Goal: Information Seeking & Learning: Find specific fact

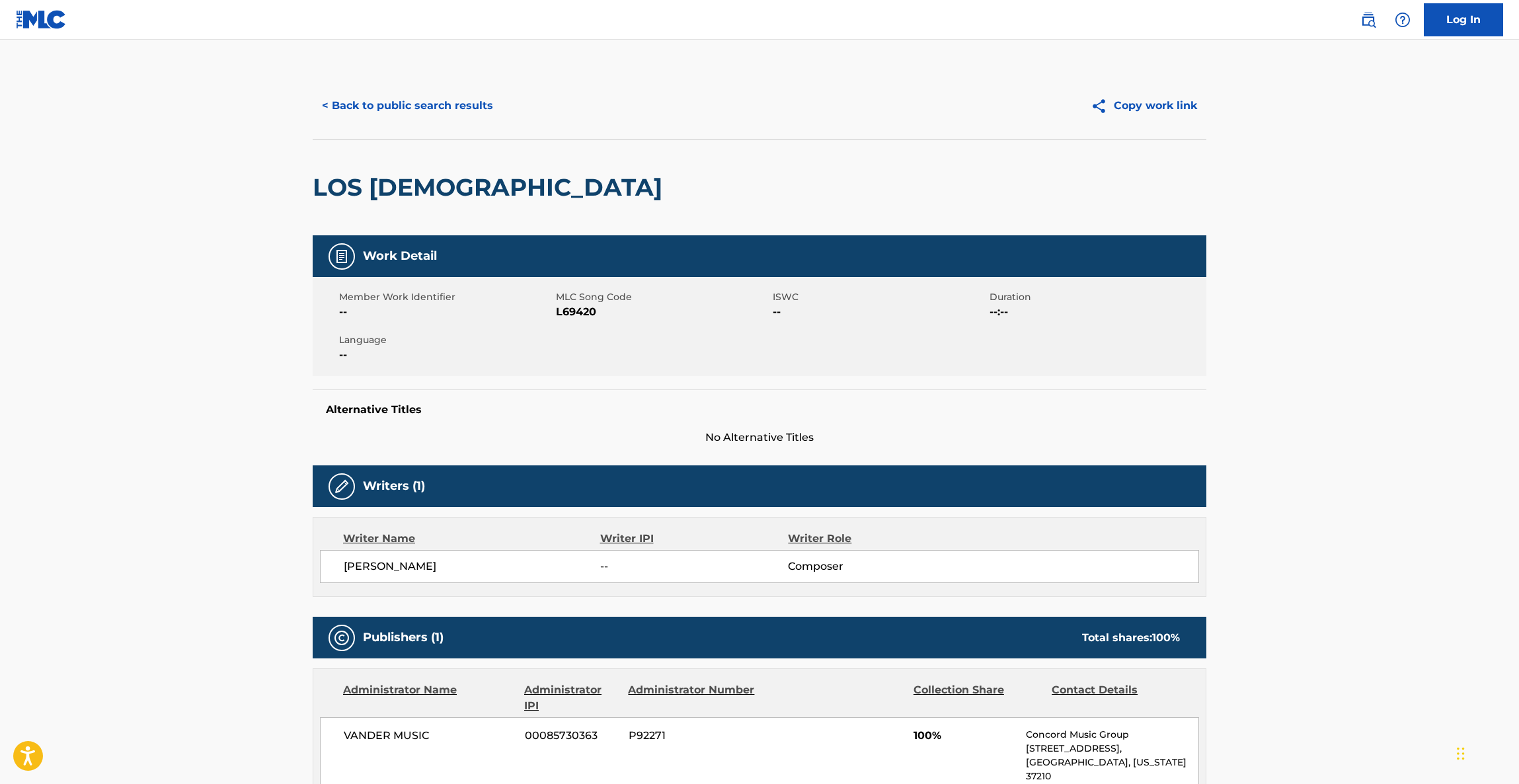
click at [430, 105] on button "< Back to public search results" at bounding box center [407, 105] width 190 height 33
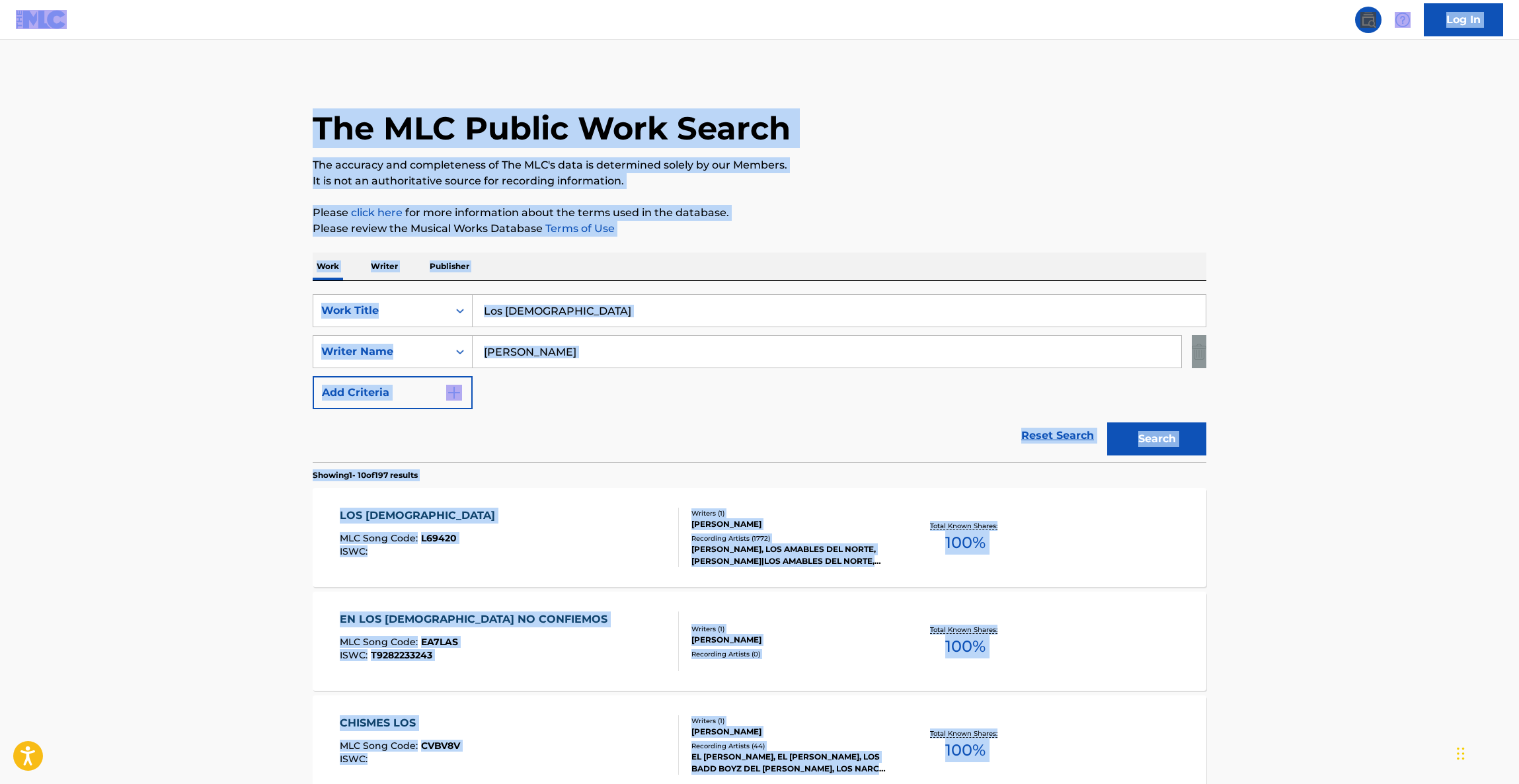
click at [620, 321] on input "Los [DEMOGRAPHIC_DATA]" at bounding box center [839, 311] width 733 height 31
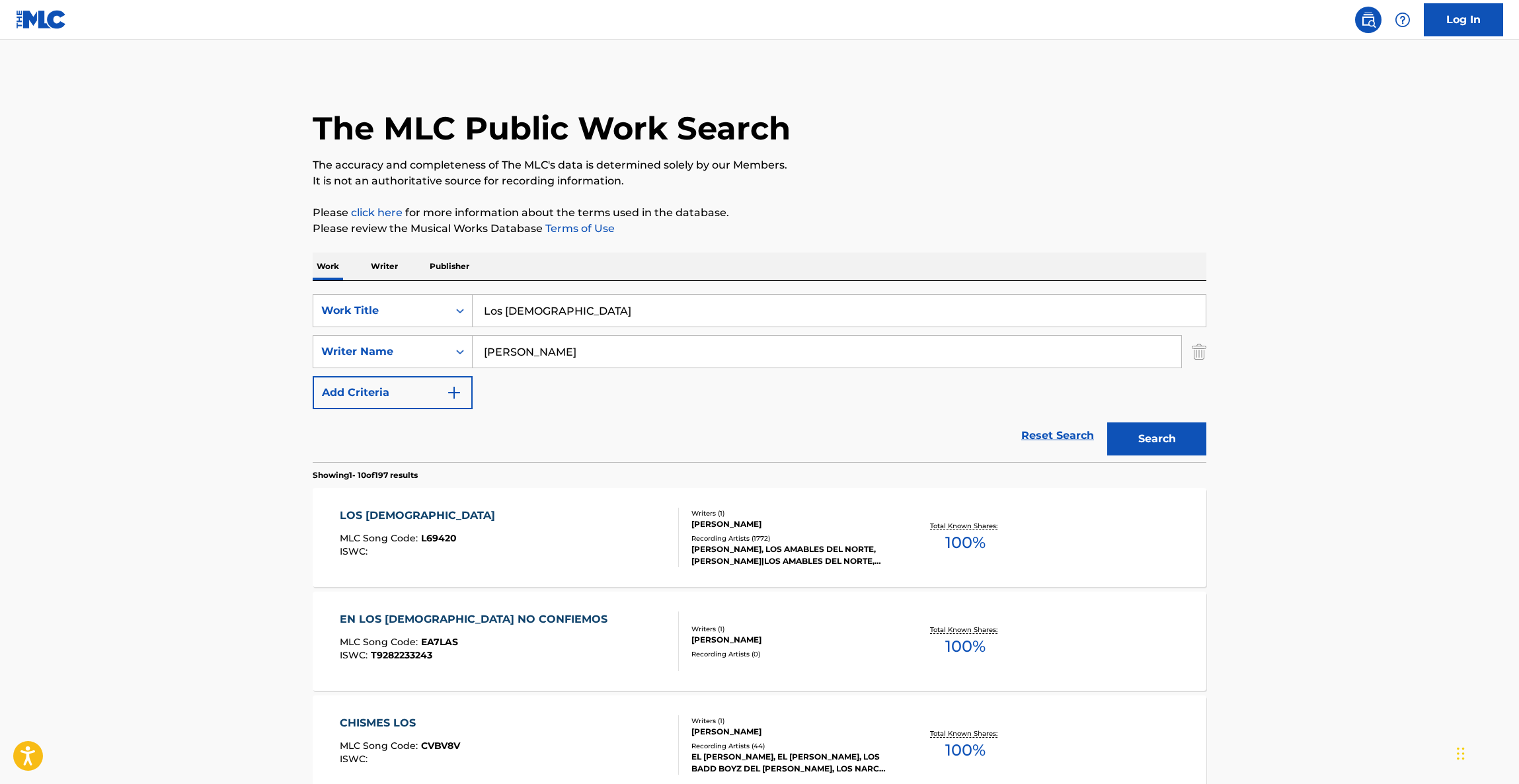
drag, startPoint x: 632, startPoint y: 316, endPoint x: 259, endPoint y: 268, distance: 376.1
paste input "BASTA YA"
type input "BASTA YA"
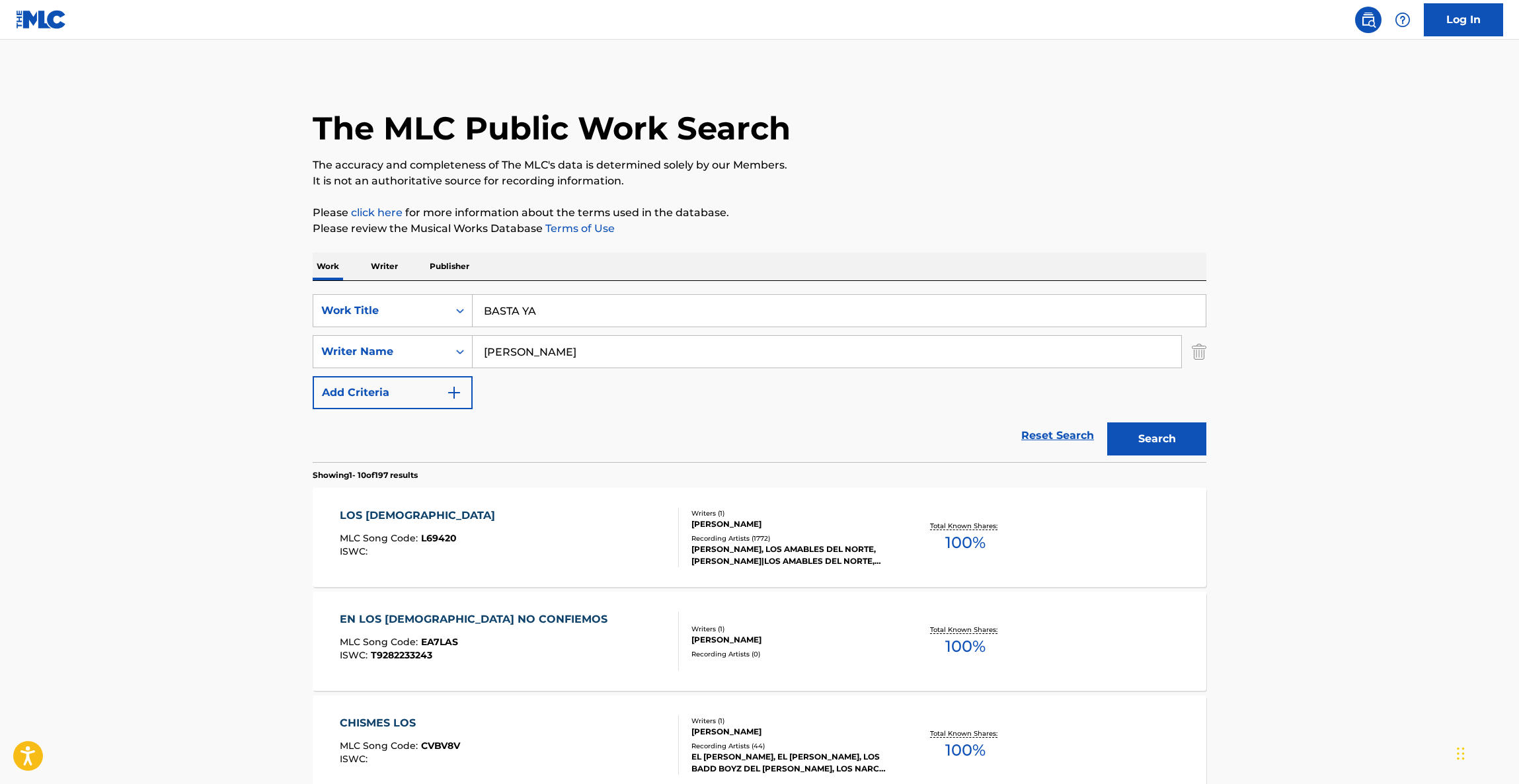
drag, startPoint x: 612, startPoint y: 346, endPoint x: 253, endPoint y: 327, distance: 359.5
paste input "Schteingart"
click at [1145, 440] on button "Search" at bounding box center [1157, 439] width 99 height 33
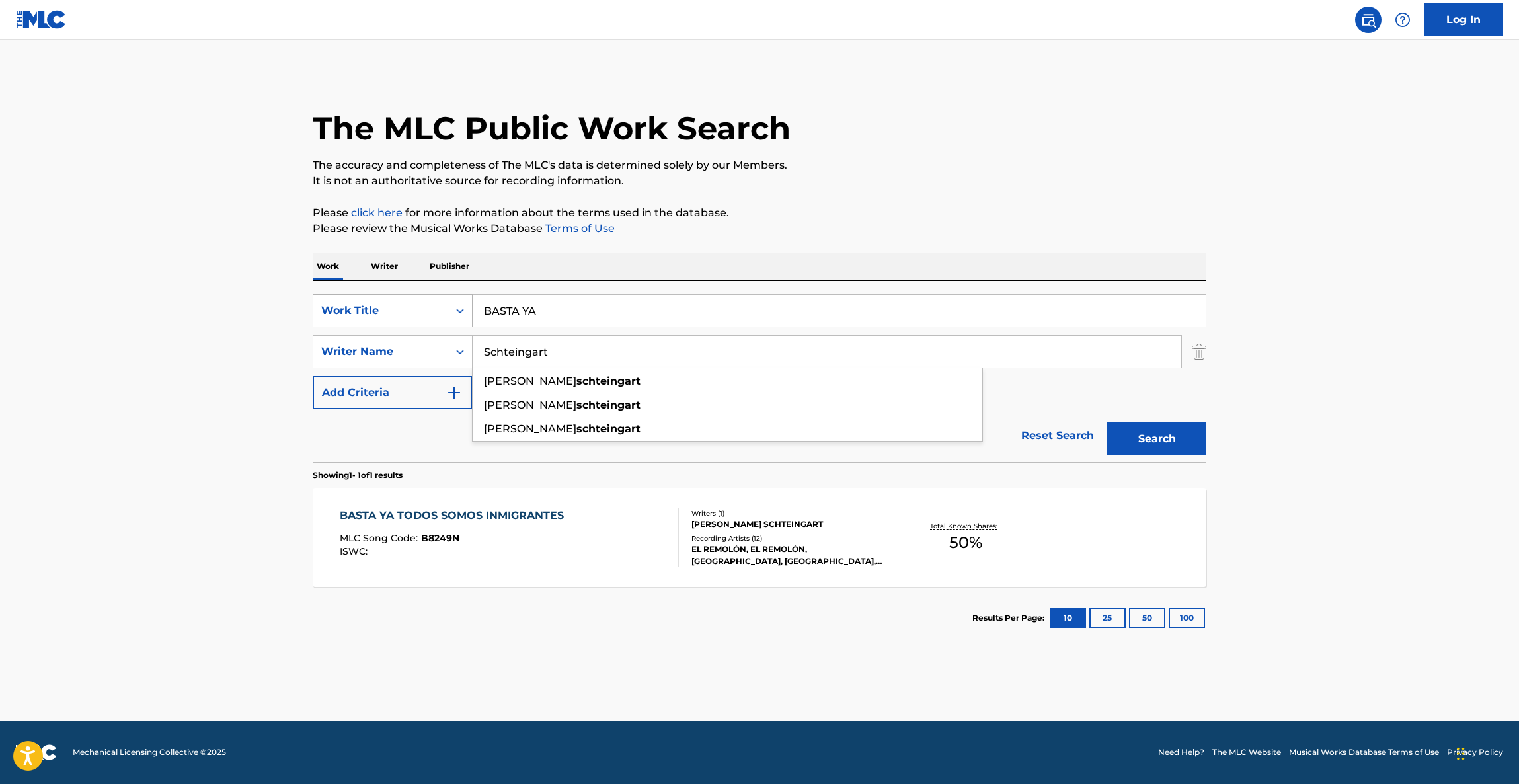
drag, startPoint x: 555, startPoint y: 350, endPoint x: 355, endPoint y: 326, distance: 201.4
click at [355, 326] on div "SearchWithCriteriab6bc8c24-81c2-43f0-b3e0-2b383d344386 Work Title BASTA YA Sear…" at bounding box center [760, 352] width 894 height 115
paste input "olis"
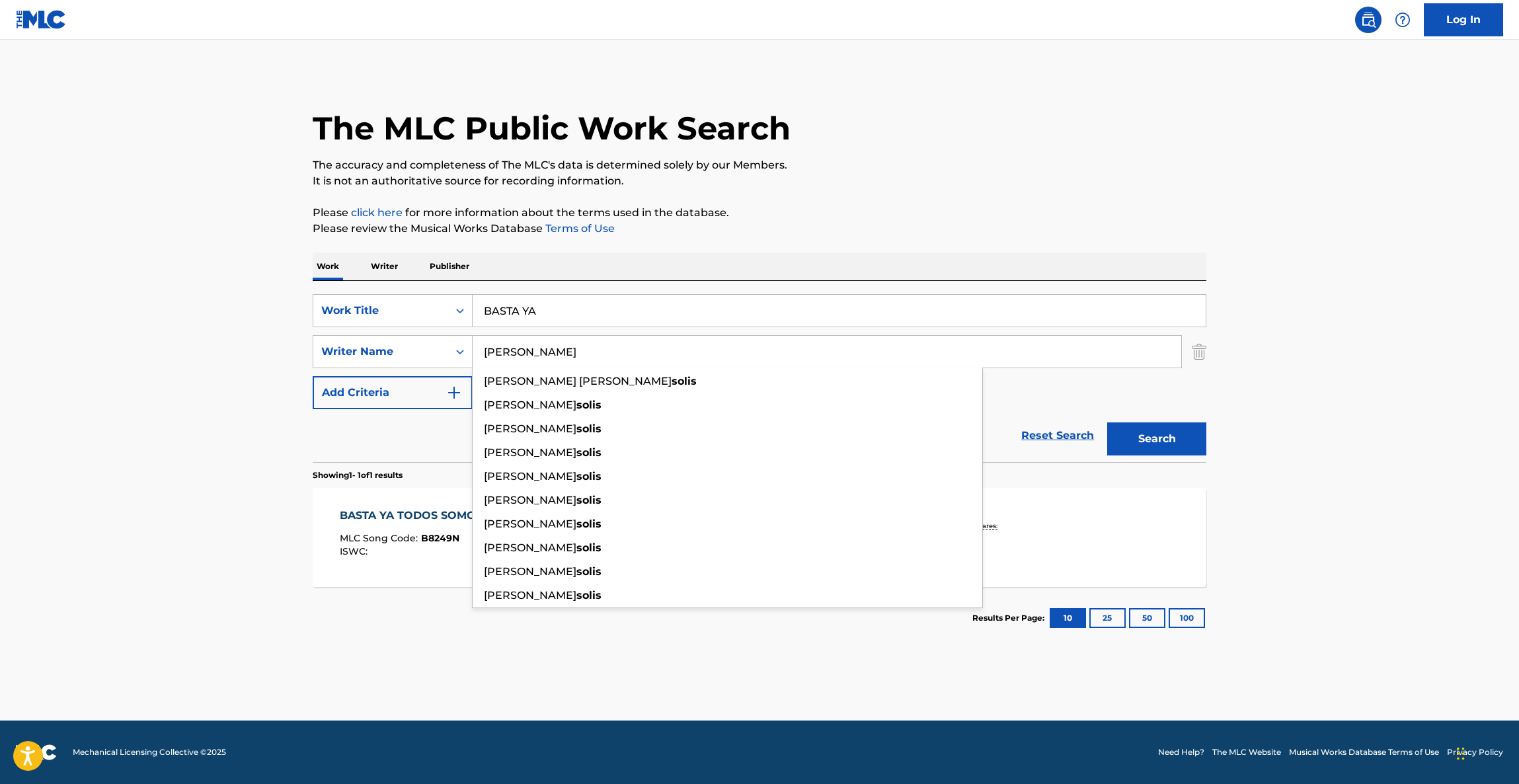
type input "[PERSON_NAME]"
click at [1146, 440] on button "Search" at bounding box center [1157, 439] width 99 height 33
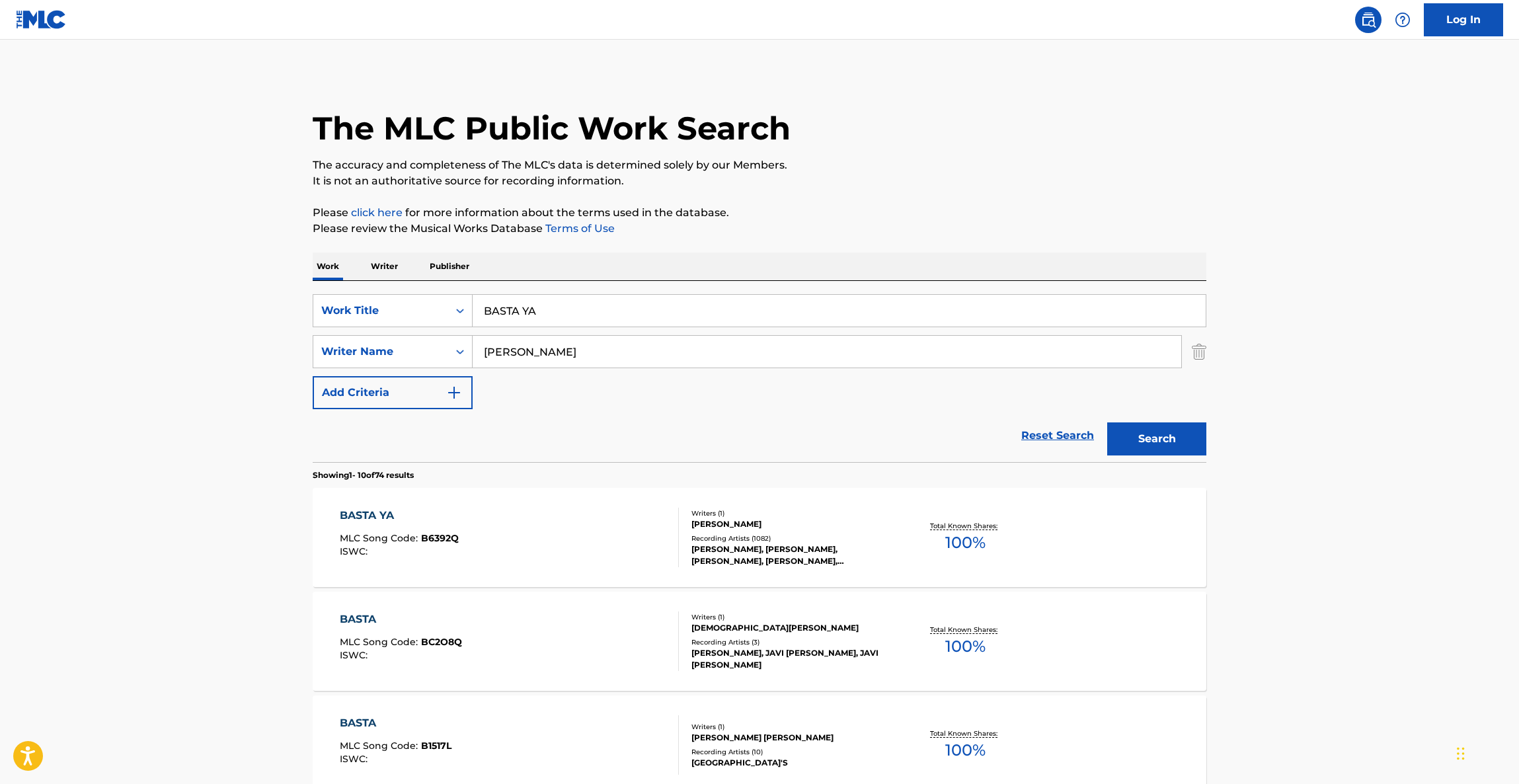
click at [359, 510] on div "BASTA YA" at bounding box center [399, 515] width 119 height 16
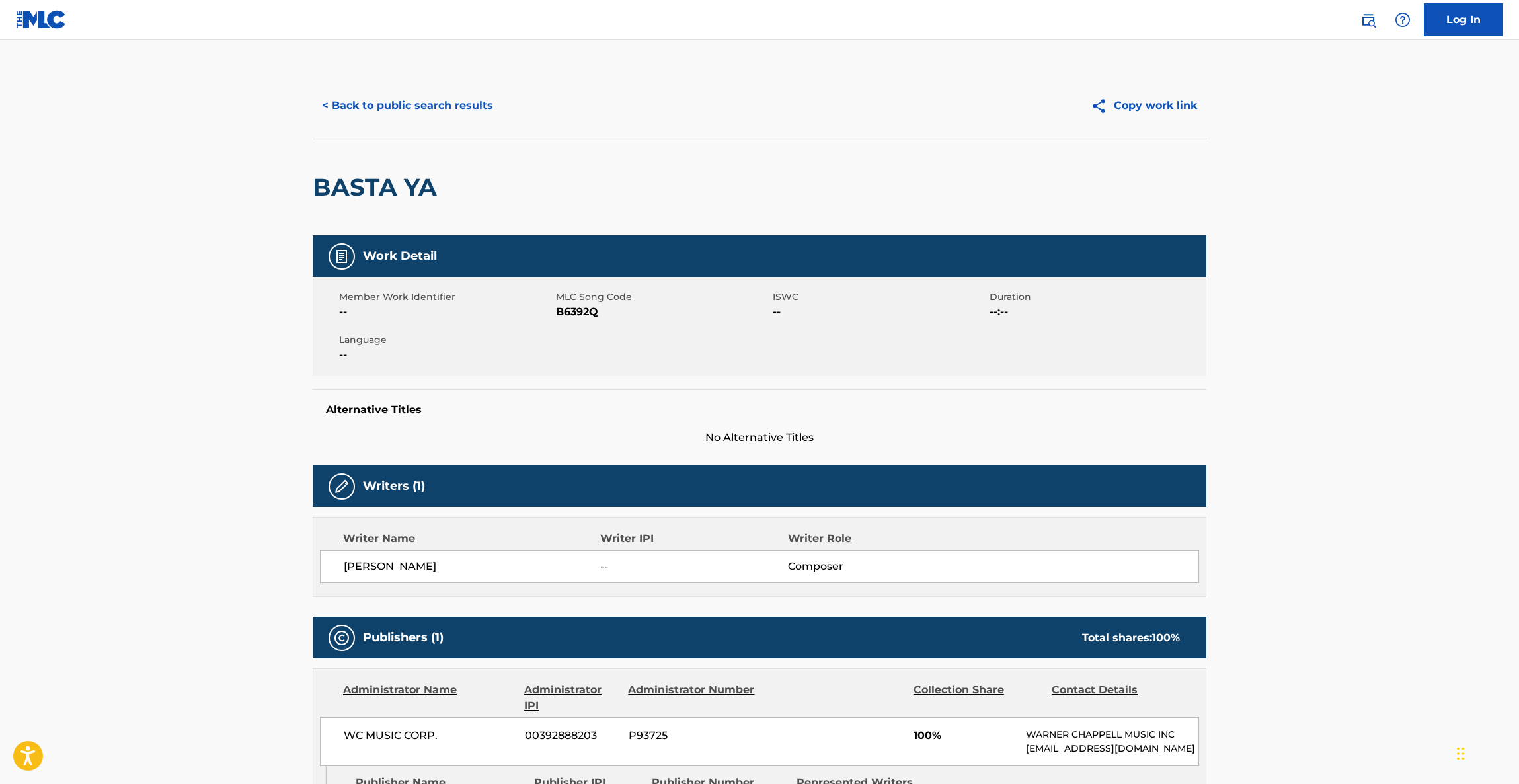
click at [388, 105] on button "< Back to public search results" at bounding box center [407, 105] width 190 height 33
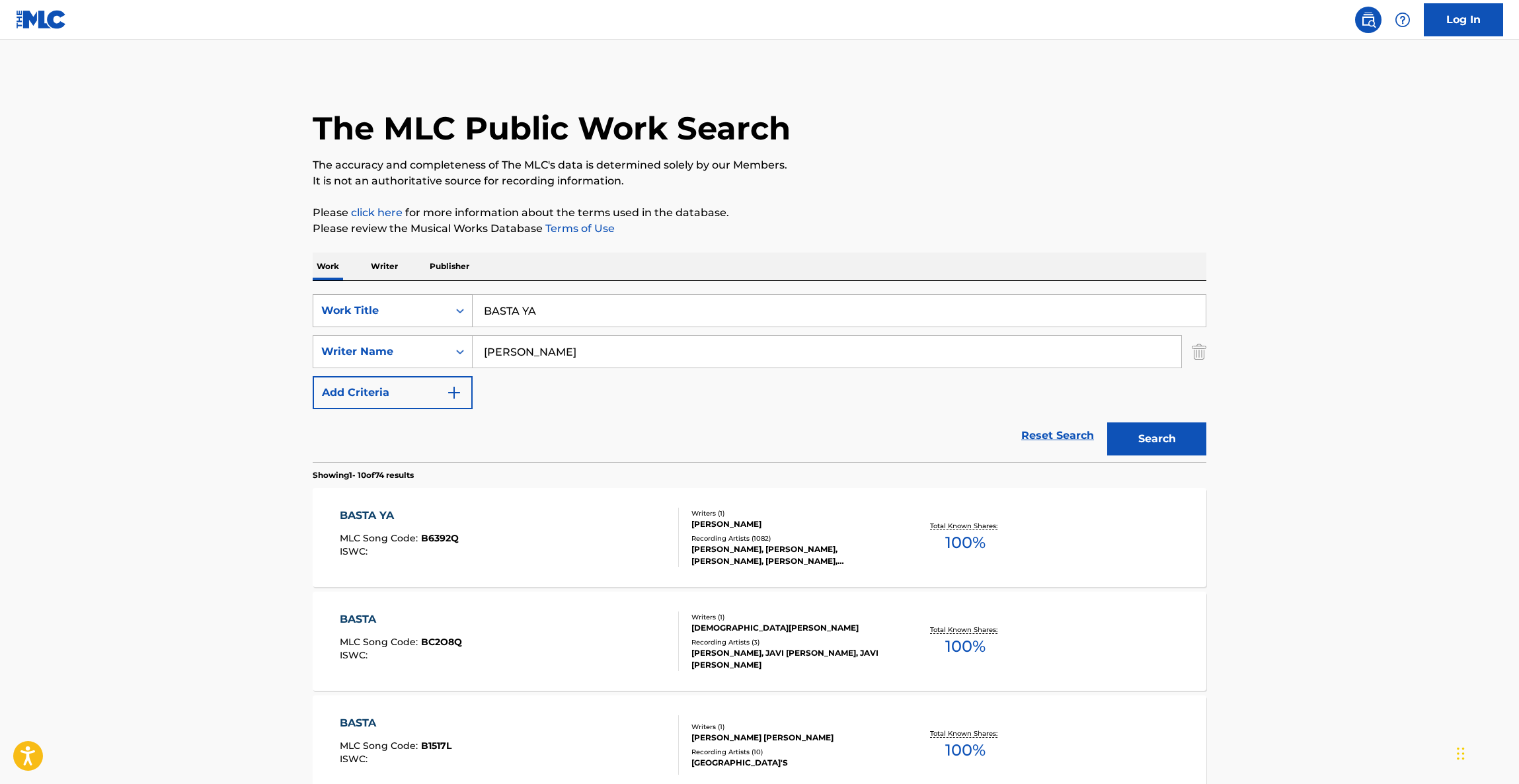
drag, startPoint x: 549, startPoint y: 303, endPoint x: 382, endPoint y: 293, distance: 167.3
click at [371, 296] on div "SearchWithCriteriab6bc8c24-81c2-43f0-b3e0-2b383d344386 Work Title BASTA YA" at bounding box center [760, 311] width 894 height 33
paste input "[DATE] Sin Ti"
type input "[DATE] Sin Ti"
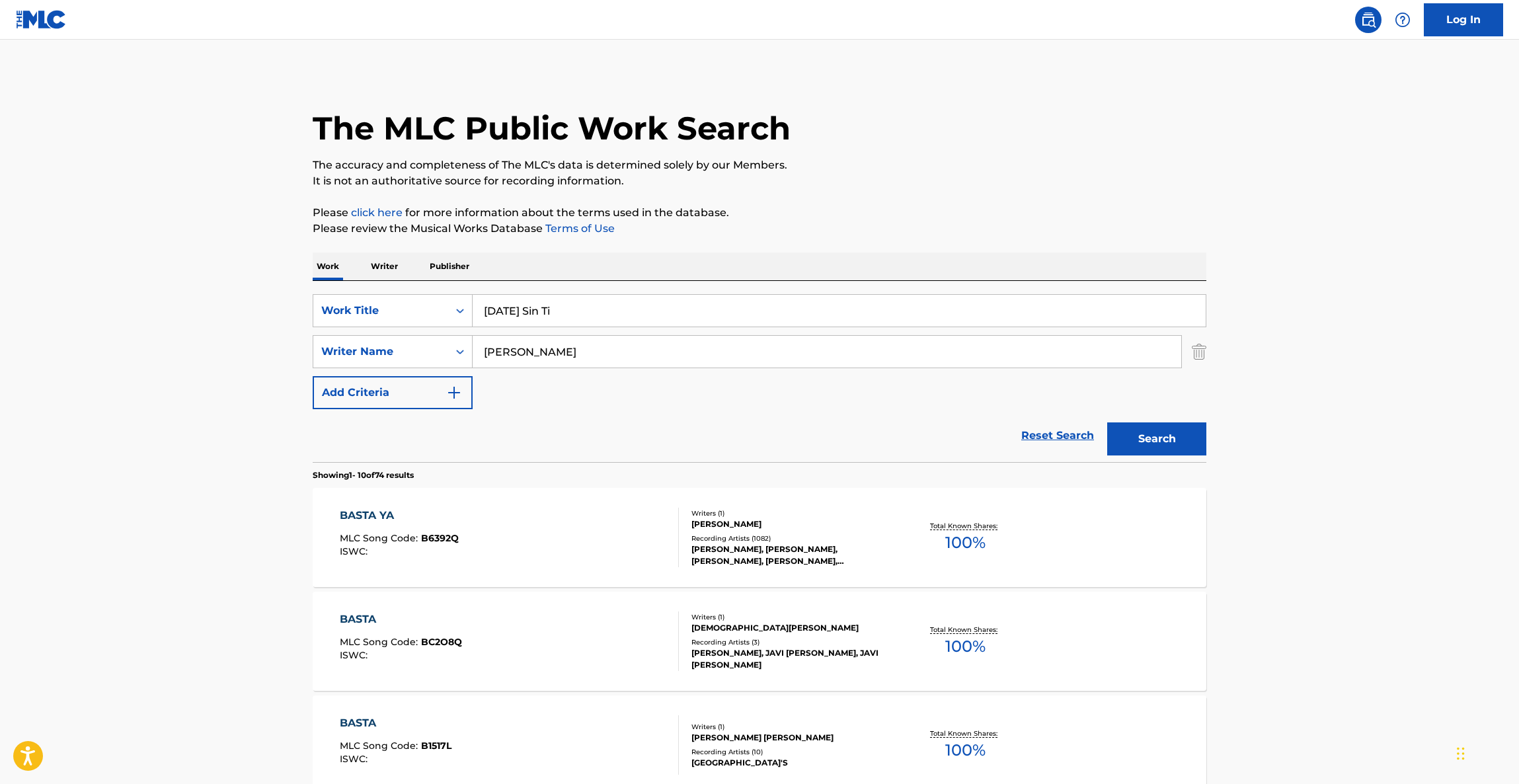
drag, startPoint x: 624, startPoint y: 351, endPoint x: 620, endPoint y: 383, distance: 32.2
click at [383, 346] on div "SearchWithCriteriad0fd9f54-5c4a-4386-abd7-c47243d58ef6 Writer Name [PERSON_NAME]" at bounding box center [760, 352] width 894 height 33
click at [1159, 443] on button "Search" at bounding box center [1157, 439] width 99 height 33
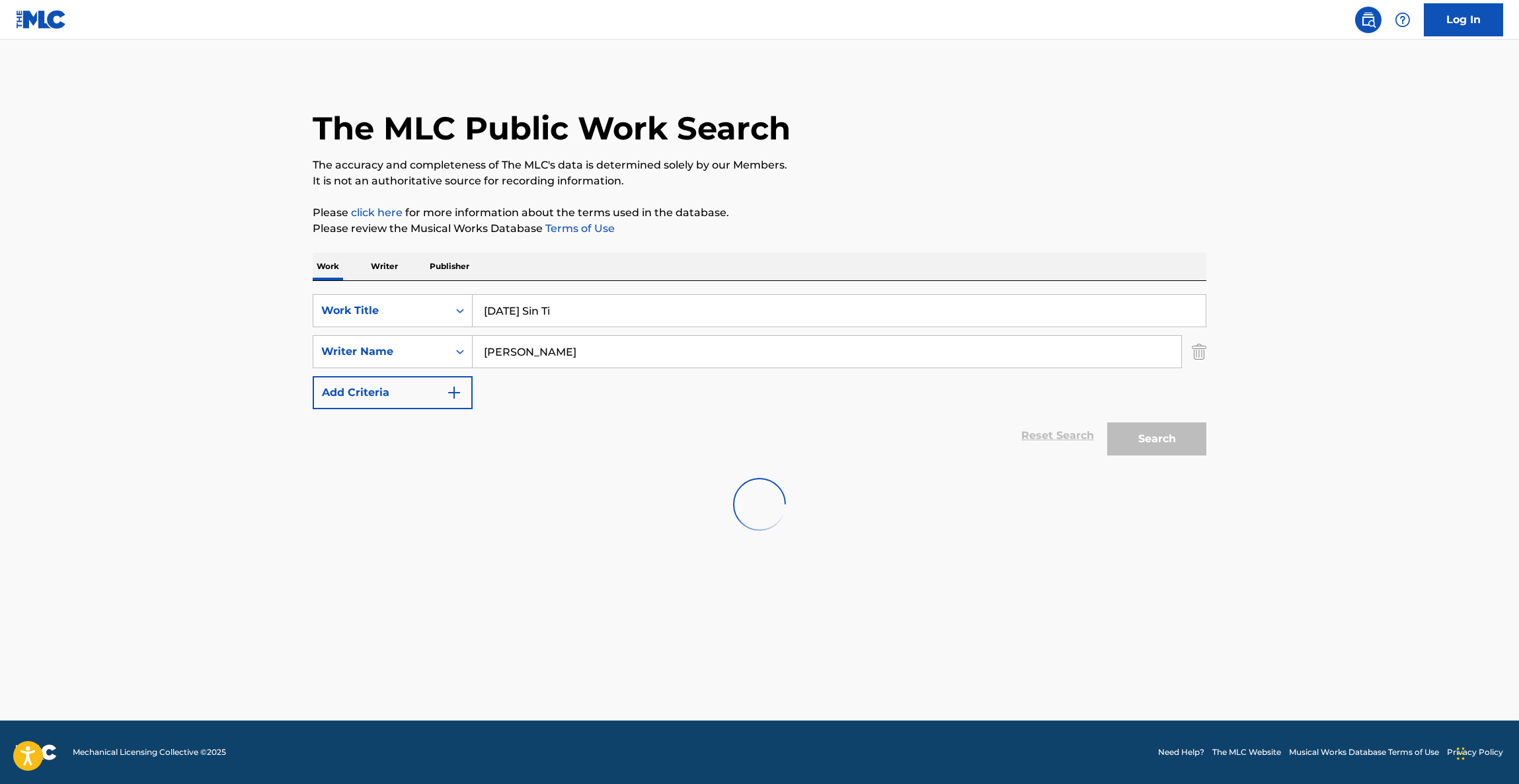
click at [1005, 235] on p "Please review the Musical Works Database Terms of Use" at bounding box center [760, 229] width 894 height 16
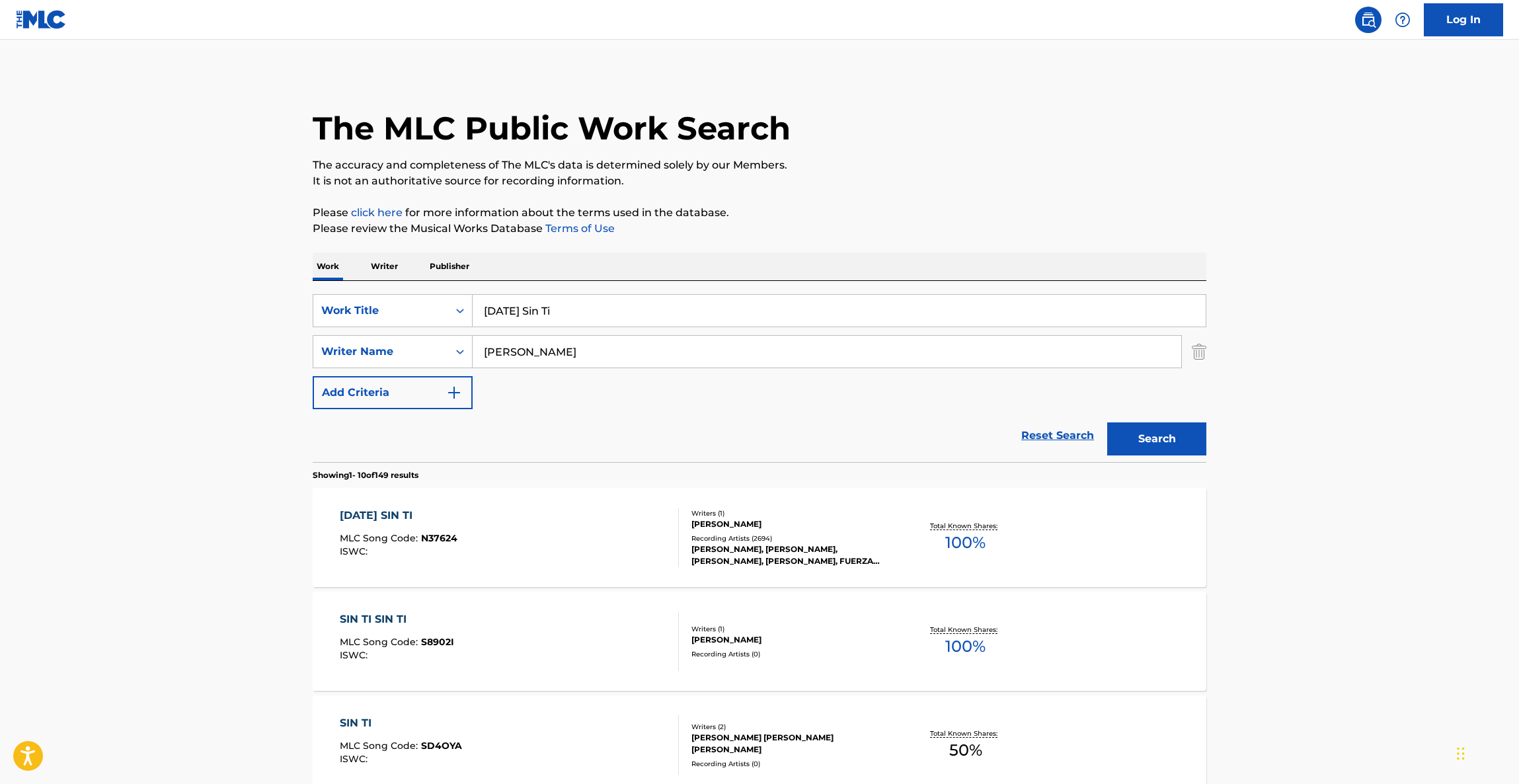
click at [392, 517] on div "[DATE] SIN TI" at bounding box center [399, 515] width 118 height 16
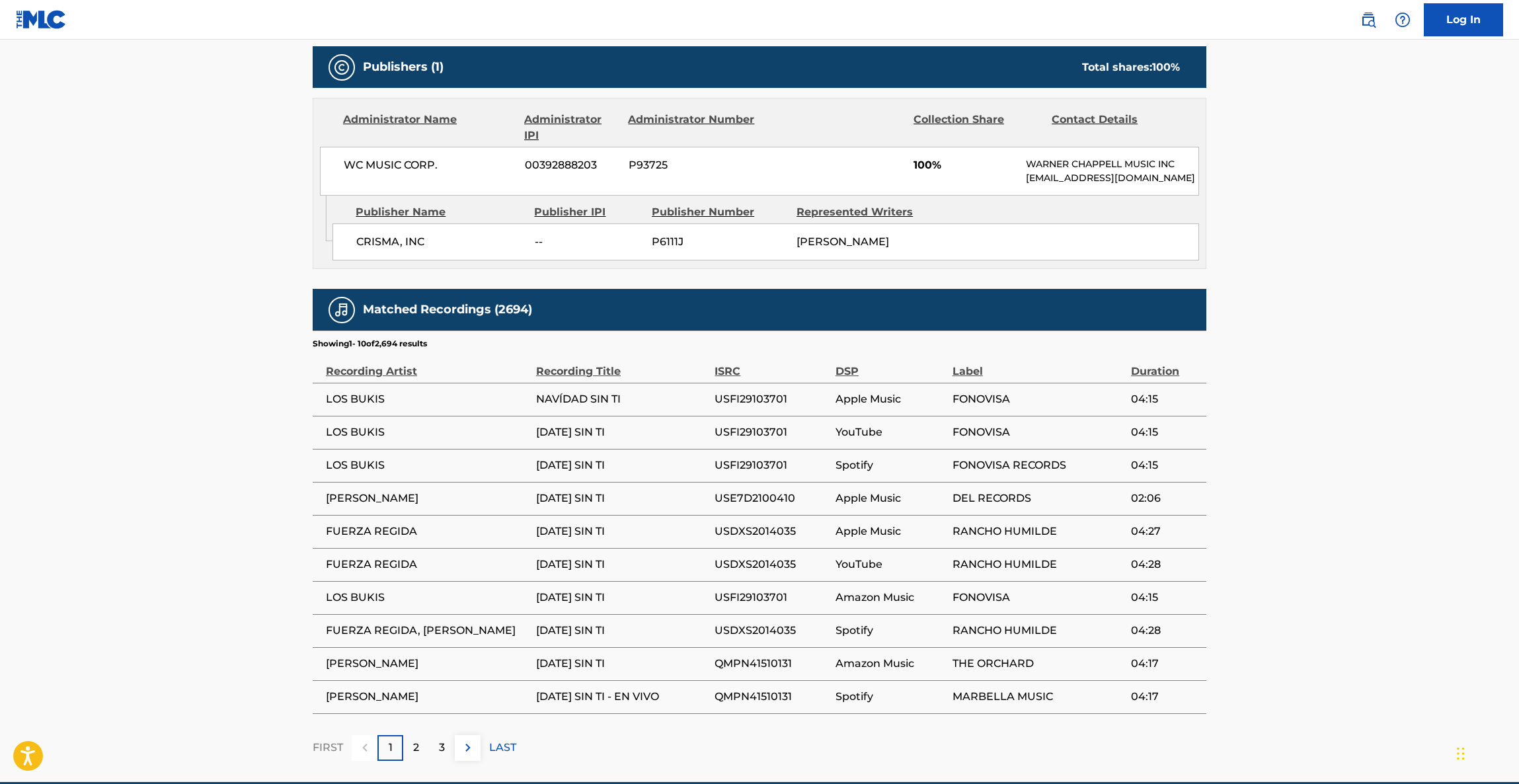
scroll to position [645, 0]
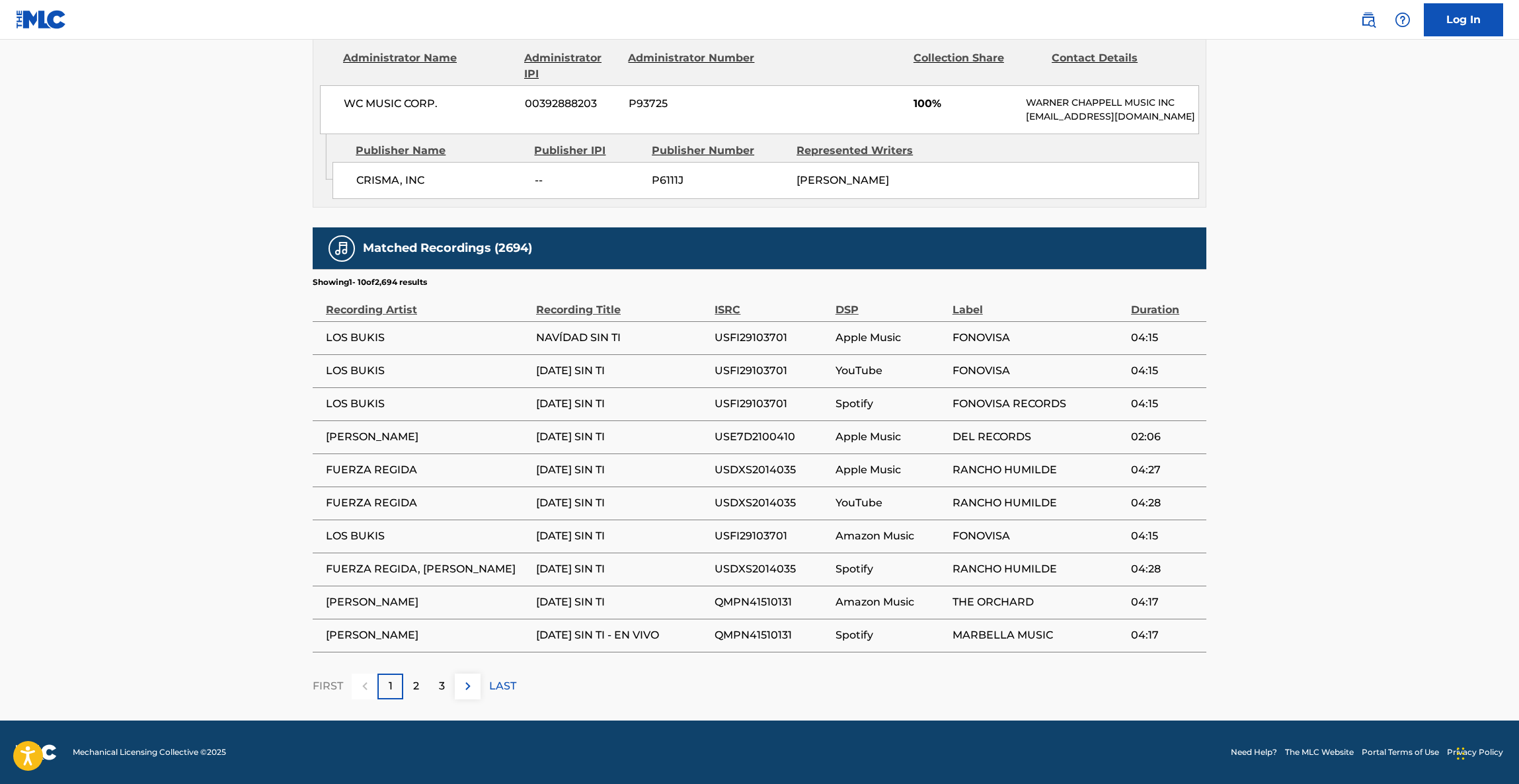
click at [1345, 396] on main "< Back to public search results Copy work link [DATE] SIN TI Work Detail Member…" at bounding box center [759, 64] width 1519 height 1312
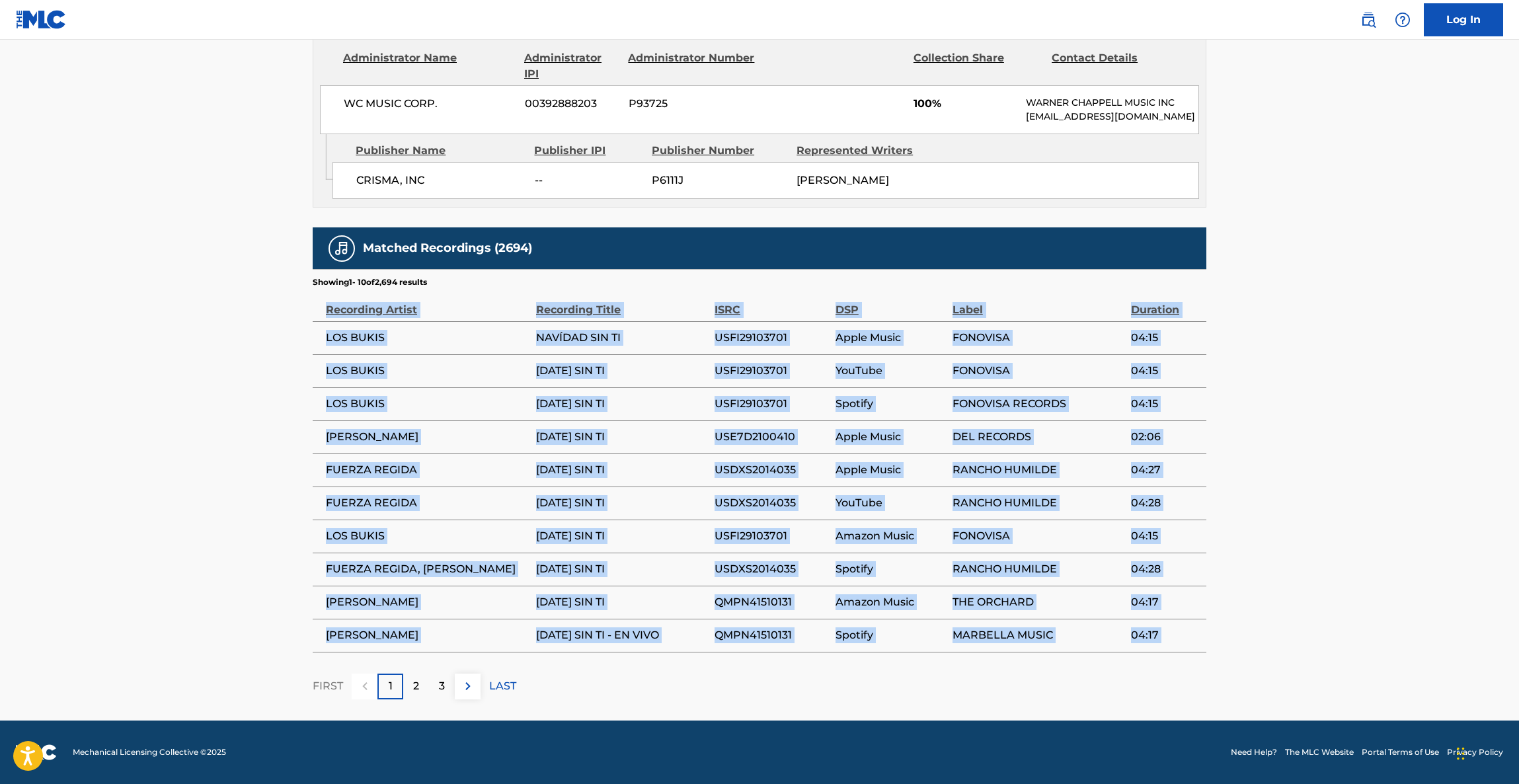
click at [1344, 396] on main "< Back to public search results Copy work link [DATE] SIN TI Work Detail Member…" at bounding box center [759, 64] width 1519 height 1312
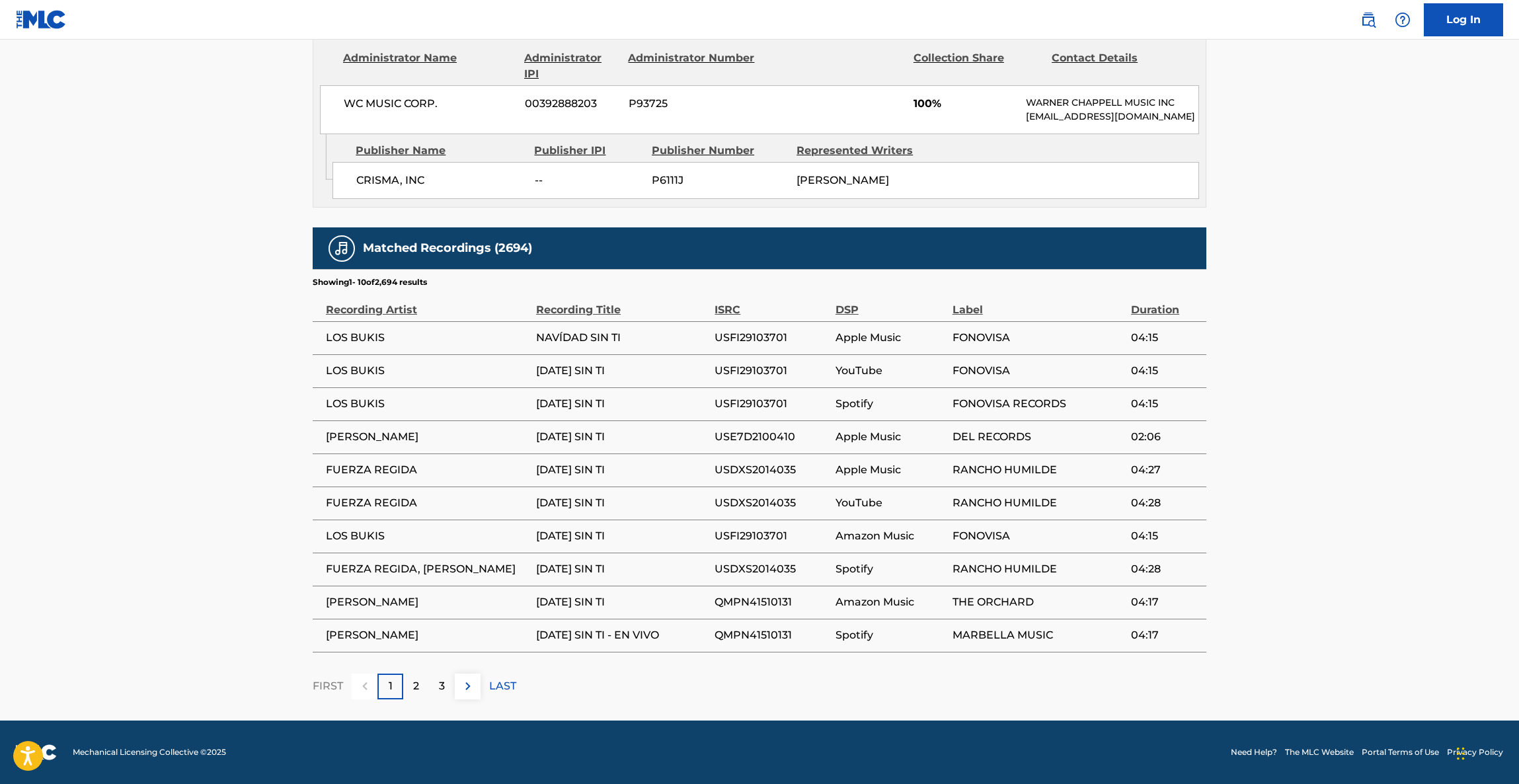
click at [1339, 399] on main "< Back to public search results Copy work link [DATE] SIN TI Work Detail Member…" at bounding box center [759, 64] width 1519 height 1312
click at [1333, 419] on main "< Back to public search results Copy work link [DATE] SIN TI Work Detail Member…" at bounding box center [759, 64] width 1519 height 1312
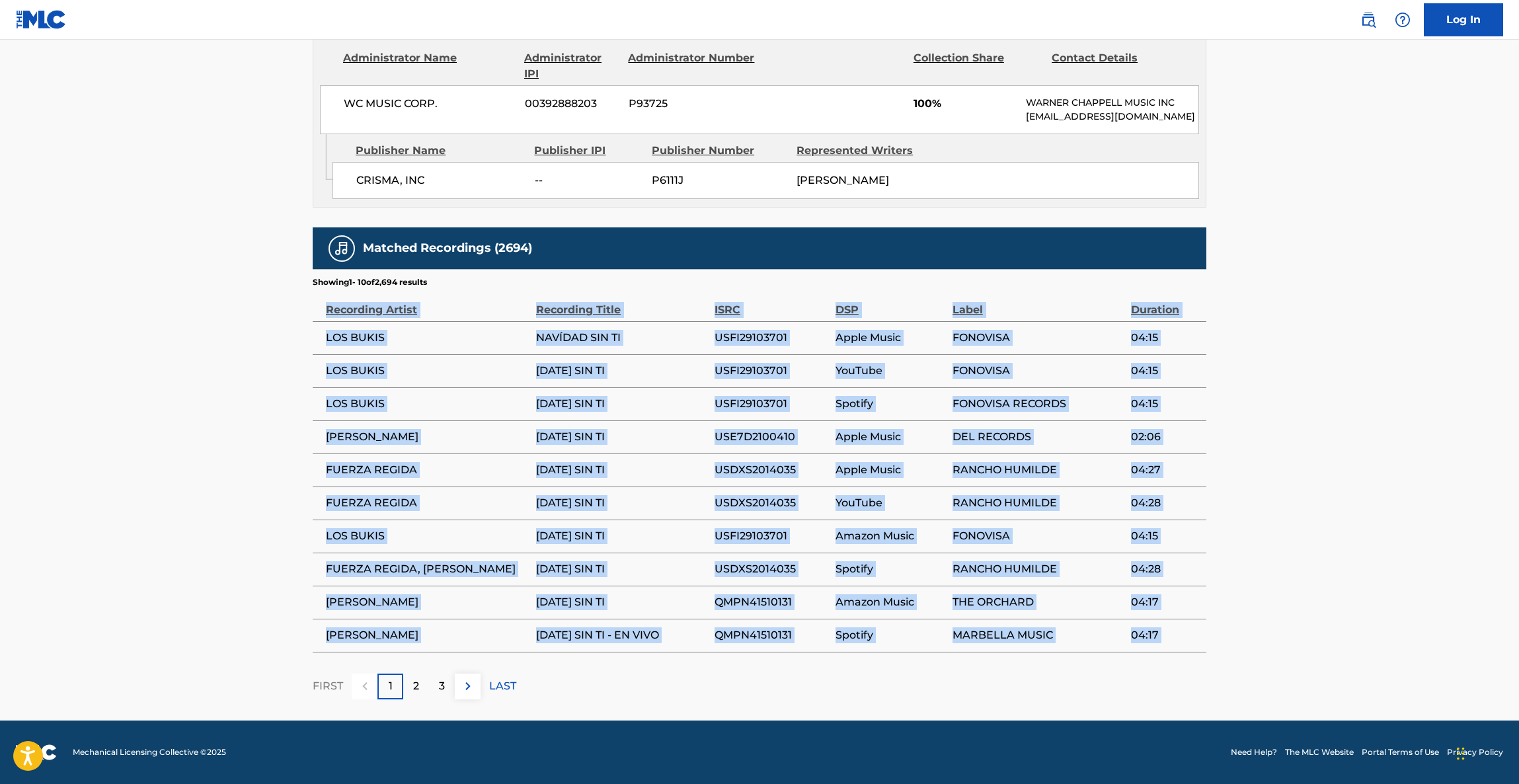
click at [1333, 420] on main "< Back to public search results Copy work link [DATE] SIN TI Work Detail Member…" at bounding box center [759, 64] width 1519 height 1312
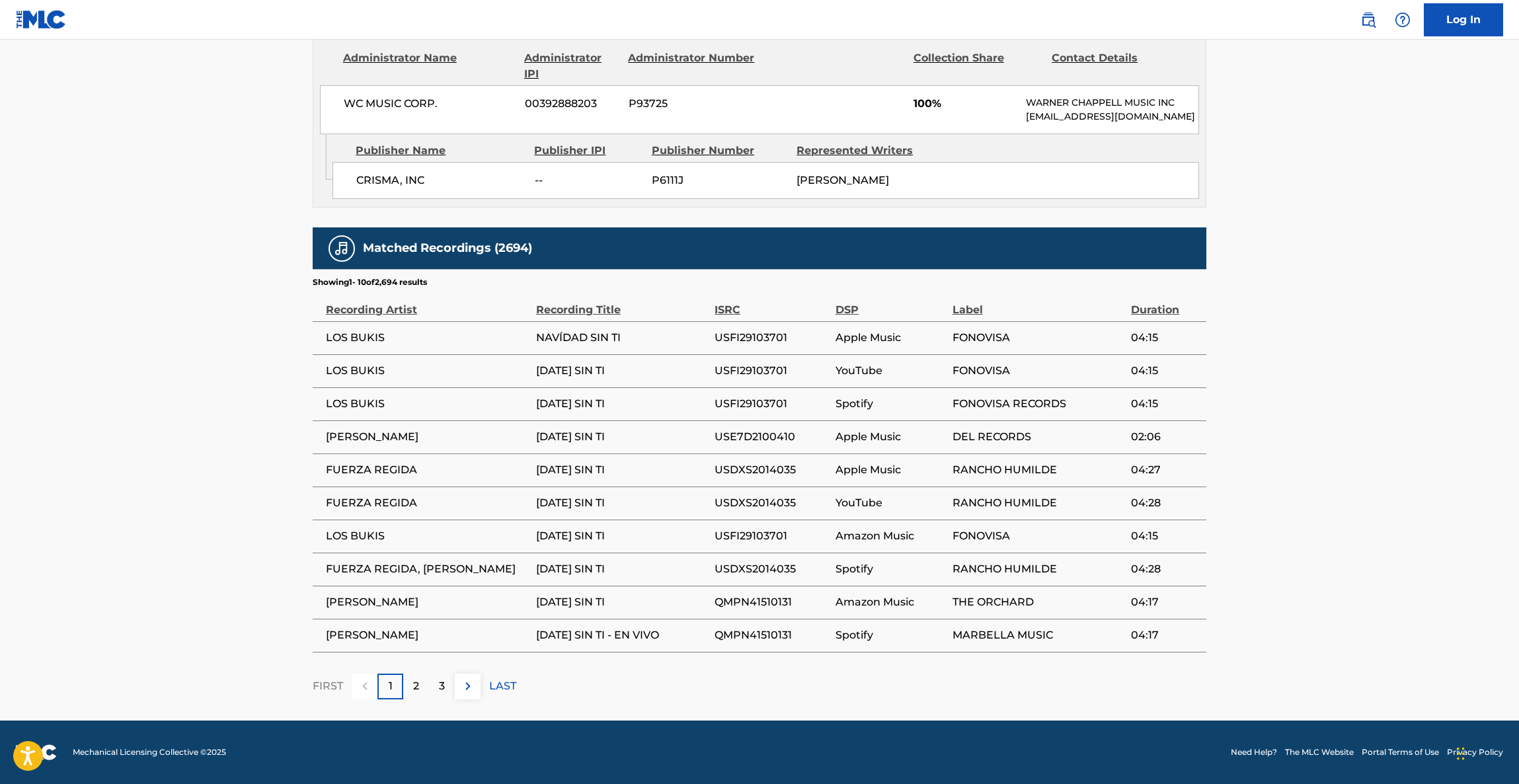
click at [1333, 420] on main "< Back to public search results Copy work link [DATE] SIN TI Work Detail Member…" at bounding box center [759, 64] width 1519 height 1312
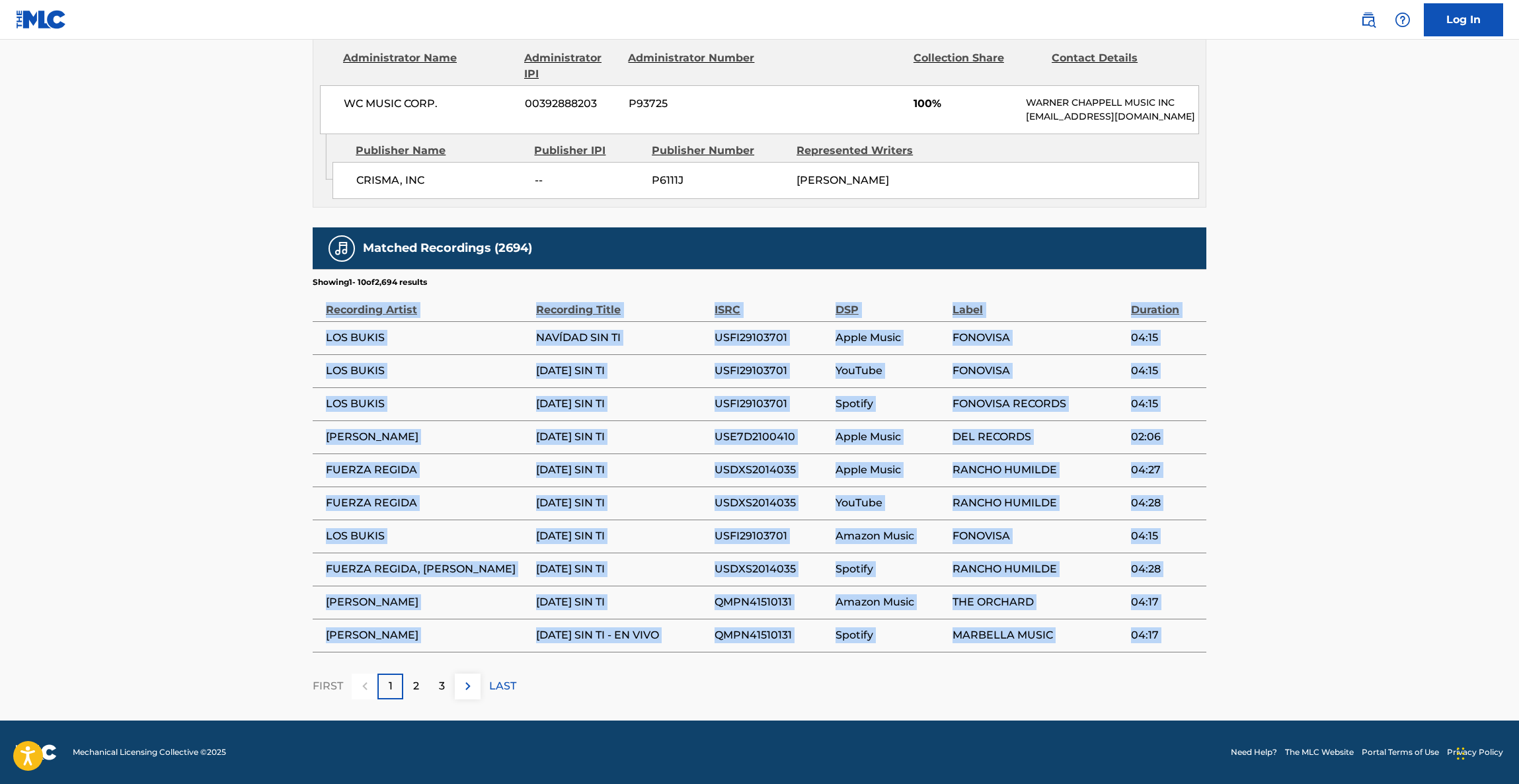
click at [1334, 420] on main "< Back to public search results Copy work link [DATE] SIN TI Work Detail Member…" at bounding box center [759, 64] width 1519 height 1312
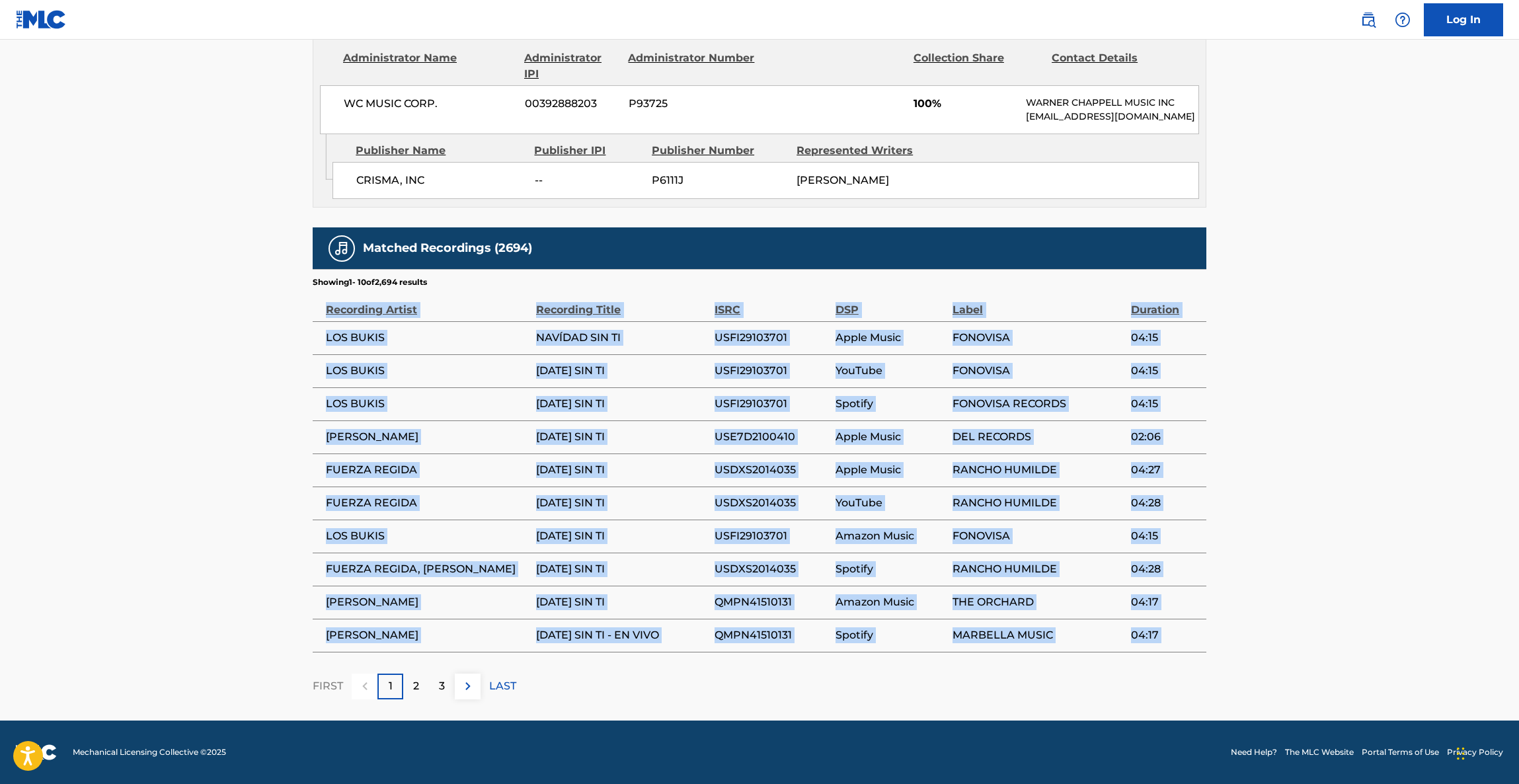
click at [1334, 420] on main "< Back to public search results Copy work link [DATE] SIN TI Work Detail Member…" at bounding box center [759, 64] width 1519 height 1312
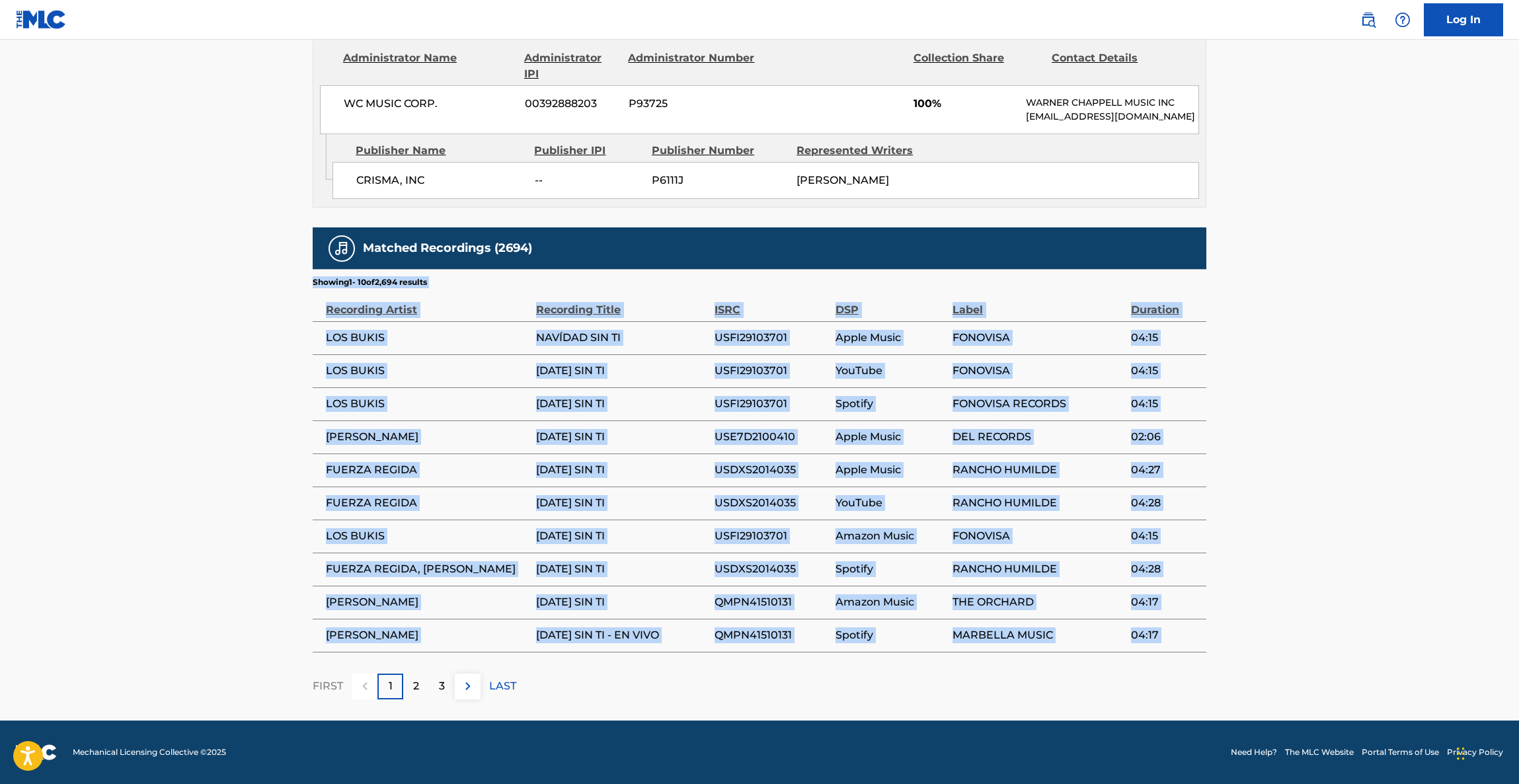
click at [1334, 420] on main "< Back to public search results Copy work link [DATE] SIN TI Work Detail Member…" at bounding box center [759, 64] width 1519 height 1312
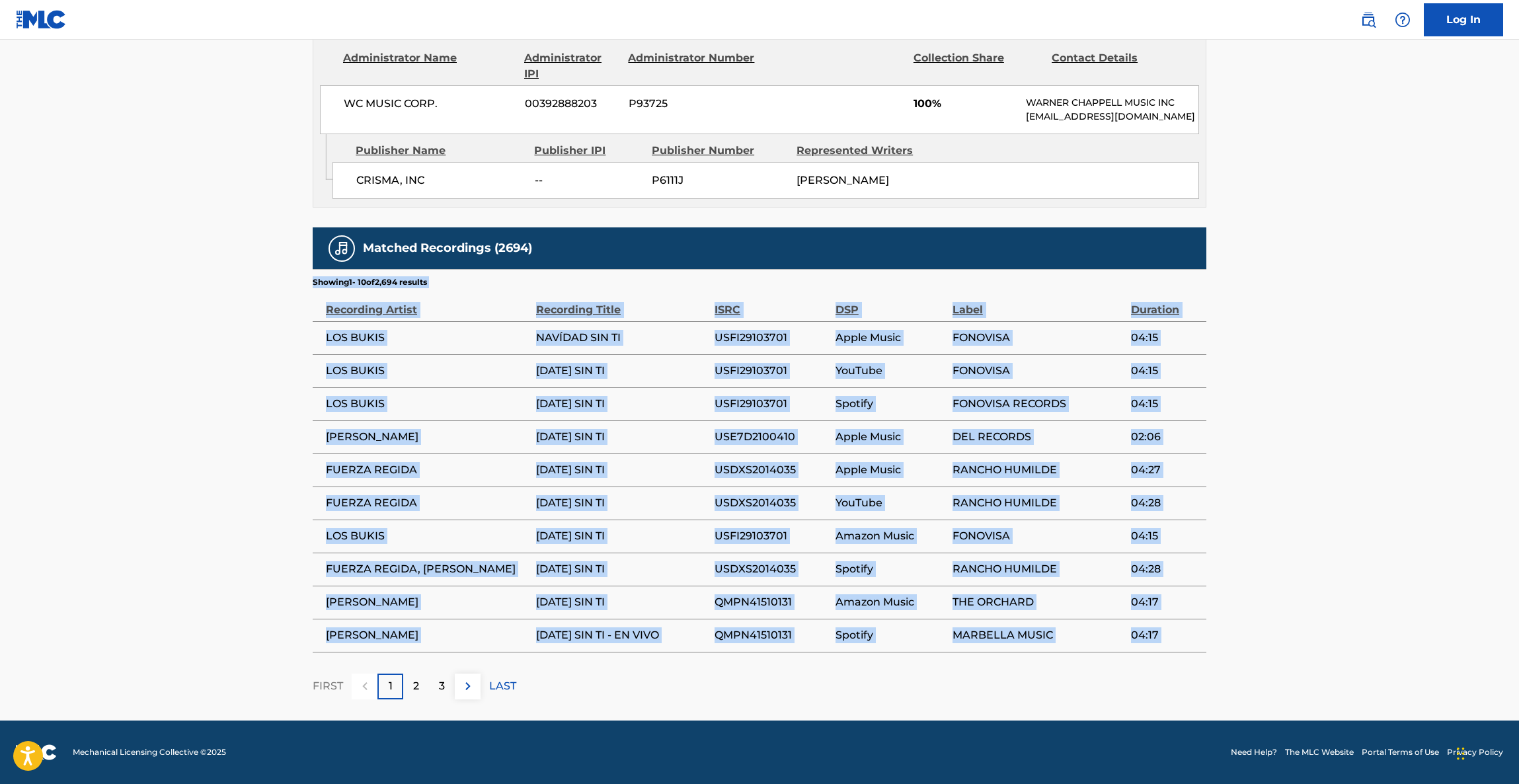
click at [1334, 420] on main "< Back to public search results Copy work link [DATE] SIN TI Work Detail Member…" at bounding box center [759, 64] width 1519 height 1312
click at [1359, 350] on main "< Back to public search results Copy work link [DATE] SIN TI Work Detail Member…" at bounding box center [759, 64] width 1519 height 1312
click at [1359, 349] on main "< Back to public search results Copy work link [DATE] SIN TI Work Detail Member…" at bounding box center [759, 64] width 1519 height 1312
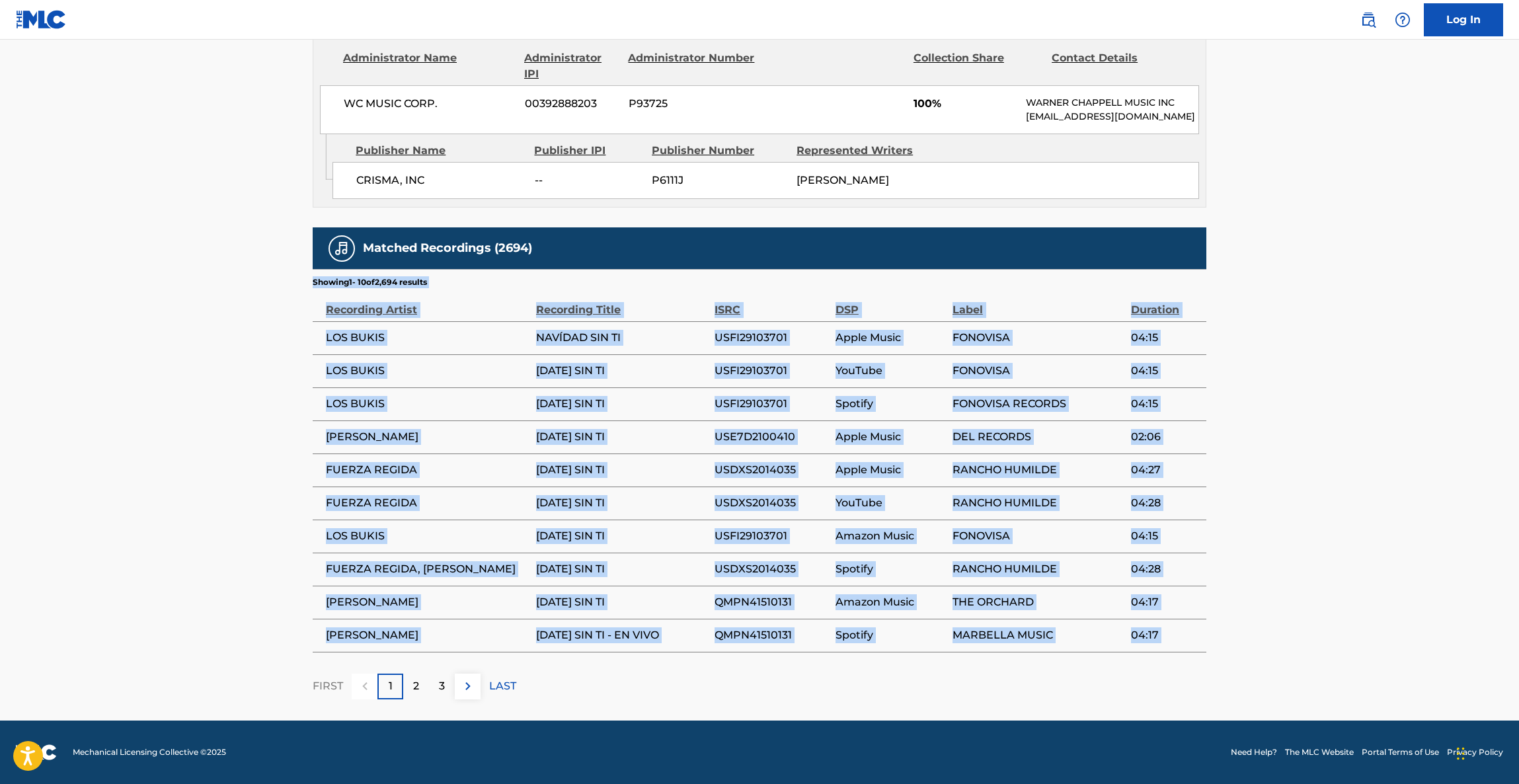
click at [1359, 349] on main "< Back to public search results Copy work link [DATE] SIN TI Work Detail Member…" at bounding box center [759, 64] width 1519 height 1312
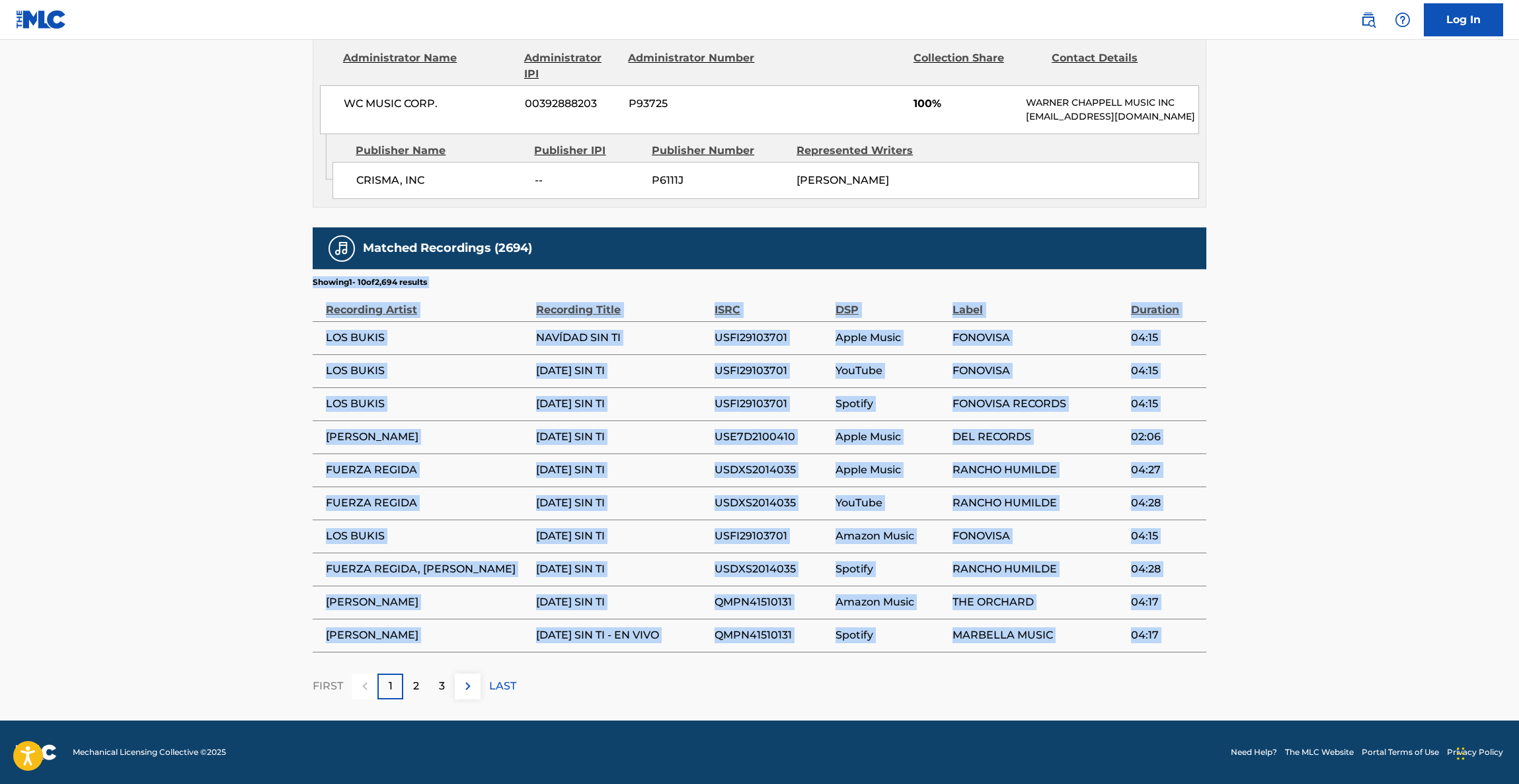
click at [1359, 349] on main "< Back to public search results Copy work link [DATE] SIN TI Work Detail Member…" at bounding box center [759, 64] width 1519 height 1312
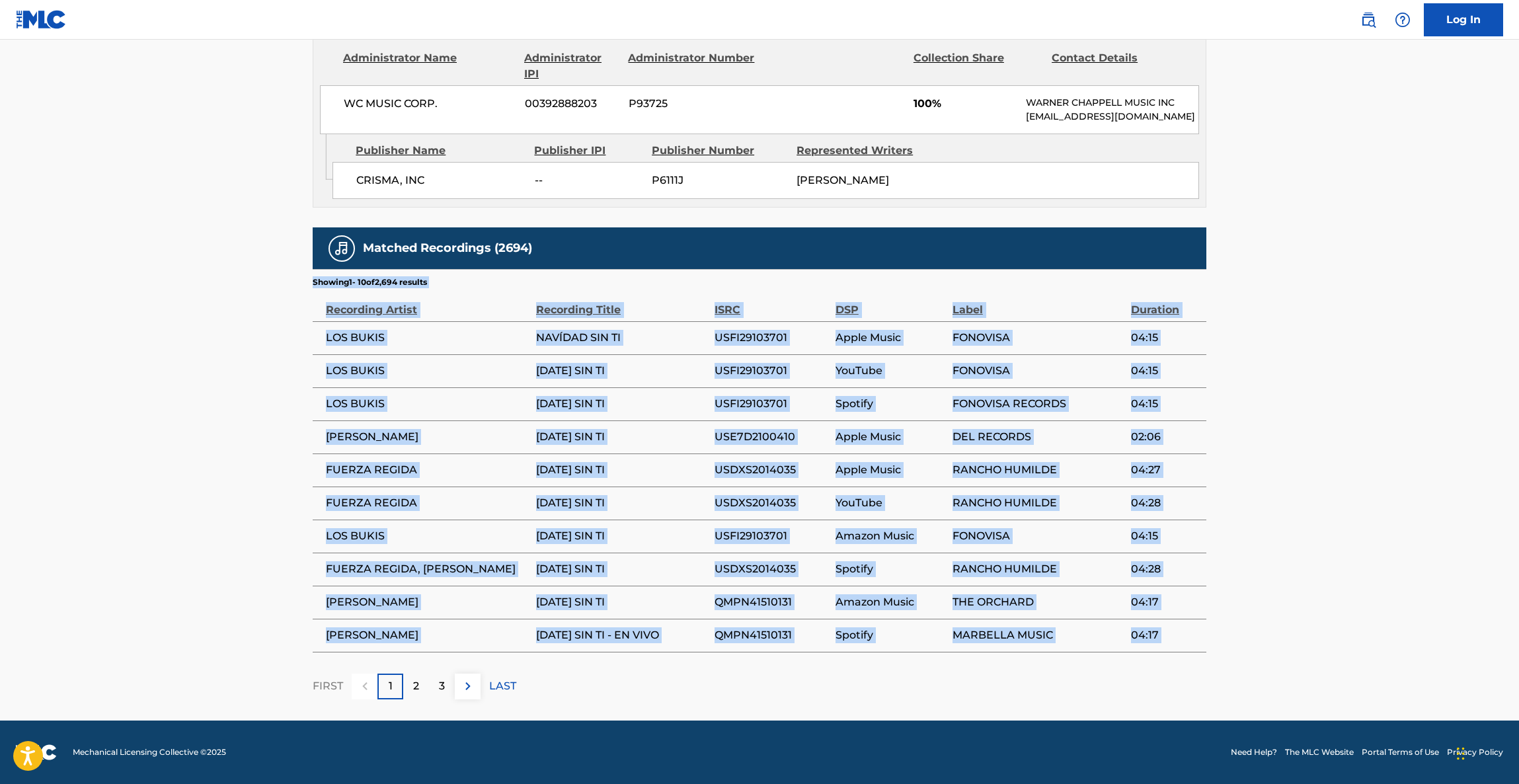
click at [1359, 349] on main "< Back to public search results Copy work link [DATE] SIN TI Work Detail Member…" at bounding box center [759, 64] width 1519 height 1312
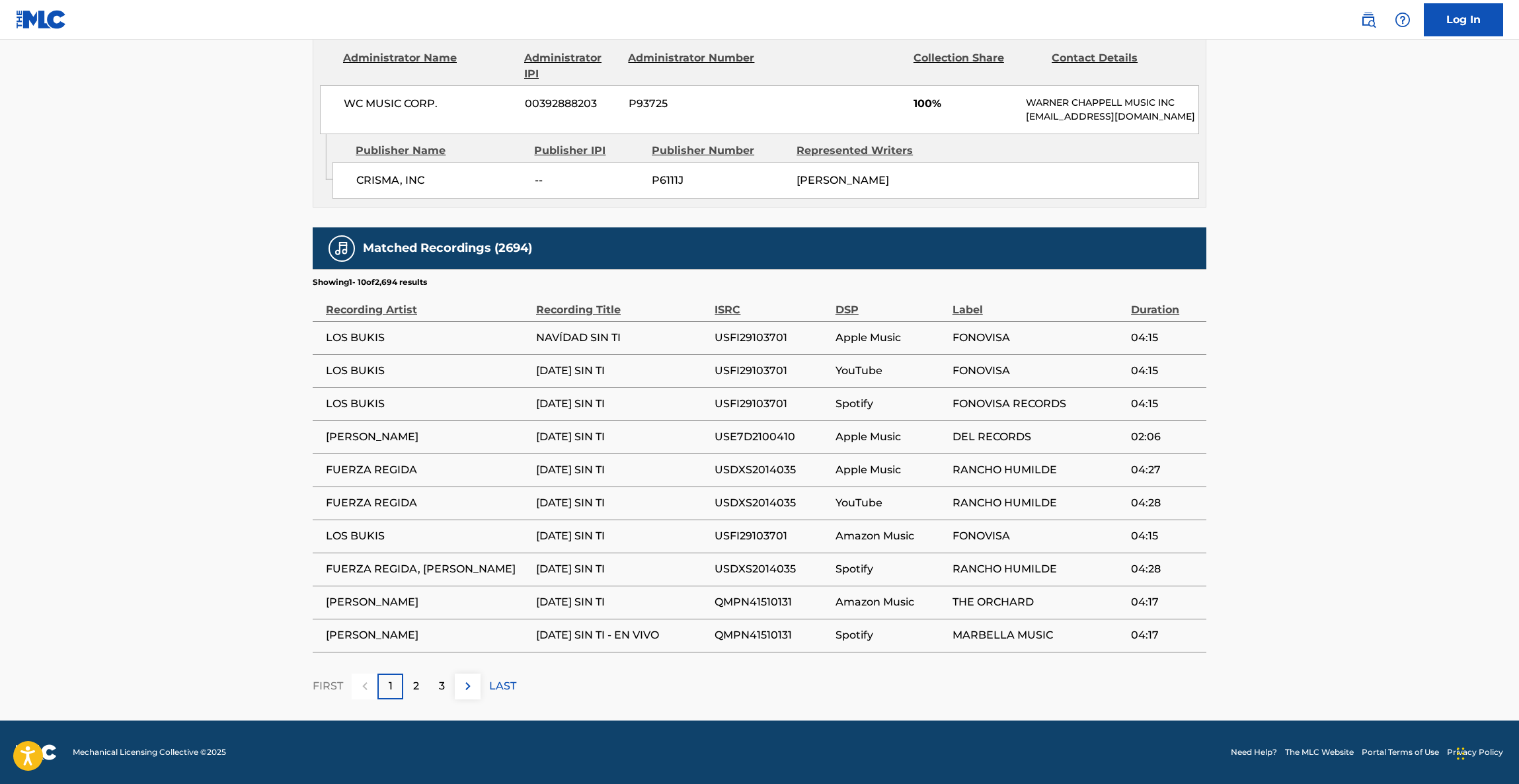
click at [1359, 349] on main "< Back to public search results Copy work link [DATE] SIN TI Work Detail Member…" at bounding box center [759, 64] width 1519 height 1312
click at [1355, 350] on main "< Back to public search results Copy work link [DATE] SIN TI Work Detail Member…" at bounding box center [759, 64] width 1519 height 1312
click at [1355, 354] on main "< Back to public search results Copy work link [DATE] SIN TI Work Detail Member…" at bounding box center [759, 64] width 1519 height 1312
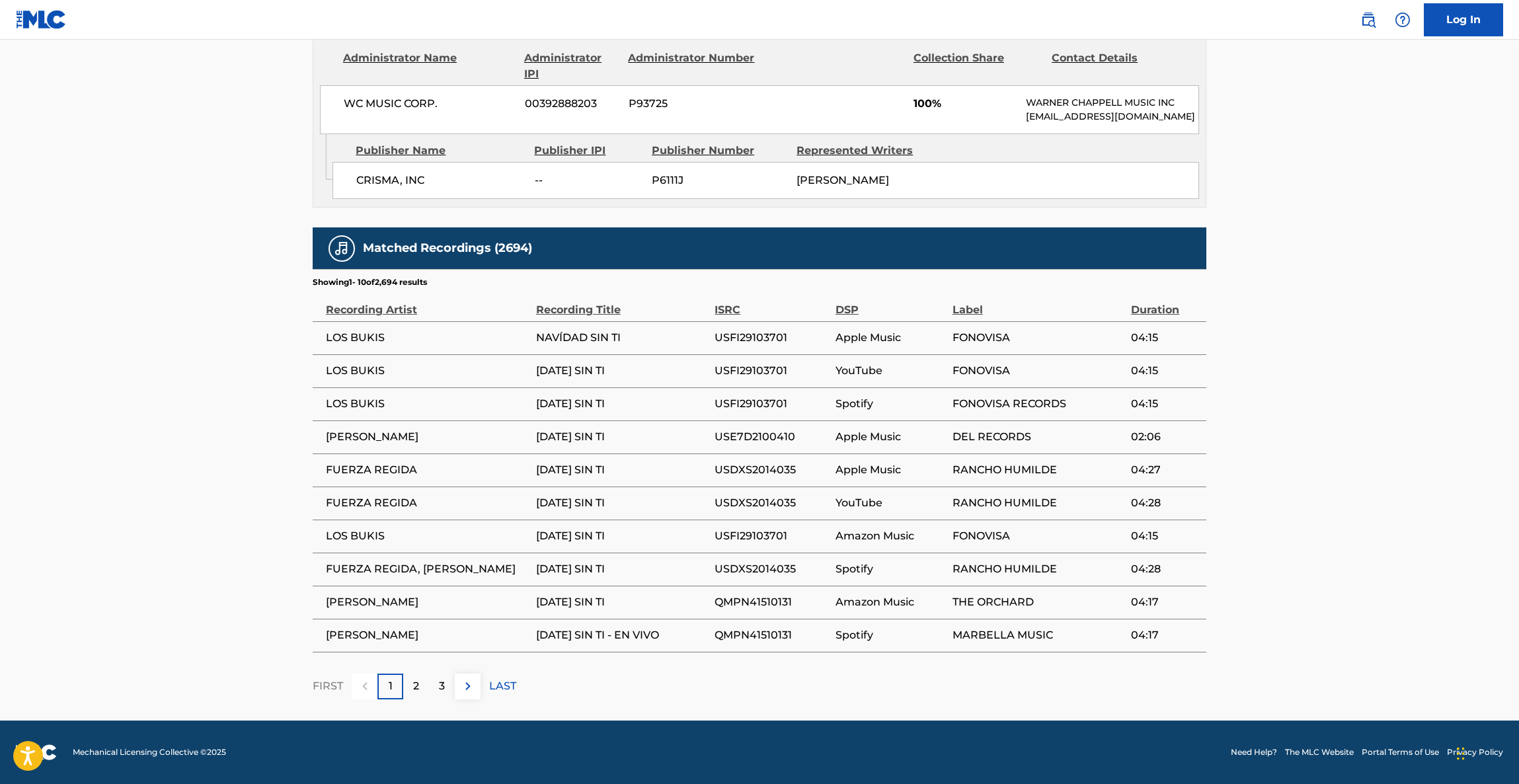
click at [1353, 356] on main "< Back to public search results Copy work link [DATE] SIN TI Work Detail Member…" at bounding box center [759, 64] width 1519 height 1312
click at [1322, 363] on main "< Back to public search results Copy work link [DATE] SIN TI Work Detail Member…" at bounding box center [759, 64] width 1519 height 1312
click at [1316, 363] on main "< Back to public search results Copy work link [DATE] SIN TI Work Detail Member…" at bounding box center [759, 64] width 1519 height 1312
click at [1307, 365] on main "< Back to public search results Copy work link [DATE] SIN TI Work Detail Member…" at bounding box center [759, 64] width 1519 height 1312
click at [1303, 367] on main "< Back to public search results Copy work link [DATE] SIN TI Work Detail Member…" at bounding box center [759, 64] width 1519 height 1312
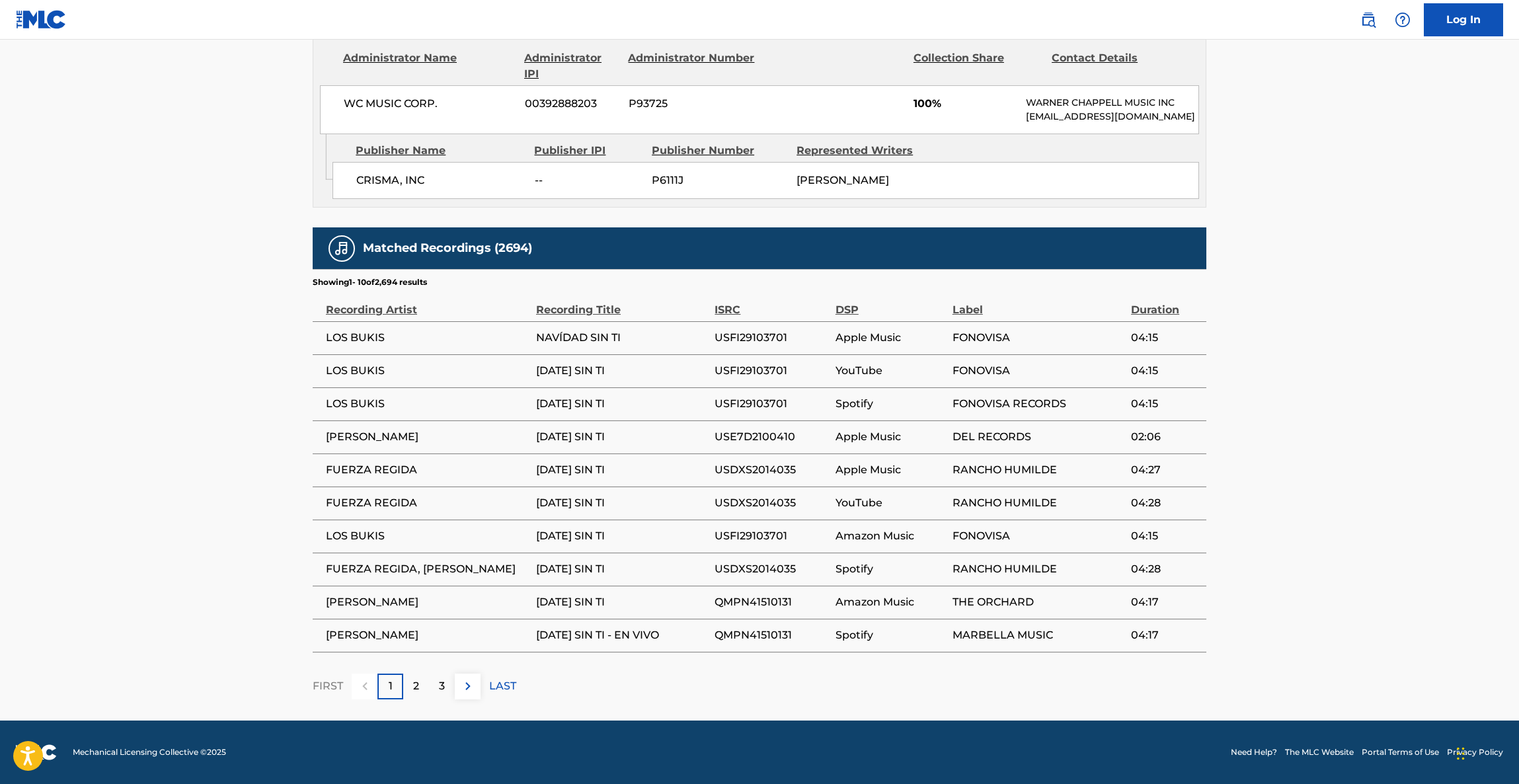
click at [1300, 369] on main "< Back to public search results Copy work link [DATE] SIN TI Work Detail Member…" at bounding box center [759, 64] width 1519 height 1312
click at [1299, 370] on main "< Back to public search results Copy work link [DATE] SIN TI Work Detail Member…" at bounding box center [759, 64] width 1519 height 1312
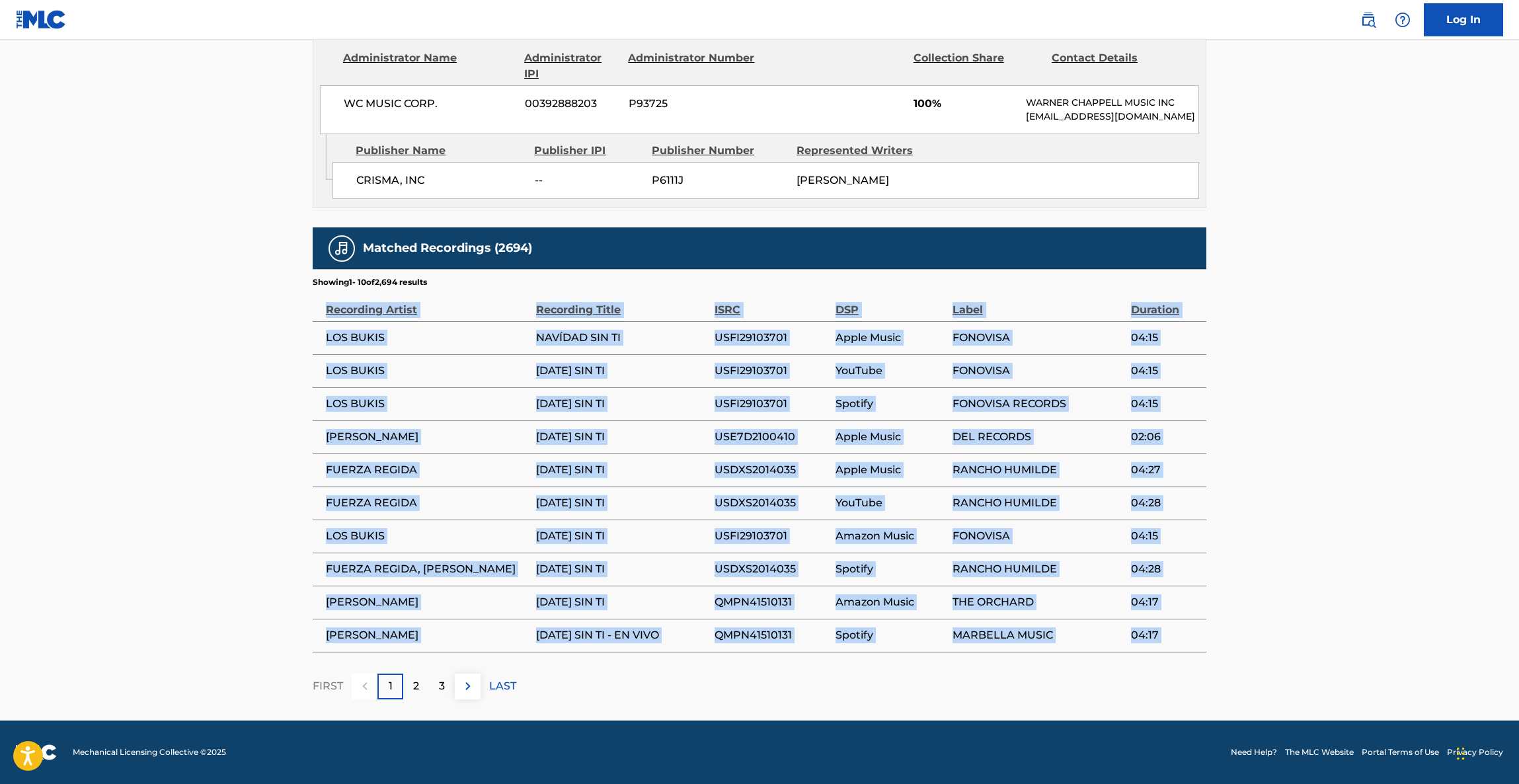
click at [1299, 370] on main "< Back to public search results Copy work link [DATE] SIN TI Work Detail Member…" at bounding box center [759, 64] width 1519 height 1312
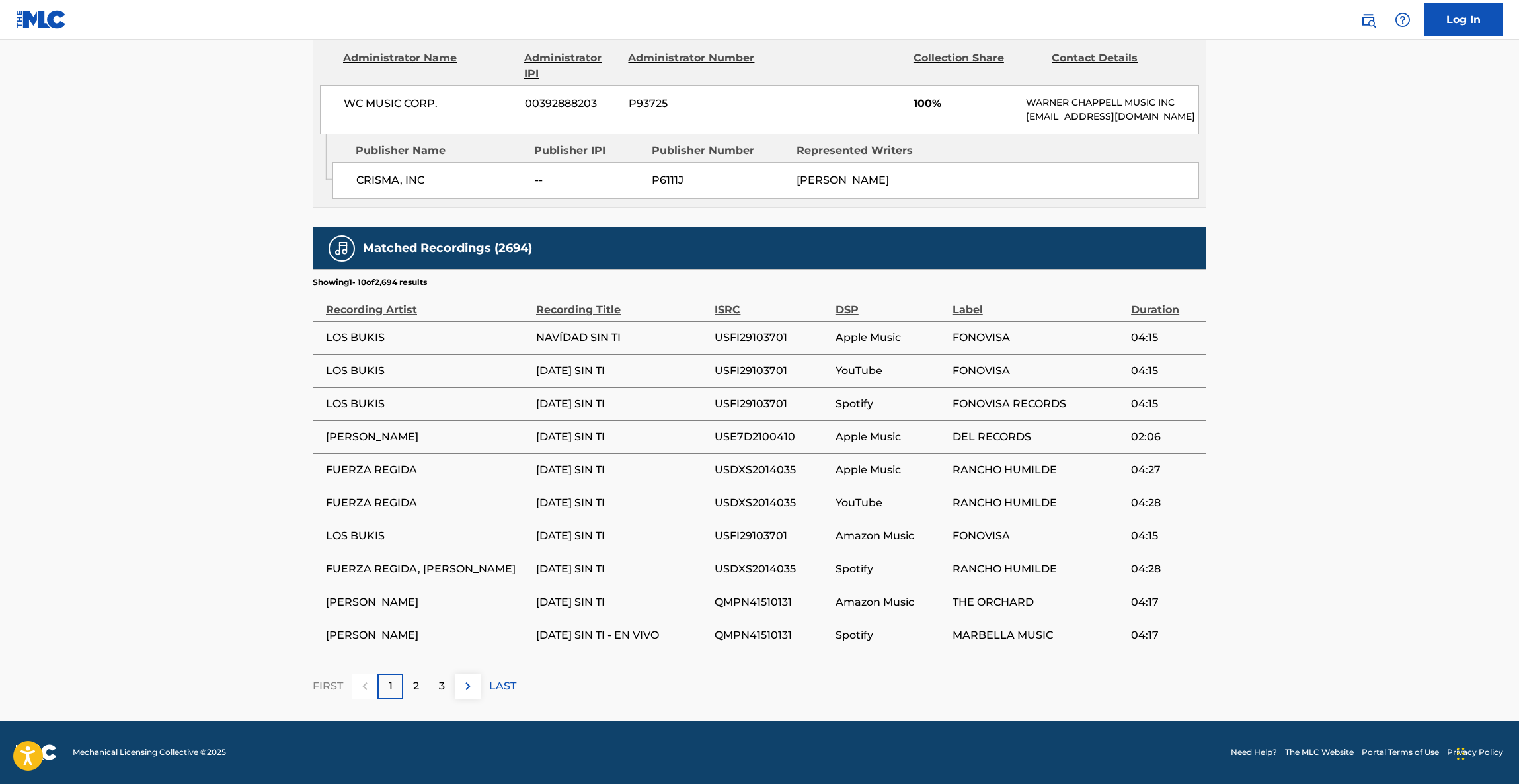
click at [1295, 371] on main "< Back to public search results Copy work link [DATE] SIN TI Work Detail Member…" at bounding box center [759, 64] width 1519 height 1312
click at [1316, 303] on main "< Back to public search results Copy work link [DATE] SIN TI Work Detail Member…" at bounding box center [759, 64] width 1519 height 1312
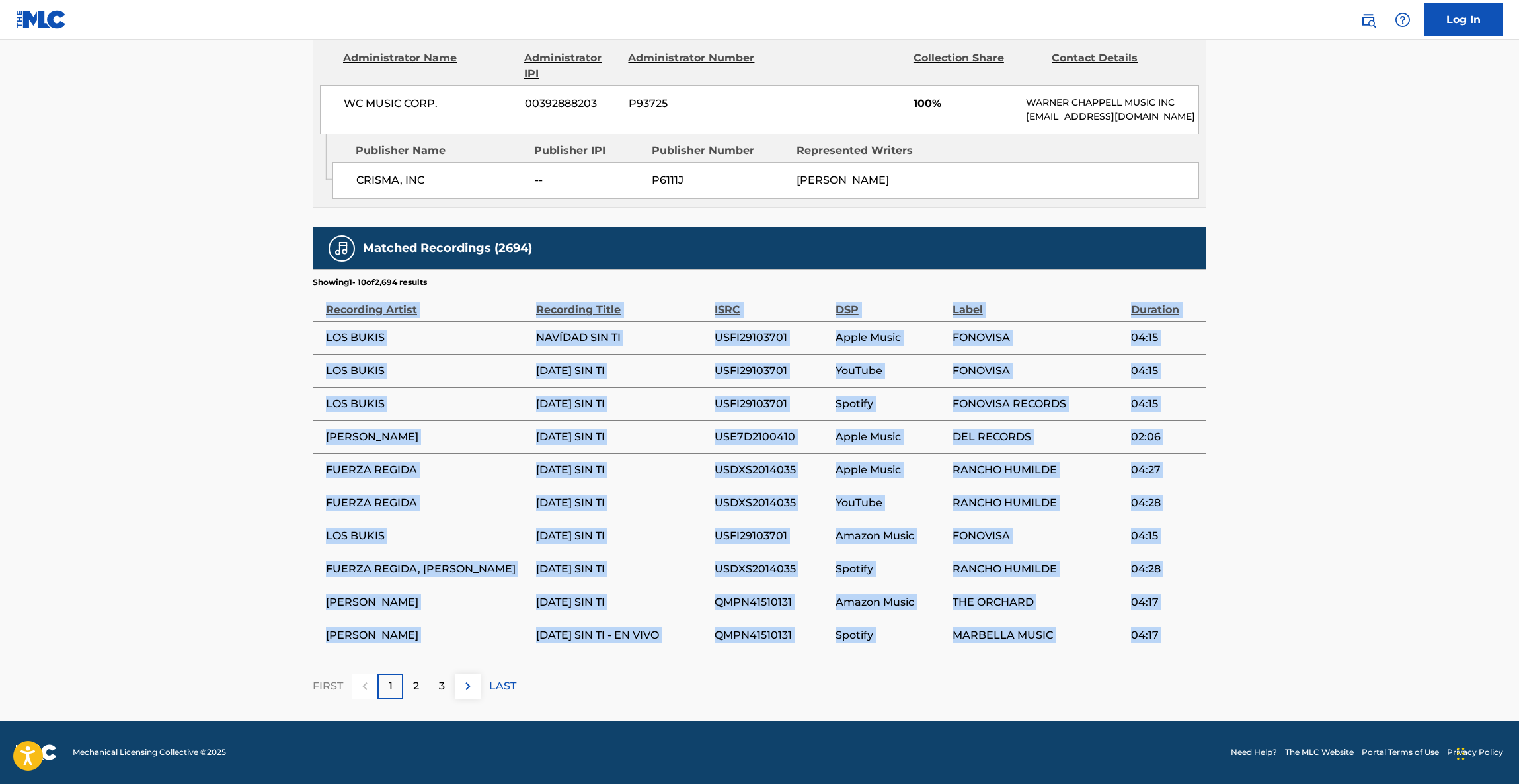
click at [1316, 303] on main "< Back to public search results Copy work link [DATE] SIN TI Work Detail Member…" at bounding box center [759, 64] width 1519 height 1312
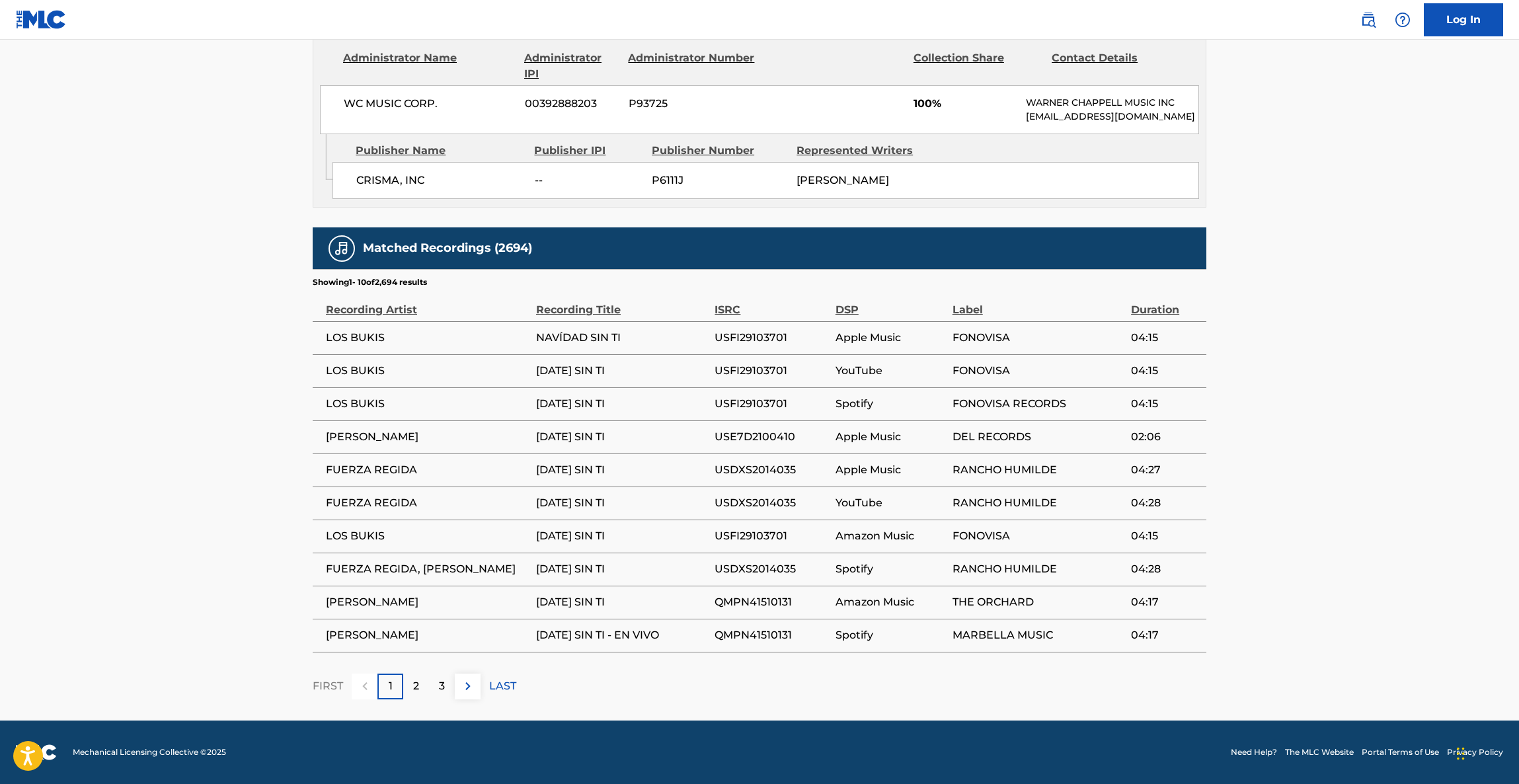
click at [1316, 308] on main "< Back to public search results Copy work link [DATE] SIN TI Work Detail Member…" at bounding box center [759, 64] width 1519 height 1312
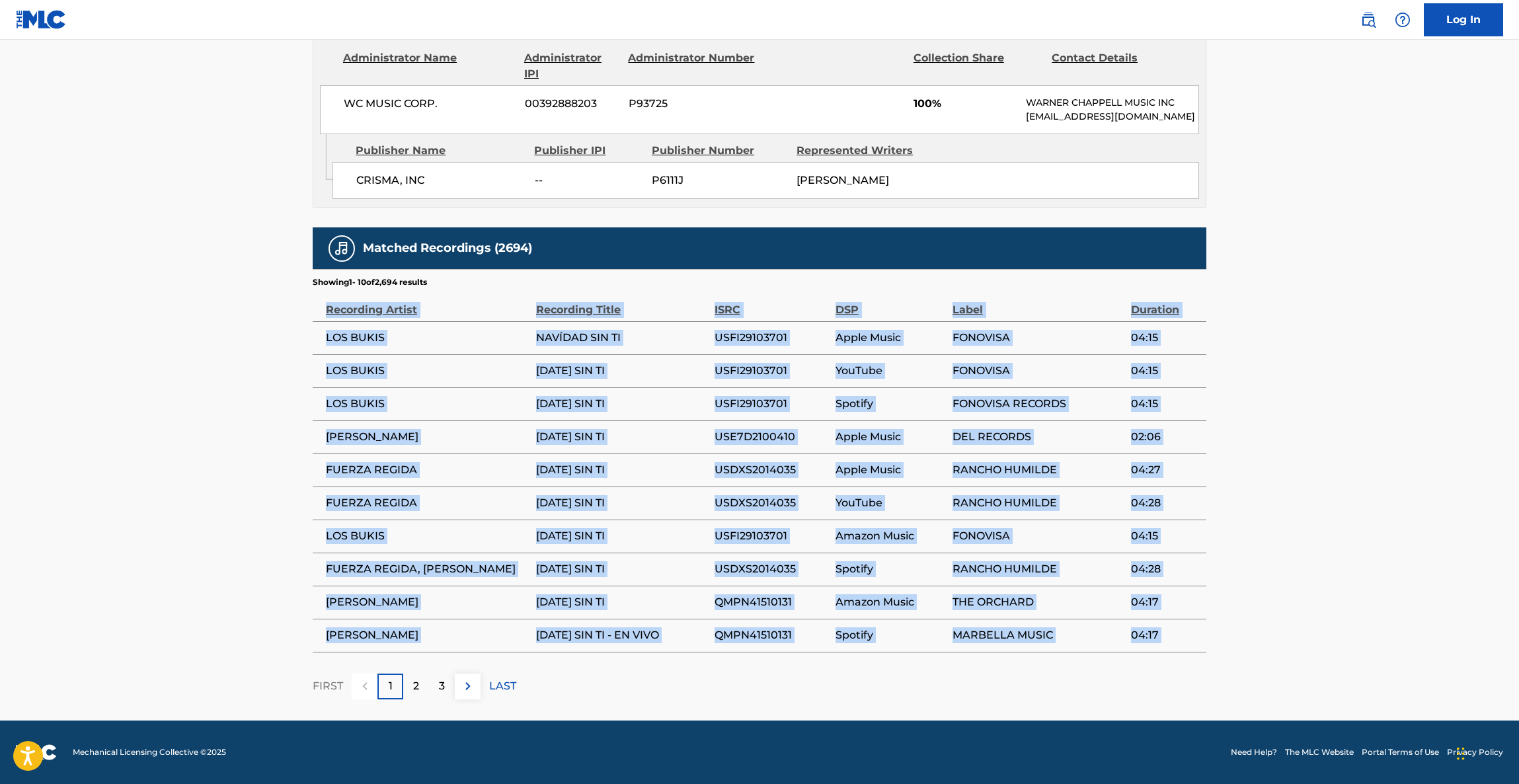
click at [1316, 308] on main "< Back to public search results Copy work link [DATE] SIN TI Work Detail Member…" at bounding box center [759, 64] width 1519 height 1312
click at [1316, 312] on main "< Back to public search results Copy work link [DATE] SIN TI Work Detail Member…" at bounding box center [759, 64] width 1519 height 1312
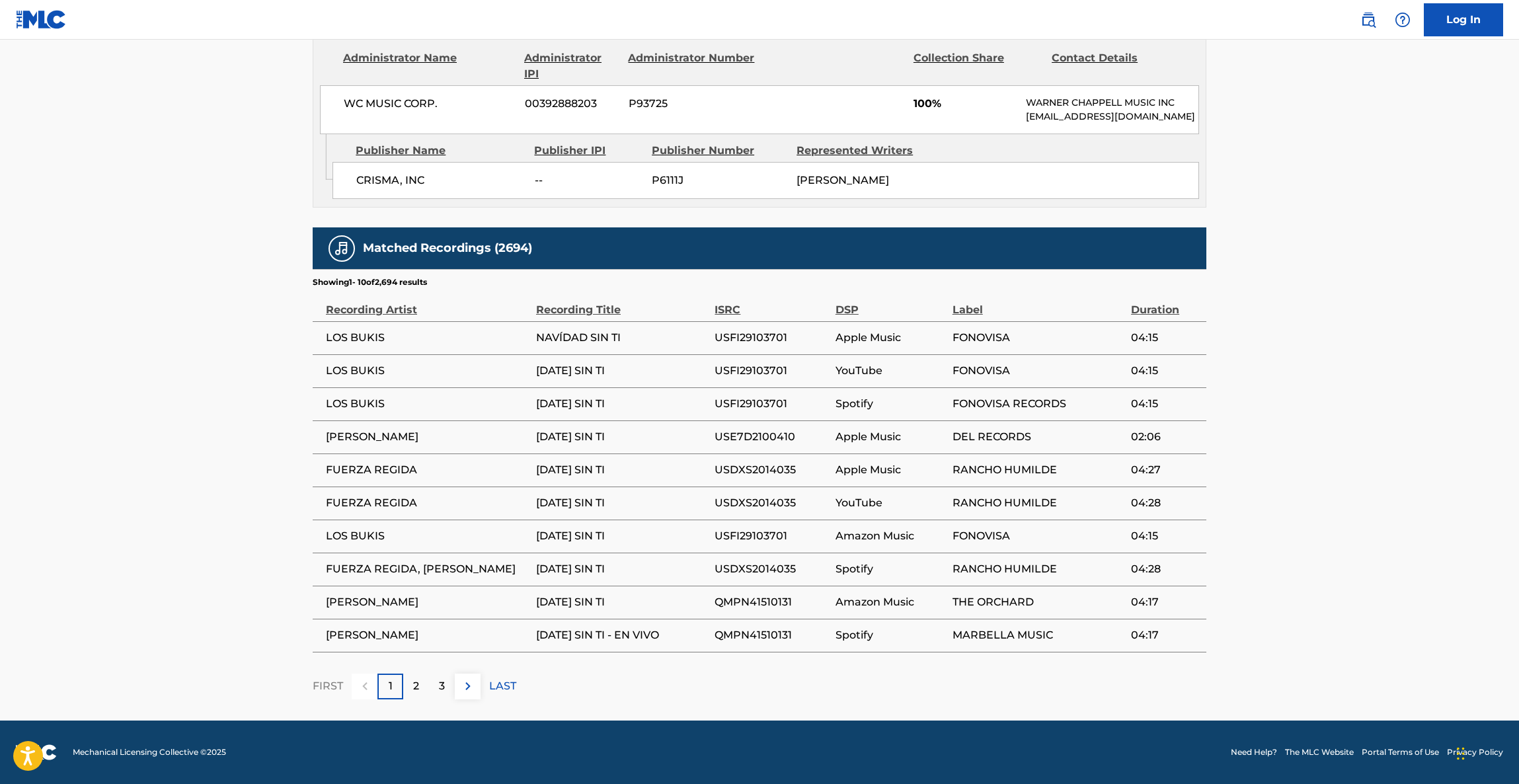
click at [1316, 313] on main "< Back to public search results Copy work link [DATE] SIN TI Work Detail Member…" at bounding box center [759, 64] width 1519 height 1312
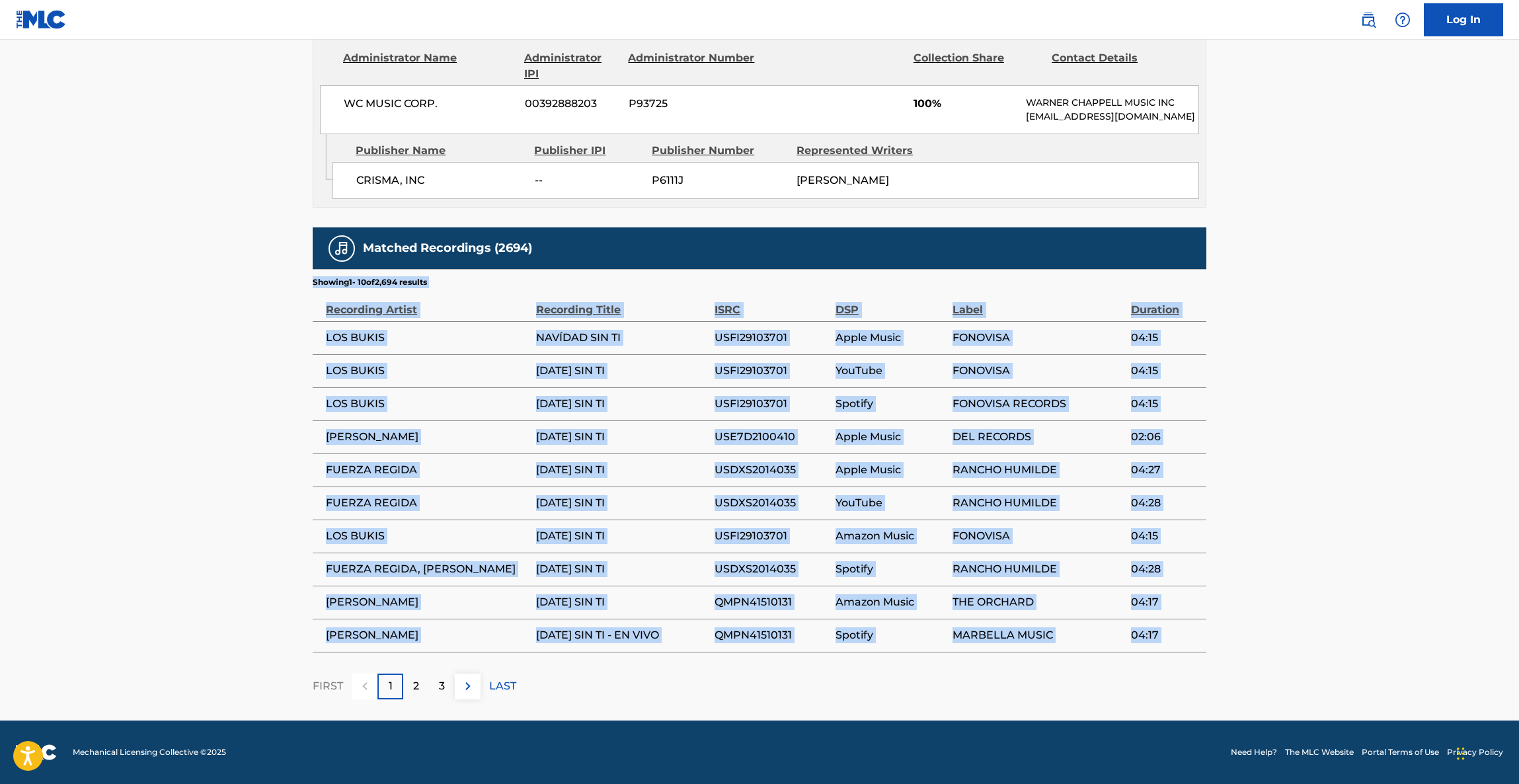
click at [1316, 313] on main "< Back to public search results Copy work link [DATE] SIN TI Work Detail Member…" at bounding box center [759, 64] width 1519 height 1312
click at [1316, 319] on main "< Back to public search results Copy work link [DATE] SIN TI Work Detail Member…" at bounding box center [759, 64] width 1519 height 1312
click at [1316, 321] on main "< Back to public search results Copy work link [DATE] SIN TI Work Detail Member…" at bounding box center [759, 64] width 1519 height 1312
click at [1318, 324] on main "< Back to public search results Copy work link [DATE] SIN TI Work Detail Member…" at bounding box center [759, 64] width 1519 height 1312
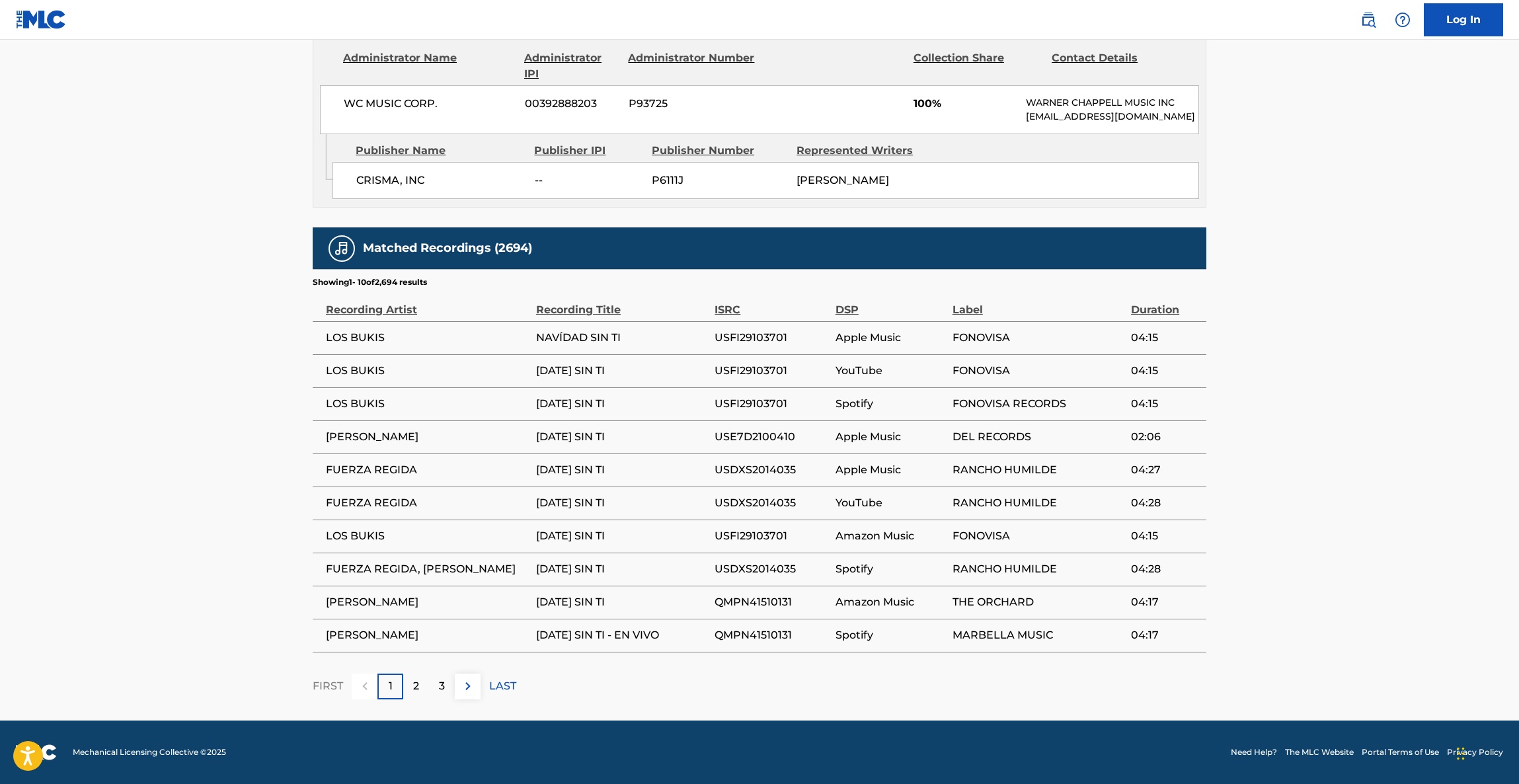
click at [1333, 333] on main "< Back to public search results Copy work link [DATE] SIN TI Work Detail Member…" at bounding box center [759, 64] width 1519 height 1312
click at [1333, 330] on main "< Back to public search results Copy work link [DATE] SIN TI Work Detail Member…" at bounding box center [759, 64] width 1519 height 1312
click at [1337, 339] on main "< Back to public search results Copy work link [DATE] SIN TI Work Detail Member…" at bounding box center [759, 64] width 1519 height 1312
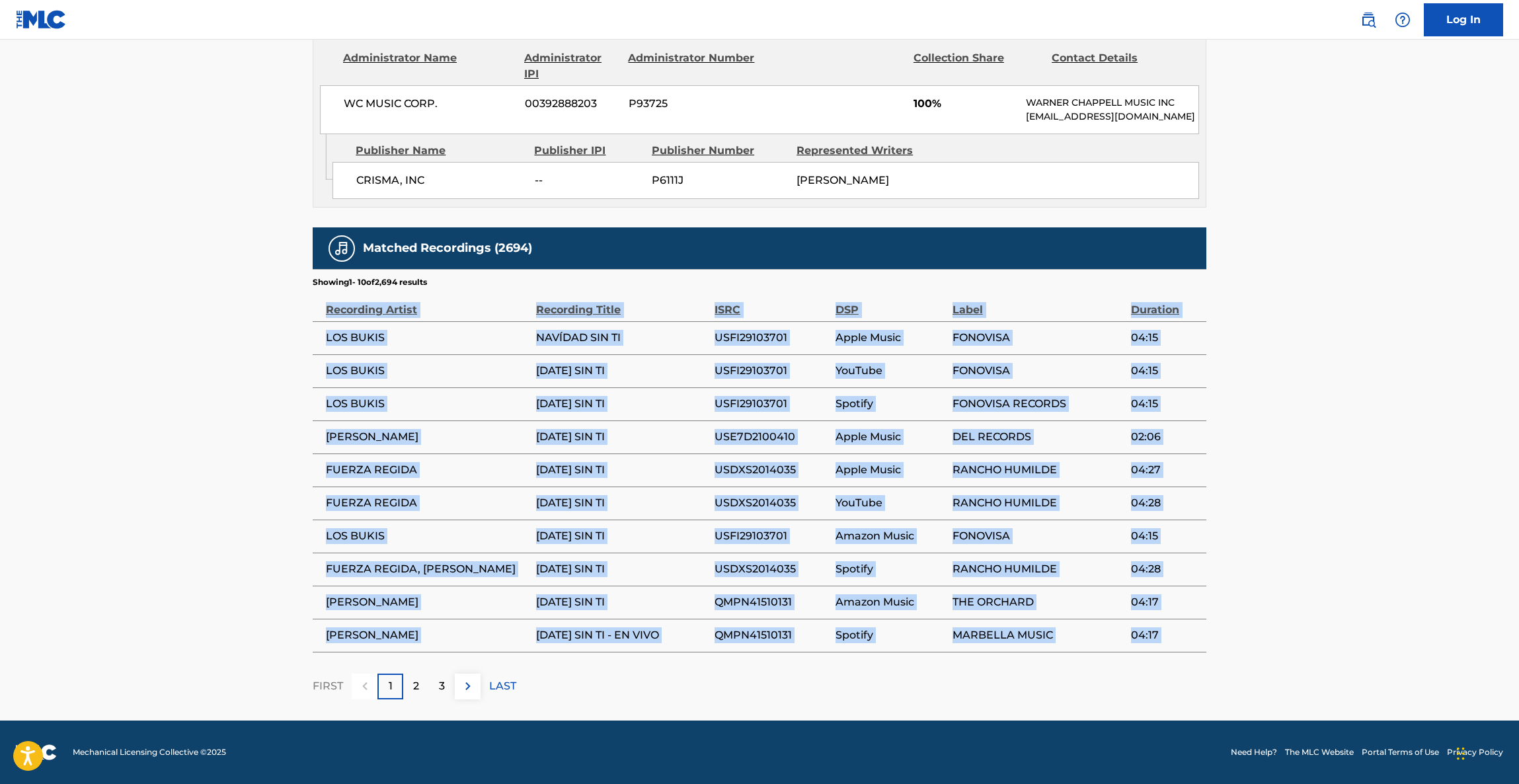
click at [1337, 340] on main "< Back to public search results Copy work link [DATE] SIN TI Work Detail Member…" at bounding box center [759, 64] width 1519 height 1312
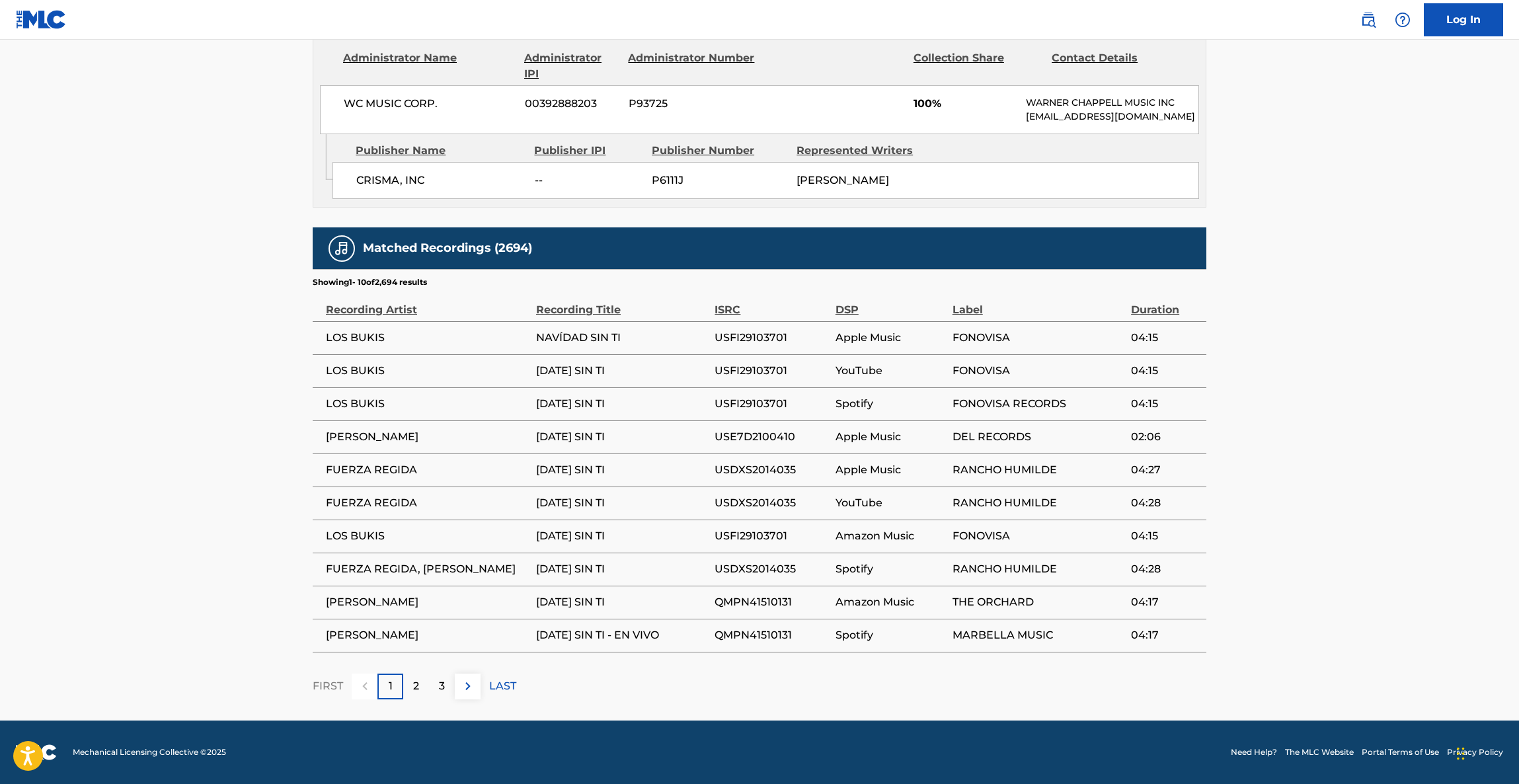
click at [1337, 341] on main "< Back to public search results Copy work link [DATE] SIN TI Work Detail Member…" at bounding box center [759, 64] width 1519 height 1312
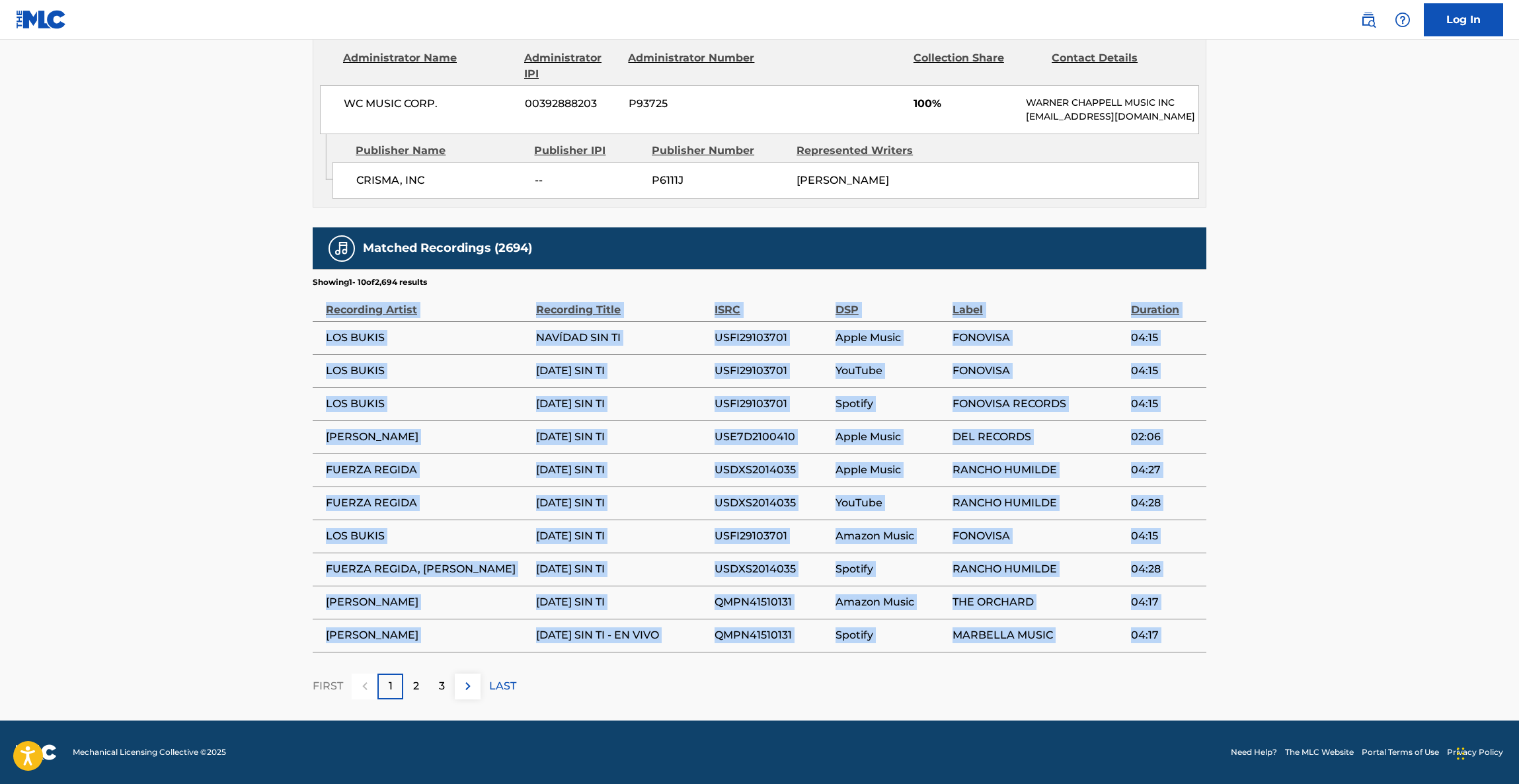
click at [1338, 341] on main "< Back to public search results Copy work link [DATE] SIN TI Work Detail Member…" at bounding box center [759, 64] width 1519 height 1312
drag, startPoint x: 1338, startPoint y: 341, endPoint x: 1336, endPoint y: 313, distance: 28.1
click at [1336, 313] on main "< Back to public search results Copy work link [DATE] SIN TI Work Detail Member…" at bounding box center [759, 64] width 1519 height 1312
click at [1252, 400] on main "< Back to public search results Copy work link [DATE] SIN TI Work Detail Member…" at bounding box center [759, 64] width 1519 height 1312
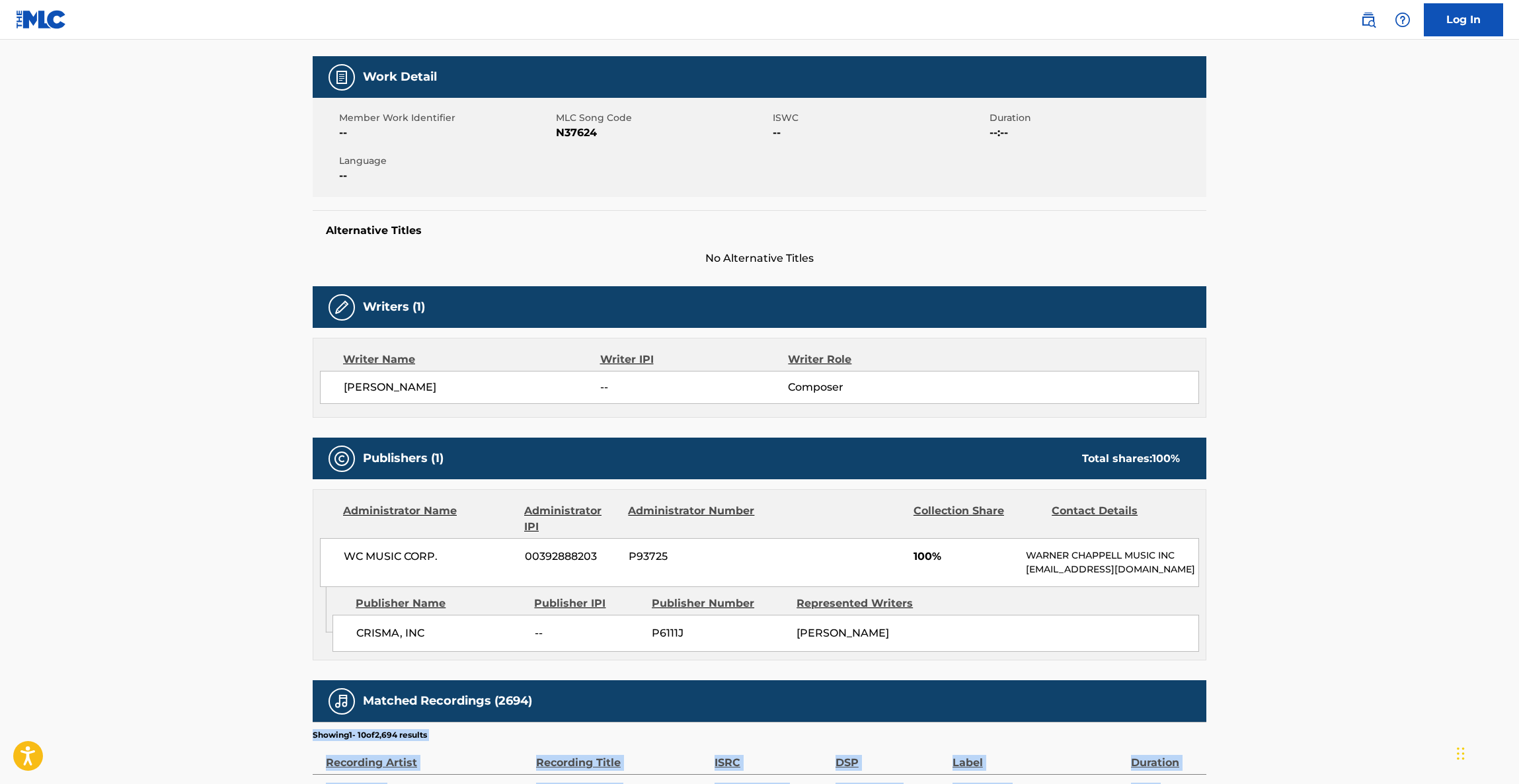
scroll to position [0, 0]
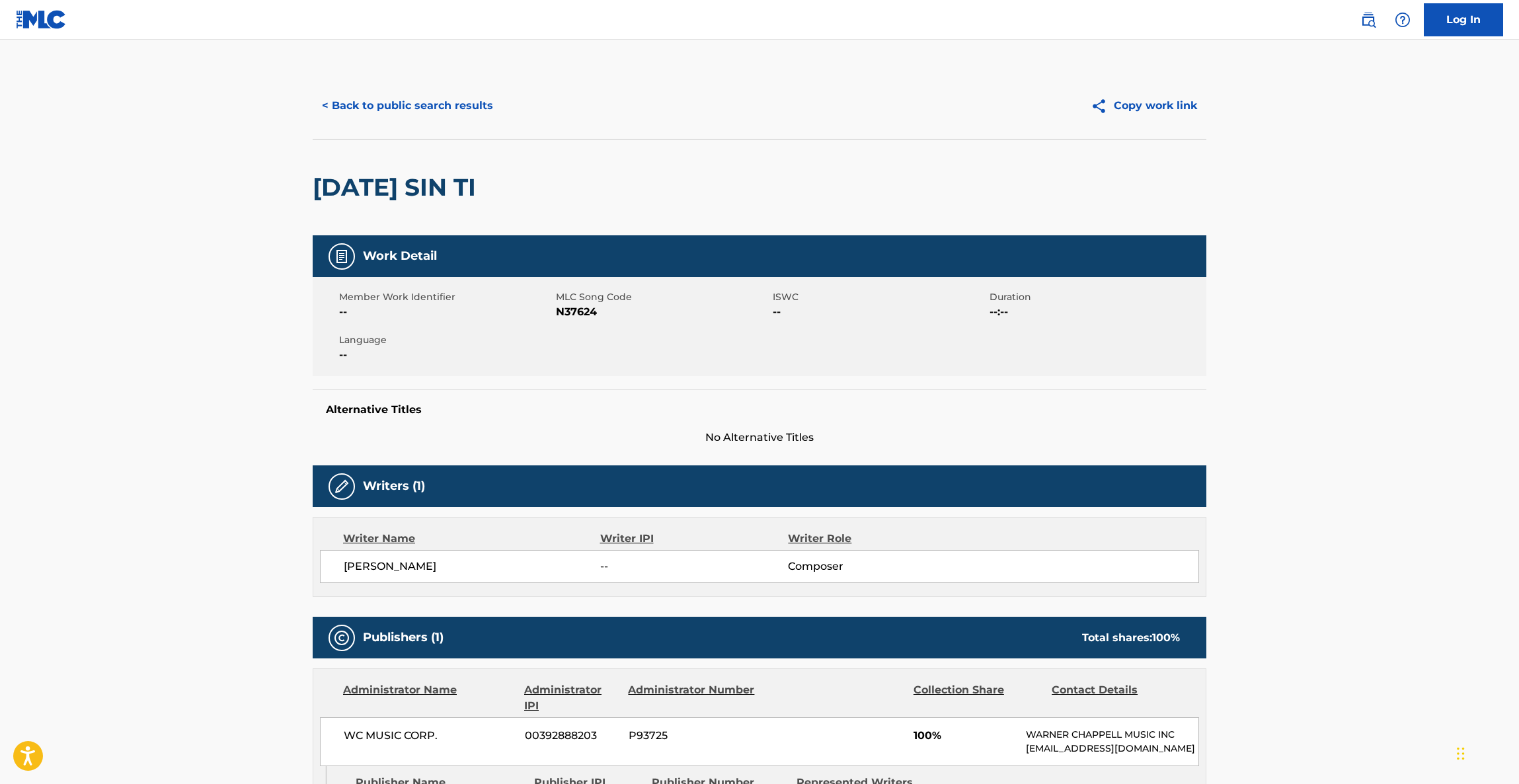
click at [427, 101] on button "< Back to public search results" at bounding box center [407, 105] width 190 height 33
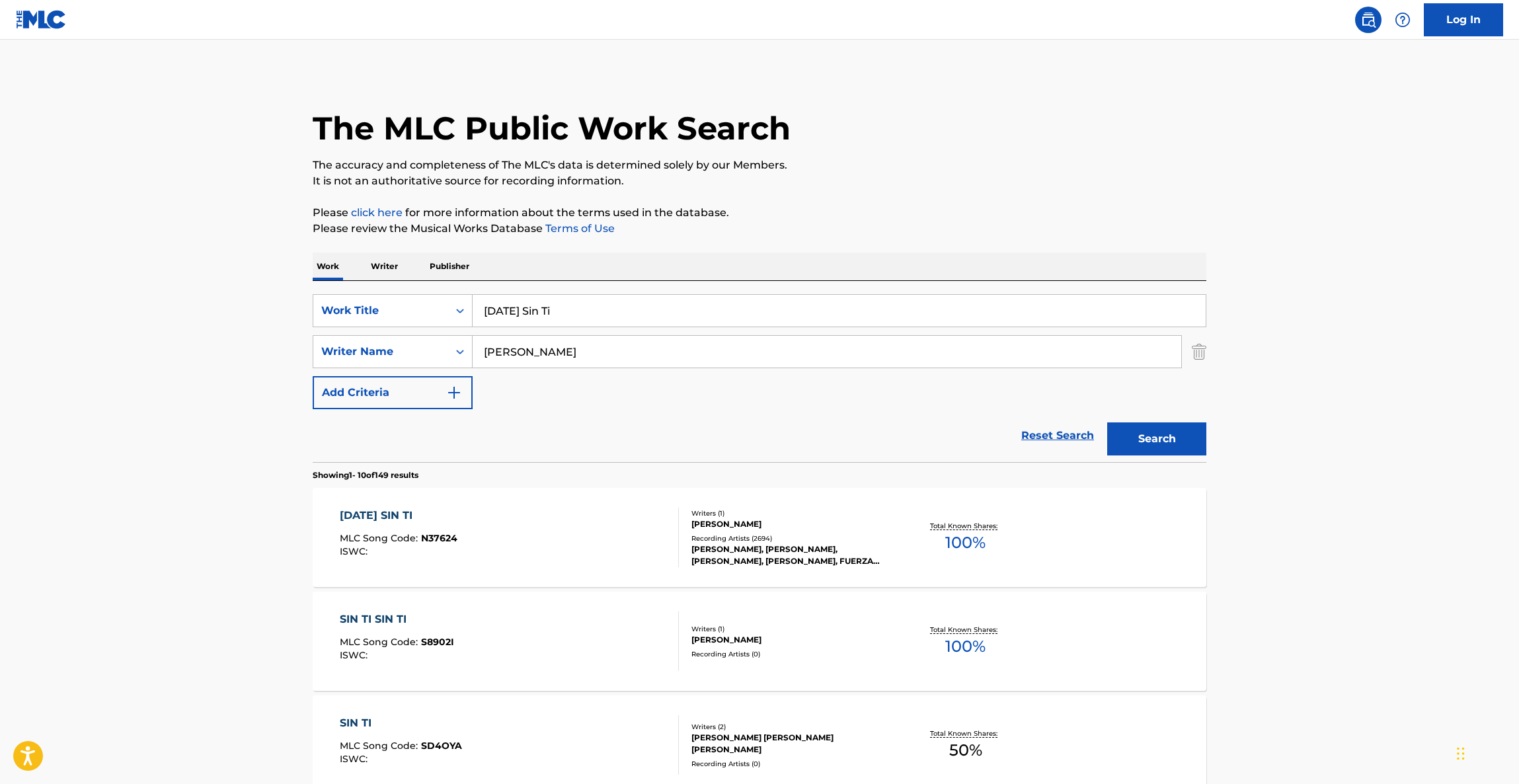
drag, startPoint x: 597, startPoint y: 304, endPoint x: 310, endPoint y: 274, distance: 288.6
paste input "[DEMOGRAPHIC_DATA] BENDIGA NUESTRO AMOR"
type input "[DEMOGRAPHIC_DATA] BENDIGA NUESTRO AMOR"
click at [586, 359] on input "[PERSON_NAME]" at bounding box center [827, 352] width 709 height 31
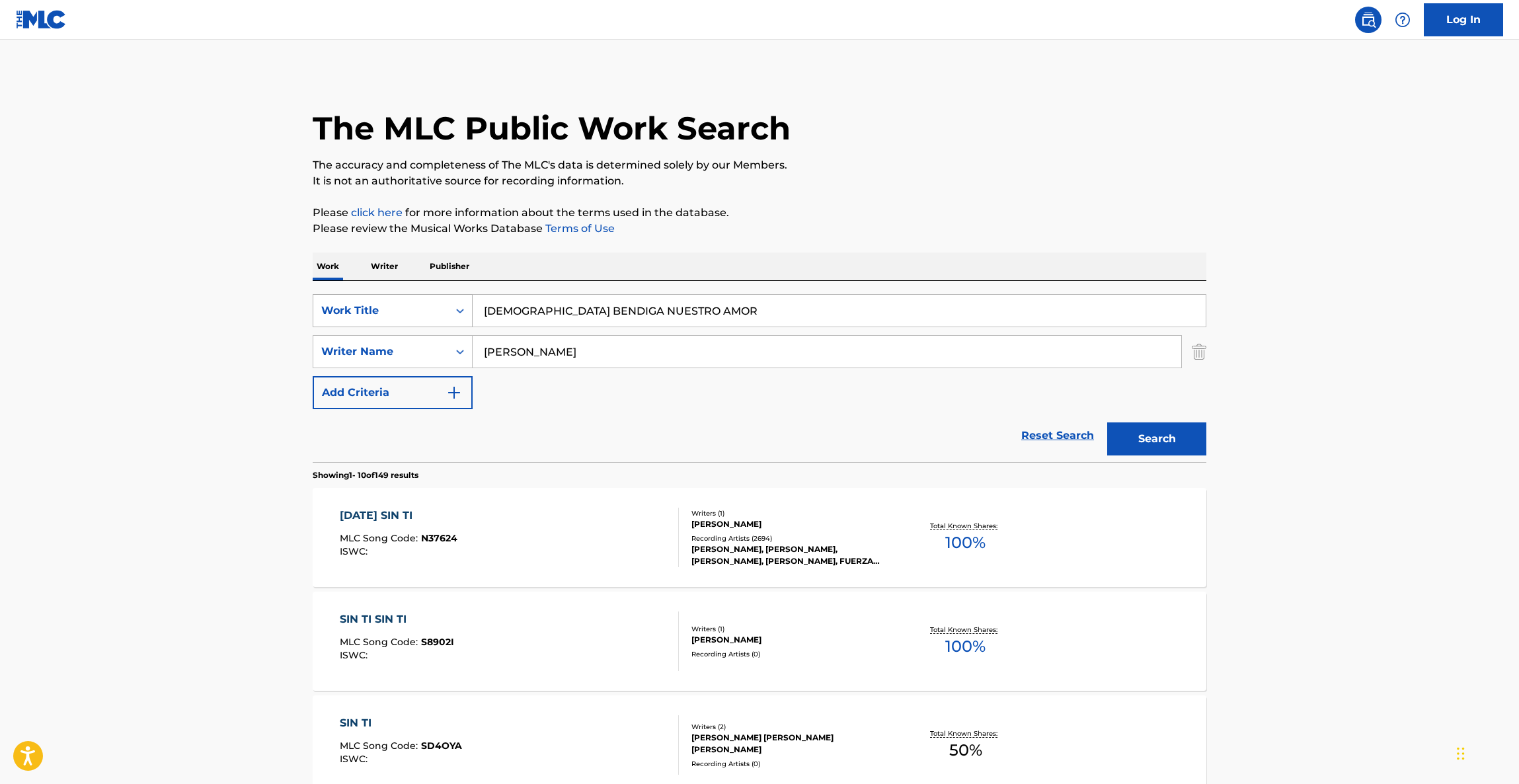
click at [409, 325] on div "SearchWithCriteriab6bc8c24-81c2-43f0-b3e0-2b383d344386 Work Title DIOS BENDIGA …" at bounding box center [760, 352] width 894 height 115
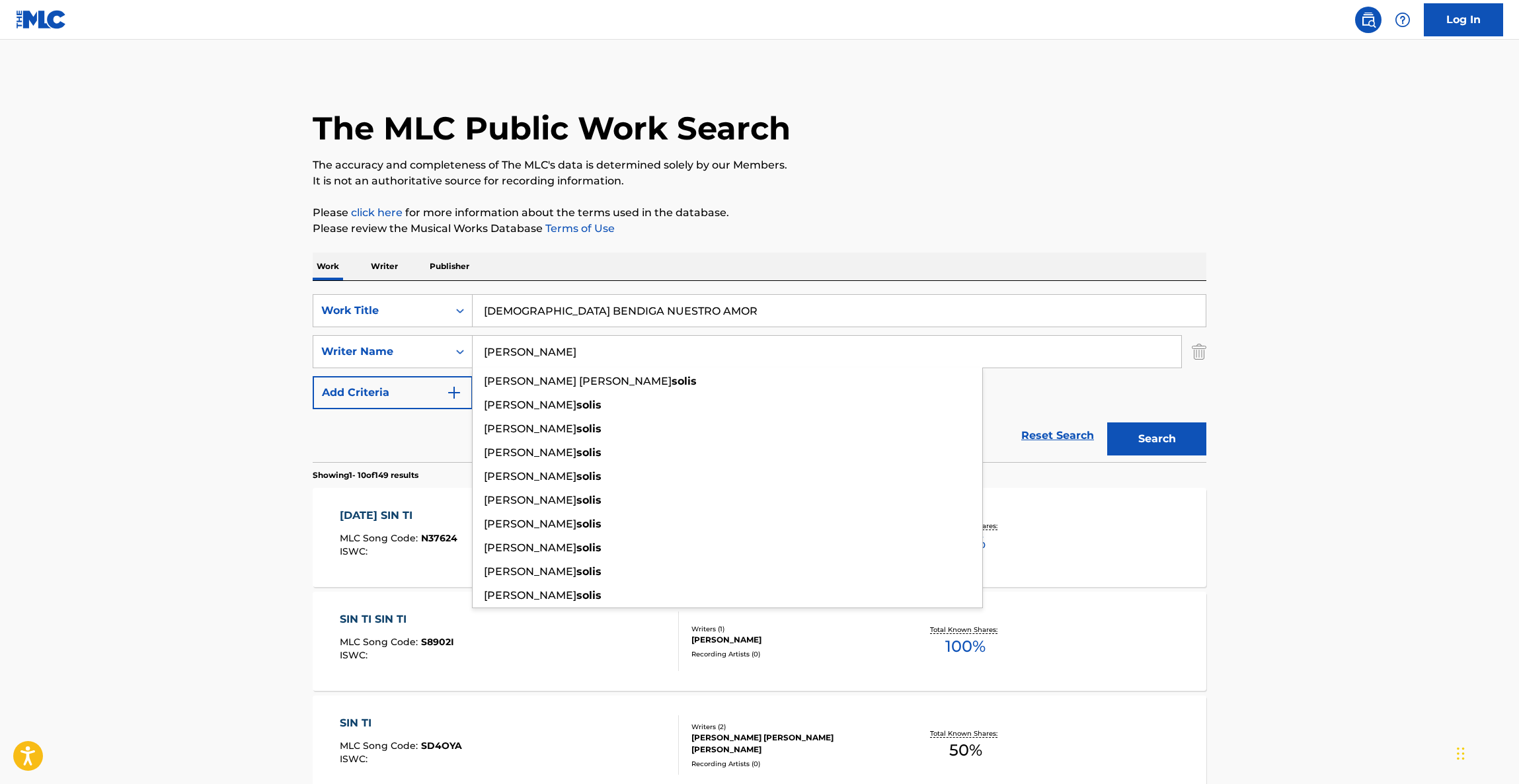
click at [1174, 444] on button "Search" at bounding box center [1157, 439] width 99 height 33
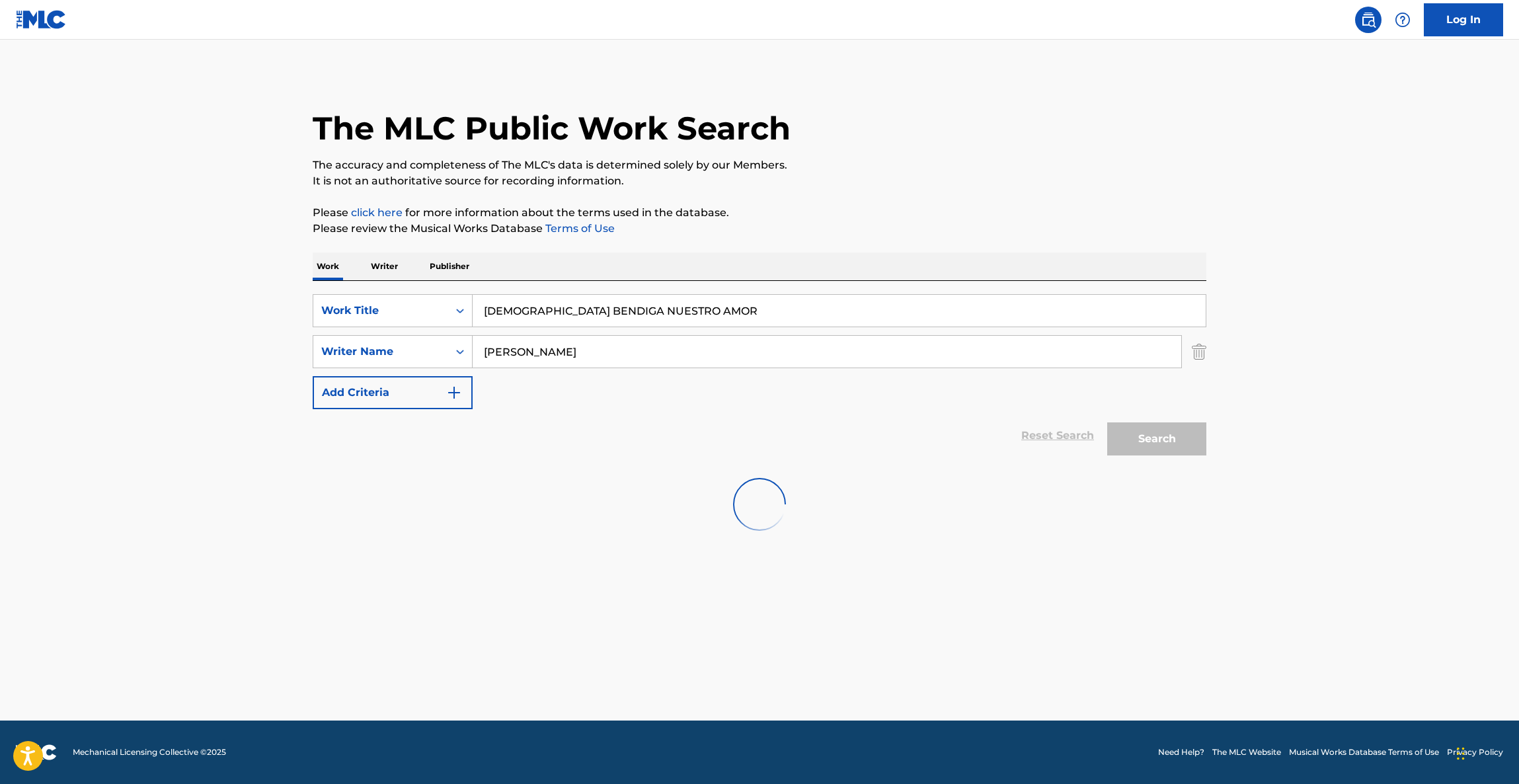
click at [995, 165] on p "The accuracy and completeness of The MLC's data is determined solely by our Mem…" at bounding box center [760, 165] width 894 height 16
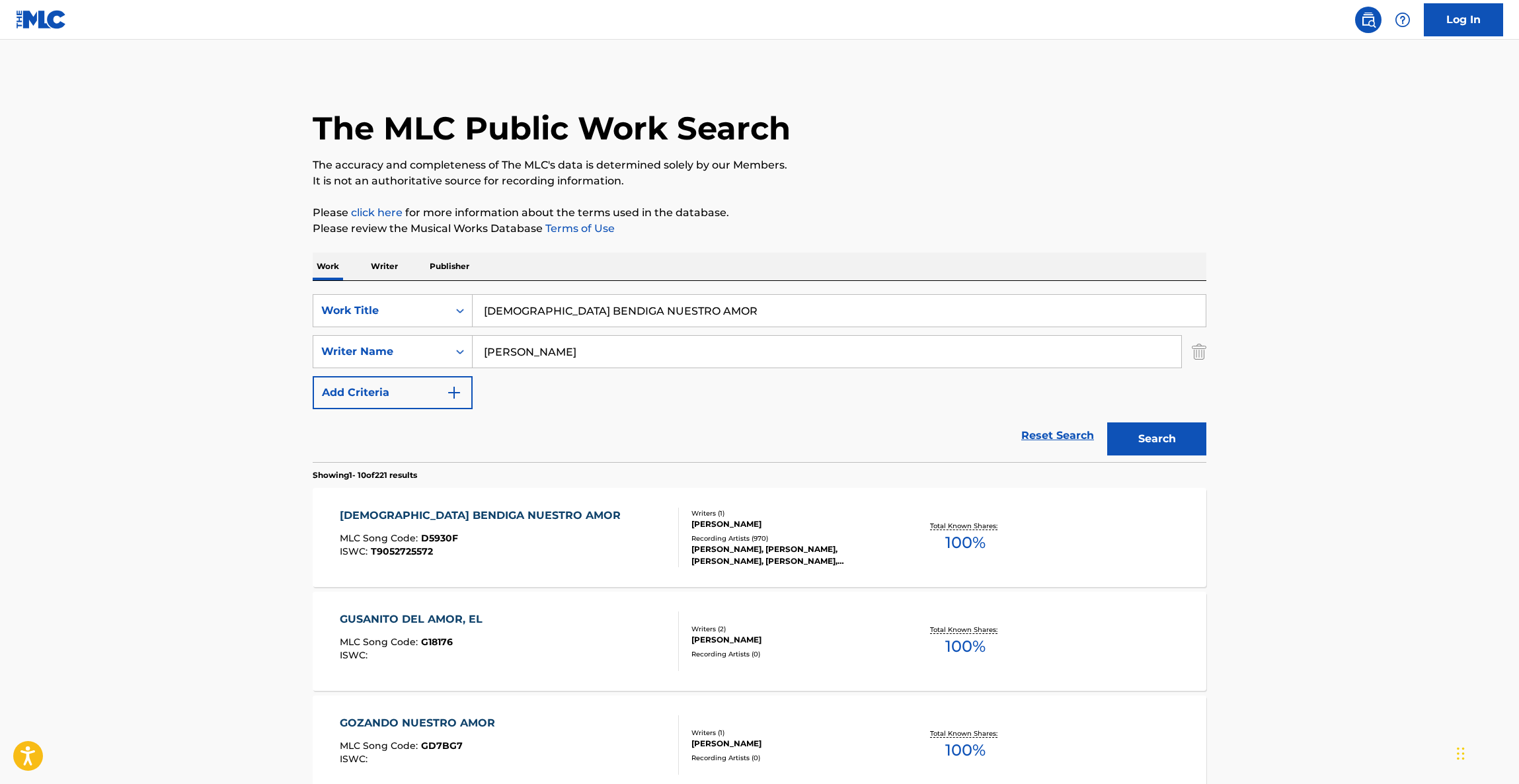
click at [383, 514] on div "[DEMOGRAPHIC_DATA] BENDIGA NUESTRO AMOR" at bounding box center [484, 515] width 288 height 16
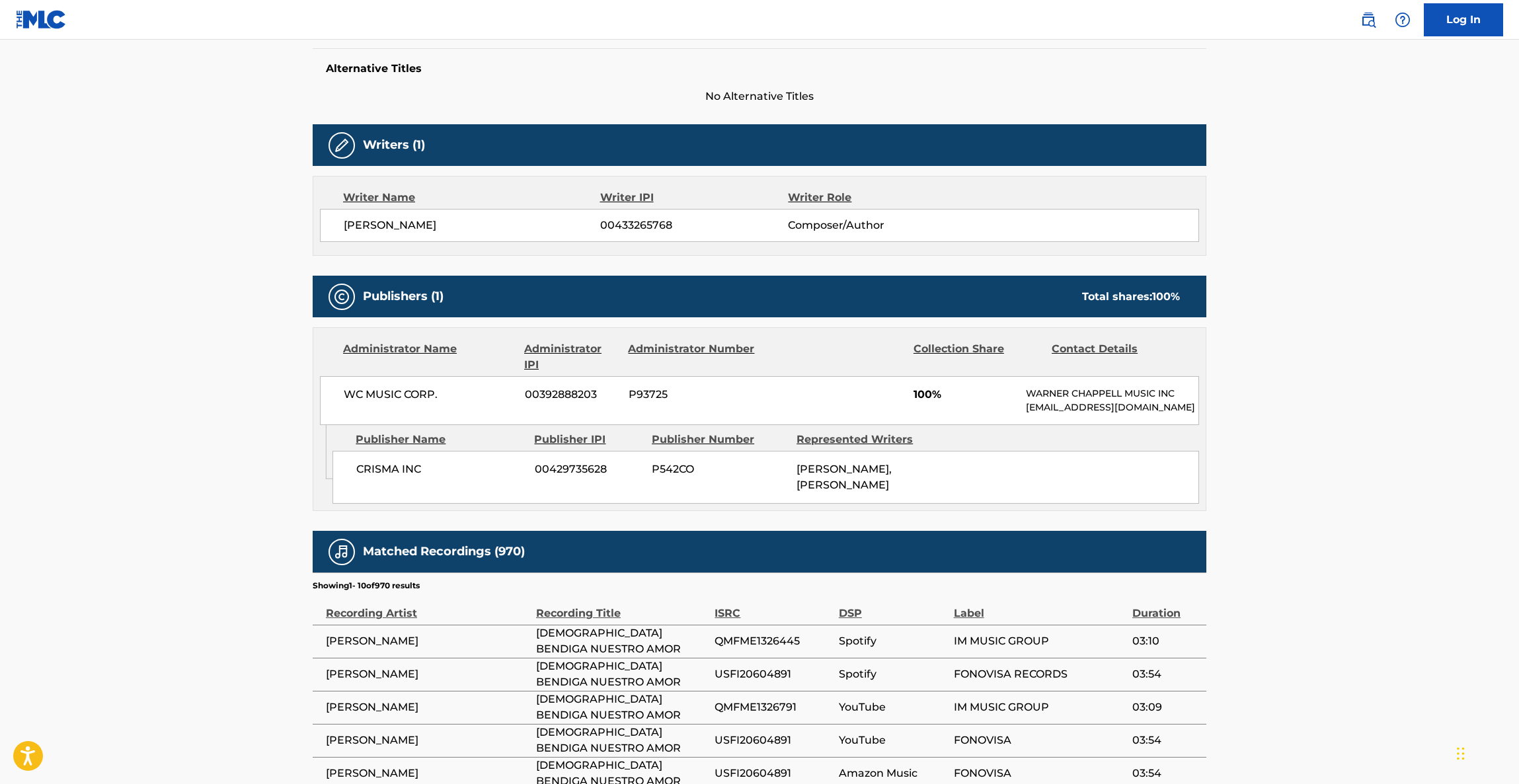
scroll to position [583, 0]
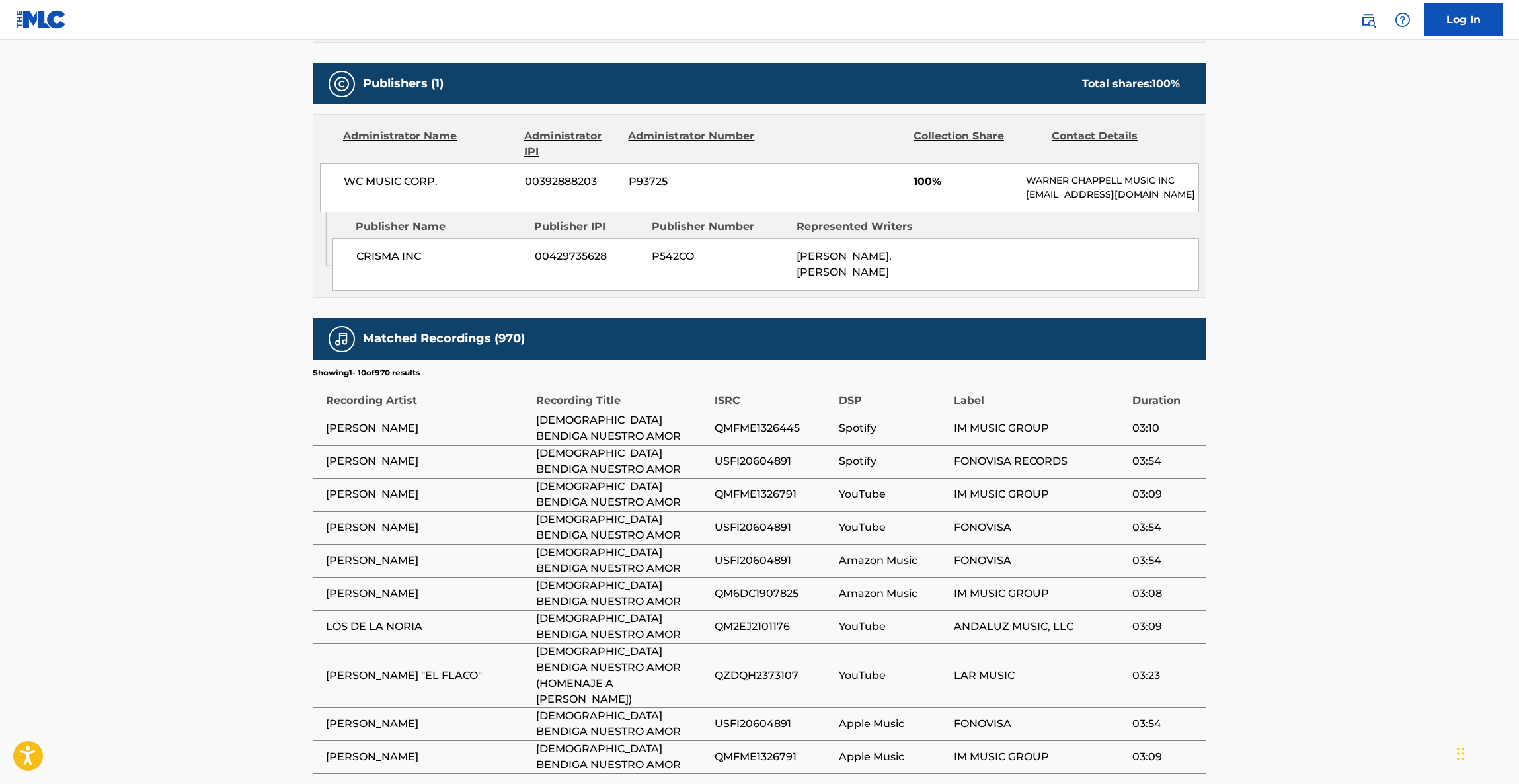
drag, startPoint x: 1117, startPoint y: 452, endPoint x: 1113, endPoint y: 439, distance: 13.6
click at [1117, 454] on span "FONOVISA RECORDS" at bounding box center [1040, 462] width 172 height 16
drag, startPoint x: 1473, startPoint y: 222, endPoint x: 1462, endPoint y: 222, distance: 11.0
click at [1466, 222] on main "< Back to public search results Copy work link DIOS BENDIGA NUESTRO AMOR Work D…" at bounding box center [759, 149] width 1519 height 1386
click at [782, 586] on span "QM6DC1907825" at bounding box center [773, 594] width 117 height 16
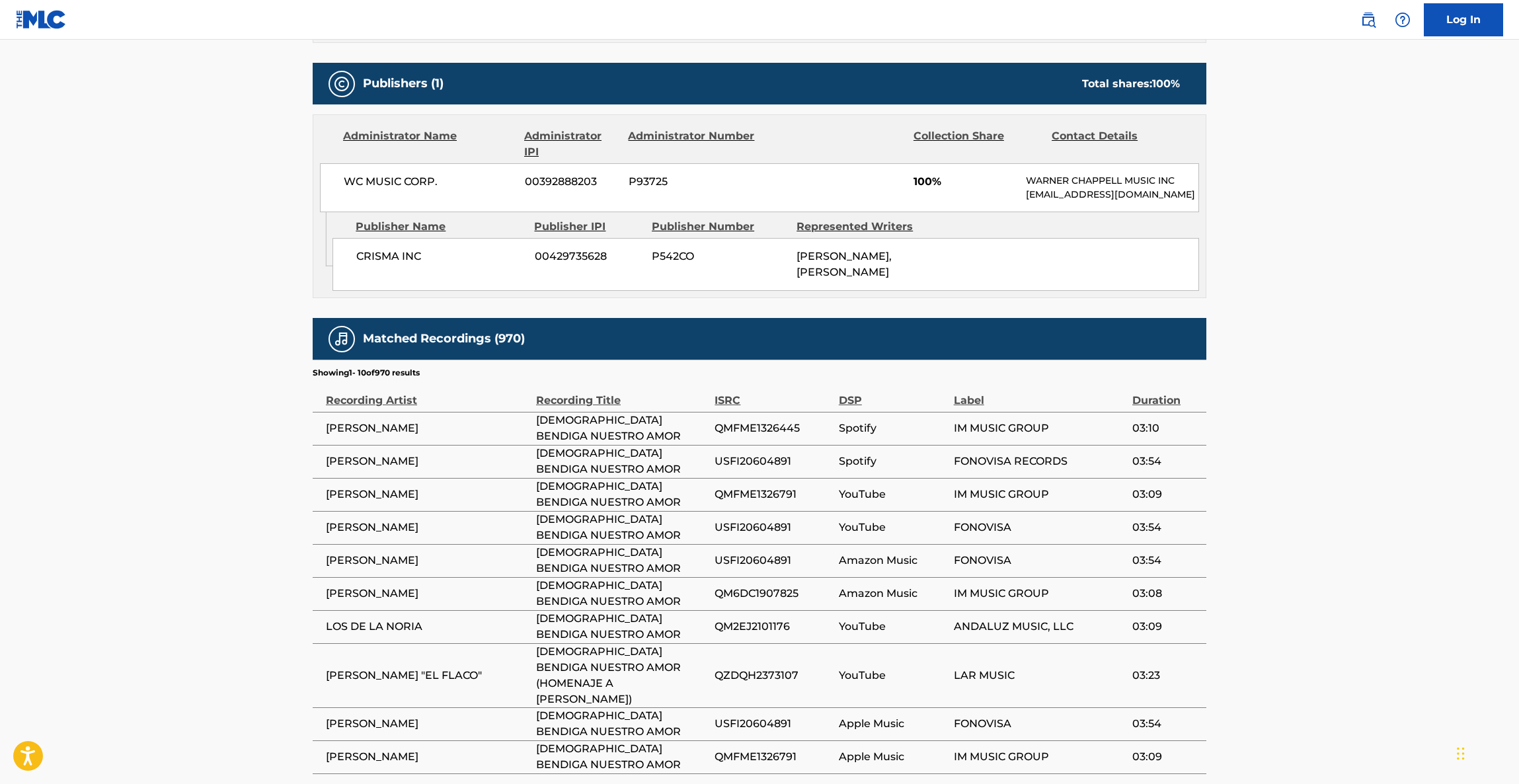
click at [1236, 580] on main "< Back to public search results Copy work link DIOS BENDIGA NUESTRO AMOR Work D…" at bounding box center [759, 149] width 1519 height 1386
click at [1245, 578] on main "< Back to public search results Copy work link DIOS BENDIGA NUESTRO AMOR Work D…" at bounding box center [759, 149] width 1519 height 1386
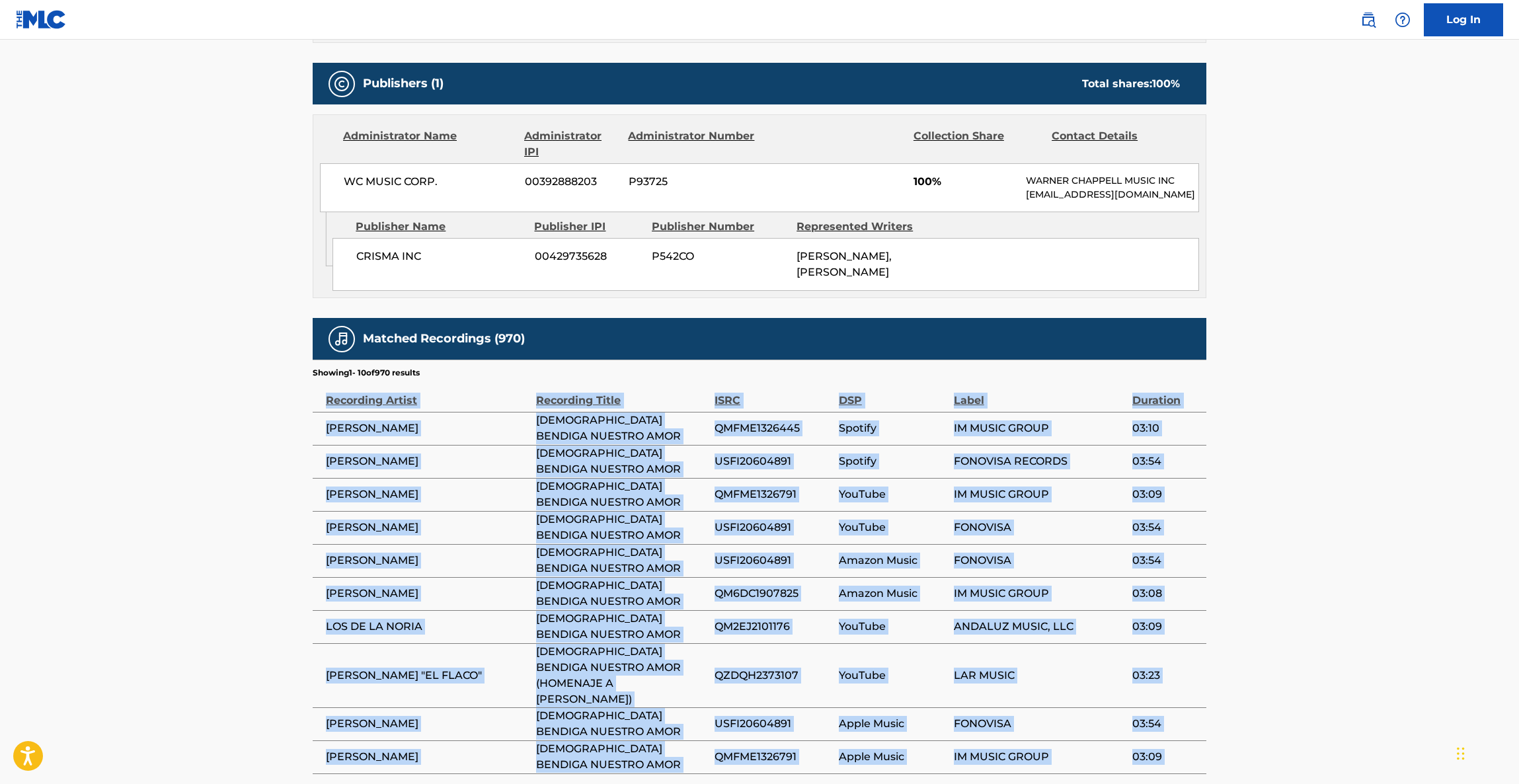
click at [1246, 578] on main "< Back to public search results Copy work link DIOS BENDIGA NUESTRO AMOR Work D…" at bounding box center [759, 149] width 1519 height 1386
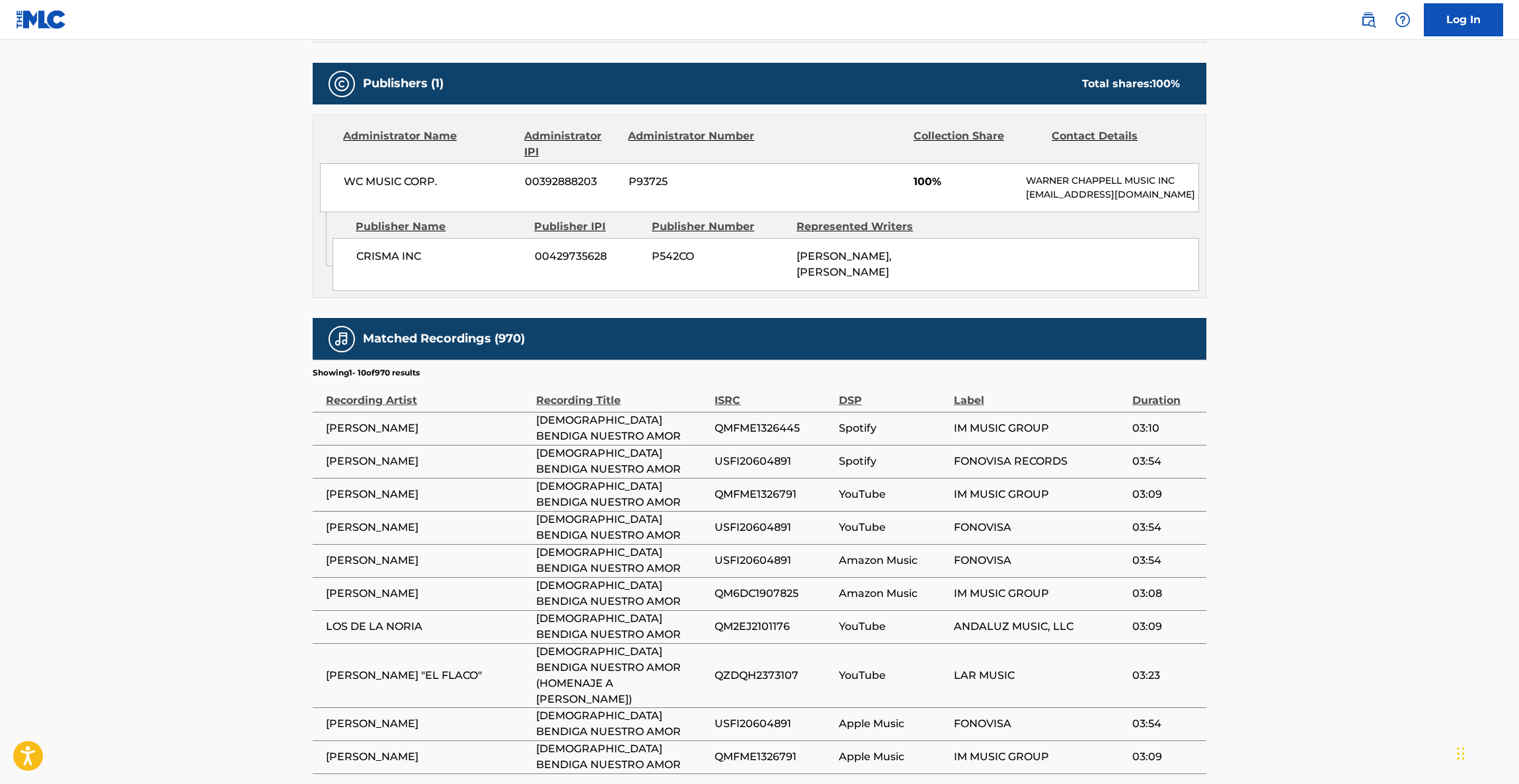
click at [1270, 561] on main "< Back to public search results Copy work link DIOS BENDIGA NUESTRO AMOR Work D…" at bounding box center [759, 149] width 1519 height 1386
click at [1287, 551] on main "< Back to public search results Copy work link DIOS BENDIGA NUESTRO AMOR Work D…" at bounding box center [759, 149] width 1519 height 1386
click at [1287, 550] on main "< Back to public search results Copy work link DIOS BENDIGA NUESTRO AMOR Work D…" at bounding box center [759, 149] width 1519 height 1386
drag, startPoint x: 1275, startPoint y: 559, endPoint x: 1270, endPoint y: 565, distance: 7.8
click at [1270, 565] on main "< Back to public search results Copy work link DIOS BENDIGA NUESTRO AMOR Work D…" at bounding box center [759, 149] width 1519 height 1386
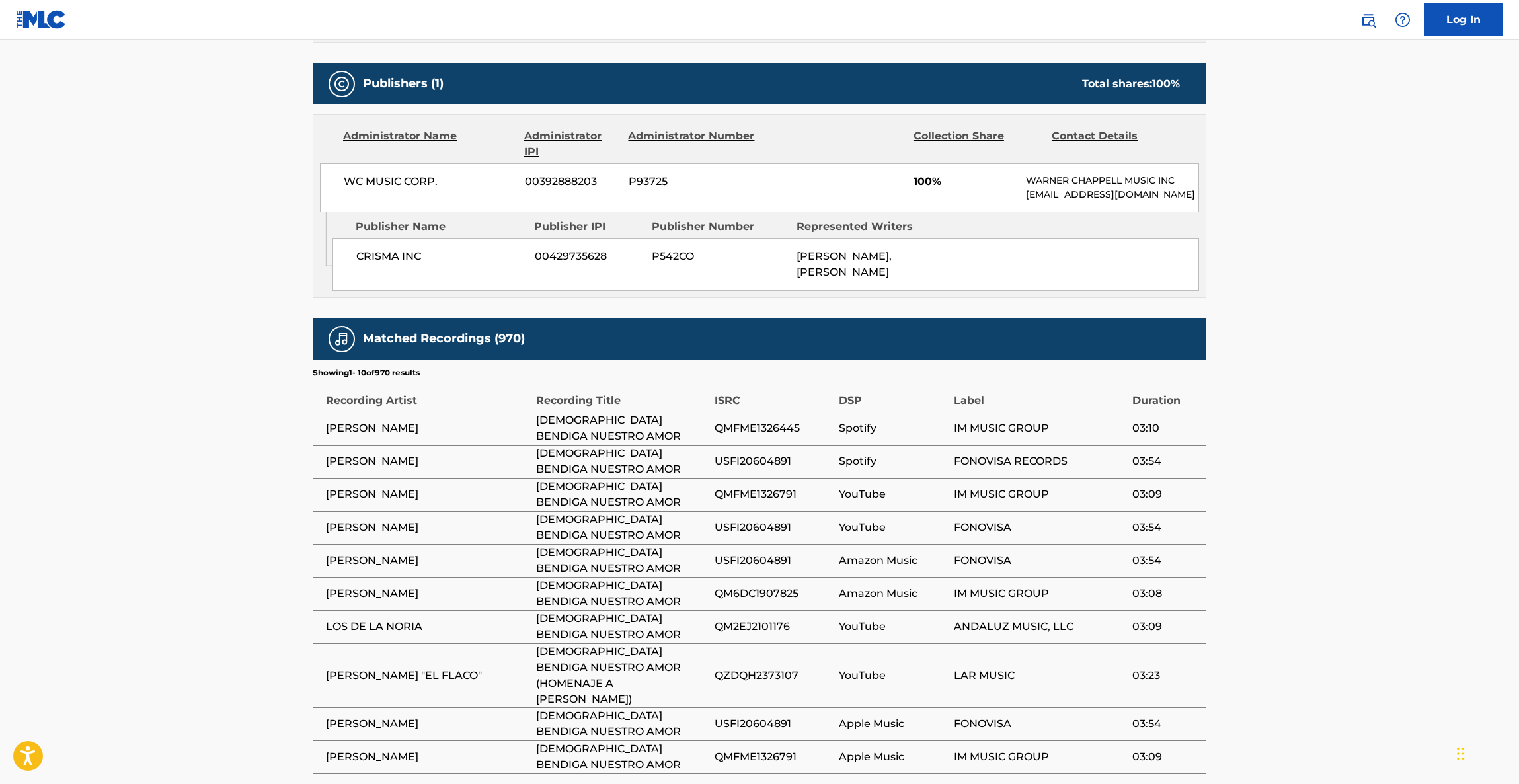
click at [1270, 565] on main "< Back to public search results Copy work link DIOS BENDIGA NUESTRO AMOR Work D…" at bounding box center [759, 149] width 1519 height 1386
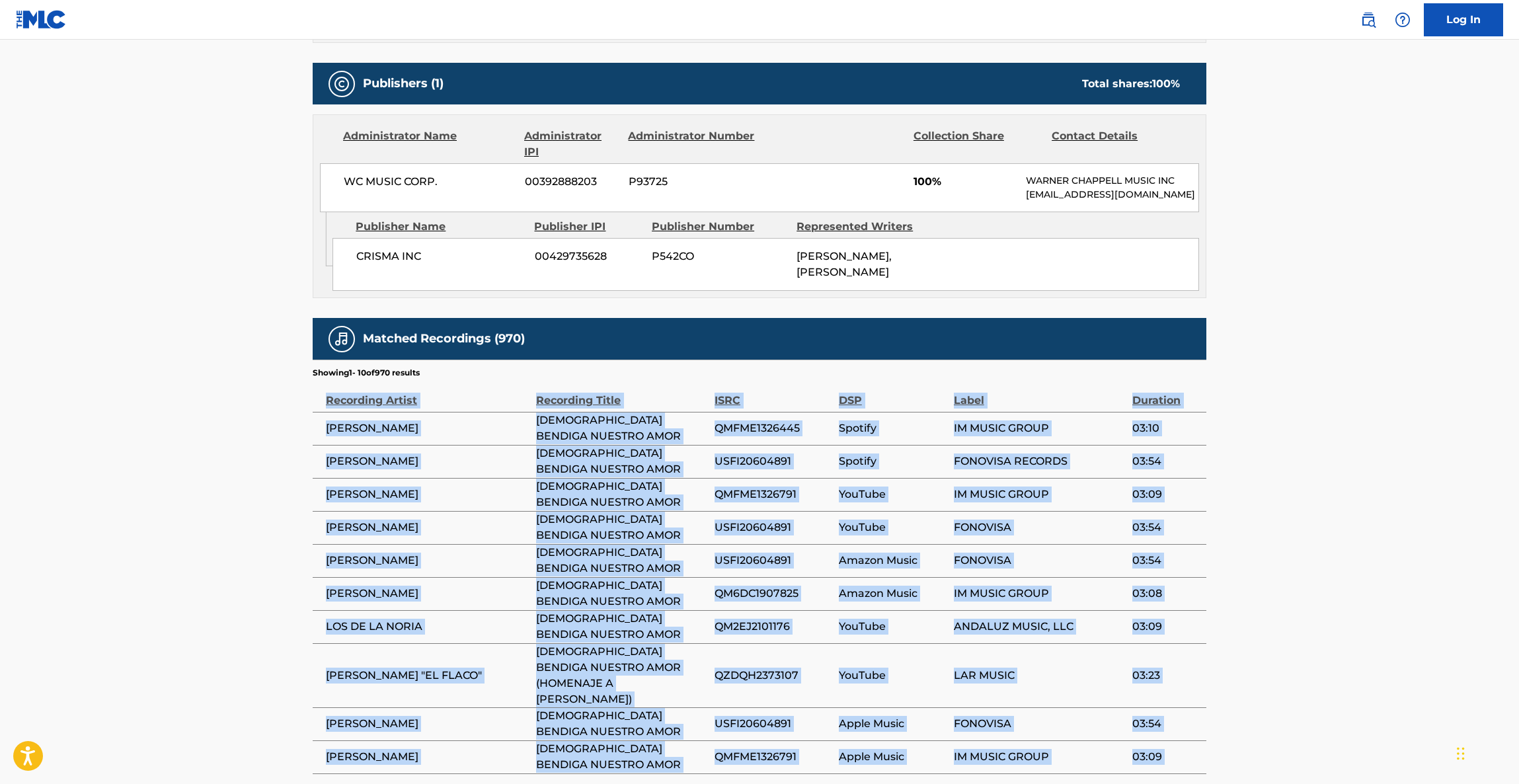
drag, startPoint x: 1270, startPoint y: 565, endPoint x: 1266, endPoint y: 573, distance: 8.9
click at [1266, 572] on main "< Back to public search results Copy work link DIOS BENDIGA NUESTRO AMOR Work D…" at bounding box center [759, 149] width 1519 height 1386
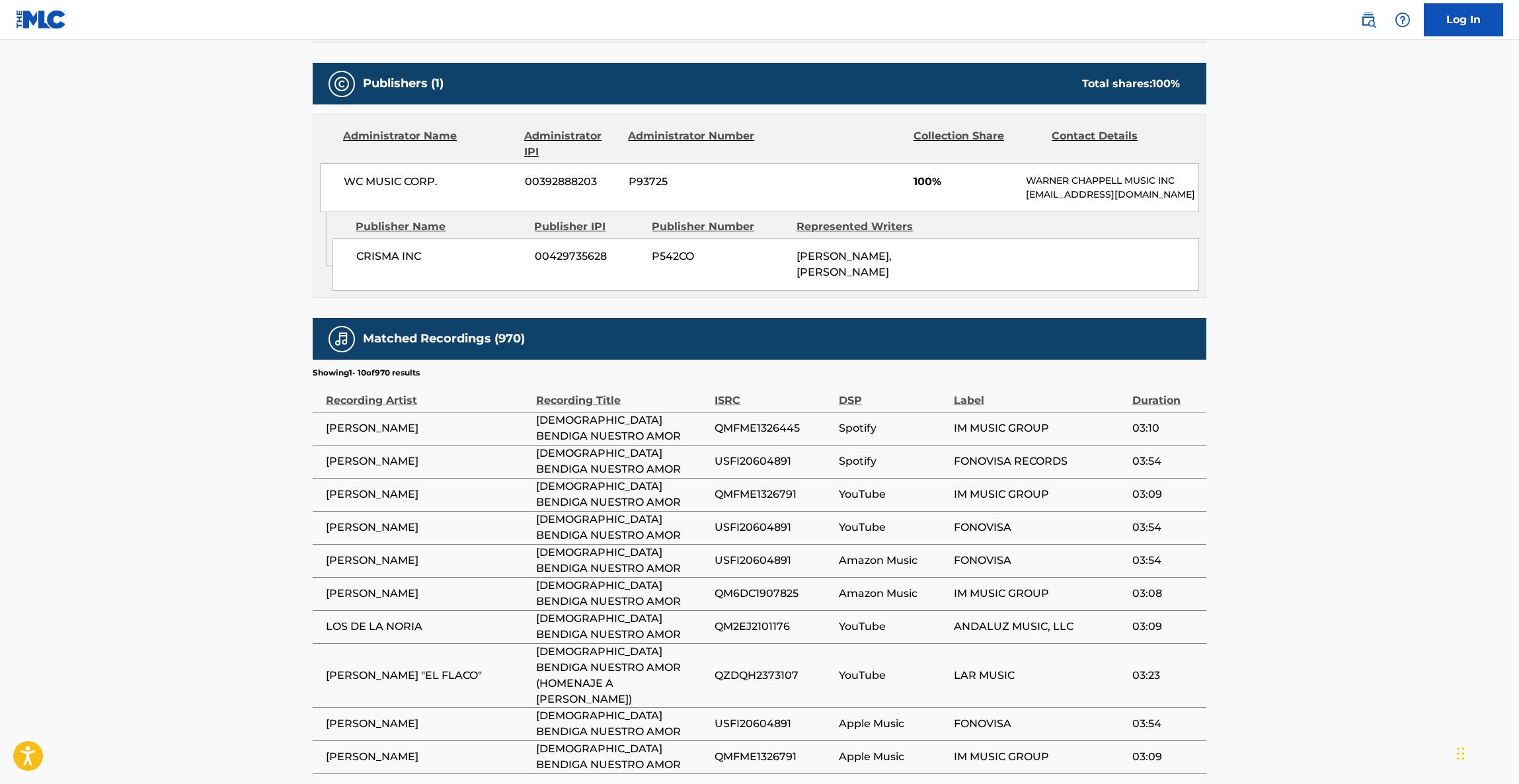
click at [1246, 593] on main "< Back to public search results Copy work link DIOS BENDIGA NUESTRO AMOR Work D…" at bounding box center [759, 149] width 1519 height 1386
click at [1248, 594] on main "< Back to public search results Copy work link DIOS BENDIGA NUESTRO AMOR Work D…" at bounding box center [759, 149] width 1519 height 1386
click at [1253, 602] on main "< Back to public search results Copy work link DIOS BENDIGA NUESTRO AMOR Work D…" at bounding box center [759, 149] width 1519 height 1386
click at [1248, 615] on main "< Back to public search results Copy work link DIOS BENDIGA NUESTRO AMOR Work D…" at bounding box center [759, 149] width 1519 height 1386
click at [1269, 602] on main "< Back to public search results Copy work link DIOS BENDIGA NUESTRO AMOR Work D…" at bounding box center [759, 149] width 1519 height 1386
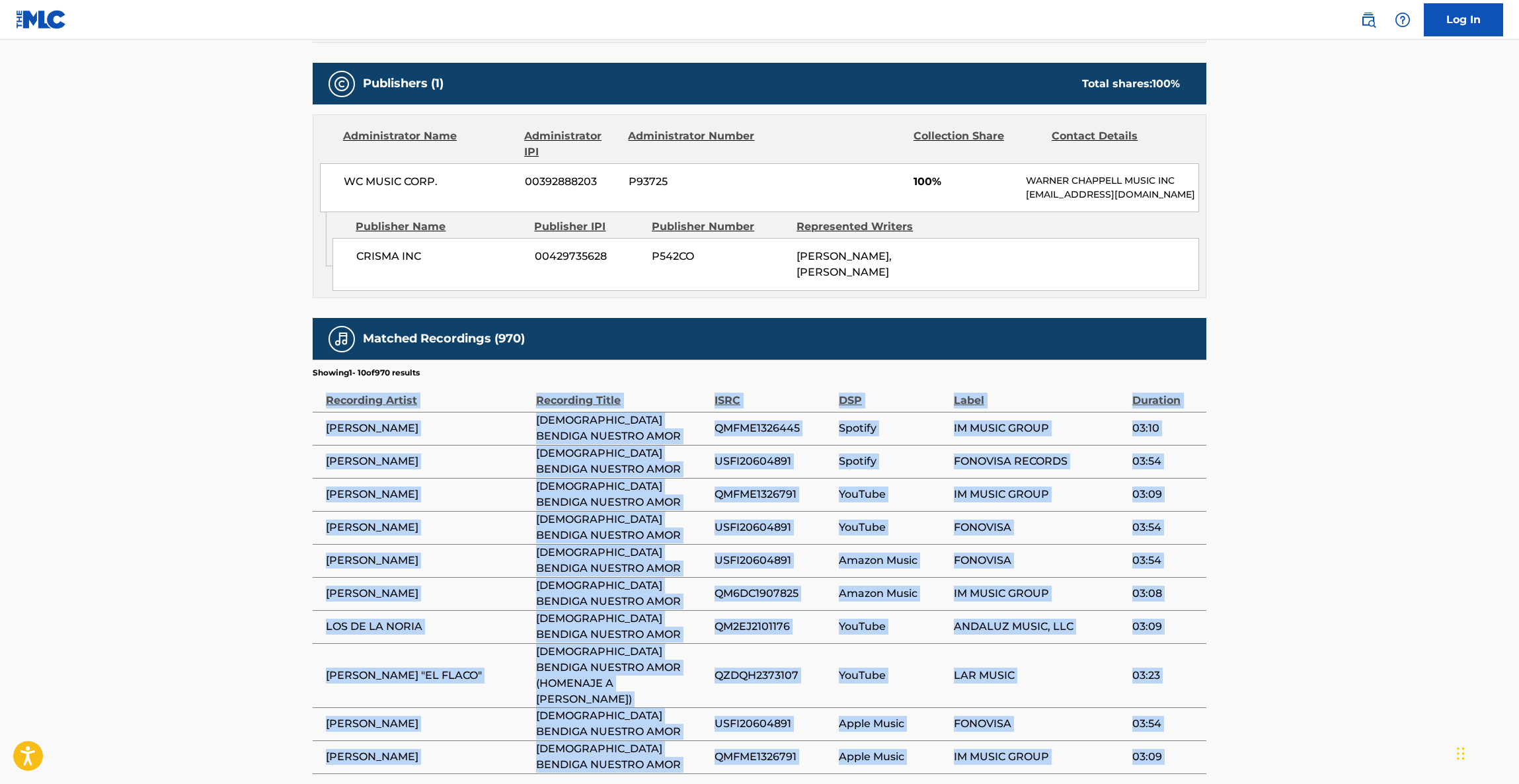
click at [1268, 602] on main "< Back to public search results Copy work link DIOS BENDIGA NUESTRO AMOR Work D…" at bounding box center [759, 149] width 1519 height 1386
click at [1266, 602] on main "< Back to public search results Copy work link DIOS BENDIGA NUESTRO AMOR Work D…" at bounding box center [759, 149] width 1519 height 1386
click at [1264, 602] on main "< Back to public search results Copy work link DIOS BENDIGA NUESTRO AMOR Work D…" at bounding box center [759, 149] width 1519 height 1386
click at [1261, 608] on main "< Back to public search results Copy work link DIOS BENDIGA NUESTRO AMOR Work D…" at bounding box center [759, 149] width 1519 height 1386
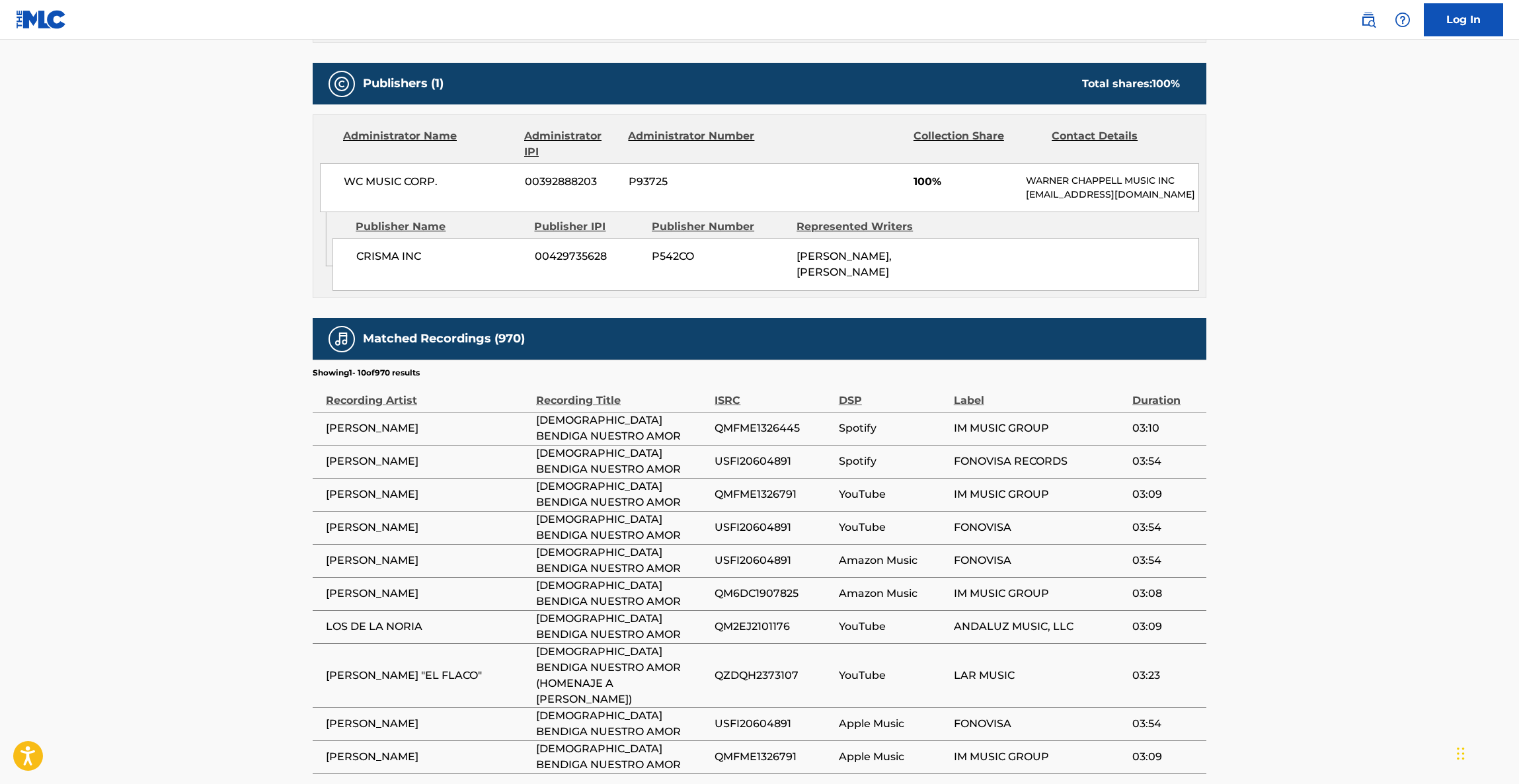
drag, startPoint x: 1255, startPoint y: 612, endPoint x: 1237, endPoint y: 623, distance: 21.1
click at [1253, 614] on main "< Back to public search results Copy work link DIOS BENDIGA NUESTRO AMOR Work D…" at bounding box center [759, 149] width 1519 height 1386
click at [1226, 635] on main "< Back to public search results Copy work link DIOS BENDIGA NUESTRO AMOR Work D…" at bounding box center [759, 149] width 1519 height 1386
drag, startPoint x: 1224, startPoint y: 636, endPoint x: 1225, endPoint y: 628, distance: 8.1
click at [1222, 636] on main "< Back to public search results Copy work link DIOS BENDIGA NUESTRO AMOR Work D…" at bounding box center [759, 149] width 1519 height 1386
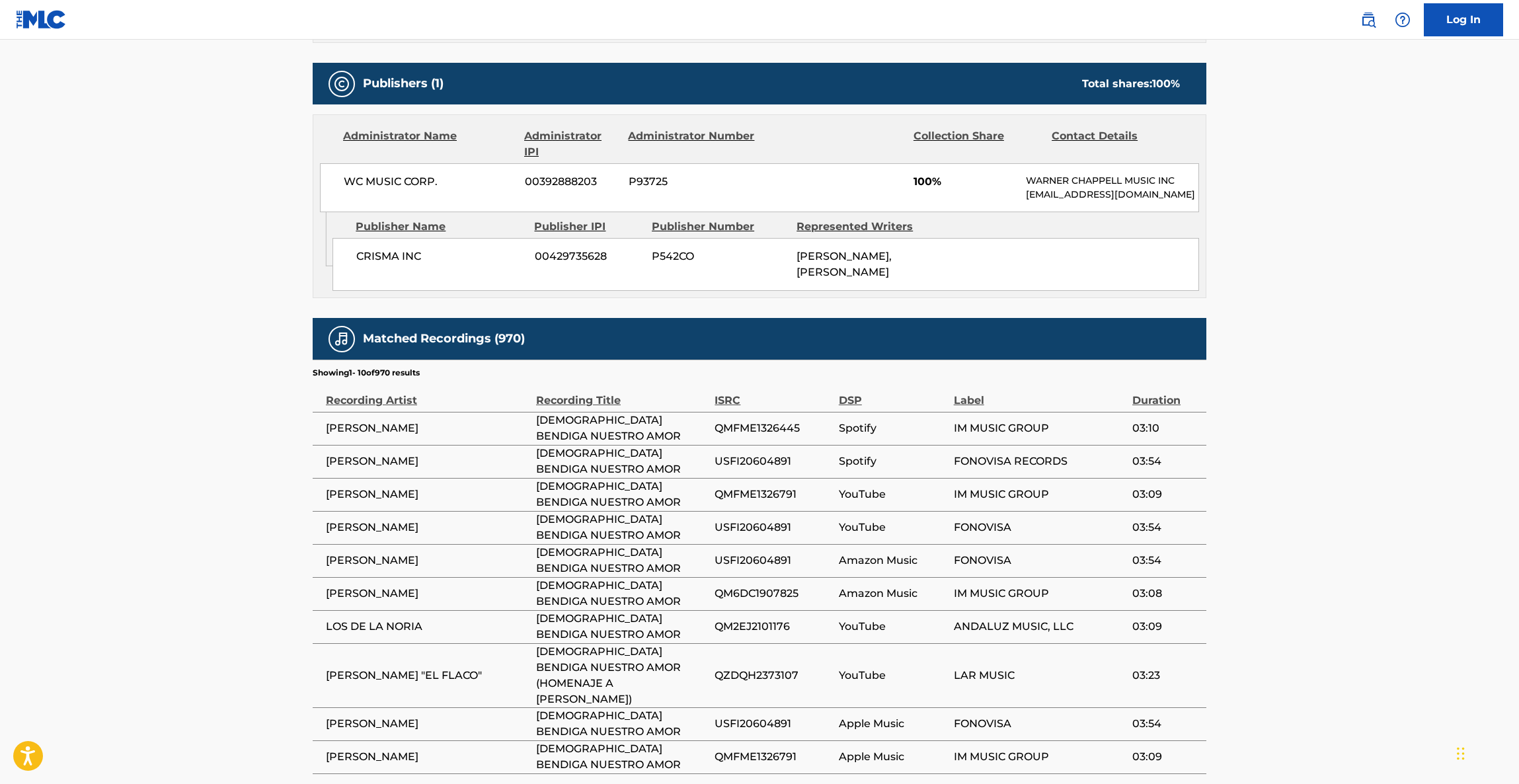
click at [1225, 628] on main "< Back to public search results Copy work link DIOS BENDIGA NUESTRO AMOR Work D…" at bounding box center [759, 149] width 1519 height 1386
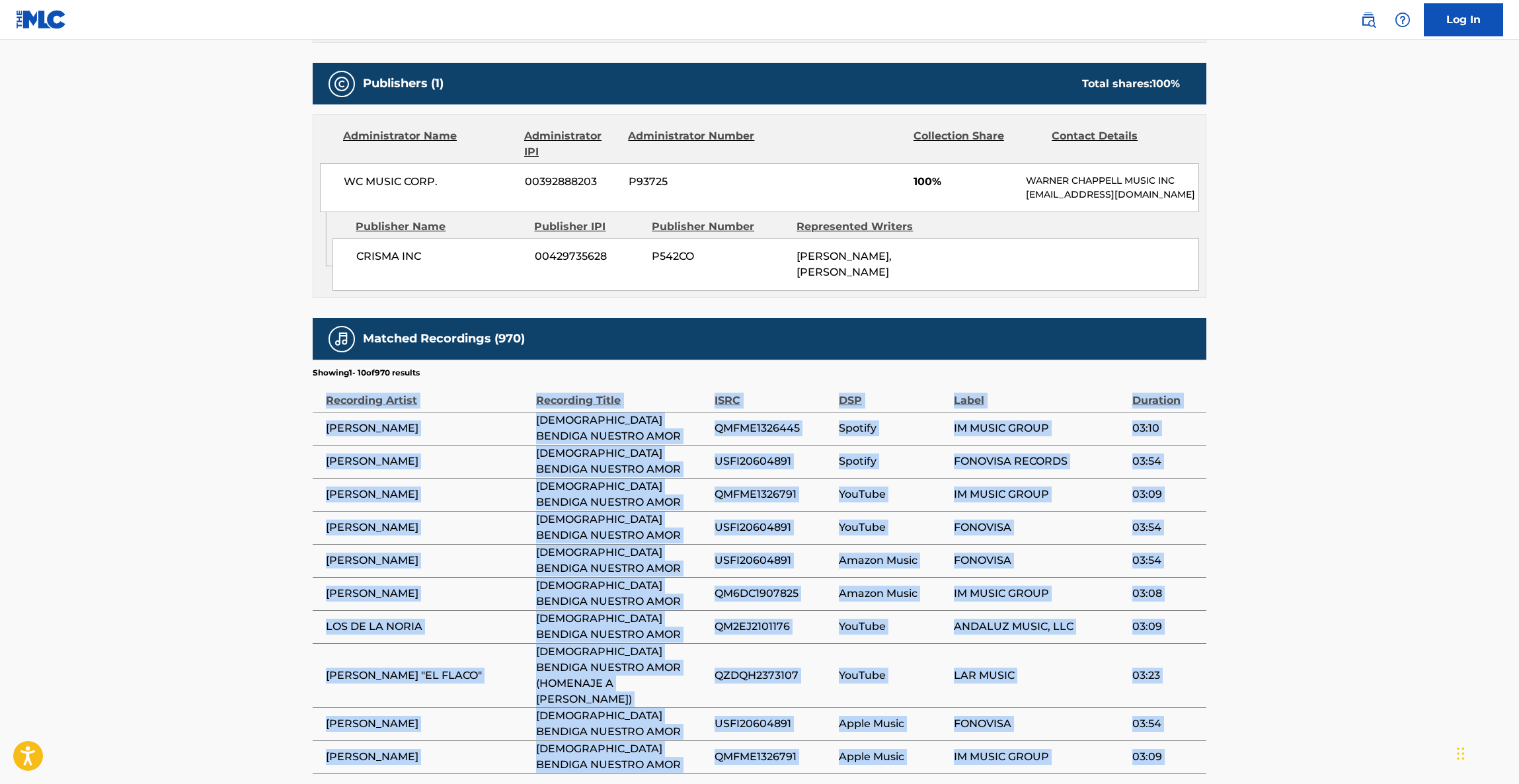
click at [1223, 628] on main "< Back to public search results Copy work link DIOS BENDIGA NUESTRO AMOR Work D…" at bounding box center [759, 149] width 1519 height 1386
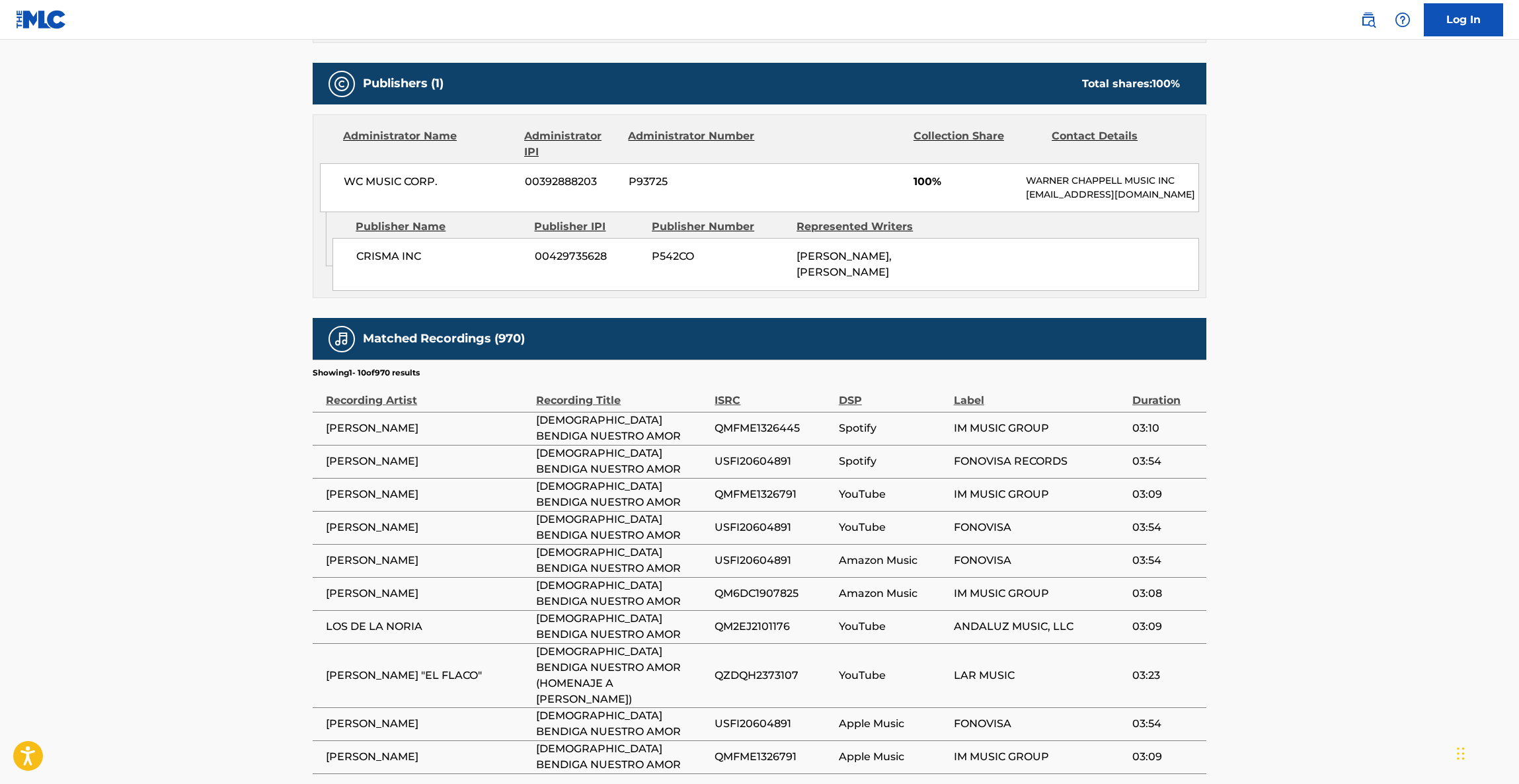
click at [1246, 620] on main "< Back to public search results Copy work link DIOS BENDIGA NUESTRO AMOR Work D…" at bounding box center [759, 149] width 1519 height 1386
click at [1300, 554] on main "< Back to public search results Copy work link DIOS BENDIGA NUESTRO AMOR Work D…" at bounding box center [759, 149] width 1519 height 1386
click at [1308, 566] on main "< Back to public search results Copy work link DIOS BENDIGA NUESTRO AMOR Work D…" at bounding box center [759, 149] width 1519 height 1386
click at [1307, 571] on main "< Back to public search results Copy work link DIOS BENDIGA NUESTRO AMOR Work D…" at bounding box center [759, 149] width 1519 height 1386
click at [1285, 607] on main "< Back to public search results Copy work link DIOS BENDIGA NUESTRO AMOR Work D…" at bounding box center [759, 149] width 1519 height 1386
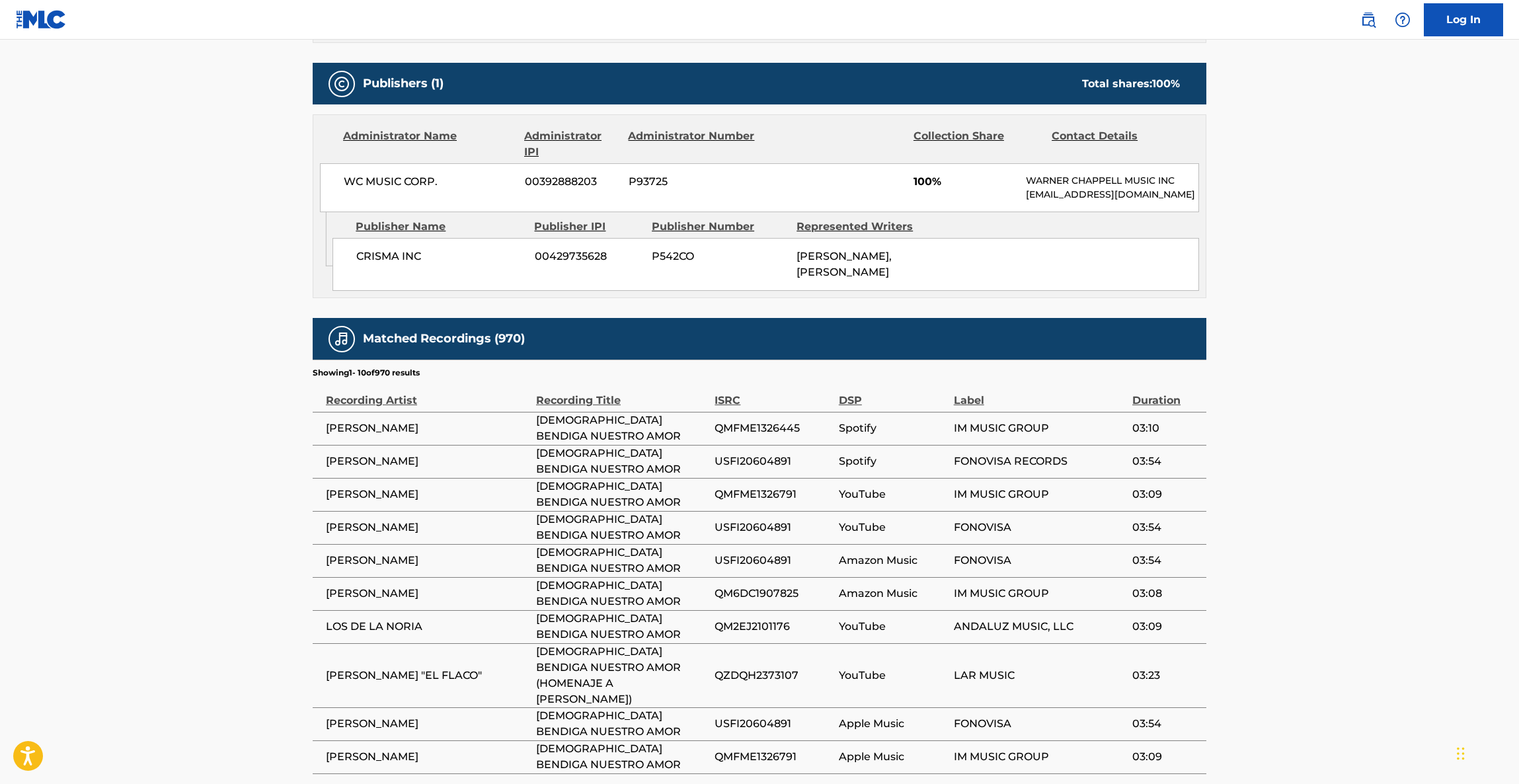
click at [1323, 487] on main "< Back to public search results Copy work link DIOS BENDIGA NUESTRO AMOR Work D…" at bounding box center [759, 149] width 1519 height 1386
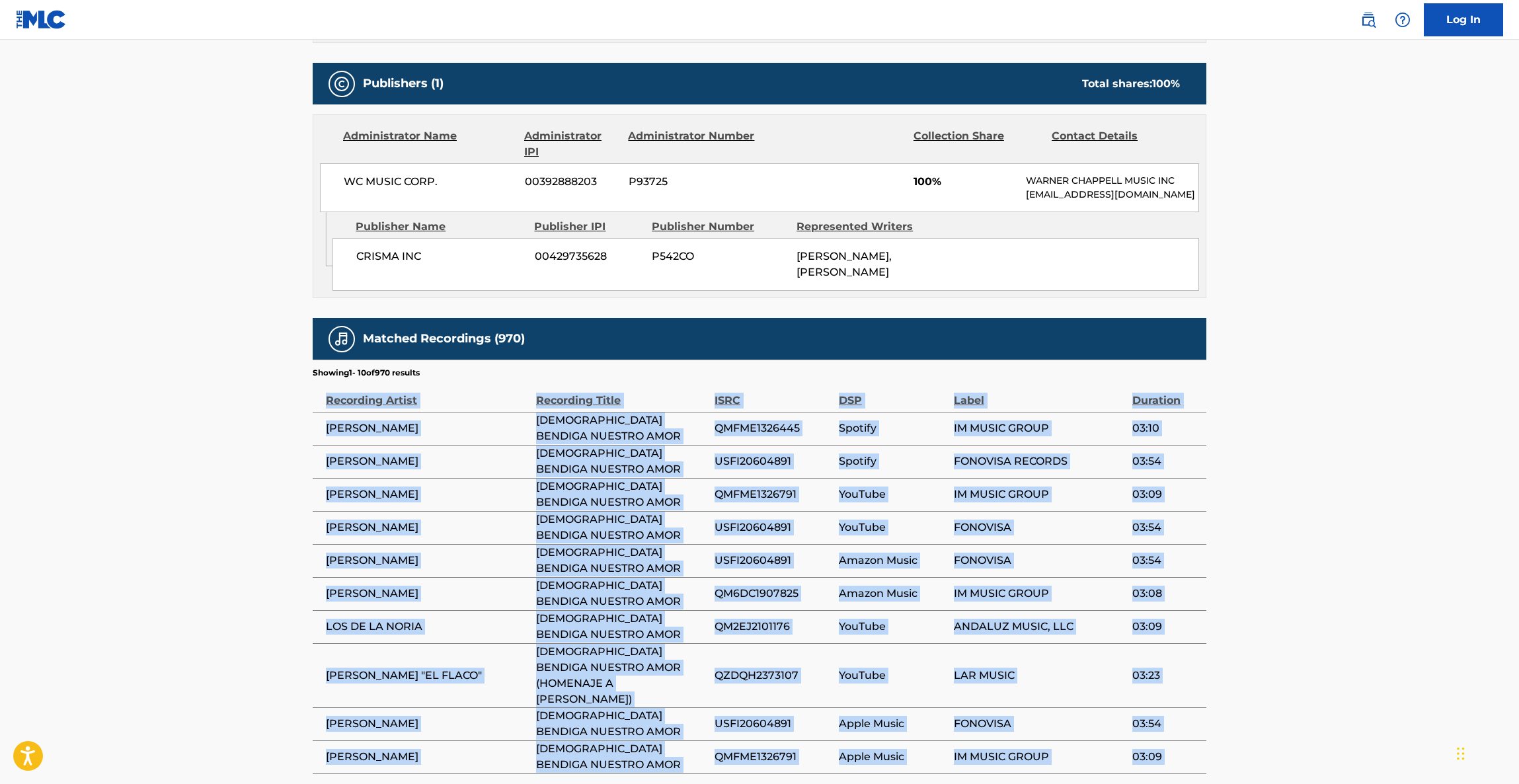
click at [1323, 487] on main "< Back to public search results Copy work link DIOS BENDIGA NUESTRO AMOR Work D…" at bounding box center [759, 149] width 1519 height 1386
click at [1322, 487] on main "< Back to public search results Copy work link DIOS BENDIGA NUESTRO AMOR Work D…" at bounding box center [759, 149] width 1519 height 1386
click at [1322, 487] on main "< Back to public search results Copy work link DIOS BENDIGA NUESTRO AMOR Work D…" at bounding box center [759, 149] width 1519 height 1386
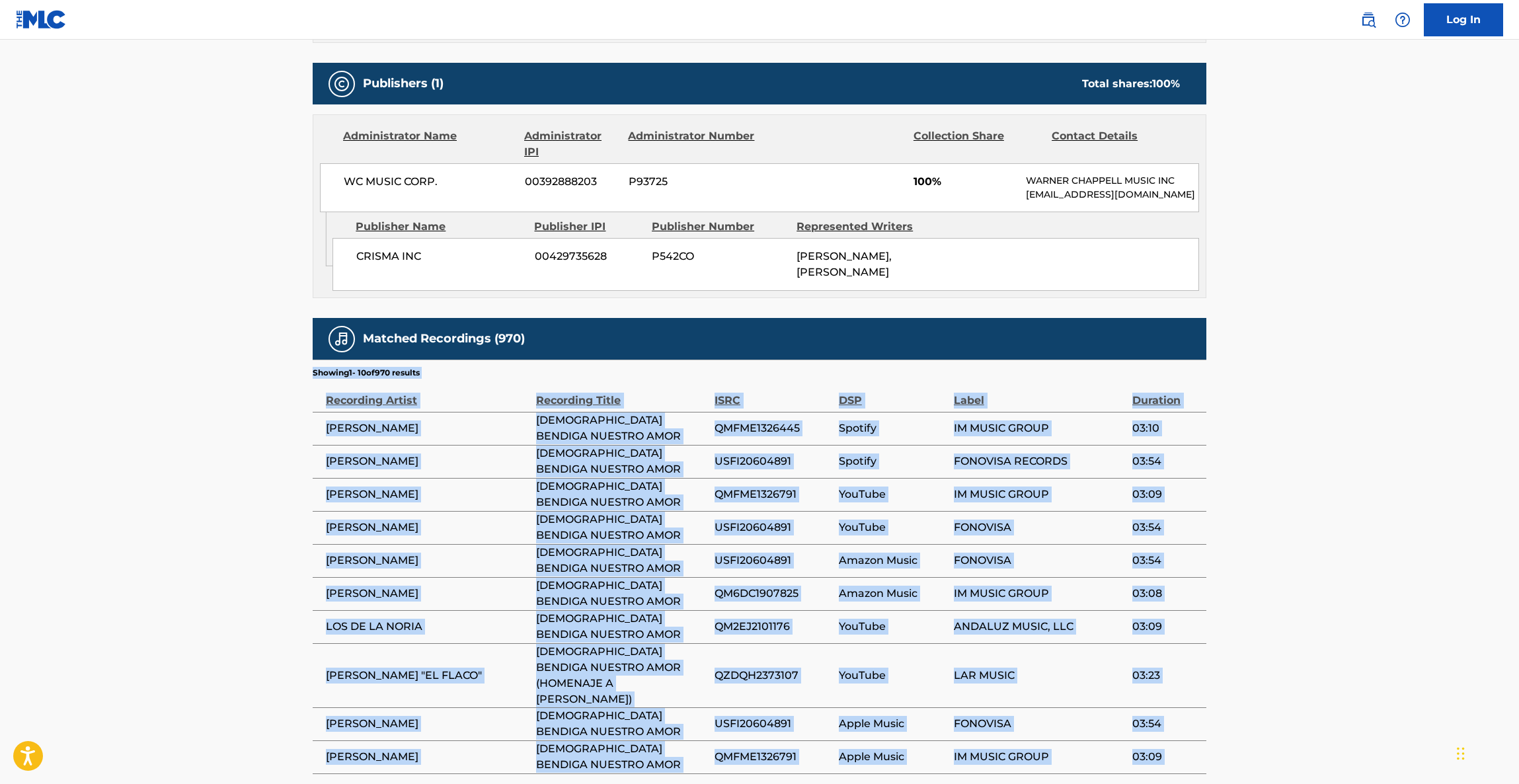
click at [1320, 489] on main "< Back to public search results Copy work link DIOS BENDIGA NUESTRO AMOR Work D…" at bounding box center [759, 149] width 1519 height 1386
click at [1319, 490] on main "< Back to public search results Copy work link DIOS BENDIGA NUESTRO AMOR Work D…" at bounding box center [759, 149] width 1519 height 1386
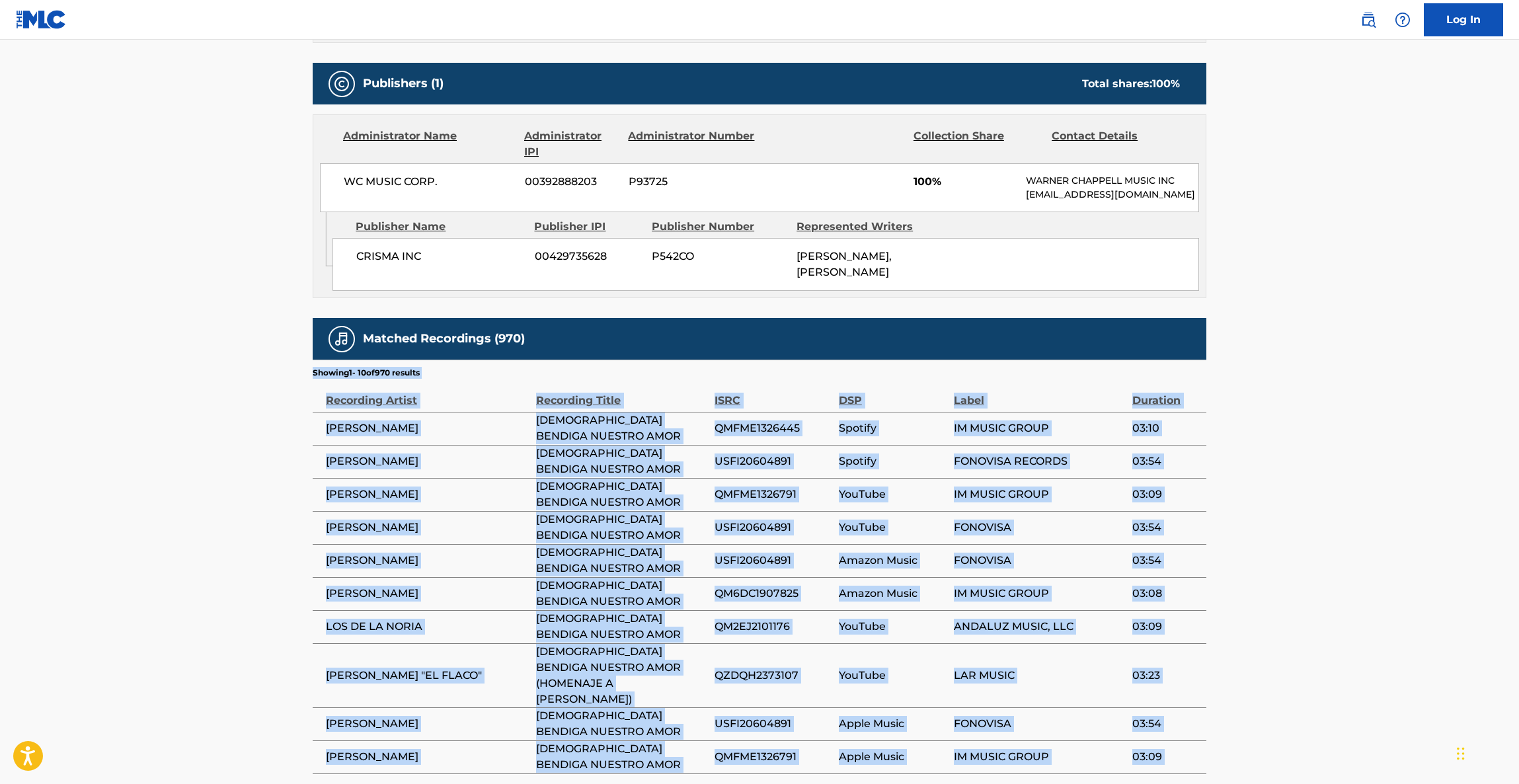
click at [1319, 491] on main "< Back to public search results Copy work link DIOS BENDIGA NUESTRO AMOR Work D…" at bounding box center [759, 149] width 1519 height 1386
click at [1322, 491] on main "< Back to public search results Copy work link DIOS BENDIGA NUESTRO AMOR Work D…" at bounding box center [759, 149] width 1519 height 1386
click at [1322, 493] on main "< Back to public search results Copy work link DIOS BENDIGA NUESTRO AMOR Work D…" at bounding box center [759, 149] width 1519 height 1386
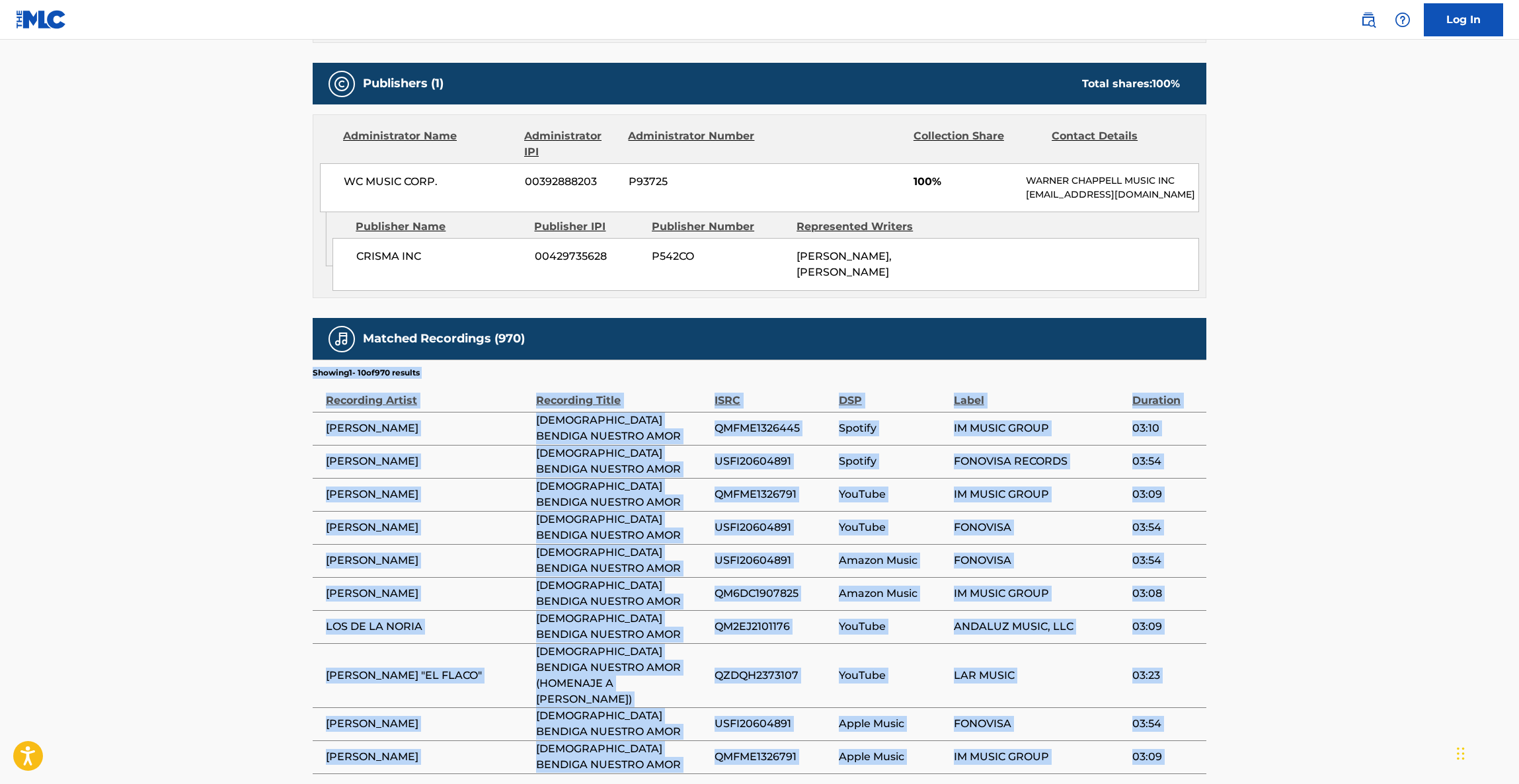
click at [1322, 495] on main "< Back to public search results Copy work link DIOS BENDIGA NUESTRO AMOR Work D…" at bounding box center [759, 149] width 1519 height 1386
click at [1320, 495] on main "< Back to public search results Copy work link DIOS BENDIGA NUESTRO AMOR Work D…" at bounding box center [759, 149] width 1519 height 1386
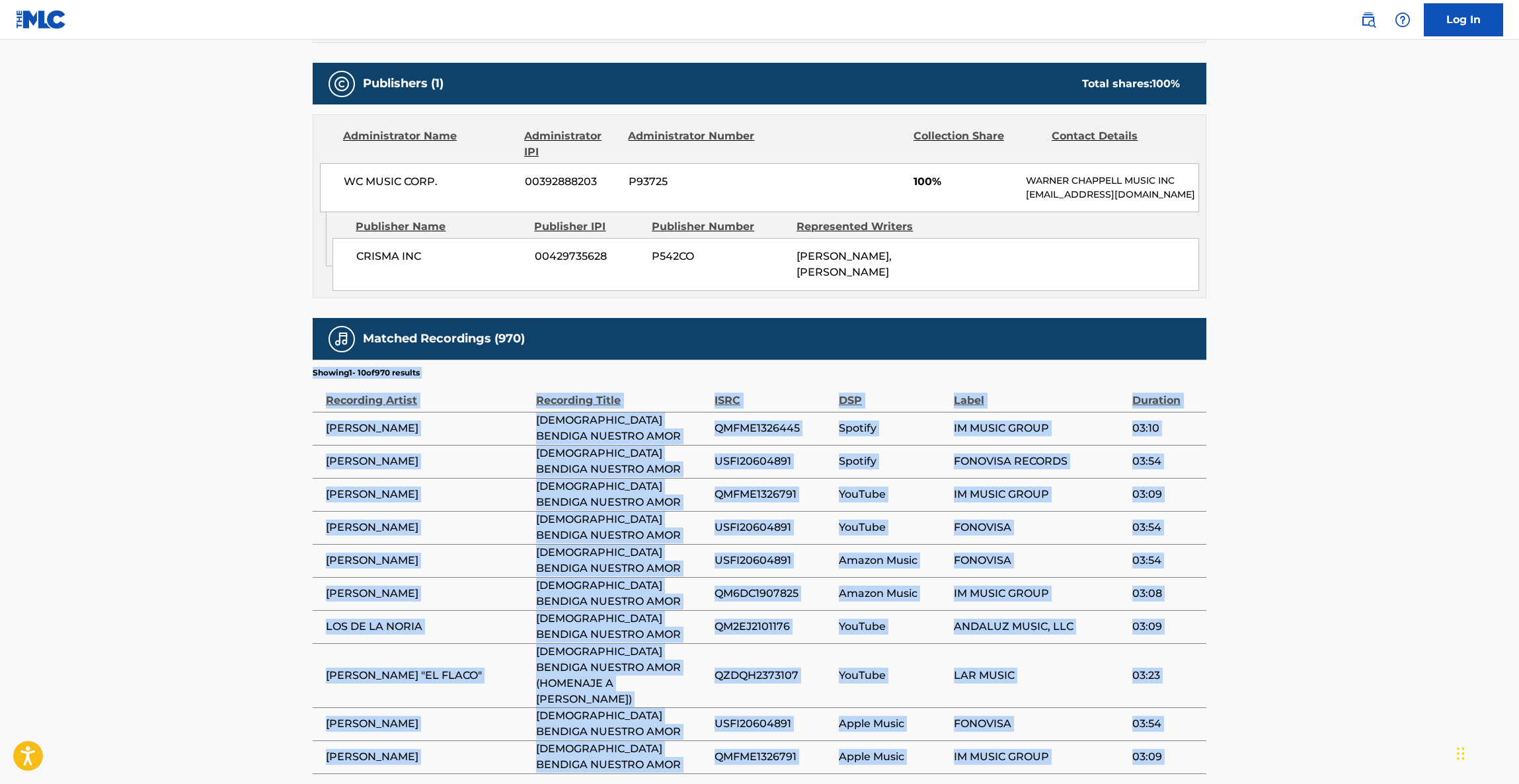
click at [1320, 495] on main "< Back to public search results Copy work link DIOS BENDIGA NUESTRO AMOR Work D…" at bounding box center [759, 149] width 1519 height 1386
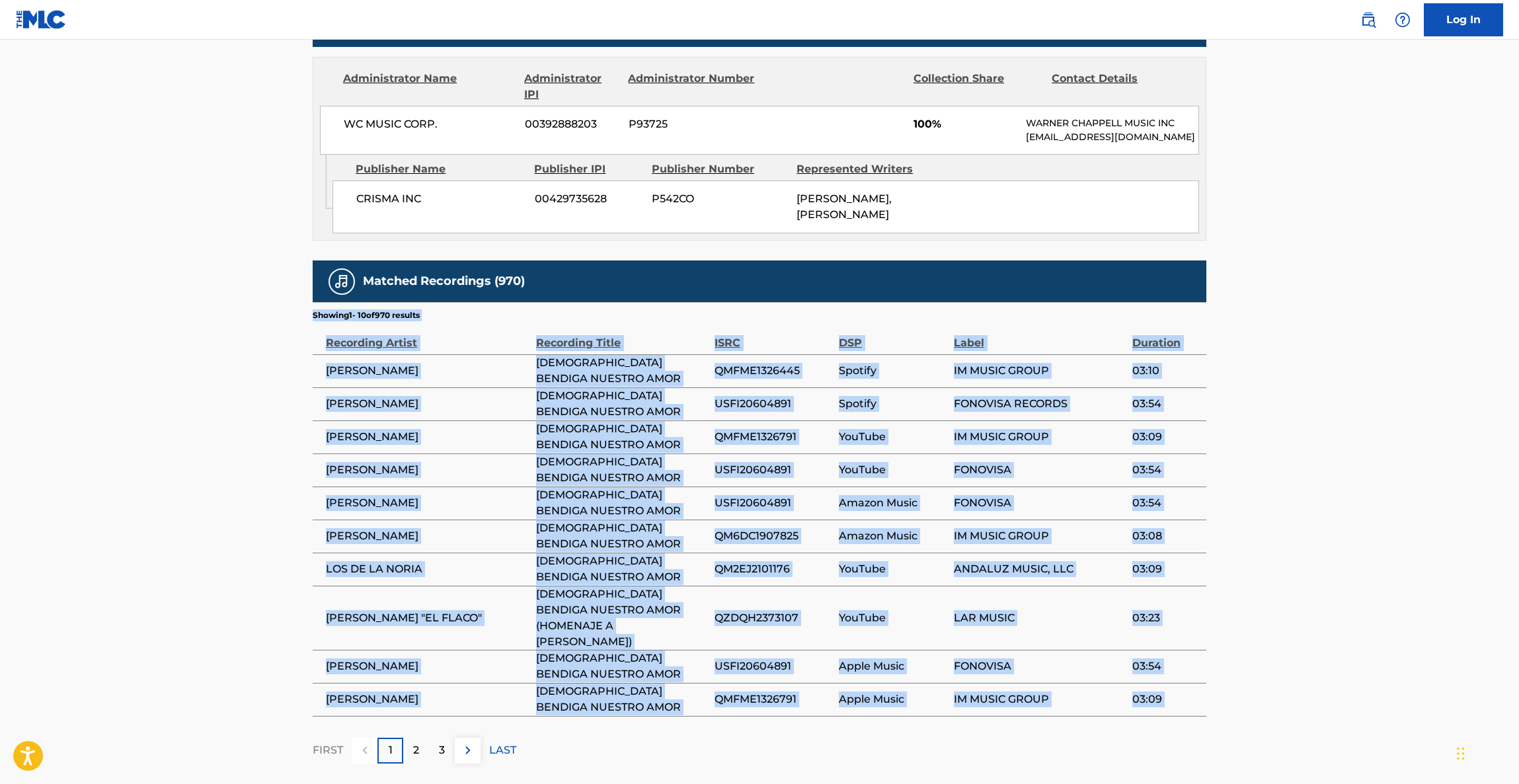
scroll to position [673, 0]
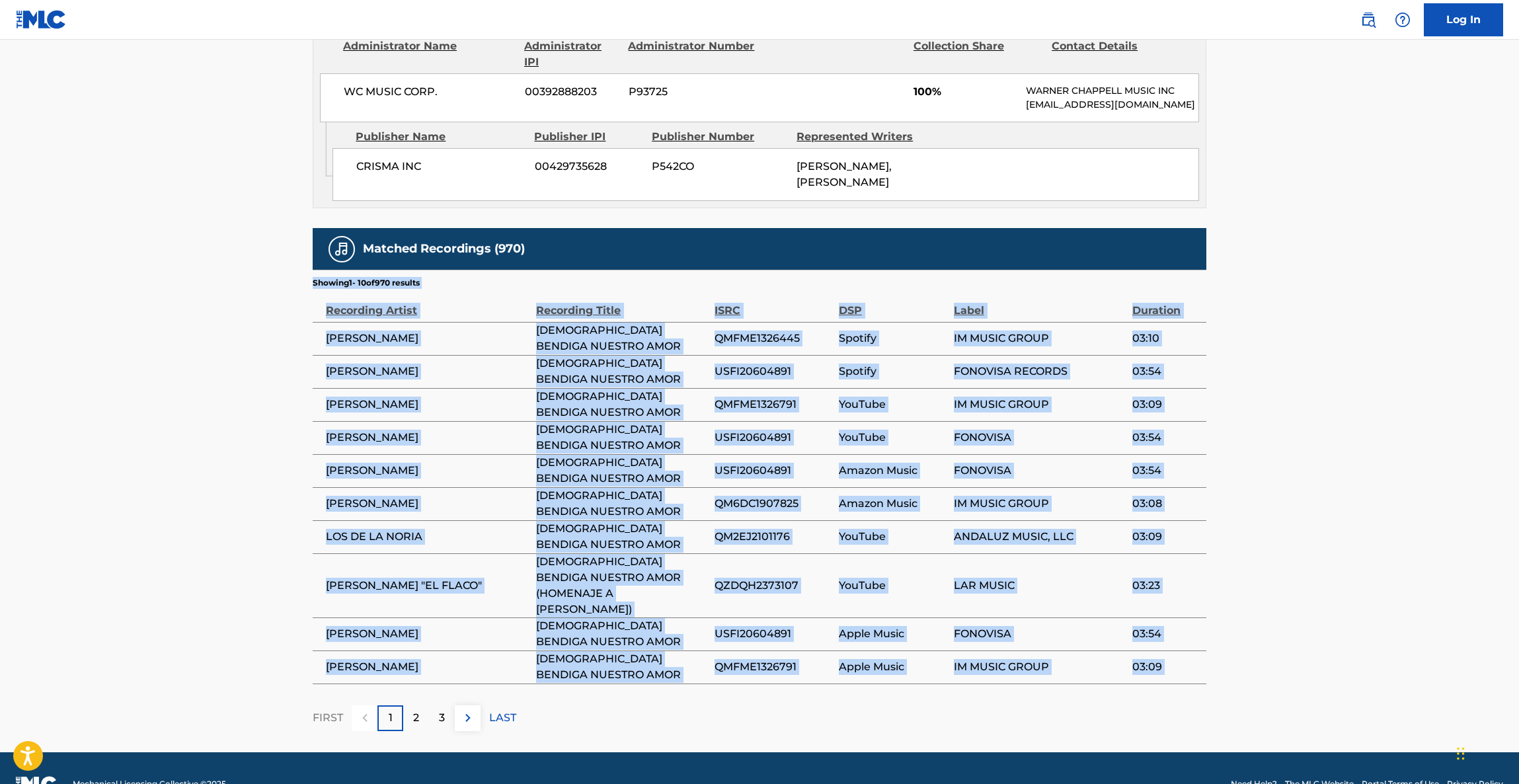
click at [1318, 502] on main "< Back to public search results Copy work link DIOS BENDIGA NUESTRO AMOR Work D…" at bounding box center [759, 59] width 1519 height 1386
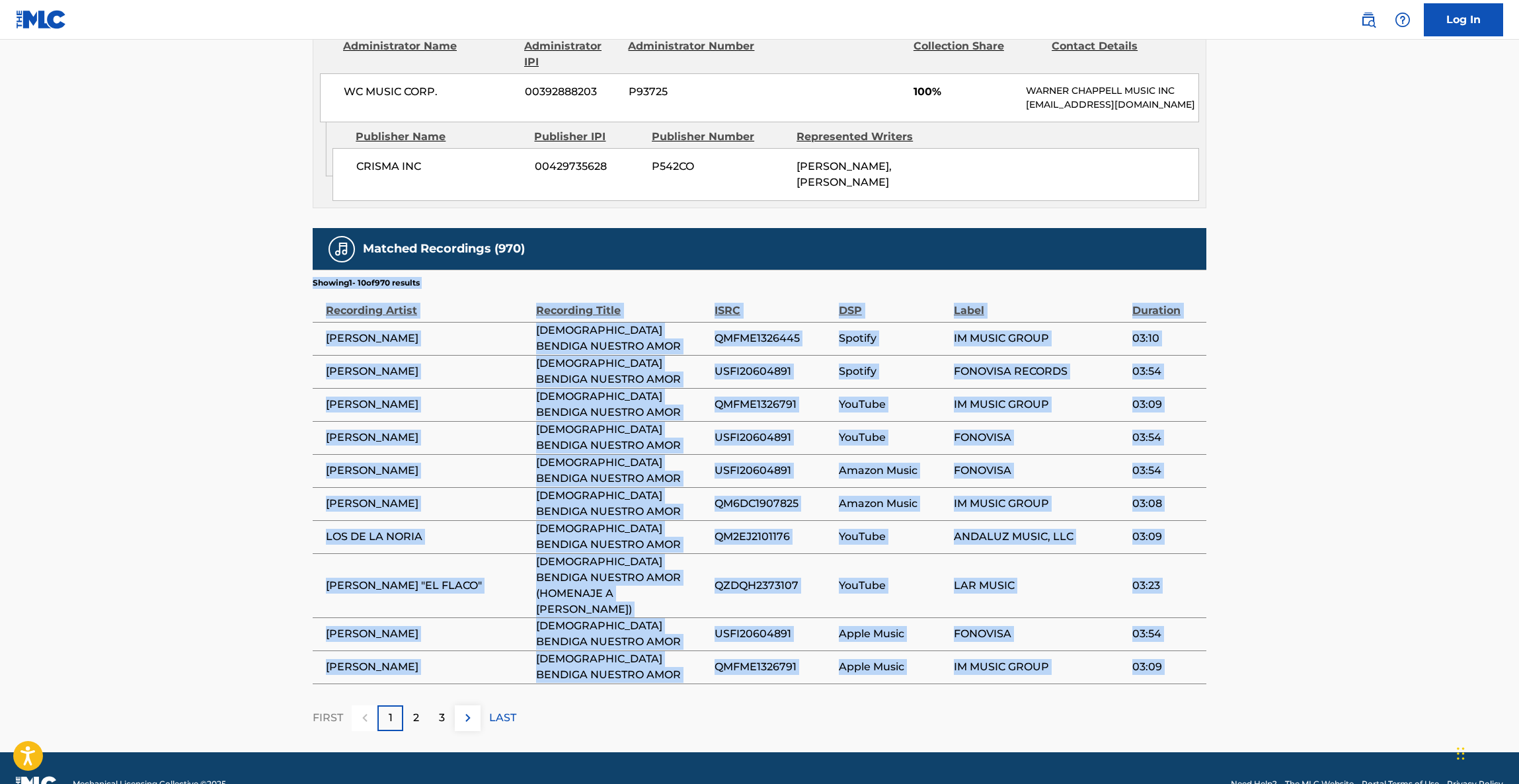
click at [1318, 503] on main "< Back to public search results Copy work link DIOS BENDIGA NUESTRO AMOR Work D…" at bounding box center [759, 59] width 1519 height 1386
click at [1316, 503] on main "< Back to public search results Copy work link DIOS BENDIGA NUESTRO AMOR Work D…" at bounding box center [759, 59] width 1519 height 1386
click at [1314, 505] on main "< Back to public search results Copy work link DIOS BENDIGA NUESTRO AMOR Work D…" at bounding box center [759, 59] width 1519 height 1386
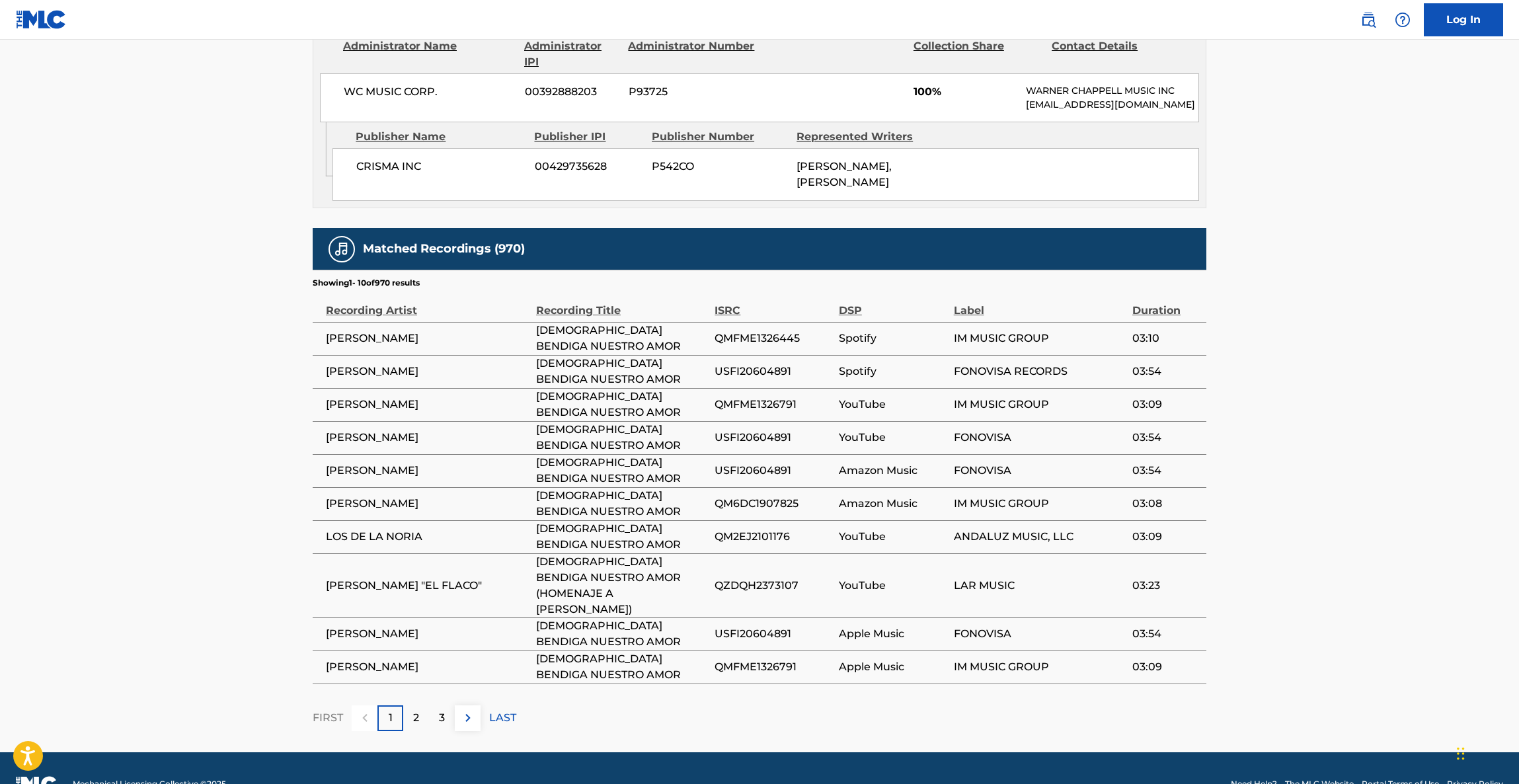
click at [1314, 505] on main "< Back to public search results Copy work link DIOS BENDIGA NUESTRO AMOR Work D…" at bounding box center [759, 59] width 1519 height 1386
click at [1314, 506] on main "< Back to public search results Copy work link DIOS BENDIGA NUESTRO AMOR Work D…" at bounding box center [759, 59] width 1519 height 1386
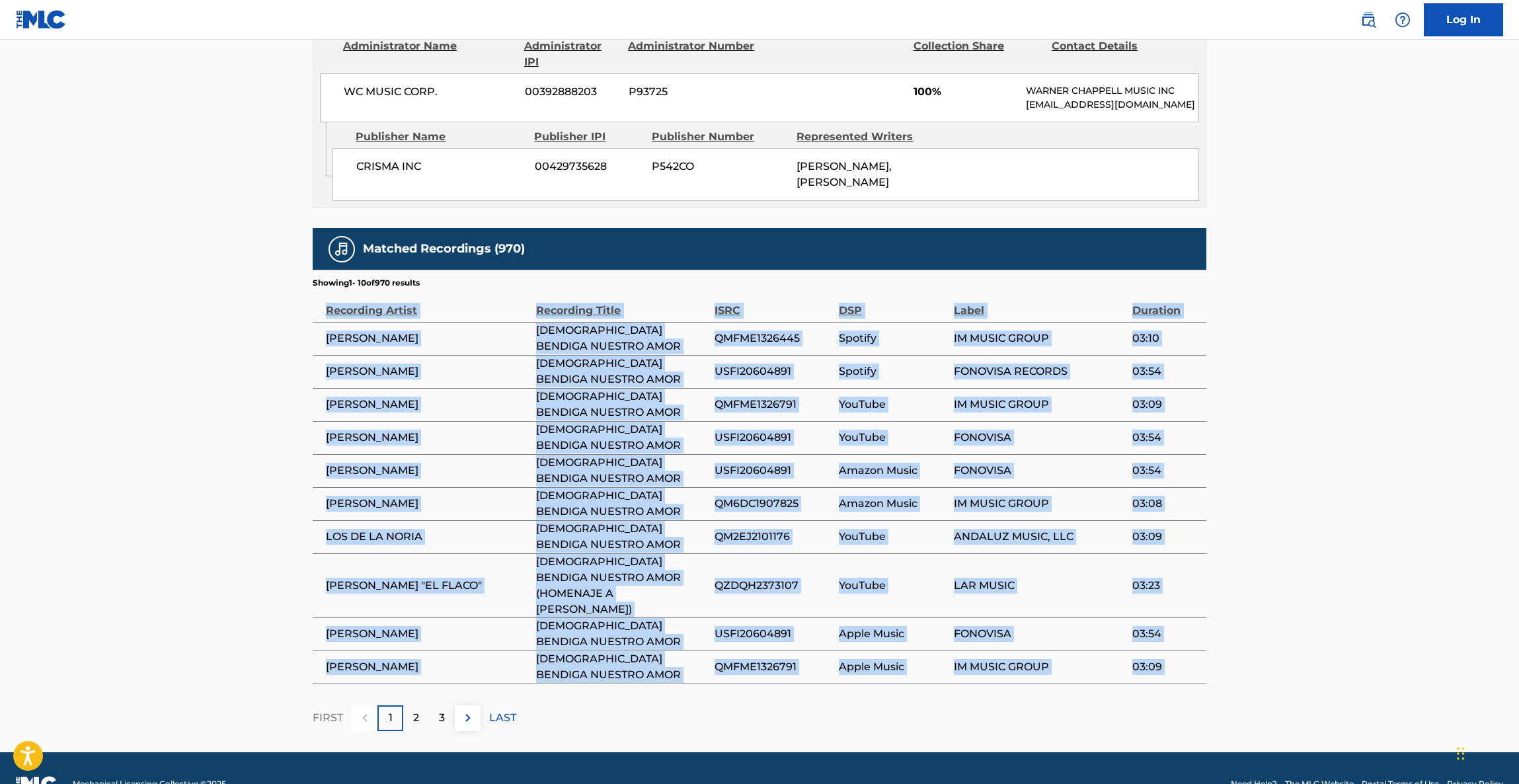
click at [1314, 506] on main "< Back to public search results Copy work link DIOS BENDIGA NUESTRO AMOR Work D…" at bounding box center [759, 59] width 1519 height 1386
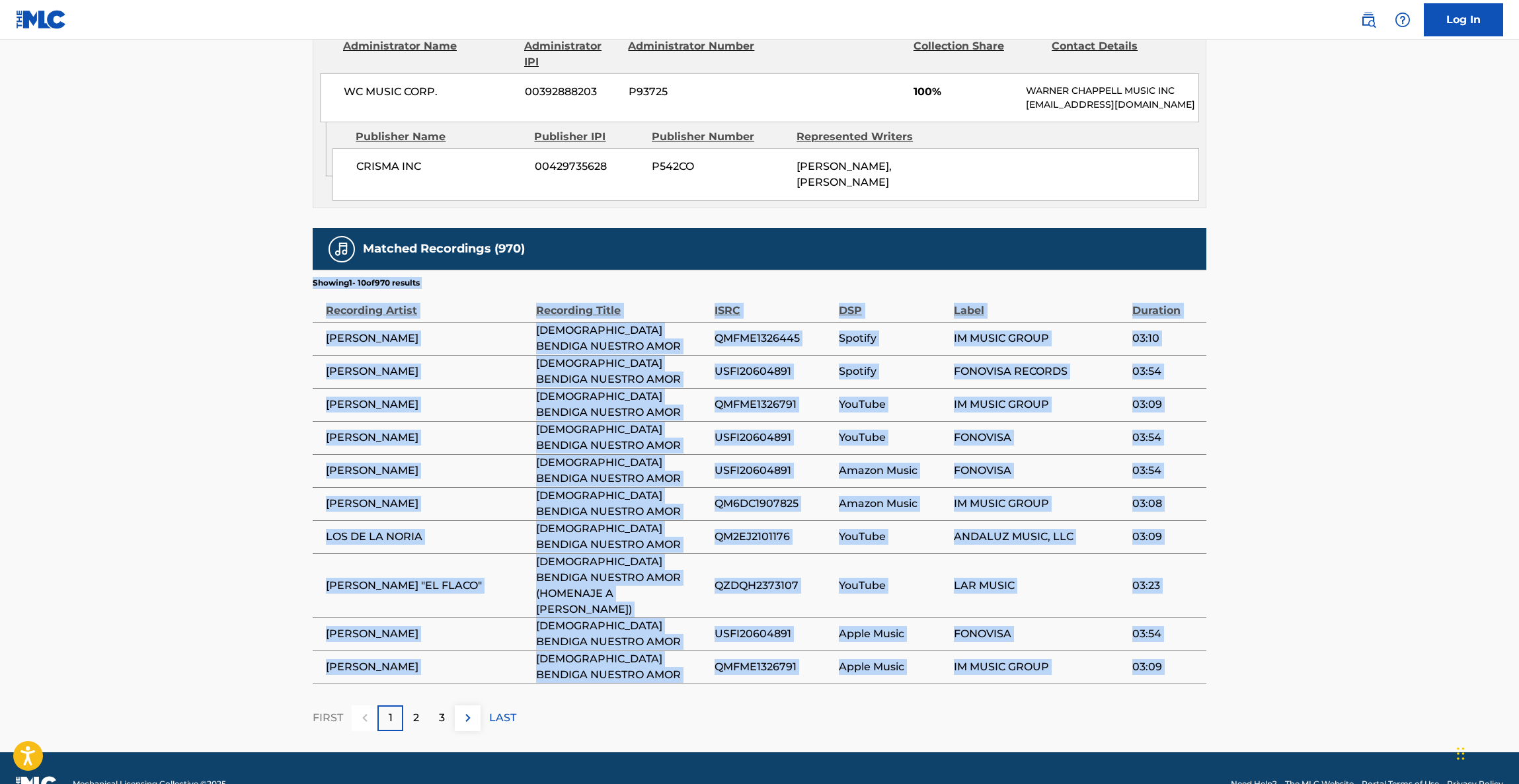
click at [1312, 506] on main "< Back to public search results Copy work link DIOS BENDIGA NUESTRO AMOR Work D…" at bounding box center [759, 59] width 1519 height 1386
click at [1316, 506] on main "< Back to public search results Copy work link DIOS BENDIGA NUESTRO AMOR Work D…" at bounding box center [759, 59] width 1519 height 1386
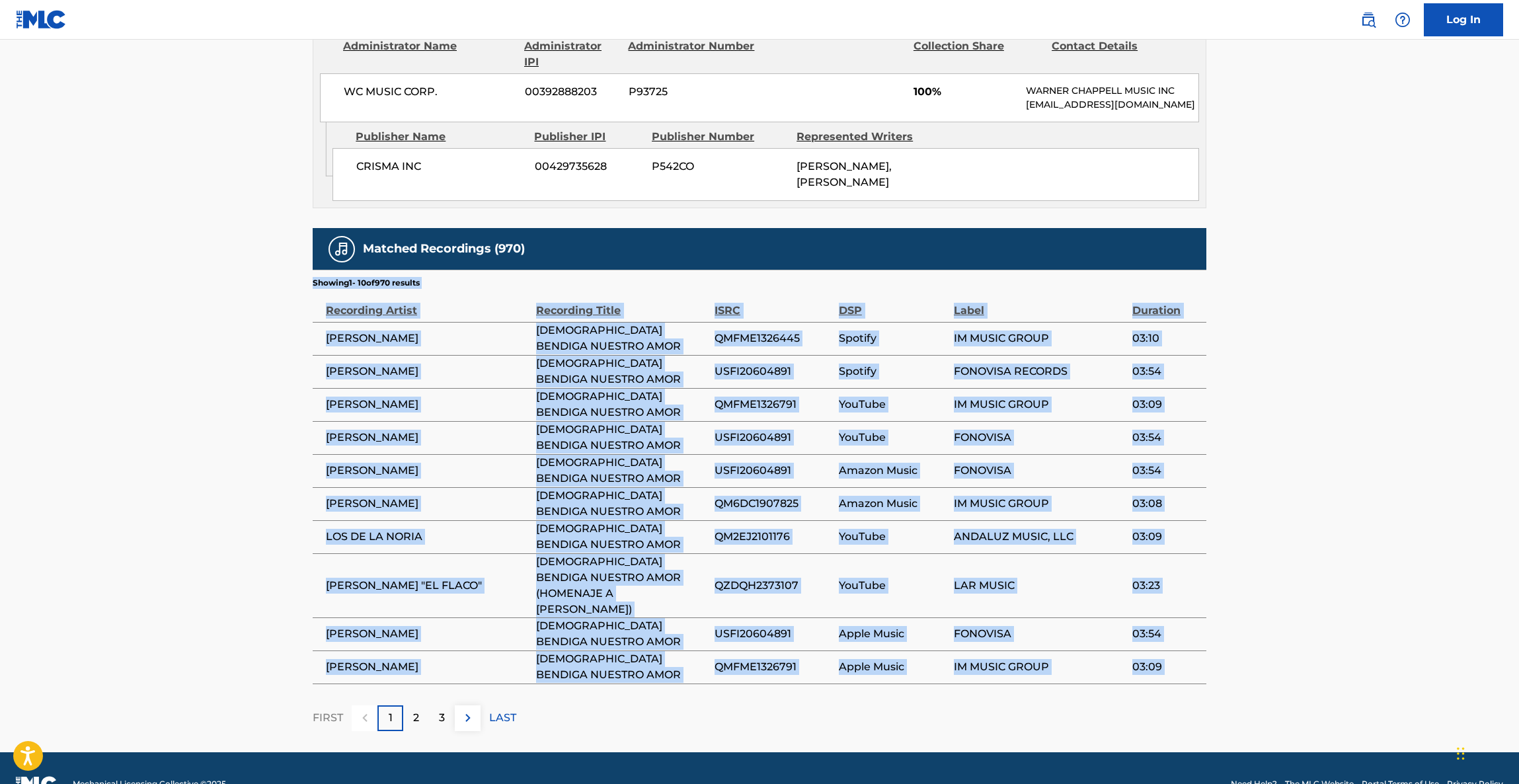
click at [1318, 510] on main "< Back to public search results Copy work link DIOS BENDIGA NUESTRO AMOR Work D…" at bounding box center [759, 59] width 1519 height 1386
click at [1318, 512] on main "< Back to public search results Copy work link DIOS BENDIGA NUESTRO AMOR Work D…" at bounding box center [759, 59] width 1519 height 1386
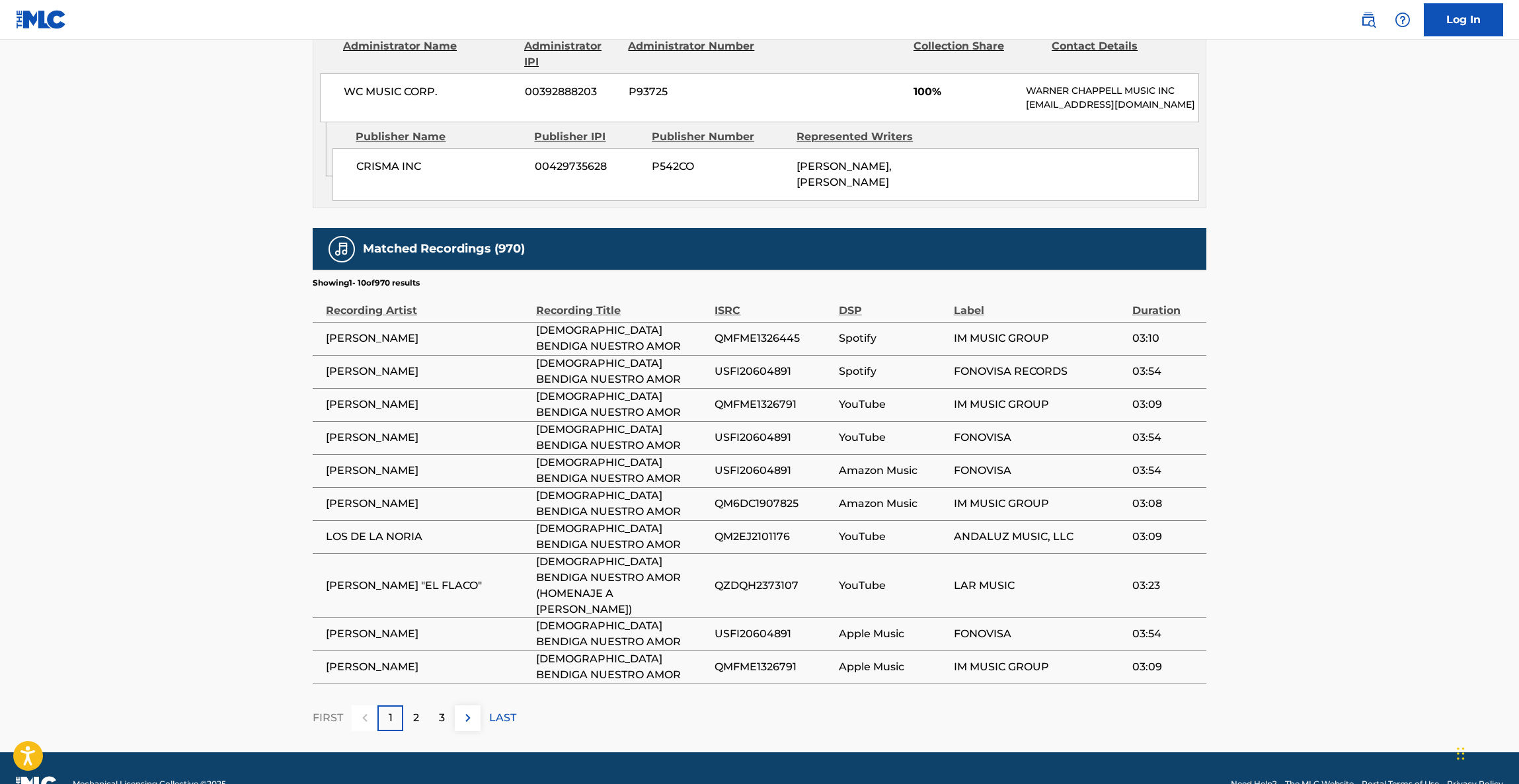
click at [1316, 516] on main "< Back to public search results Copy work link DIOS BENDIGA NUESTRO AMOR Work D…" at bounding box center [759, 59] width 1519 height 1386
click at [1316, 517] on main "< Back to public search results Copy work link DIOS BENDIGA NUESTRO AMOR Work D…" at bounding box center [759, 59] width 1519 height 1386
click at [1331, 499] on main "< Back to public search results Copy work link DIOS BENDIGA NUESTRO AMOR Work D…" at bounding box center [759, 59] width 1519 height 1386
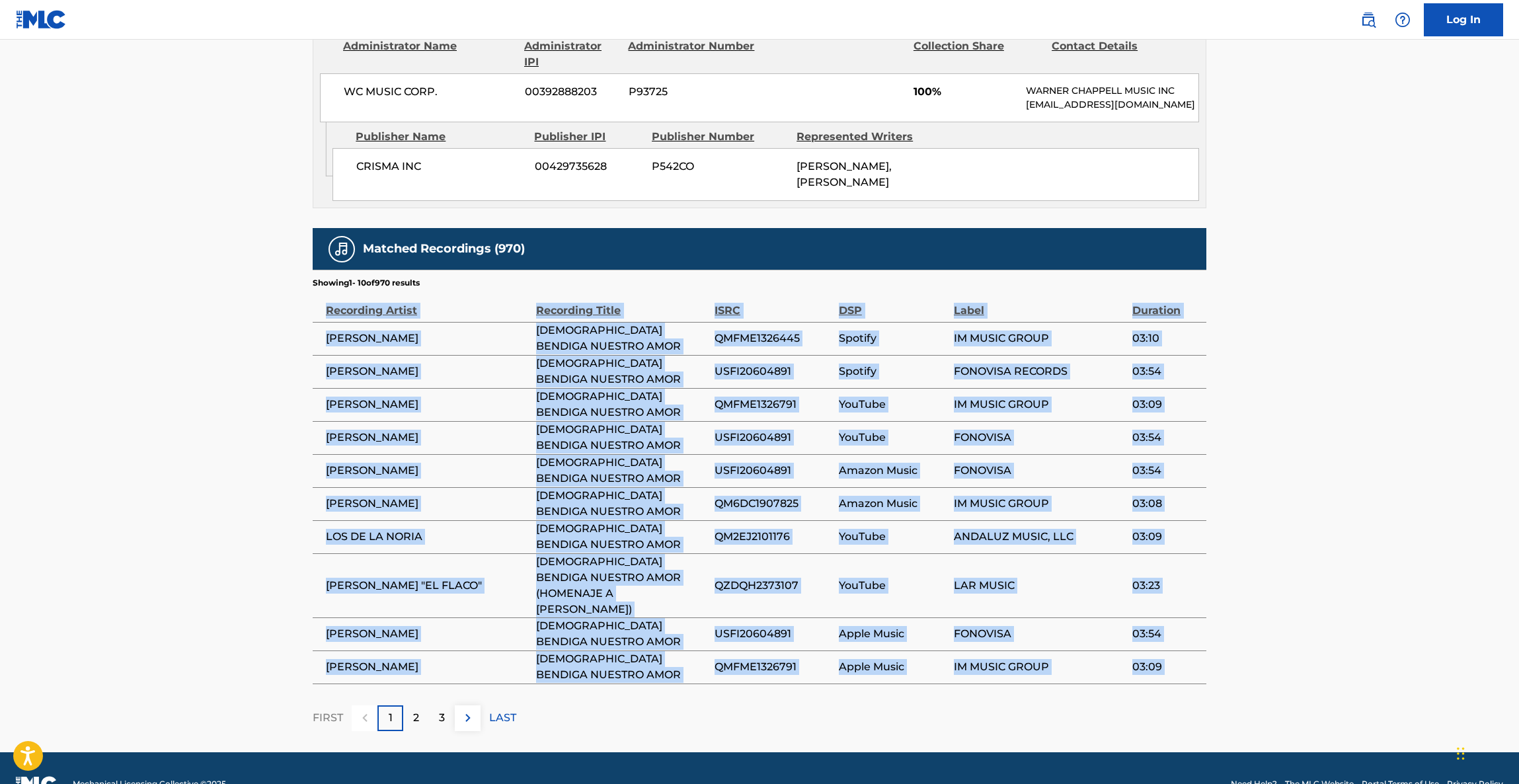
click at [1331, 499] on main "< Back to public search results Copy work link DIOS BENDIGA NUESTRO AMOR Work D…" at bounding box center [759, 59] width 1519 height 1386
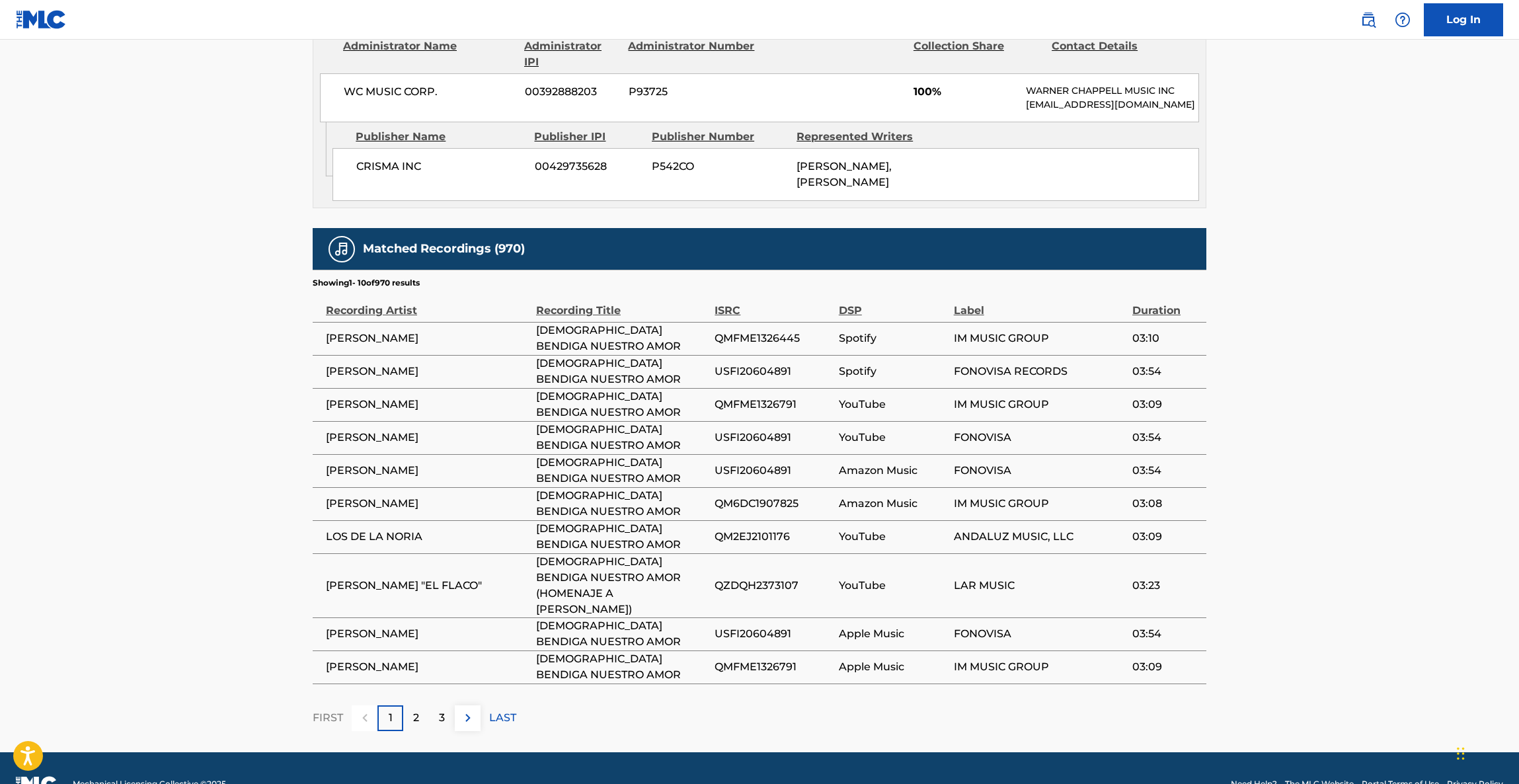
click at [1336, 501] on main "< Back to public search results Copy work link DIOS BENDIGA NUESTRO AMOR Work D…" at bounding box center [759, 59] width 1519 height 1386
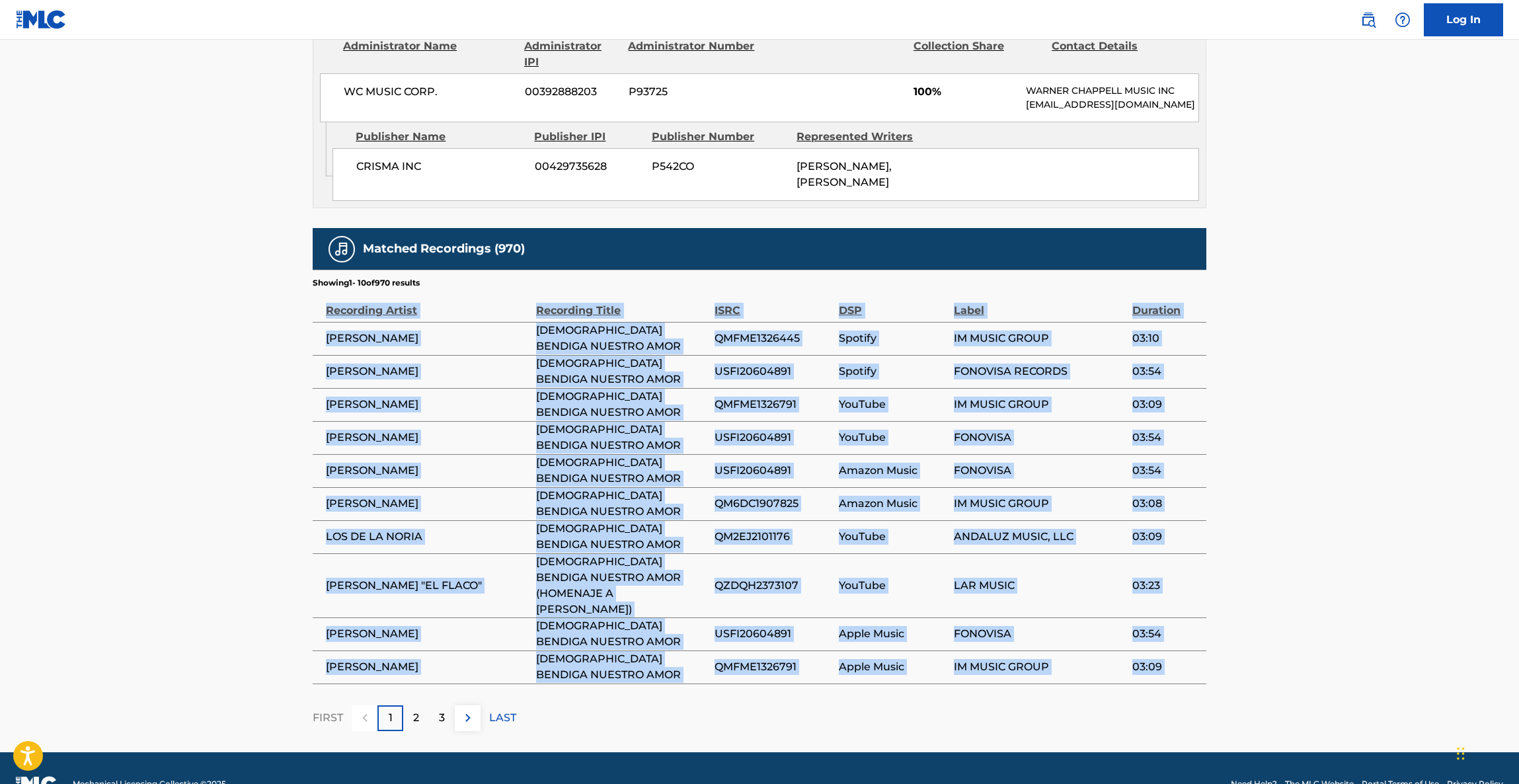
click at [1336, 501] on main "< Back to public search results Copy work link DIOS BENDIGA NUESTRO AMOR Work D…" at bounding box center [759, 59] width 1519 height 1386
click at [1344, 507] on main "< Back to public search results Copy work link DIOS BENDIGA NUESTRO AMOR Work D…" at bounding box center [759, 59] width 1519 height 1386
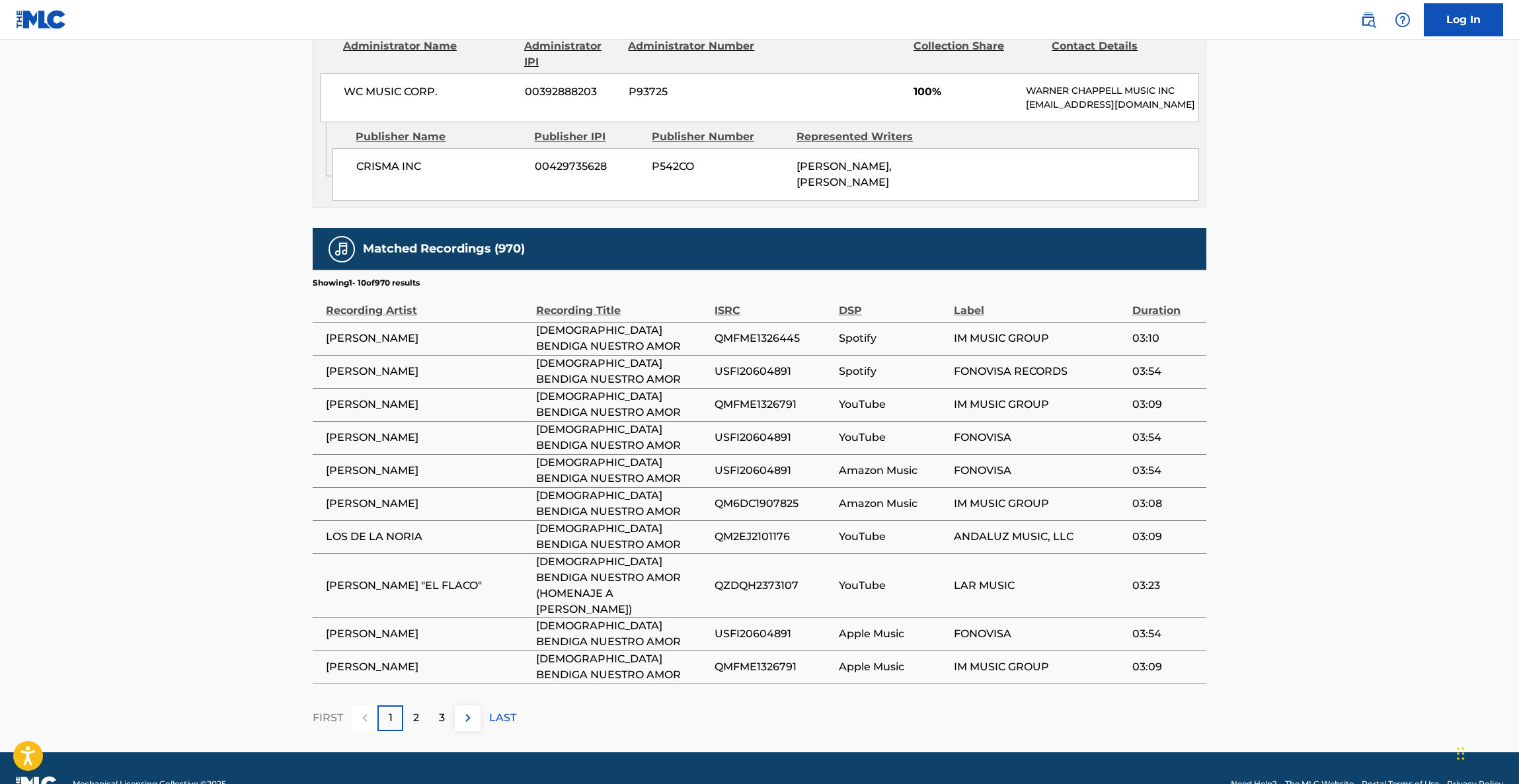
click at [1344, 513] on main "< Back to public search results Copy work link DIOS BENDIGA NUESTRO AMOR Work D…" at bounding box center [759, 59] width 1519 height 1386
click at [1345, 525] on main "< Back to public search results Copy work link DIOS BENDIGA NUESTRO AMOR Work D…" at bounding box center [759, 59] width 1519 height 1386
click at [1346, 549] on main "< Back to public search results Copy work link DIOS BENDIGA NUESTRO AMOR Work D…" at bounding box center [759, 59] width 1519 height 1386
click at [1345, 575] on main "< Back to public search results Copy work link DIOS BENDIGA NUESTRO AMOR Work D…" at bounding box center [759, 59] width 1519 height 1386
click at [1373, 723] on div "Log In < Back to public search results Copy work link DIOS BENDIGA NUESTRO AMOR…" at bounding box center [759, 72] width 1519 height 1489
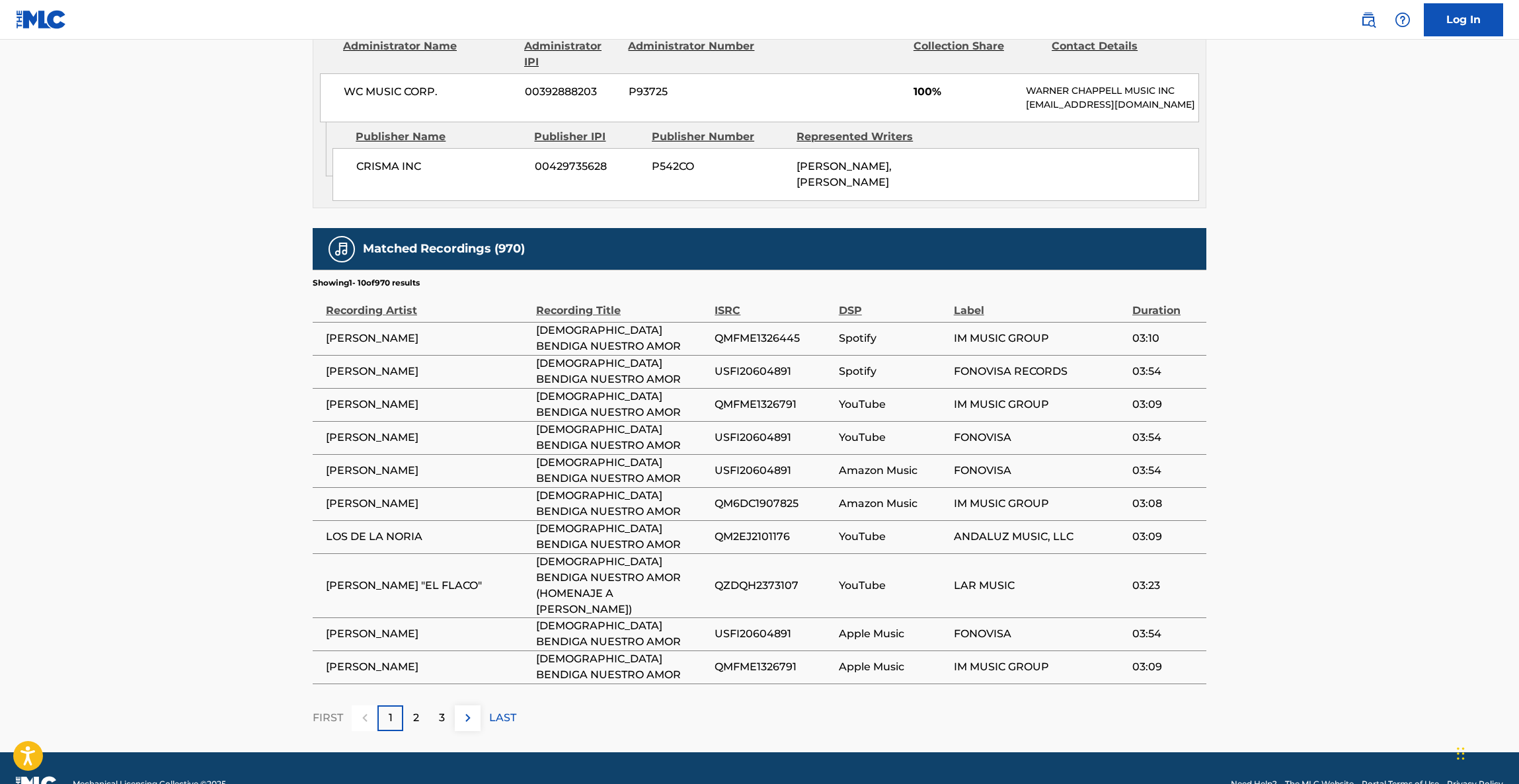
click at [1374, 752] on footer "Mechanical Licensing Collective © 2025 Need Help? The MLC Website Portal Terms …" at bounding box center [759, 783] width 1519 height 64
click at [1383, 670] on main "< Back to public search results Copy work link DIOS BENDIGA NUESTRO AMOR Work D…" at bounding box center [759, 59] width 1519 height 1386
click at [1385, 683] on main "< Back to public search results Copy work link DIOS BENDIGA NUESTRO AMOR Work D…" at bounding box center [759, 59] width 1519 height 1386
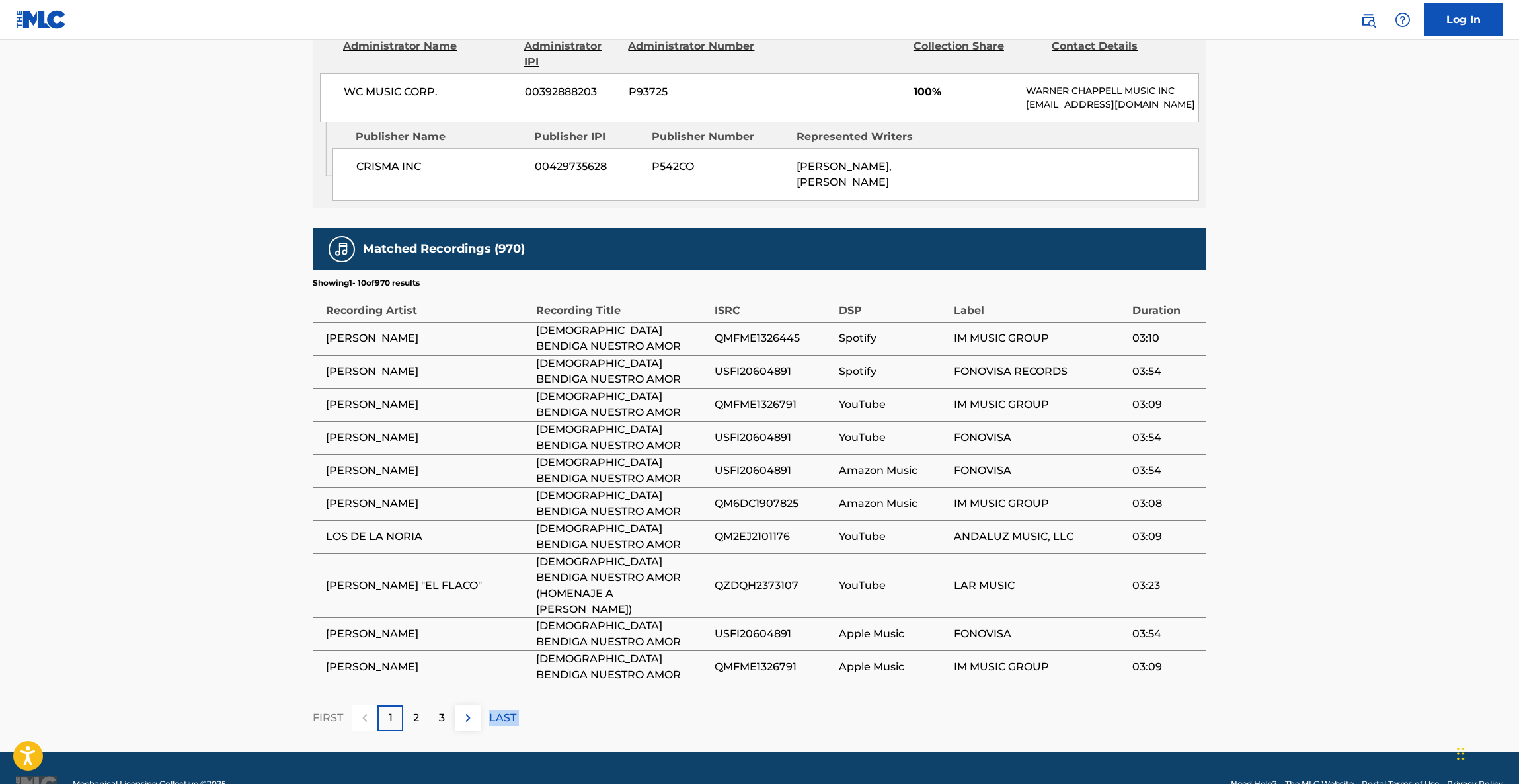
drag, startPoint x: 1384, startPoint y: 683, endPoint x: 1388, endPoint y: 693, distance: 10.8
click at [1387, 693] on main "< Back to public search results Copy work link DIOS BENDIGA NUESTRO AMOR Work D…" at bounding box center [759, 59] width 1519 height 1386
click at [1388, 693] on main "< Back to public search results Copy work link DIOS BENDIGA NUESTRO AMOR Work D…" at bounding box center [759, 59] width 1519 height 1386
click at [1388, 698] on main "< Back to public search results Copy work link DIOS BENDIGA NUESTRO AMOR Work D…" at bounding box center [759, 59] width 1519 height 1386
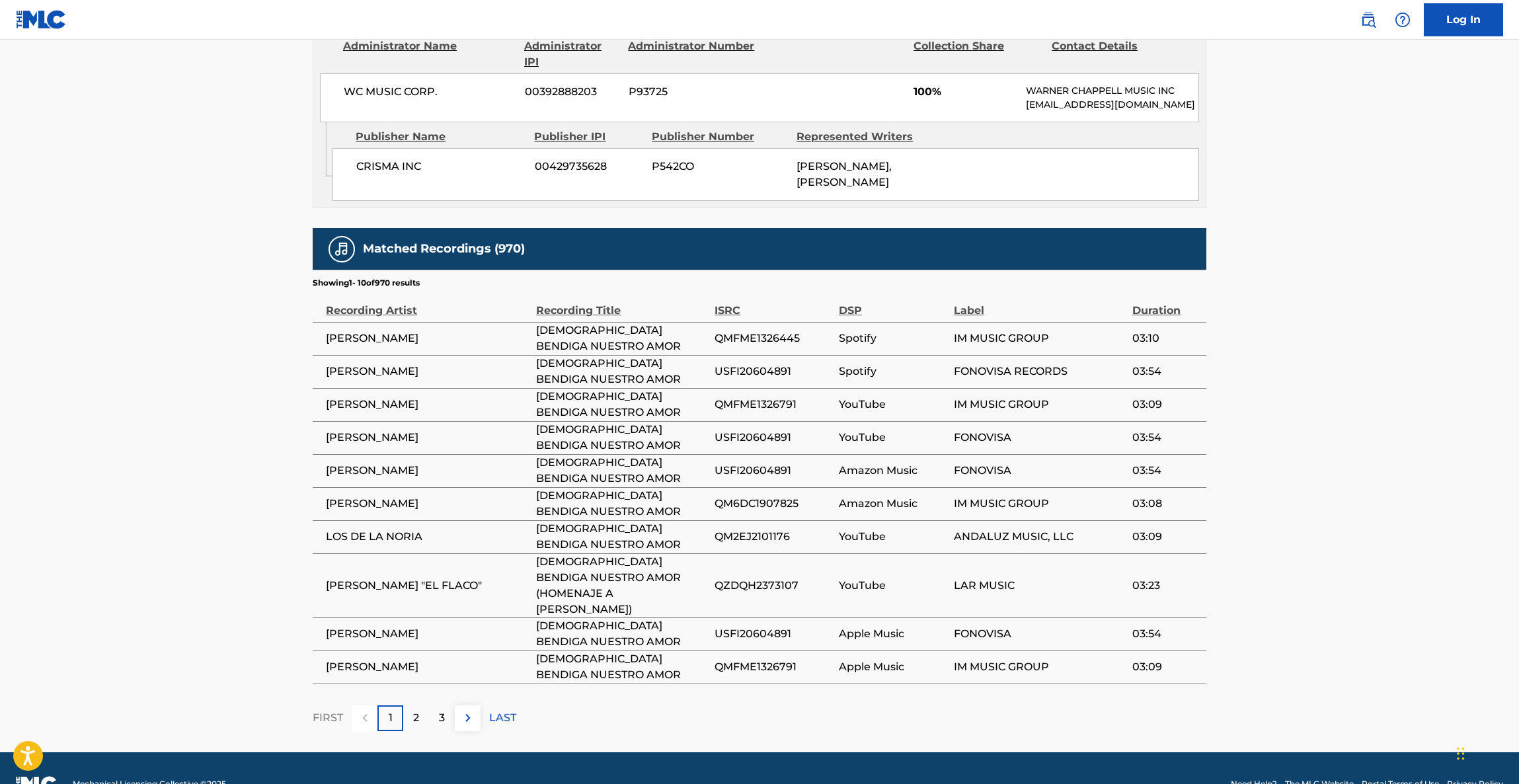
click at [1388, 698] on main "< Back to public search results Copy work link DIOS BENDIGA NUESTRO AMOR Work D…" at bounding box center [759, 59] width 1519 height 1386
click at [1388, 702] on main "< Back to public search results Copy work link DIOS BENDIGA NUESTRO AMOR Work D…" at bounding box center [759, 59] width 1519 height 1386
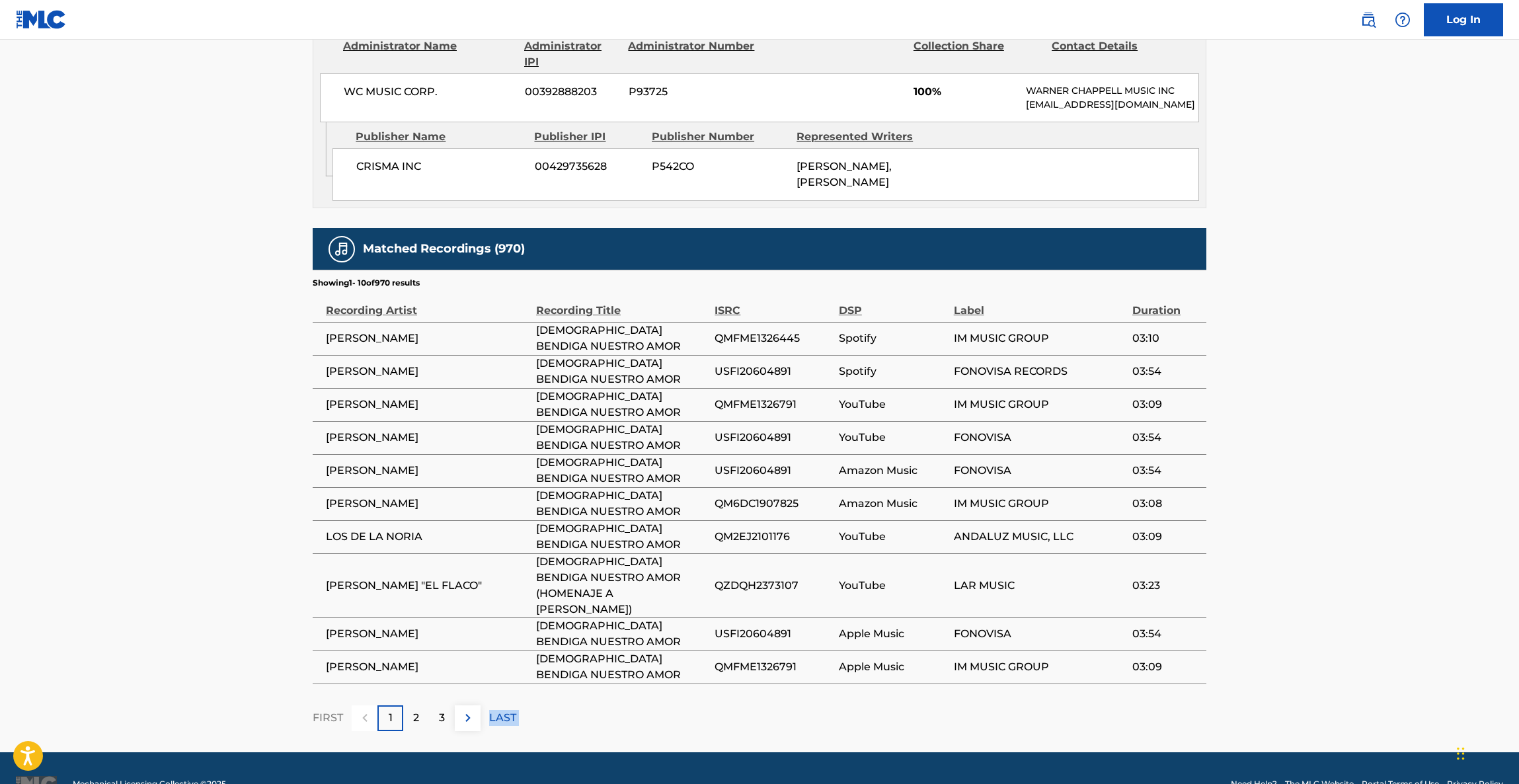
click at [1388, 702] on main "< Back to public search results Copy work link DIOS BENDIGA NUESTRO AMOR Work D…" at bounding box center [759, 59] width 1519 height 1386
click at [1390, 698] on main "< Back to public search results Copy work link DIOS BENDIGA NUESTRO AMOR Work D…" at bounding box center [759, 59] width 1519 height 1386
click at [1395, 701] on main "< Back to public search results Copy work link DIOS BENDIGA NUESTRO AMOR Work D…" at bounding box center [759, 59] width 1519 height 1386
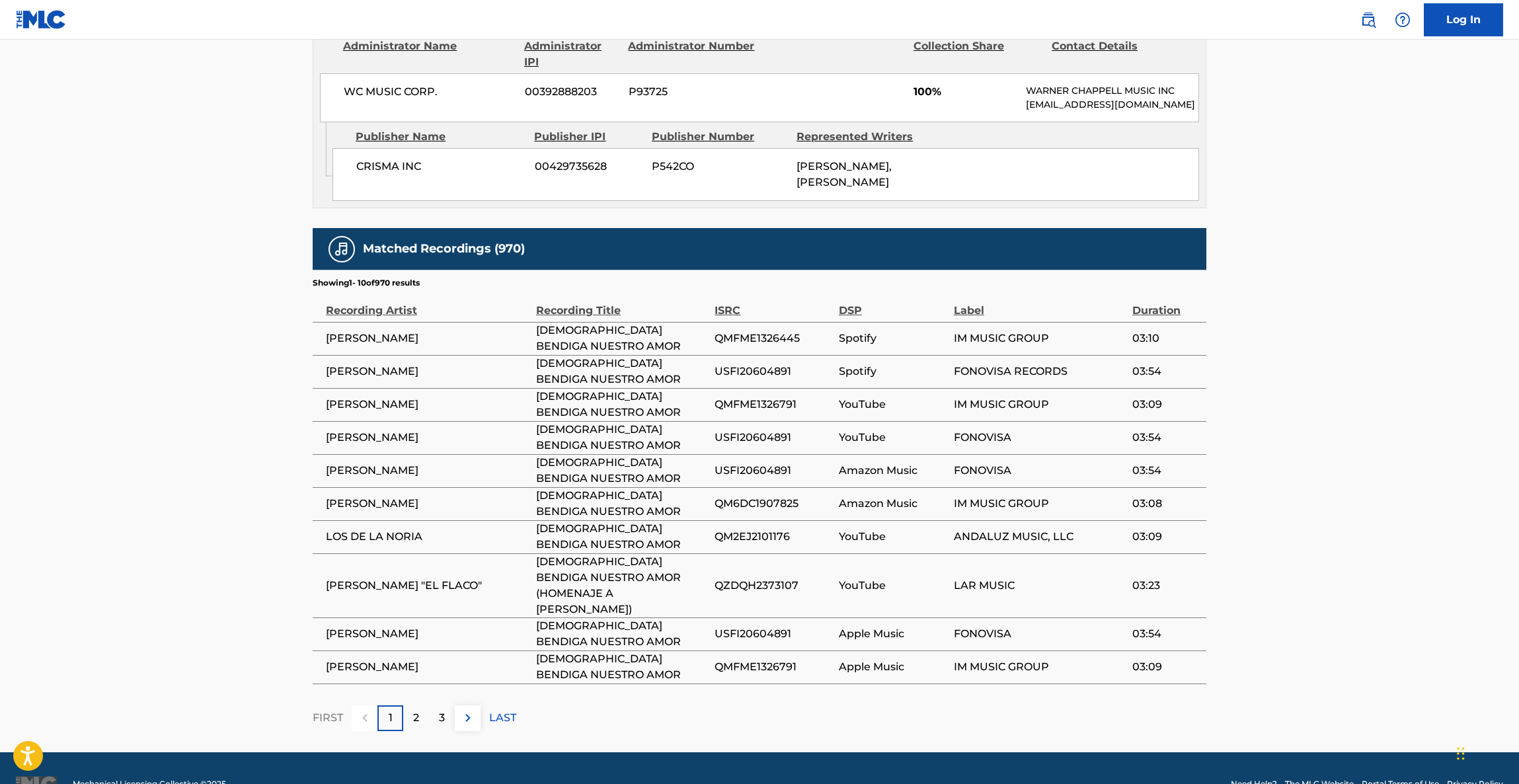
click at [1395, 705] on main "< Back to public search results Copy work link DIOS BENDIGA NUESTRO AMOR Work D…" at bounding box center [759, 59] width 1519 height 1386
click at [1392, 752] on footer "Mechanical Licensing Collective © 2025 Need Help? The MLC Website Portal Terms …" at bounding box center [759, 783] width 1519 height 64
click at [1390, 752] on footer "Mechanical Licensing Collective © 2025 Need Help? The MLC Website Portal Terms …" at bounding box center [759, 783] width 1519 height 64
click at [1374, 778] on link "Portal Terms of Use" at bounding box center [1400, 783] width 77 height 12
click at [1373, 285] on main "< Back to public search results Copy work link DIOS BENDIGA NUESTRO AMOR Work D…" at bounding box center [759, 59] width 1519 height 1386
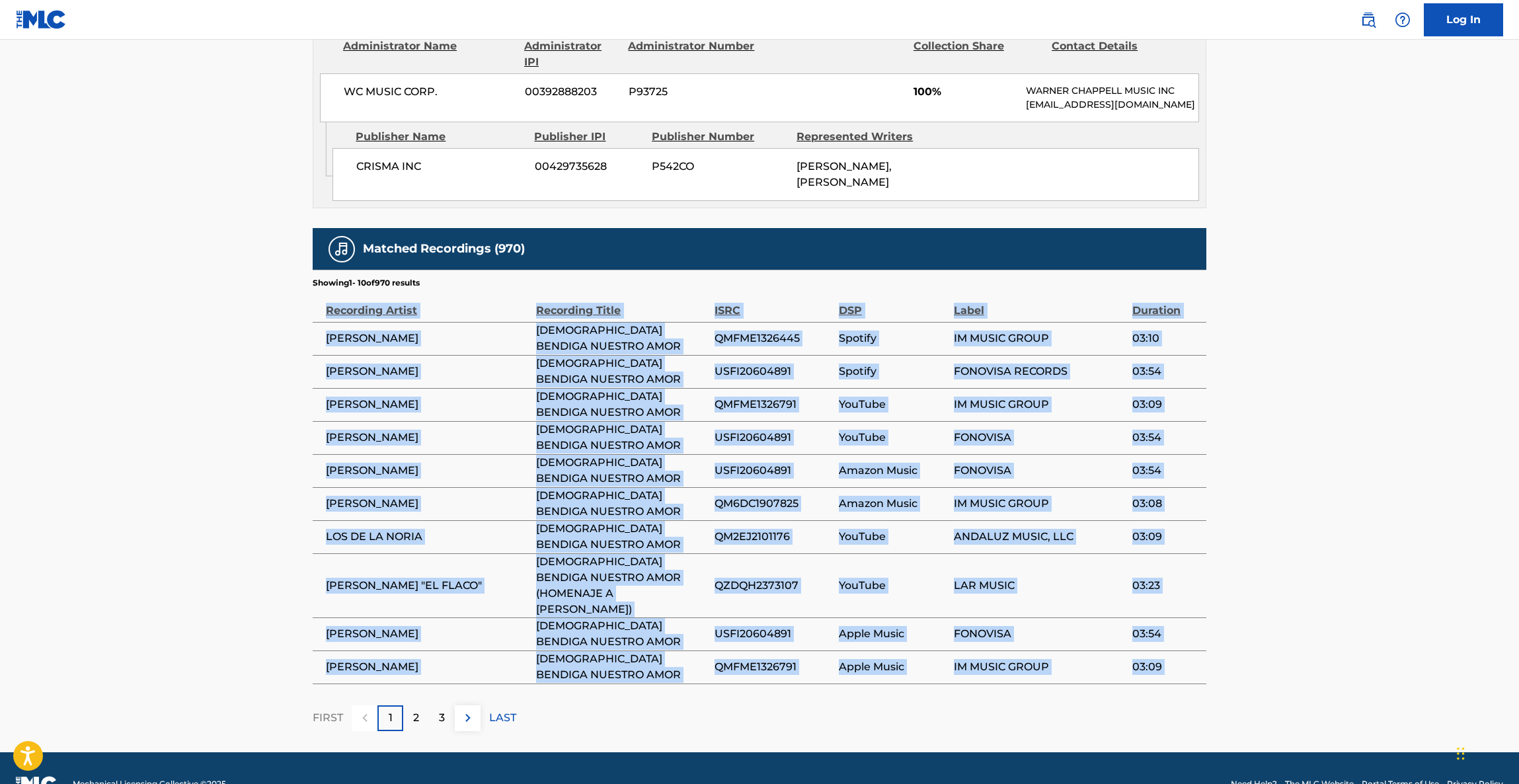
click at [1373, 285] on main "< Back to public search results Copy work link DIOS BENDIGA NUESTRO AMOR Work D…" at bounding box center [759, 59] width 1519 height 1386
click at [1337, 341] on main "< Back to public search results Copy work link DIOS BENDIGA NUESTRO AMOR Work D…" at bounding box center [759, 59] width 1519 height 1386
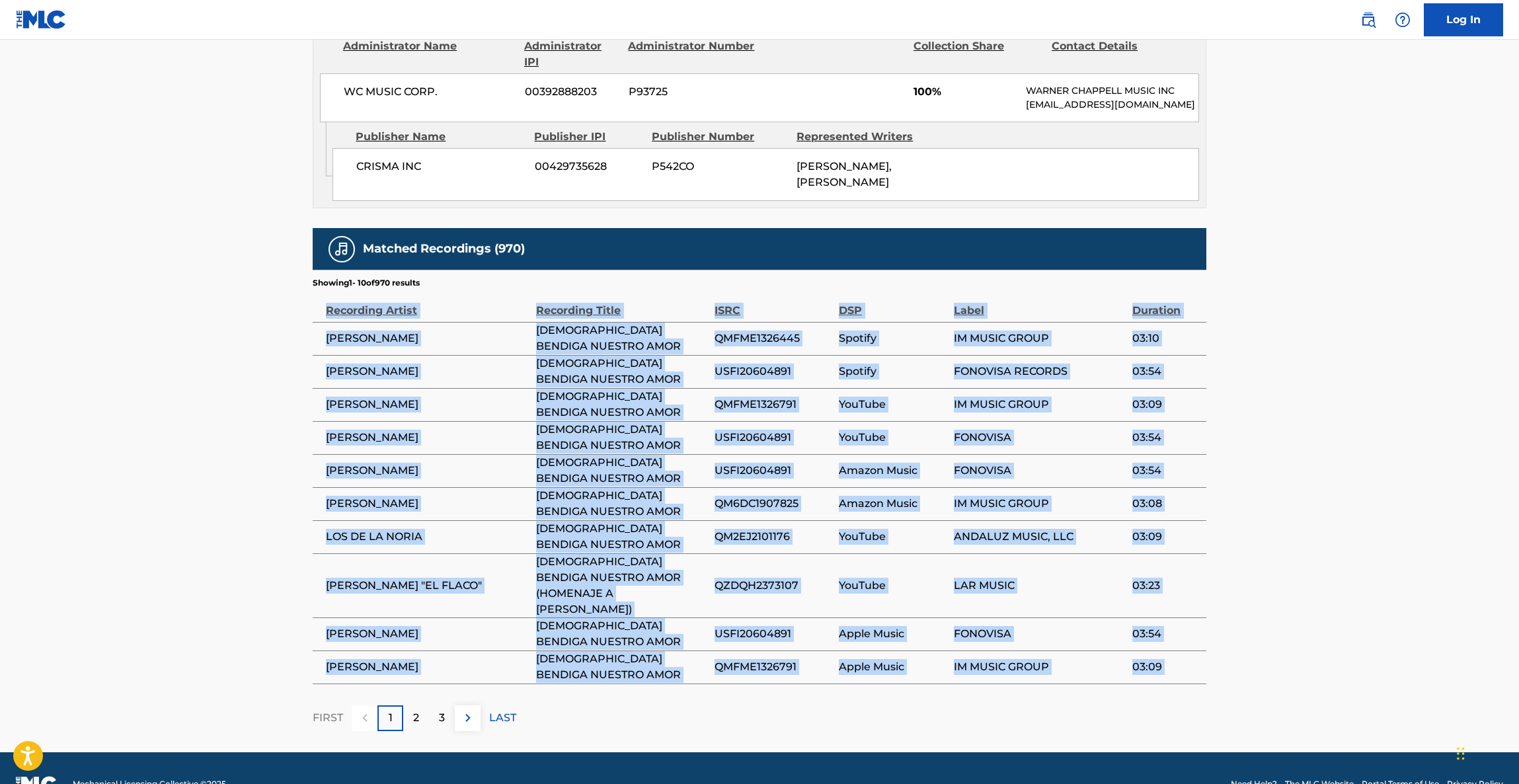
click at [1339, 343] on main "< Back to public search results Copy work link DIOS BENDIGA NUESTRO AMOR Work D…" at bounding box center [759, 59] width 1519 height 1386
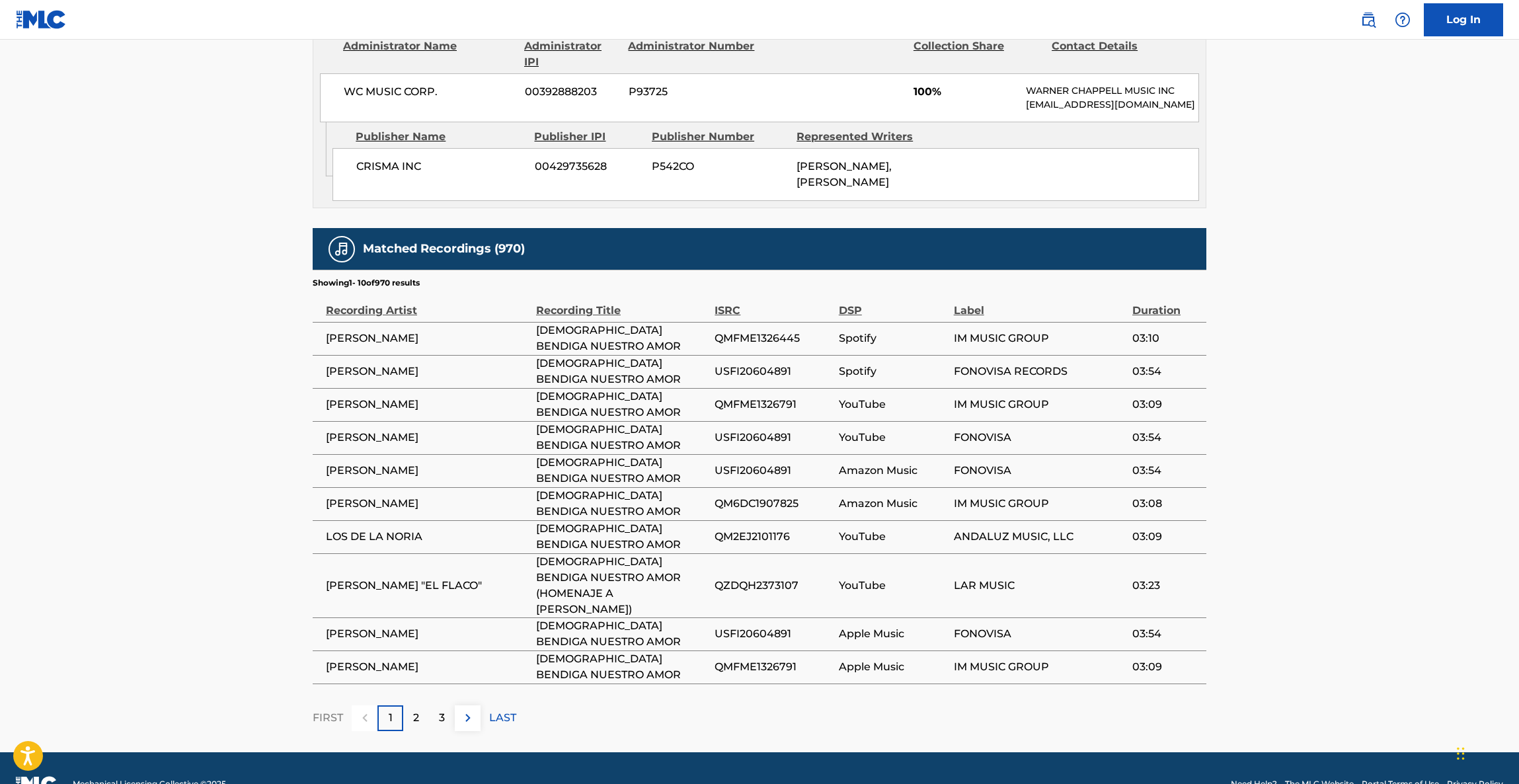
click at [1333, 348] on main "< Back to public search results Copy work link DIOS BENDIGA NUESTRO AMOR Work D…" at bounding box center [759, 59] width 1519 height 1386
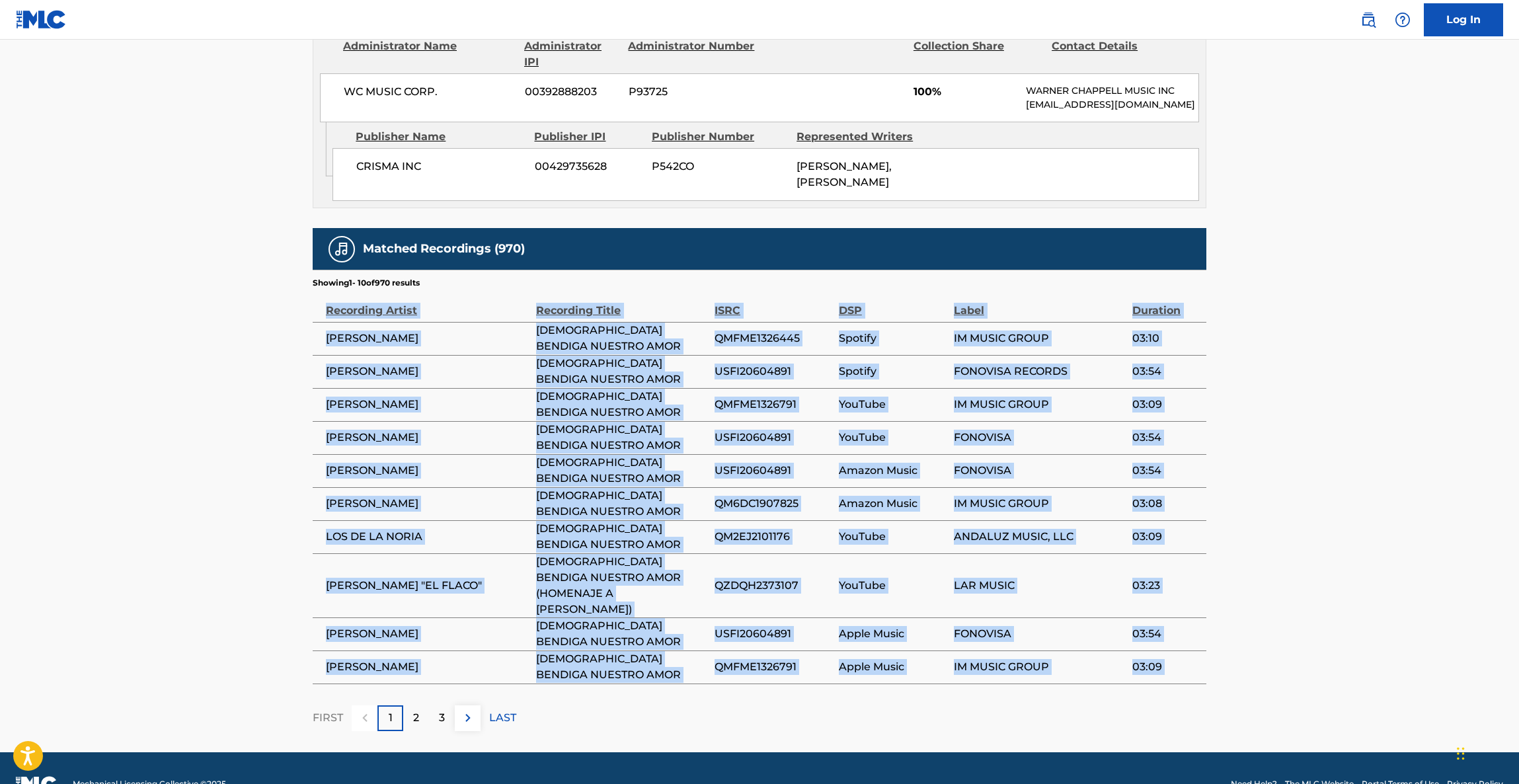
click at [1334, 349] on main "< Back to public search results Copy work link DIOS BENDIGA NUESTRO AMOR Work D…" at bounding box center [759, 59] width 1519 height 1386
click at [1335, 349] on main "< Back to public search results Copy work link DIOS BENDIGA NUESTRO AMOR Work D…" at bounding box center [759, 59] width 1519 height 1386
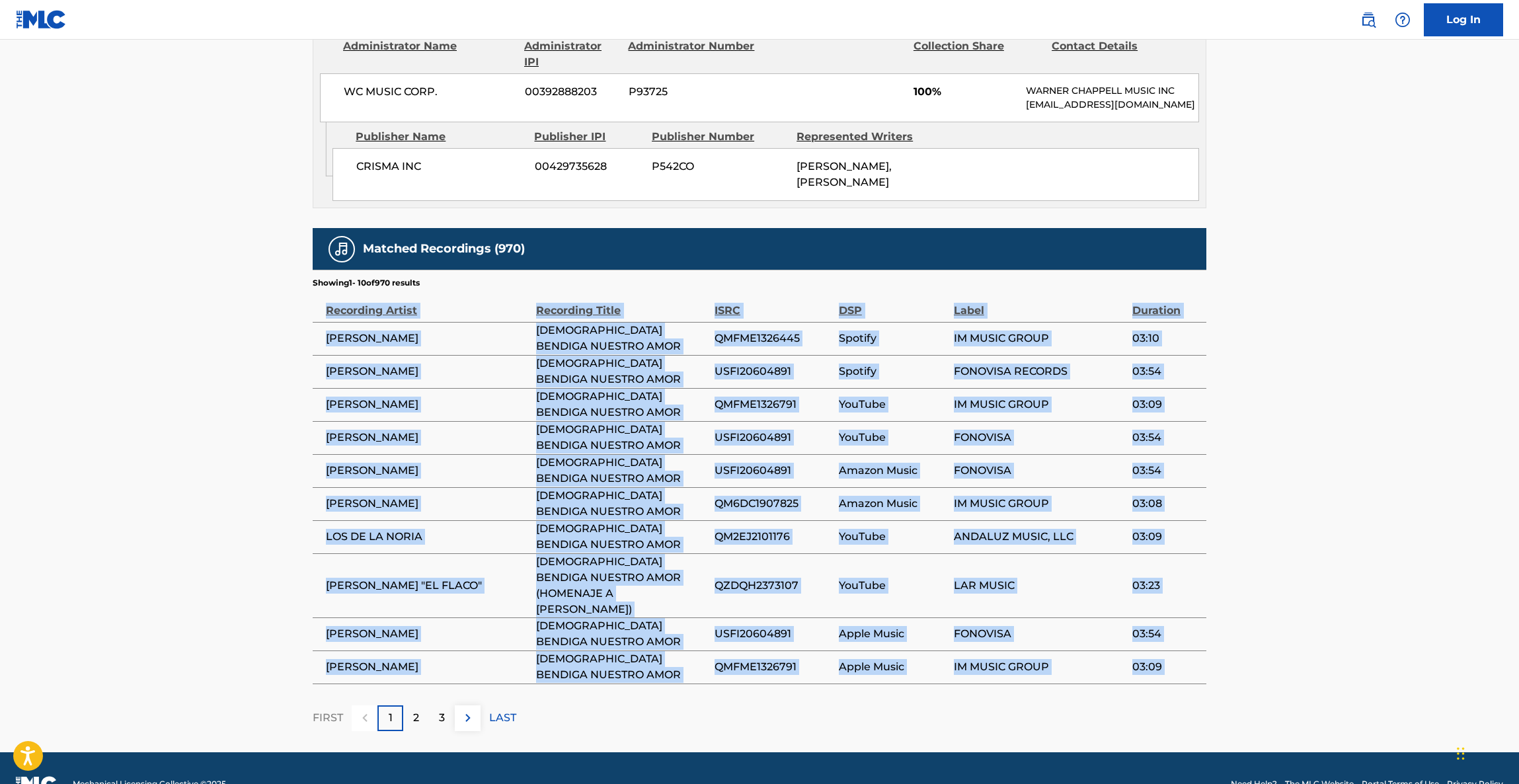
click at [1335, 349] on main "< Back to public search results Copy work link DIOS BENDIGA NUESTRO AMOR Work D…" at bounding box center [759, 59] width 1519 height 1386
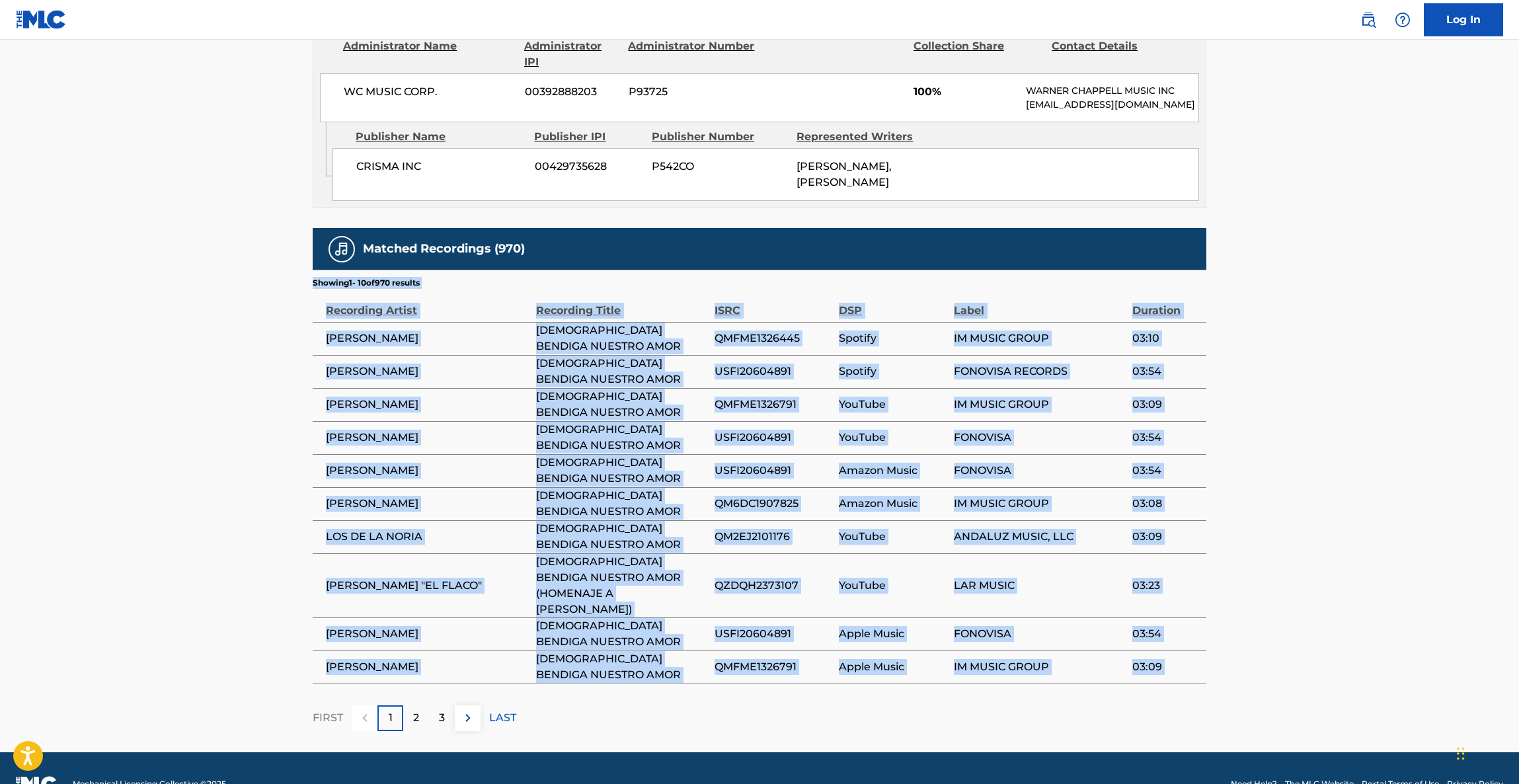
click at [1334, 352] on main "< Back to public search results Copy work link DIOS BENDIGA NUESTRO AMOR Work D…" at bounding box center [759, 59] width 1519 height 1386
click at [1338, 351] on main "< Back to public search results Copy work link DIOS BENDIGA NUESTRO AMOR Work D…" at bounding box center [759, 59] width 1519 height 1386
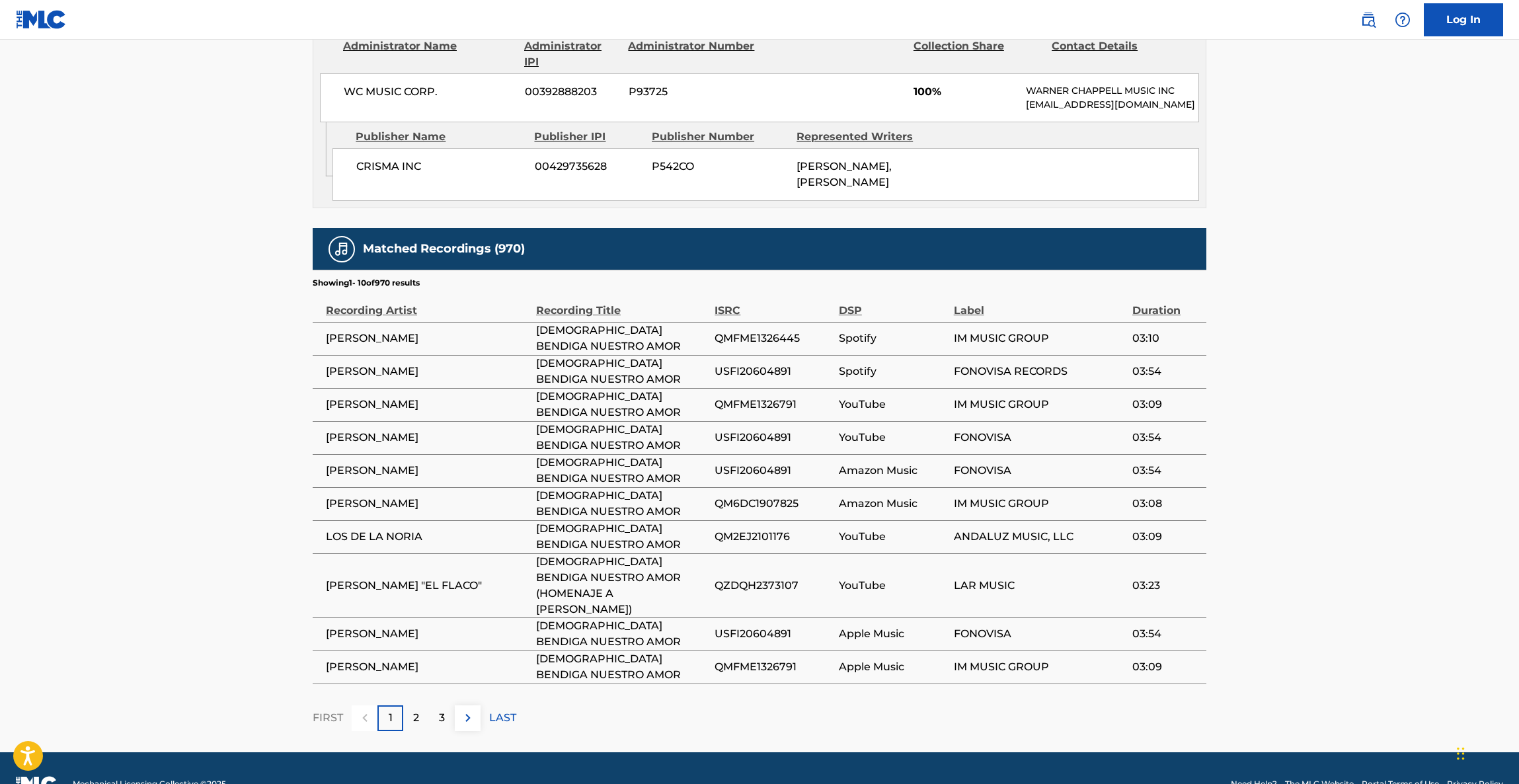
click at [1338, 348] on main "< Back to public search results Copy work link DIOS BENDIGA NUESTRO AMOR Work D…" at bounding box center [759, 59] width 1519 height 1386
click at [1345, 344] on main "< Back to public search results Copy work link DIOS BENDIGA NUESTRO AMOR Work D…" at bounding box center [759, 59] width 1519 height 1386
drag, startPoint x: 1351, startPoint y: 337, endPoint x: 1351, endPoint y: 346, distance: 9.0
click at [1351, 345] on main "< Back to public search results Copy work link DIOS BENDIGA NUESTRO AMOR Work D…" at bounding box center [759, 59] width 1519 height 1386
drag, startPoint x: 1351, startPoint y: 346, endPoint x: 1390, endPoint y: 343, distance: 39.1
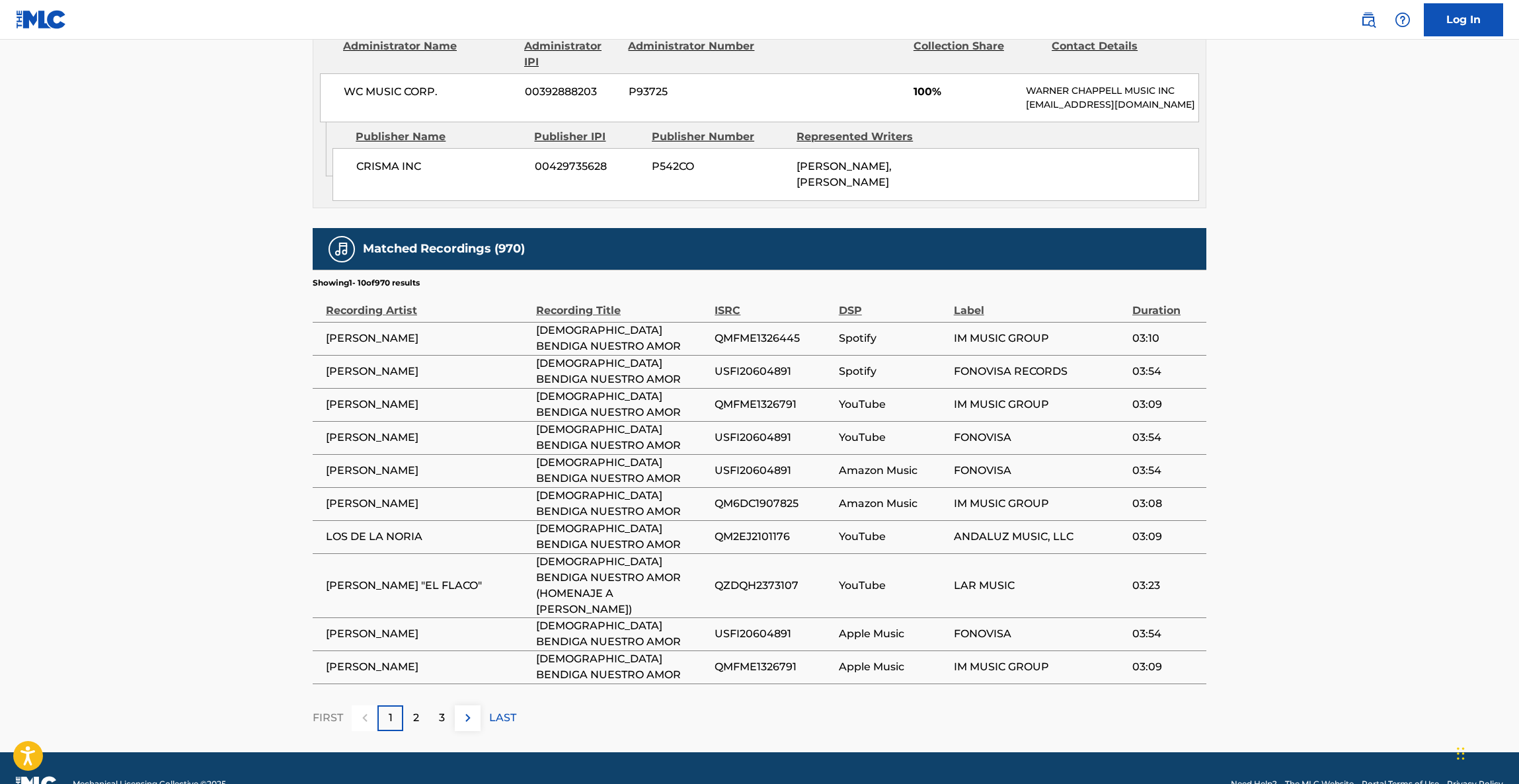
click at [1354, 347] on main "< Back to public search results Copy work link DIOS BENDIGA NUESTRO AMOR Work D…" at bounding box center [759, 59] width 1519 height 1386
click at [1390, 343] on main "< Back to public search results Copy work link DIOS BENDIGA NUESTRO AMOR Work D…" at bounding box center [759, 59] width 1519 height 1386
click at [1380, 345] on main "< Back to public search results Copy work link DIOS BENDIGA NUESTRO AMOR Work D…" at bounding box center [759, 59] width 1519 height 1386
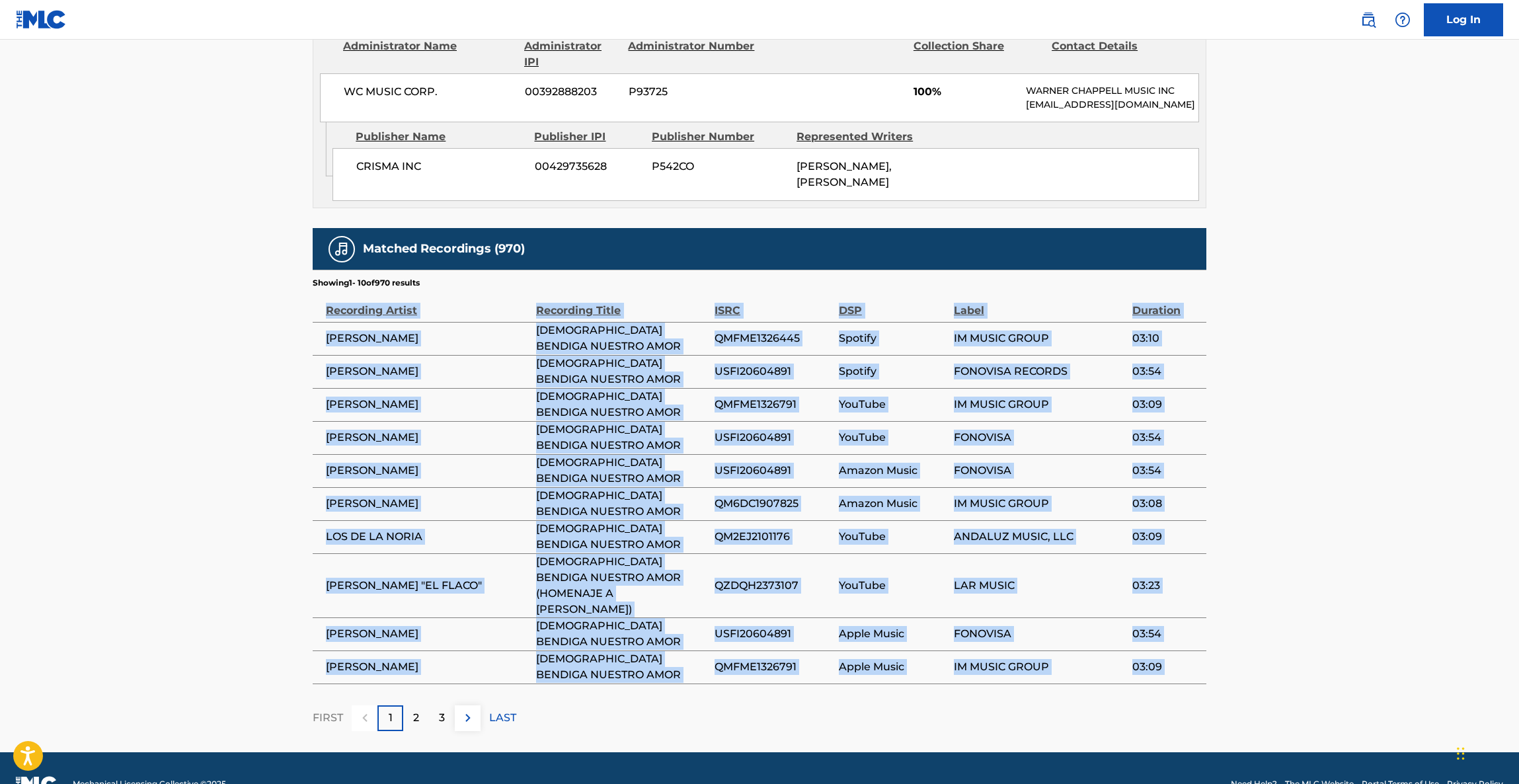
click at [1379, 343] on main "< Back to public search results Copy work link DIOS BENDIGA NUESTRO AMOR Work D…" at bounding box center [759, 59] width 1519 height 1386
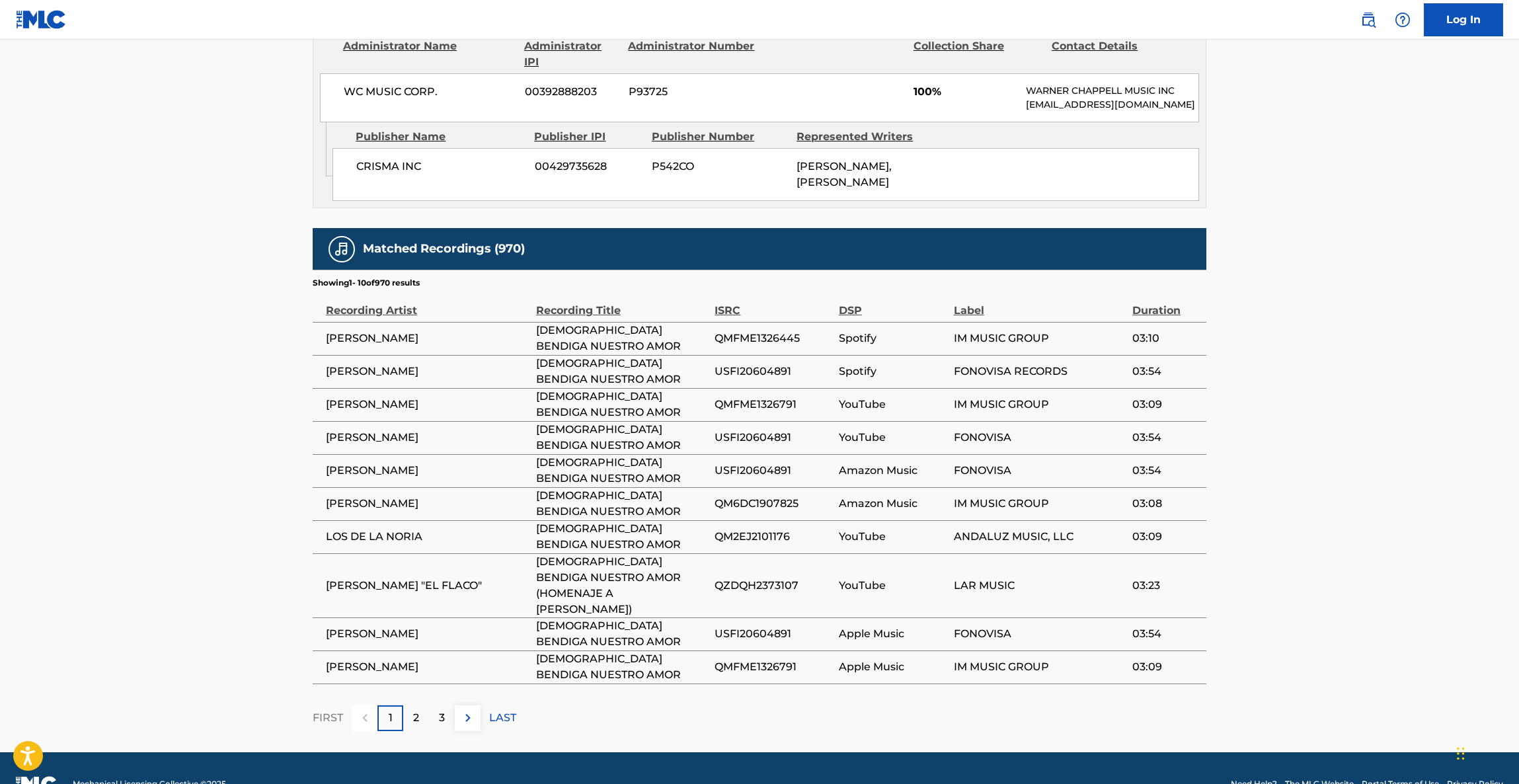
click at [1374, 346] on main "< Back to public search results Copy work link DIOS BENDIGA NUESTRO AMOR Work D…" at bounding box center [759, 59] width 1519 height 1386
click at [1377, 346] on main "< Back to public search results Copy work link DIOS BENDIGA NUESTRO AMOR Work D…" at bounding box center [759, 59] width 1519 height 1386
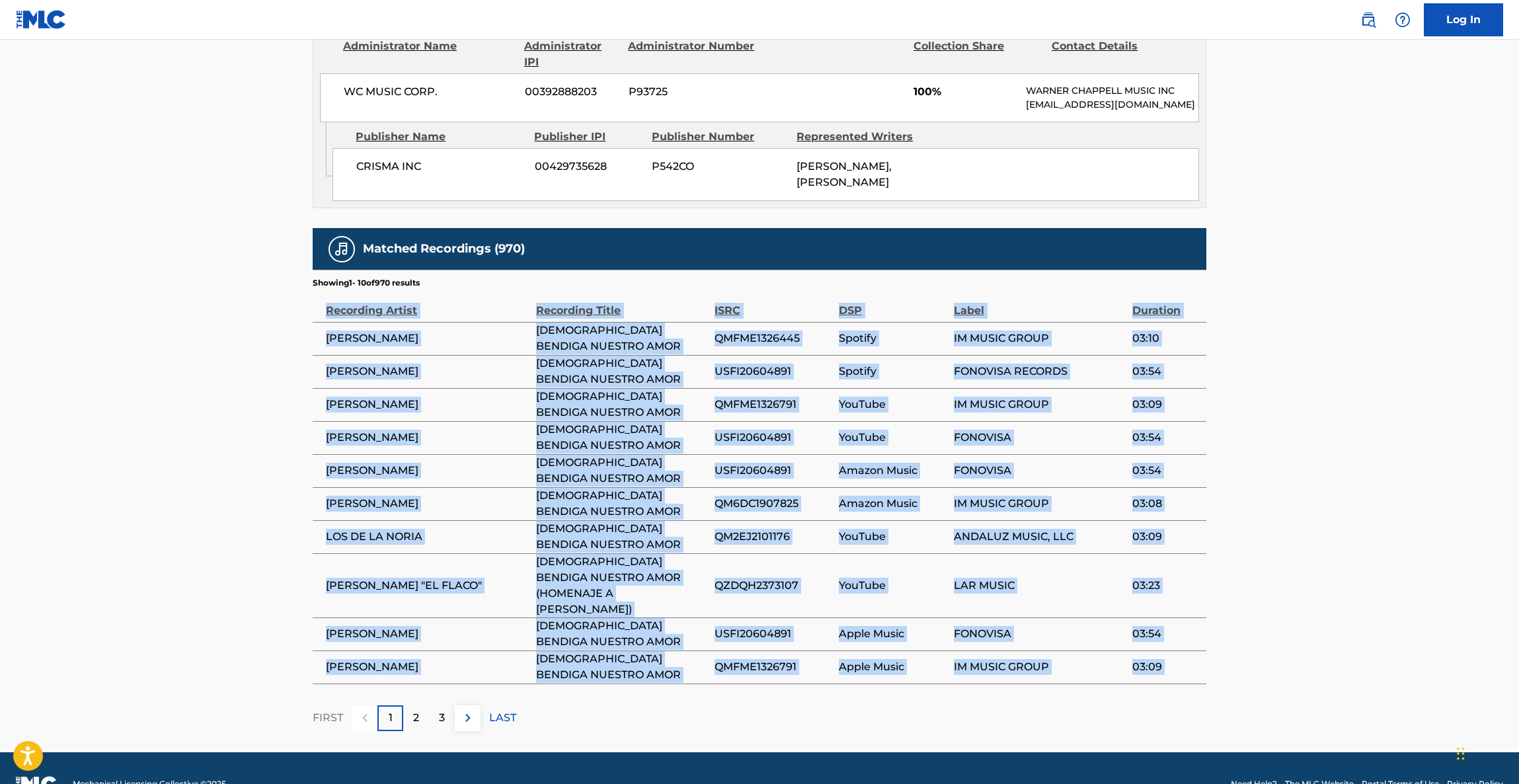
click at [1377, 346] on main "< Back to public search results Copy work link DIOS BENDIGA NUESTRO AMOR Work D…" at bounding box center [759, 59] width 1519 height 1386
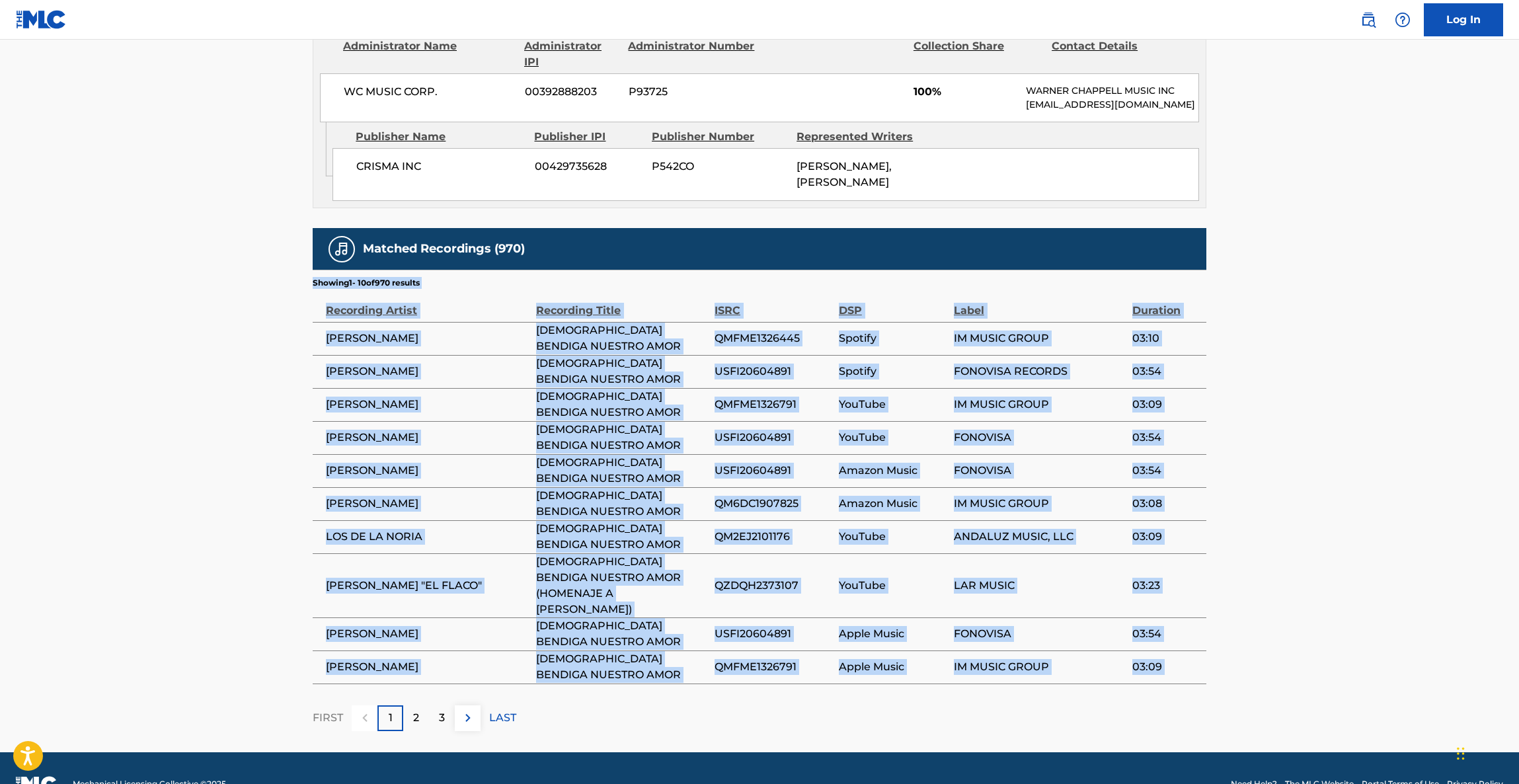
click at [1377, 346] on main "< Back to public search results Copy work link DIOS BENDIGA NUESTRO AMOR Work D…" at bounding box center [759, 59] width 1519 height 1386
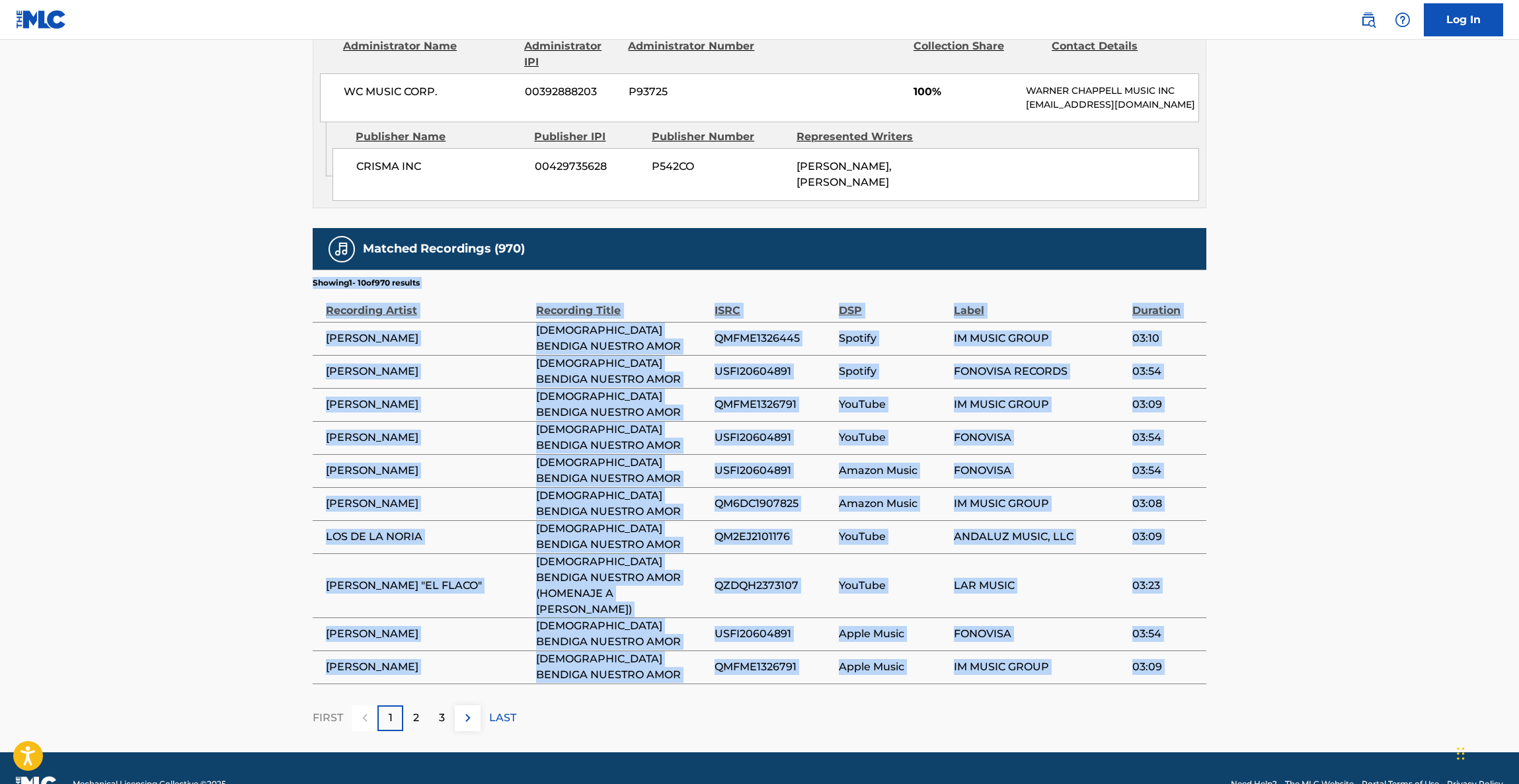
click at [1377, 346] on main "< Back to public search results Copy work link DIOS BENDIGA NUESTRO AMOR Work D…" at bounding box center [759, 59] width 1519 height 1386
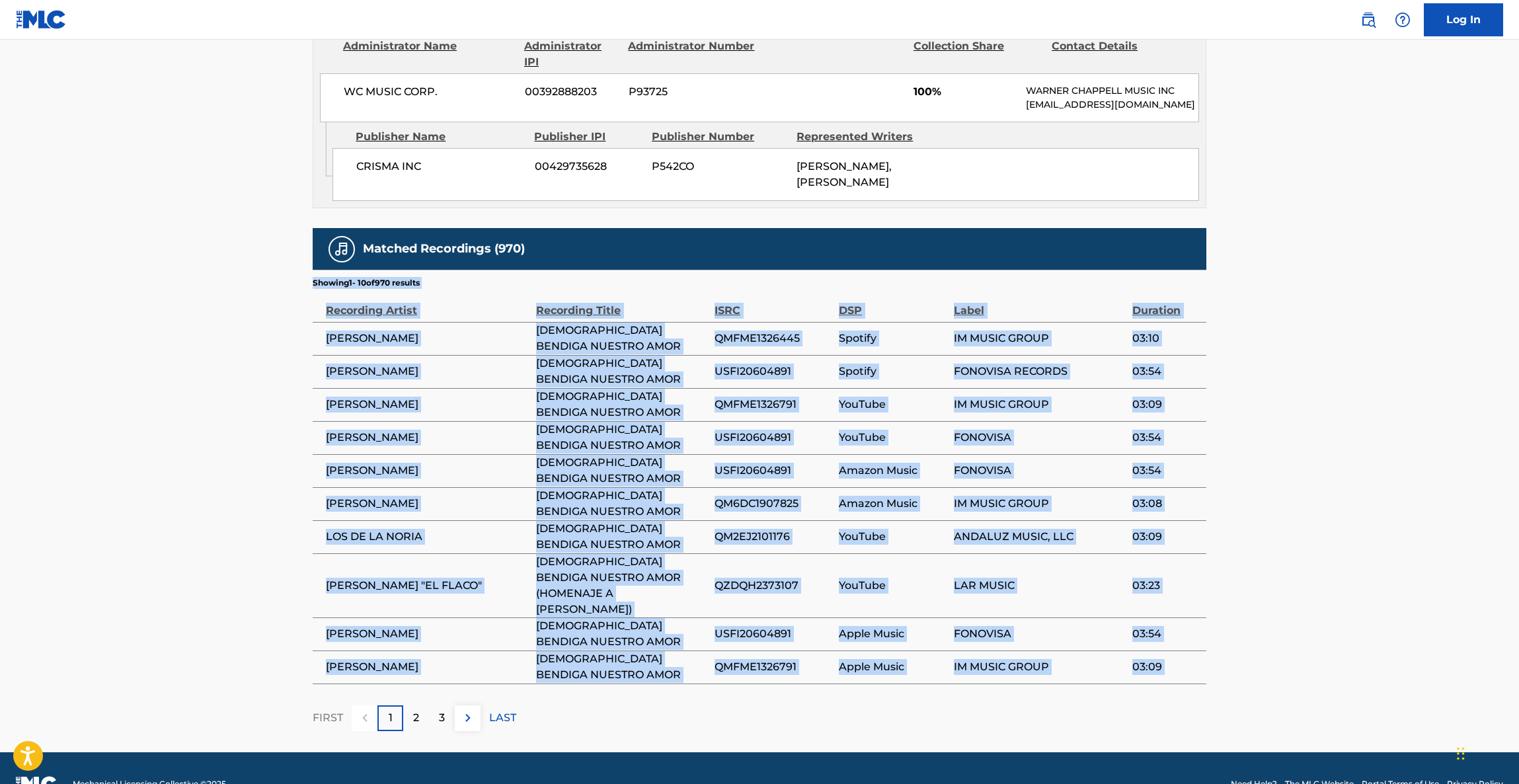
click at [1377, 346] on main "< Back to public search results Copy work link DIOS BENDIGA NUESTRO AMOR Work D…" at bounding box center [759, 59] width 1519 height 1386
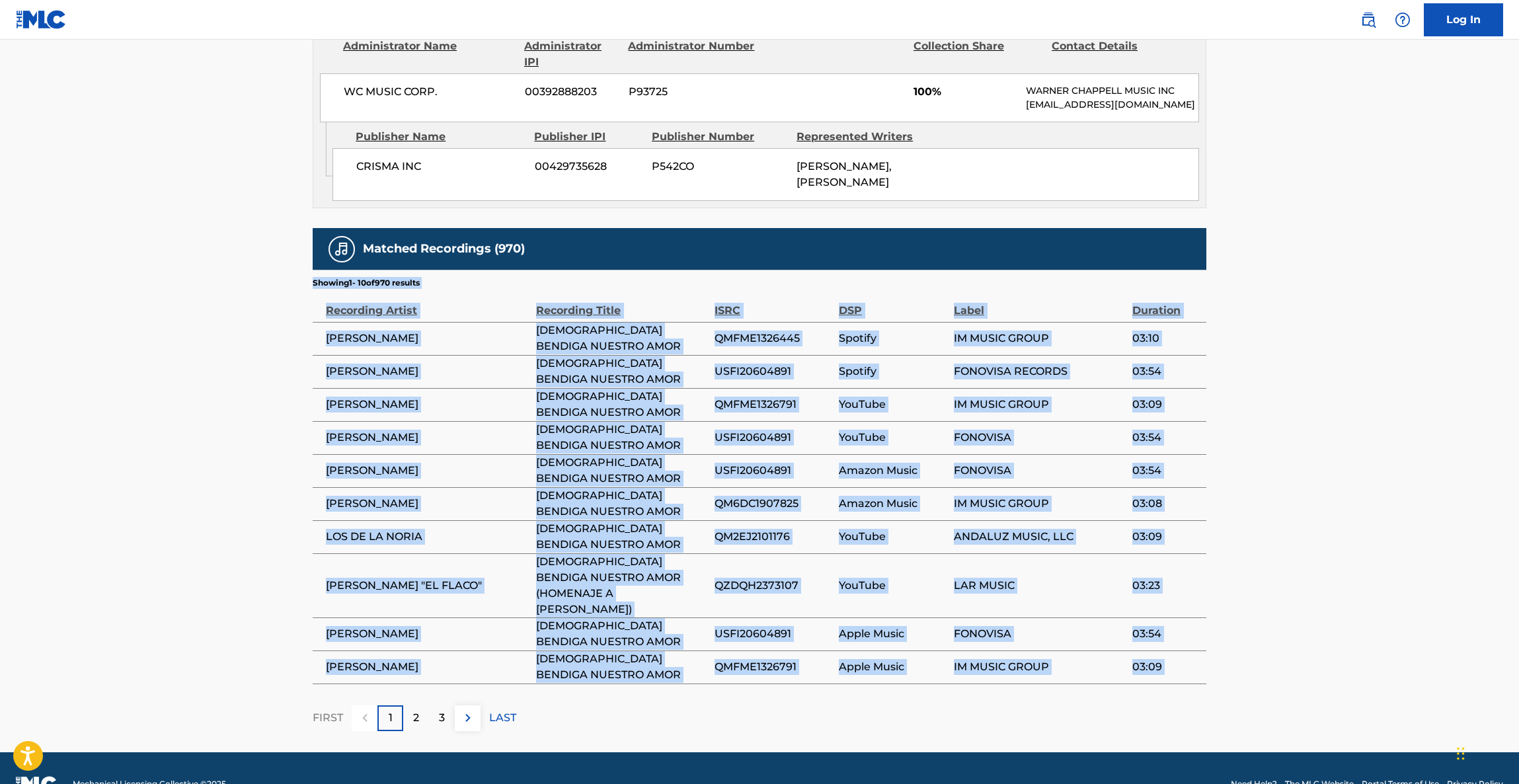
click at [1377, 346] on main "< Back to public search results Copy work link DIOS BENDIGA NUESTRO AMOR Work D…" at bounding box center [759, 59] width 1519 height 1386
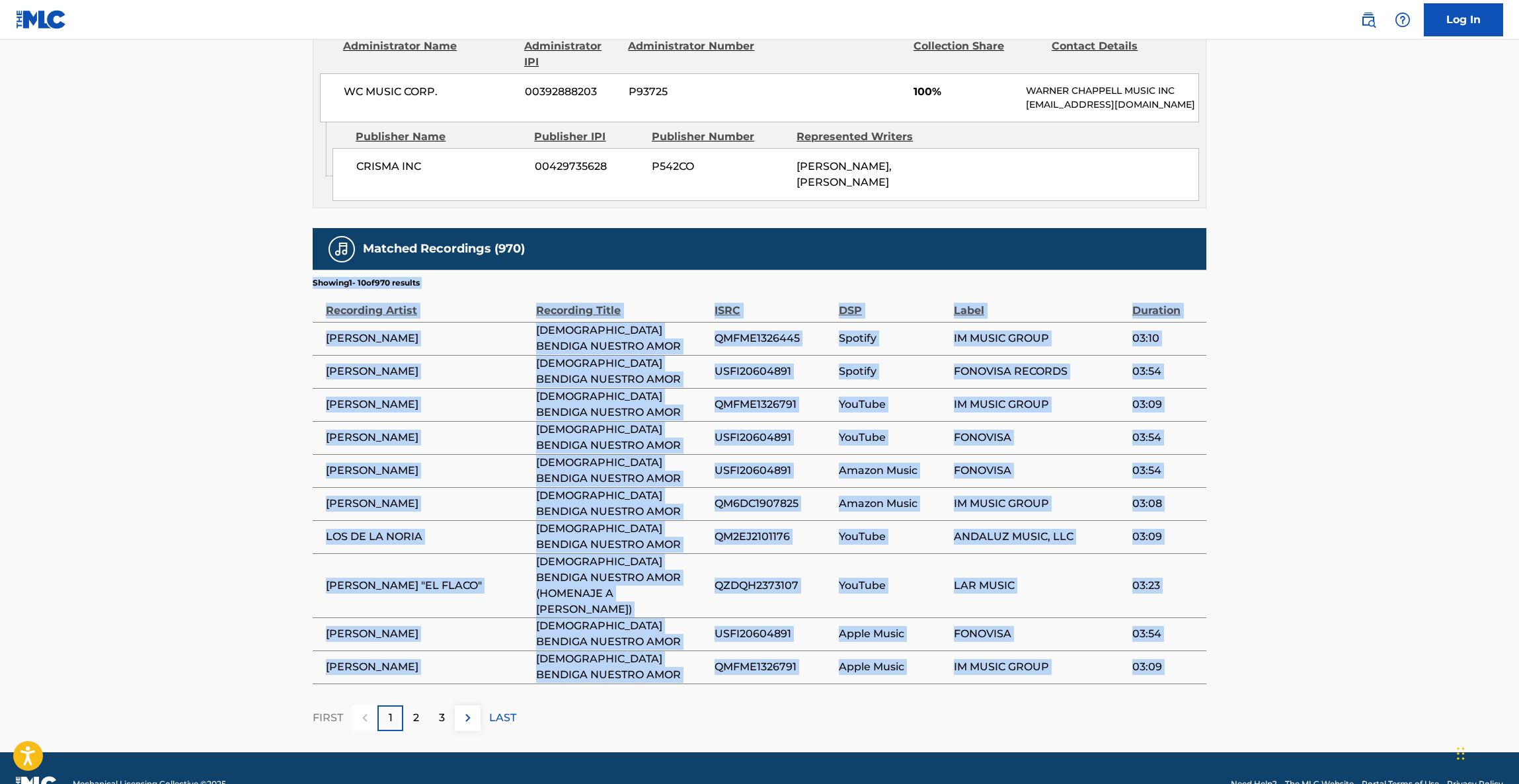
click at [1377, 346] on main "< Back to public search results Copy work link DIOS BENDIGA NUESTRO AMOR Work D…" at bounding box center [759, 59] width 1519 height 1386
click at [1397, 329] on main "< Back to public search results Copy work link DIOS BENDIGA NUESTRO AMOR Work D…" at bounding box center [759, 59] width 1519 height 1386
click at [1399, 325] on main "< Back to public search results Copy work link DIOS BENDIGA NUESTRO AMOR Work D…" at bounding box center [759, 59] width 1519 height 1386
click at [1411, 324] on main "< Back to public search results Copy work link DIOS BENDIGA NUESTRO AMOR Work D…" at bounding box center [759, 59] width 1519 height 1386
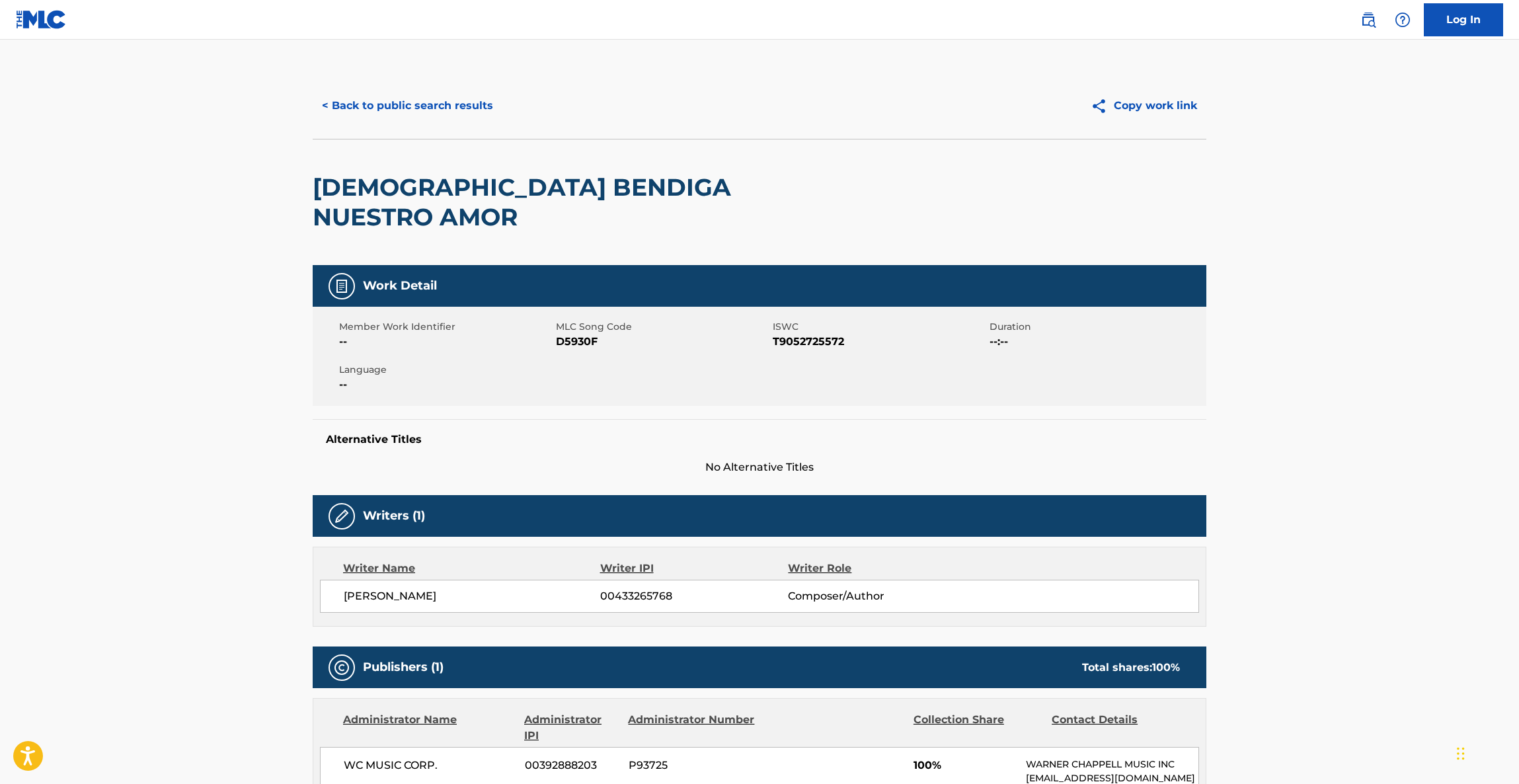
drag, startPoint x: 1229, startPoint y: 516, endPoint x: 1220, endPoint y: 499, distance: 19.2
click at [1227, 516] on main "< Back to public search results Copy work link DIOS BENDIGA NUESTRO AMOR Work D…" at bounding box center [759, 732] width 1519 height 1386
drag, startPoint x: 1220, startPoint y: 499, endPoint x: 1216, endPoint y: 388, distance: 111.1
click at [1216, 388] on div "< Back to public search results Copy work link DIOS BENDIGA NUESTRO AMOR Work D…" at bounding box center [759, 738] width 926 height 1332
drag, startPoint x: 1344, startPoint y: 277, endPoint x: 1348, endPoint y: 285, distance: 8.9
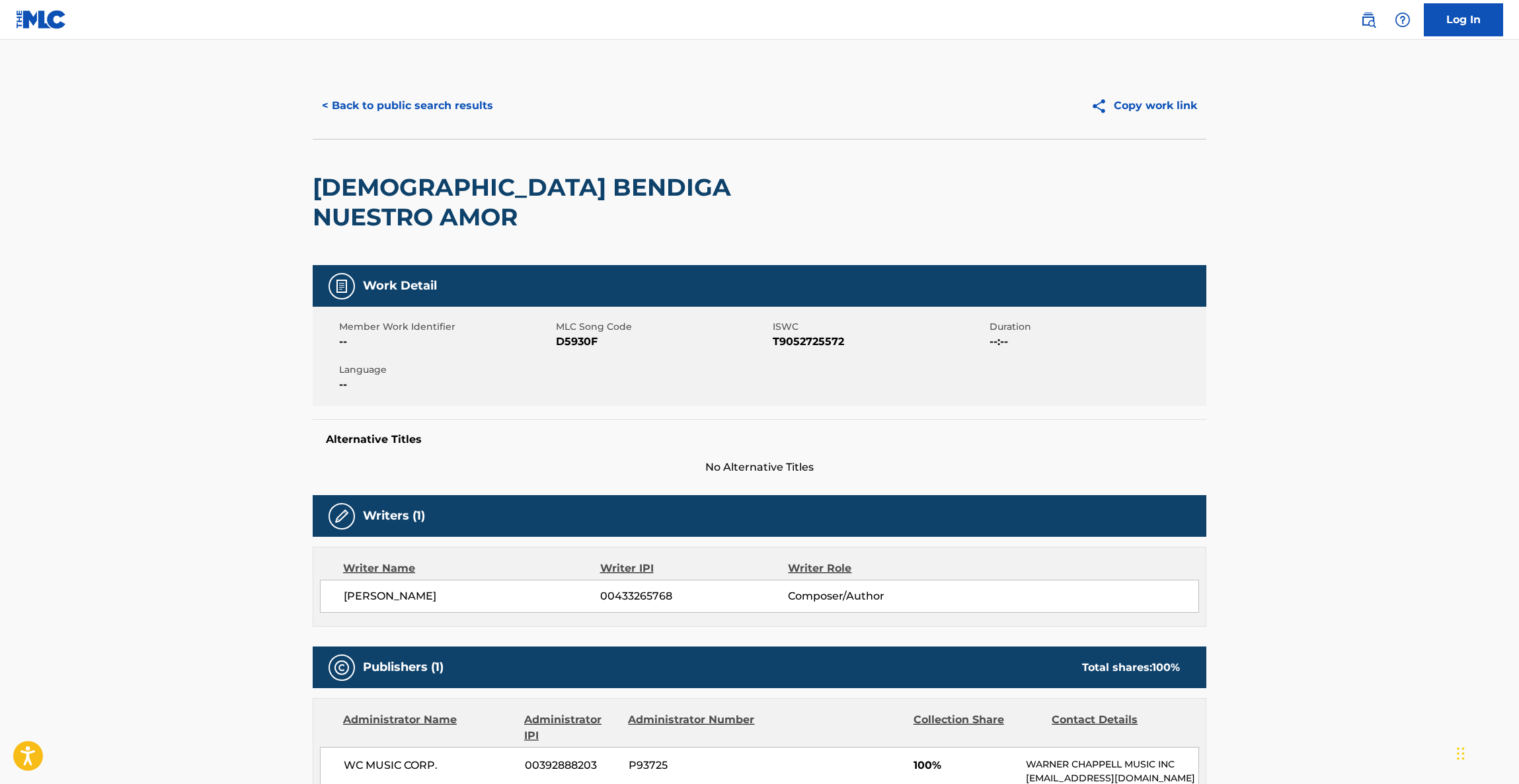
click at [1346, 282] on main "< Back to public search results Copy work link DIOS BENDIGA NUESTRO AMOR Work D…" at bounding box center [759, 718] width 1519 height 1357
click at [1348, 285] on main "< Back to public search results Copy work link DIOS BENDIGA NUESTRO AMOR Work D…" at bounding box center [759, 718] width 1519 height 1357
click at [1355, 288] on main "< Back to public search results Copy work link DIOS BENDIGA NUESTRO AMOR Work D…" at bounding box center [759, 718] width 1519 height 1357
drag, startPoint x: 1291, startPoint y: 436, endPoint x: 1320, endPoint y: 473, distance: 47.0
click at [1315, 468] on main "< Back to public search results Copy work link DIOS BENDIGA NUESTRO AMOR Work D…" at bounding box center [759, 718] width 1519 height 1357
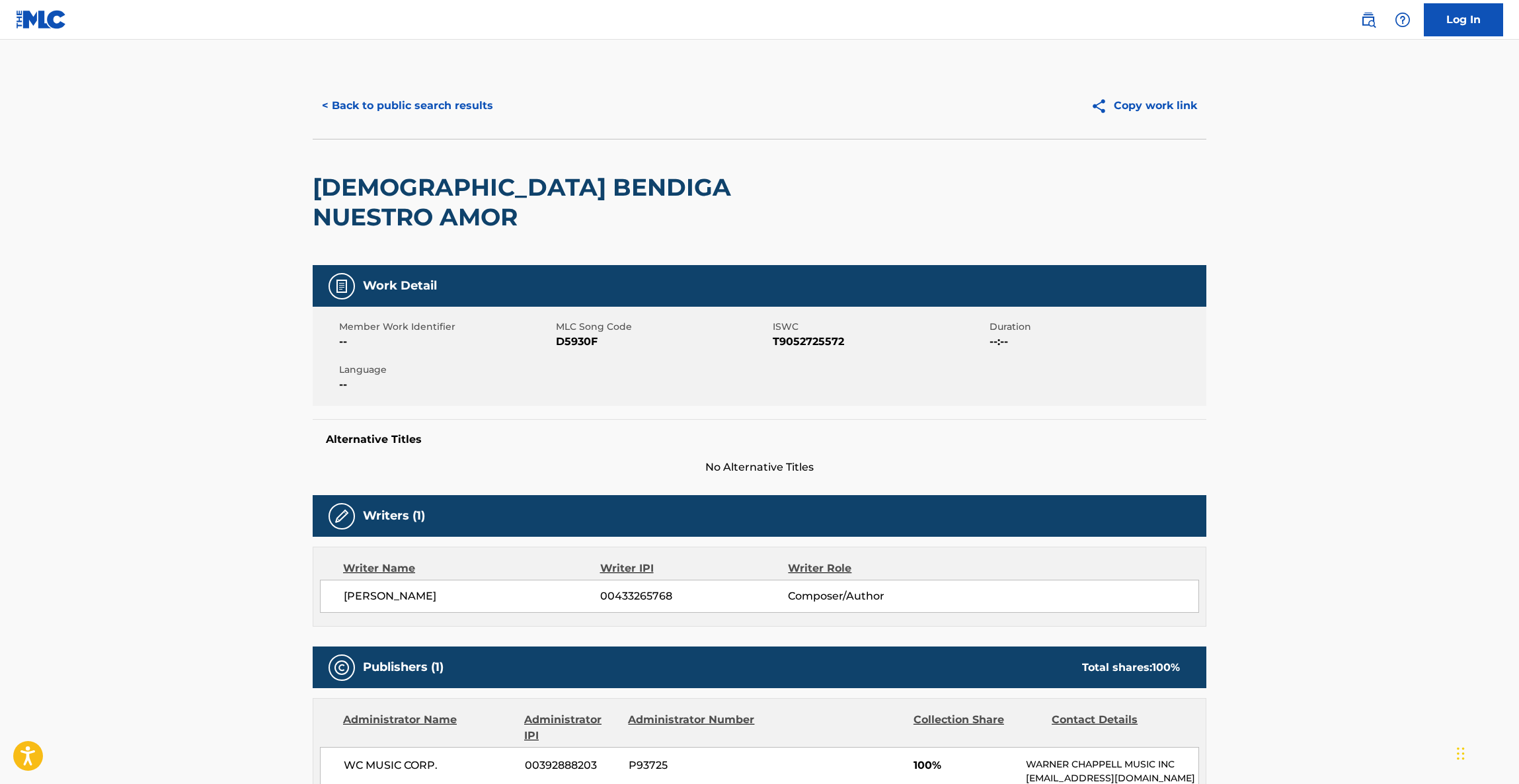
click at [1349, 528] on main "< Back to public search results Copy work link DIOS BENDIGA NUESTRO AMOR Work D…" at bounding box center [759, 718] width 1519 height 1357
click at [1346, 532] on main "< Back to public search results Copy work link DIOS BENDIGA NUESTRO AMOR Work D…" at bounding box center [759, 718] width 1519 height 1357
drag, startPoint x: 1318, startPoint y: 510, endPoint x: 1322, endPoint y: 575, distance: 65.1
click at [1311, 542] on main "< Back to public search results Copy work link DIOS BENDIGA NUESTRO AMOR Work D…" at bounding box center [759, 718] width 1519 height 1357
click at [1328, 596] on main "< Back to public search results Copy work link DIOS BENDIGA NUESTRO AMOR Work D…" at bounding box center [759, 718] width 1519 height 1357
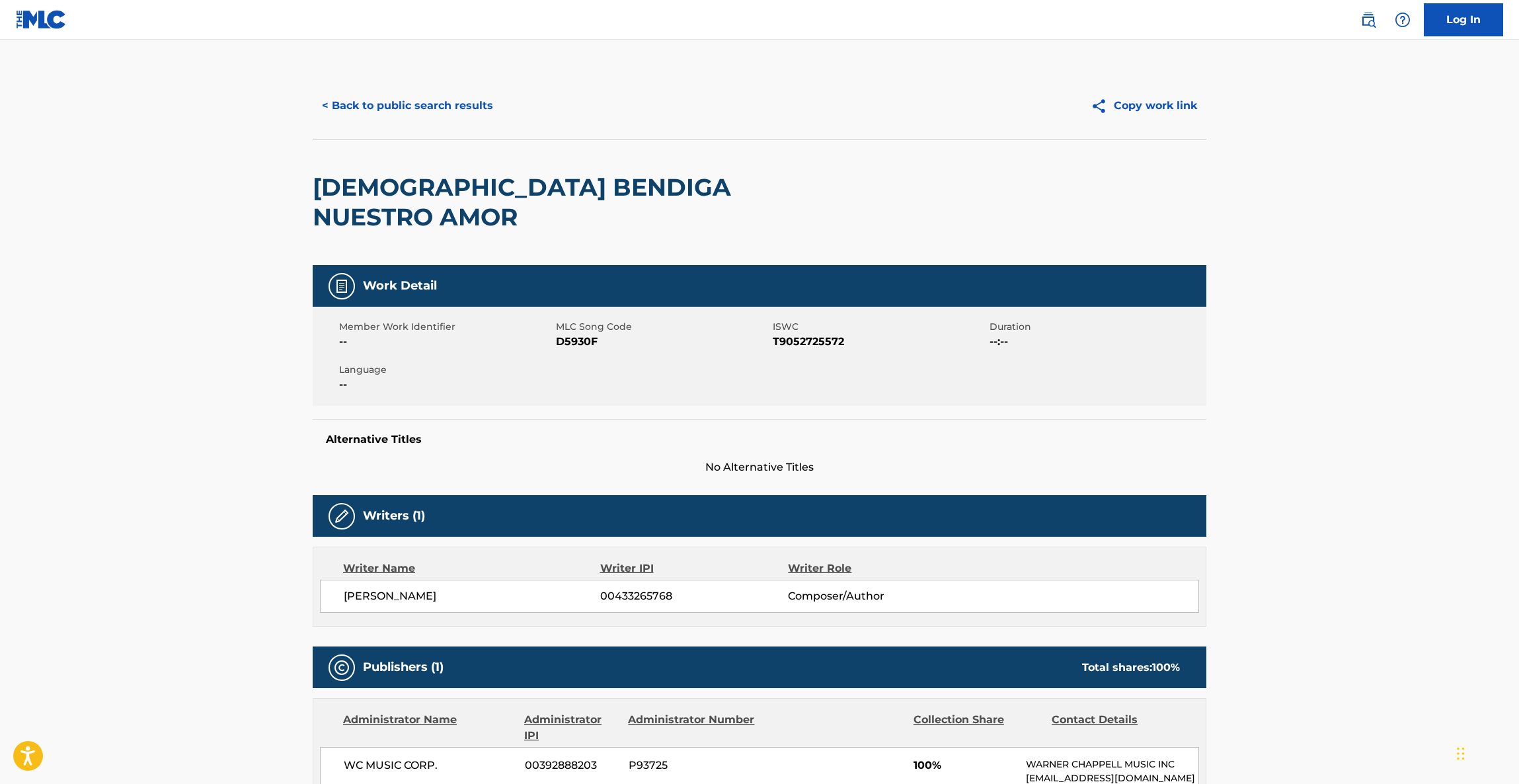
drag, startPoint x: 1366, startPoint y: 628, endPoint x: 1360, endPoint y: 642, distance: 15.2
click at [1360, 642] on main "< Back to public search results Copy work link DIOS BENDIGA NUESTRO AMOR Work D…" at bounding box center [759, 718] width 1519 height 1357
click at [1344, 569] on main "< Back to public search results Copy work link DIOS BENDIGA NUESTRO AMOR Work D…" at bounding box center [759, 718] width 1519 height 1357
drag, startPoint x: 1344, startPoint y: 569, endPoint x: 1348, endPoint y: 562, distance: 8.1
click at [1345, 565] on main "< Back to public search results Copy work link DIOS BENDIGA NUESTRO AMOR Work D…" at bounding box center [759, 718] width 1519 height 1357
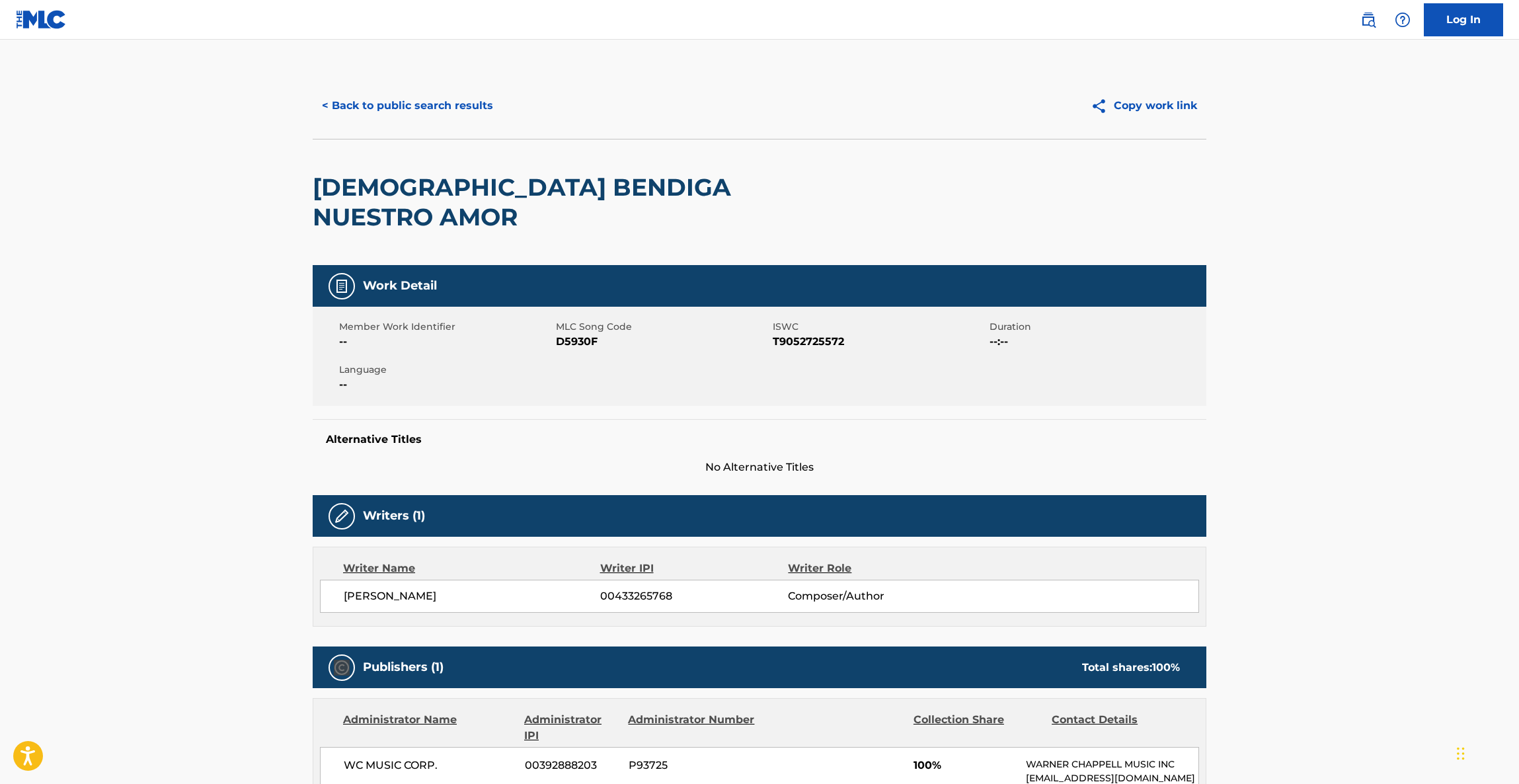
click at [1348, 562] on main "< Back to public search results Copy work link DIOS BENDIGA NUESTRO AMOR Work D…" at bounding box center [759, 718] width 1519 height 1357
click at [1348, 565] on main "< Back to public search results Copy work link DIOS BENDIGA NUESTRO AMOR Work D…" at bounding box center [759, 718] width 1519 height 1357
click at [1348, 569] on main "< Back to public search results Copy work link DIOS BENDIGA NUESTRO AMOR Work D…" at bounding box center [759, 718] width 1519 height 1357
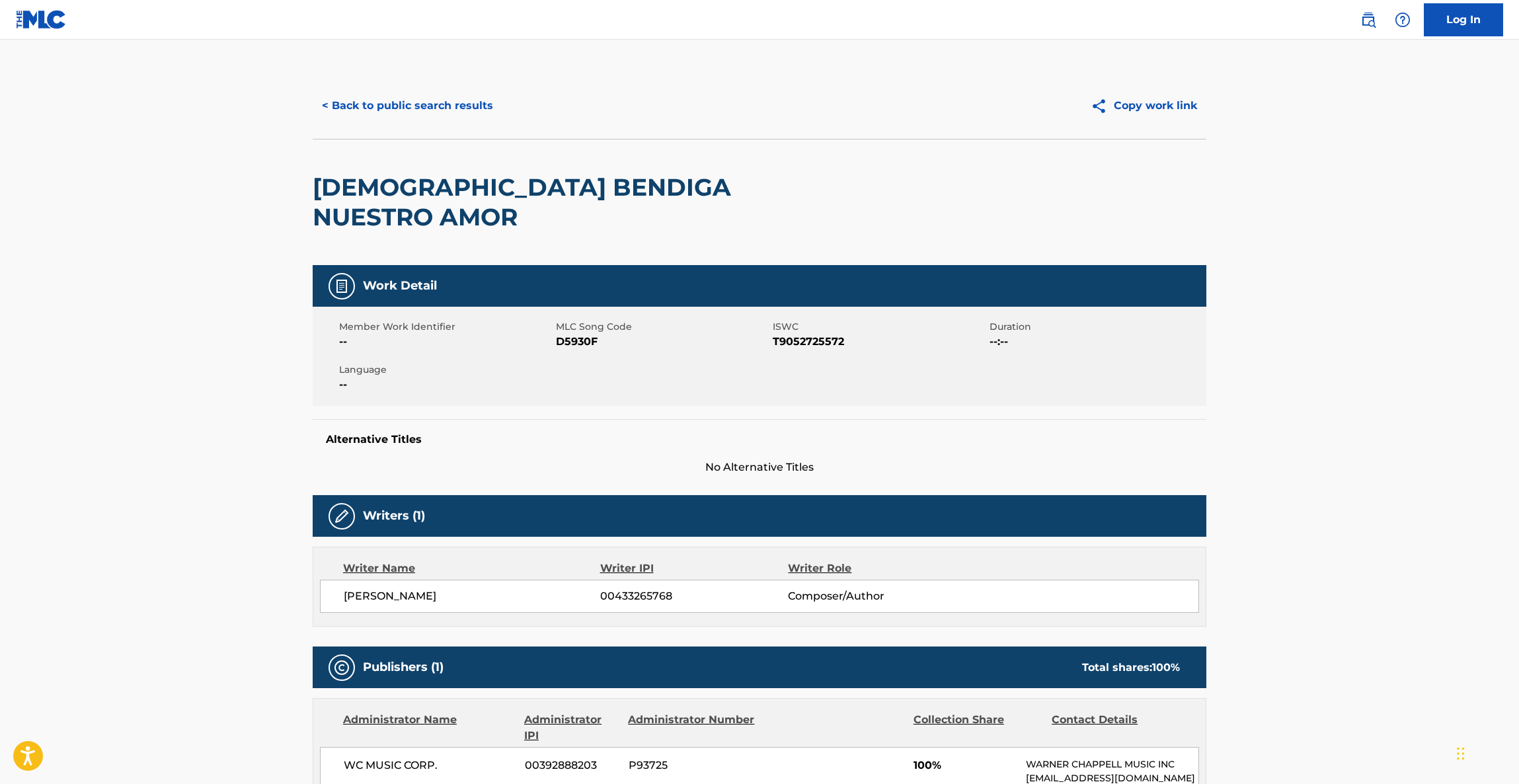
drag, startPoint x: 1378, startPoint y: 528, endPoint x: 1392, endPoint y: 525, distance: 14.3
click at [1388, 528] on main "< Back to public search results Copy work link DIOS BENDIGA NUESTRO AMOR Work D…" at bounding box center [759, 718] width 1519 height 1357
drag, startPoint x: 1407, startPoint y: 542, endPoint x: 1411, endPoint y: 551, distance: 9.8
click at [1411, 550] on main "< Back to public search results Copy work link DIOS BENDIGA NUESTRO AMOR Work D…" at bounding box center [759, 718] width 1519 height 1357
click at [1367, 624] on main "< Back to public search results Copy work link DIOS BENDIGA NUESTRO AMOR Work D…" at bounding box center [759, 718] width 1519 height 1357
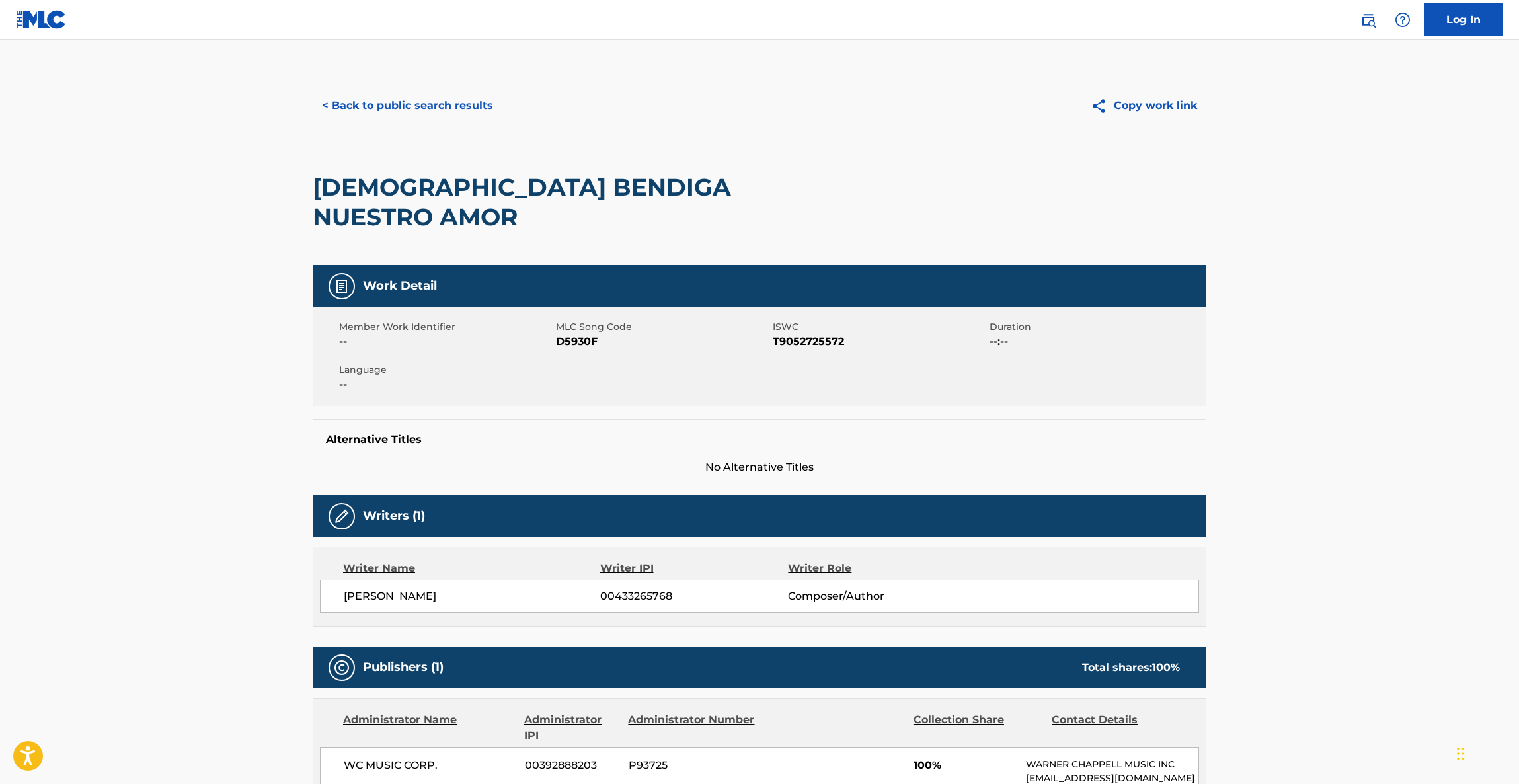
click at [1366, 635] on main "< Back to public search results Copy work link DIOS BENDIGA NUESTRO AMOR Work D…" at bounding box center [759, 718] width 1519 height 1357
drag, startPoint x: 1332, startPoint y: 553, endPoint x: 1342, endPoint y: 591, distance: 39.3
click at [1336, 573] on main "< Back to public search results Copy work link DIOS BENDIGA NUESTRO AMOR Work D…" at bounding box center [759, 718] width 1519 height 1357
click at [1342, 591] on main "< Back to public search results Copy work link DIOS BENDIGA NUESTRO AMOR Work D…" at bounding box center [759, 718] width 1519 height 1357
click at [1342, 593] on main "< Back to public search results Copy work link DIOS BENDIGA NUESTRO AMOR Work D…" at bounding box center [759, 718] width 1519 height 1357
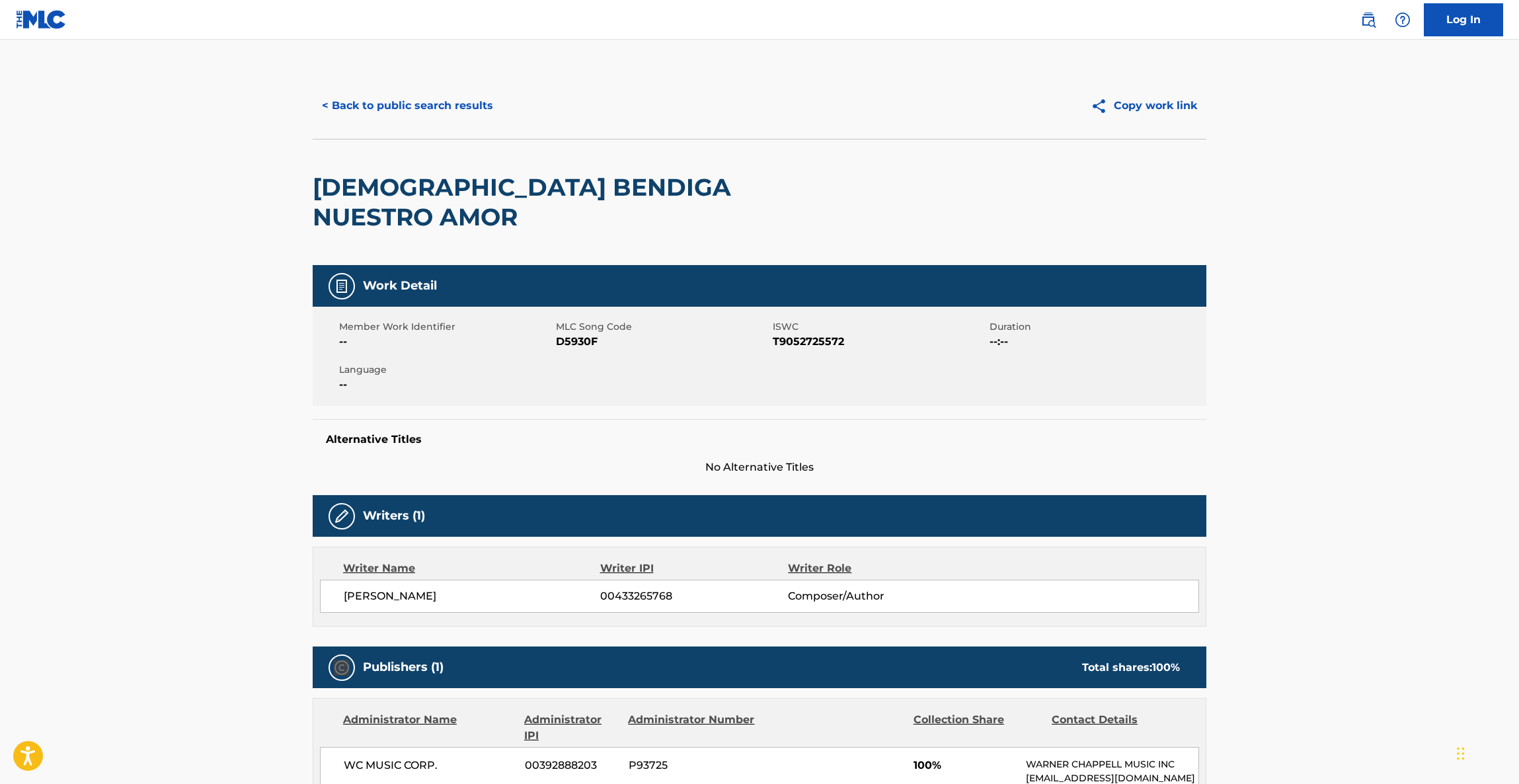
click at [1344, 594] on main "< Back to public search results Copy work link DIOS BENDIGA NUESTRO AMOR Work D…" at bounding box center [759, 718] width 1519 height 1357
click at [1370, 615] on main "< Back to public search results Copy work link DIOS BENDIGA NUESTRO AMOR Work D…" at bounding box center [759, 718] width 1519 height 1357
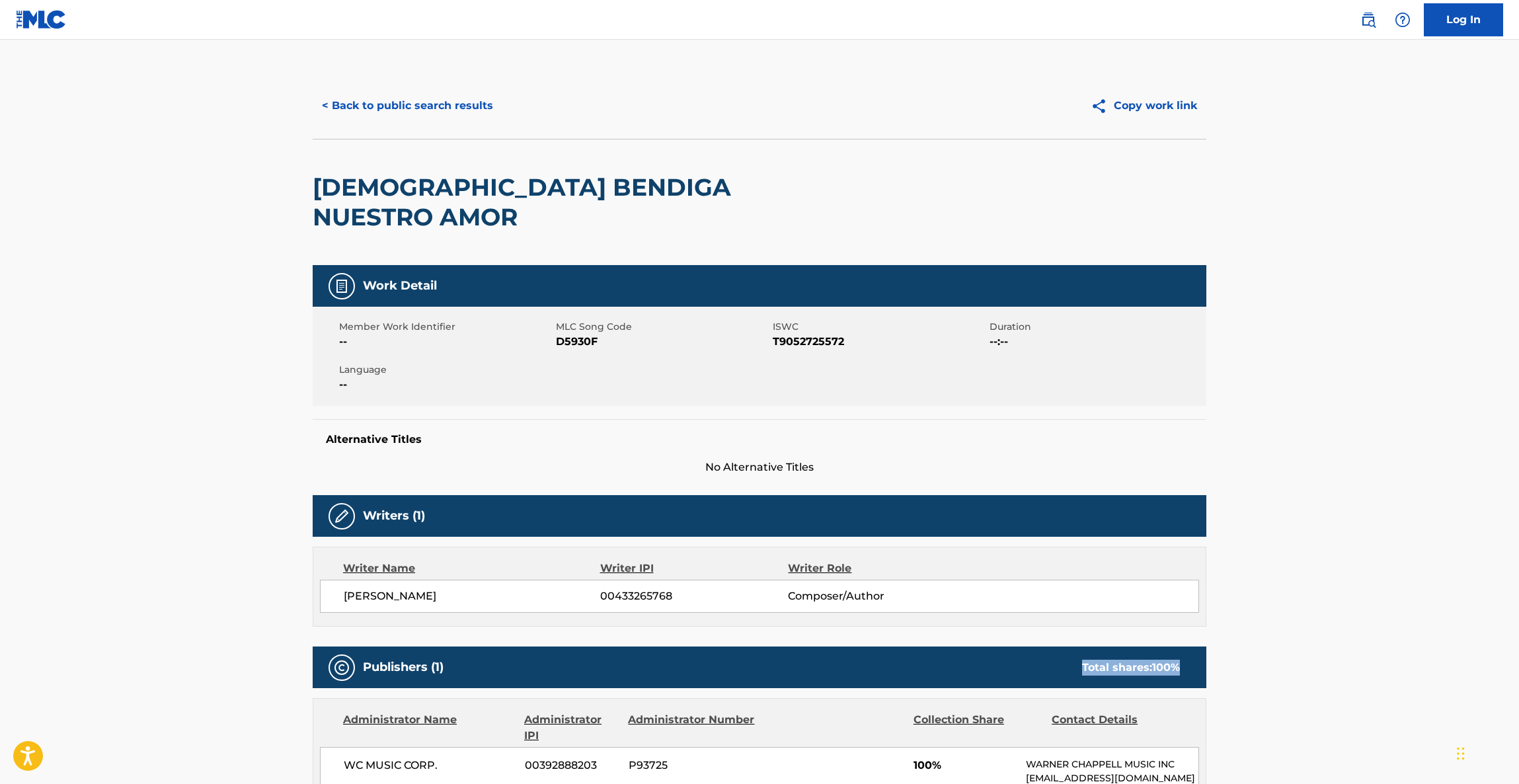
click at [1370, 615] on main "< Back to public search results Copy work link DIOS BENDIGA NUESTRO AMOR Work D…" at bounding box center [759, 718] width 1519 height 1357
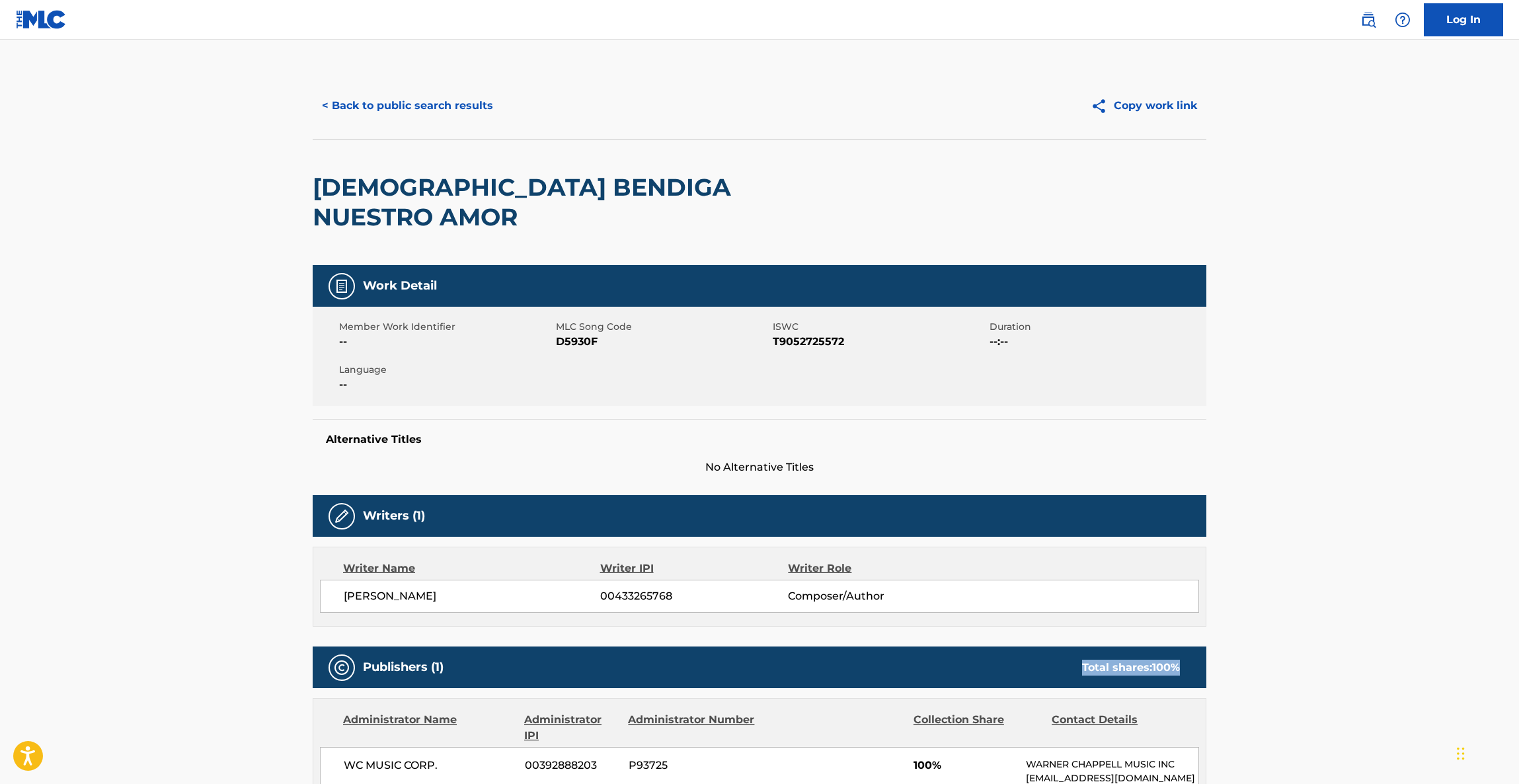
click at [1370, 615] on main "< Back to public search results Copy work link DIOS BENDIGA NUESTRO AMOR Work D…" at bounding box center [759, 718] width 1519 height 1357
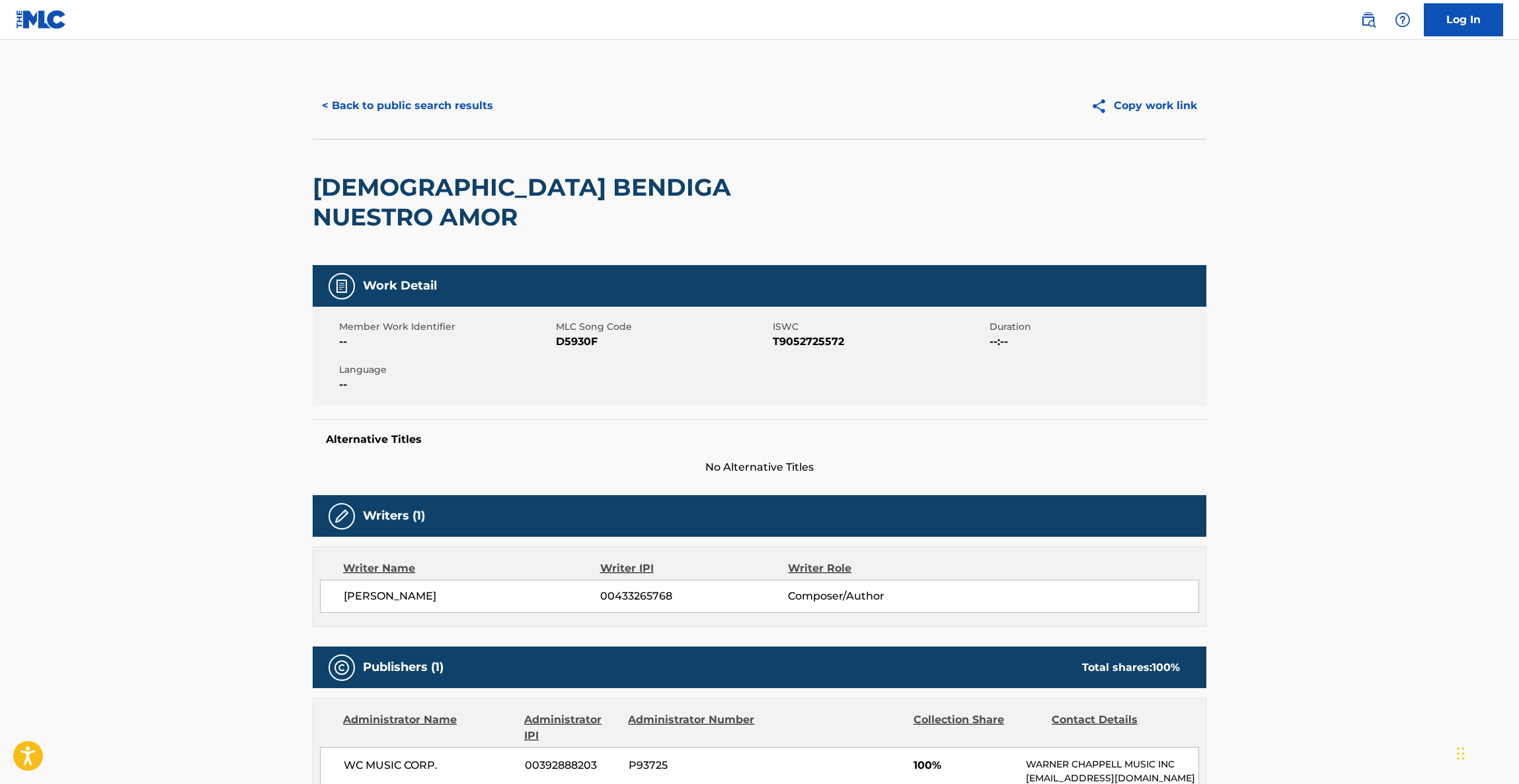
click at [1341, 584] on main "< Back to public search results Copy work link DIOS BENDIGA NUESTRO AMOR Work D…" at bounding box center [759, 718] width 1519 height 1357
click at [1307, 565] on main "< Back to public search results Copy work link DIOS BENDIGA NUESTRO AMOR Work D…" at bounding box center [759, 718] width 1519 height 1357
click at [1384, 582] on main "< Back to public search results Copy work link DIOS BENDIGA NUESTRO AMOR Work D…" at bounding box center [759, 718] width 1519 height 1357
click at [1382, 582] on main "< Back to public search results Copy work link DIOS BENDIGA NUESTRO AMOR Work D…" at bounding box center [759, 718] width 1519 height 1357
click at [1379, 601] on main "< Back to public search results Copy work link DIOS BENDIGA NUESTRO AMOR Work D…" at bounding box center [759, 718] width 1519 height 1357
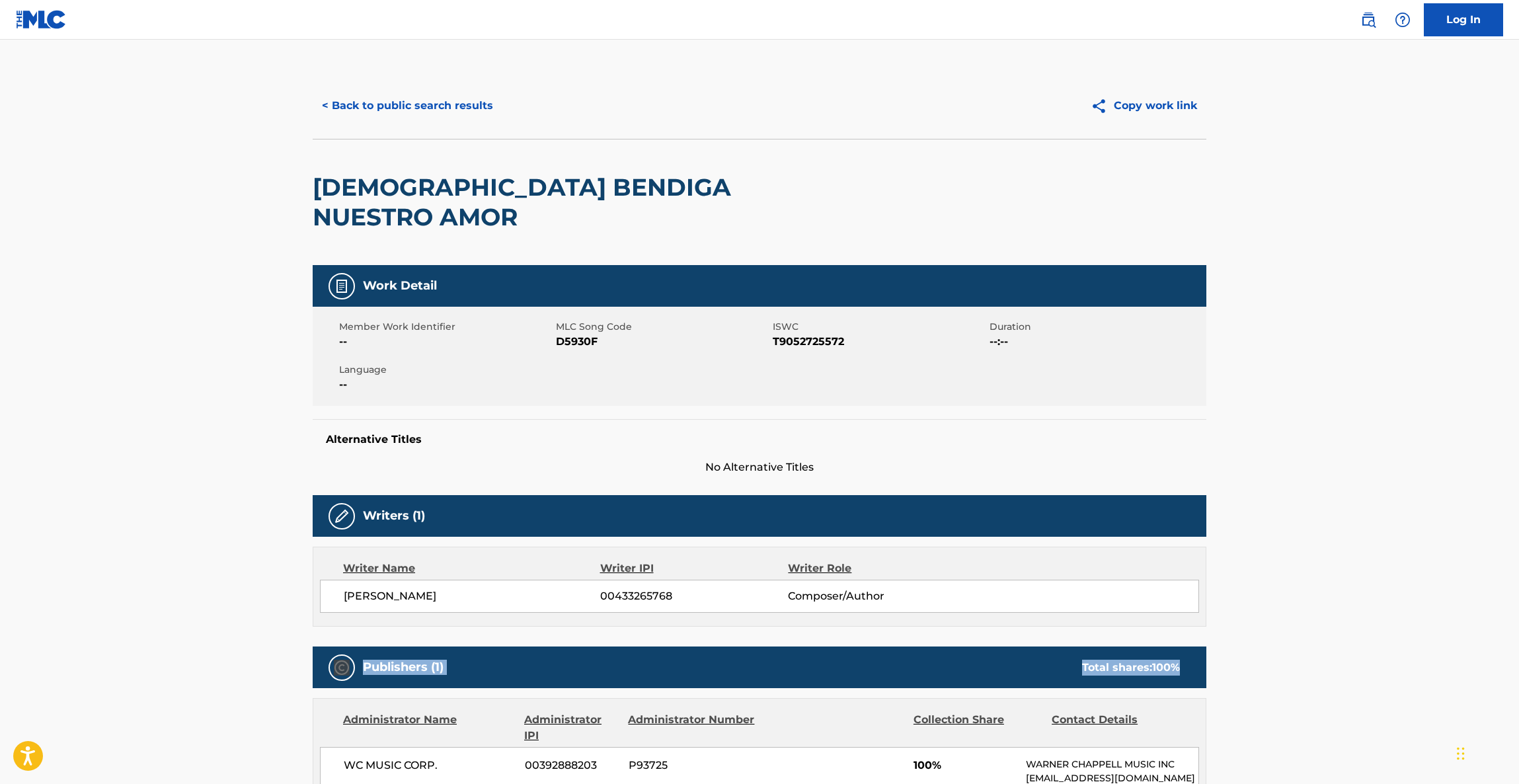
drag, startPoint x: 1379, startPoint y: 602, endPoint x: 1362, endPoint y: 613, distance: 20.2
click at [1378, 602] on main "< Back to public search results Copy work link DIOS BENDIGA NUESTRO AMOR Work D…" at bounding box center [759, 718] width 1519 height 1357
click at [1271, 691] on main "< Back to public search results Copy work link DIOS BENDIGA NUESTRO AMOR Work D…" at bounding box center [759, 718] width 1519 height 1357
click at [1303, 624] on main "< Back to public search results Copy work link DIOS BENDIGA NUESTRO AMOR Work D…" at bounding box center [759, 718] width 1519 height 1357
drag, startPoint x: 1306, startPoint y: 648, endPoint x: 1310, endPoint y: 656, distance: 8.9
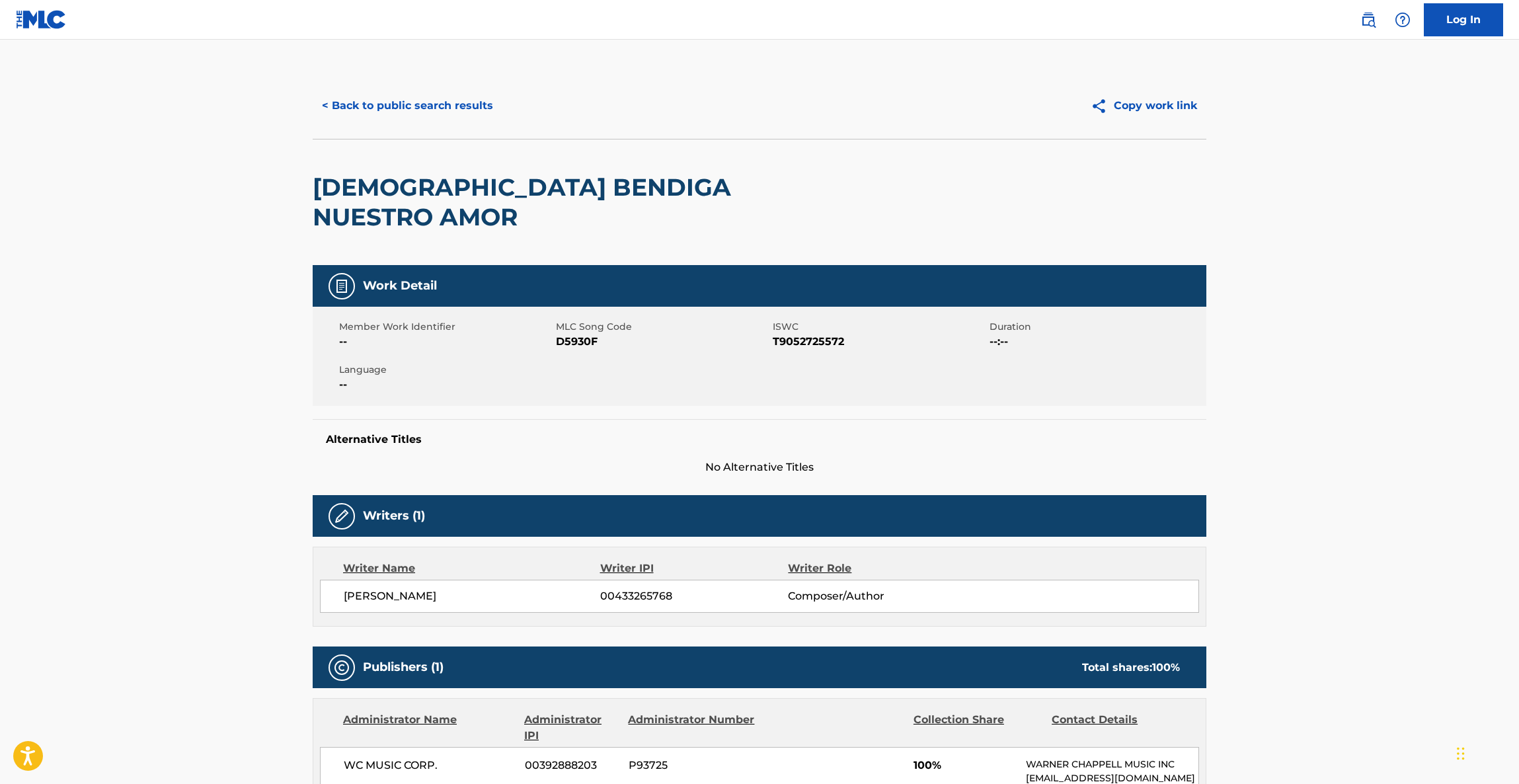
click at [1310, 656] on main "< Back to public search results Copy work link DIOS BENDIGA NUESTRO AMOR Work D…" at bounding box center [759, 718] width 1519 height 1357
click at [1438, 513] on main "< Back to public search results Copy work link DIOS BENDIGA NUESTRO AMOR Work D…" at bounding box center [759, 718] width 1519 height 1357
click at [1435, 515] on main "< Back to public search results Copy work link DIOS BENDIGA NUESTRO AMOR Work D…" at bounding box center [759, 718] width 1519 height 1357
click at [1430, 516] on main "< Back to public search results Copy work link DIOS BENDIGA NUESTRO AMOR Work D…" at bounding box center [759, 718] width 1519 height 1357
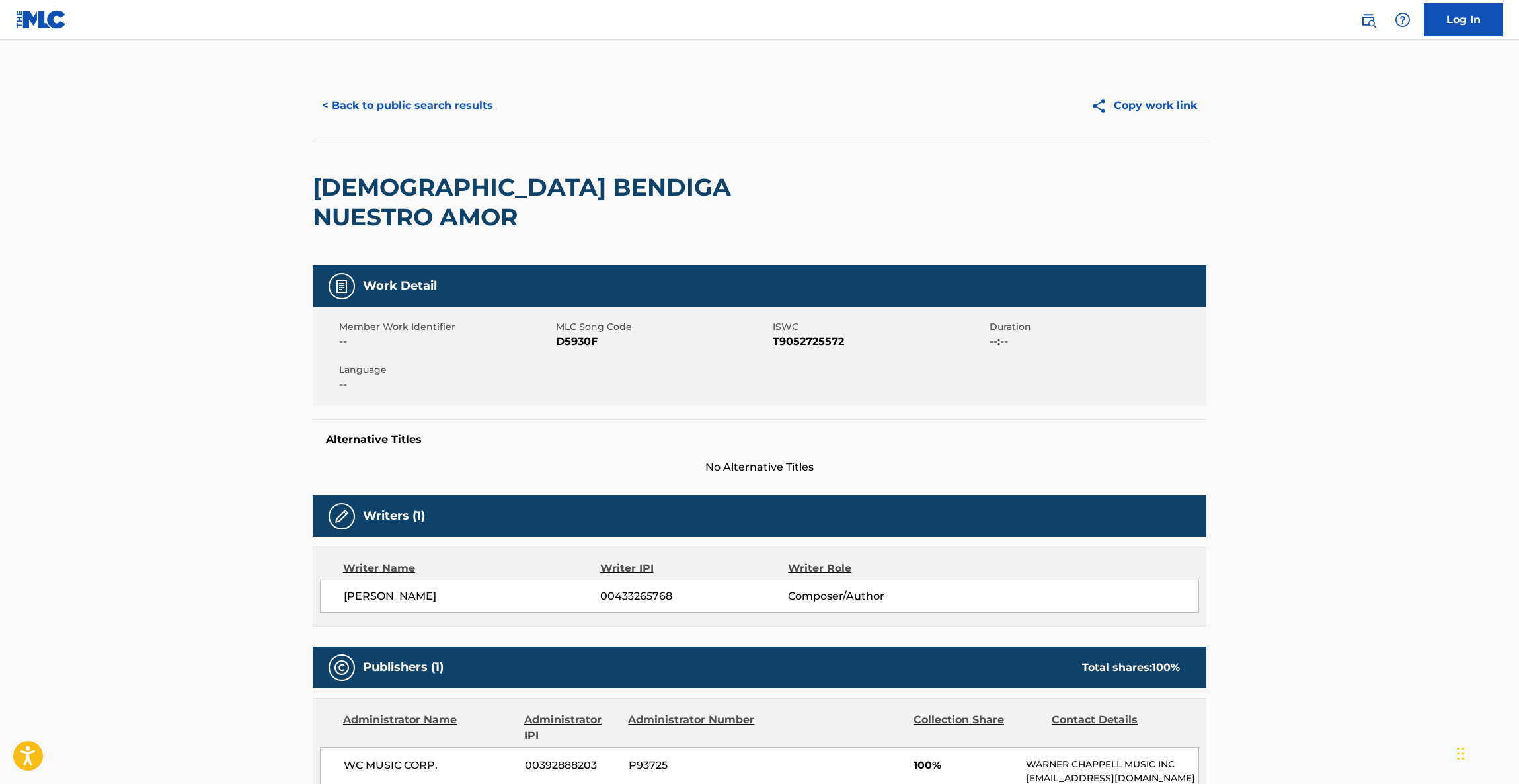
click at [1431, 525] on main "< Back to public search results Copy work link DIOS BENDIGA NUESTRO AMOR Work D…" at bounding box center [759, 718] width 1519 height 1357
click at [1429, 536] on main "< Back to public search results Copy work link DIOS BENDIGA NUESTRO AMOR Work D…" at bounding box center [759, 718] width 1519 height 1357
click at [1429, 539] on main "< Back to public search results Copy work link DIOS BENDIGA NUESTRO AMOR Work D…" at bounding box center [759, 718] width 1519 height 1357
drag, startPoint x: 1429, startPoint y: 549, endPoint x: 1424, endPoint y: 529, distance: 20.6
click at [1426, 536] on main "< Back to public search results Copy work link DIOS BENDIGA NUESTRO AMOR Work D…" at bounding box center [759, 718] width 1519 height 1357
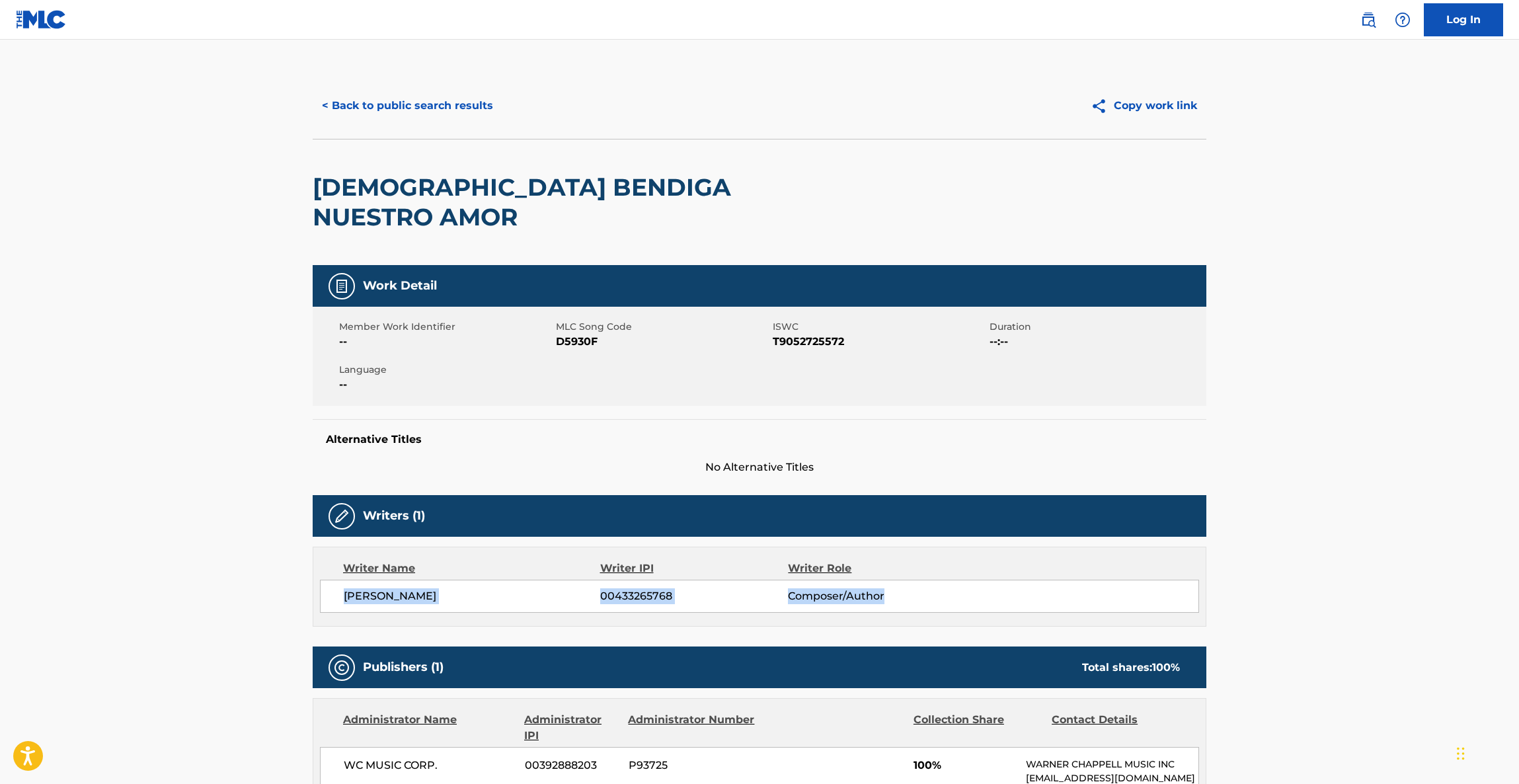
click at [1457, 516] on main "< Back to public search results Copy work link DIOS BENDIGA NUESTRO AMOR Work D…" at bounding box center [759, 718] width 1519 height 1357
click at [1452, 520] on main "< Back to public search results Copy work link DIOS BENDIGA NUESTRO AMOR Work D…" at bounding box center [759, 718] width 1519 height 1357
click at [1448, 521] on main "< Back to public search results Copy work link DIOS BENDIGA NUESTRO AMOR Work D…" at bounding box center [759, 718] width 1519 height 1357
click at [1447, 521] on main "< Back to public search results Copy work link DIOS BENDIGA NUESTRO AMOR Work D…" at bounding box center [759, 718] width 1519 height 1357
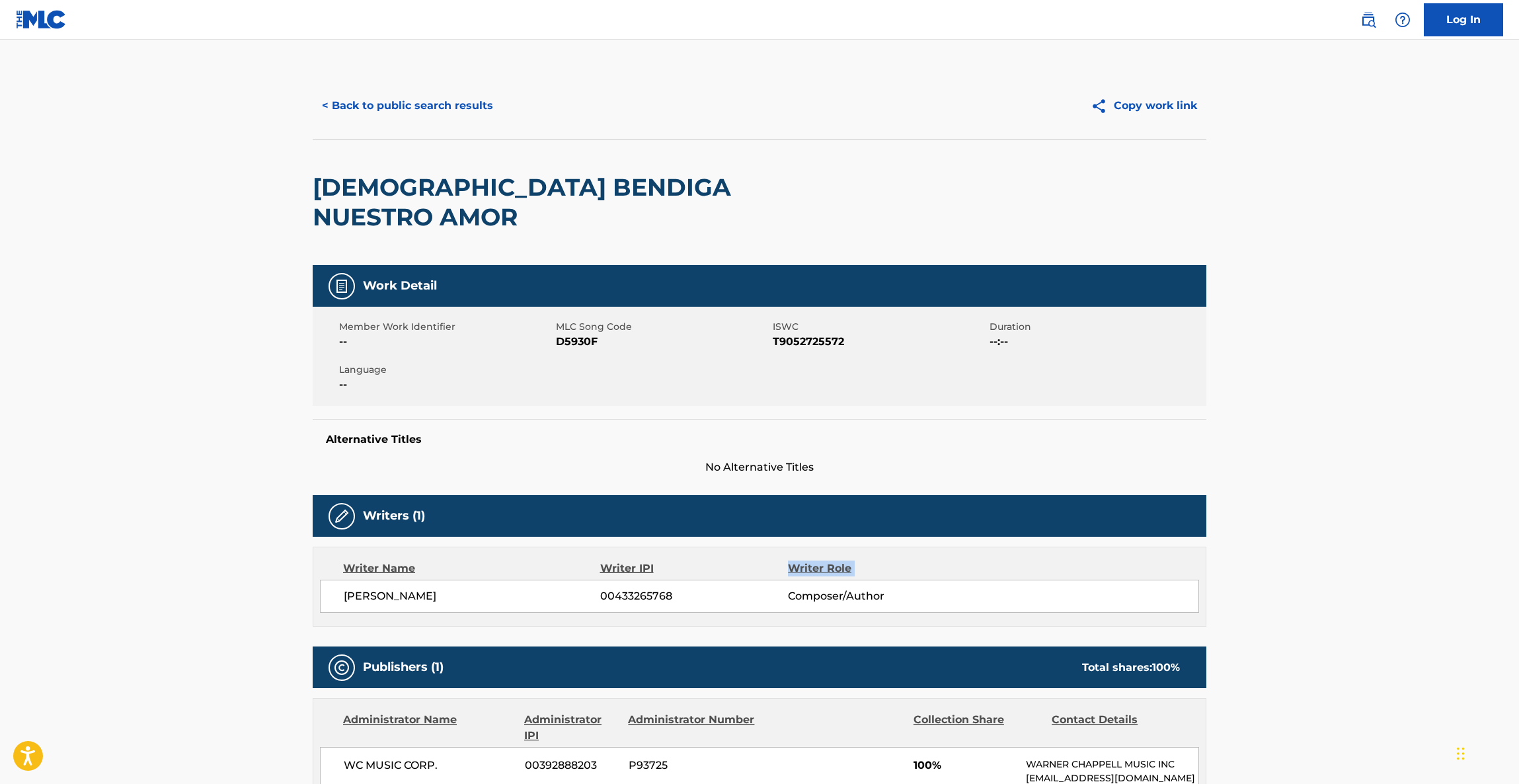
click at [1437, 535] on main "< Back to public search results Copy work link DIOS BENDIGA NUESTRO AMOR Work D…" at bounding box center [759, 718] width 1519 height 1357
click at [1435, 536] on main "< Back to public search results Copy work link DIOS BENDIGA NUESTRO AMOR Work D…" at bounding box center [759, 718] width 1519 height 1357
click at [1432, 543] on main "< Back to public search results Copy work link DIOS BENDIGA NUESTRO AMOR Work D…" at bounding box center [759, 718] width 1519 height 1357
click at [1431, 543] on main "< Back to public search results Copy work link DIOS BENDIGA NUESTRO AMOR Work D…" at bounding box center [759, 718] width 1519 height 1357
click at [1426, 551] on main "< Back to public search results Copy work link DIOS BENDIGA NUESTRO AMOR Work D…" at bounding box center [759, 718] width 1519 height 1357
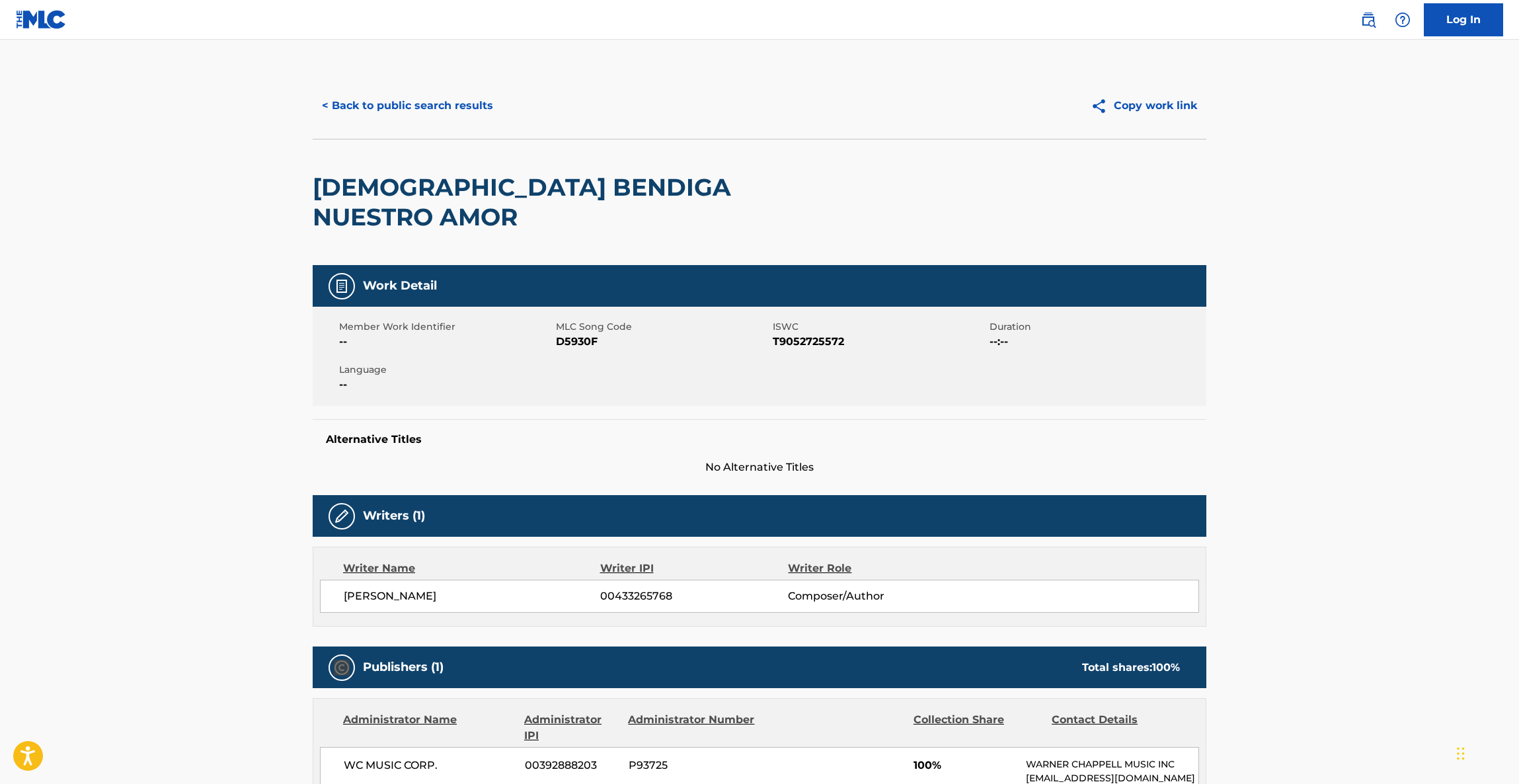
click at [1426, 551] on main "< Back to public search results Copy work link DIOS BENDIGA NUESTRO AMOR Work D…" at bounding box center [759, 718] width 1519 height 1357
click at [1425, 553] on main "< Back to public search results Copy work link DIOS BENDIGA NUESTRO AMOR Work D…" at bounding box center [759, 718] width 1519 height 1357
click at [1425, 531] on main "< Back to public search results Copy work link DIOS BENDIGA NUESTRO AMOR Work D…" at bounding box center [759, 718] width 1519 height 1357
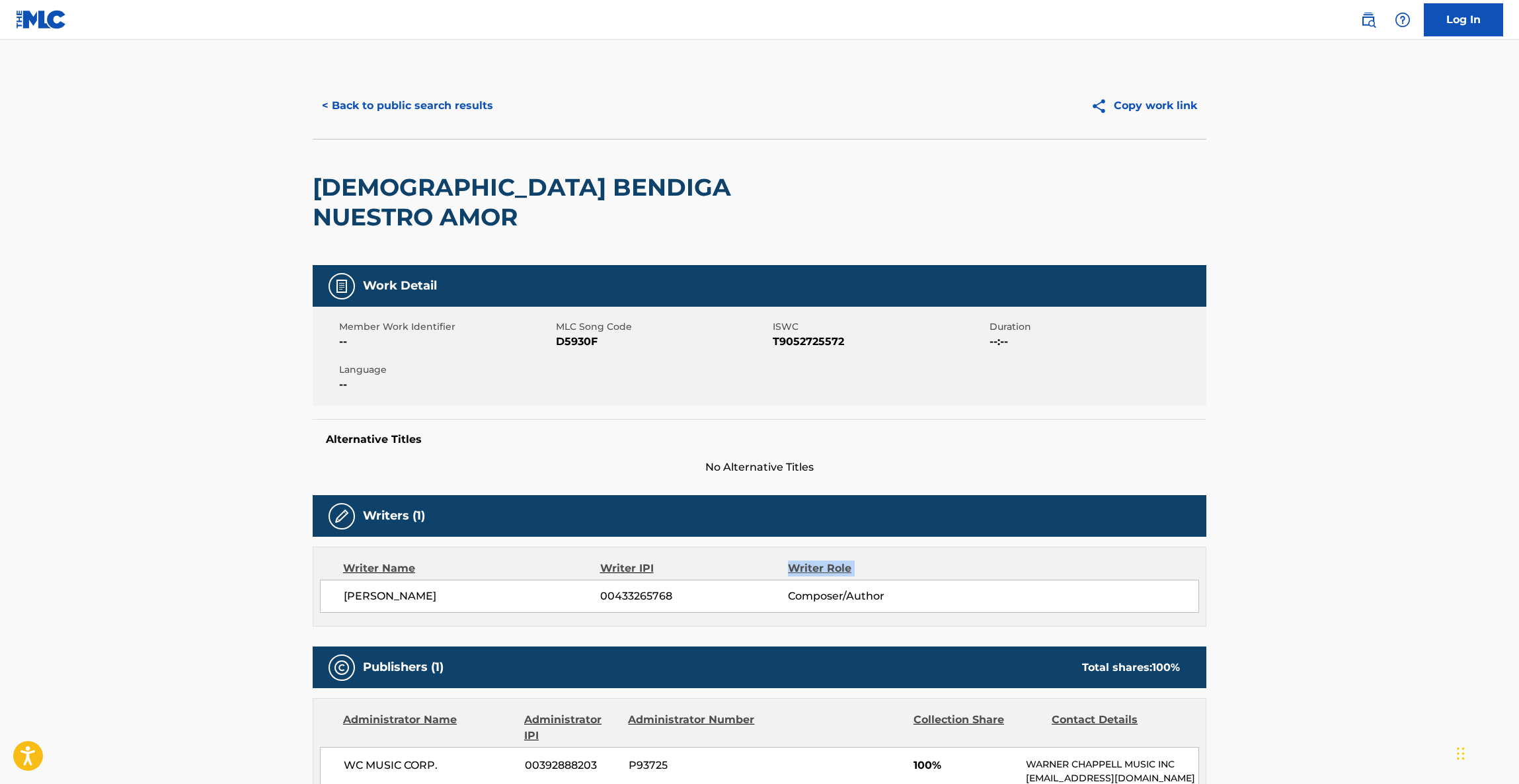
click at [1423, 532] on main "< Back to public search results Copy work link DIOS BENDIGA NUESTRO AMOR Work D…" at bounding box center [759, 718] width 1519 height 1357
click at [1422, 533] on main "< Back to public search results Copy work link DIOS BENDIGA NUESTRO AMOR Work D…" at bounding box center [759, 718] width 1519 height 1357
click at [1422, 535] on main "< Back to public search results Copy work link DIOS BENDIGA NUESTRO AMOR Work D…" at bounding box center [759, 718] width 1519 height 1357
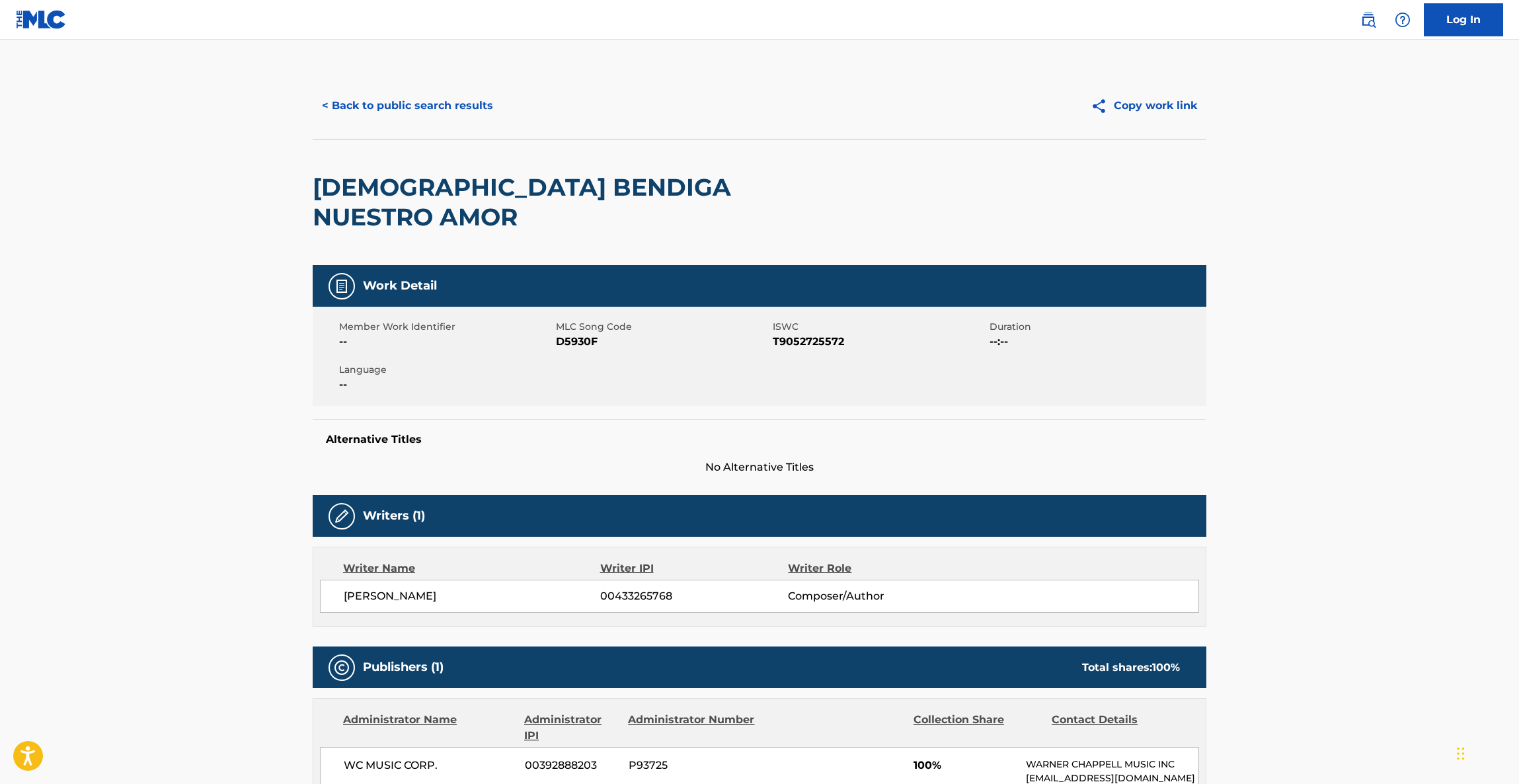
click at [1422, 535] on main "< Back to public search results Copy work link DIOS BENDIGA NUESTRO AMOR Work D…" at bounding box center [759, 718] width 1519 height 1357
click at [1422, 539] on main "< Back to public search results Copy work link DIOS BENDIGA NUESTRO AMOR Work D…" at bounding box center [759, 718] width 1519 height 1357
click at [1421, 542] on main "< Back to public search results Copy work link DIOS BENDIGA NUESTRO AMOR Work D…" at bounding box center [759, 718] width 1519 height 1357
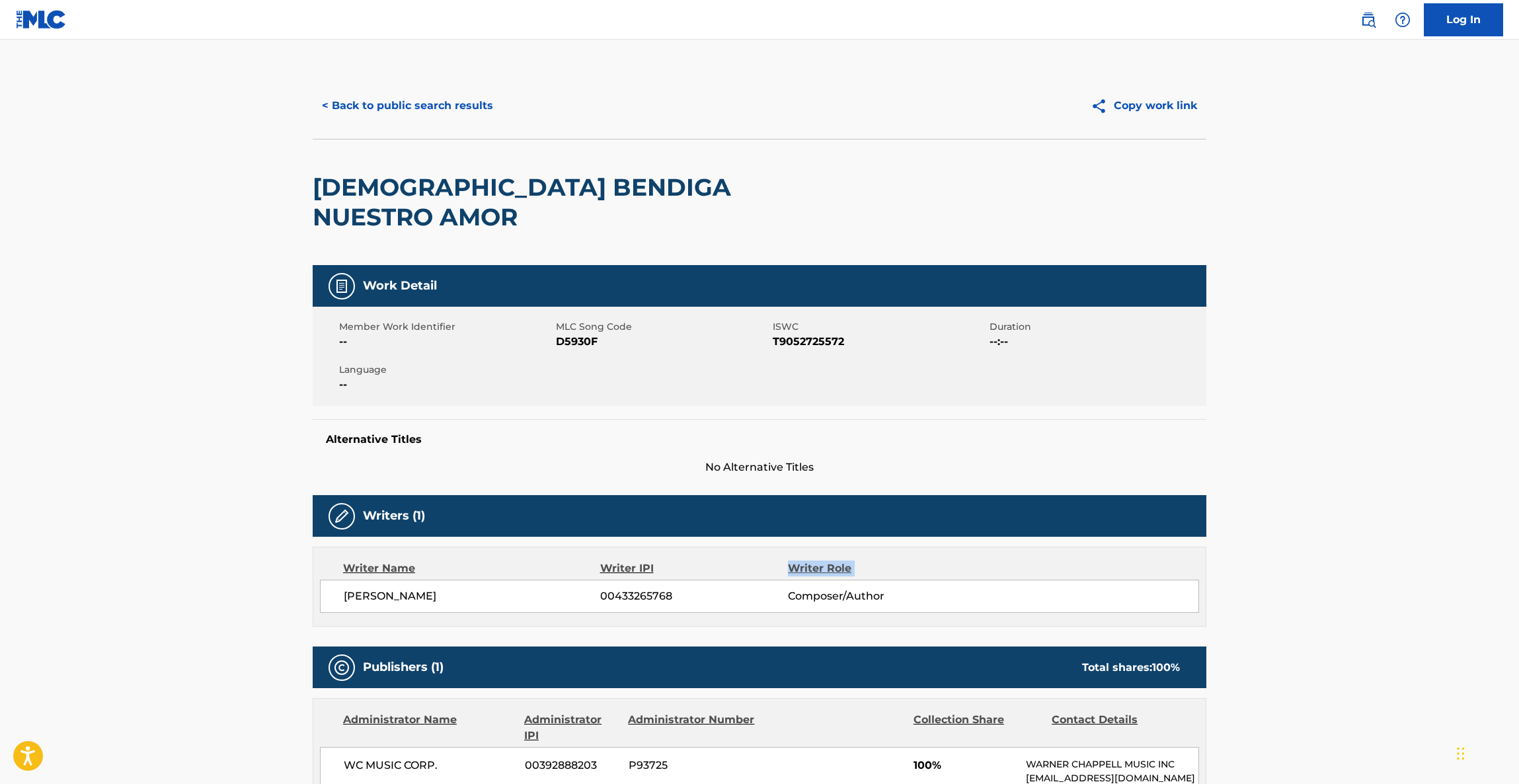
click at [1421, 542] on main "< Back to public search results Copy work link DIOS BENDIGA NUESTRO AMOR Work D…" at bounding box center [759, 718] width 1519 height 1357
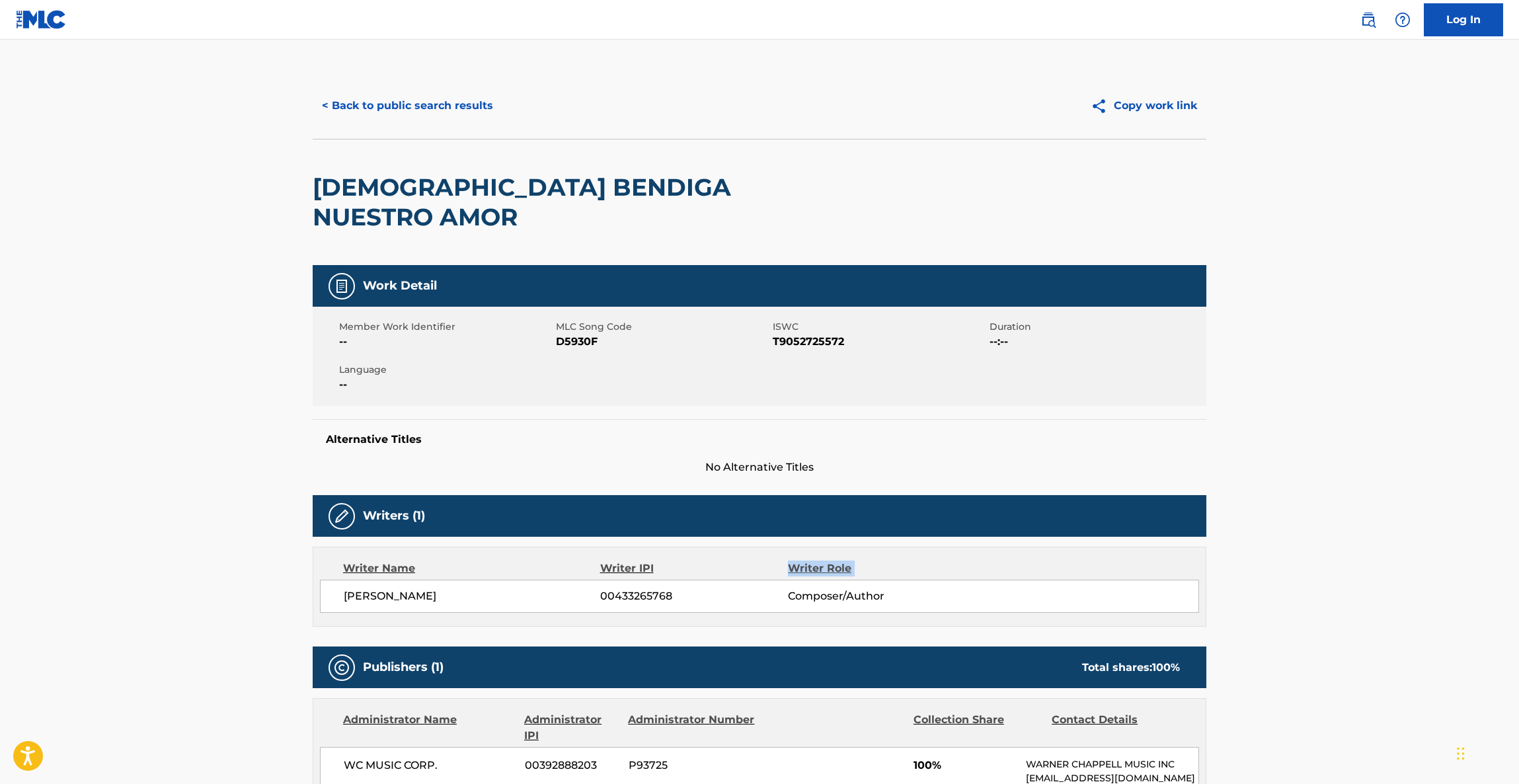
click at [1421, 542] on main "< Back to public search results Copy work link DIOS BENDIGA NUESTRO AMOR Work D…" at bounding box center [759, 718] width 1519 height 1357
drag, startPoint x: 1419, startPoint y: 551, endPoint x: 1423, endPoint y: 569, distance: 18.4
click at [1422, 565] on main "< Back to public search results Copy work link DIOS BENDIGA NUESTRO AMOR Work D…" at bounding box center [759, 718] width 1519 height 1357
click at [1423, 574] on main "< Back to public search results Copy work link DIOS BENDIGA NUESTRO AMOR Work D…" at bounding box center [759, 718] width 1519 height 1357
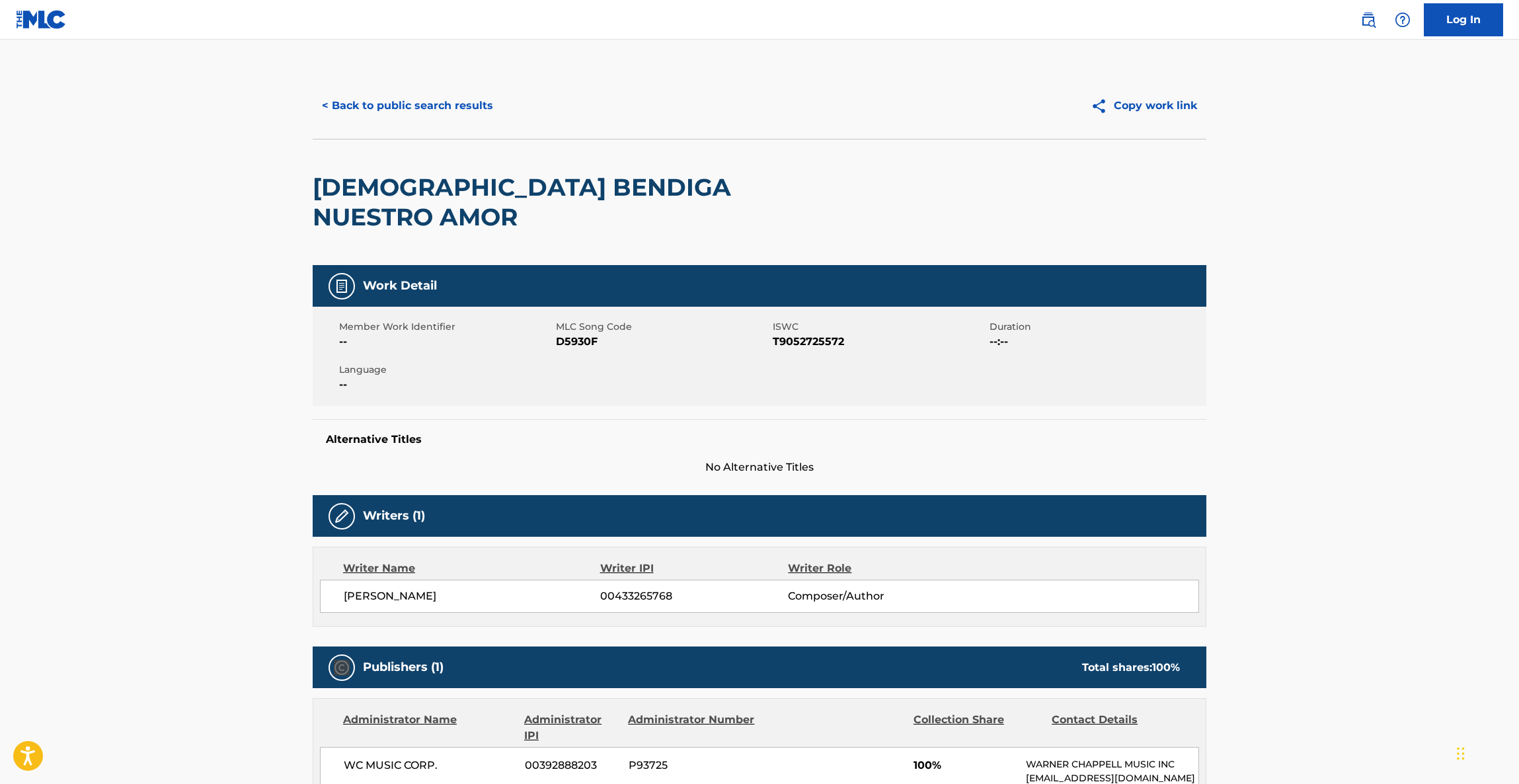
click at [1423, 574] on main "< Back to public search results Copy work link DIOS BENDIGA NUESTRO AMOR Work D…" at bounding box center [759, 718] width 1519 height 1357
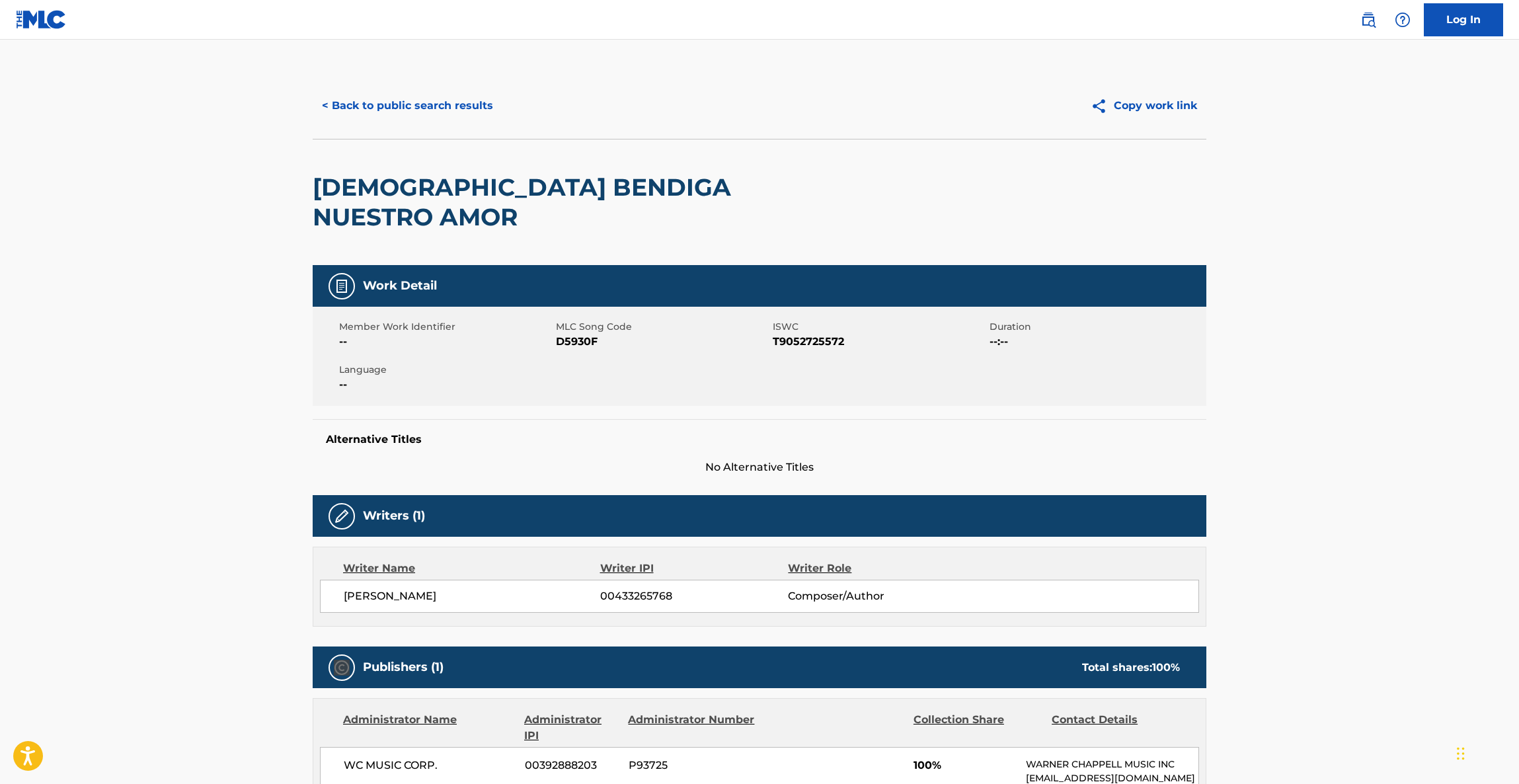
click at [1423, 574] on main "< Back to public search results Copy work link DIOS BENDIGA NUESTRO AMOR Work D…" at bounding box center [759, 718] width 1519 height 1357
click at [1423, 575] on main "< Back to public search results Copy work link DIOS BENDIGA NUESTRO AMOR Work D…" at bounding box center [759, 718] width 1519 height 1357
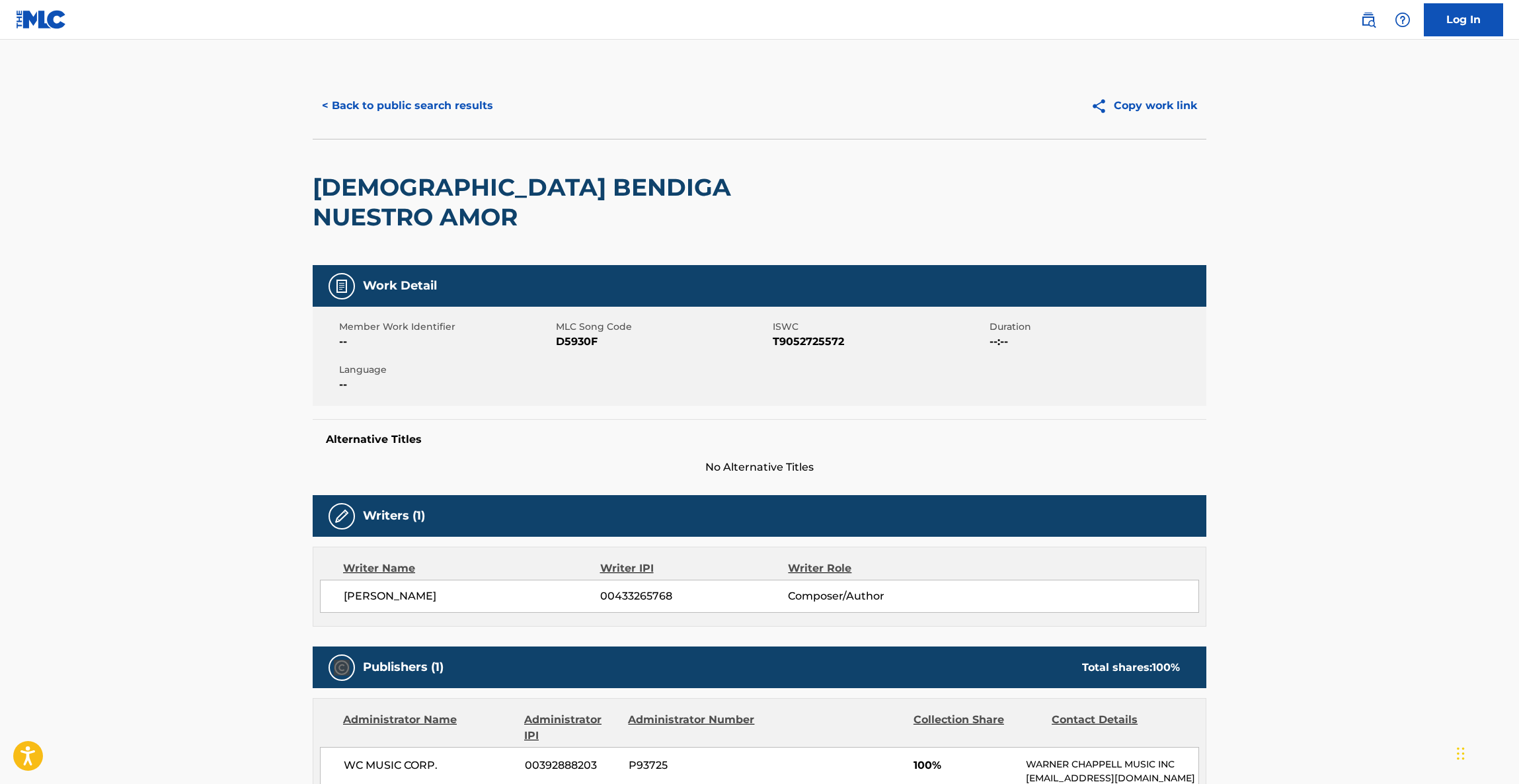
click at [1423, 575] on main "< Back to public search results Copy work link DIOS BENDIGA NUESTRO AMOR Work D…" at bounding box center [759, 718] width 1519 height 1357
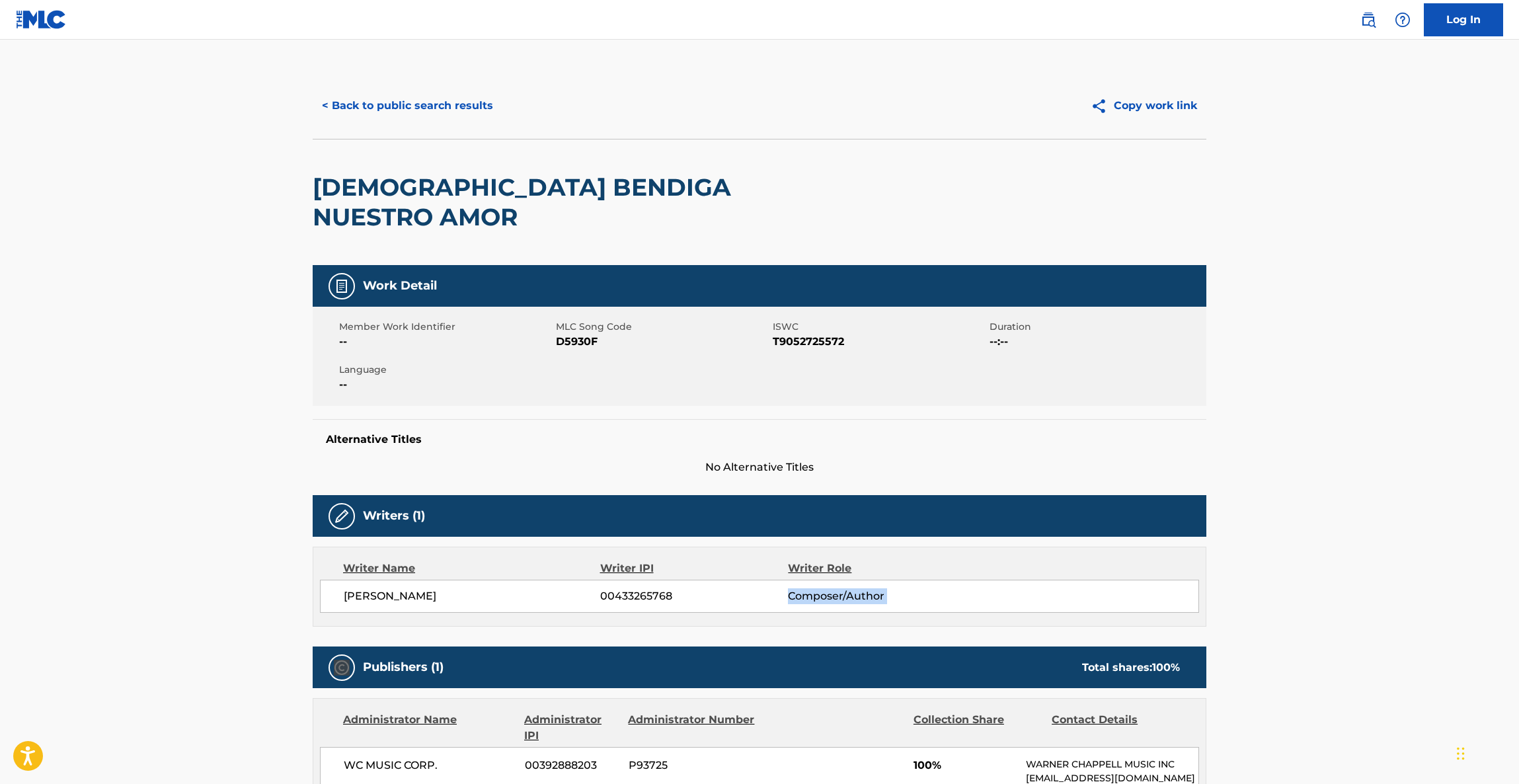
click at [1423, 575] on main "< Back to public search results Copy work link DIOS BENDIGA NUESTRO AMOR Work D…" at bounding box center [759, 718] width 1519 height 1357
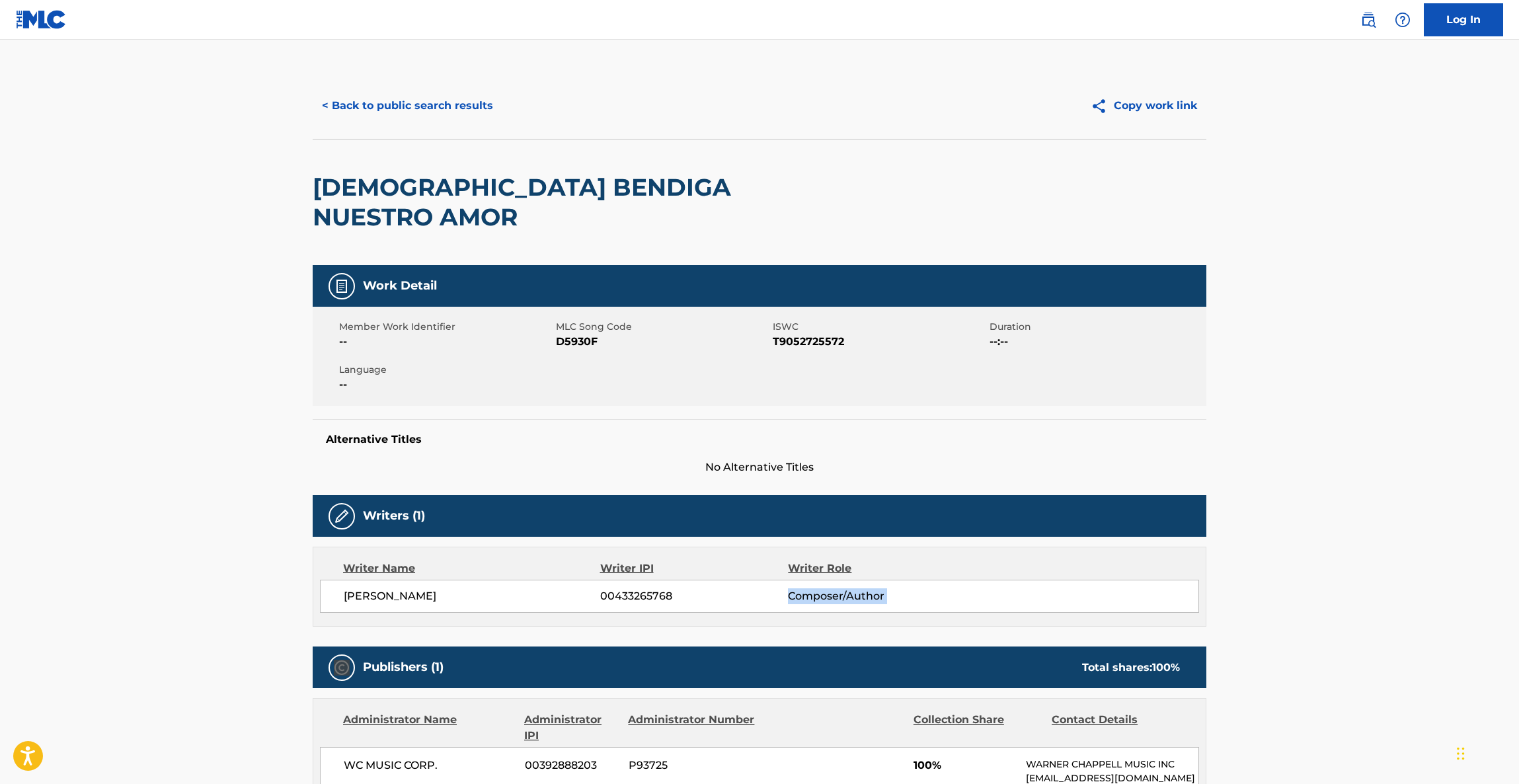
click at [1423, 575] on main "< Back to public search results Copy work link DIOS BENDIGA NUESTRO AMOR Work D…" at bounding box center [759, 718] width 1519 height 1357
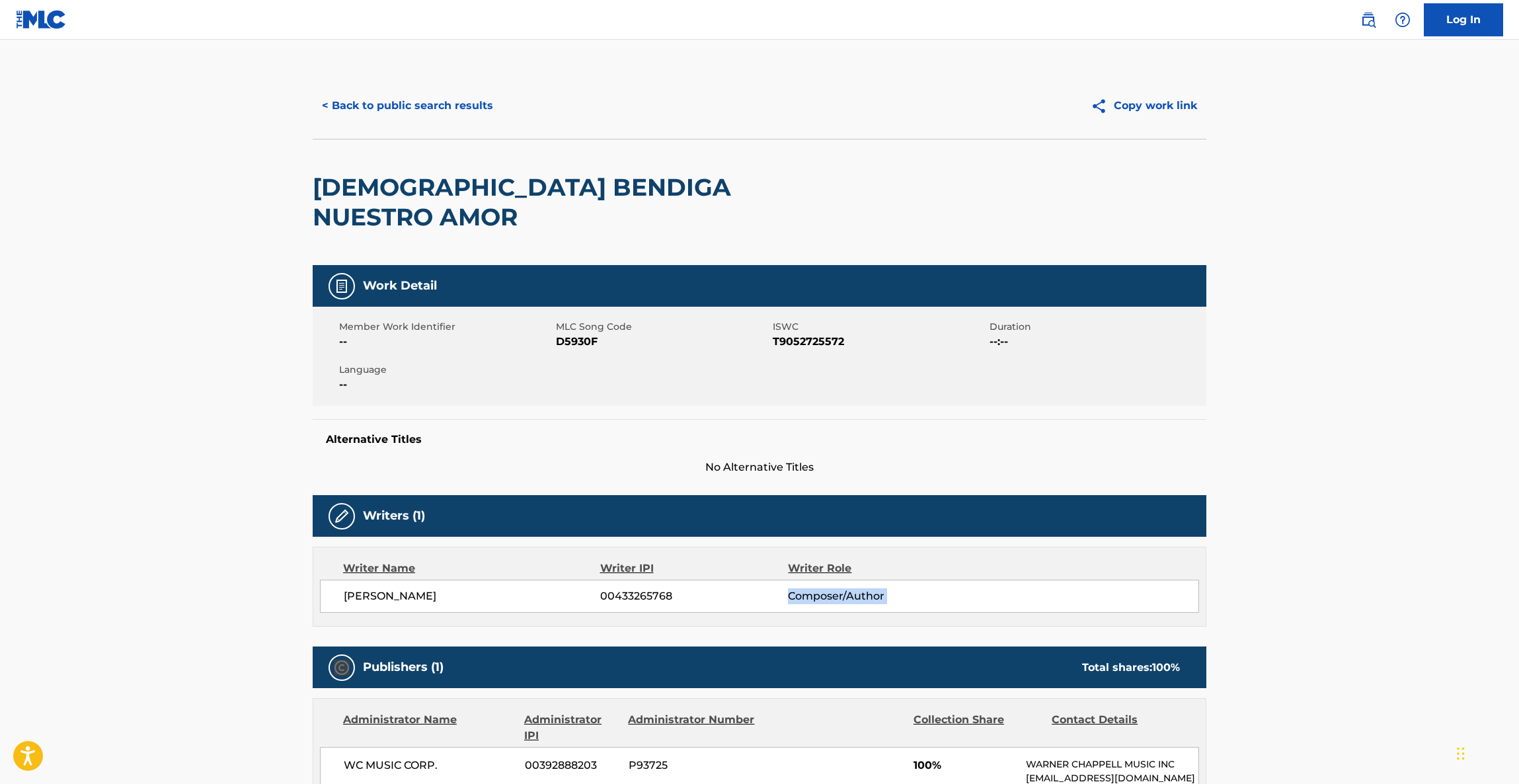
click at [1423, 579] on main "< Back to public search results Copy work link DIOS BENDIGA NUESTRO AMOR Work D…" at bounding box center [759, 718] width 1519 height 1357
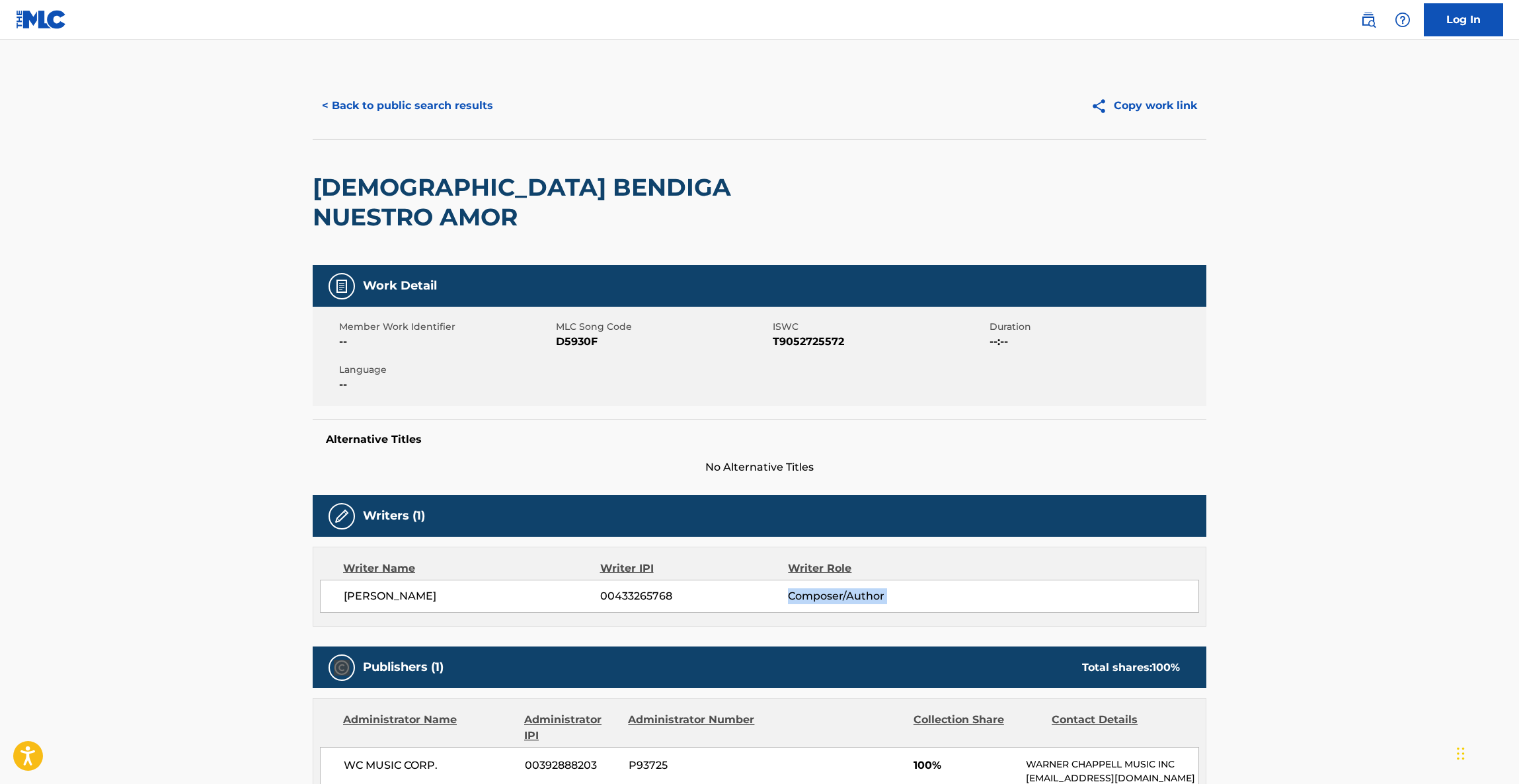
click at [1423, 579] on main "< Back to public search results Copy work link DIOS BENDIGA NUESTRO AMOR Work D…" at bounding box center [759, 718] width 1519 height 1357
click at [1422, 586] on main "< Back to public search results Copy work link DIOS BENDIGA NUESTRO AMOR Work D…" at bounding box center [759, 718] width 1519 height 1357
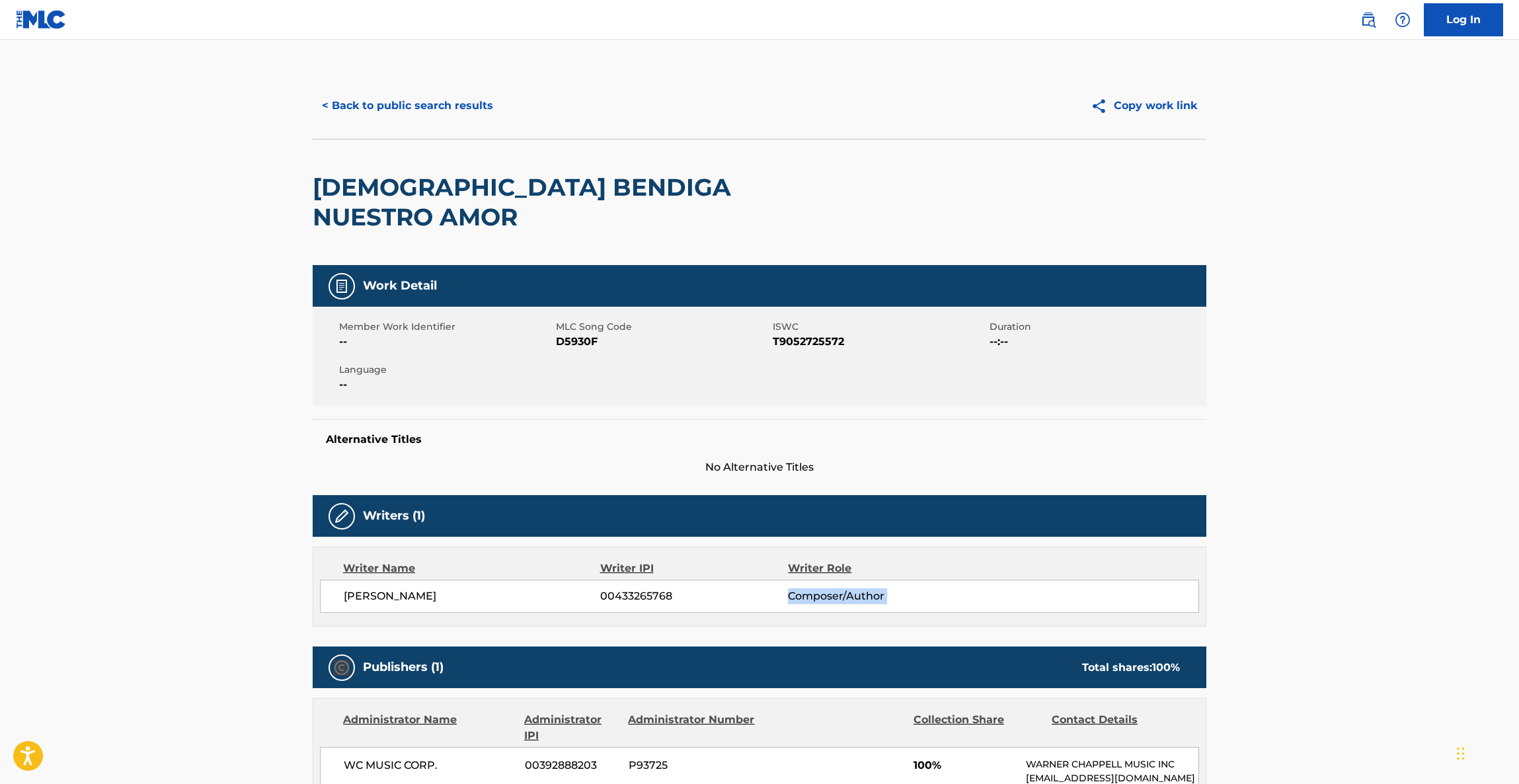
click at [1422, 586] on main "< Back to public search results Copy work link DIOS BENDIGA NUESTRO AMOR Work D…" at bounding box center [759, 718] width 1519 height 1357
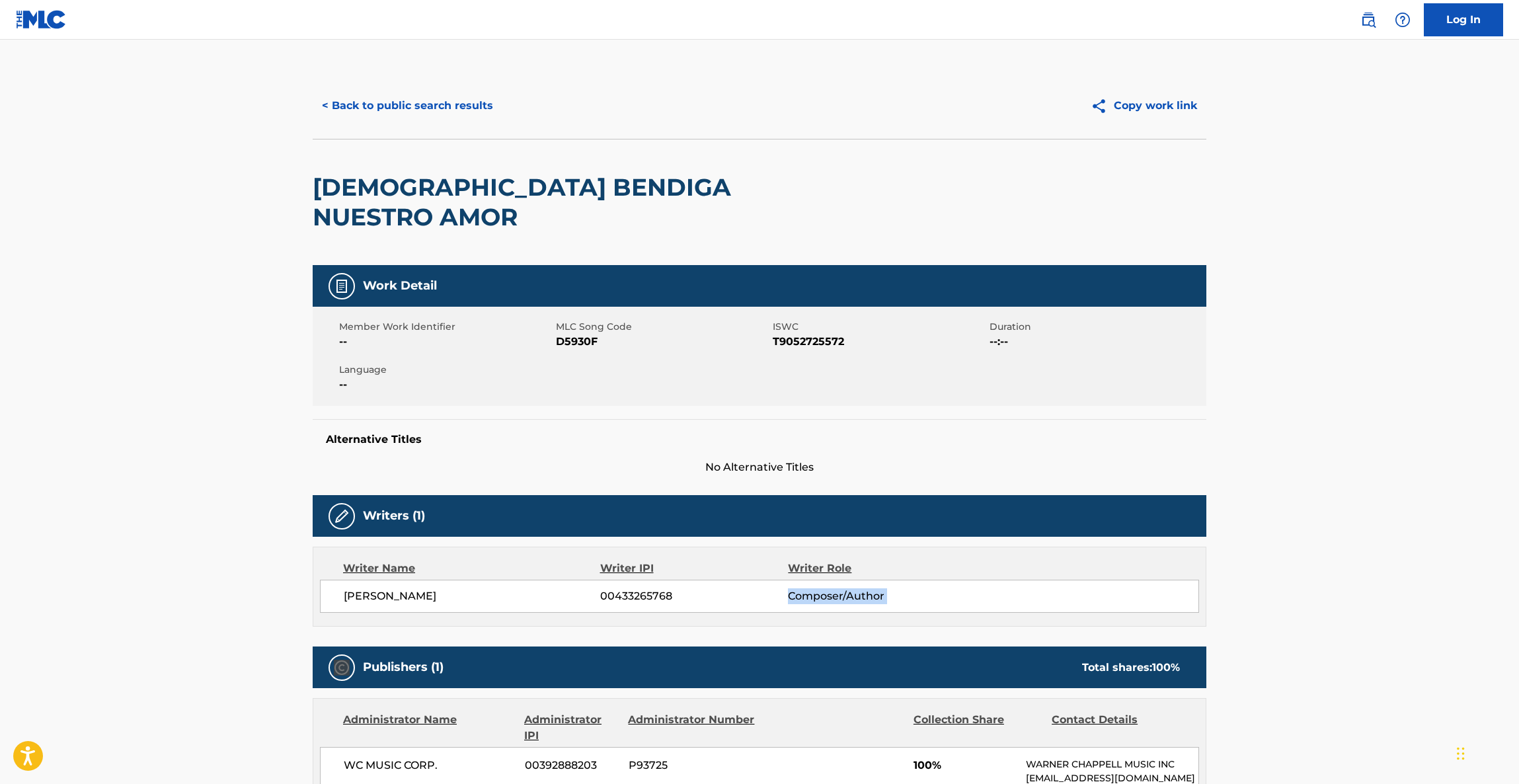
click at [1422, 586] on main "< Back to public search results Copy work link DIOS BENDIGA NUESTRO AMOR Work D…" at bounding box center [759, 718] width 1519 height 1357
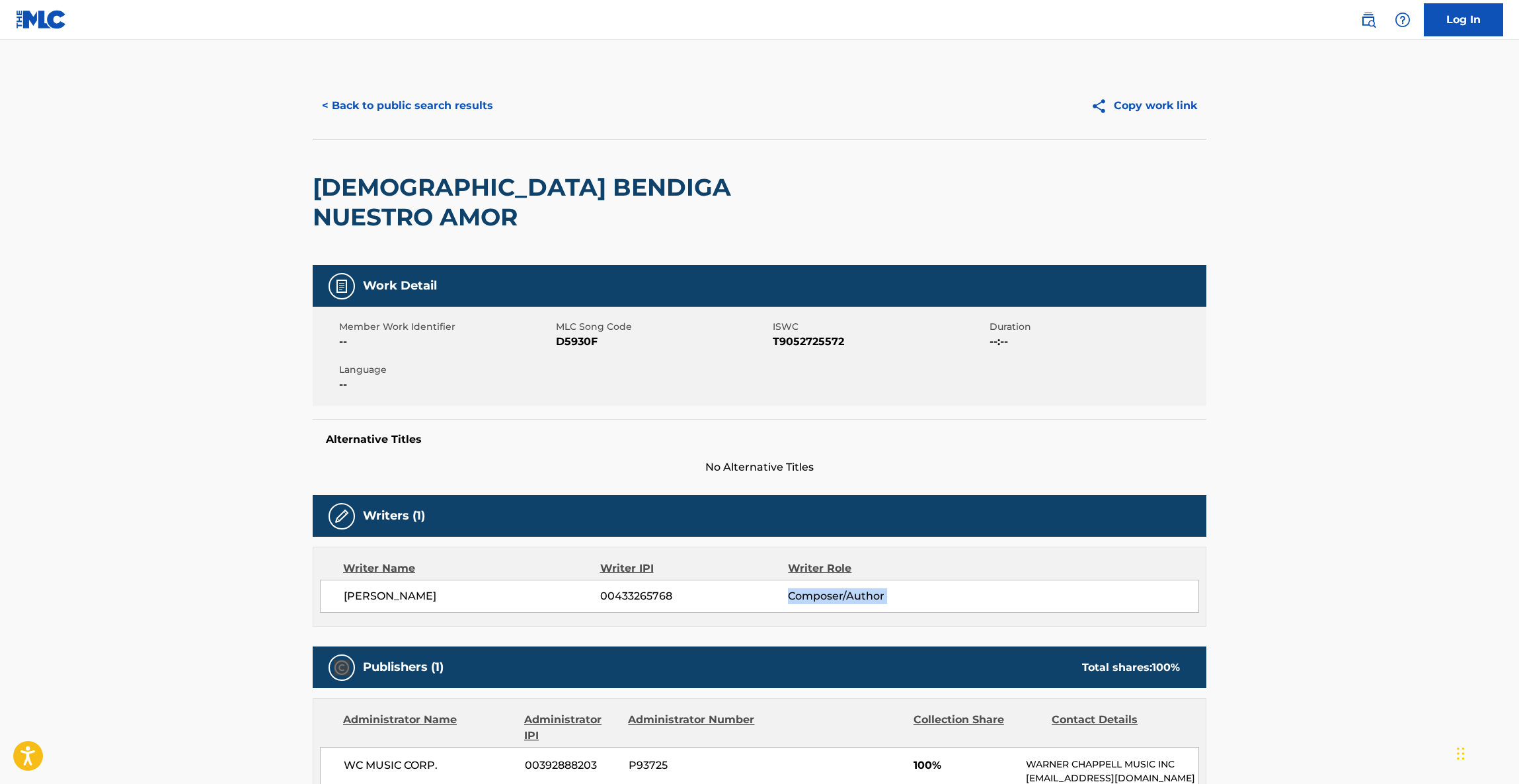
click at [1422, 586] on main "< Back to public search results Copy work link DIOS BENDIGA NUESTRO AMOR Work D…" at bounding box center [759, 718] width 1519 height 1357
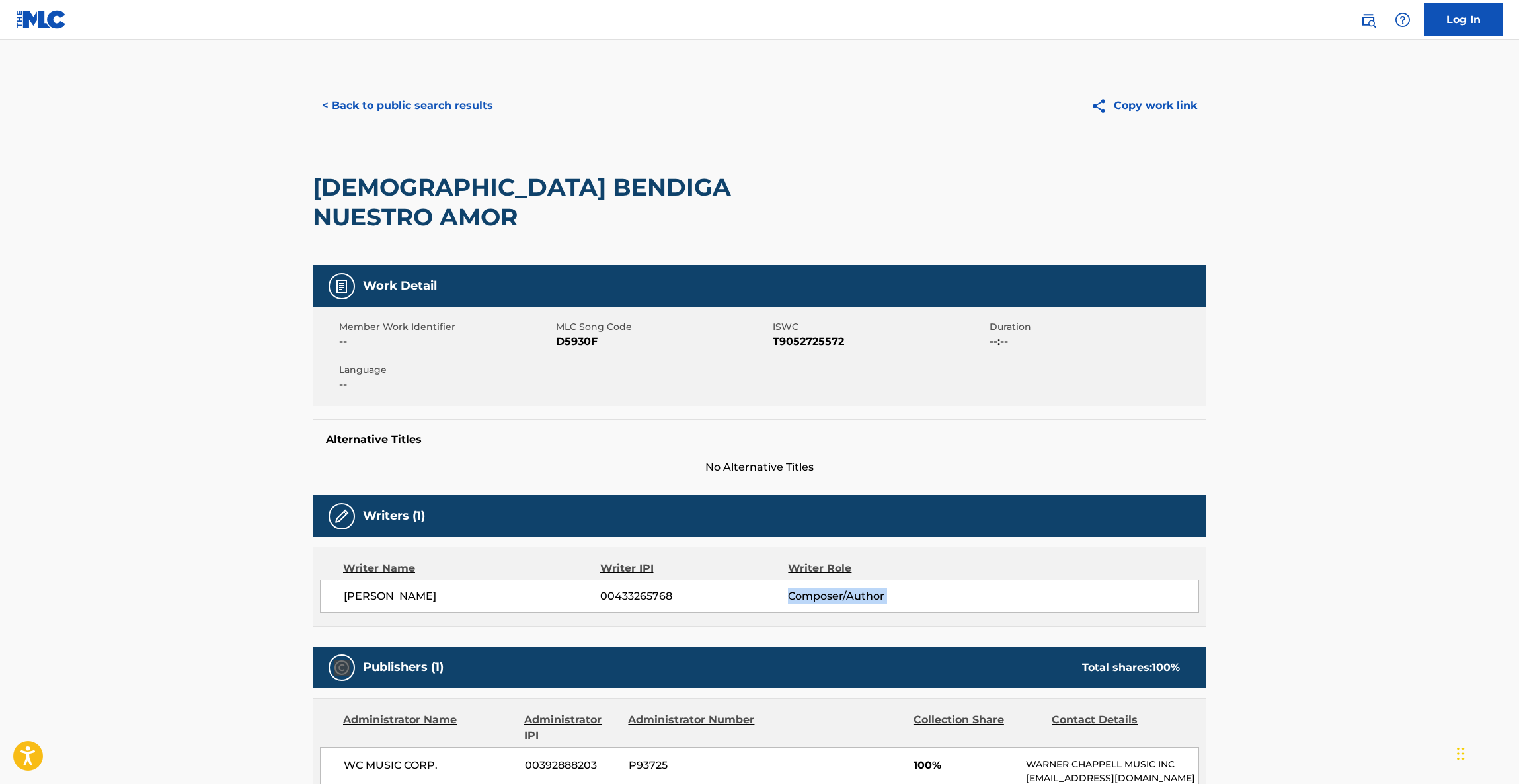
click at [1422, 586] on main "< Back to public search results Copy work link DIOS BENDIGA NUESTRO AMOR Work D…" at bounding box center [759, 718] width 1519 height 1357
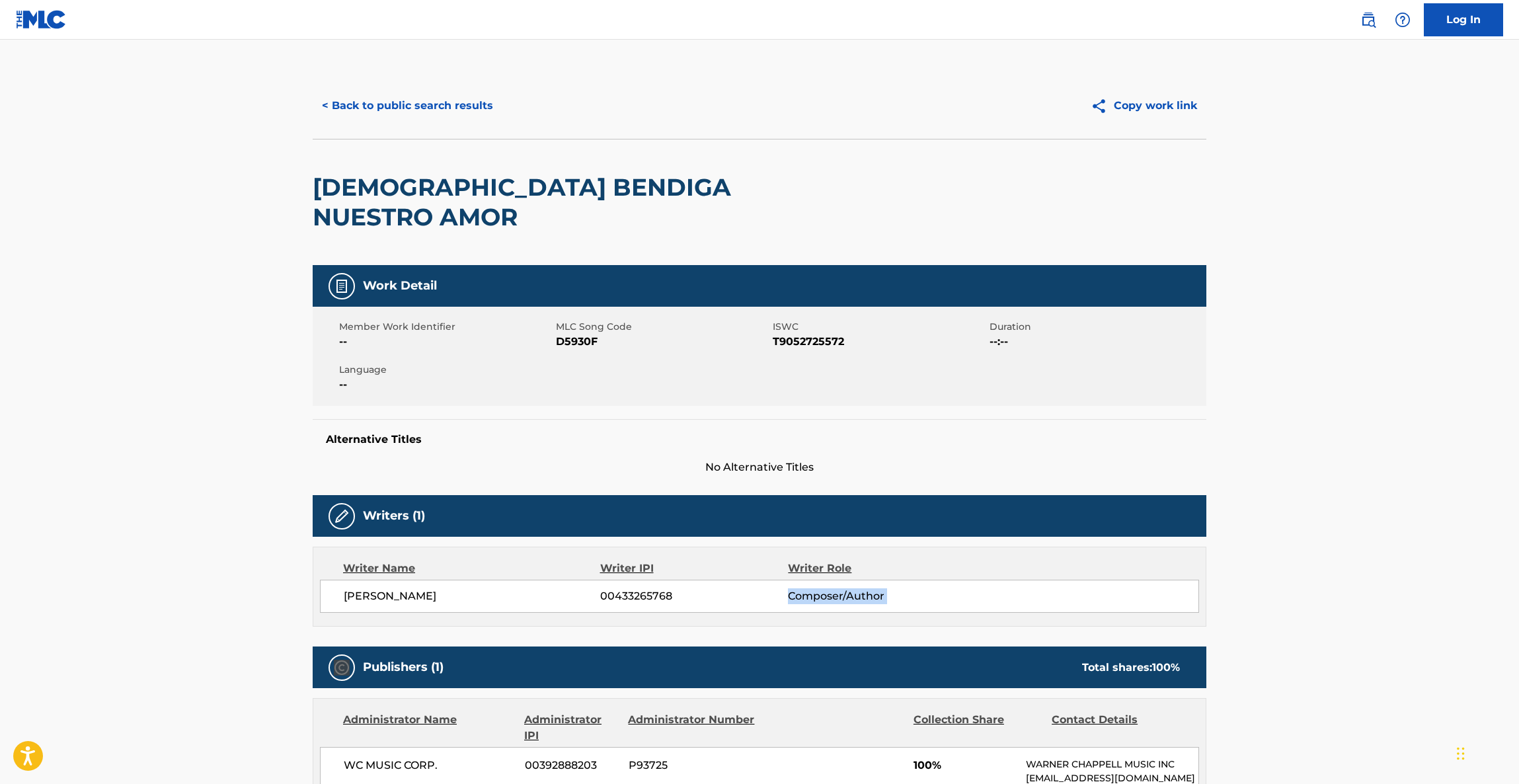
click at [1422, 586] on main "< Back to public search results Copy work link DIOS BENDIGA NUESTRO AMOR Work D…" at bounding box center [759, 718] width 1519 height 1357
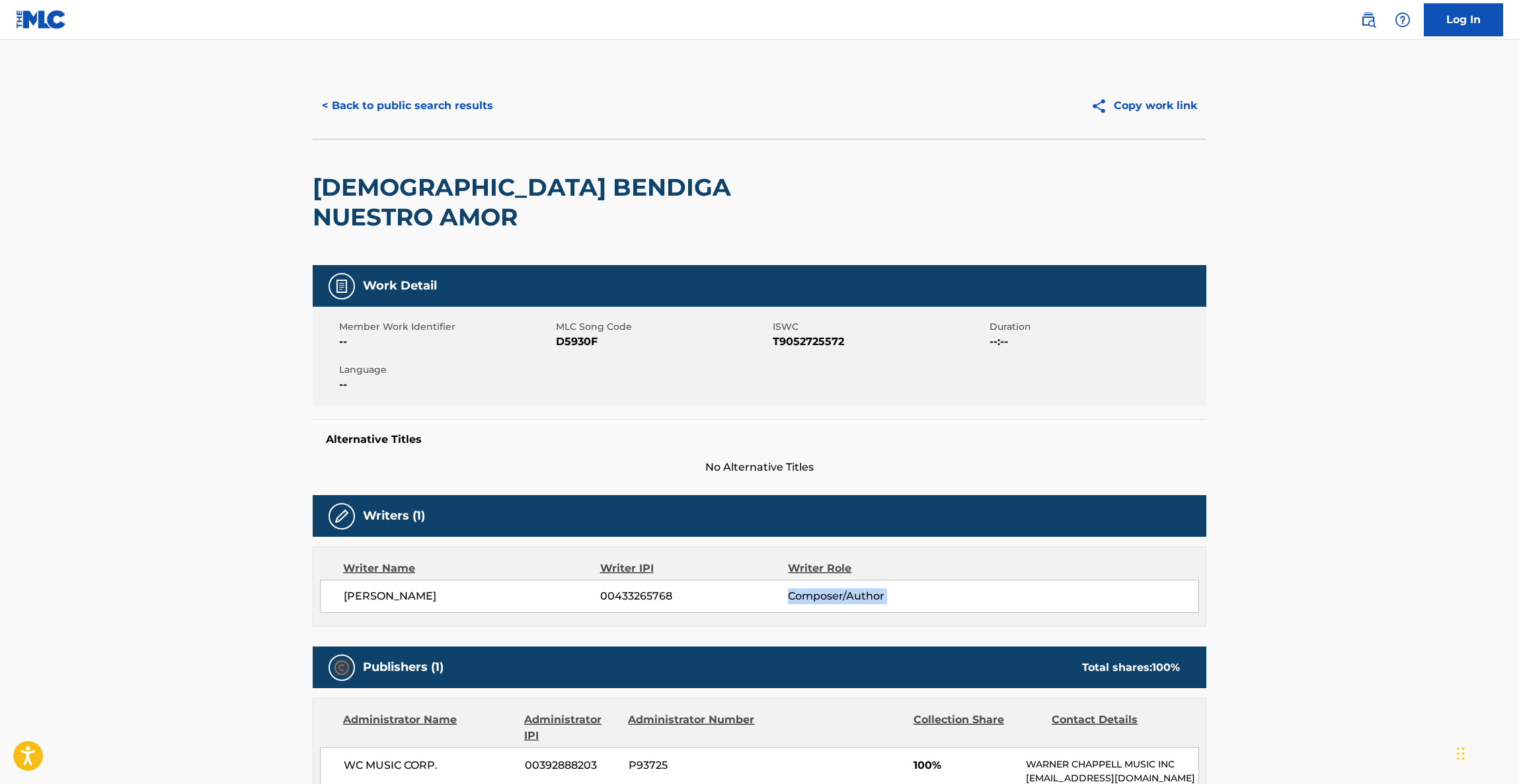
click at [1422, 586] on main "< Back to public search results Copy work link DIOS BENDIGA NUESTRO AMOR Work D…" at bounding box center [759, 718] width 1519 height 1357
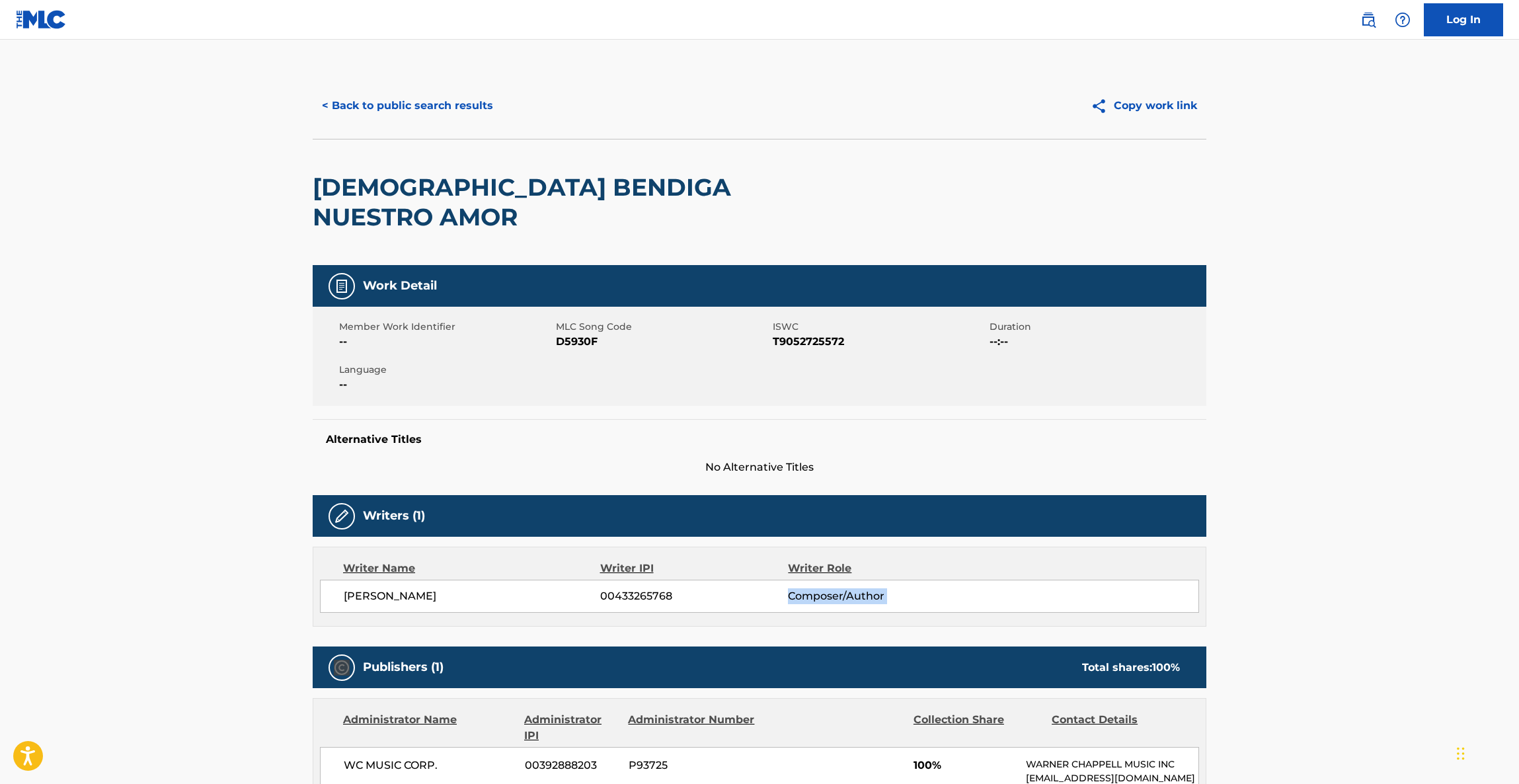
click at [1422, 587] on main "< Back to public search results Copy work link DIOS BENDIGA NUESTRO AMOR Work D…" at bounding box center [759, 718] width 1519 height 1357
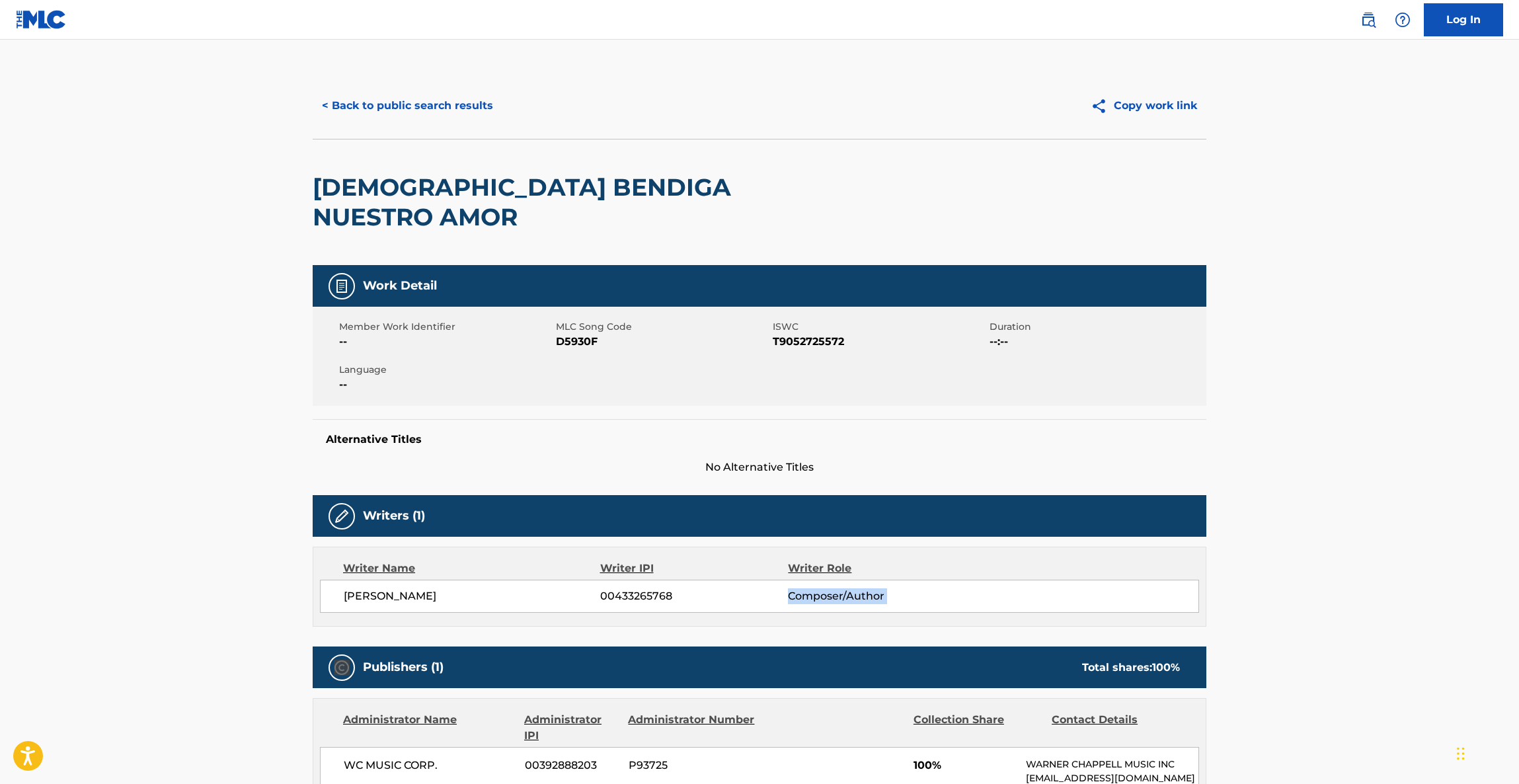
click at [1422, 587] on main "< Back to public search results Copy work link DIOS BENDIGA NUESTRO AMOR Work D…" at bounding box center [759, 718] width 1519 height 1357
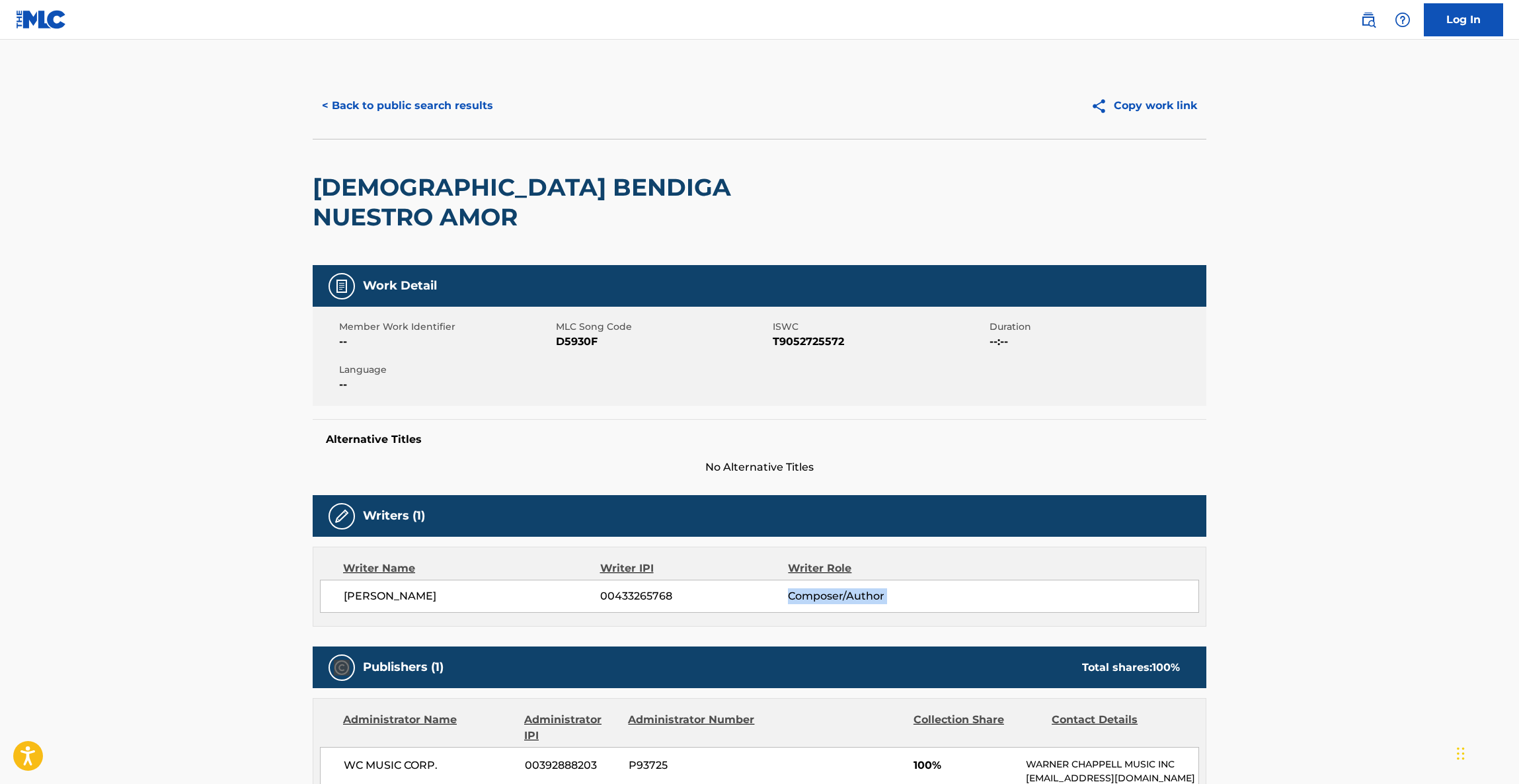
click at [1422, 587] on main "< Back to public search results Copy work link DIOS BENDIGA NUESTRO AMOR Work D…" at bounding box center [759, 718] width 1519 height 1357
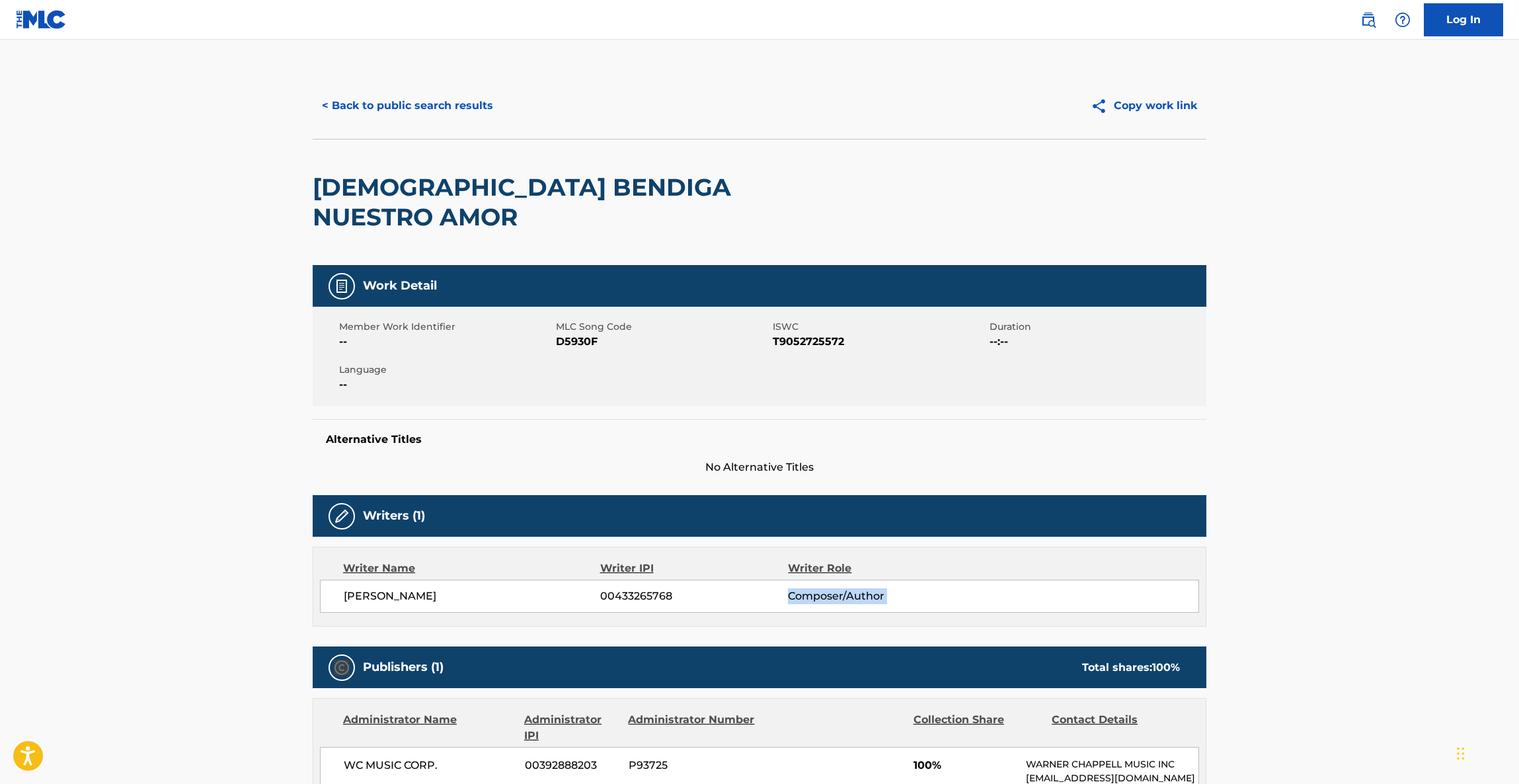
click at [1422, 587] on main "< Back to public search results Copy work link DIOS BENDIGA NUESTRO AMOR Work D…" at bounding box center [759, 718] width 1519 height 1357
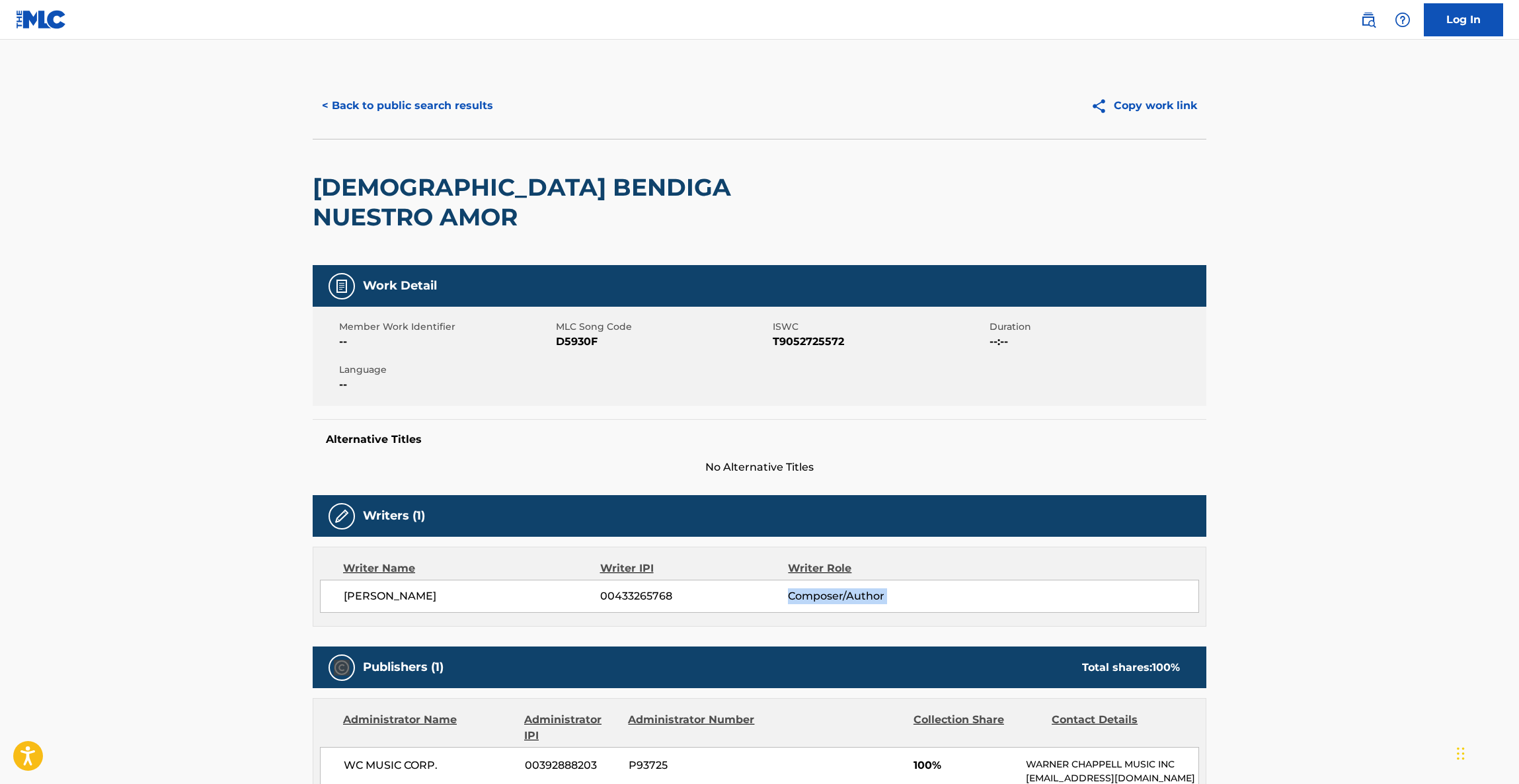
click at [1422, 587] on main "< Back to public search results Copy work link DIOS BENDIGA NUESTRO AMOR Work D…" at bounding box center [759, 718] width 1519 height 1357
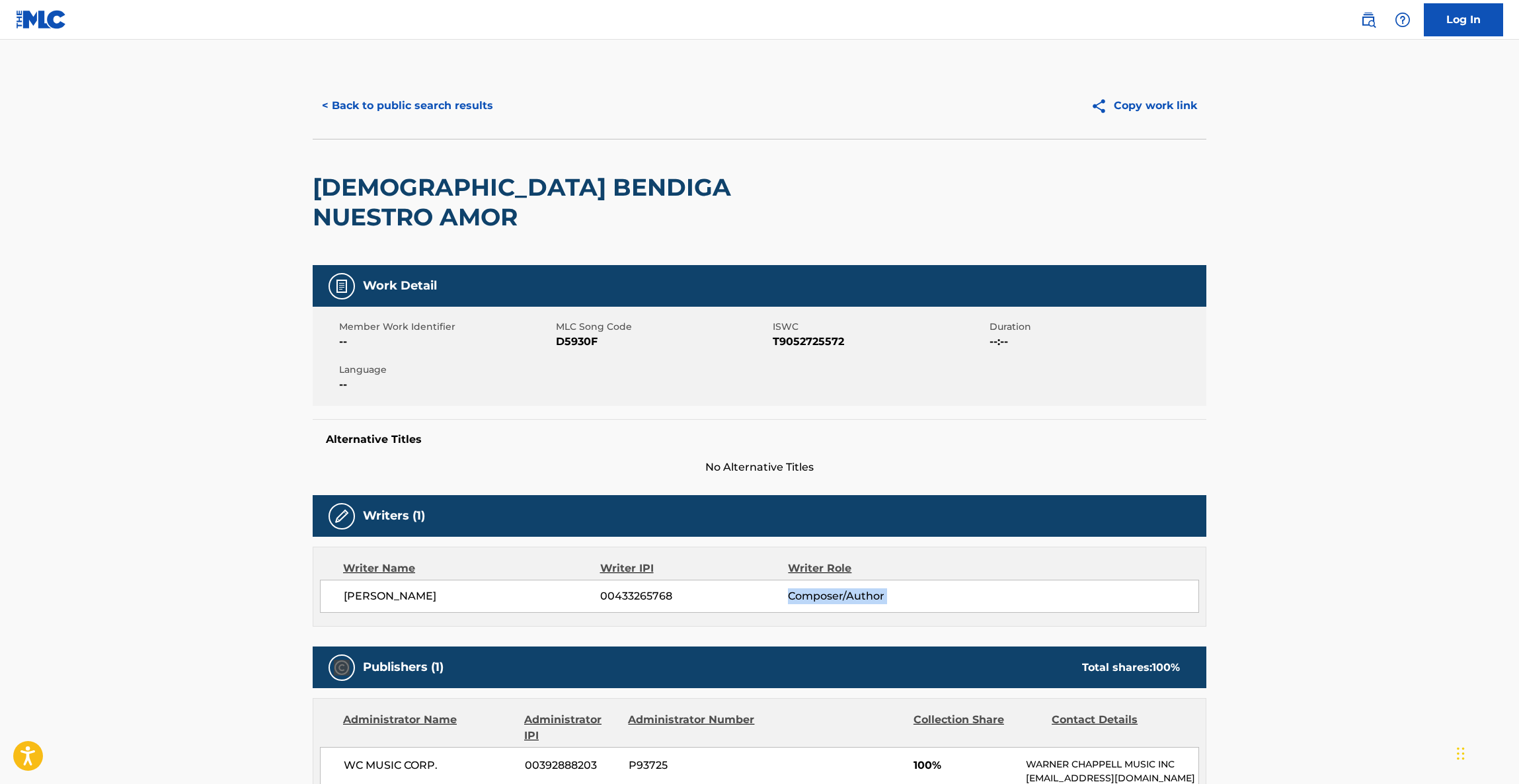
click at [1422, 587] on main "< Back to public search results Copy work link DIOS BENDIGA NUESTRO AMOR Work D…" at bounding box center [759, 718] width 1519 height 1357
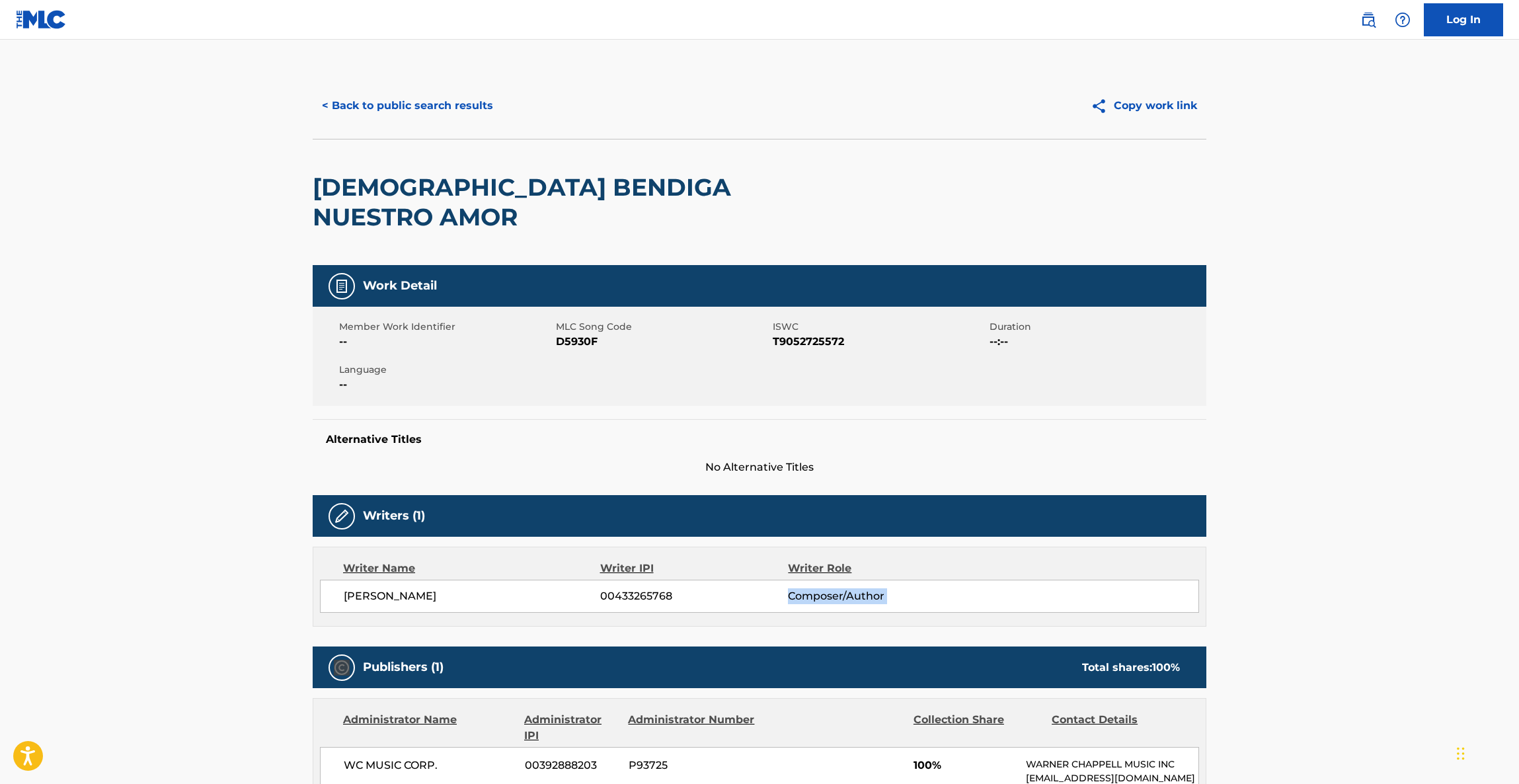
click at [1422, 587] on main "< Back to public search results Copy work link DIOS BENDIGA NUESTRO AMOR Work D…" at bounding box center [759, 718] width 1519 height 1357
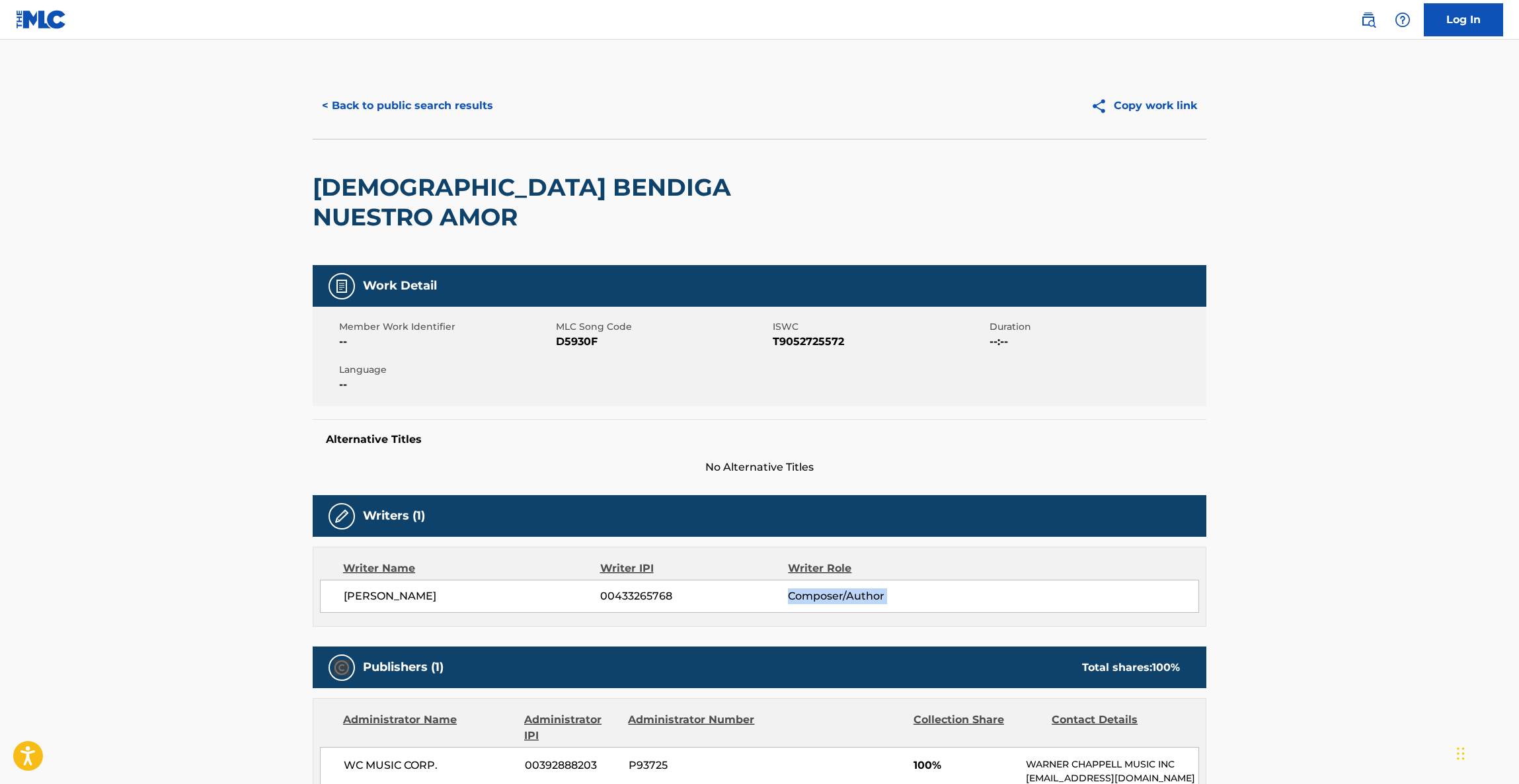
click at [1422, 587] on main "< Back to public search results Copy work link DIOS BENDIGA NUESTRO AMOR Work D…" at bounding box center [759, 718] width 1519 height 1357
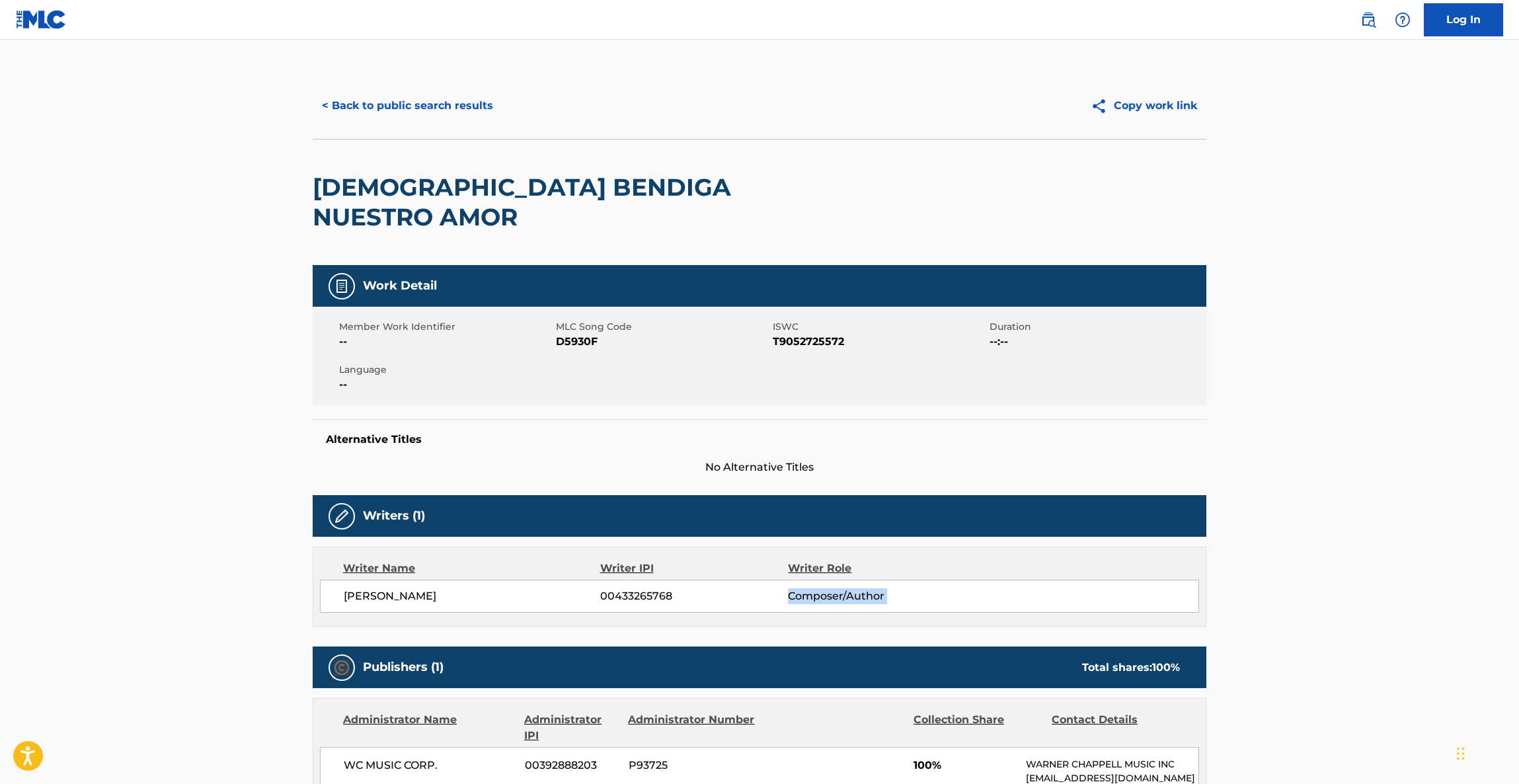
click at [1422, 587] on main "< Back to public search results Copy work link DIOS BENDIGA NUESTRO AMOR Work D…" at bounding box center [759, 718] width 1519 height 1357
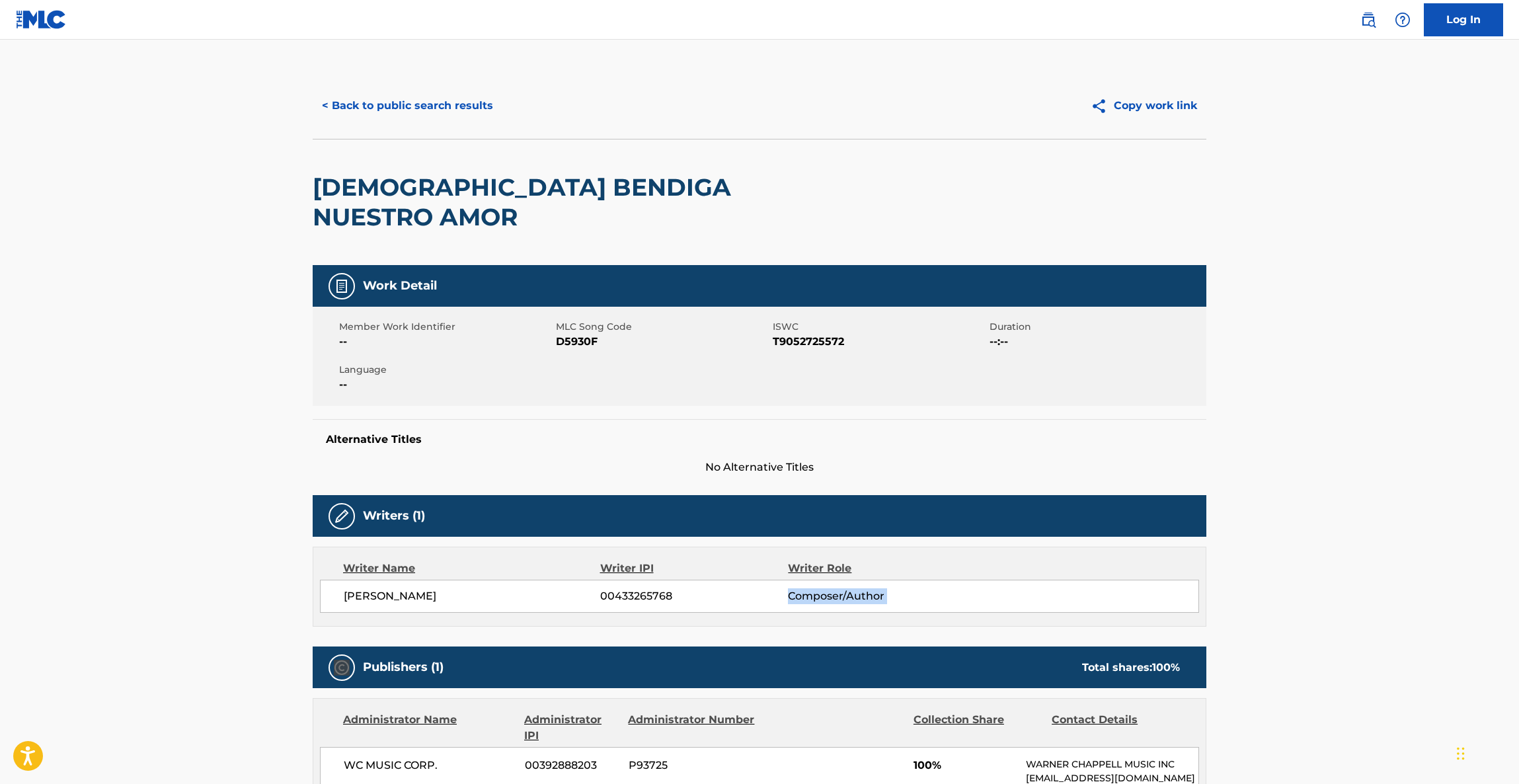
click at [1422, 587] on main "< Back to public search results Copy work link DIOS BENDIGA NUESTRO AMOR Work D…" at bounding box center [759, 718] width 1519 height 1357
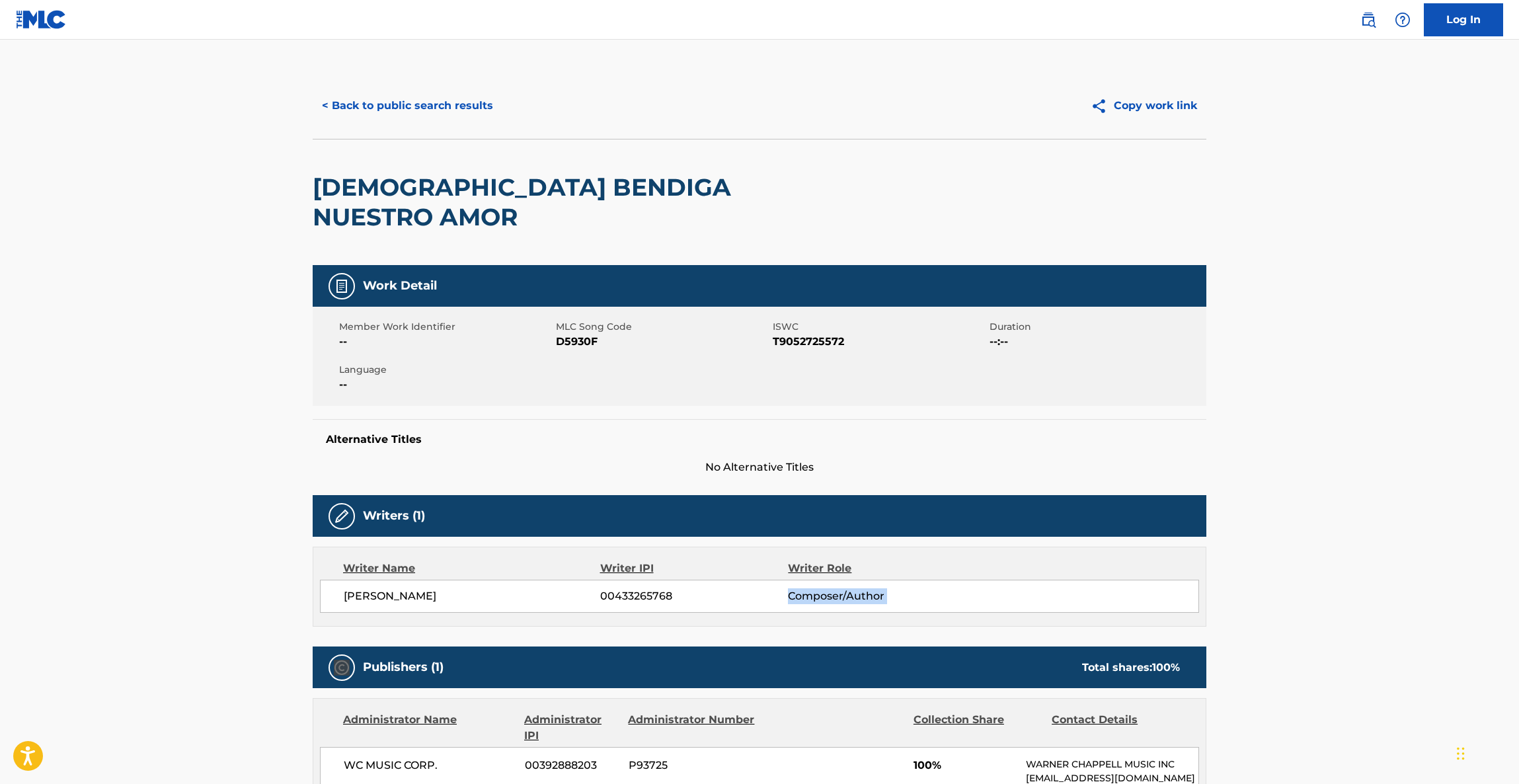
click at [1422, 587] on main "< Back to public search results Copy work link DIOS BENDIGA NUESTRO AMOR Work D…" at bounding box center [759, 718] width 1519 height 1357
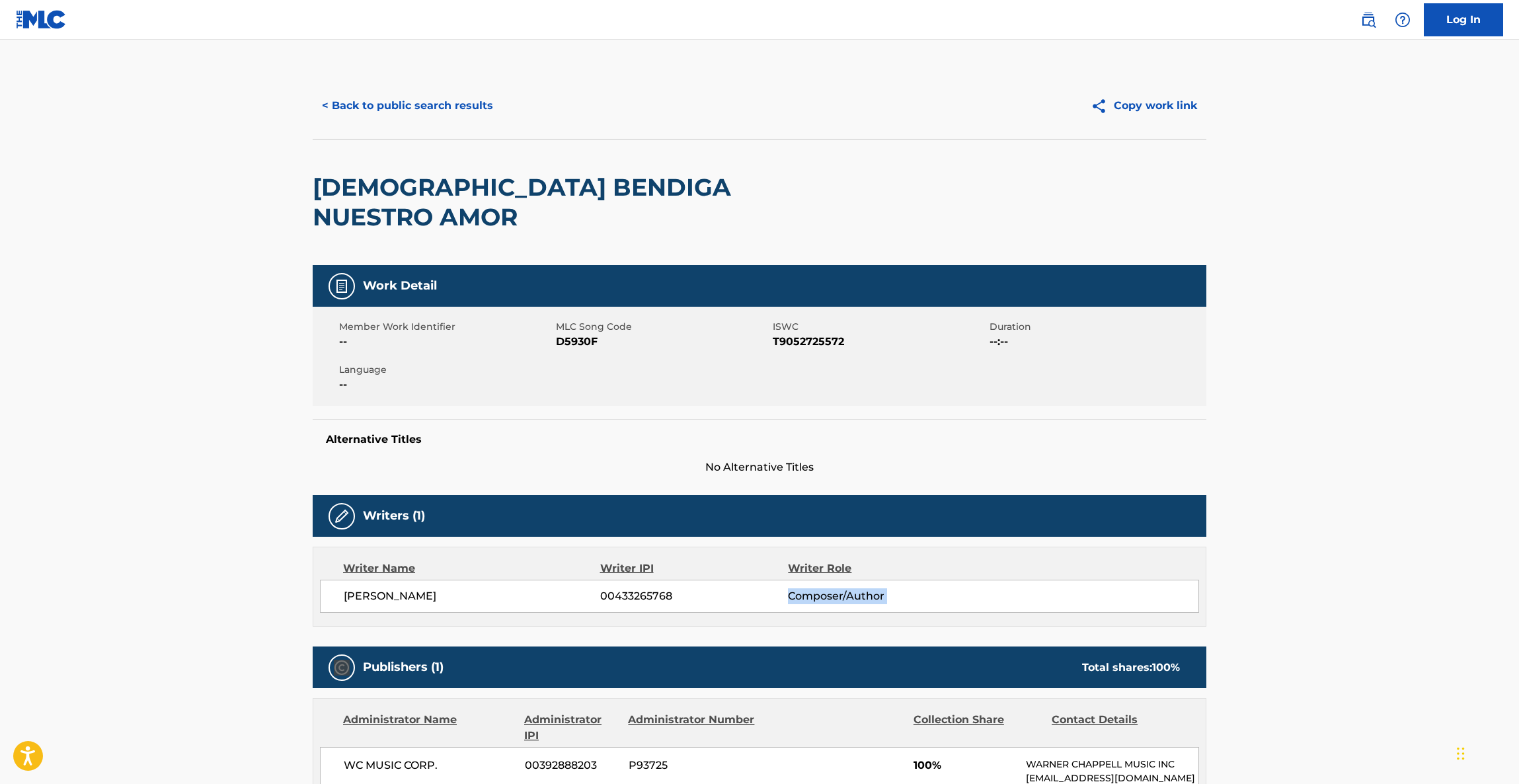
click at [1422, 587] on main "< Back to public search results Copy work link DIOS BENDIGA NUESTRO AMOR Work D…" at bounding box center [759, 718] width 1519 height 1357
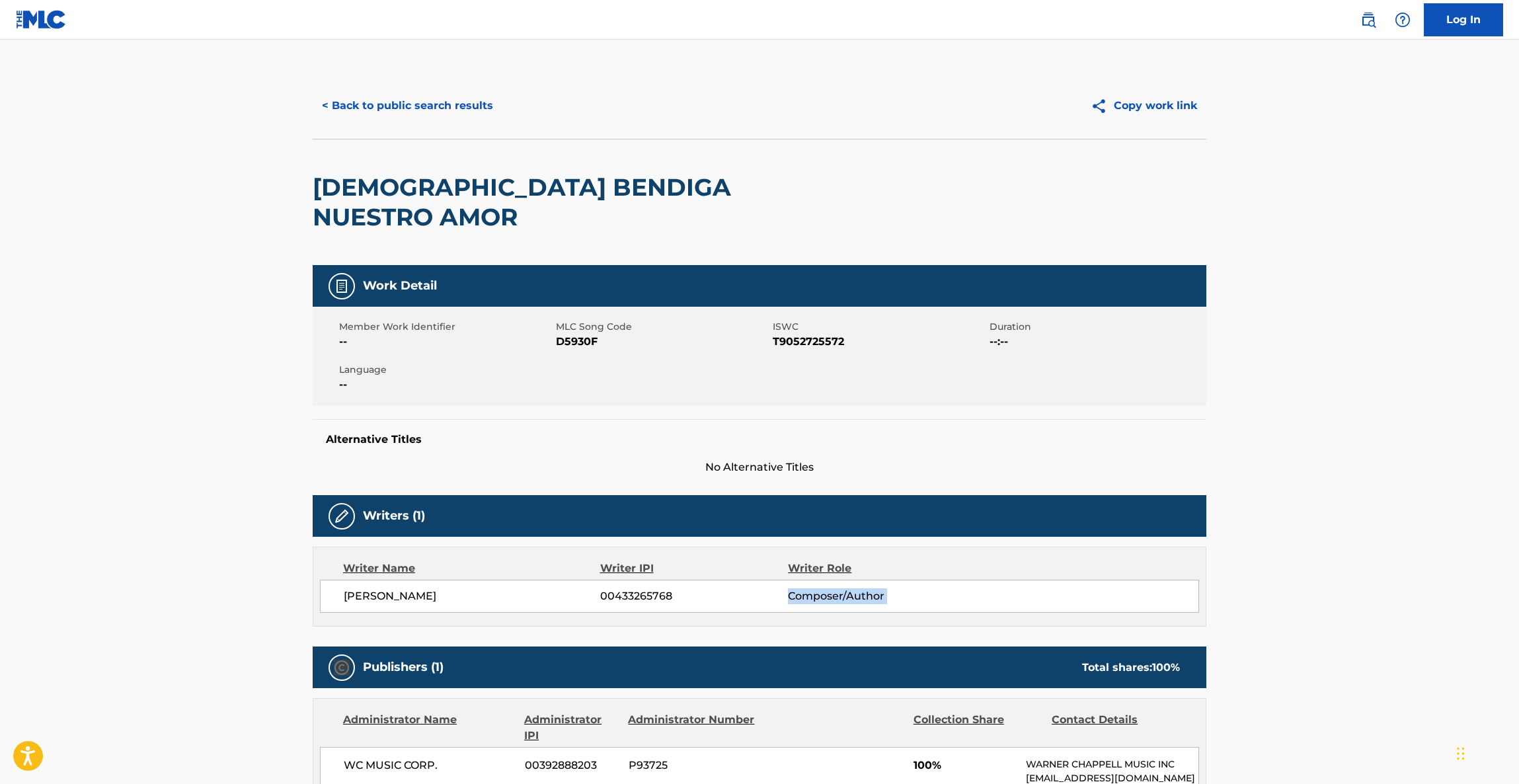
click at [1422, 587] on main "< Back to public search results Copy work link DIOS BENDIGA NUESTRO AMOR Work D…" at bounding box center [759, 718] width 1519 height 1357
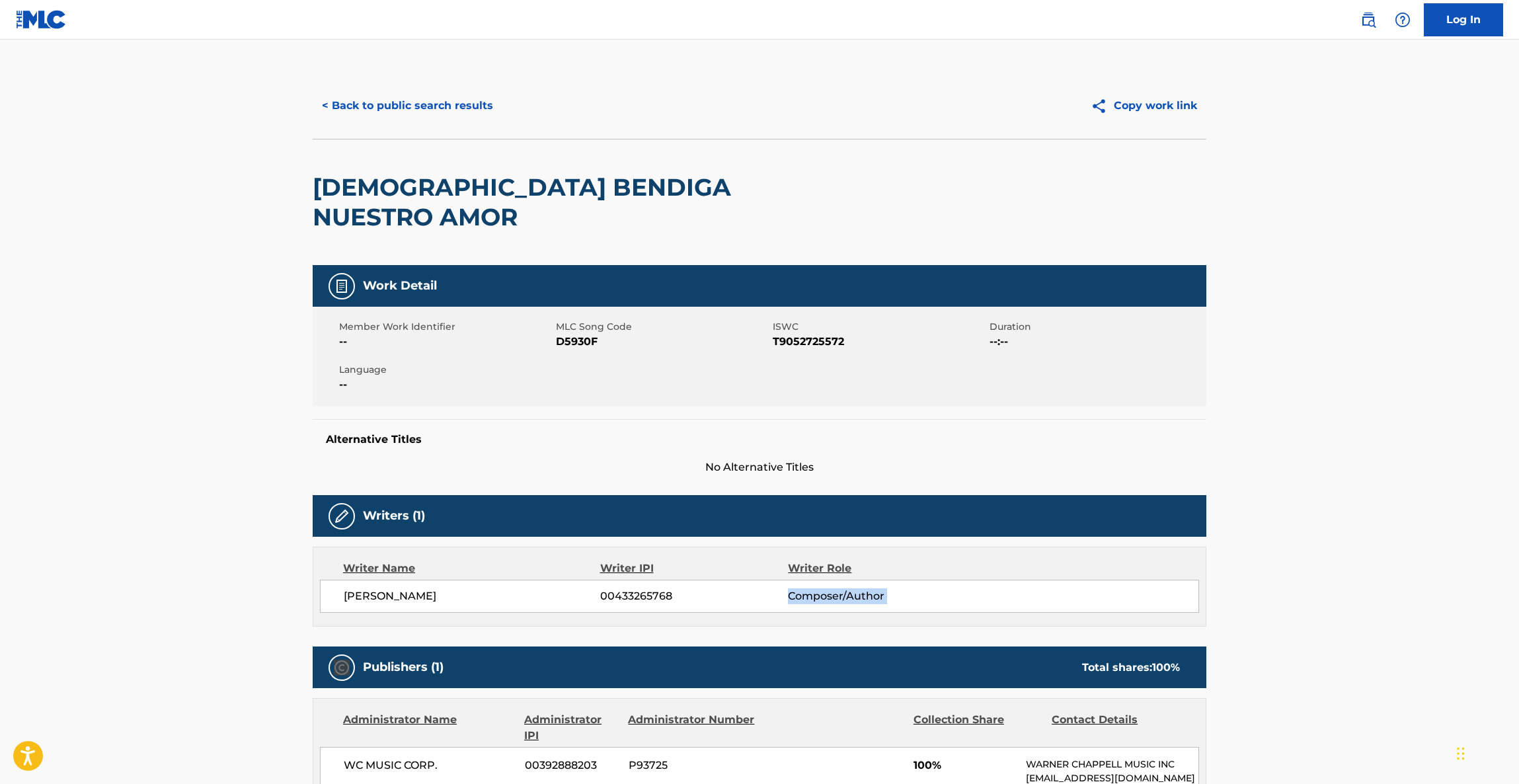
click at [1422, 587] on main "< Back to public search results Copy work link DIOS BENDIGA NUESTRO AMOR Work D…" at bounding box center [759, 718] width 1519 height 1357
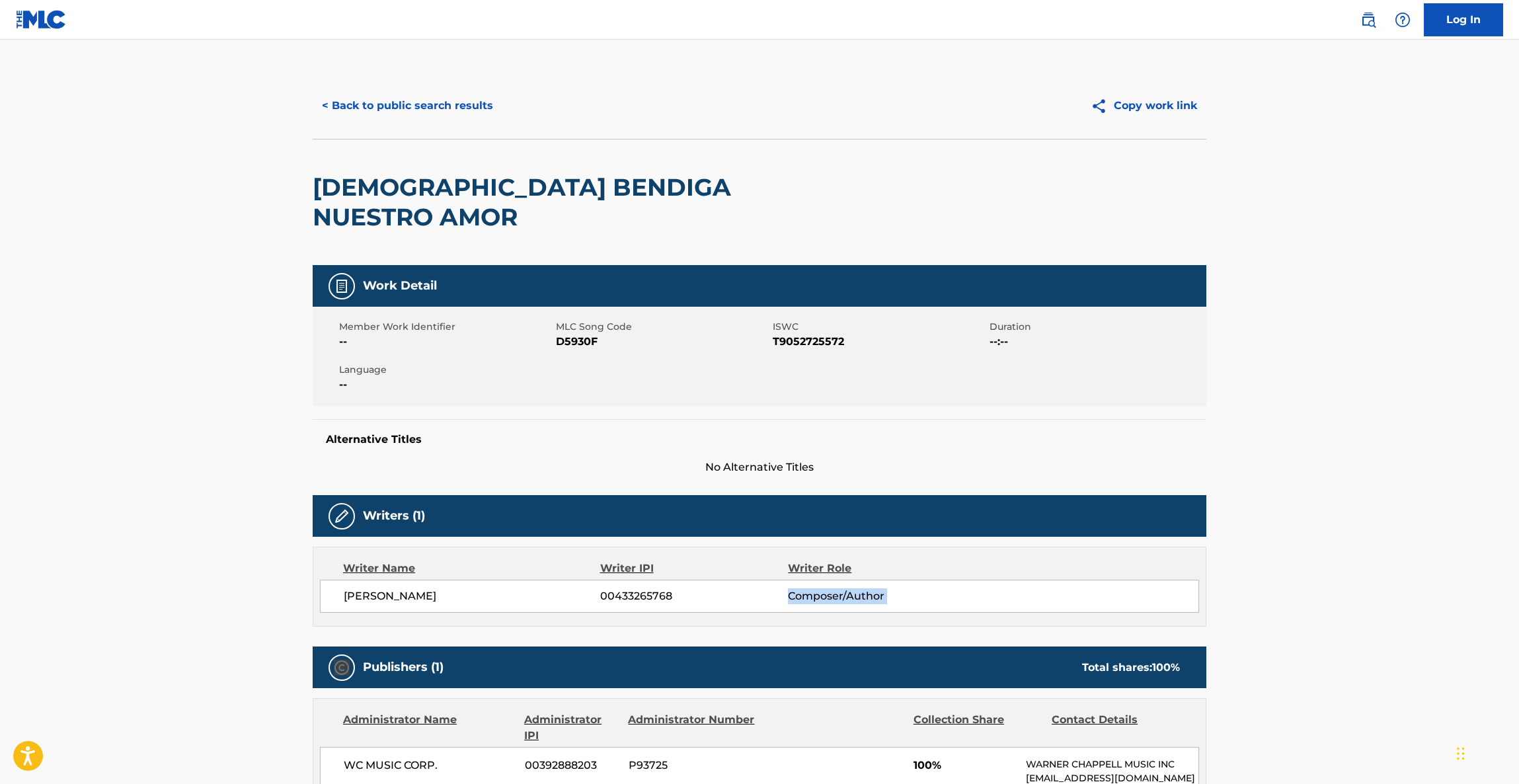
click at [1422, 587] on main "< Back to public search results Copy work link DIOS BENDIGA NUESTRO AMOR Work D…" at bounding box center [759, 718] width 1519 height 1357
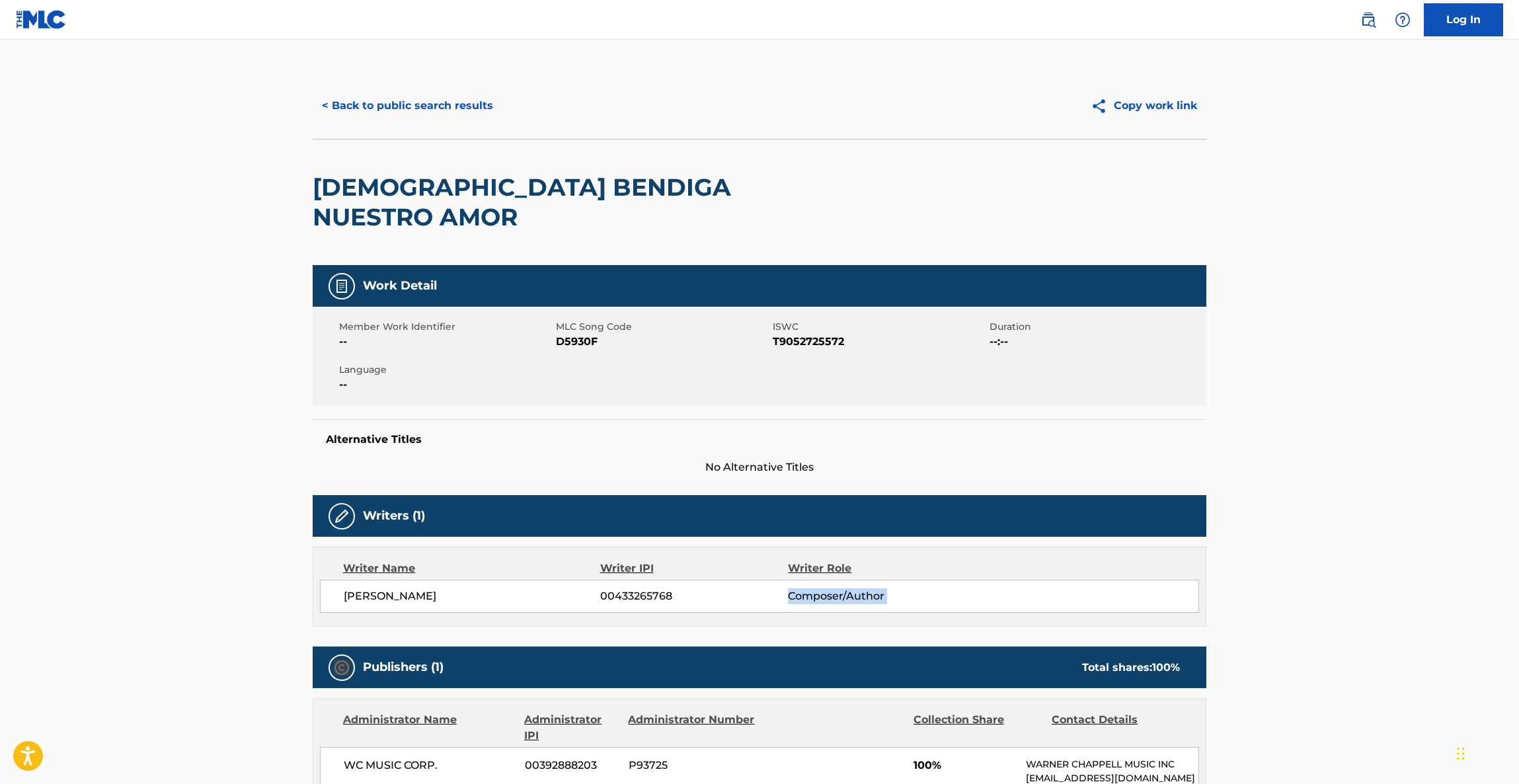
click at [1422, 587] on main "< Back to public search results Copy work link DIOS BENDIGA NUESTRO AMOR Work D…" at bounding box center [759, 718] width 1519 height 1357
click at [1422, 588] on main "< Back to public search results Copy work link DIOS BENDIGA NUESTRO AMOR Work D…" at bounding box center [759, 718] width 1519 height 1357
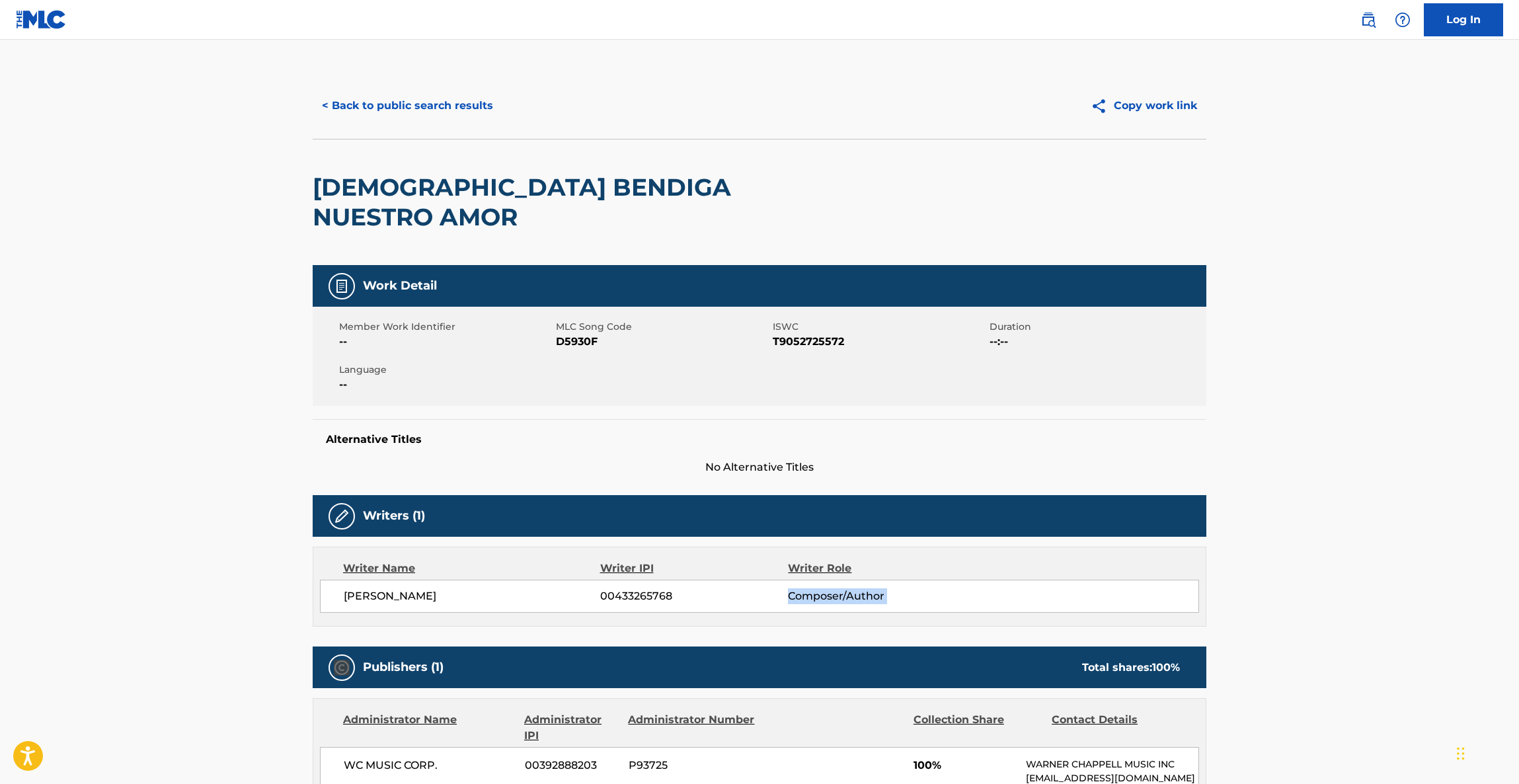
click at [1422, 588] on main "< Back to public search results Copy work link DIOS BENDIGA NUESTRO AMOR Work D…" at bounding box center [759, 718] width 1519 height 1357
click at [1422, 589] on main "< Back to public search results Copy work link DIOS BENDIGA NUESTRO AMOR Work D…" at bounding box center [759, 718] width 1519 height 1357
click at [1429, 578] on main "< Back to public search results Copy work link DIOS BENDIGA NUESTRO AMOR Work D…" at bounding box center [759, 718] width 1519 height 1357
click at [1429, 580] on main "< Back to public search results Copy work link DIOS BENDIGA NUESTRO AMOR Work D…" at bounding box center [759, 718] width 1519 height 1357
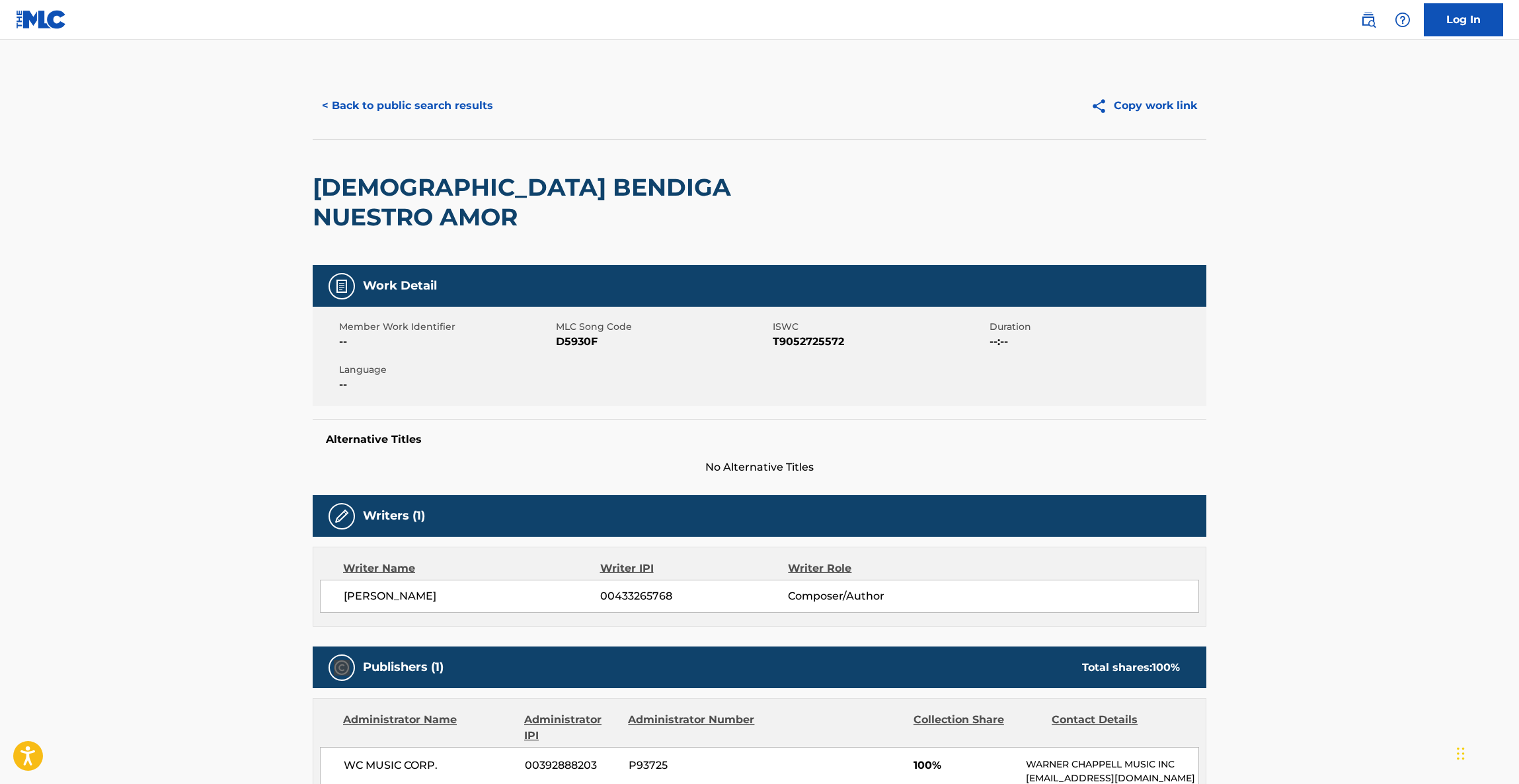
click at [1429, 580] on main "< Back to public search results Copy work link DIOS BENDIGA NUESTRO AMOR Work D…" at bounding box center [759, 718] width 1519 height 1357
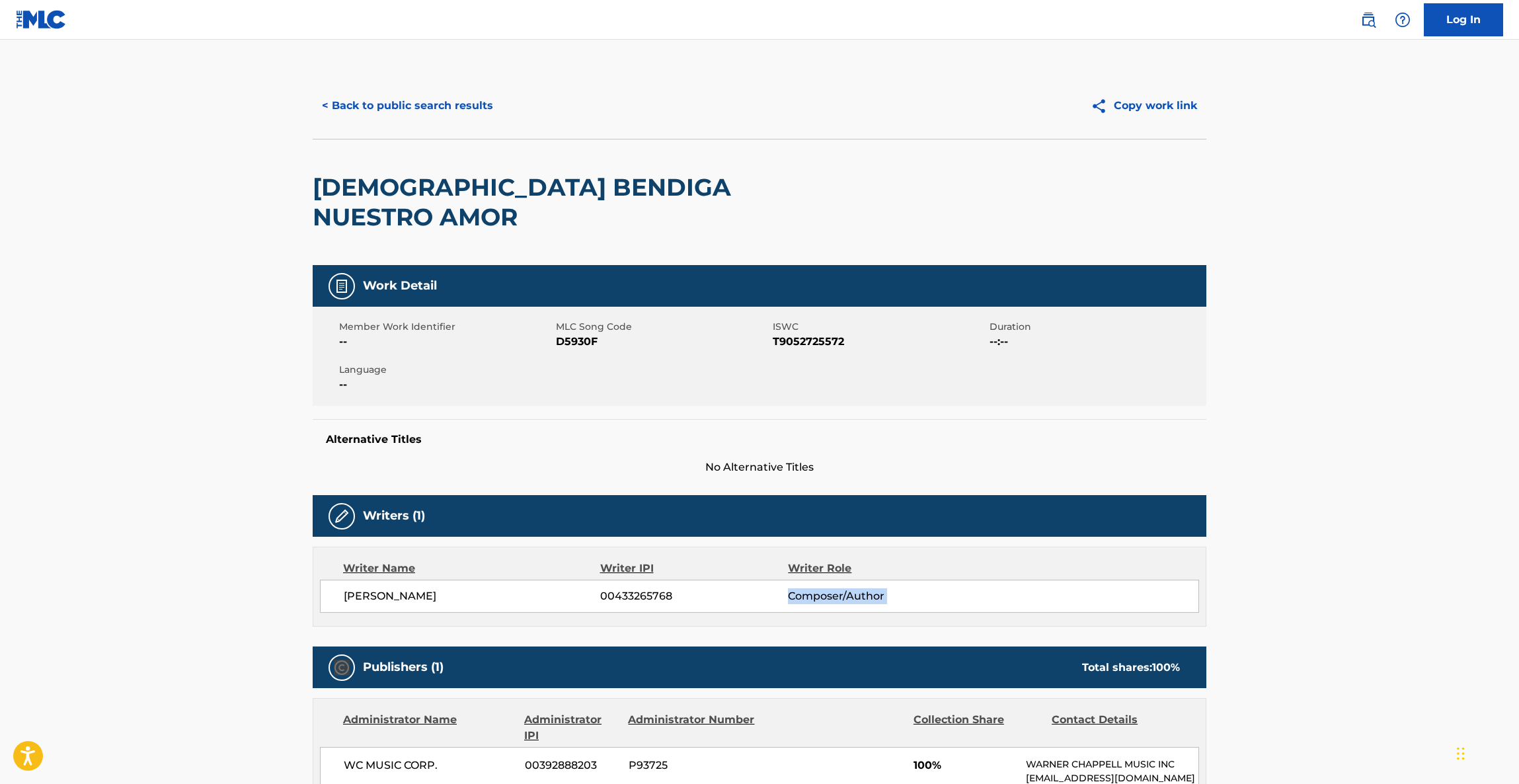
click at [1429, 580] on main "< Back to public search results Copy work link DIOS BENDIGA NUESTRO AMOR Work D…" at bounding box center [759, 718] width 1519 height 1357
click at [1429, 581] on main "< Back to public search results Copy work link DIOS BENDIGA NUESTRO AMOR Work D…" at bounding box center [759, 718] width 1519 height 1357
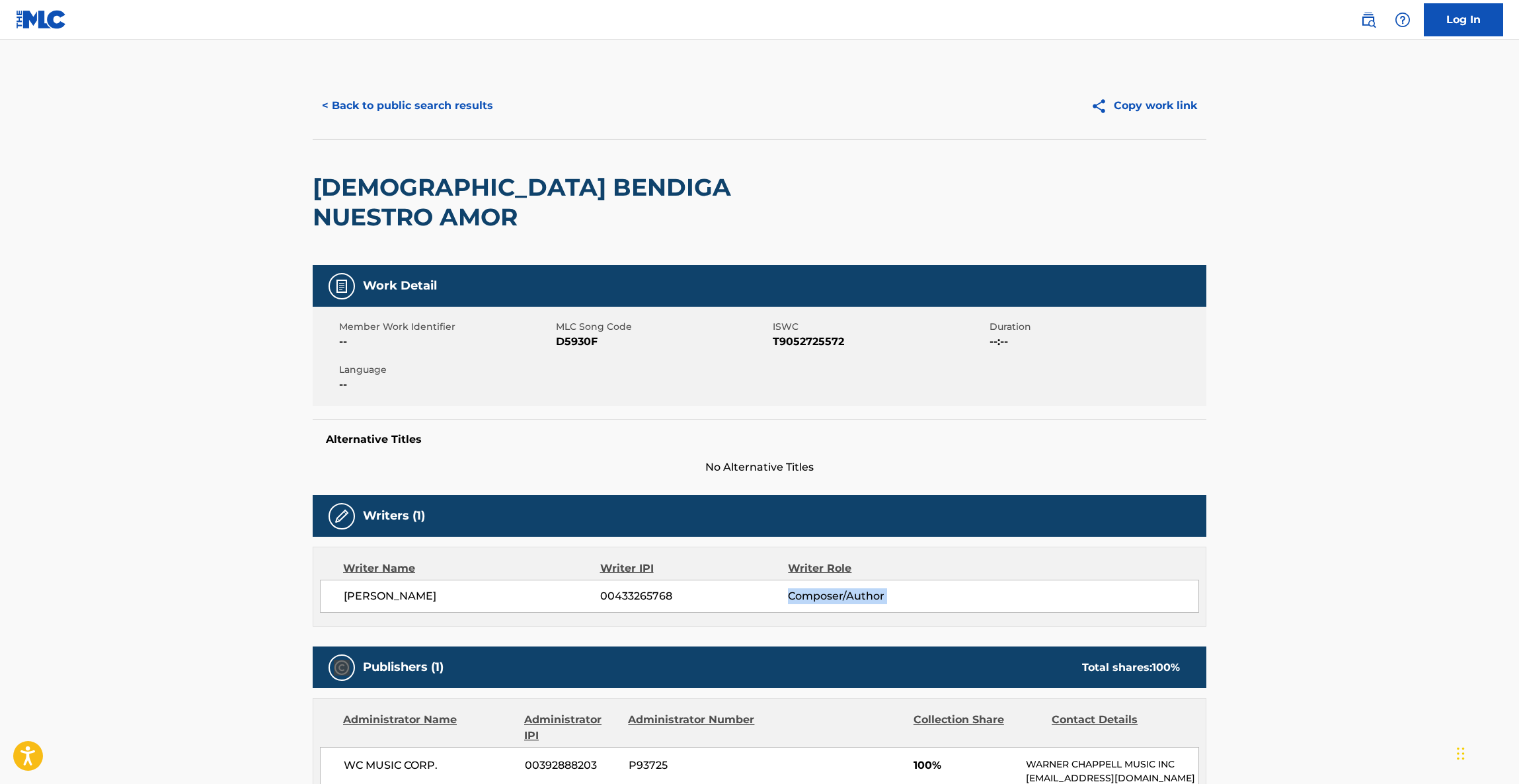
click at [1429, 581] on main "< Back to public search results Copy work link DIOS BENDIGA NUESTRO AMOR Work D…" at bounding box center [759, 718] width 1519 height 1357
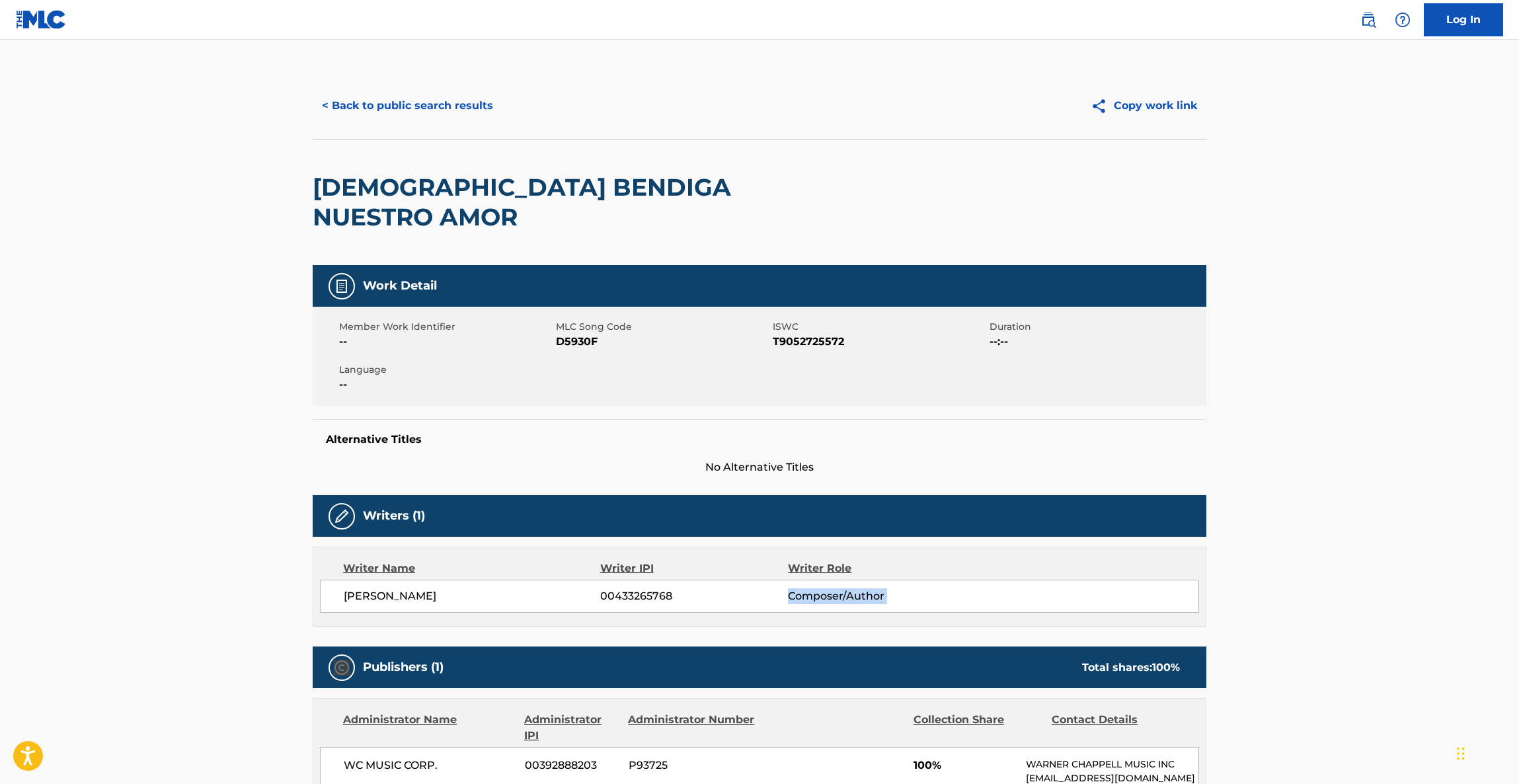
click at [1429, 583] on main "< Back to public search results Copy work link DIOS BENDIGA NUESTRO AMOR Work D…" at bounding box center [759, 718] width 1519 height 1357
click at [1430, 585] on main "< Back to public search results Copy work link DIOS BENDIGA NUESTRO AMOR Work D…" at bounding box center [759, 718] width 1519 height 1357
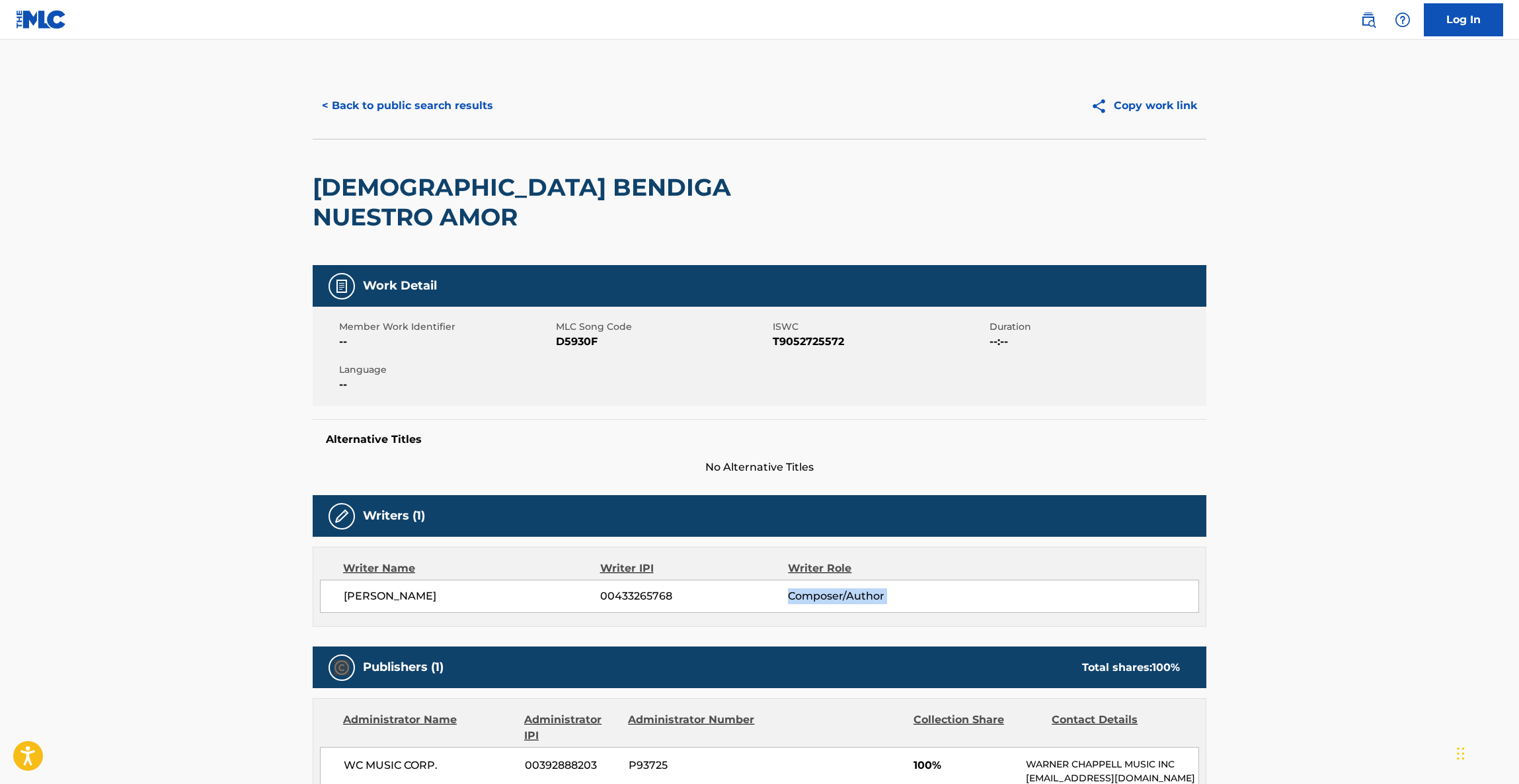
click at [1430, 585] on main "< Back to public search results Copy work link DIOS BENDIGA NUESTRO AMOR Work D…" at bounding box center [759, 718] width 1519 height 1357
click at [1430, 586] on main "< Back to public search results Copy work link DIOS BENDIGA NUESTRO AMOR Work D…" at bounding box center [759, 718] width 1519 height 1357
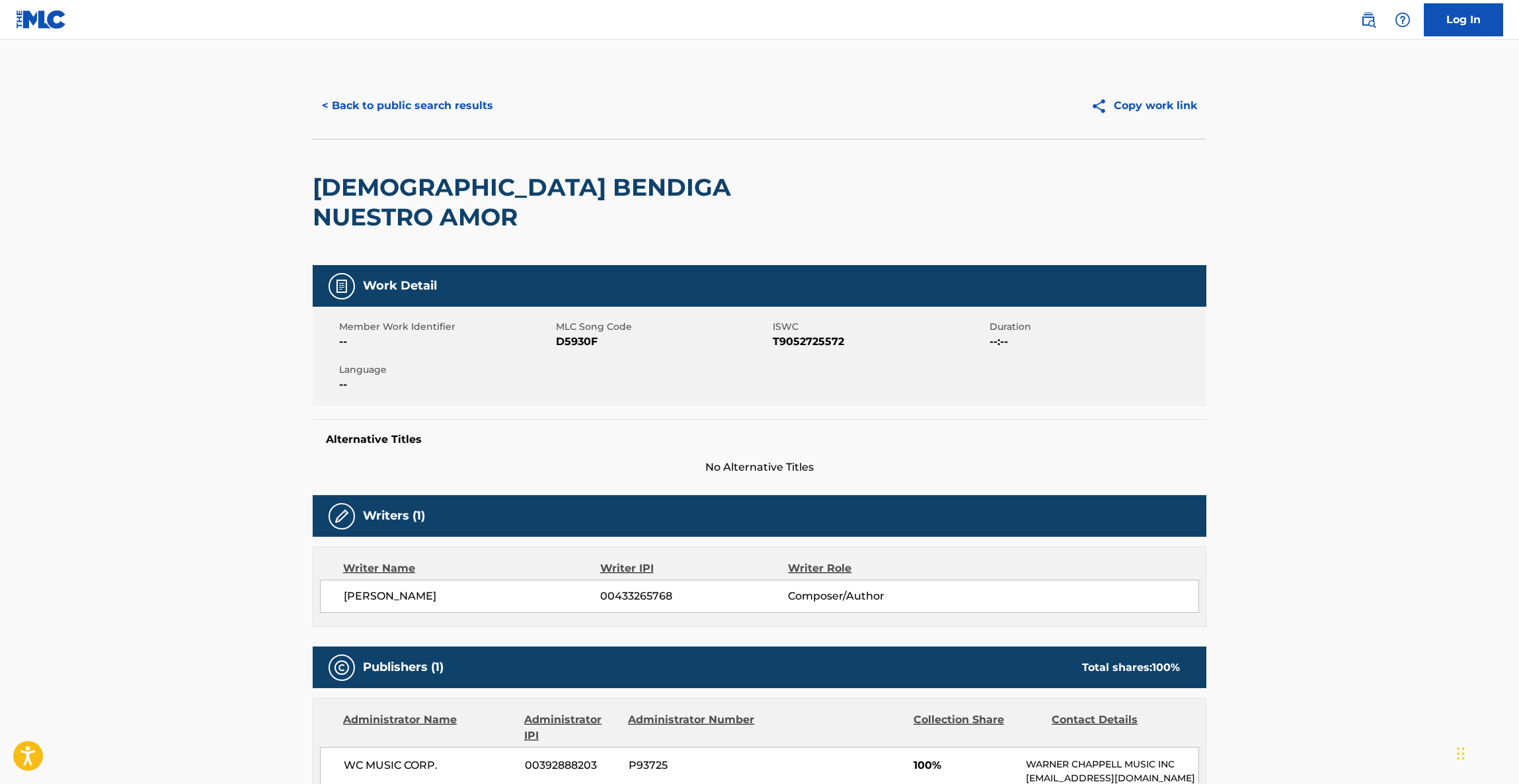
click at [1430, 586] on main "< Back to public search results Copy work link DIOS BENDIGA NUESTRO AMOR Work D…" at bounding box center [759, 718] width 1519 height 1357
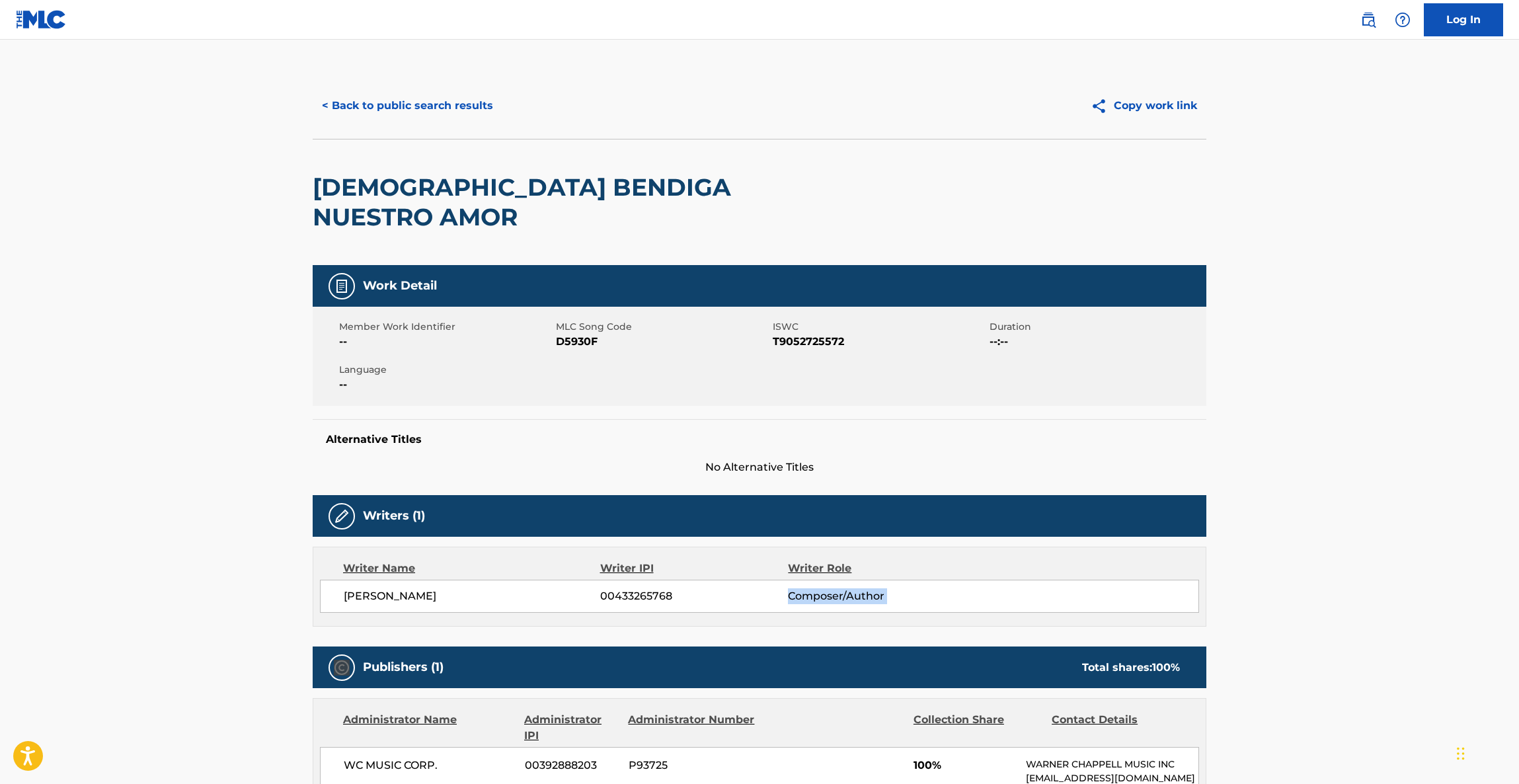
click at [1430, 586] on main "< Back to public search results Copy work link DIOS BENDIGA NUESTRO AMOR Work D…" at bounding box center [759, 718] width 1519 height 1357
click at [1432, 596] on main "< Back to public search results Copy work link DIOS BENDIGA NUESTRO AMOR Work D…" at bounding box center [759, 718] width 1519 height 1357
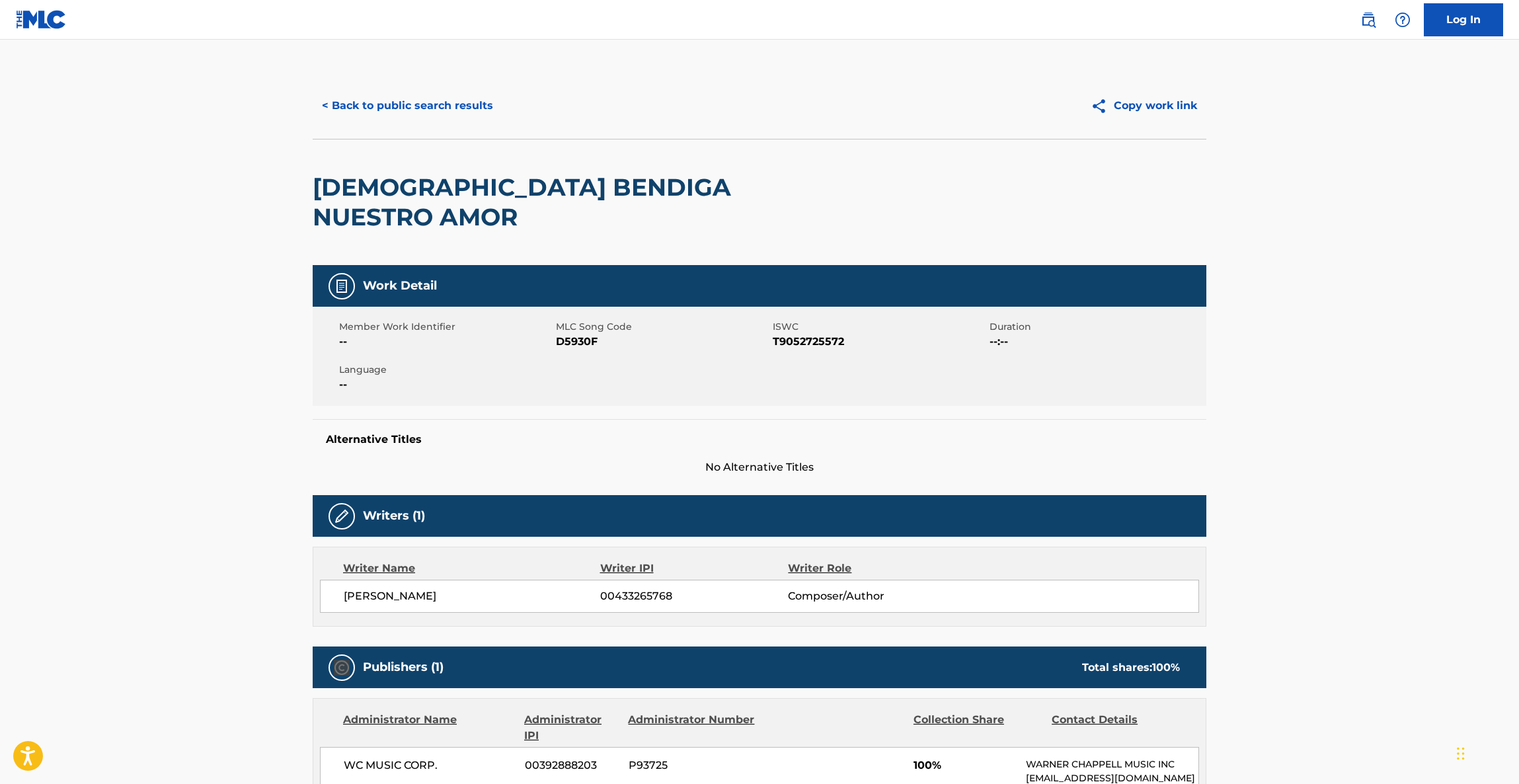
click at [1432, 596] on main "< Back to public search results Copy work link DIOS BENDIGA NUESTRO AMOR Work D…" at bounding box center [759, 718] width 1519 height 1357
click at [1432, 601] on main "< Back to public search results Copy work link DIOS BENDIGA NUESTRO AMOR Work D…" at bounding box center [759, 718] width 1519 height 1357
click at [1436, 598] on main "< Back to public search results Copy work link DIOS BENDIGA NUESTRO AMOR Work D…" at bounding box center [759, 718] width 1519 height 1357
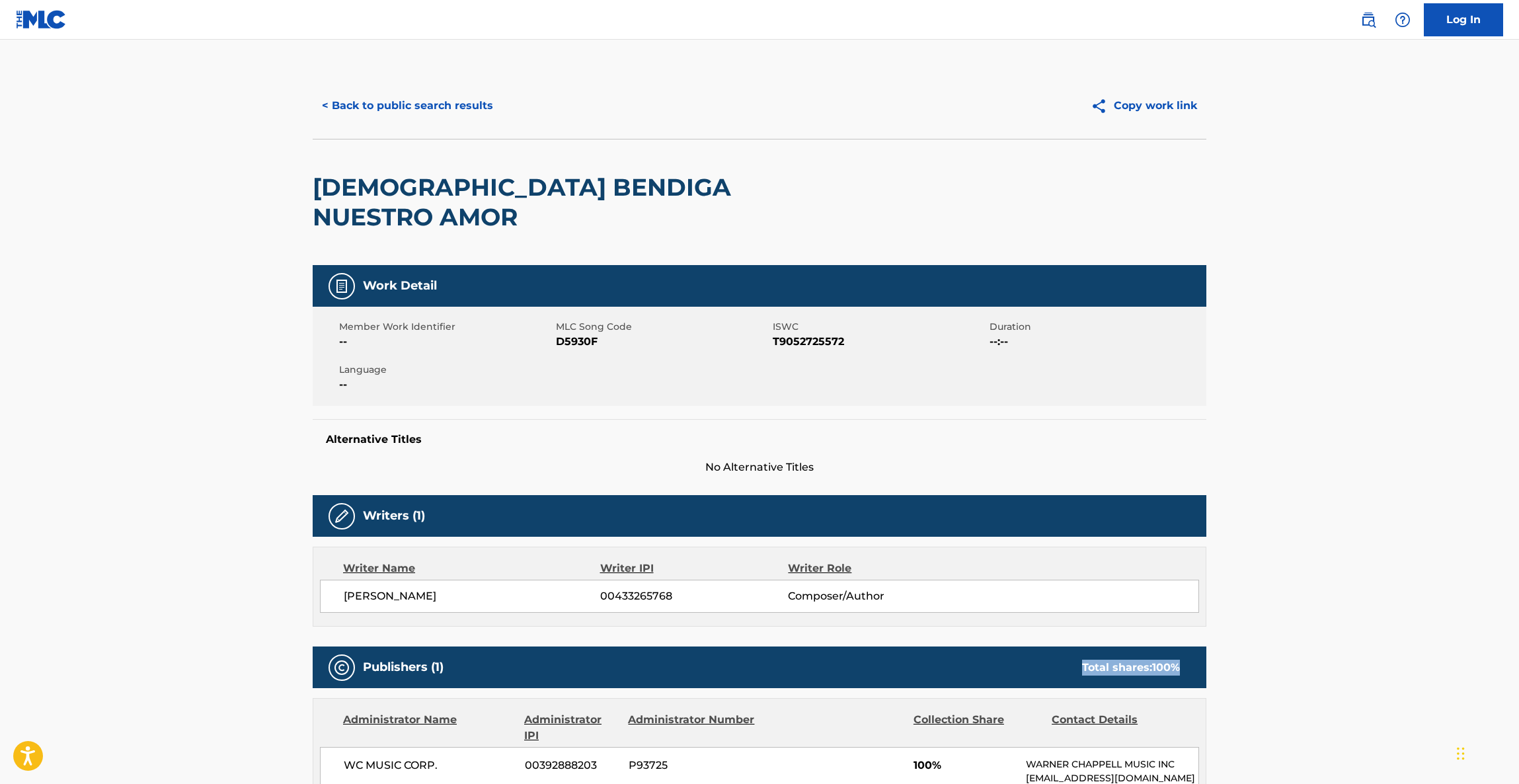
click at [1436, 598] on main "< Back to public search results Copy work link DIOS BENDIGA NUESTRO AMOR Work D…" at bounding box center [759, 718] width 1519 height 1357
click at [1436, 605] on main "< Back to public search results Copy work link DIOS BENDIGA NUESTRO AMOR Work D…" at bounding box center [759, 718] width 1519 height 1357
click at [1436, 605] on main "< Back to public search results Copy work link DIOS BENDIGA NUESTRO AMOR Work D…" at bounding box center [759, 718] width 1519 height 1357
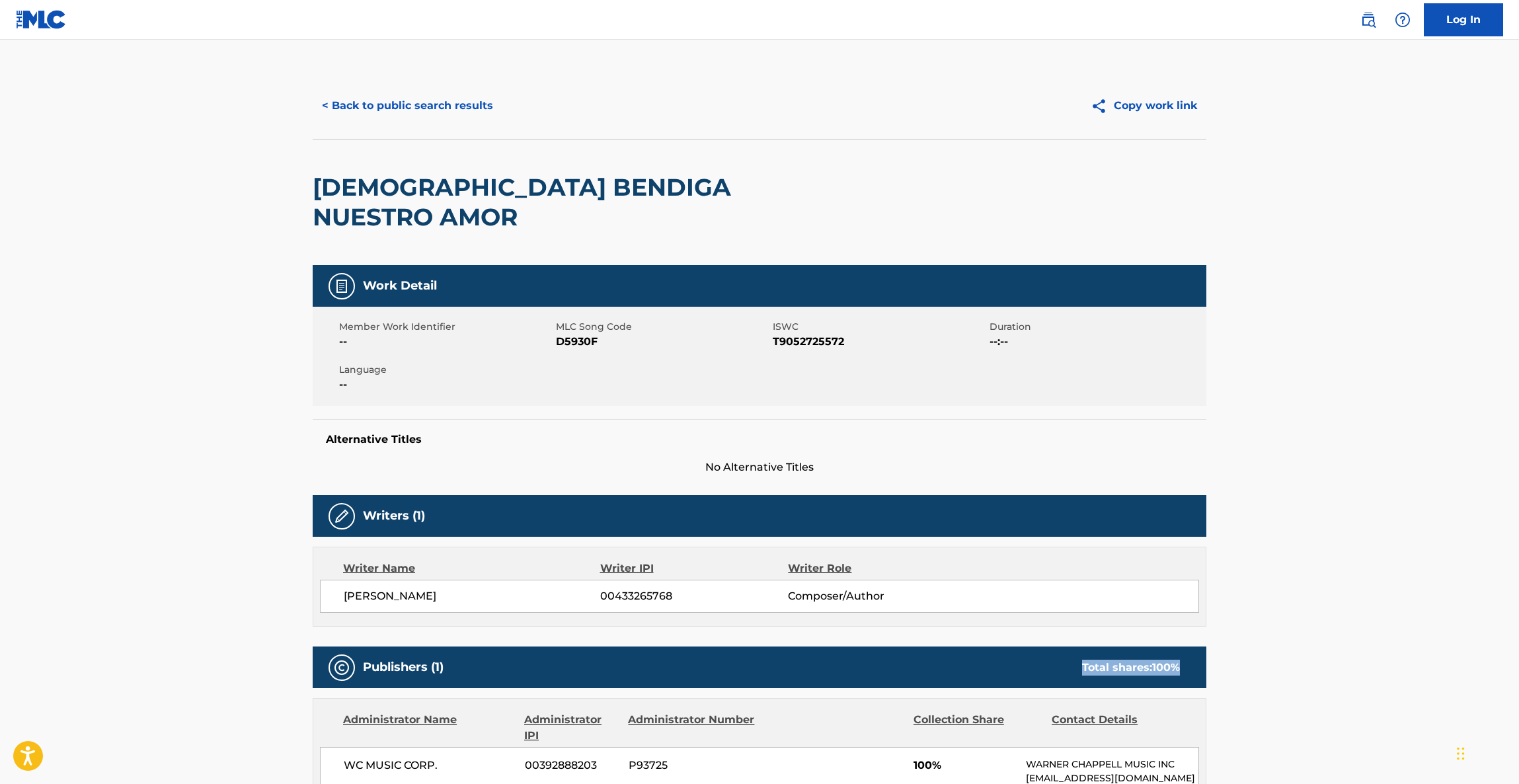
click at [1436, 605] on main "< Back to public search results Copy work link DIOS BENDIGA NUESTRO AMOR Work D…" at bounding box center [759, 718] width 1519 height 1357
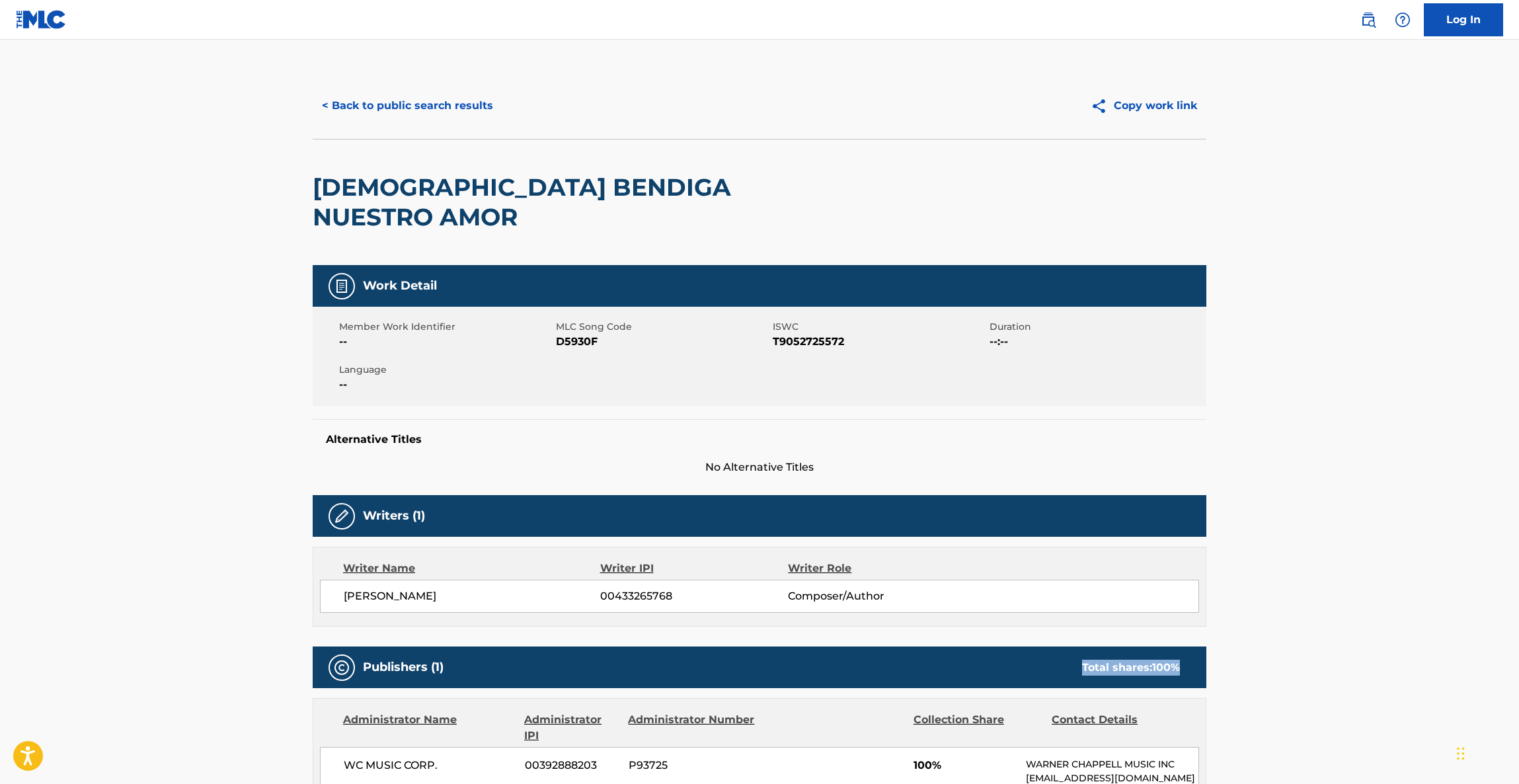
click at [1436, 605] on main "< Back to public search results Copy work link DIOS BENDIGA NUESTRO AMOR Work D…" at bounding box center [759, 718] width 1519 height 1357
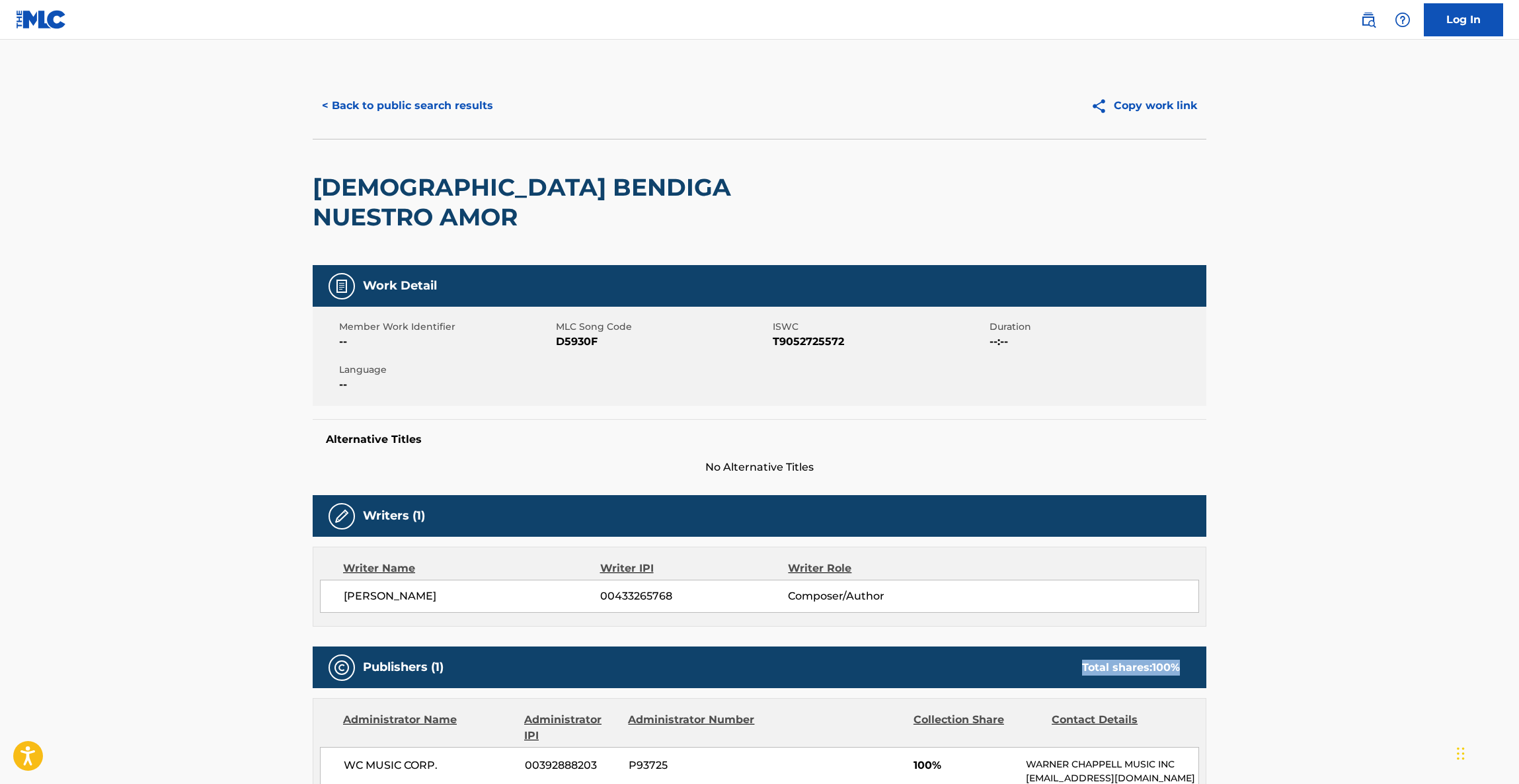
click at [1436, 605] on main "< Back to public search results Copy work link DIOS BENDIGA NUESTRO AMOR Work D…" at bounding box center [759, 718] width 1519 height 1357
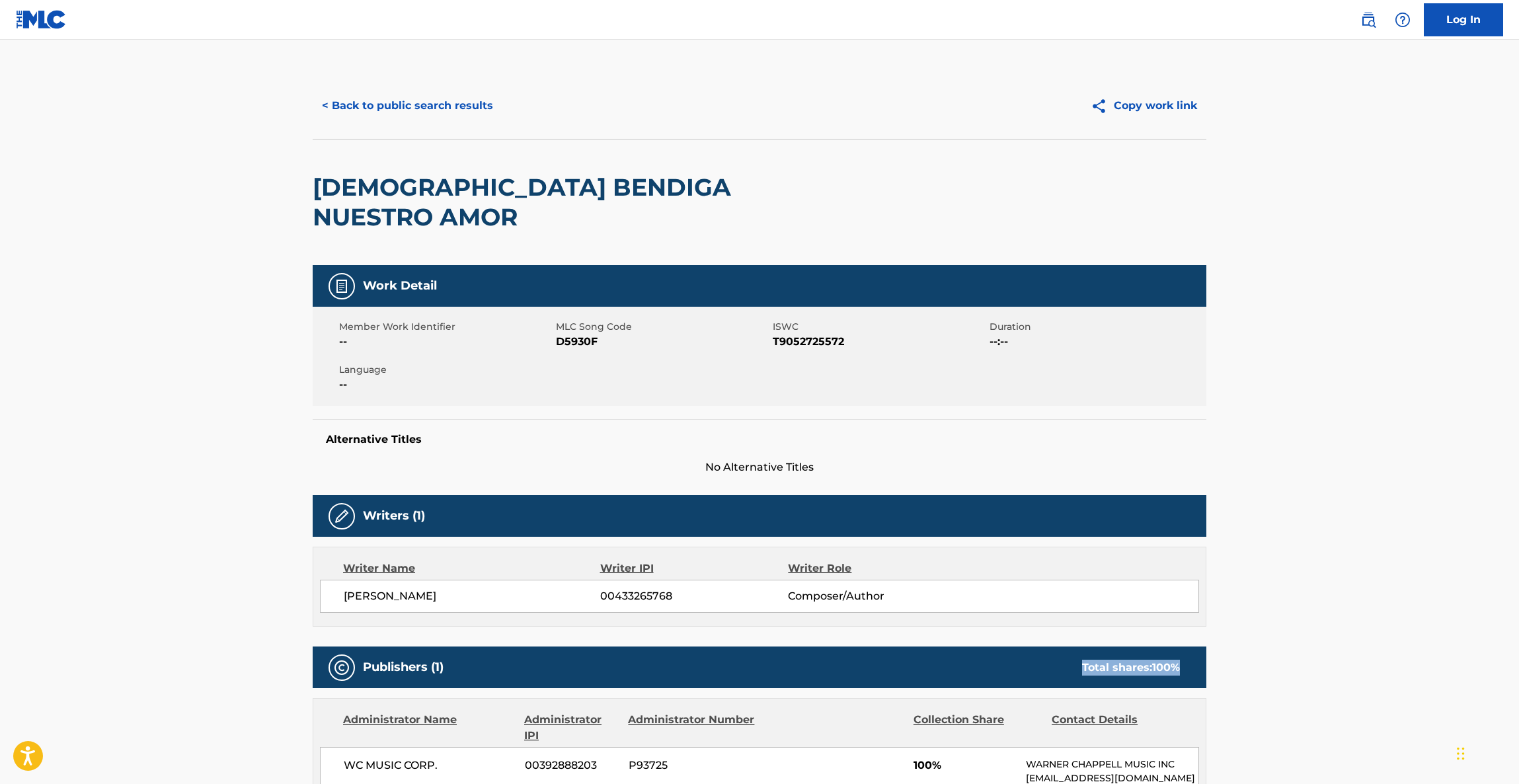
click at [1436, 605] on main "< Back to public search results Copy work link DIOS BENDIGA NUESTRO AMOR Work D…" at bounding box center [759, 718] width 1519 height 1357
click at [1435, 609] on main "< Back to public search results Copy work link DIOS BENDIGA NUESTRO AMOR Work D…" at bounding box center [759, 718] width 1519 height 1357
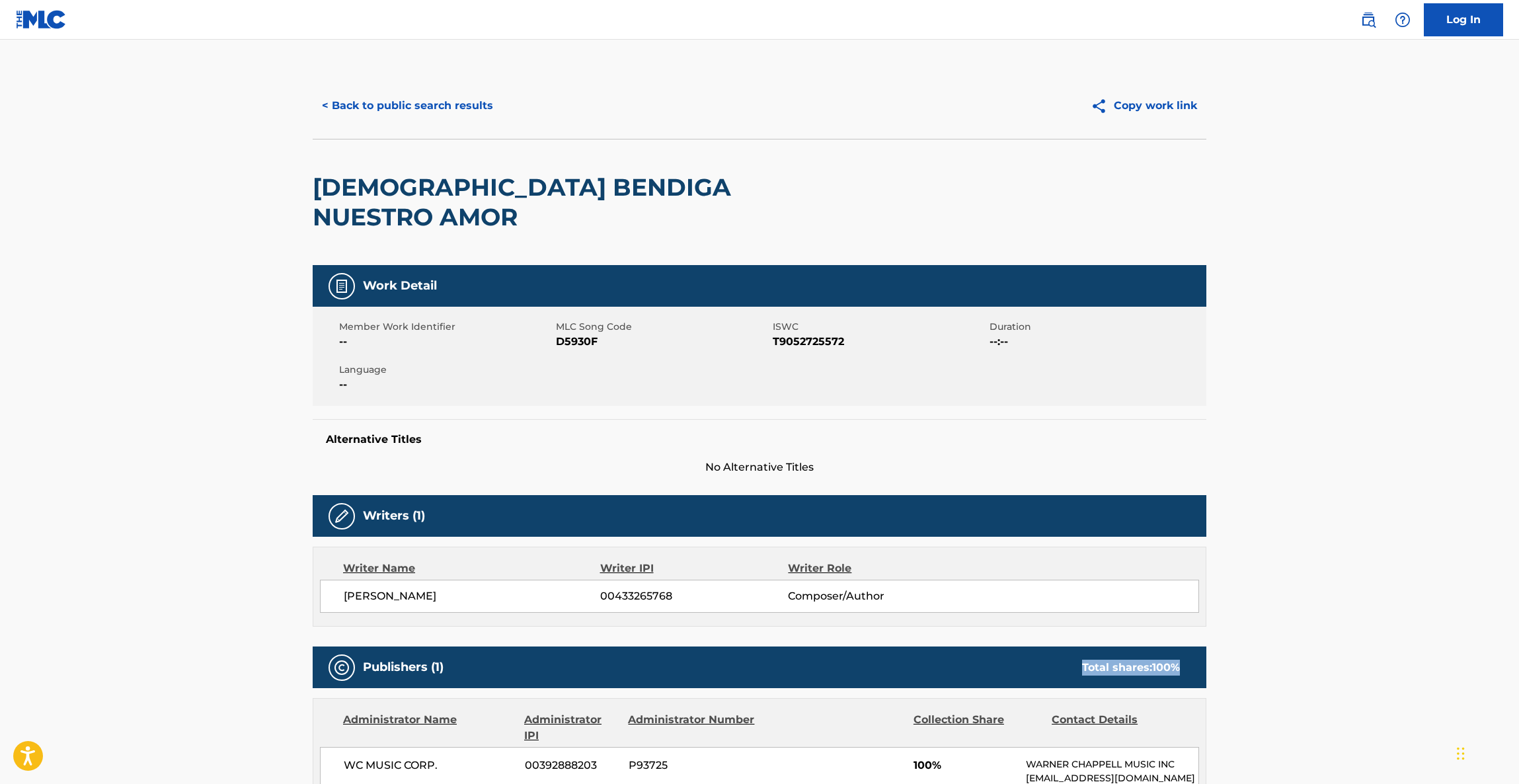
click at [1435, 609] on main "< Back to public search results Copy work link DIOS BENDIGA NUESTRO AMOR Work D…" at bounding box center [759, 718] width 1519 height 1357
drag, startPoint x: 1435, startPoint y: 609, endPoint x: 1436, endPoint y: 601, distance: 8.1
click at [1435, 607] on main "< Back to public search results Copy work link DIOS BENDIGA NUESTRO AMOR Work D…" at bounding box center [759, 718] width 1519 height 1357
click at [1441, 584] on main "< Back to public search results Copy work link DIOS BENDIGA NUESTRO AMOR Work D…" at bounding box center [759, 718] width 1519 height 1357
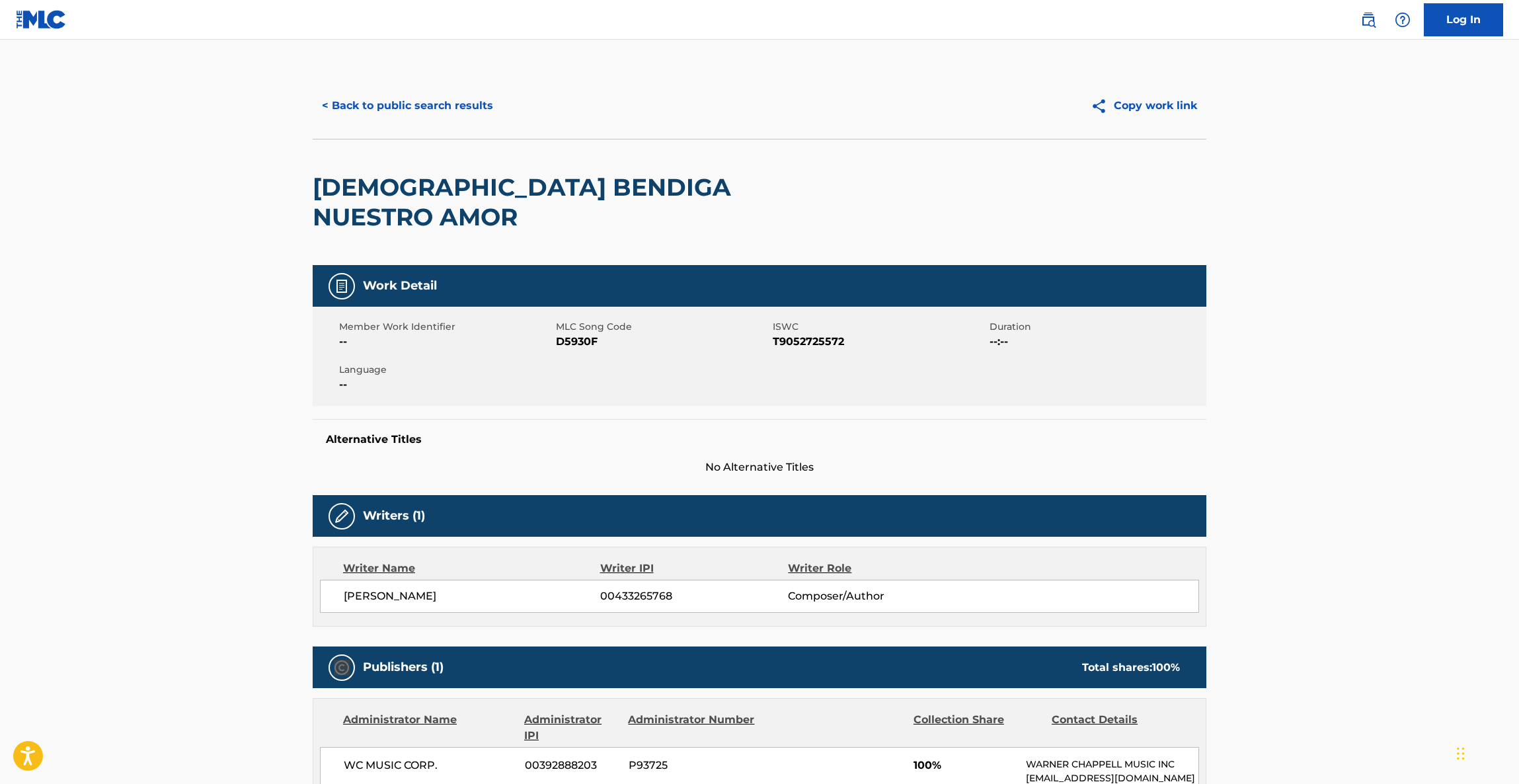
click at [1441, 584] on main "< Back to public search results Copy work link DIOS BENDIGA NUESTRO AMOR Work D…" at bounding box center [759, 718] width 1519 height 1357
drag, startPoint x: 1441, startPoint y: 584, endPoint x: 1444, endPoint y: 598, distance: 14.3
click at [1443, 592] on main "< Back to public search results Copy work link DIOS BENDIGA NUESTRO AMOR Work D…" at bounding box center [759, 718] width 1519 height 1357
click at [1444, 596] on main "< Back to public search results Copy work link DIOS BENDIGA NUESTRO AMOR Work D…" at bounding box center [759, 718] width 1519 height 1357
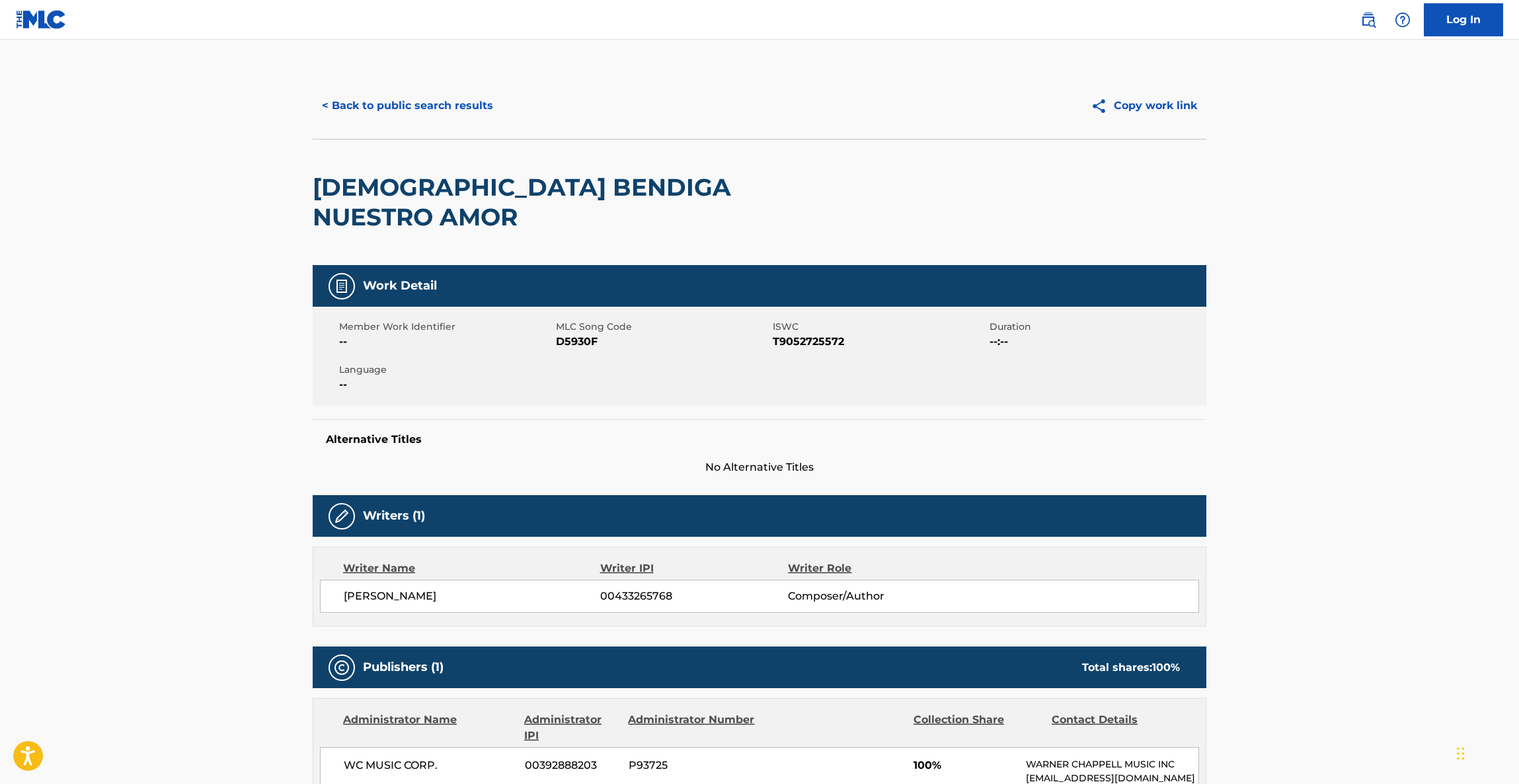
click at [1444, 598] on main "< Back to public search results Copy work link DIOS BENDIGA NUESTRO AMOR Work D…" at bounding box center [759, 718] width 1519 height 1357
drag, startPoint x: 1444, startPoint y: 598, endPoint x: 1447, endPoint y: 565, distance: 33.1
click at [1444, 588] on main "< Back to public search results Copy work link DIOS BENDIGA NUESTRO AMOR Work D…" at bounding box center [759, 718] width 1519 height 1357
click at [1328, 426] on main "< Back to public search results Copy work link DIOS BENDIGA NUESTRO AMOR Work D…" at bounding box center [759, 718] width 1519 height 1357
click at [1332, 430] on main "< Back to public search results Copy work link DIOS BENDIGA NUESTRO AMOR Work D…" at bounding box center [759, 718] width 1519 height 1357
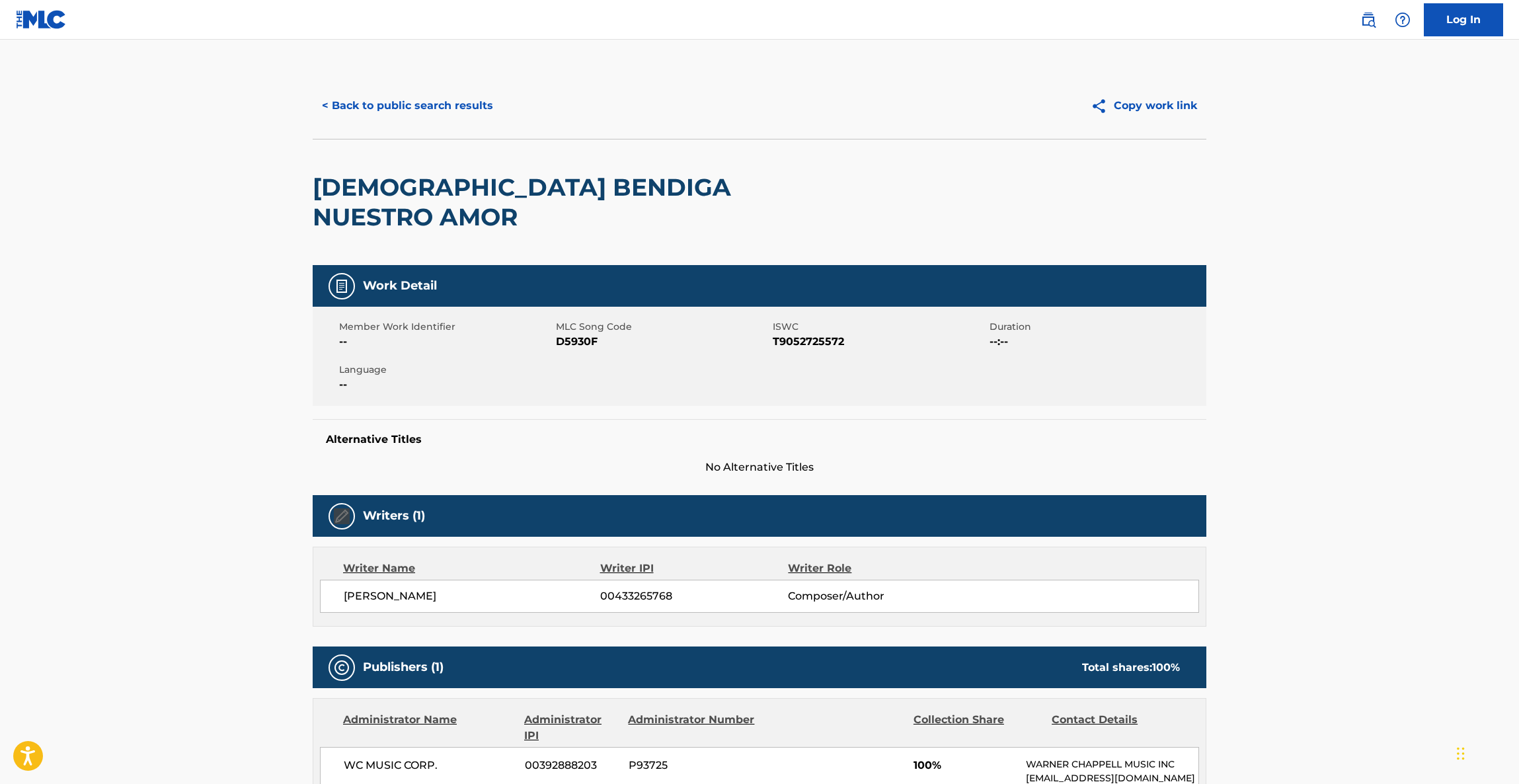
click at [1332, 430] on main "< Back to public search results Copy work link DIOS BENDIGA NUESTRO AMOR Work D…" at bounding box center [759, 718] width 1519 height 1357
click at [1333, 431] on main "< Back to public search results Copy work link DIOS BENDIGA NUESTRO AMOR Work D…" at bounding box center [759, 718] width 1519 height 1357
click at [1333, 432] on main "< Back to public search results Copy work link DIOS BENDIGA NUESTRO AMOR Work D…" at bounding box center [759, 718] width 1519 height 1357
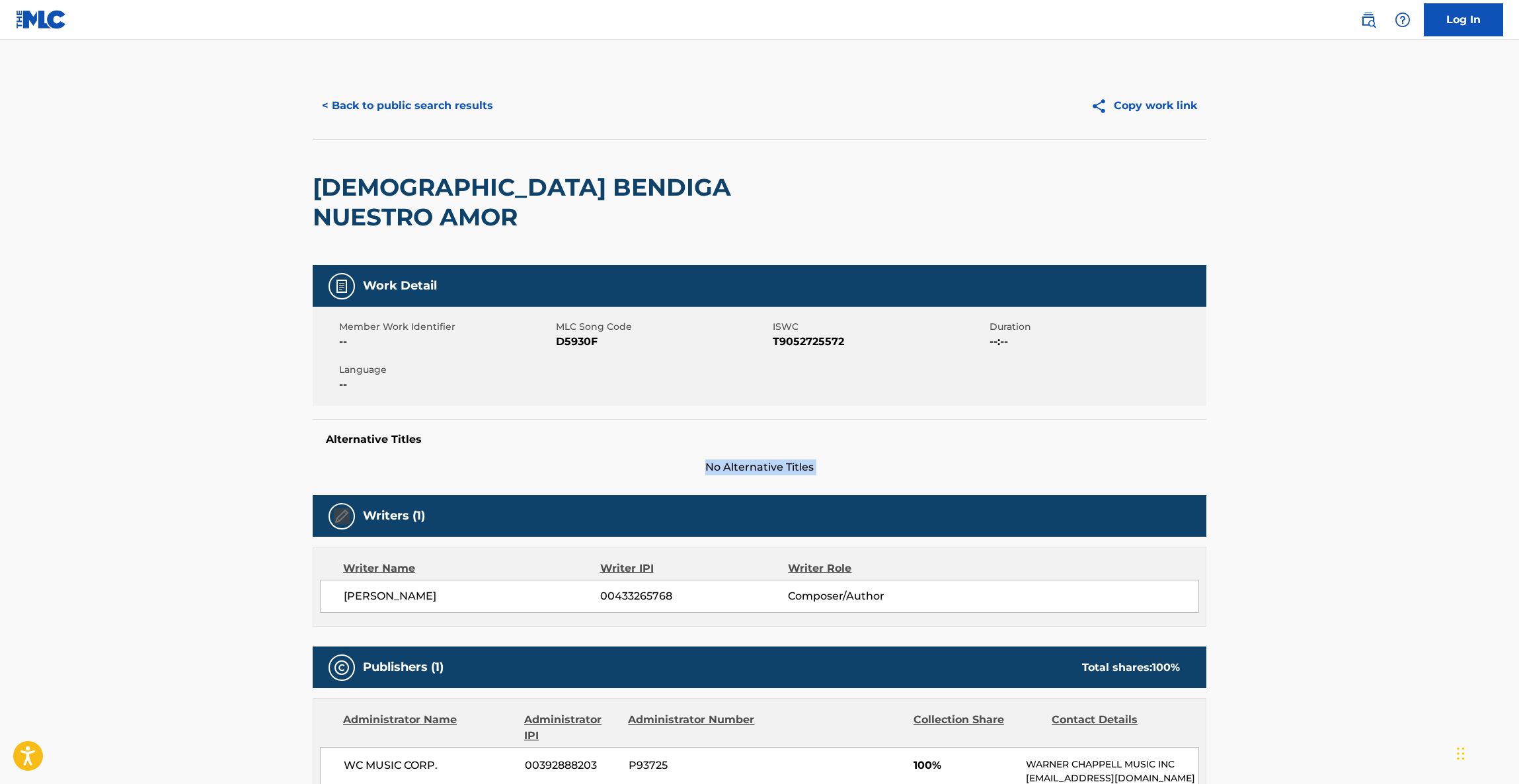
click at [1333, 432] on main "< Back to public search results Copy work link DIOS BENDIGA NUESTRO AMOR Work D…" at bounding box center [759, 718] width 1519 height 1357
click at [1336, 437] on main "< Back to public search results Copy work link DIOS BENDIGA NUESTRO AMOR Work D…" at bounding box center [759, 718] width 1519 height 1357
click at [1337, 438] on main "< Back to public search results Copy work link DIOS BENDIGA NUESTRO AMOR Work D…" at bounding box center [759, 718] width 1519 height 1357
drag, startPoint x: 1337, startPoint y: 438, endPoint x: 1353, endPoint y: 487, distance: 51.5
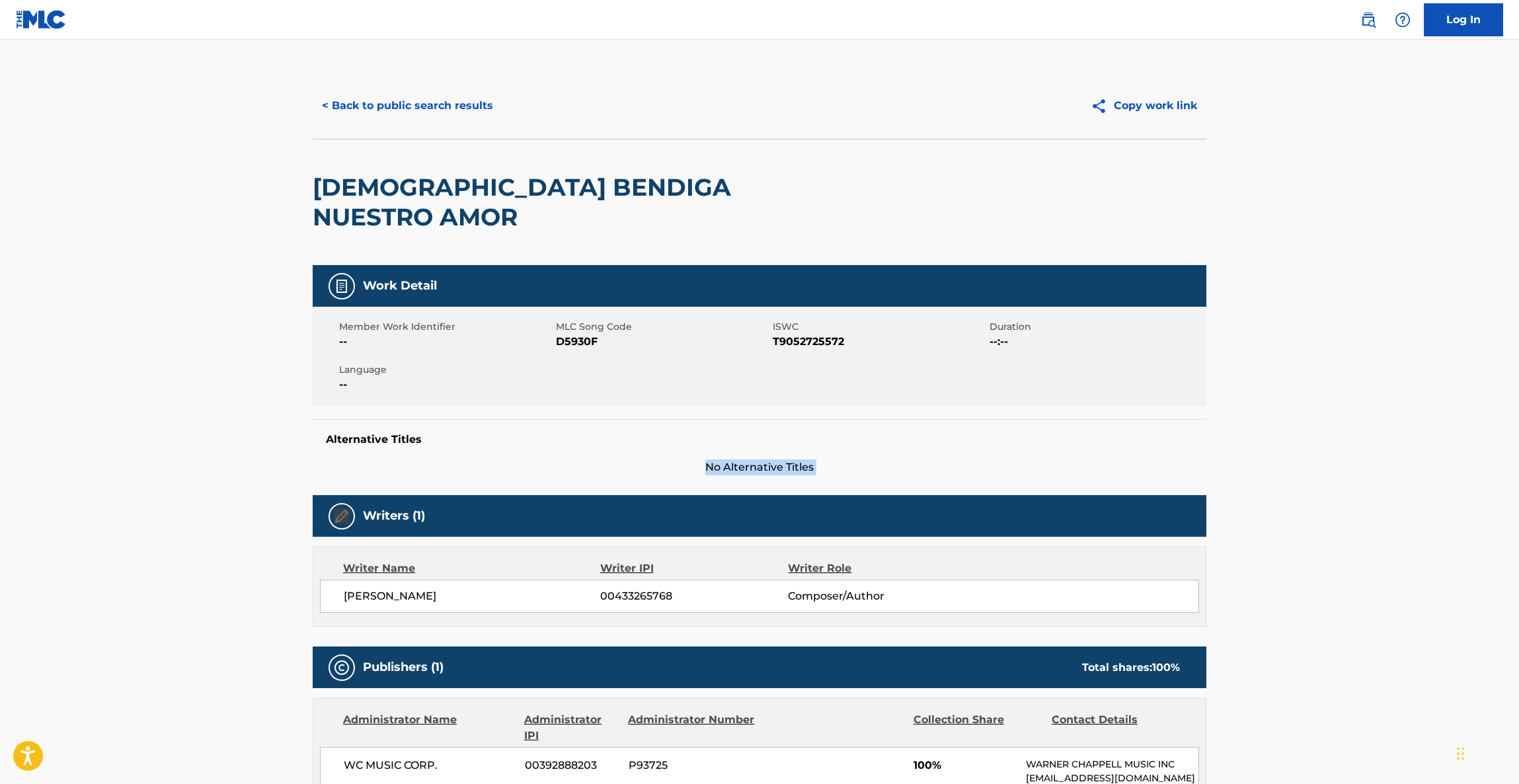
click at [1353, 486] on main "< Back to public search results Copy work link DIOS BENDIGA NUESTRO AMOR Work D…" at bounding box center [759, 718] width 1519 height 1357
drag, startPoint x: 1381, startPoint y: 509, endPoint x: 1398, endPoint y: 551, distance: 45.3
click at [1389, 539] on main "< Back to public search results Copy work link DIOS BENDIGA NUESTRO AMOR Work D…" at bounding box center [759, 718] width 1519 height 1357
click at [1398, 551] on main "< Back to public search results Copy work link DIOS BENDIGA NUESTRO AMOR Work D…" at bounding box center [759, 718] width 1519 height 1357
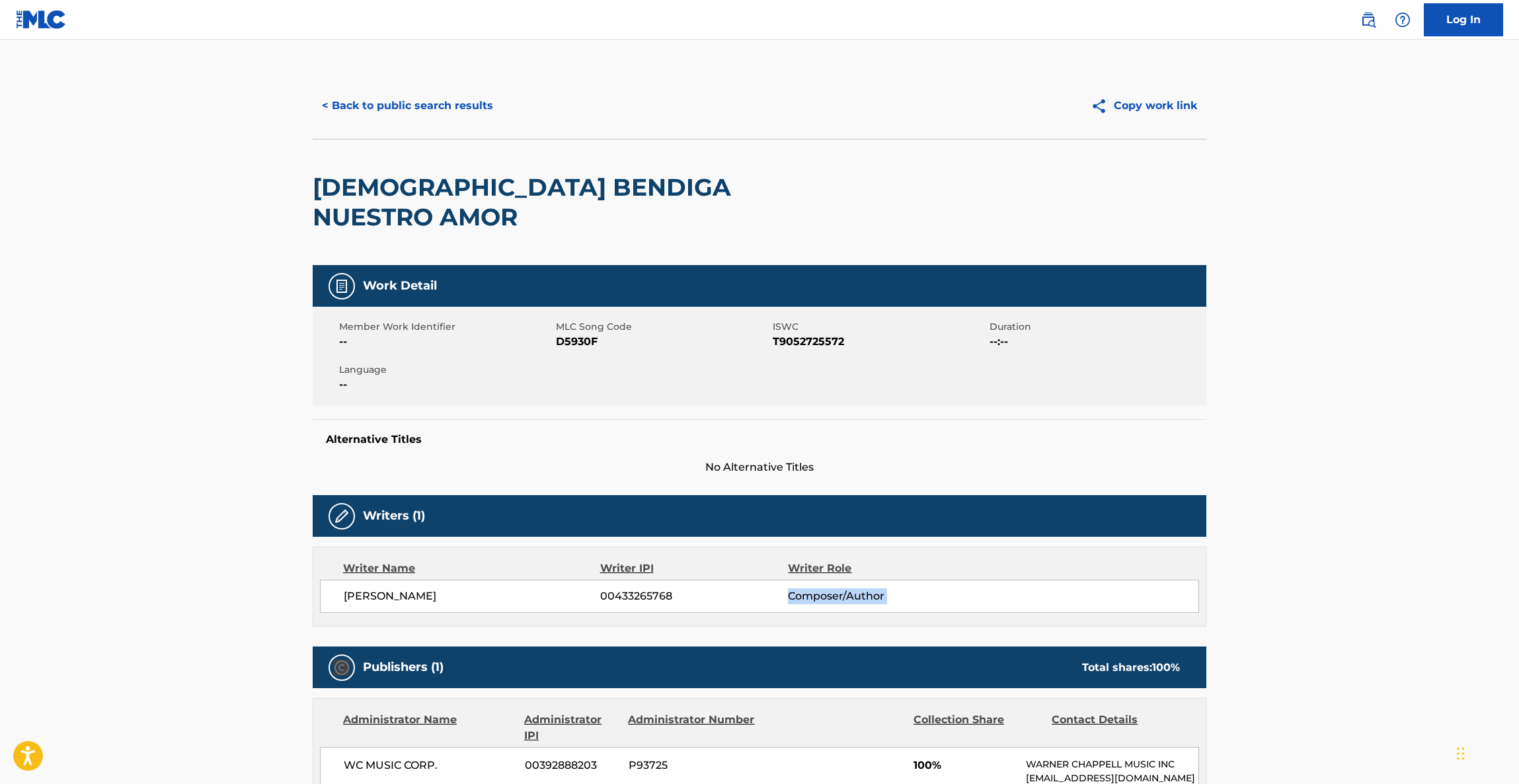
click at [1398, 551] on main "< Back to public search results Copy work link DIOS BENDIGA NUESTRO AMOR Work D…" at bounding box center [759, 718] width 1519 height 1357
click at [1395, 551] on main "< Back to public search results Copy work link DIOS BENDIGA NUESTRO AMOR Work D…" at bounding box center [759, 718] width 1519 height 1357
click at [1368, 554] on main "< Back to public search results Copy work link DIOS BENDIGA NUESTRO AMOR Work D…" at bounding box center [759, 718] width 1519 height 1357
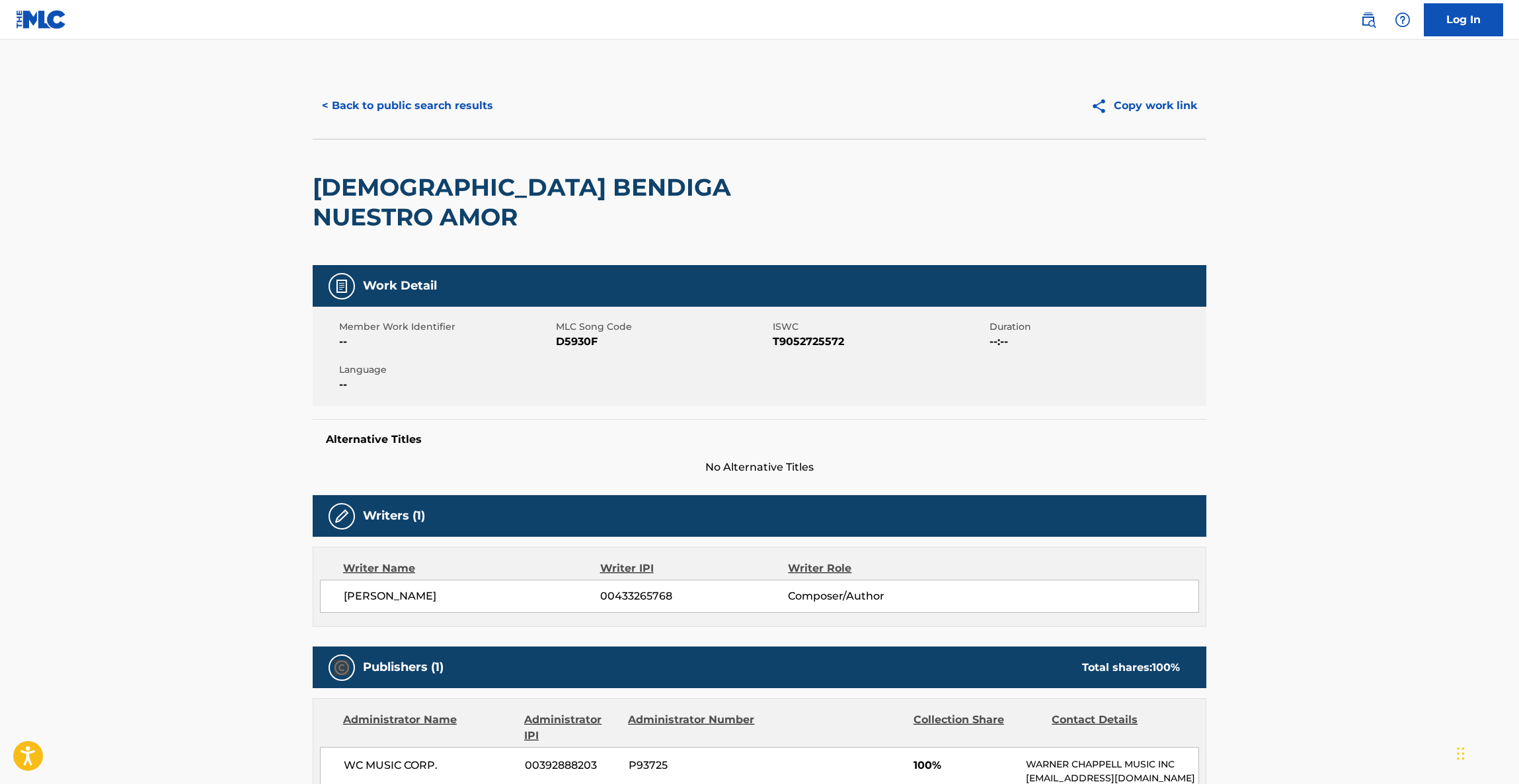
click at [1362, 593] on main "< Back to public search results Copy work link DIOS BENDIGA NUESTRO AMOR Work D…" at bounding box center [759, 718] width 1519 height 1357
click at [1362, 594] on main "< Back to public search results Copy work link DIOS BENDIGA NUESTRO AMOR Work D…" at bounding box center [759, 718] width 1519 height 1357
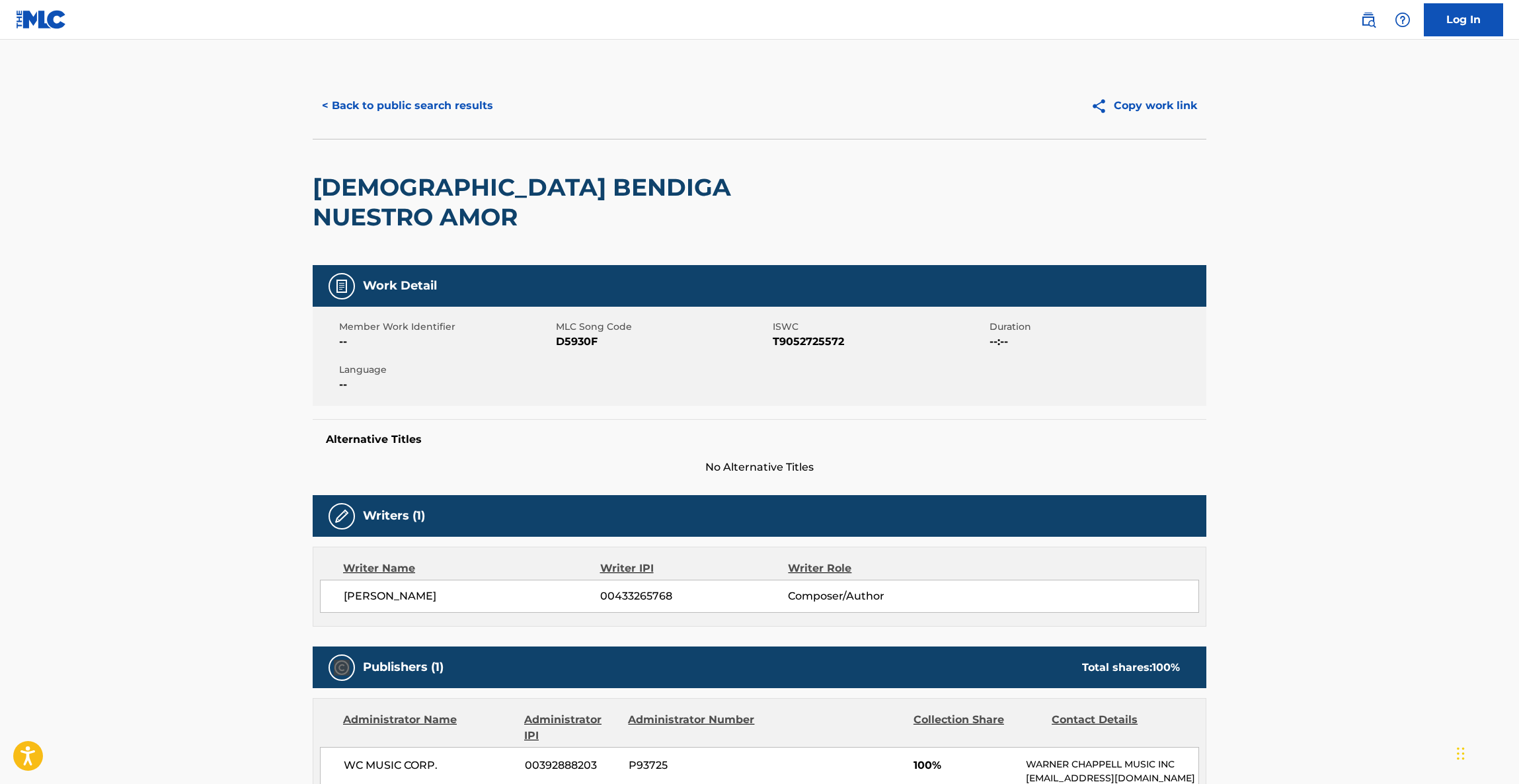
click at [1362, 594] on main "< Back to public search results Copy work link DIOS BENDIGA NUESTRO AMOR Work D…" at bounding box center [759, 718] width 1519 height 1357
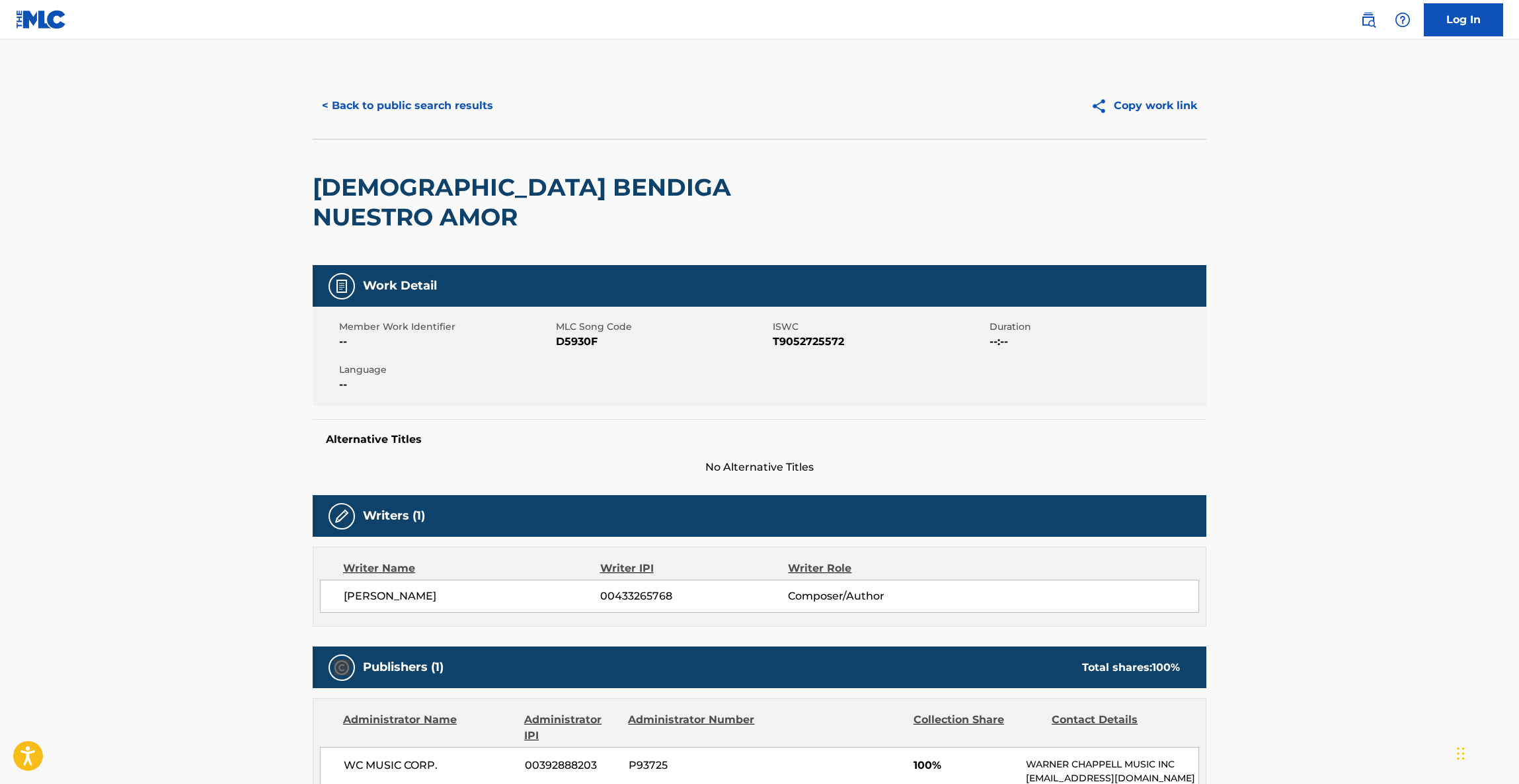
click at [1362, 594] on main "< Back to public search results Copy work link DIOS BENDIGA NUESTRO AMOR Work D…" at bounding box center [759, 718] width 1519 height 1357
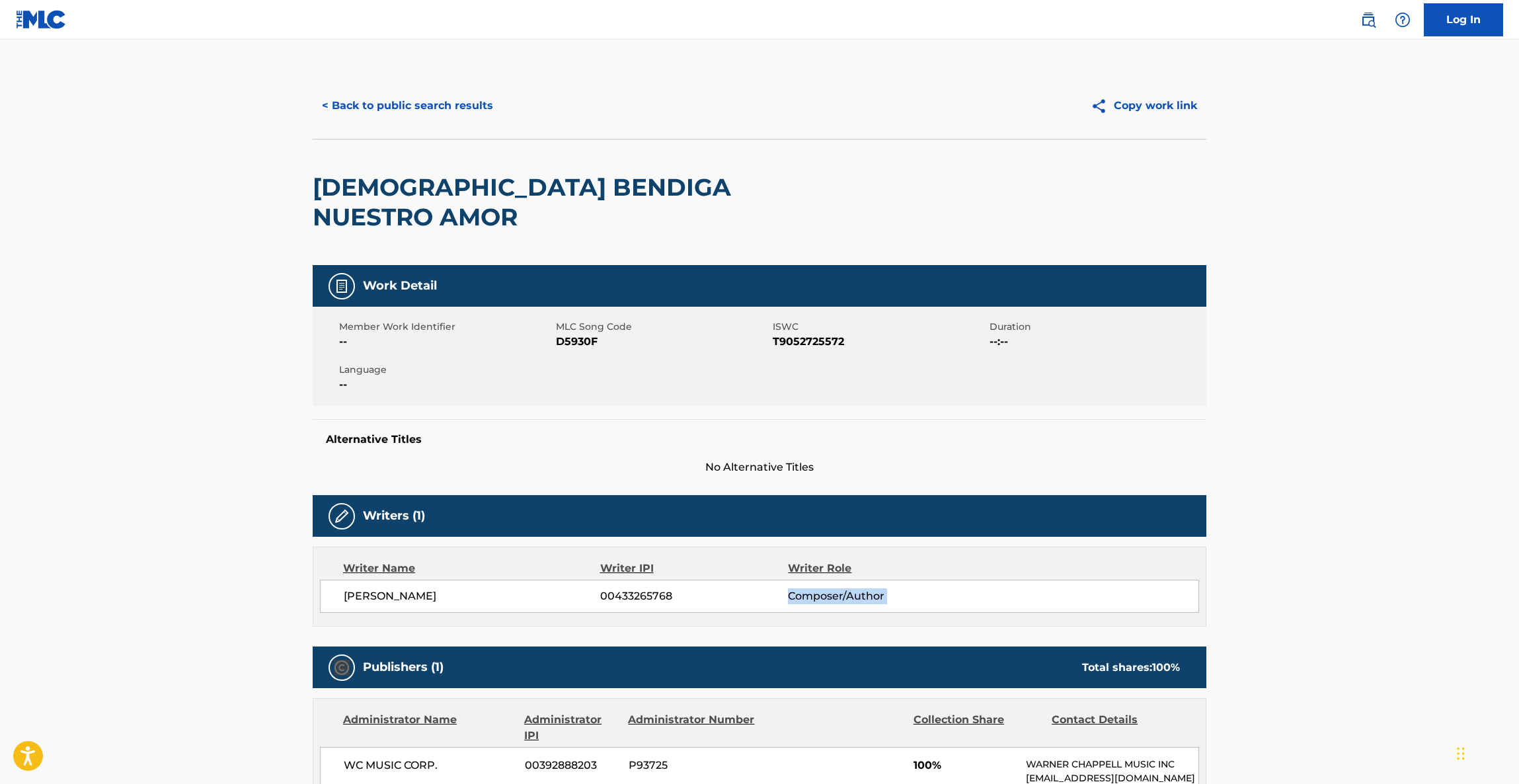
click at [1362, 594] on main "< Back to public search results Copy work link DIOS BENDIGA NUESTRO AMOR Work D…" at bounding box center [759, 718] width 1519 height 1357
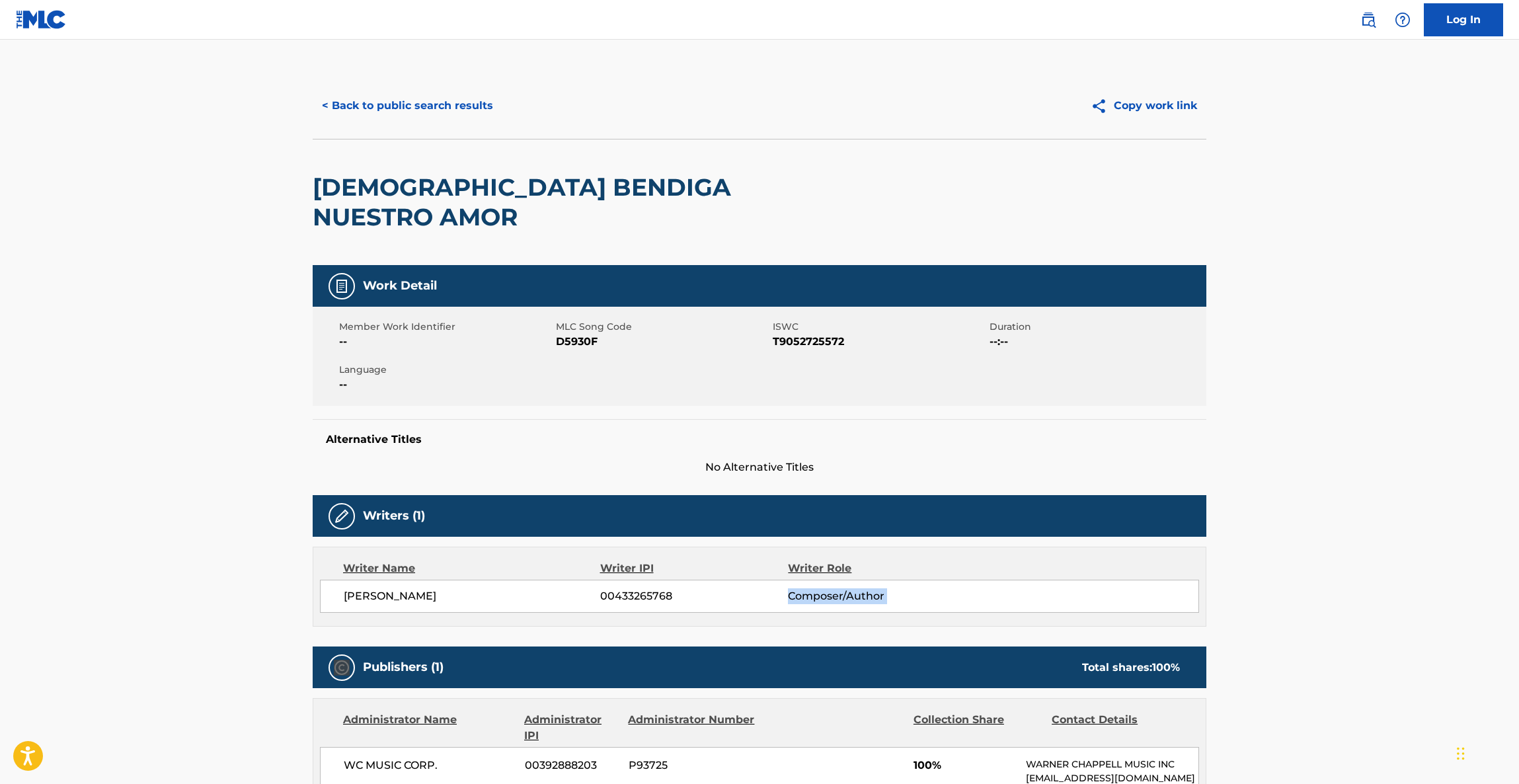
click at [1362, 594] on main "< Back to public search results Copy work link DIOS BENDIGA NUESTRO AMOR Work D…" at bounding box center [759, 718] width 1519 height 1357
click at [1362, 600] on main "< Back to public search results Copy work link DIOS BENDIGA NUESTRO AMOR Work D…" at bounding box center [759, 718] width 1519 height 1357
click at [1362, 602] on main "< Back to public search results Copy work link DIOS BENDIGA NUESTRO AMOR Work D…" at bounding box center [759, 718] width 1519 height 1357
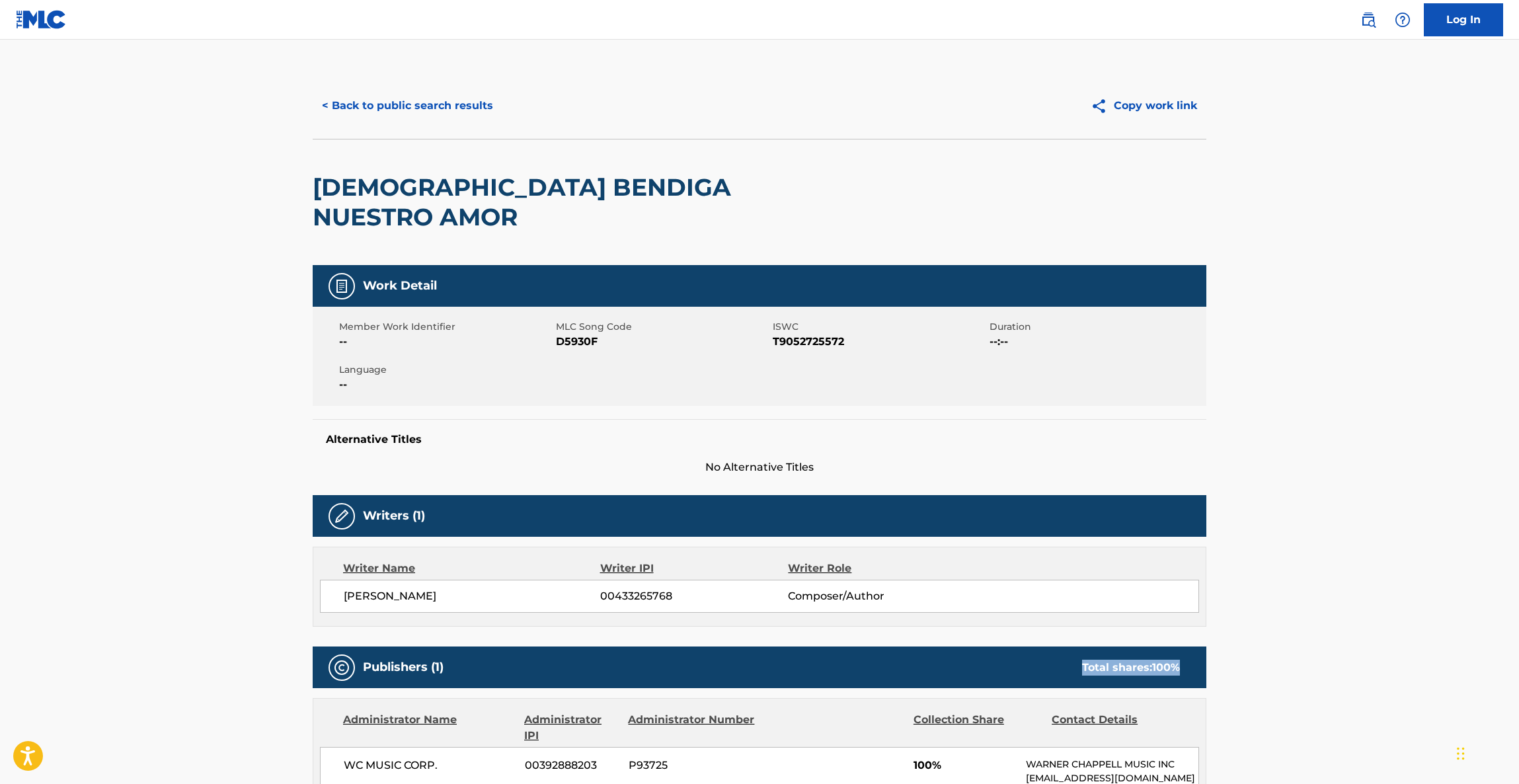
click at [1362, 602] on main "< Back to public search results Copy work link DIOS BENDIGA NUESTRO AMOR Work D…" at bounding box center [759, 718] width 1519 height 1357
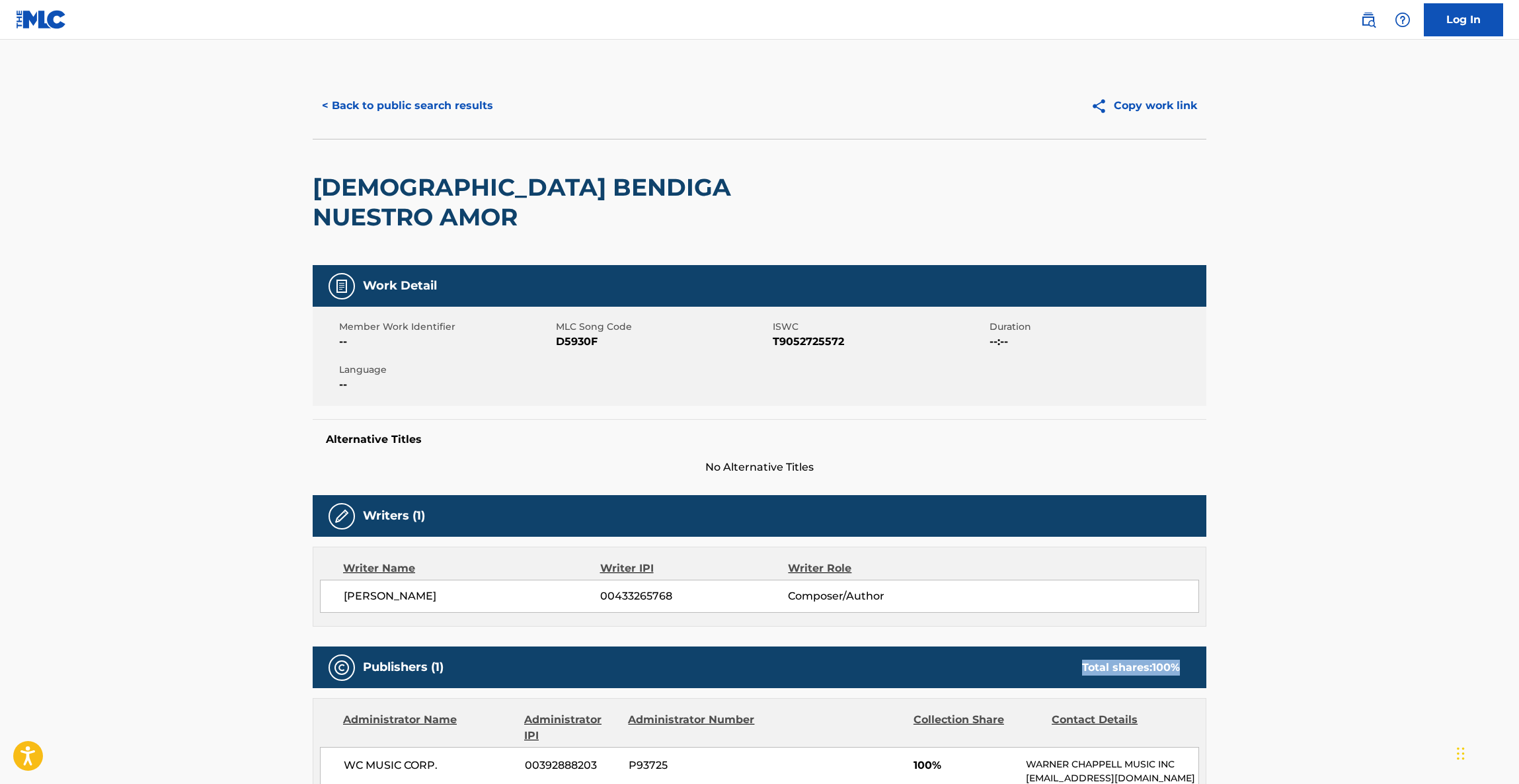
click at [1362, 602] on main "< Back to public search results Copy work link DIOS BENDIGA NUESTRO AMOR Work D…" at bounding box center [759, 718] width 1519 height 1357
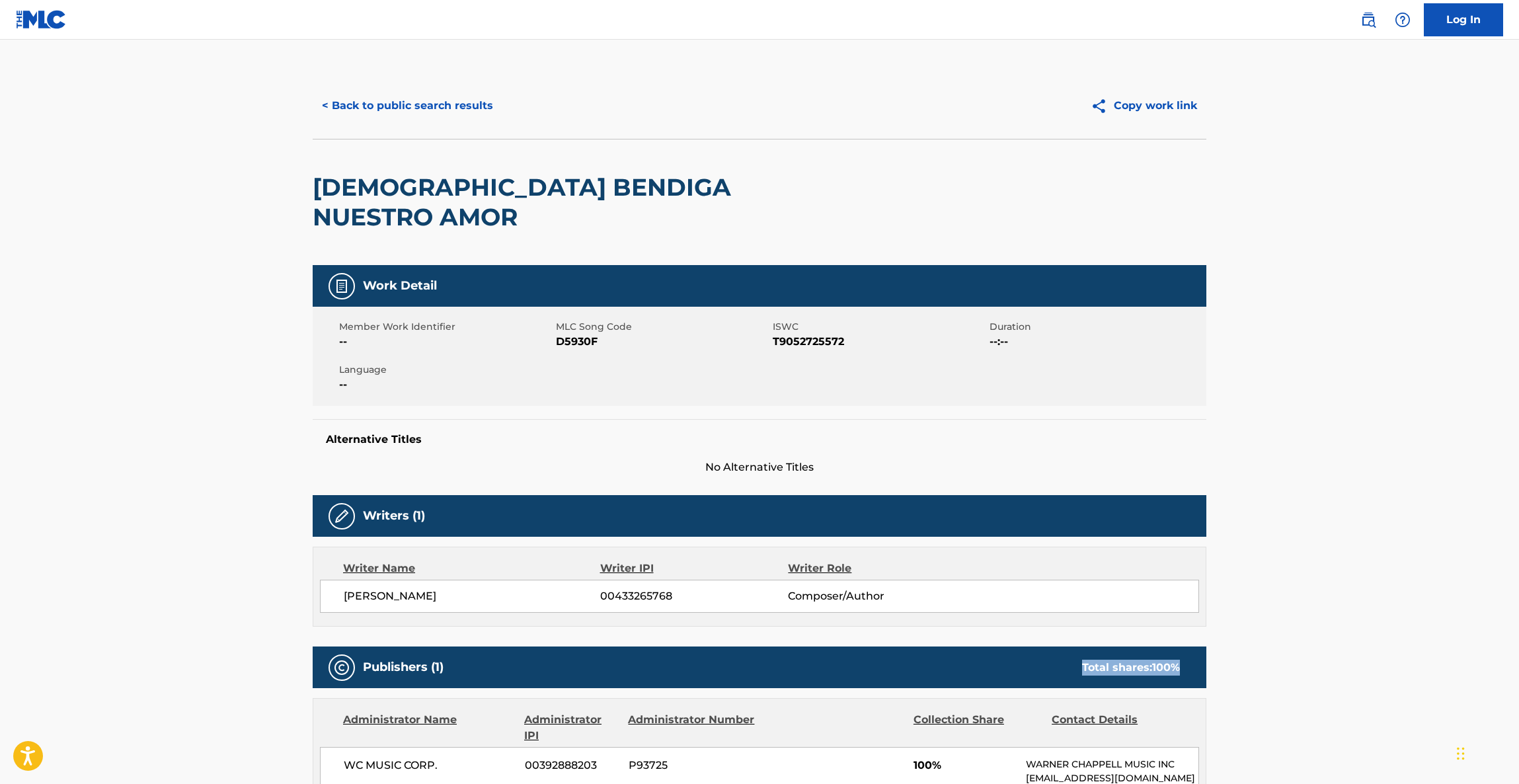
click at [1362, 602] on main "< Back to public search results Copy work link DIOS BENDIGA NUESTRO AMOR Work D…" at bounding box center [759, 718] width 1519 height 1357
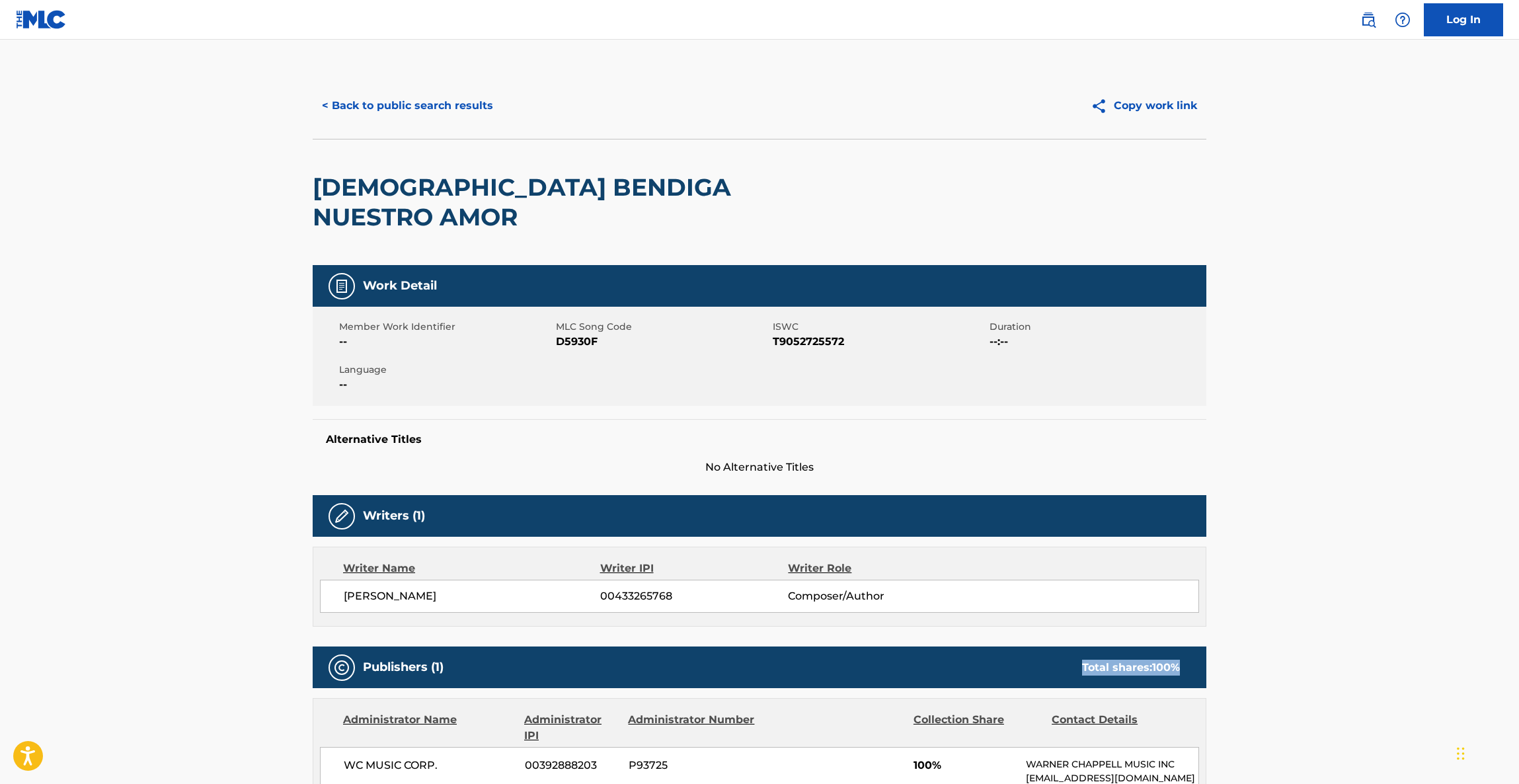
click at [1362, 602] on main "< Back to public search results Copy work link DIOS BENDIGA NUESTRO AMOR Work D…" at bounding box center [759, 718] width 1519 height 1357
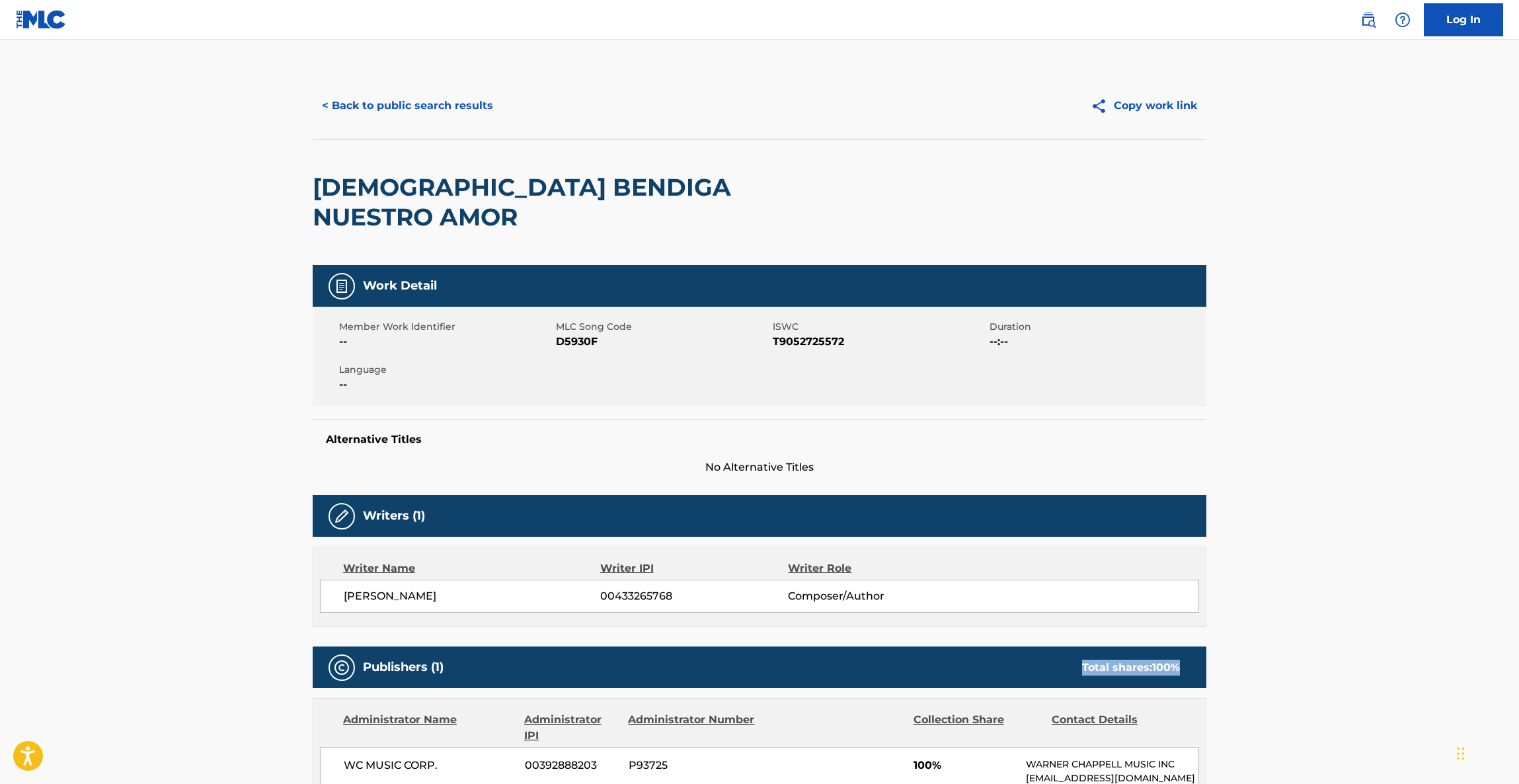
click at [1362, 602] on main "< Back to public search results Copy work link DIOS BENDIGA NUESTRO AMOR Work D…" at bounding box center [759, 718] width 1519 height 1357
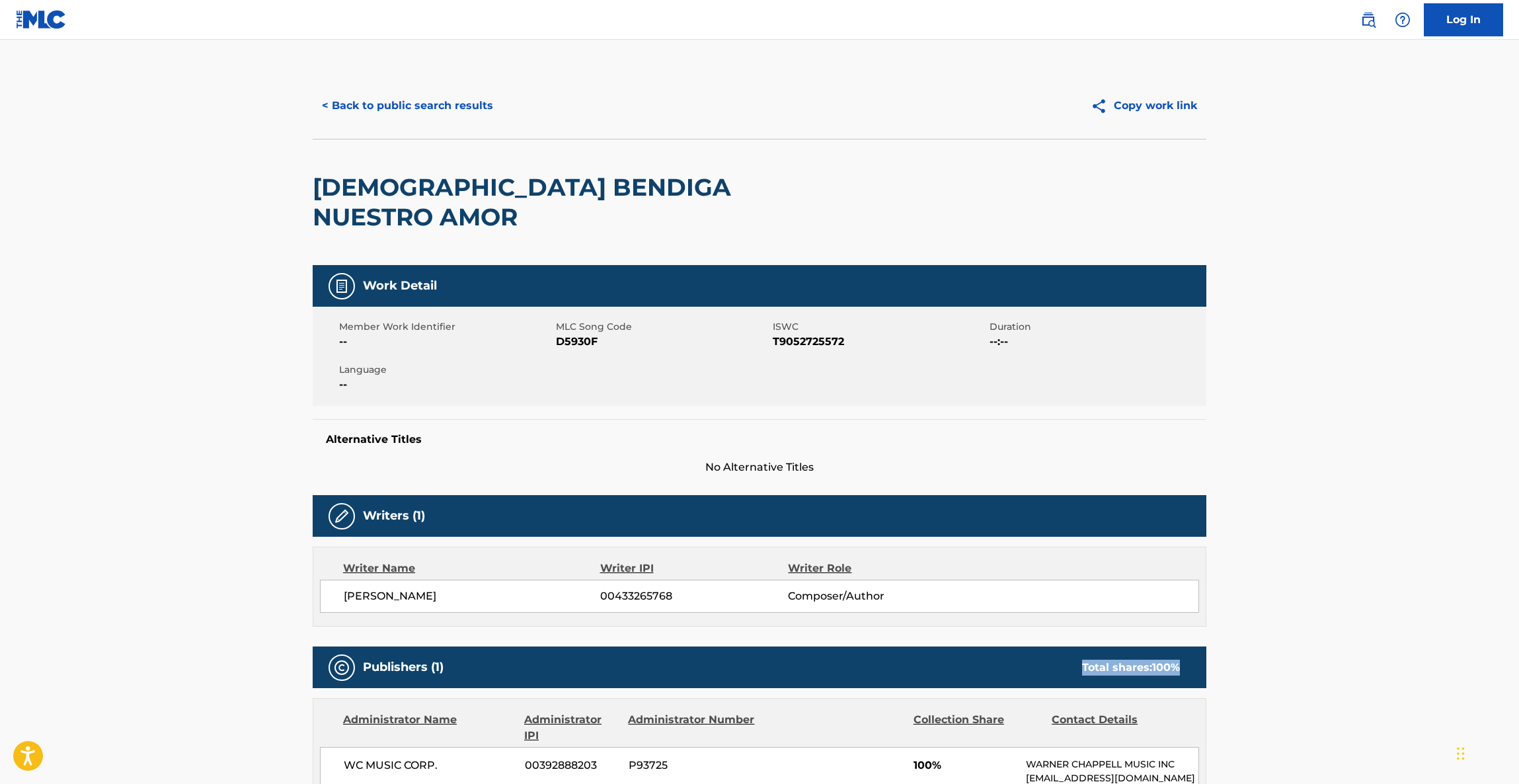
click at [1362, 602] on main "< Back to public search results Copy work link DIOS BENDIGA NUESTRO AMOR Work D…" at bounding box center [759, 718] width 1519 height 1357
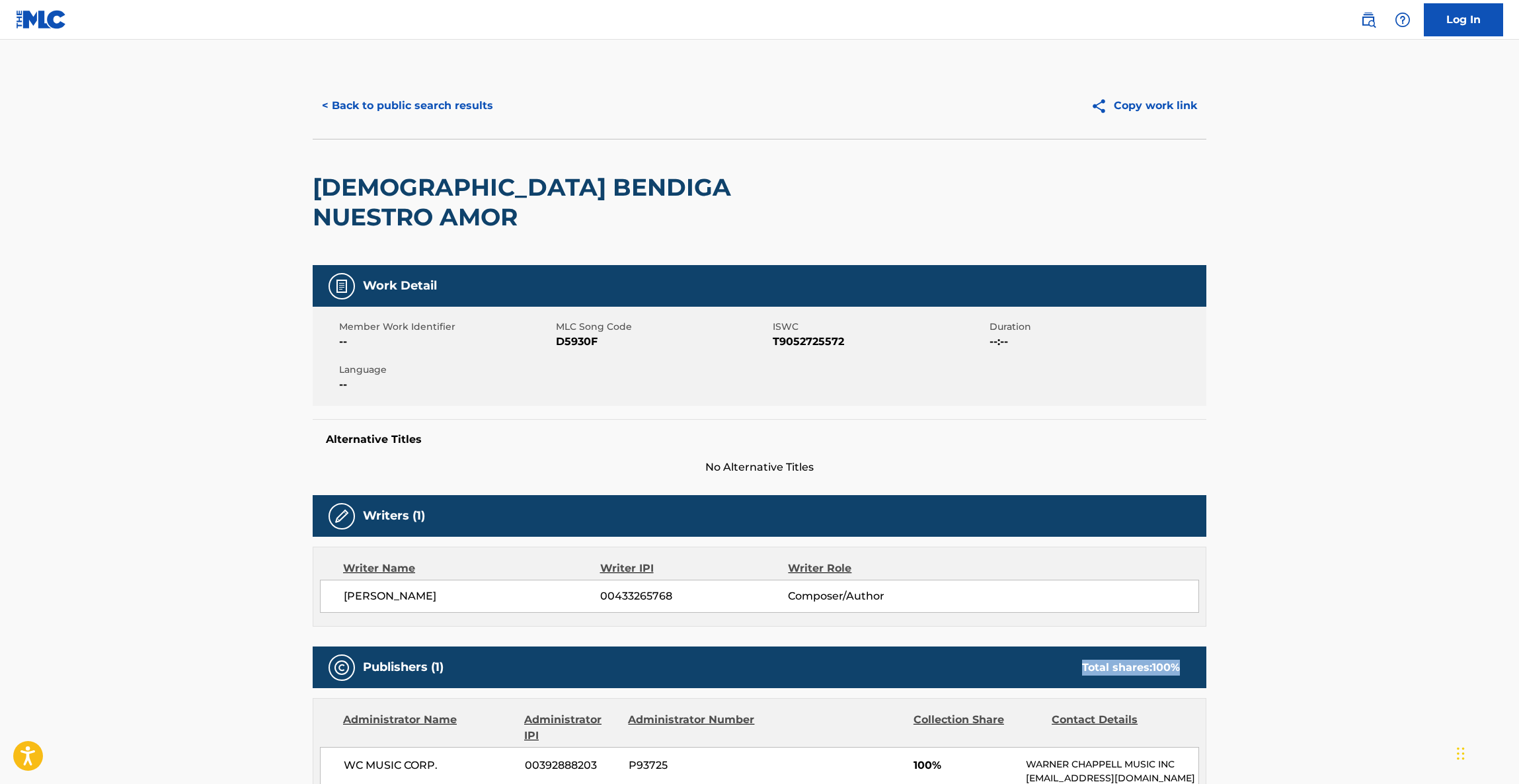
click at [1362, 602] on main "< Back to public search results Copy work link DIOS BENDIGA NUESTRO AMOR Work D…" at bounding box center [759, 718] width 1519 height 1357
click at [1362, 601] on main "< Back to public search results Copy work link DIOS BENDIGA NUESTRO AMOR Work D…" at bounding box center [759, 718] width 1519 height 1357
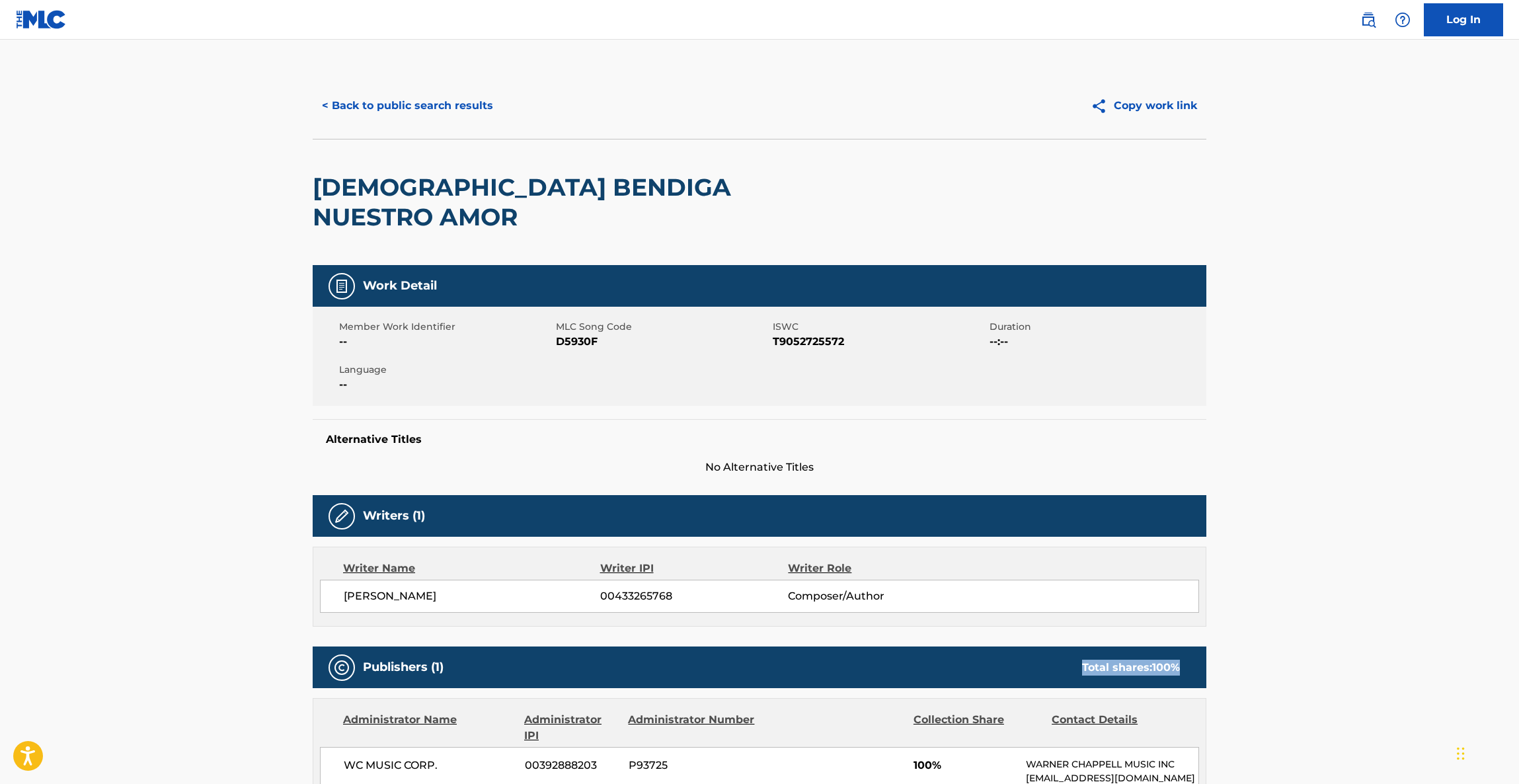
click at [1362, 601] on main "< Back to public search results Copy work link DIOS BENDIGA NUESTRO AMOR Work D…" at bounding box center [759, 718] width 1519 height 1357
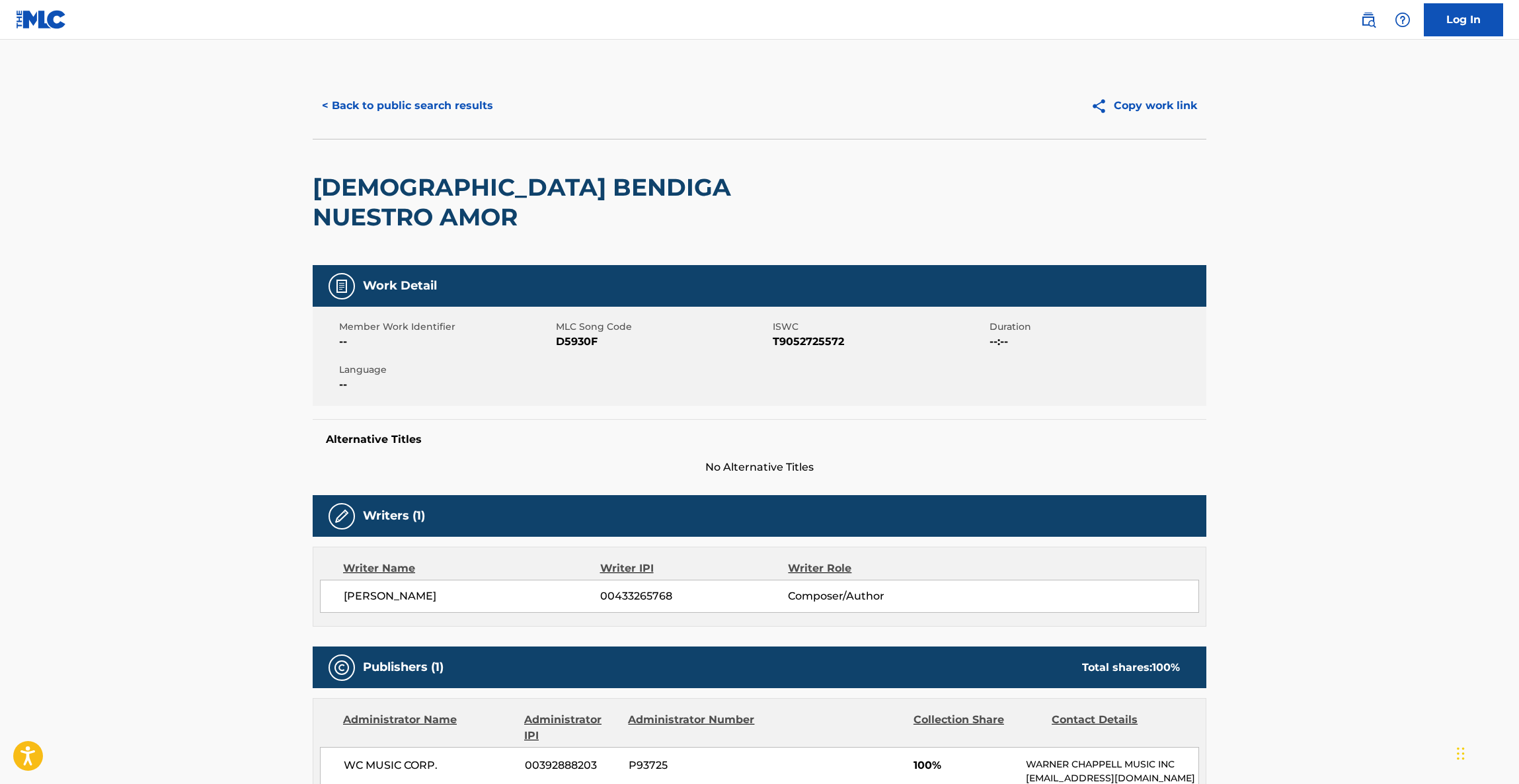
click at [1362, 601] on main "< Back to public search results Copy work link DIOS BENDIGA NUESTRO AMOR Work D…" at bounding box center [759, 718] width 1519 height 1357
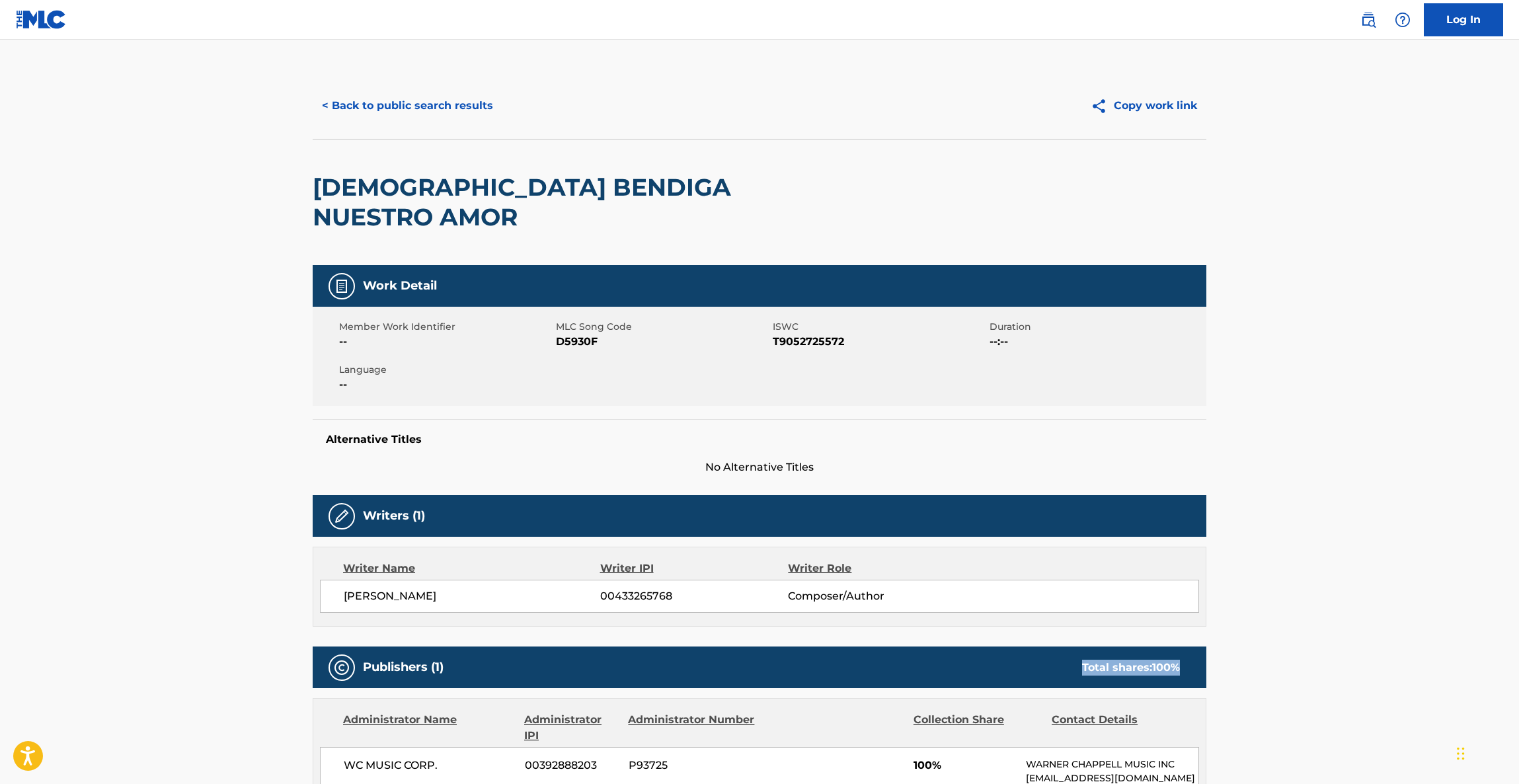
click at [1362, 601] on main "< Back to public search results Copy work link DIOS BENDIGA NUESTRO AMOR Work D…" at bounding box center [759, 718] width 1519 height 1357
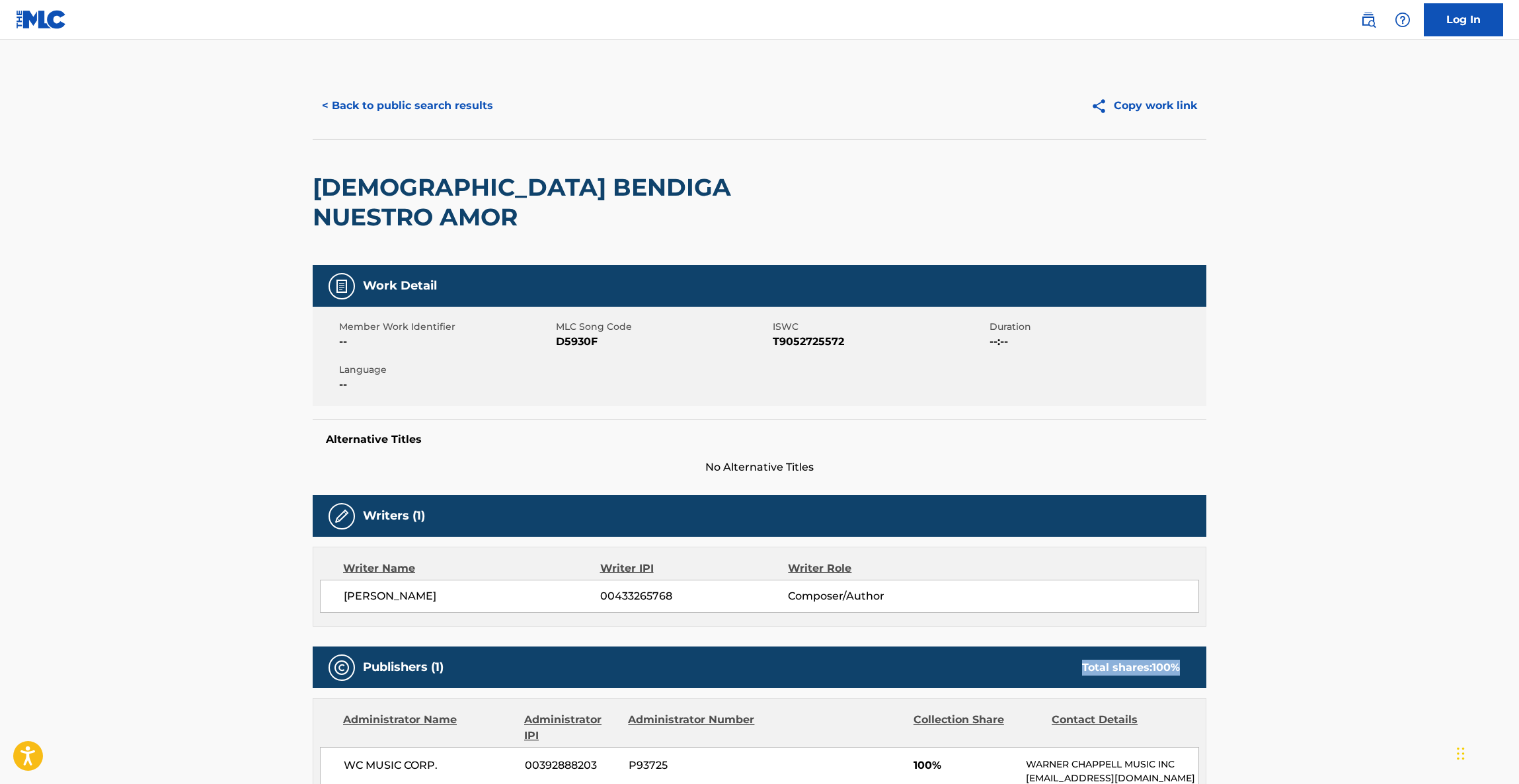
click at [1362, 601] on main "< Back to public search results Copy work link DIOS BENDIGA NUESTRO AMOR Work D…" at bounding box center [759, 718] width 1519 height 1357
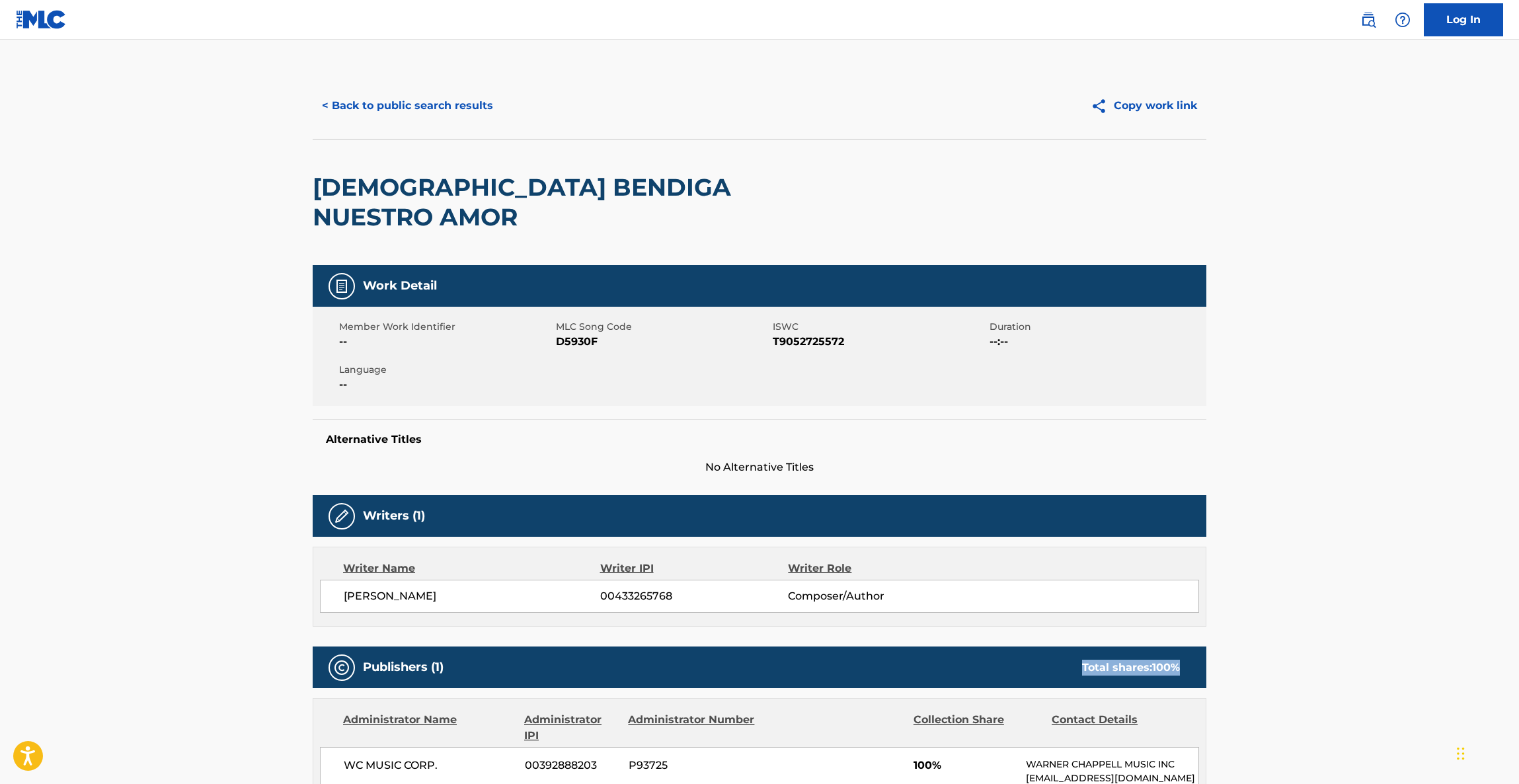
click at [1362, 601] on main "< Back to public search results Copy work link DIOS BENDIGA NUESTRO AMOR Work D…" at bounding box center [759, 718] width 1519 height 1357
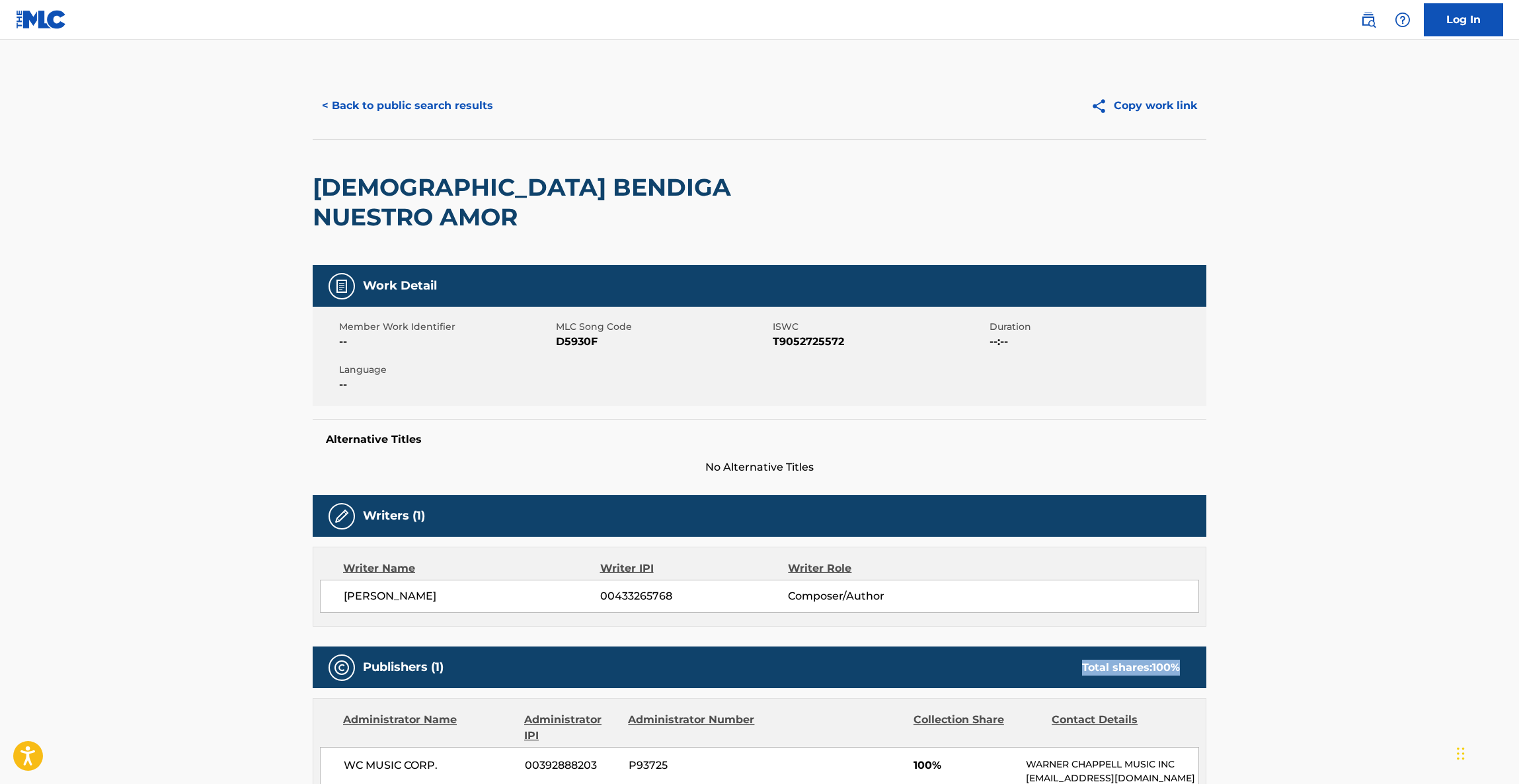
click at [1362, 601] on main "< Back to public search results Copy work link DIOS BENDIGA NUESTRO AMOR Work D…" at bounding box center [759, 718] width 1519 height 1357
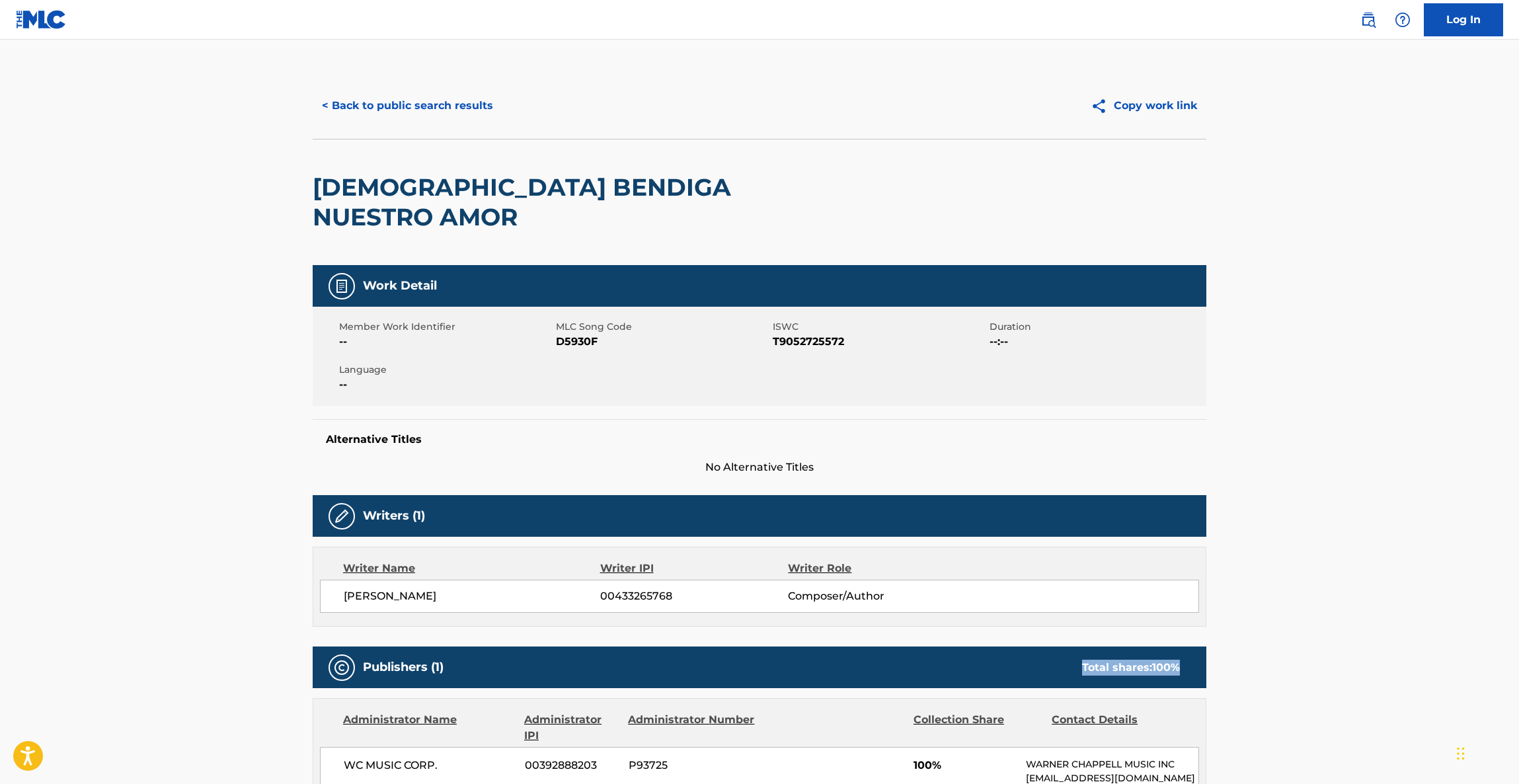
click at [1362, 601] on main "< Back to public search results Copy work link DIOS BENDIGA NUESTRO AMOR Work D…" at bounding box center [759, 718] width 1519 height 1357
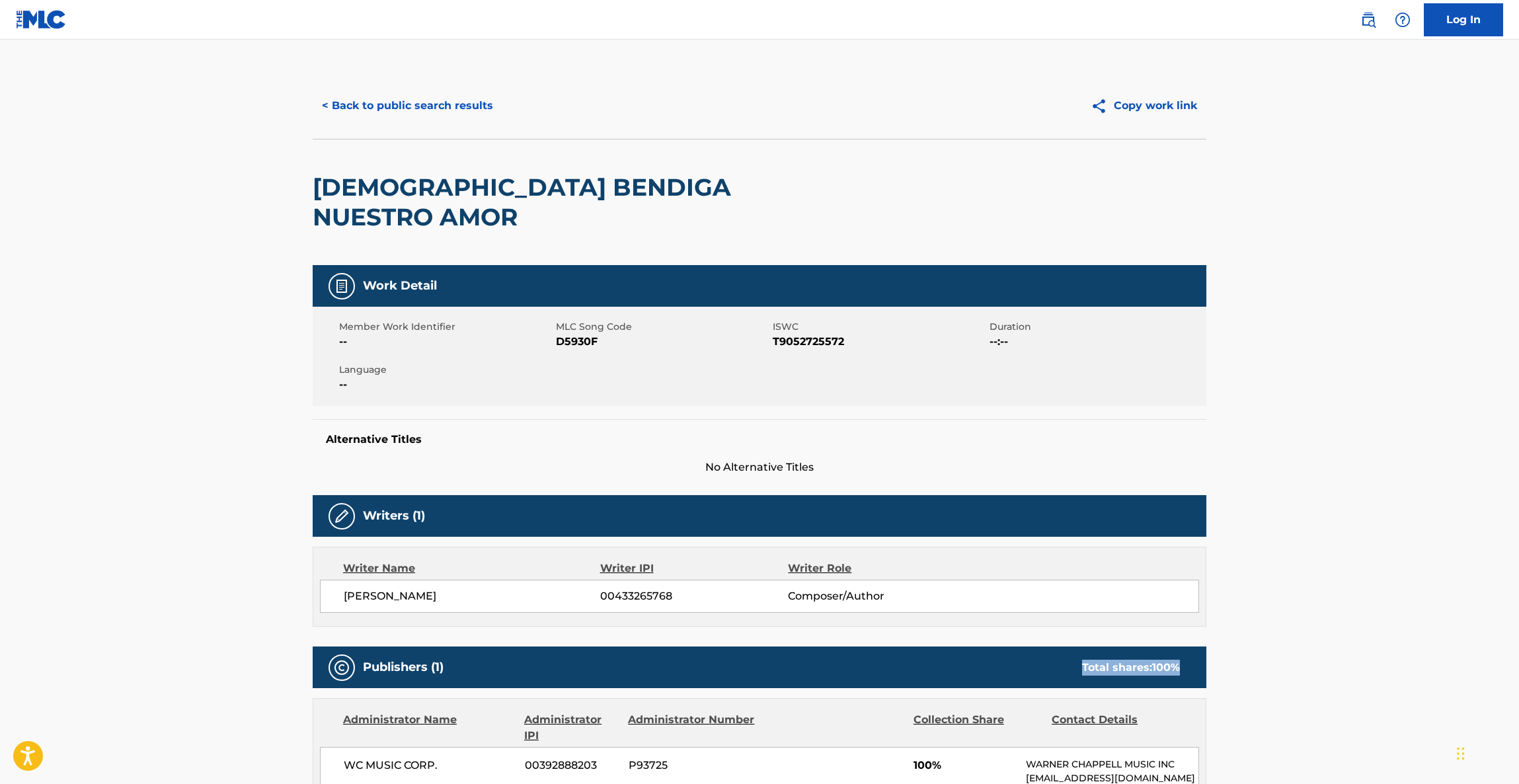
click at [1362, 601] on main "< Back to public search results Copy work link DIOS BENDIGA NUESTRO AMOR Work D…" at bounding box center [759, 718] width 1519 height 1357
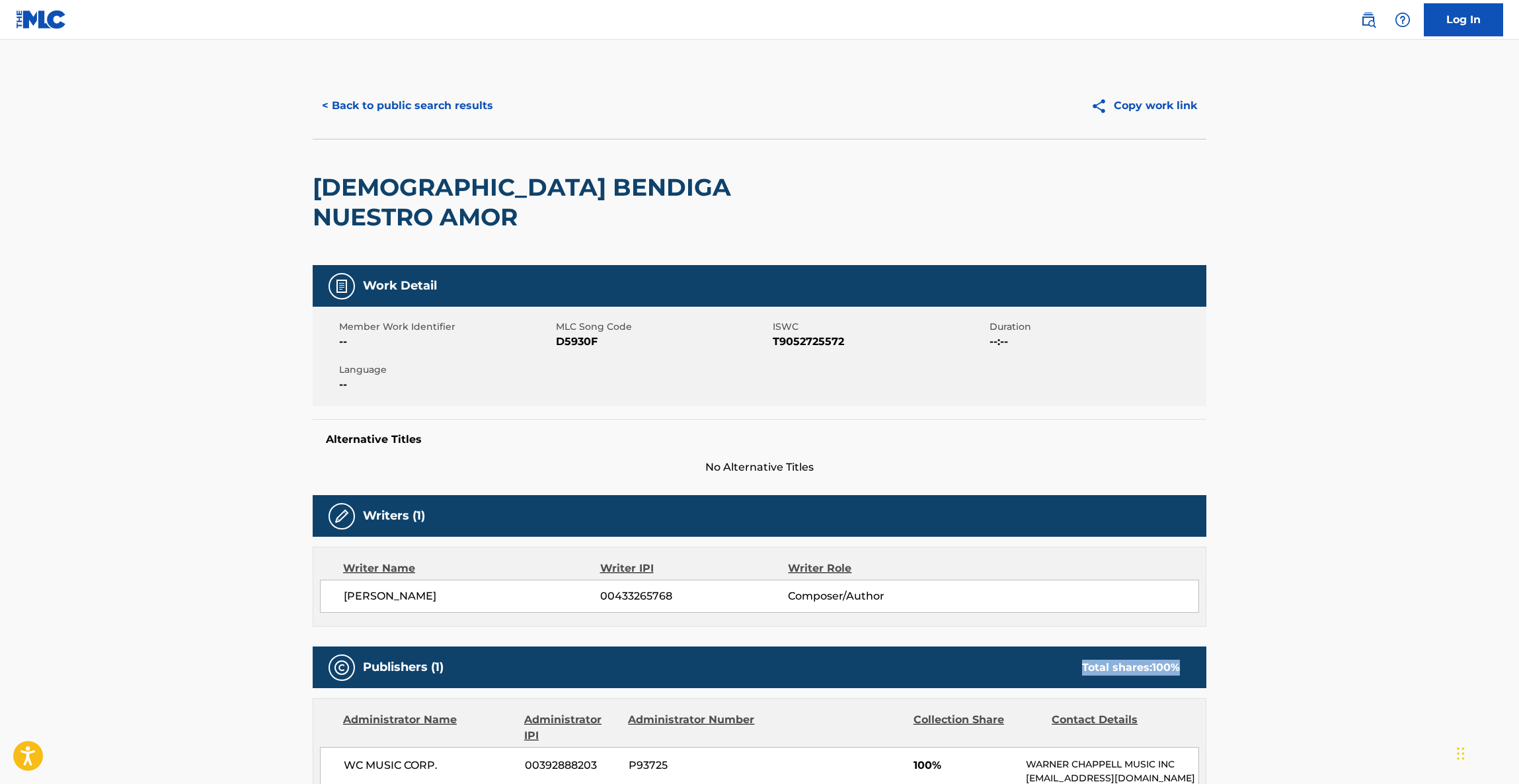
click at [1362, 601] on main "< Back to public search results Copy work link DIOS BENDIGA NUESTRO AMOR Work D…" at bounding box center [759, 718] width 1519 height 1357
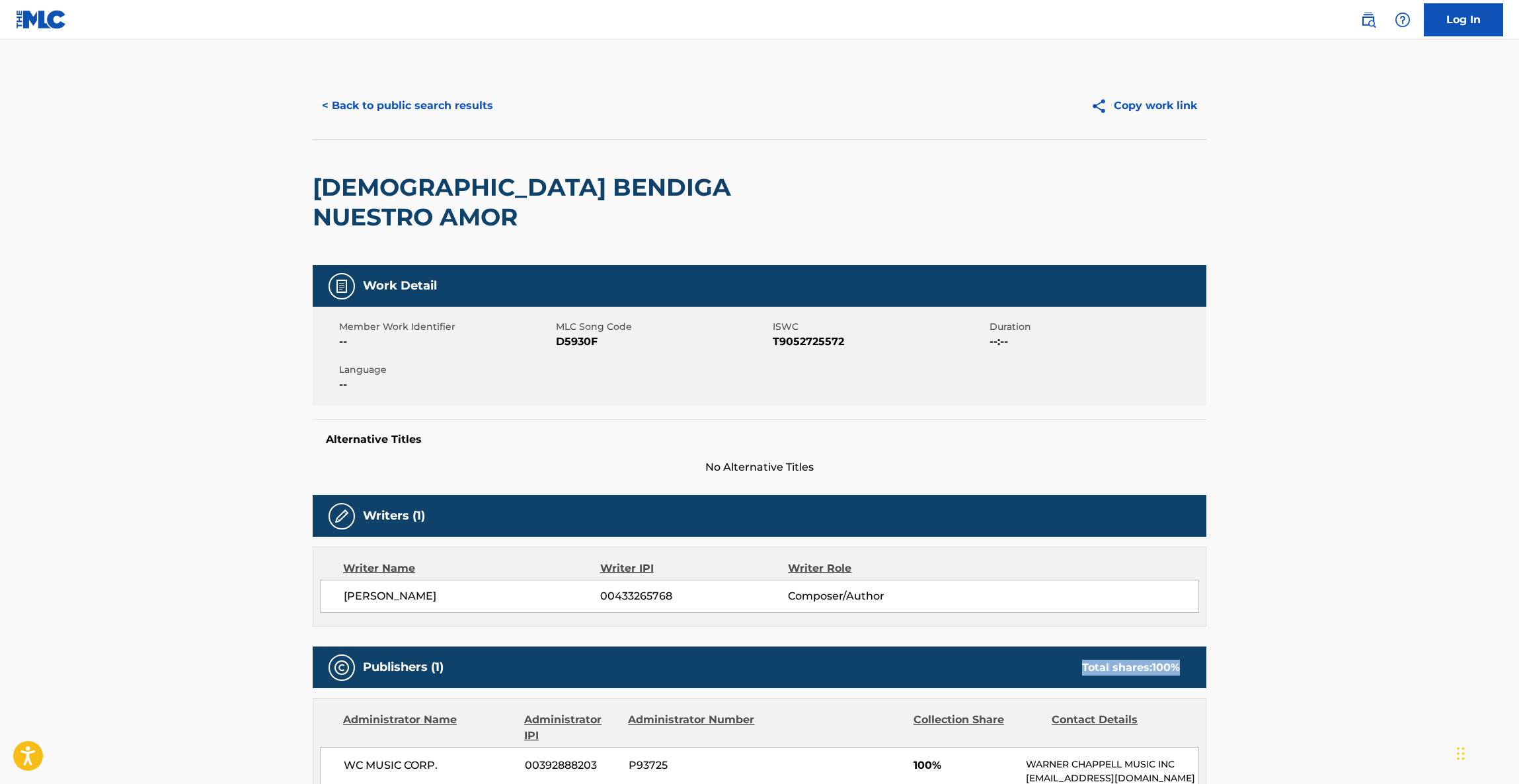
click at [1362, 601] on main "< Back to public search results Copy work link DIOS BENDIGA NUESTRO AMOR Work D…" at bounding box center [759, 718] width 1519 height 1357
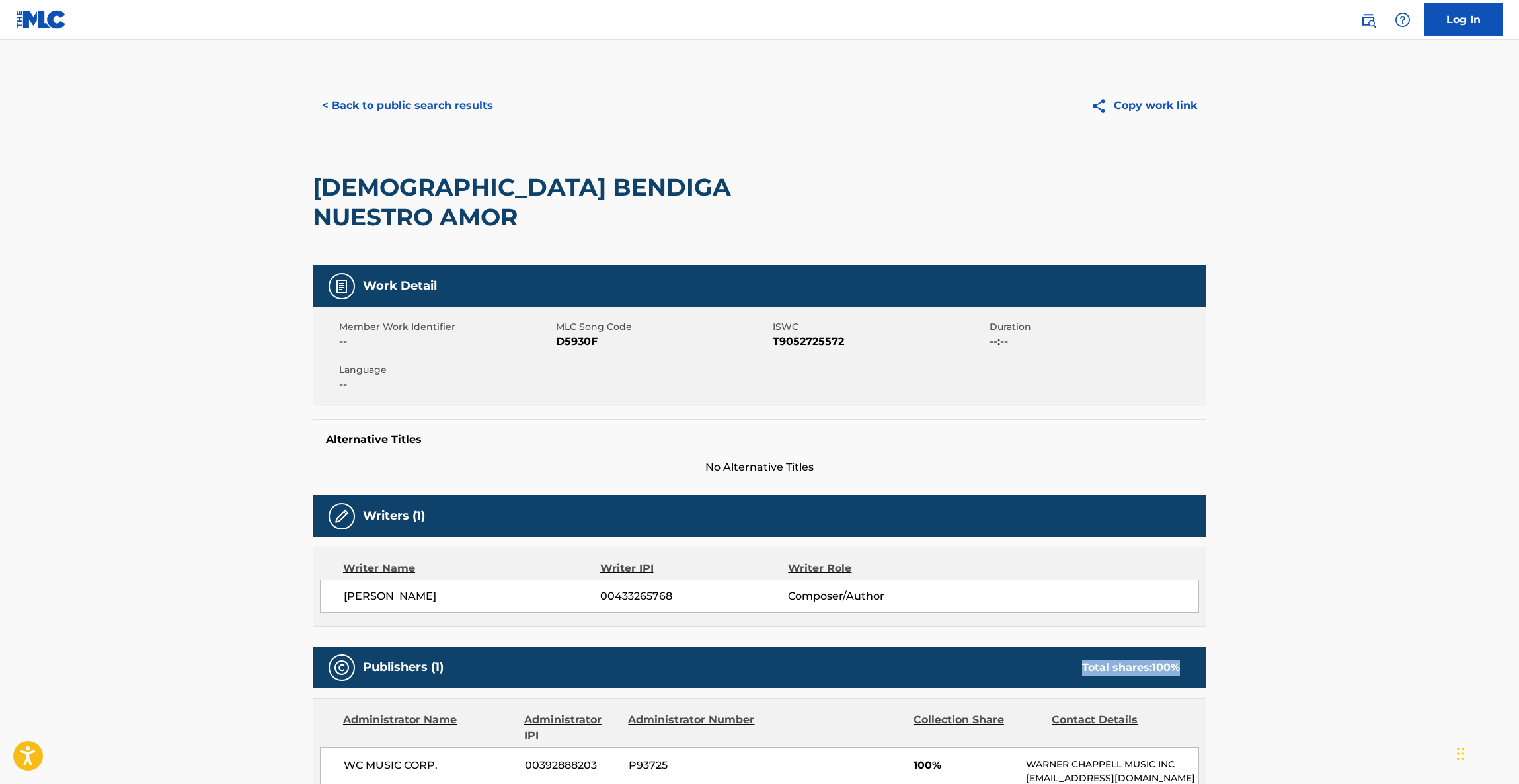
click at [1362, 601] on main "< Back to public search results Copy work link DIOS BENDIGA NUESTRO AMOR Work D…" at bounding box center [759, 718] width 1519 height 1357
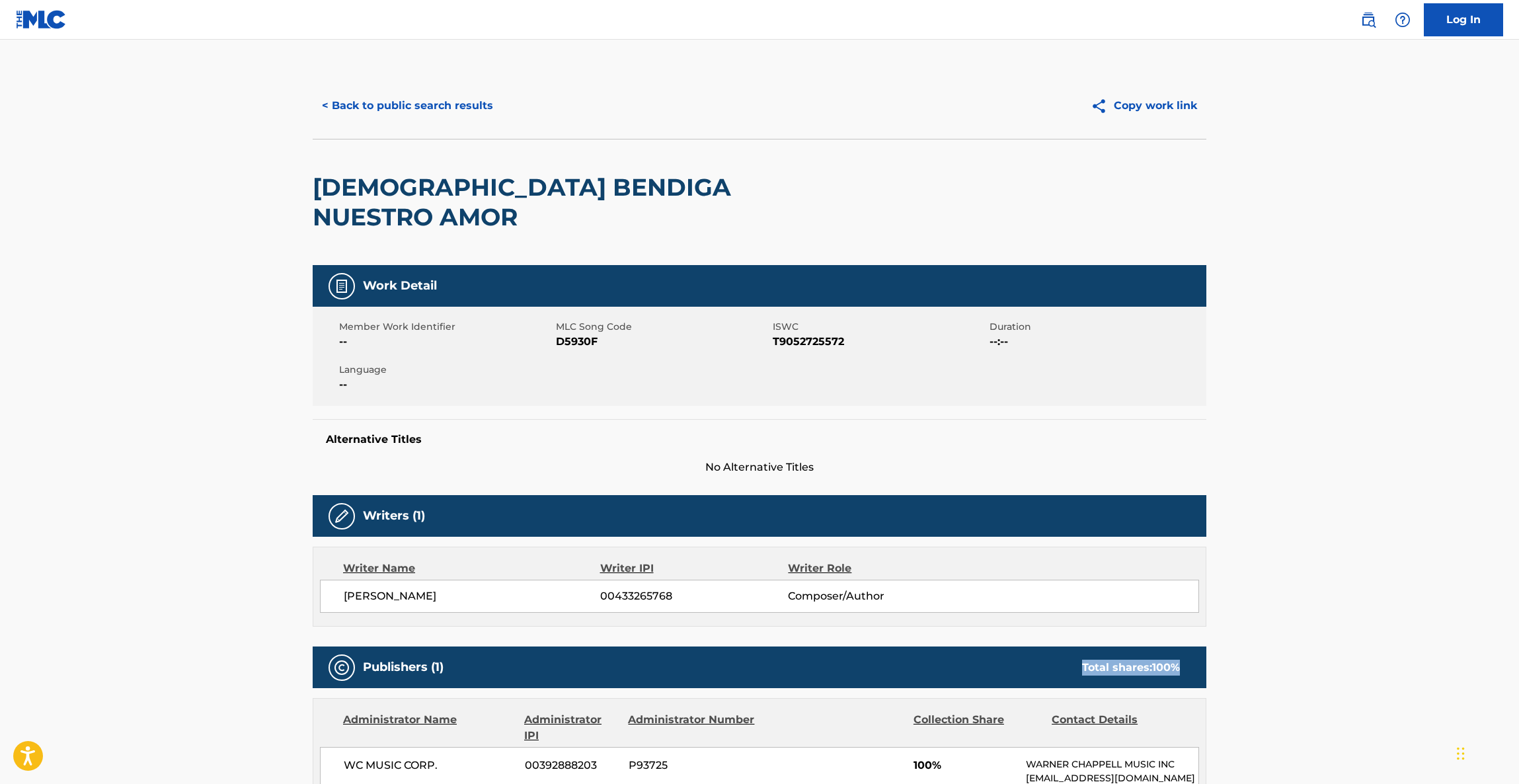
click at [1362, 601] on main "< Back to public search results Copy work link DIOS BENDIGA NUESTRO AMOR Work D…" at bounding box center [759, 718] width 1519 height 1357
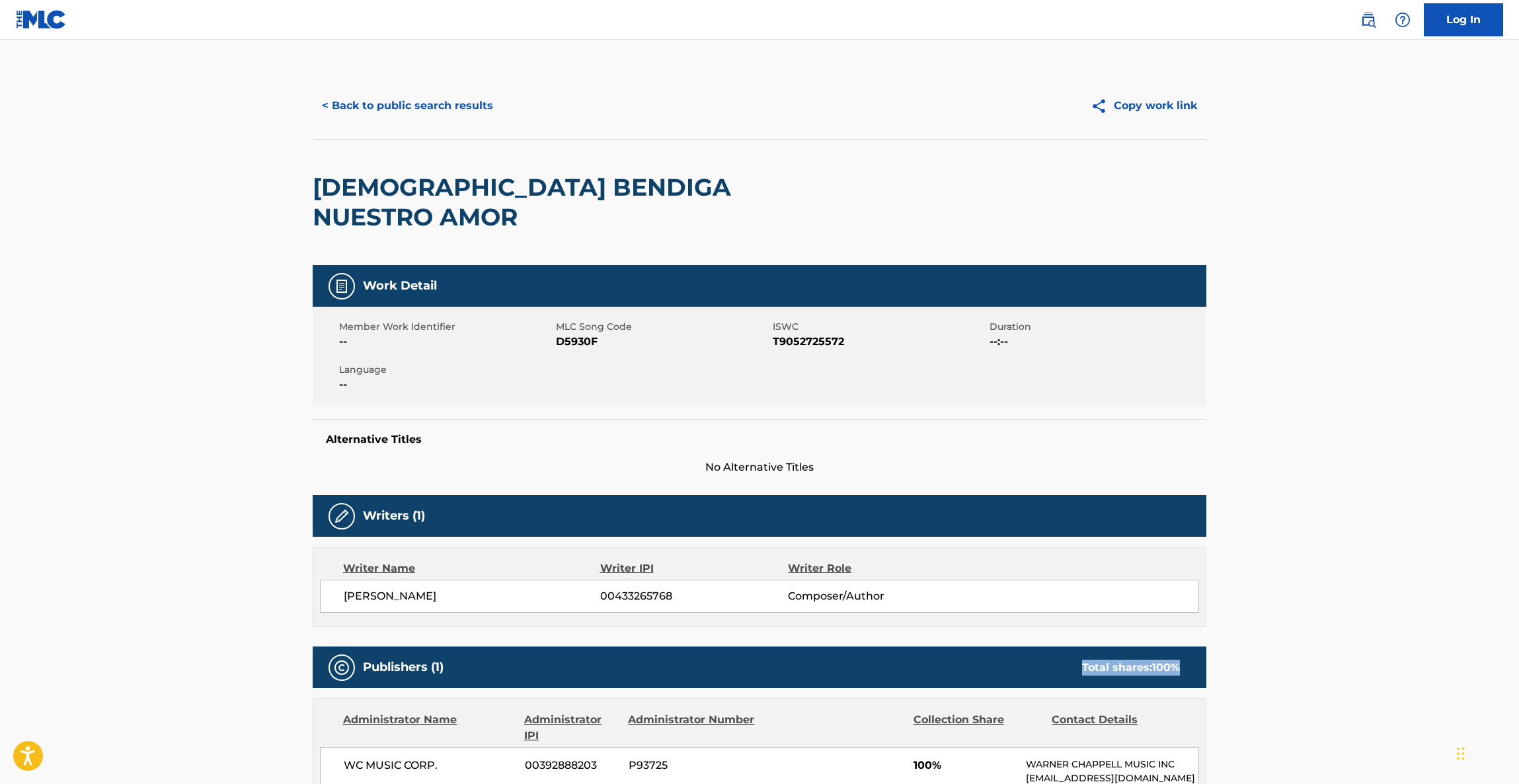
click at [1362, 601] on main "< Back to public search results Copy work link DIOS BENDIGA NUESTRO AMOR Work D…" at bounding box center [759, 718] width 1519 height 1357
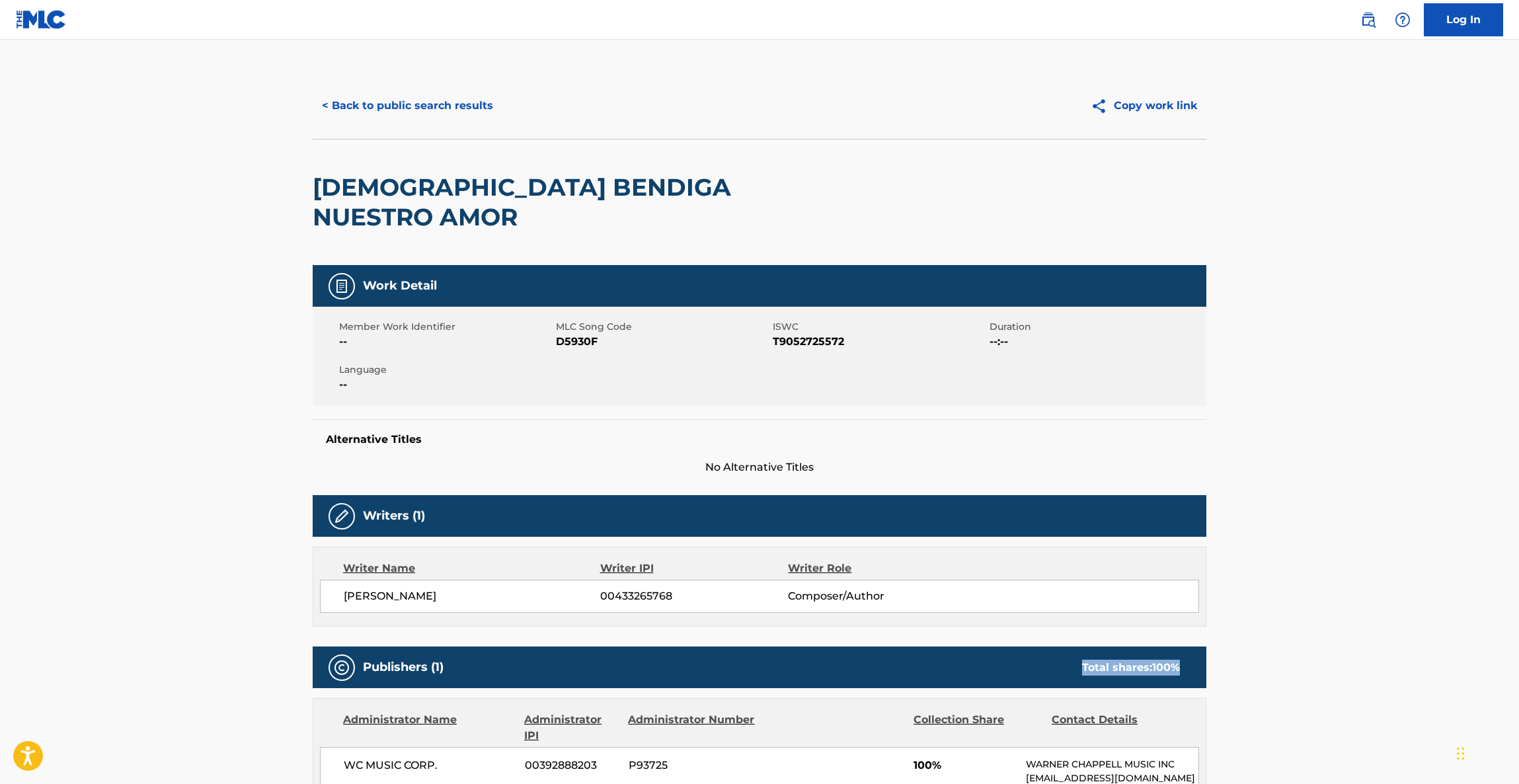
click at [1362, 601] on main "< Back to public search results Copy work link DIOS BENDIGA NUESTRO AMOR Work D…" at bounding box center [759, 718] width 1519 height 1357
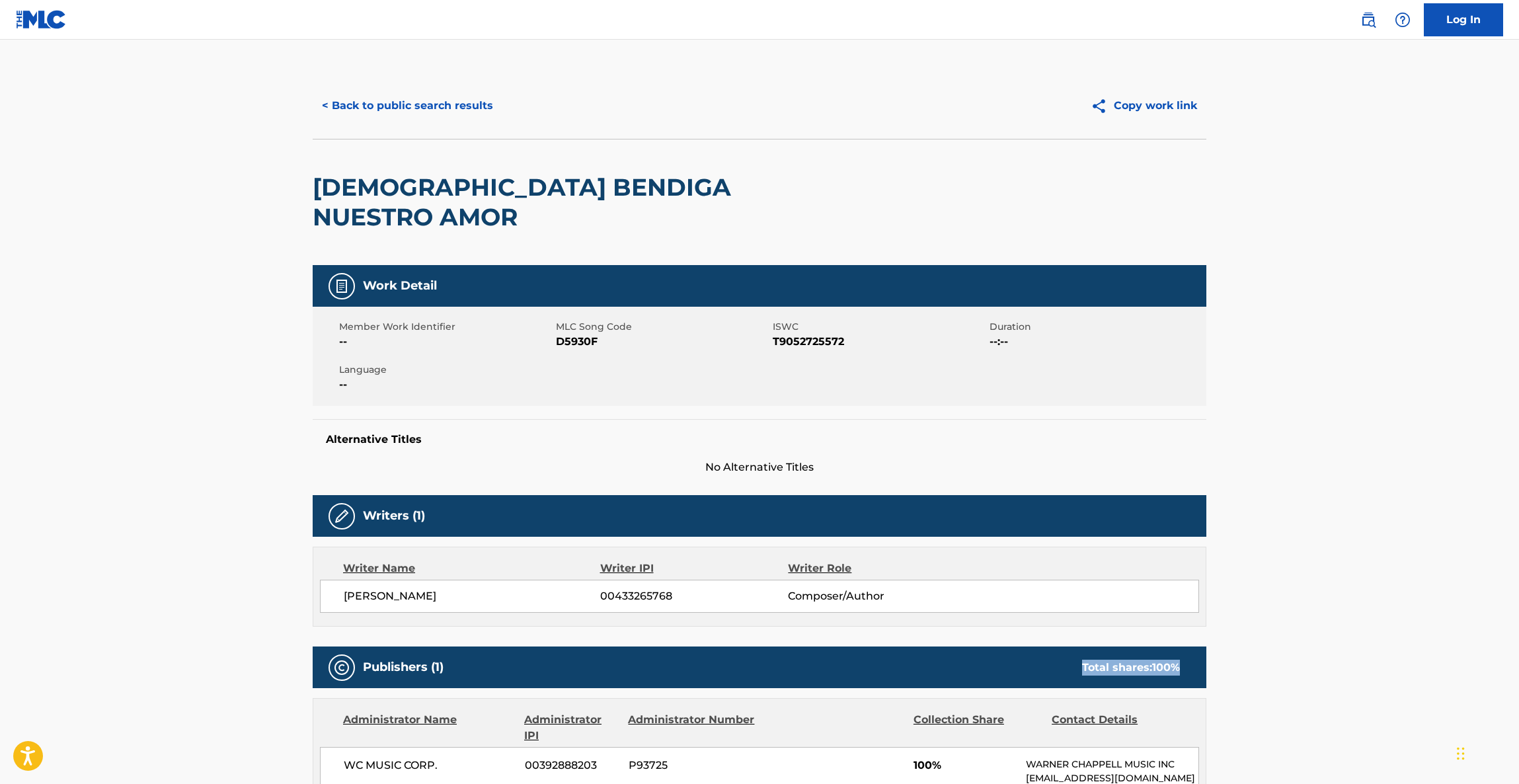
click at [1362, 601] on main "< Back to public search results Copy work link DIOS BENDIGA NUESTRO AMOR Work D…" at bounding box center [759, 718] width 1519 height 1357
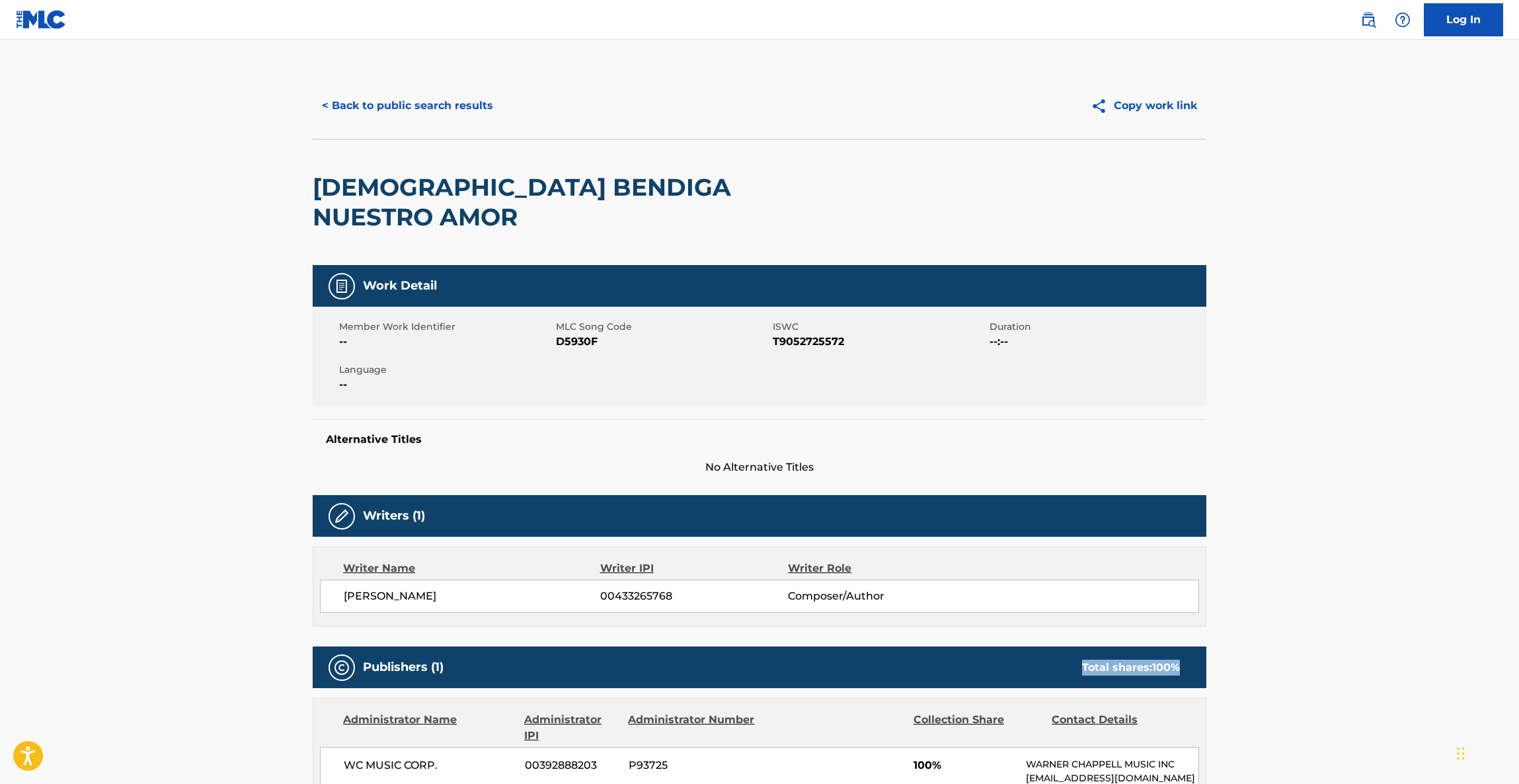
click at [1362, 601] on main "< Back to public search results Copy work link DIOS BENDIGA NUESTRO AMOR Work D…" at bounding box center [759, 718] width 1519 height 1357
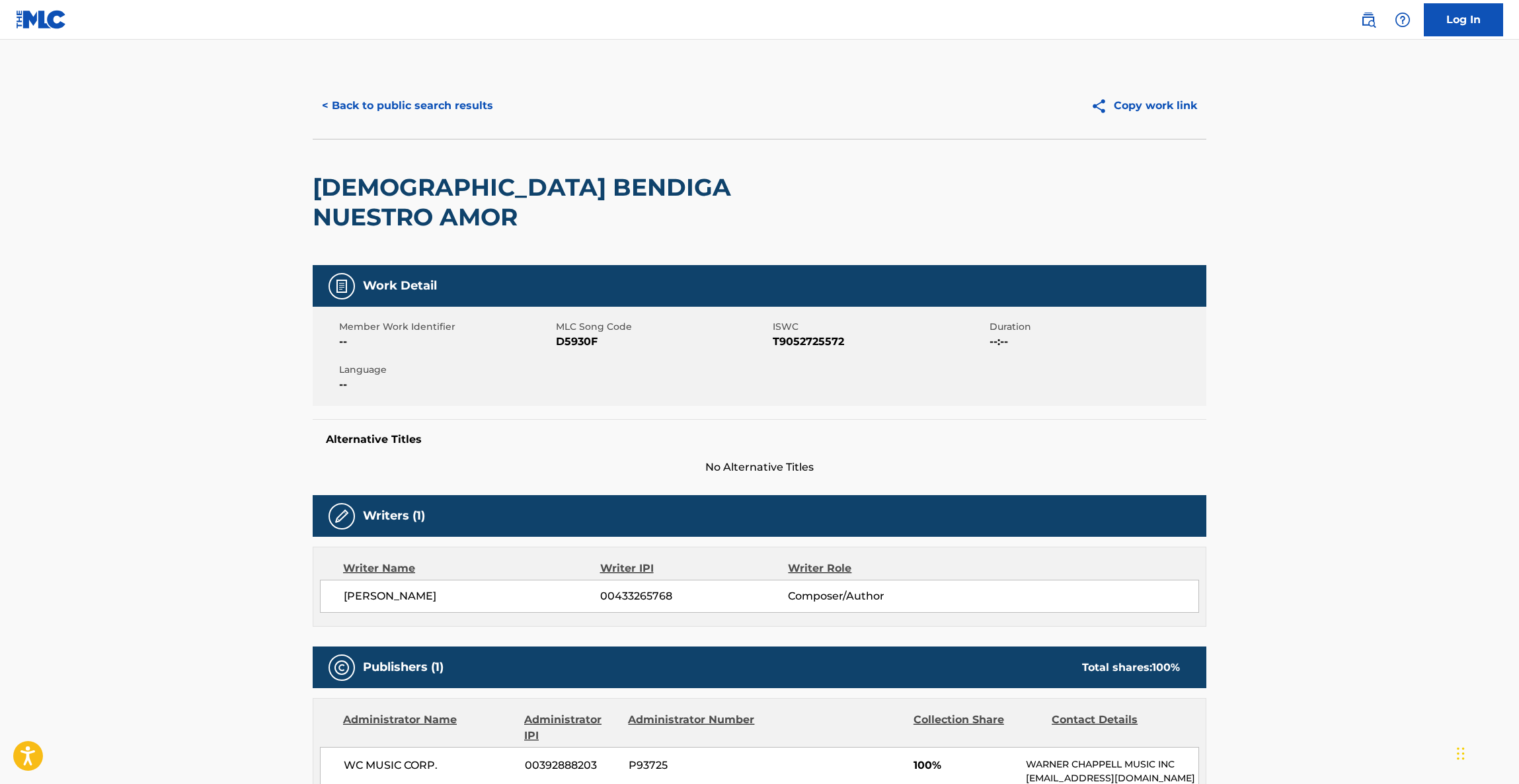
click at [1362, 601] on main "< Back to public search results Copy work link DIOS BENDIGA NUESTRO AMOR Work D…" at bounding box center [759, 718] width 1519 height 1357
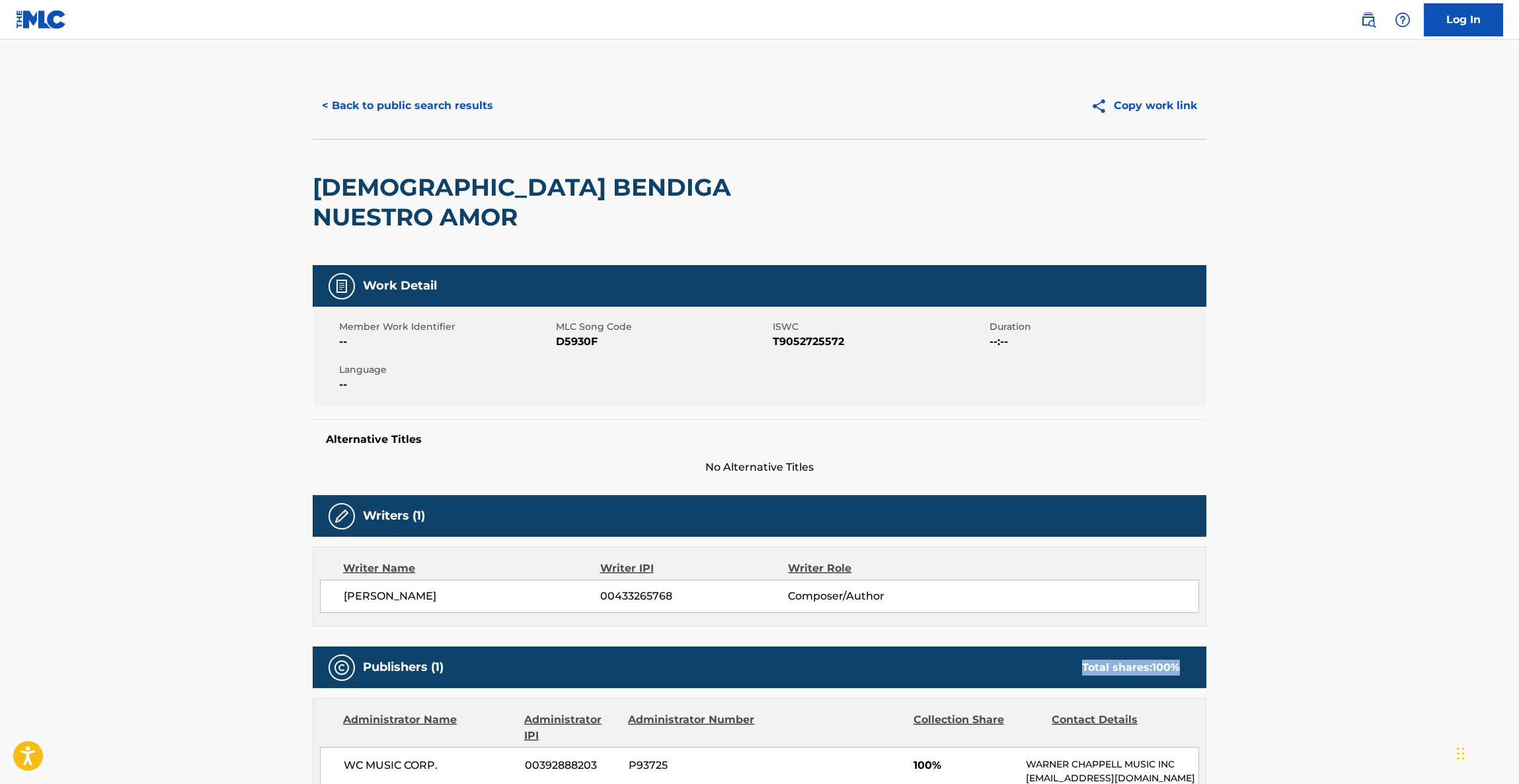
click at [1362, 601] on main "< Back to public search results Copy work link DIOS BENDIGA NUESTRO AMOR Work D…" at bounding box center [759, 718] width 1519 height 1357
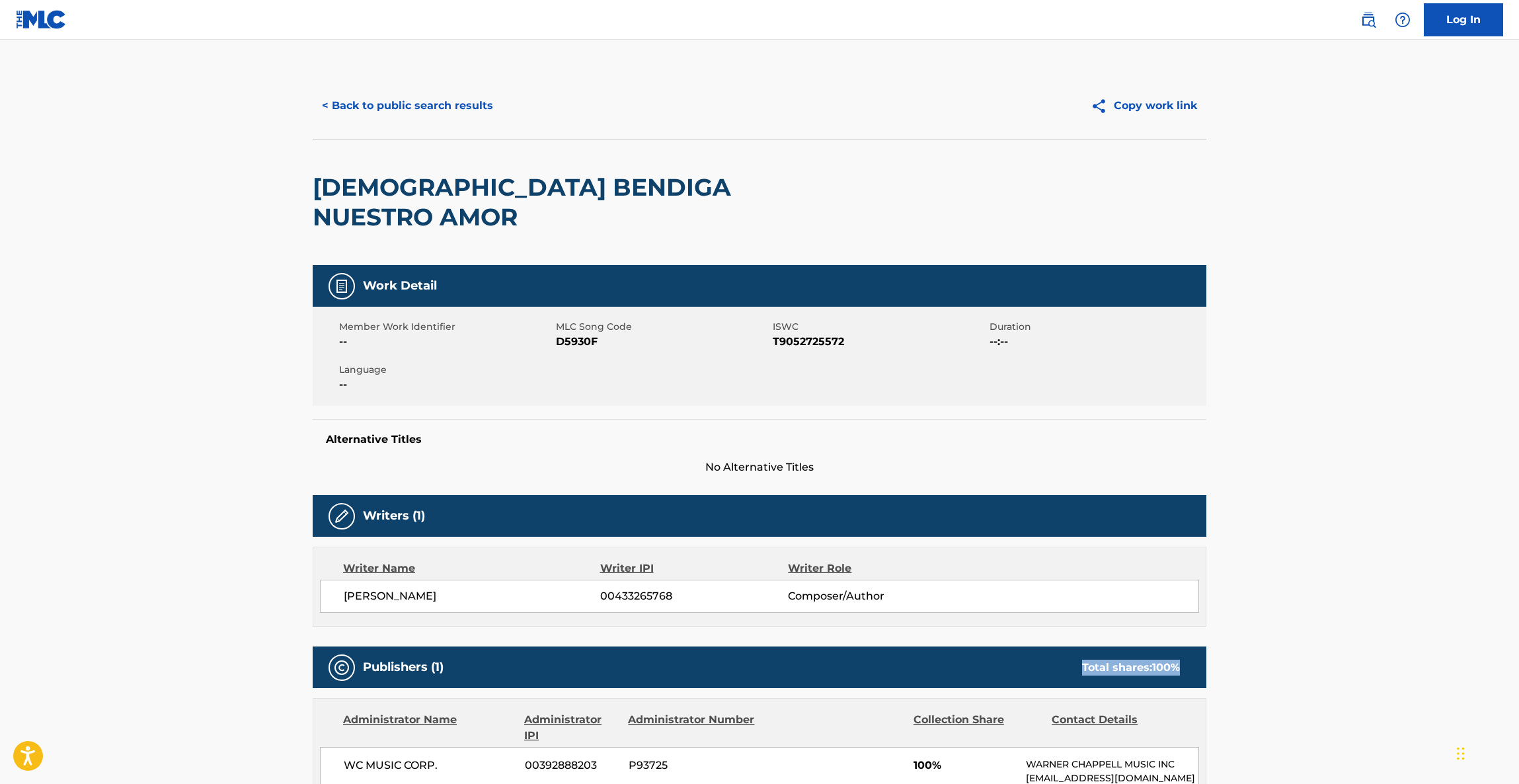
click at [1362, 601] on main "< Back to public search results Copy work link DIOS BENDIGA NUESTRO AMOR Work D…" at bounding box center [759, 718] width 1519 height 1357
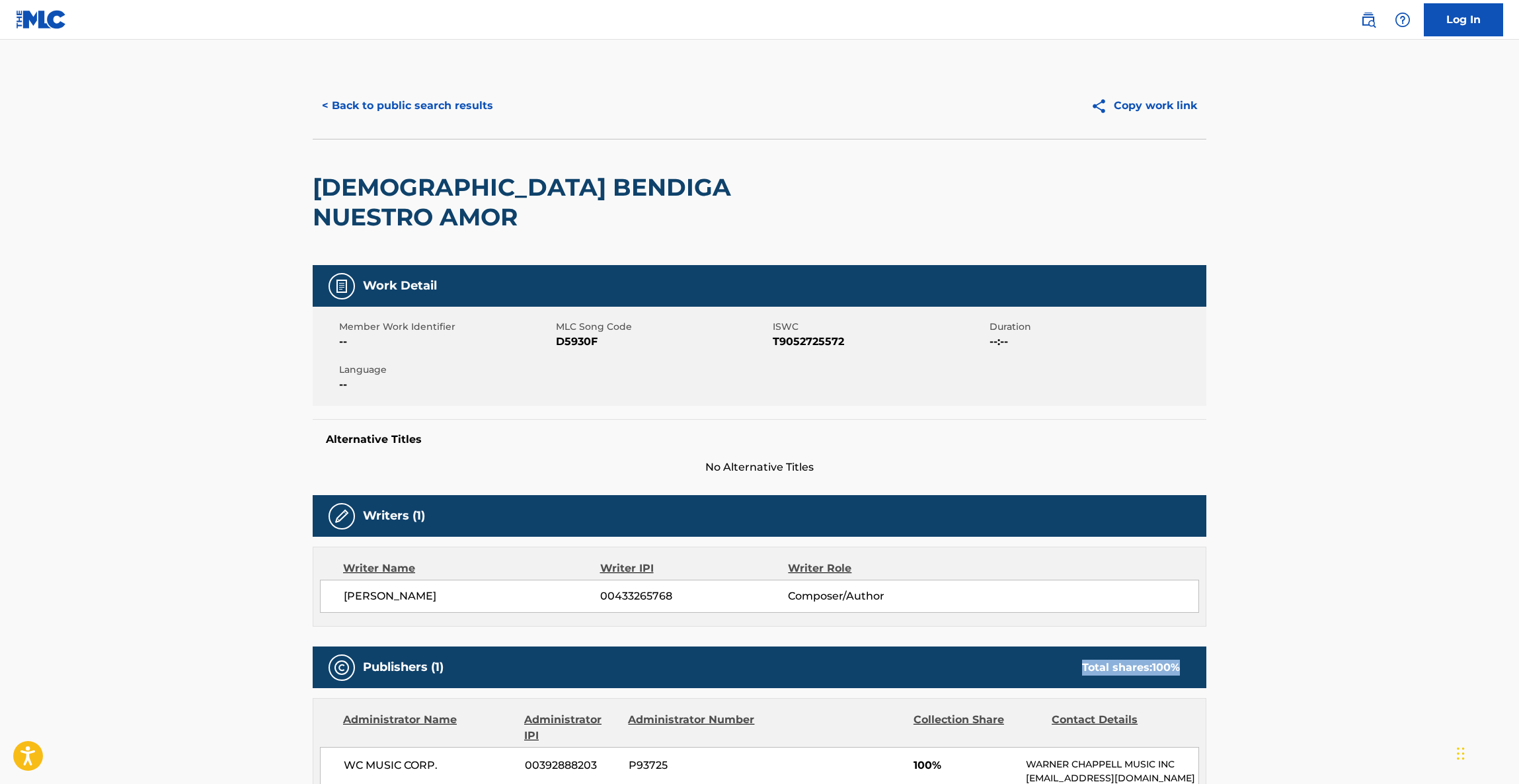
click at [1362, 601] on main "< Back to public search results Copy work link DIOS BENDIGA NUESTRO AMOR Work D…" at bounding box center [759, 718] width 1519 height 1357
drag, startPoint x: 1362, startPoint y: 601, endPoint x: 1379, endPoint y: 593, distance: 18.8
click at [1366, 598] on main "< Back to public search results Copy work link DIOS BENDIGA NUESTRO AMOR Work D…" at bounding box center [759, 718] width 1519 height 1357
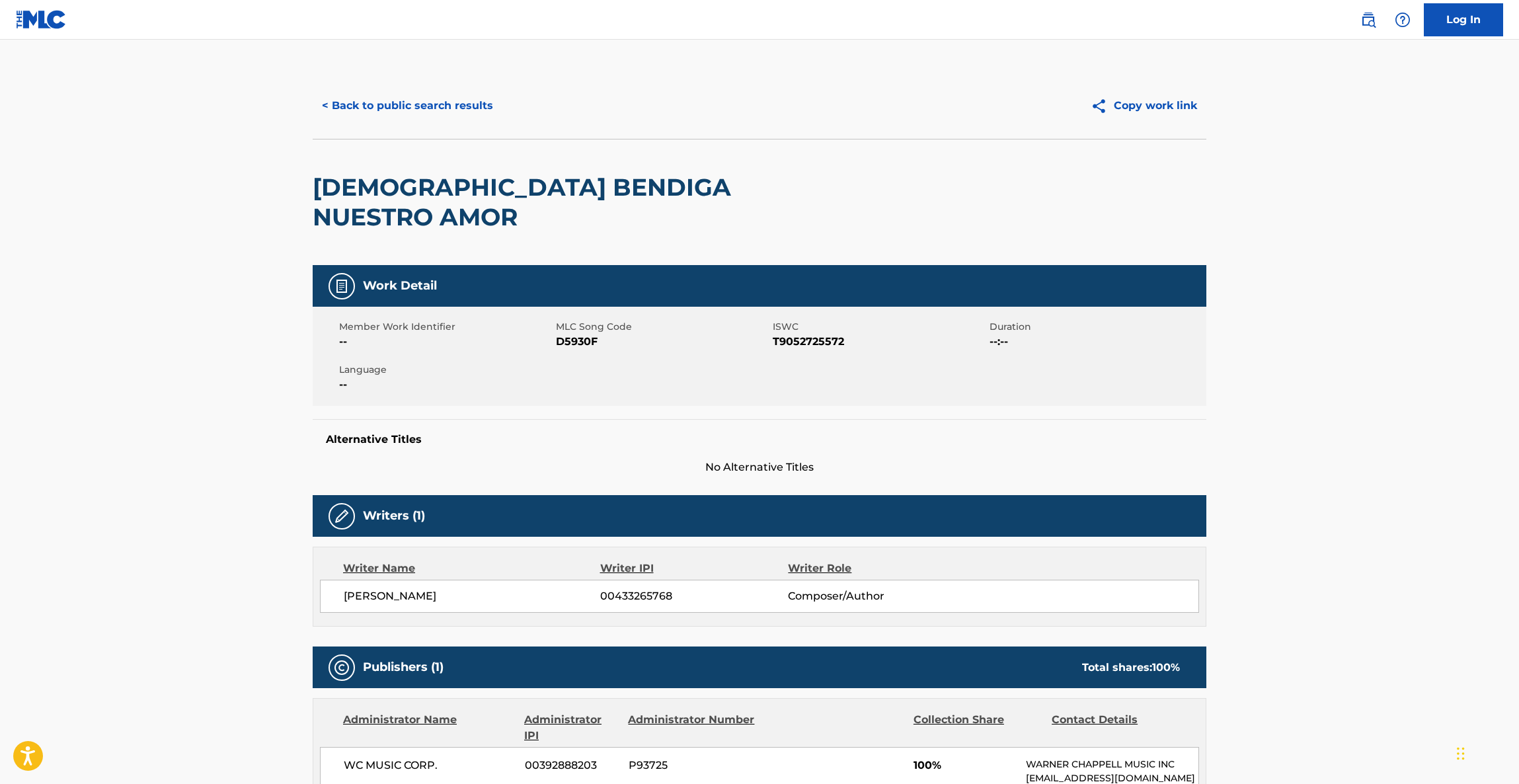
click at [1382, 590] on main "< Back to public search results Copy work link DIOS BENDIGA NUESTRO AMOR Work D…" at bounding box center [759, 718] width 1519 height 1357
click at [1387, 594] on main "< Back to public search results Copy work link DIOS BENDIGA NUESTRO AMOR Work D…" at bounding box center [759, 718] width 1519 height 1357
click at [1436, 590] on main "< Back to public search results Copy work link DIOS BENDIGA NUESTRO AMOR Work D…" at bounding box center [759, 718] width 1519 height 1357
click at [1439, 587] on main "< Back to public search results Copy work link DIOS BENDIGA NUESTRO AMOR Work D…" at bounding box center [759, 718] width 1519 height 1357
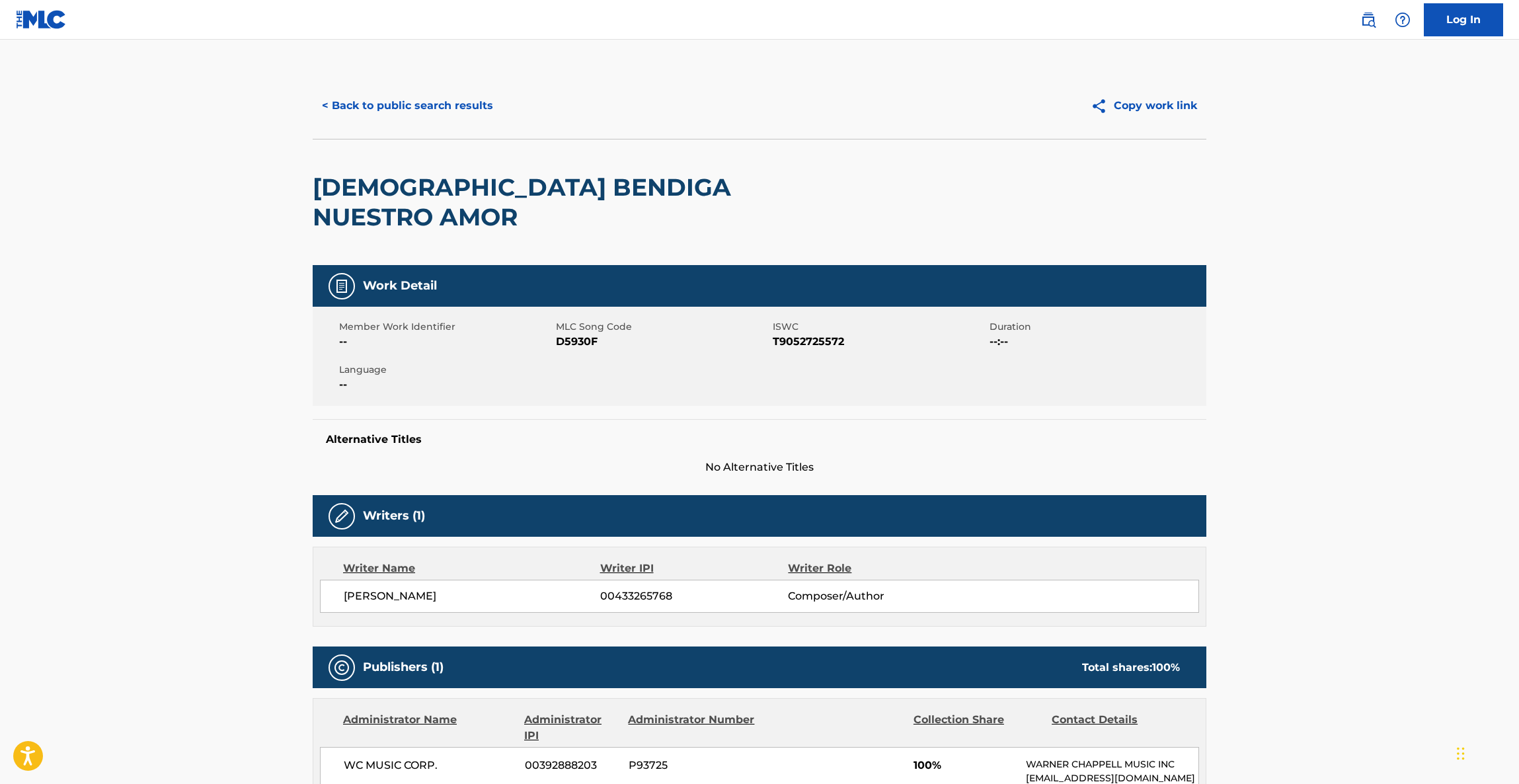
click at [1439, 587] on main "< Back to public search results Copy work link DIOS BENDIGA NUESTRO AMOR Work D…" at bounding box center [759, 718] width 1519 height 1357
click at [1440, 591] on main "< Back to public search results Copy work link DIOS BENDIGA NUESTRO AMOR Work D…" at bounding box center [759, 718] width 1519 height 1357
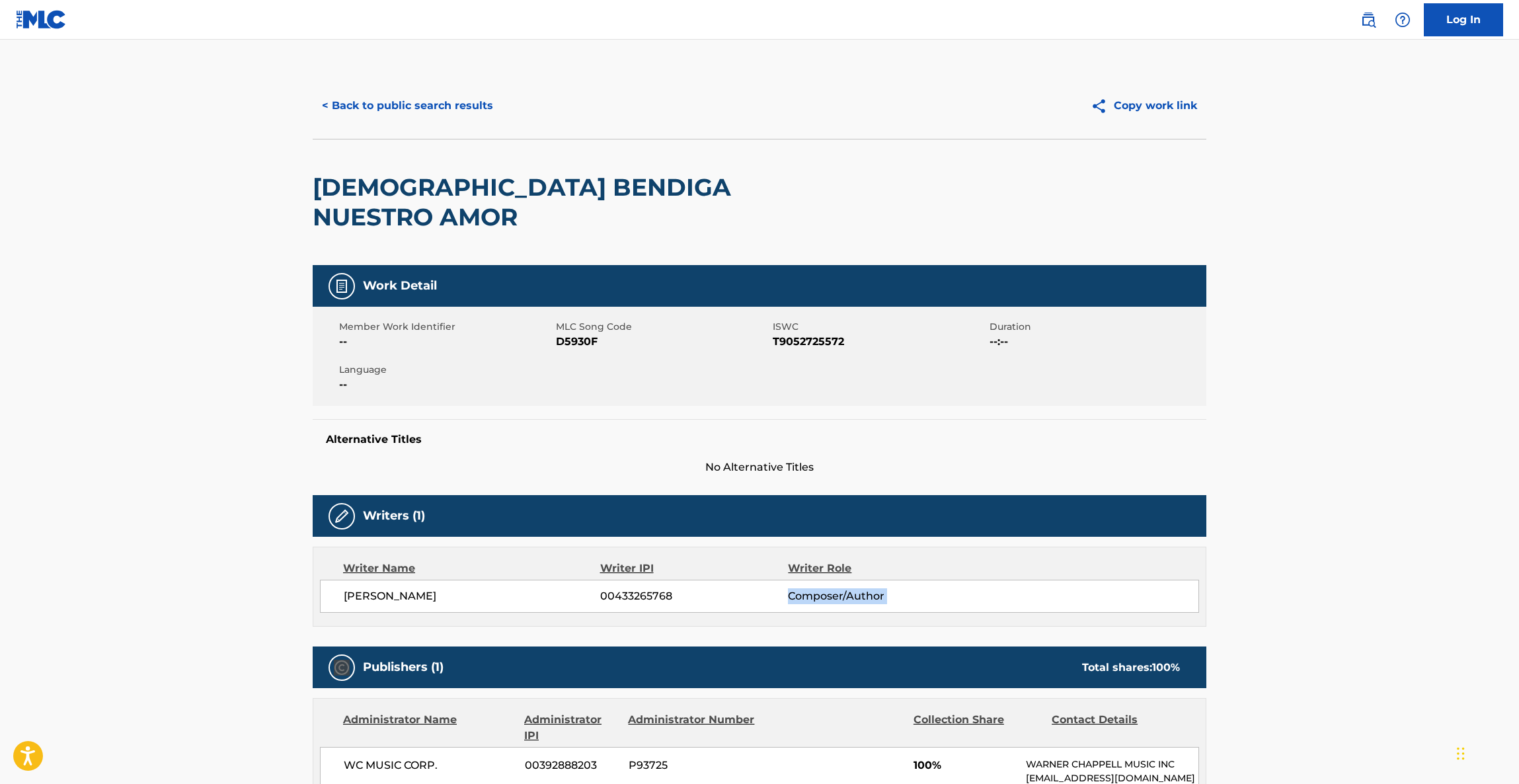
click at [1440, 602] on main "< Back to public search results Copy work link DIOS BENDIGA NUESTRO AMOR Work D…" at bounding box center [759, 718] width 1519 height 1357
click at [1440, 602] on main "< Back to public search results Copy work link DIOS BENDIGA NUESTRO AMOR Work D…" at bounding box center [759, 718] width 1519 height 1357
click at [1440, 604] on main "< Back to public search results Copy work link DIOS BENDIGA NUESTRO AMOR Work D…" at bounding box center [759, 718] width 1519 height 1357
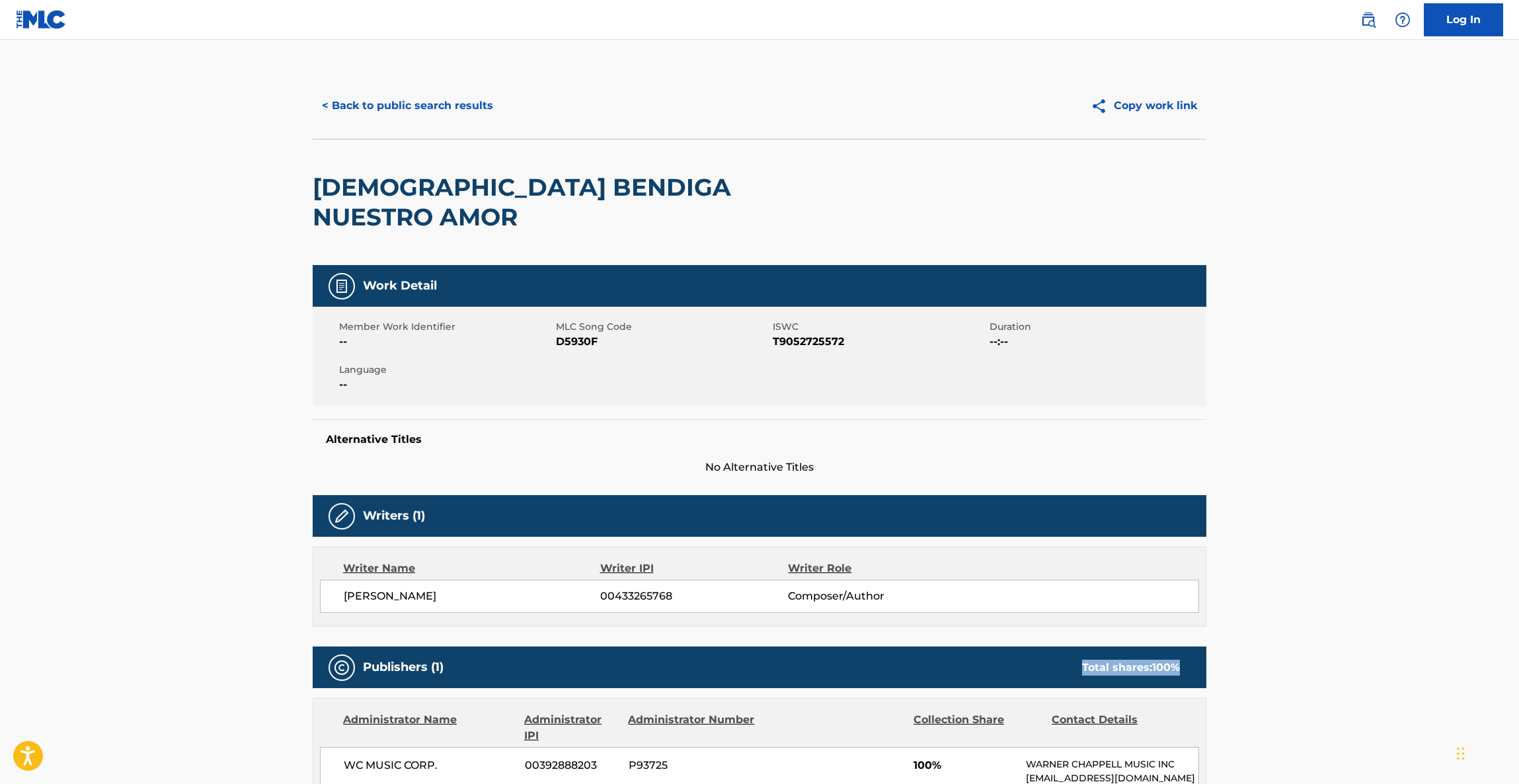
click at [1440, 606] on main "< Back to public search results Copy work link DIOS BENDIGA NUESTRO AMOR Work D…" at bounding box center [759, 718] width 1519 height 1357
click at [1440, 607] on main "< Back to public search results Copy work link DIOS BENDIGA NUESTRO AMOR Work D…" at bounding box center [759, 718] width 1519 height 1357
click at [1440, 608] on main "< Back to public search results Copy work link DIOS BENDIGA NUESTRO AMOR Work D…" at bounding box center [759, 718] width 1519 height 1357
click at [1436, 621] on main "< Back to public search results Copy work link DIOS BENDIGA NUESTRO AMOR Work D…" at bounding box center [759, 718] width 1519 height 1357
click at [1437, 631] on main "< Back to public search results Copy work link DIOS BENDIGA NUESTRO AMOR Work D…" at bounding box center [759, 718] width 1519 height 1357
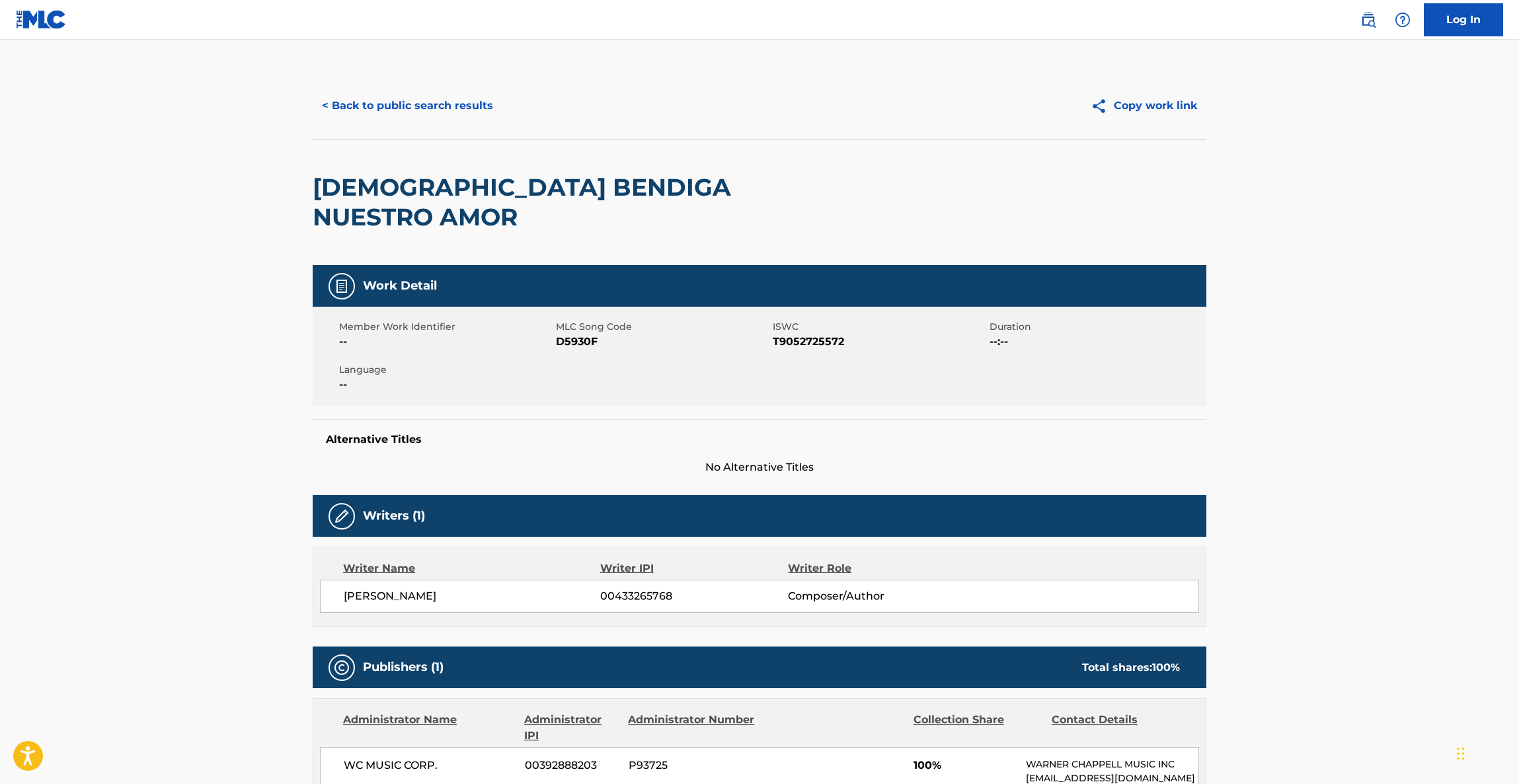
click at [1437, 631] on main "< Back to public search results Copy work link DIOS BENDIGA NUESTRO AMOR Work D…" at bounding box center [759, 718] width 1519 height 1357
click at [1362, 610] on main "< Back to public search results Copy work link DIOS BENDIGA NUESTRO AMOR Work D…" at bounding box center [759, 718] width 1519 height 1357
click at [1357, 618] on main "< Back to public search results Copy work link DIOS BENDIGA NUESTRO AMOR Work D…" at bounding box center [759, 718] width 1519 height 1357
click at [1357, 620] on main "< Back to public search results Copy work link DIOS BENDIGA NUESTRO AMOR Work D…" at bounding box center [759, 718] width 1519 height 1357
click at [1357, 624] on main "< Back to public search results Copy work link DIOS BENDIGA NUESTRO AMOR Work D…" at bounding box center [759, 718] width 1519 height 1357
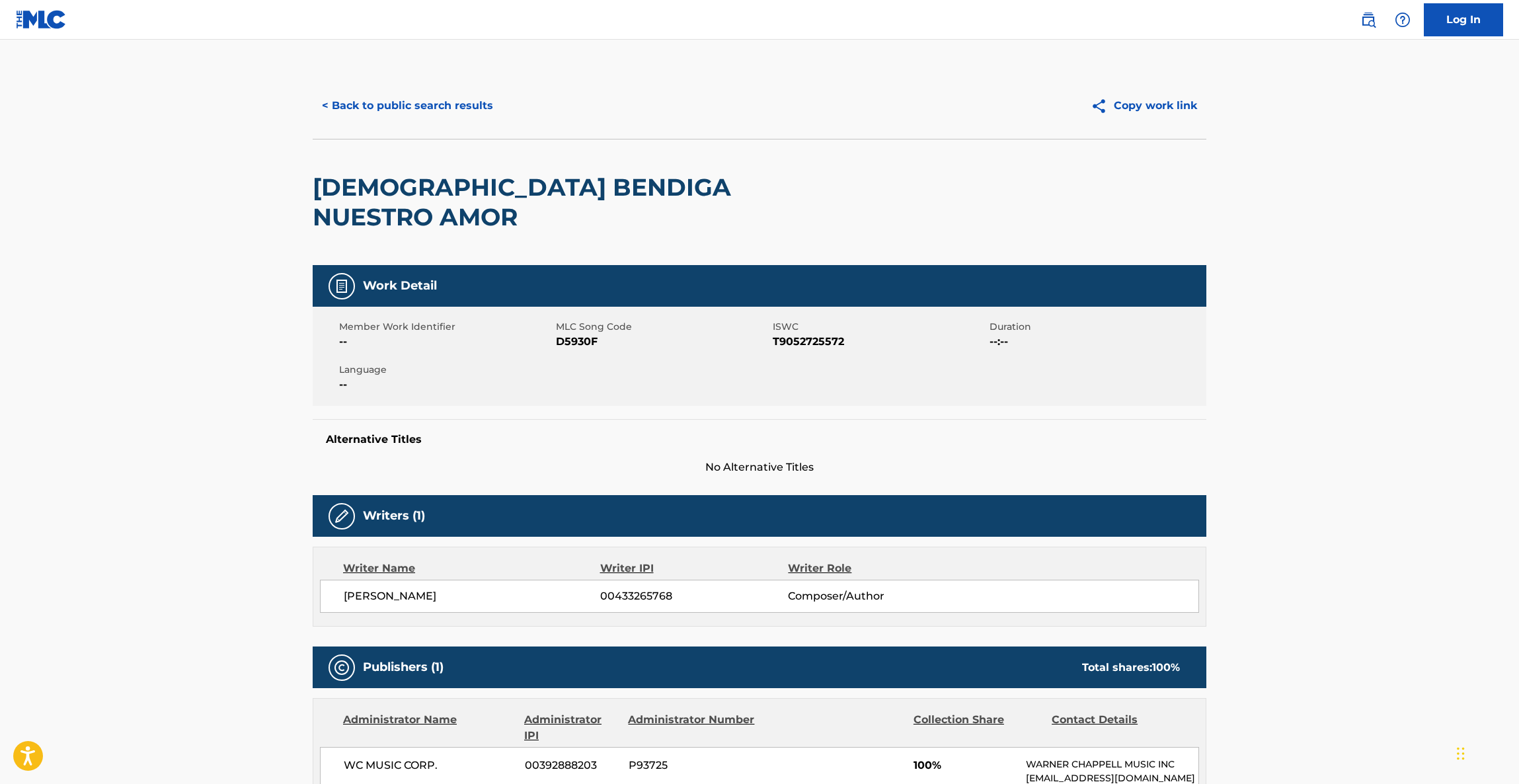
click at [1358, 627] on main "< Back to public search results Copy work link DIOS BENDIGA NUESTRO AMOR Work D…" at bounding box center [759, 718] width 1519 height 1357
click at [1358, 628] on main "< Back to public search results Copy work link DIOS BENDIGA NUESTRO AMOR Work D…" at bounding box center [759, 718] width 1519 height 1357
click at [1360, 634] on main "< Back to public search results Copy work link DIOS BENDIGA NUESTRO AMOR Work D…" at bounding box center [759, 718] width 1519 height 1357
click at [1362, 636] on main "< Back to public search results Copy work link DIOS BENDIGA NUESTRO AMOR Work D…" at bounding box center [759, 718] width 1519 height 1357
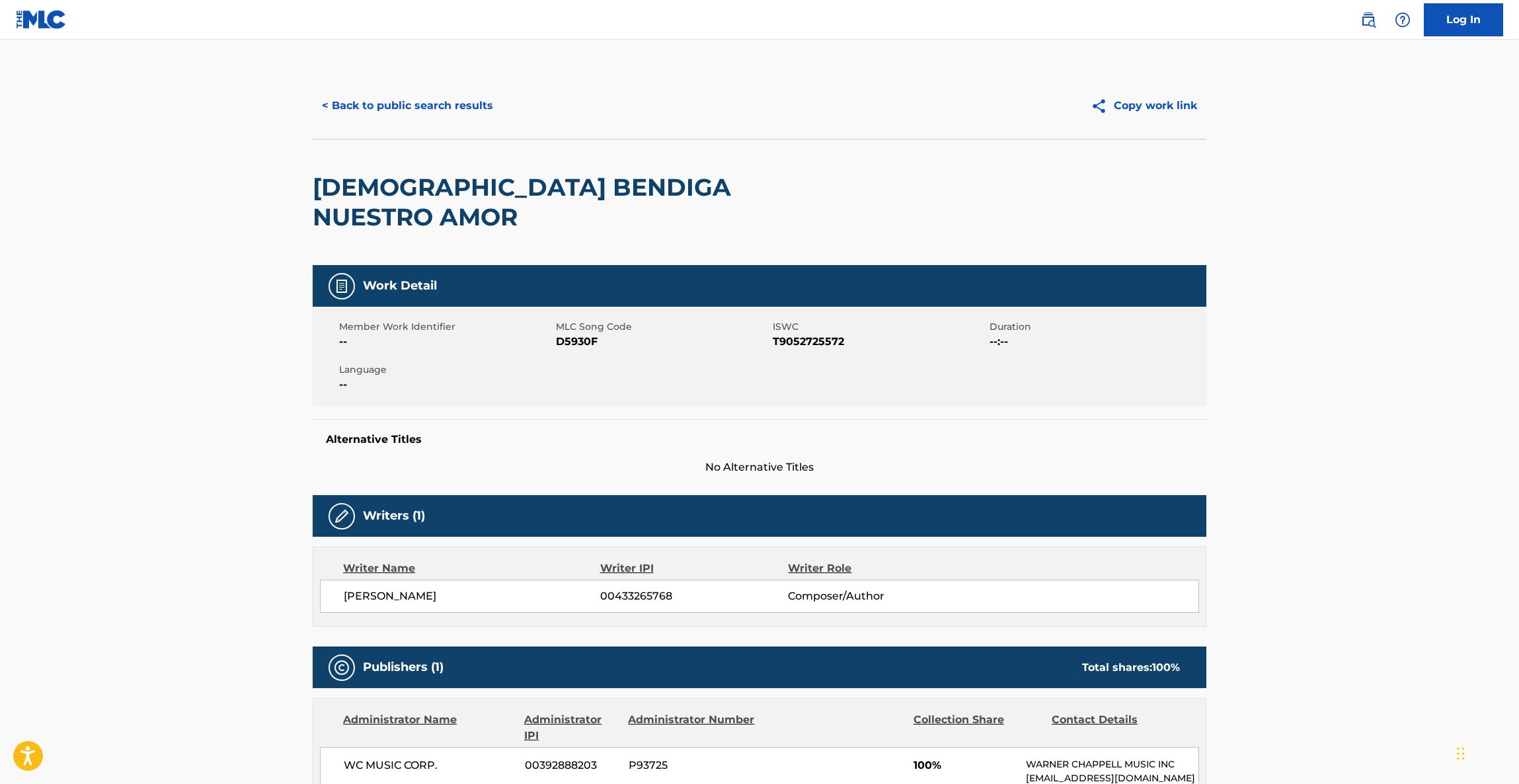
click at [1362, 636] on main "< Back to public search results Copy work link DIOS BENDIGA NUESTRO AMOR Work D…" at bounding box center [759, 718] width 1519 height 1357
click at [1364, 637] on main "< Back to public search results Copy work link DIOS BENDIGA NUESTRO AMOR Work D…" at bounding box center [759, 718] width 1519 height 1357
click at [1364, 638] on main "< Back to public search results Copy work link DIOS BENDIGA NUESTRO AMOR Work D…" at bounding box center [759, 718] width 1519 height 1357
drag, startPoint x: 856, startPoint y: 598, endPoint x: 872, endPoint y: 502, distance: 97.3
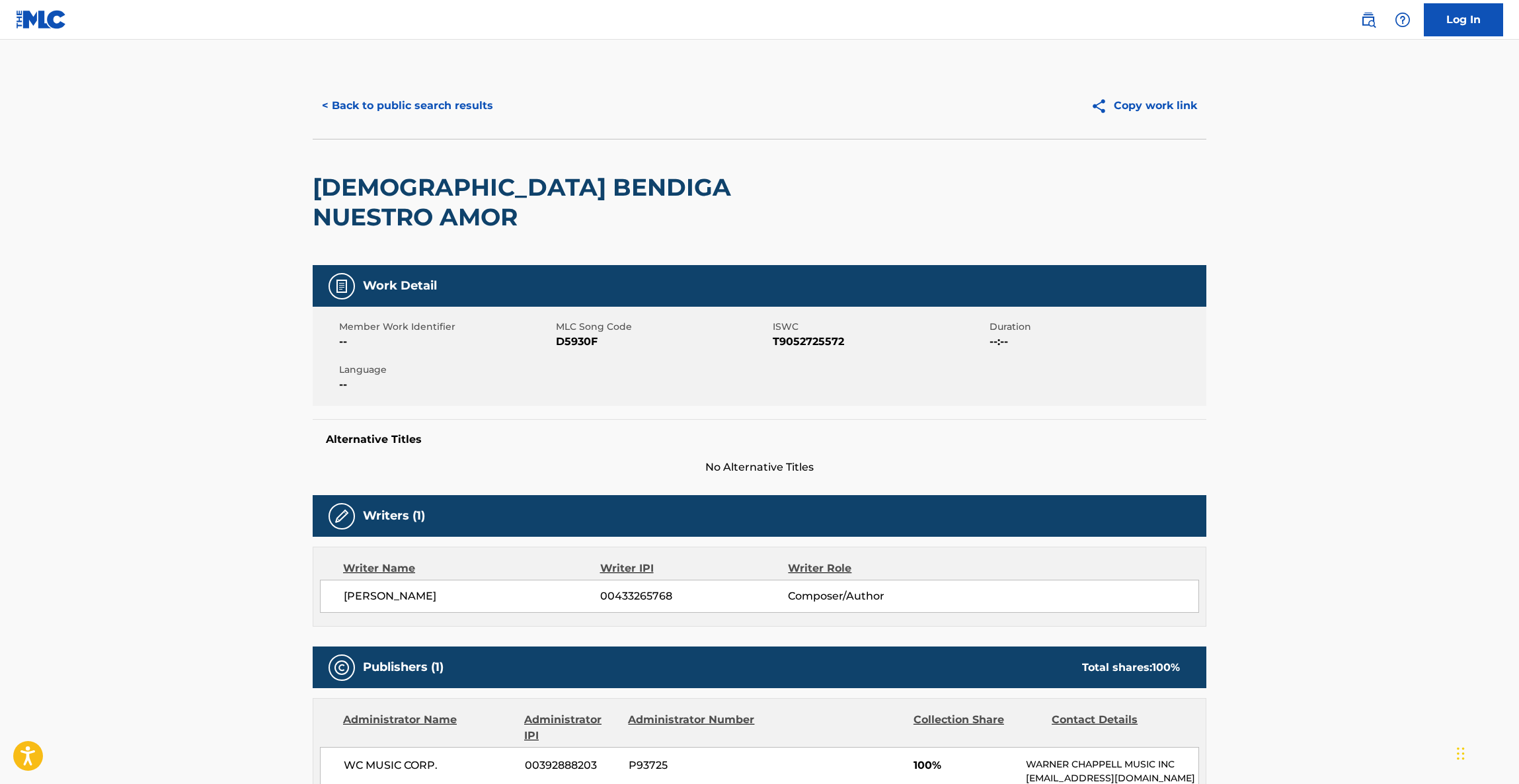
click at [872, 497] on div "Writers (1)" at bounding box center [760, 516] width 894 height 42
click at [425, 93] on button "< Back to public search results" at bounding box center [407, 105] width 190 height 33
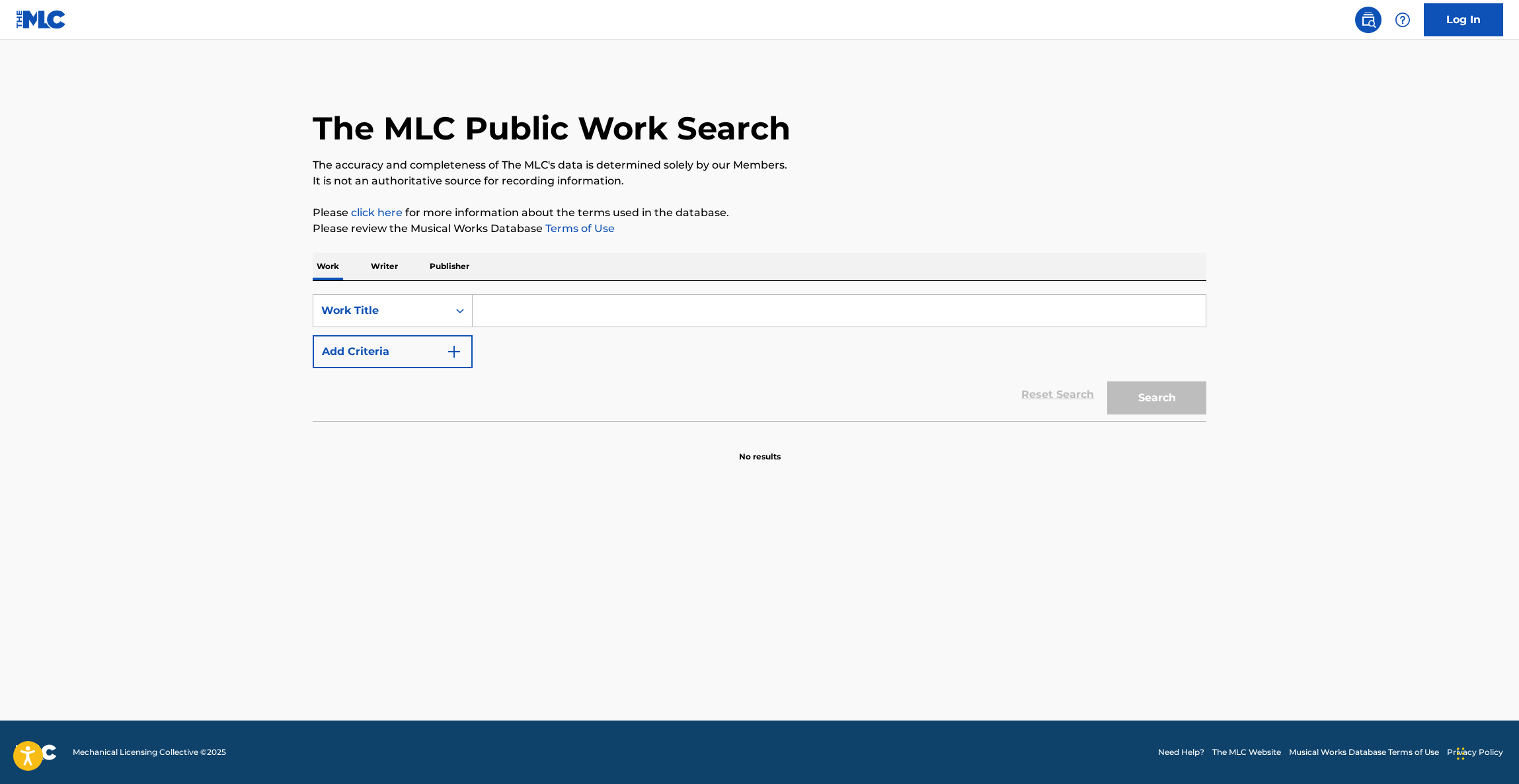
click at [411, 350] on button "Add Criteria" at bounding box center [393, 352] width 160 height 33
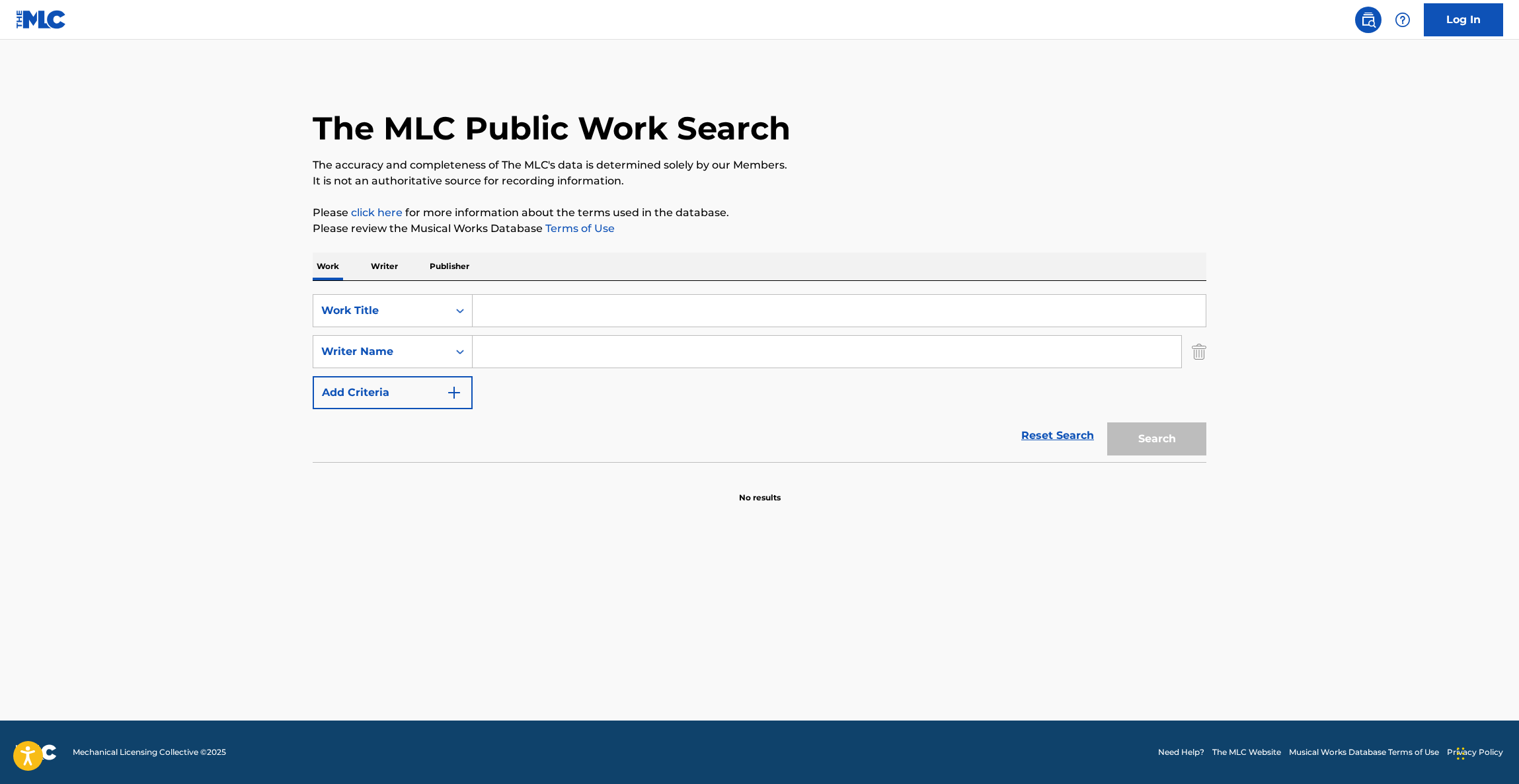
click at [518, 355] on input "Search Form" at bounding box center [827, 352] width 709 height 31
paste input "CASTRO"
type input "CASTRO"
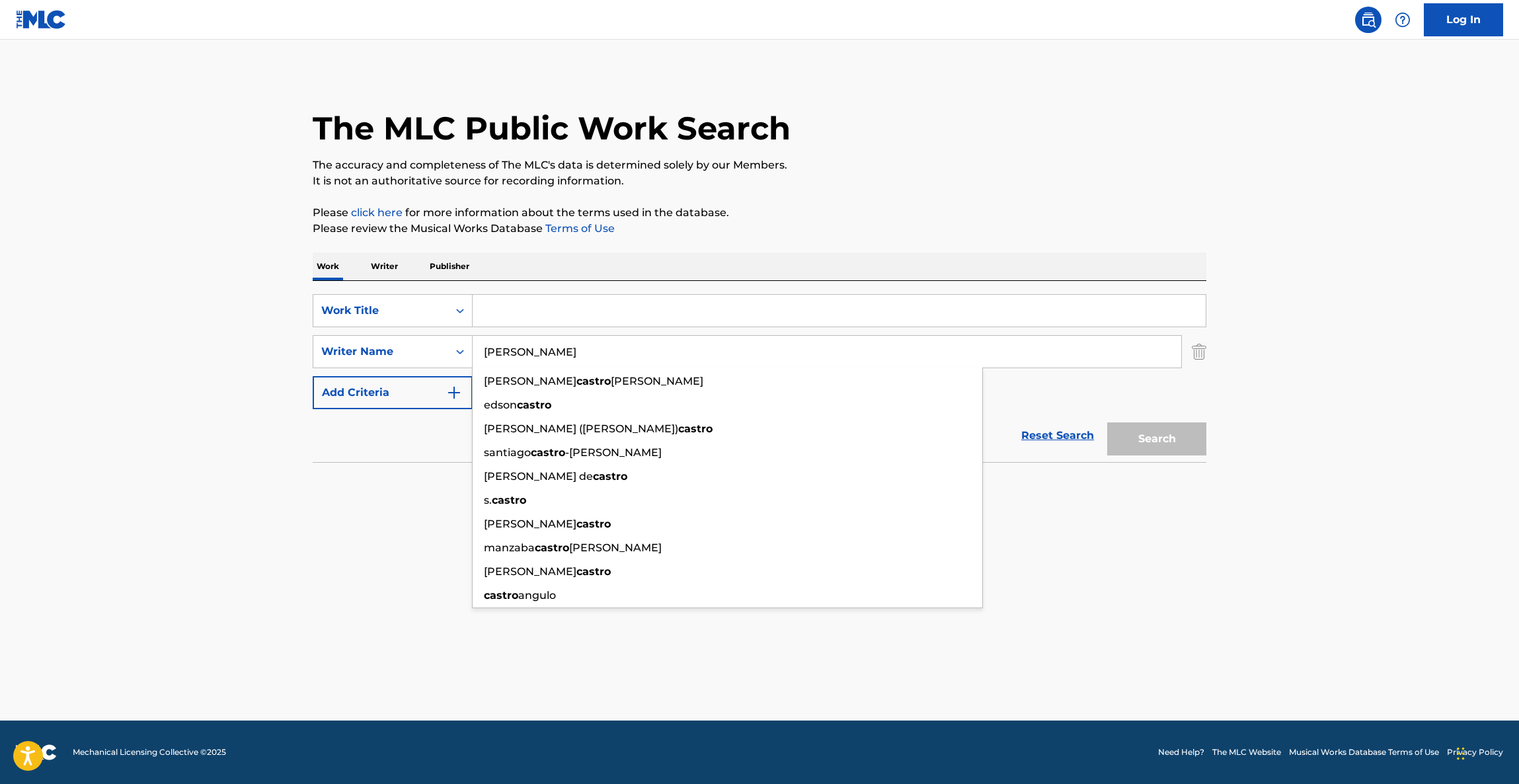
click at [523, 285] on div "SearchWithCriteria9247d775-b253-4f8c-bded-dbc5304b39a0 Work Title SearchWithCri…" at bounding box center [760, 371] width 894 height 181
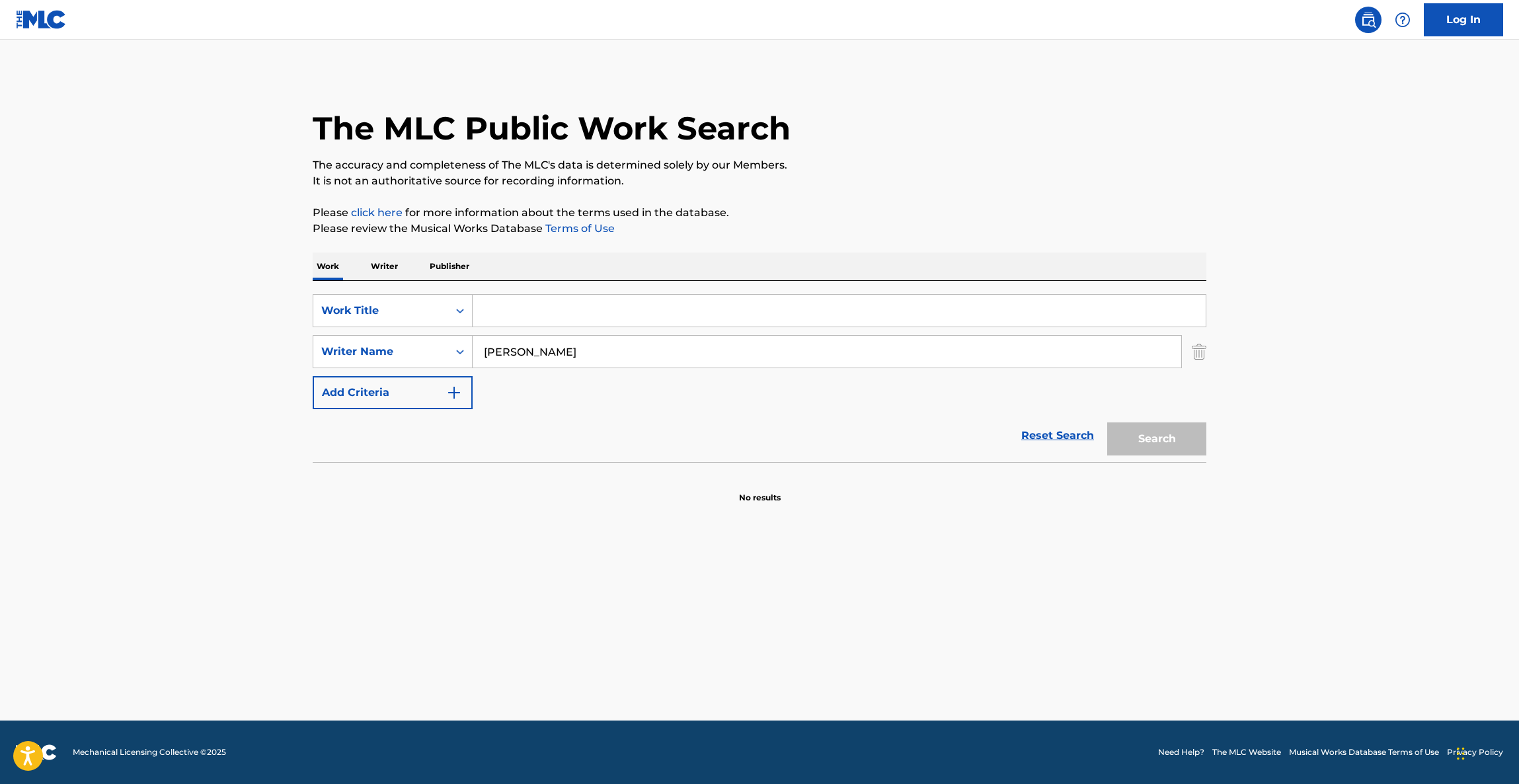
click at [522, 304] on input "Search Form" at bounding box center [839, 311] width 733 height 31
paste input "LOQUERA"
click at [1141, 436] on button "Search" at bounding box center [1157, 439] width 99 height 33
click at [1141, 436] on div "Search" at bounding box center [1153, 435] width 105 height 53
click at [1096, 240] on div "The MLC Public Work Search The accuracy and completeness of The MLC's data is d…" at bounding box center [759, 309] width 926 height 474
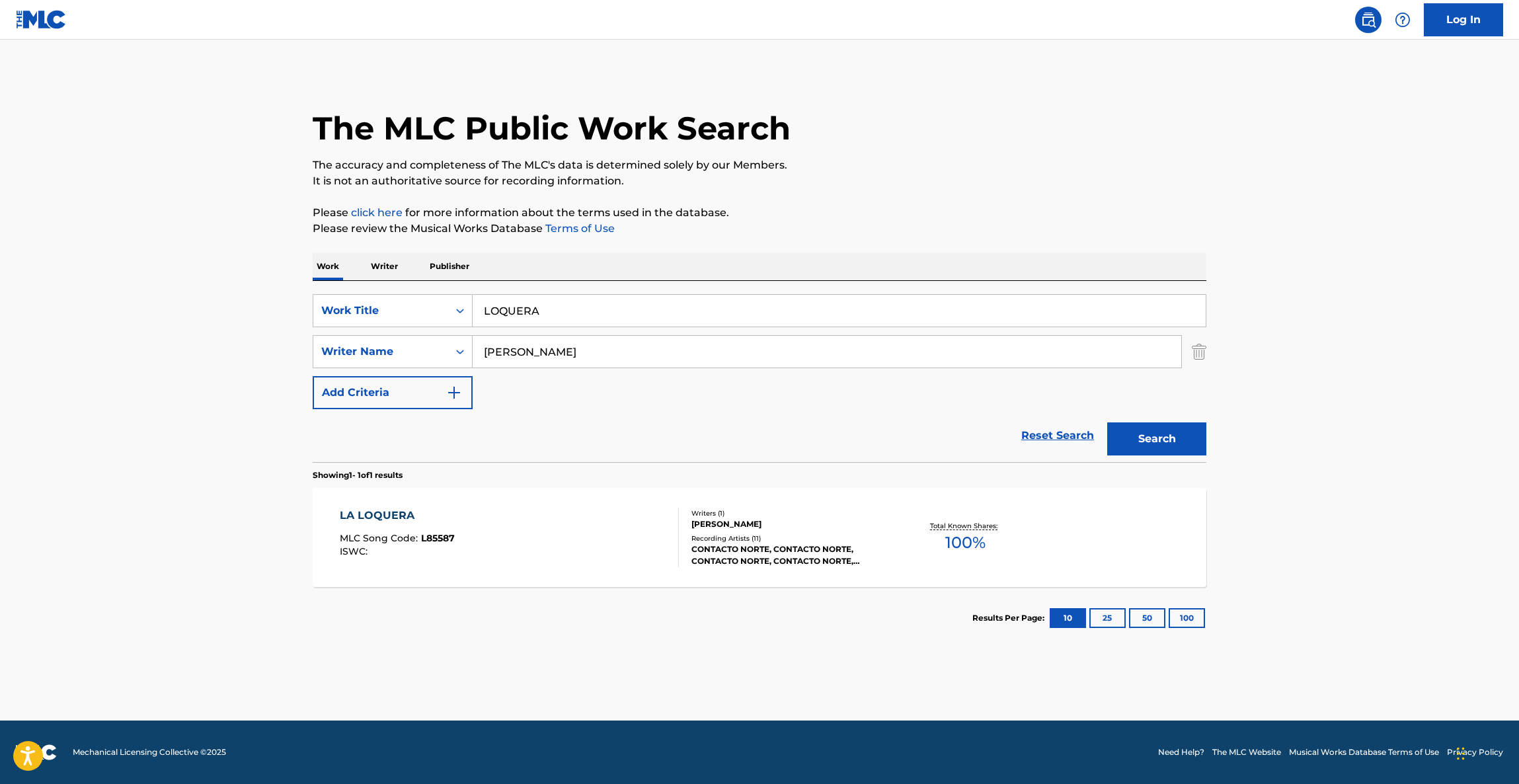
drag, startPoint x: 570, startPoint y: 317, endPoint x: 237, endPoint y: 312, distance: 333.0
click at [235, 312] on main "The MLC Public Work Search The accuracy and completeness of The MLC's data is d…" at bounding box center [759, 380] width 1519 height 681
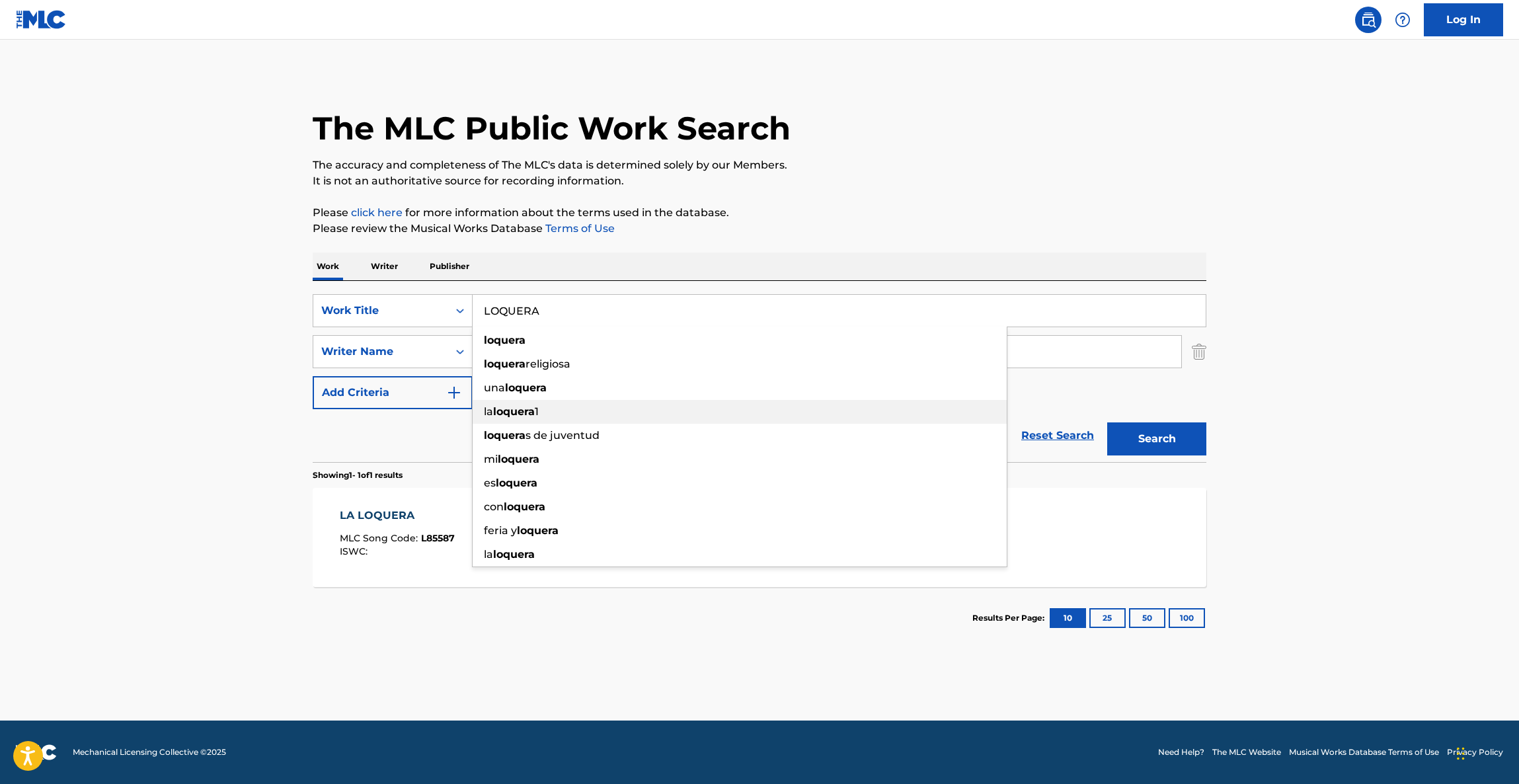
paste input "A LOQUERA"
type input "LA LOQUERA"
click at [1167, 429] on button "Search" at bounding box center [1157, 439] width 99 height 33
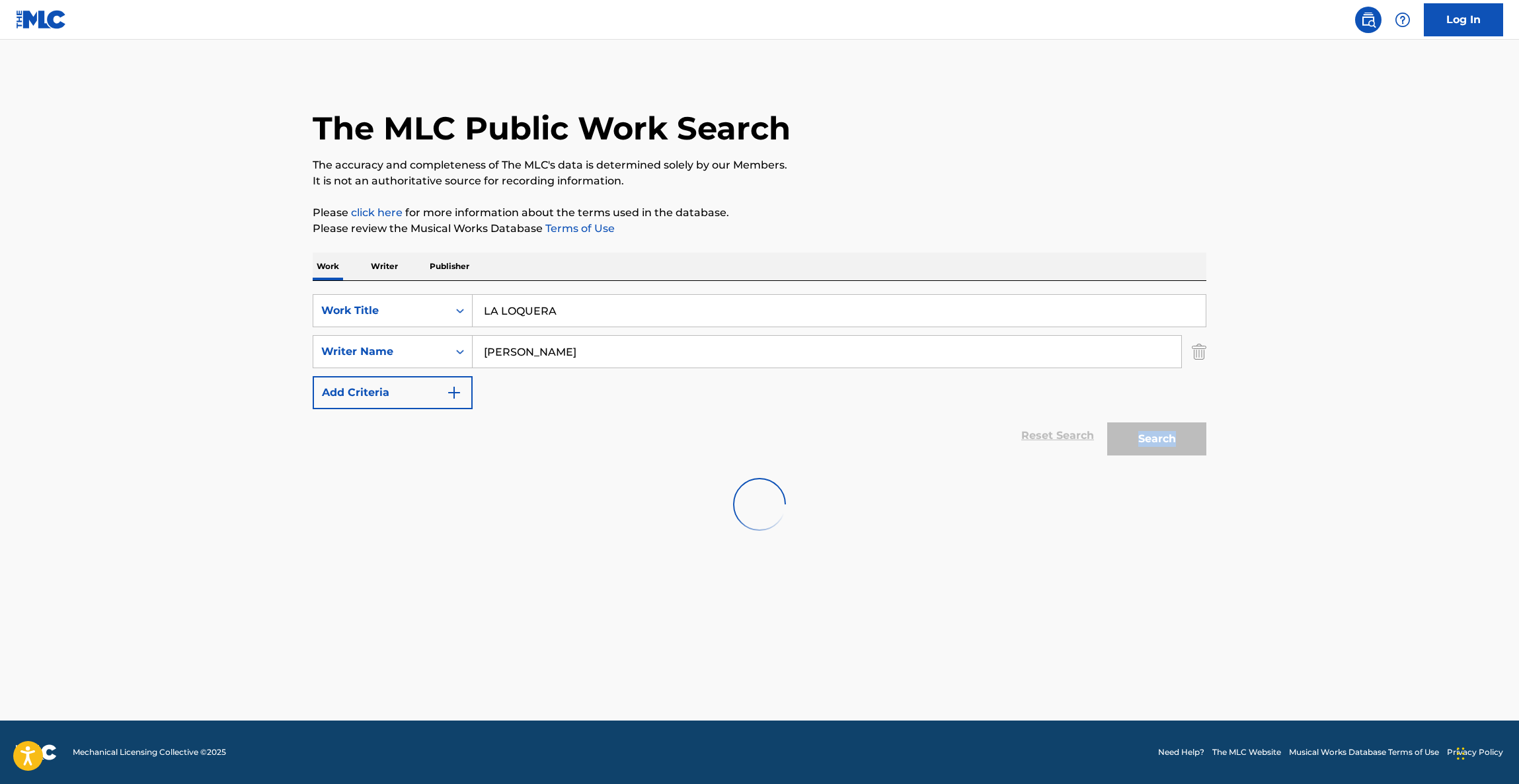
click at [1167, 429] on div "Search" at bounding box center [1153, 435] width 105 height 53
click at [1323, 246] on main "The MLC Public Work Search The accuracy and completeness of The MLC's data is d…" at bounding box center [759, 380] width 1519 height 681
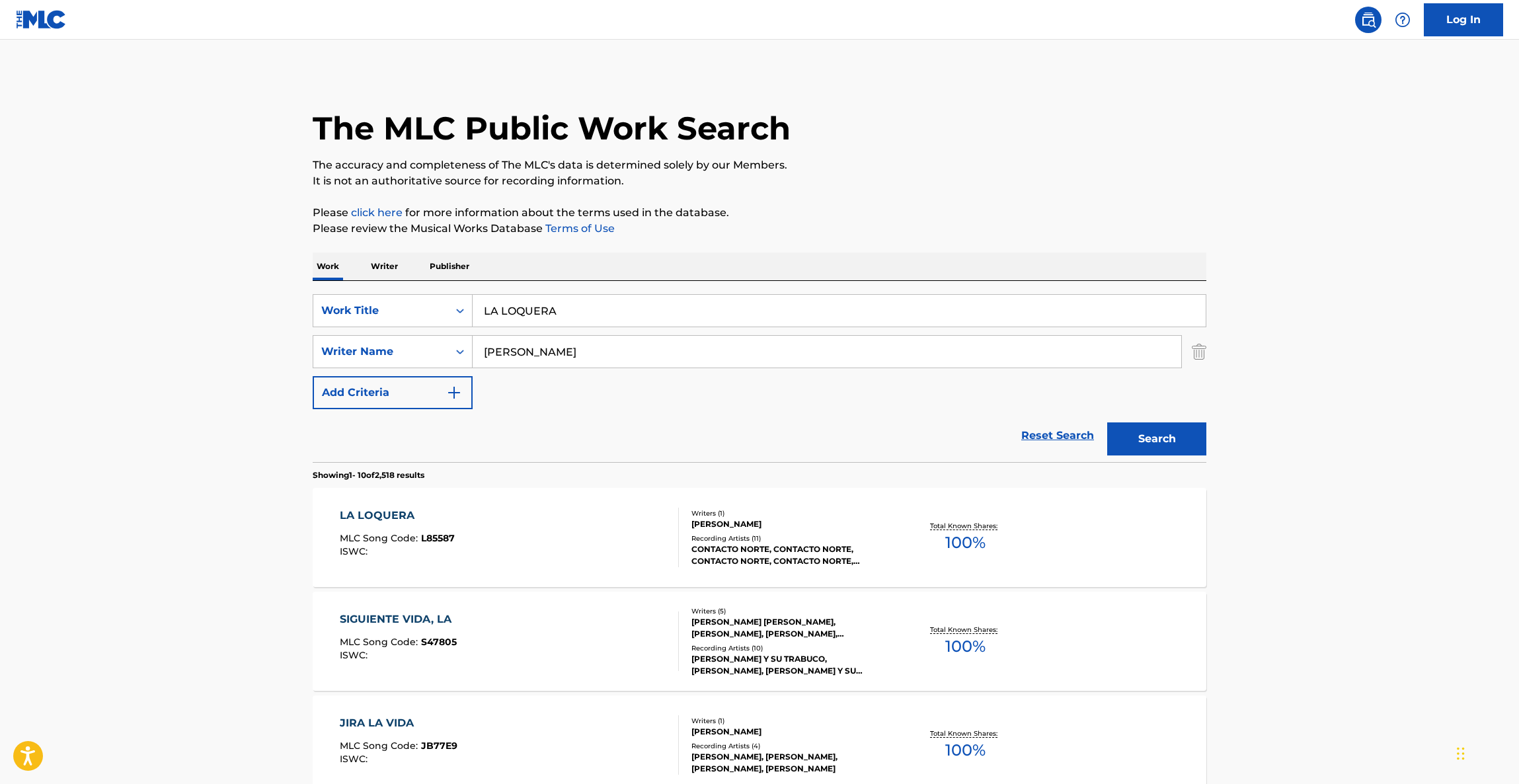
click at [374, 513] on div "LA LOQUERA" at bounding box center [397, 515] width 115 height 16
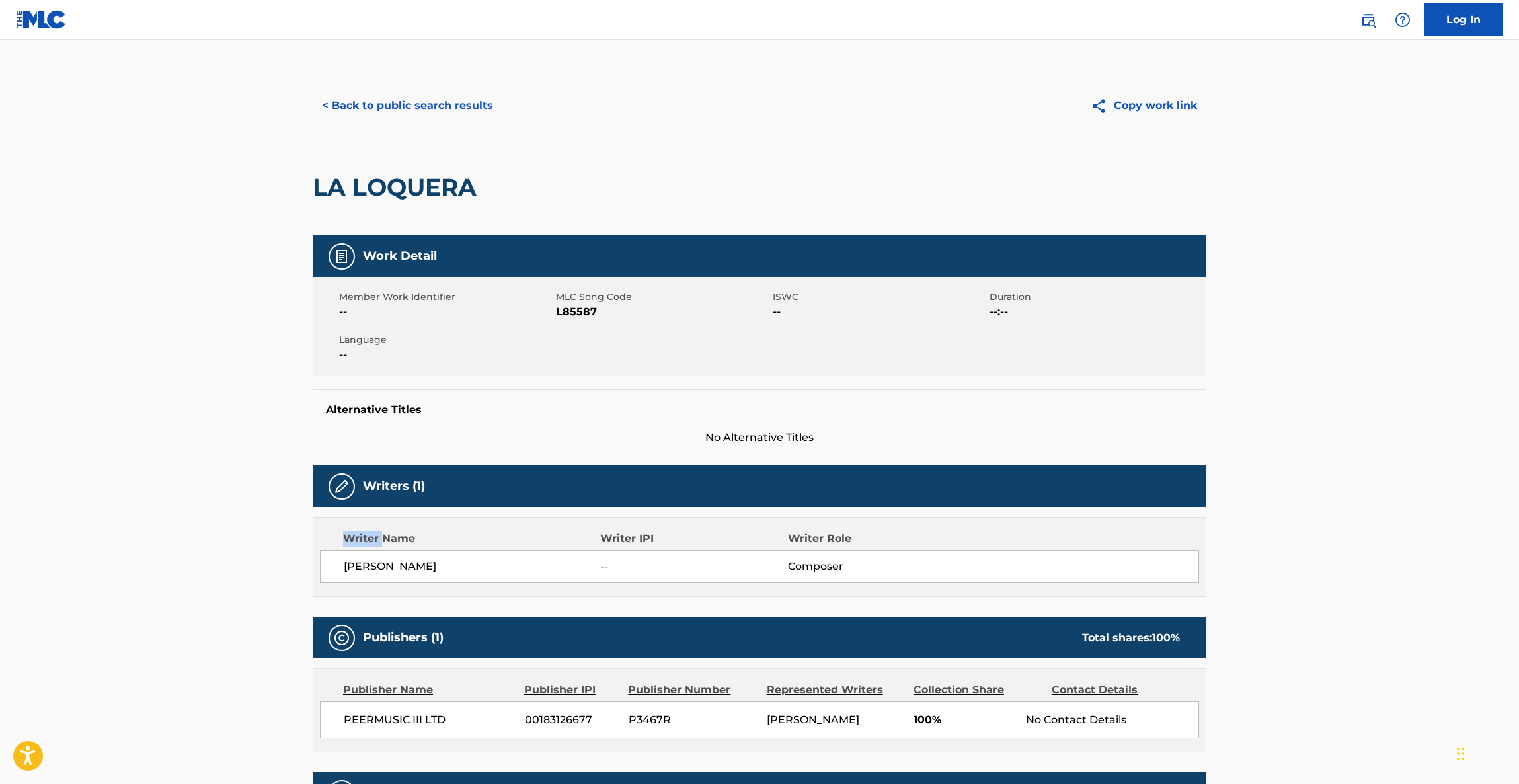
click at [374, 513] on div "Writers (1) Writer Name Writer IPI Writer Role EDUARDO CASTRO CASTRO -- Composer" at bounding box center [760, 531] width 894 height 131
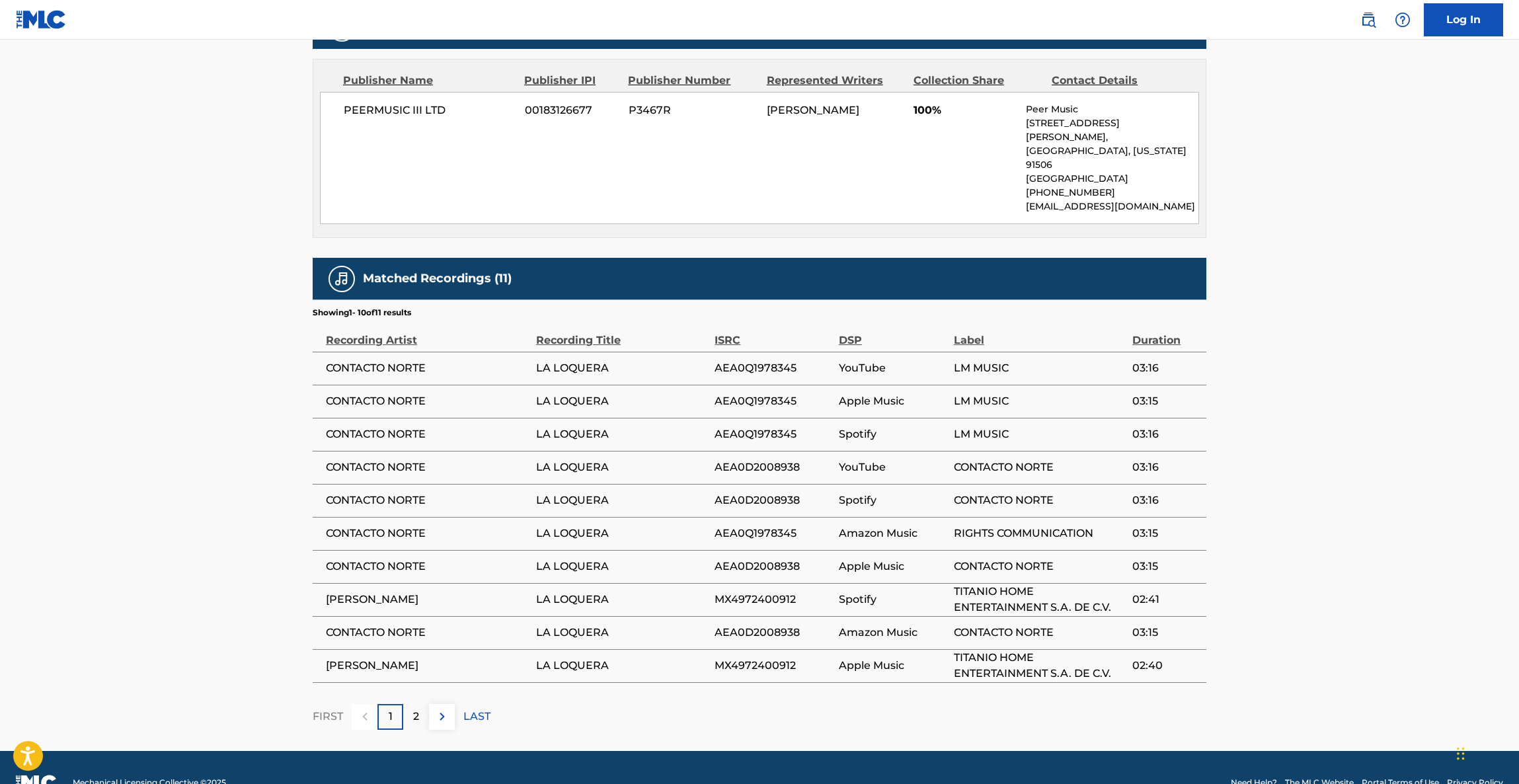
scroll to position [625, 0]
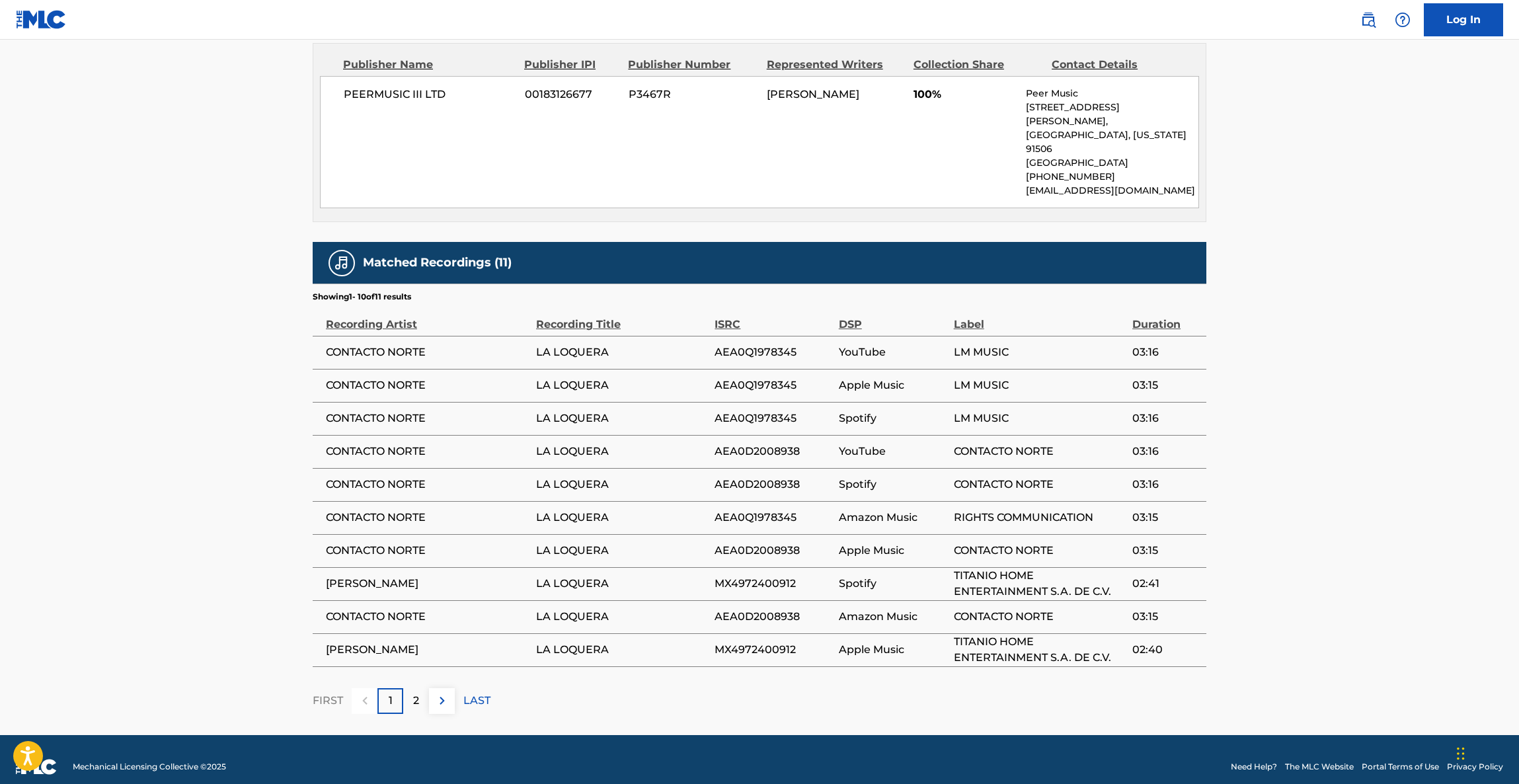
click at [416, 485] on td "CONTACTO NORTE" at bounding box center [425, 484] width 223 height 33
click at [415, 485] on td "CONTACTO NORTE" at bounding box center [425, 484] width 223 height 33
click at [415, 483] on td "CONTACTO NORTE" at bounding box center [425, 484] width 223 height 33
copy div "CONTACTO NORTE"
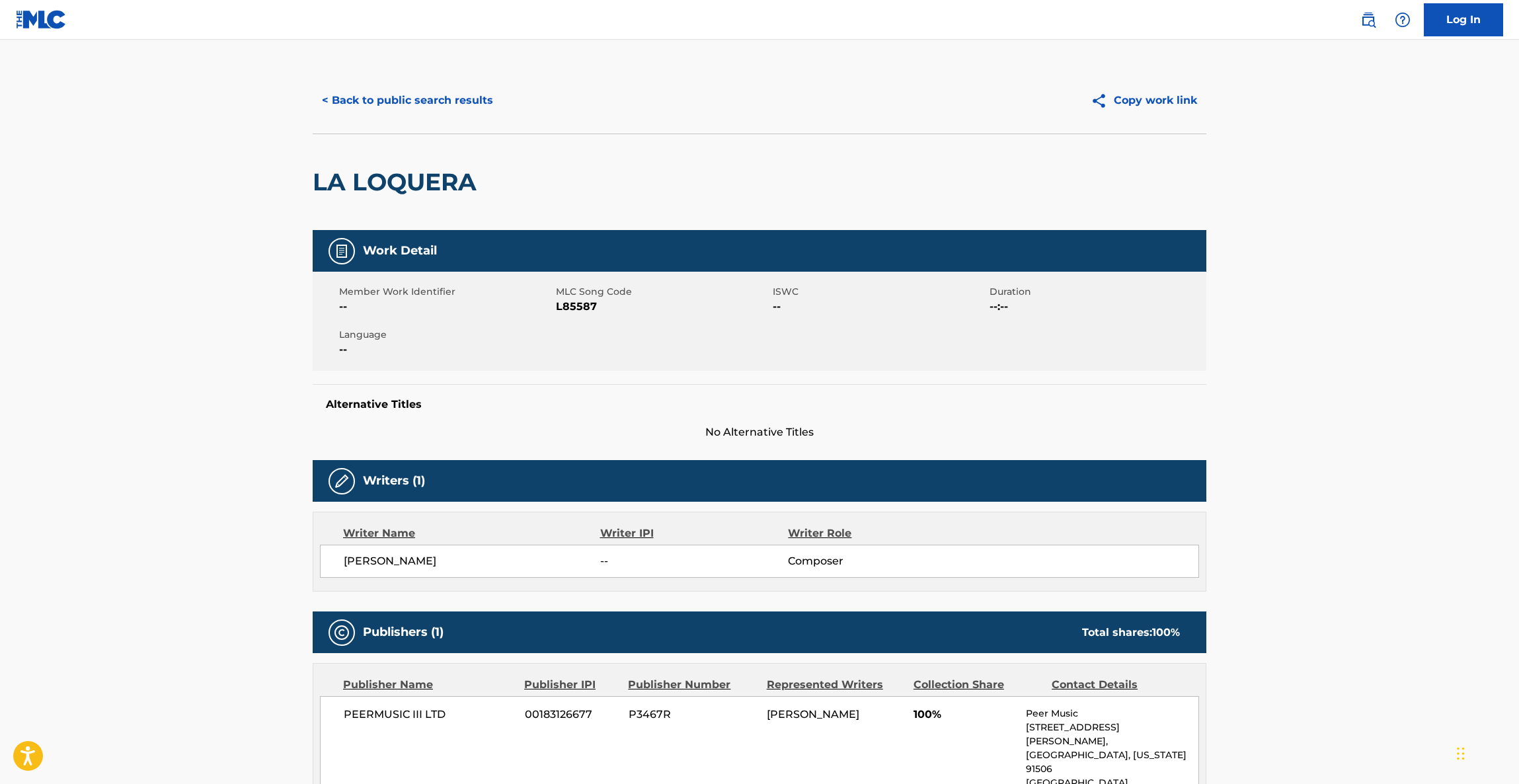
scroll to position [0, 0]
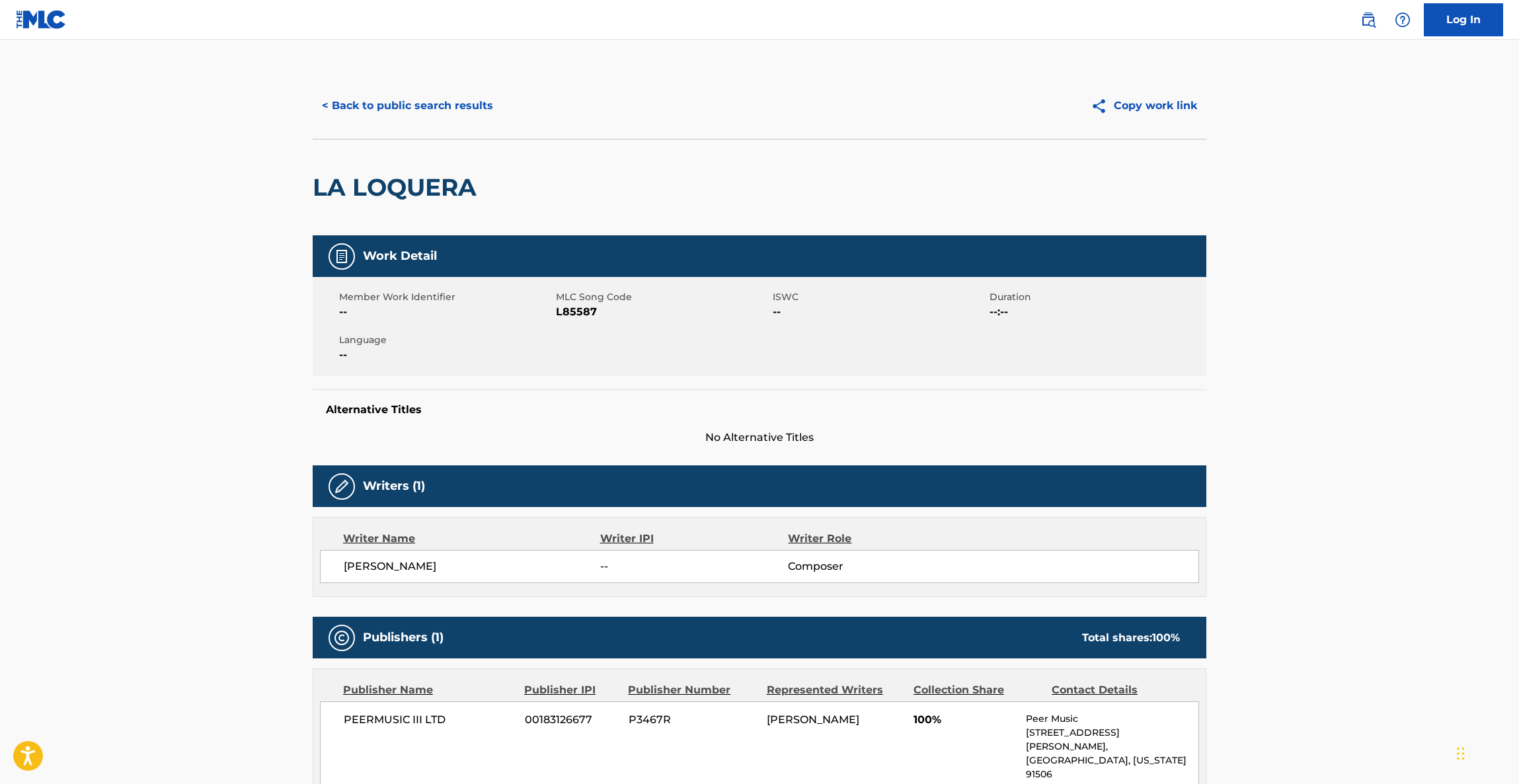
click at [454, 114] on button "< Back to public search results" at bounding box center [407, 105] width 190 height 33
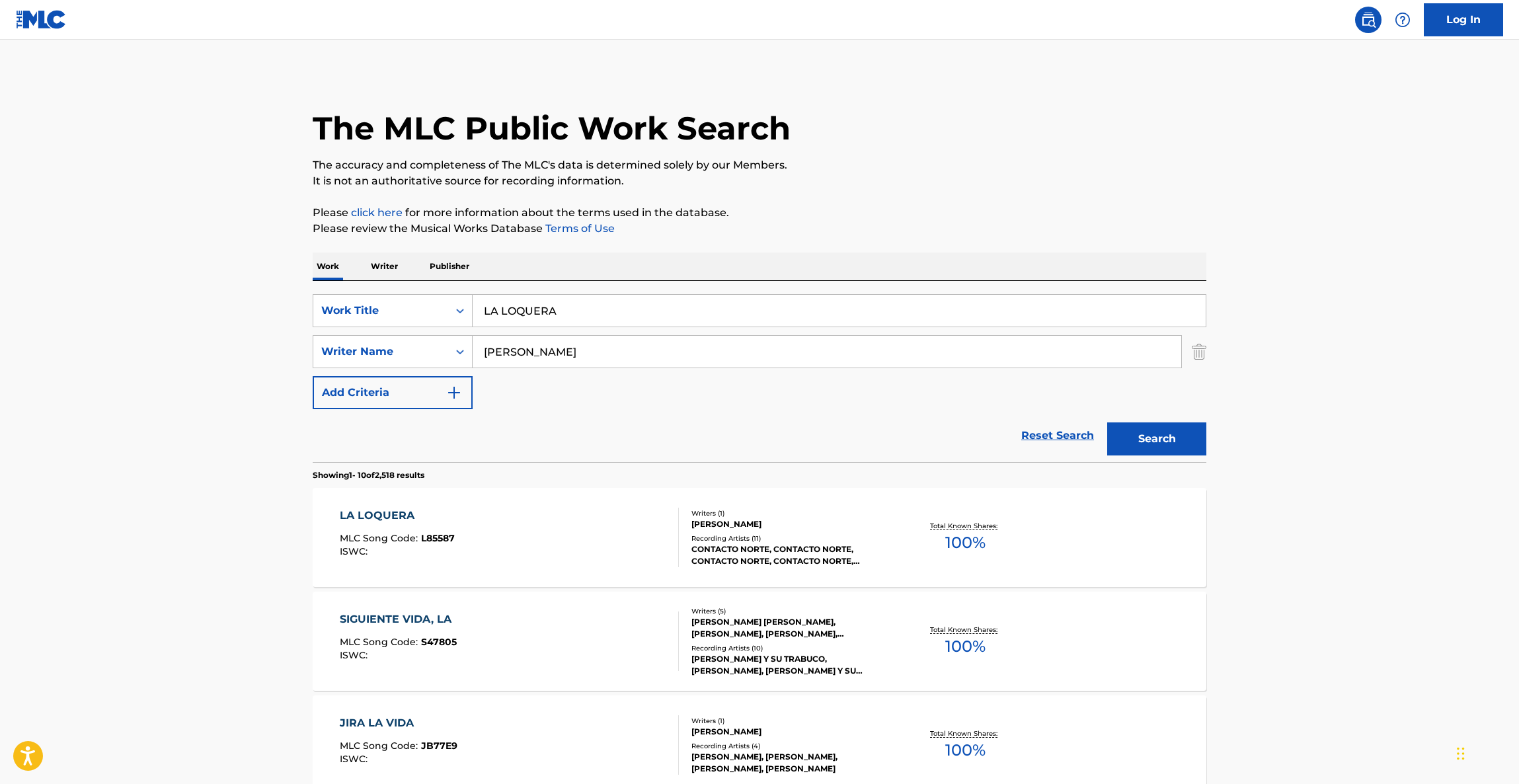
drag, startPoint x: 537, startPoint y: 311, endPoint x: 483, endPoint y: 307, distance: 54.1
click at [450, 304] on div "SearchWithCriteria9247d775-b253-4f8c-bded-dbc5304b39a0 Work Title LA LOQUERA" at bounding box center [760, 311] width 894 height 33
paste input "a Loquera"
click at [455, 339] on div "SearchWithCriteria9247d775-b253-4f8c-bded-dbc5304b39a0 Work Title La Loquera Se…" at bounding box center [760, 352] width 894 height 115
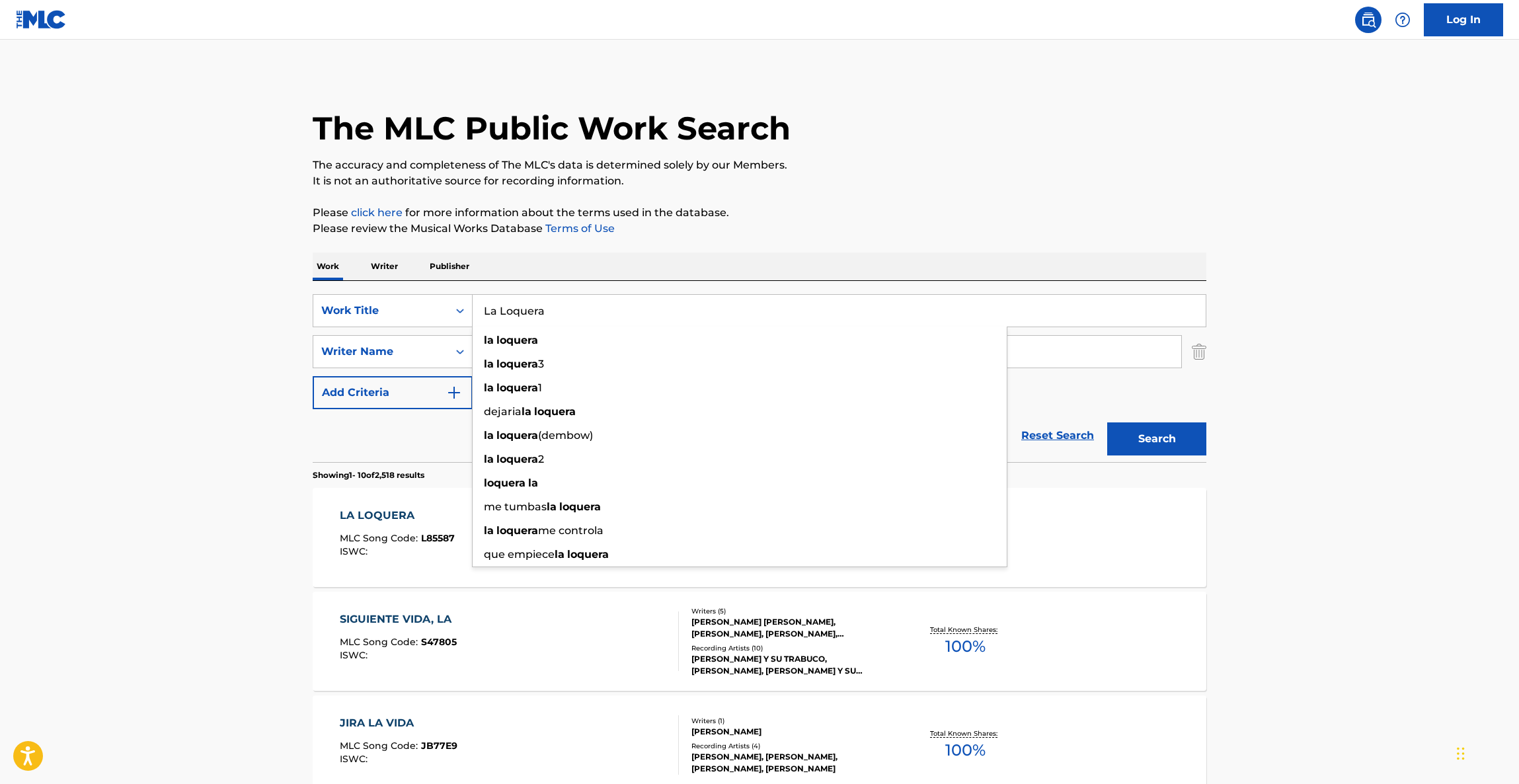
click at [1022, 359] on input "CASTRO" at bounding box center [827, 352] width 709 height 31
drag, startPoint x: 648, startPoint y: 359, endPoint x: 657, endPoint y: 359, distance: 9.0
click at [614, 359] on div "la loquera 3" at bounding box center [739, 364] width 534 height 24
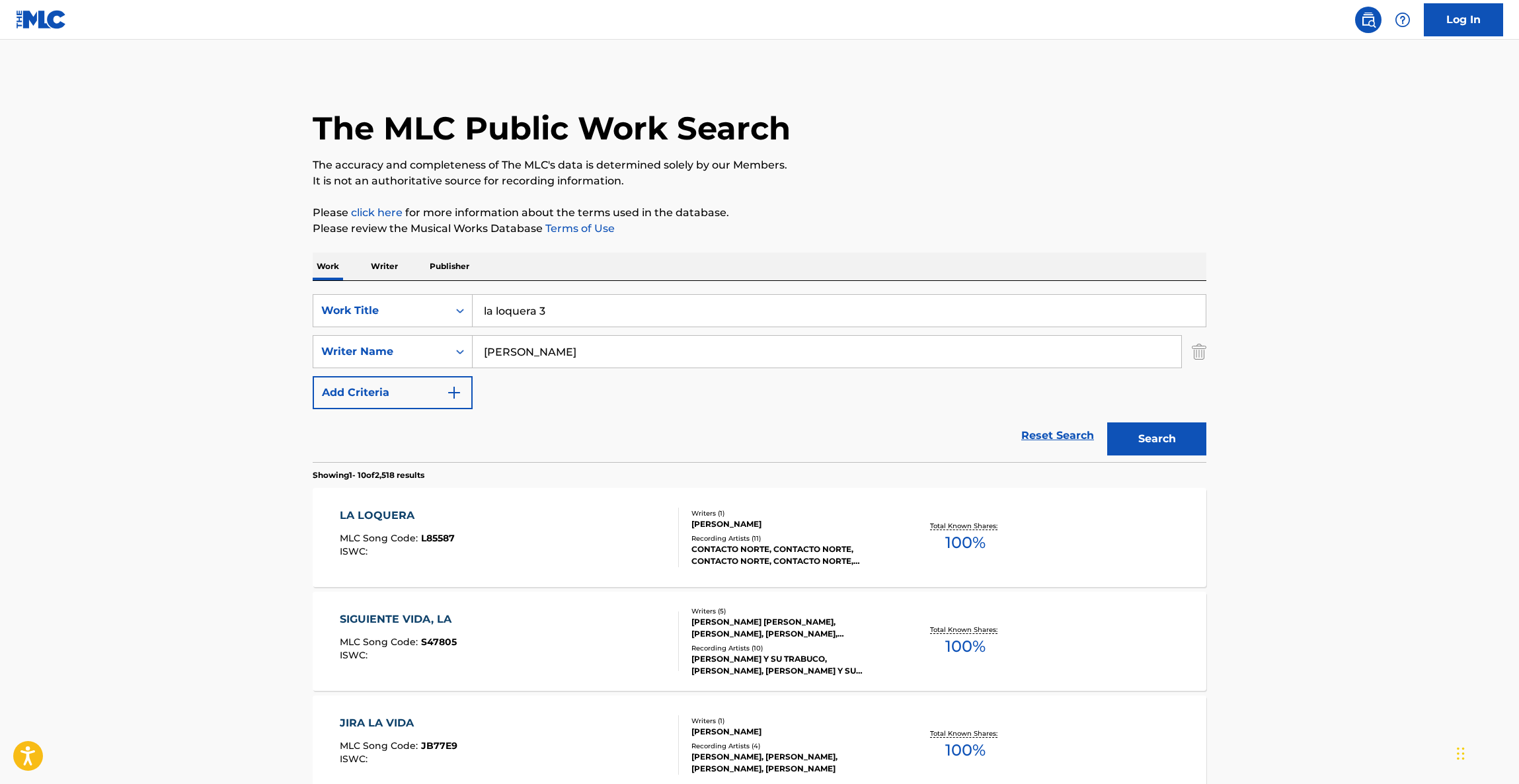
drag, startPoint x: 562, startPoint y: 311, endPoint x: 552, endPoint y: 337, distance: 27.9
click at [562, 311] on input "la loquera 3" at bounding box center [839, 311] width 733 height 31
type input "la loquera"
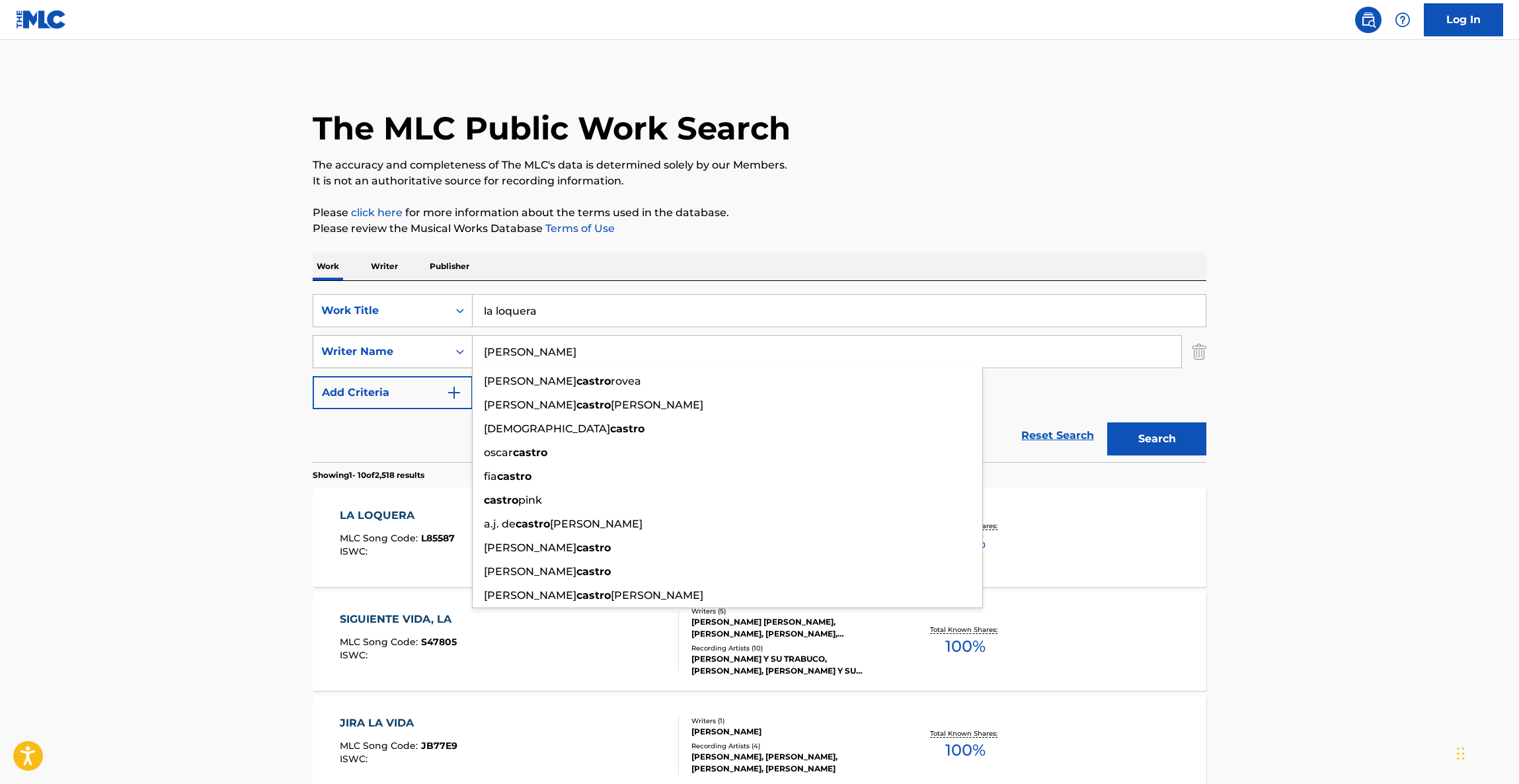
drag, startPoint x: 449, startPoint y: 337, endPoint x: 750, endPoint y: 370, distance: 302.8
click at [450, 337] on div "SearchWithCriteriae2d87580-0e67-4c05-b410-86d2dccd92ea Writer Name CASTRO tomas…" at bounding box center [760, 352] width 894 height 33
paste input "Martinez"
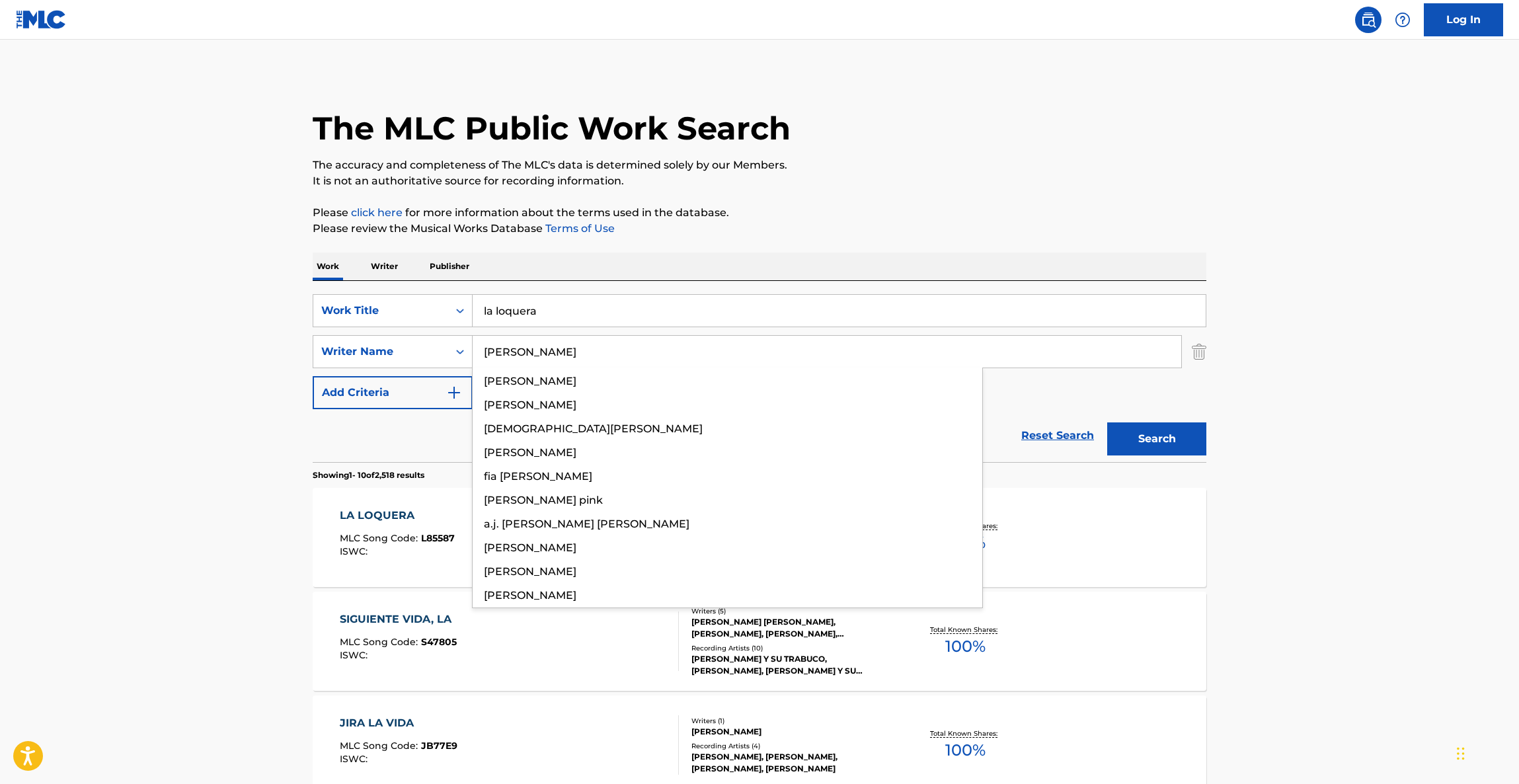
type input "Martinez"
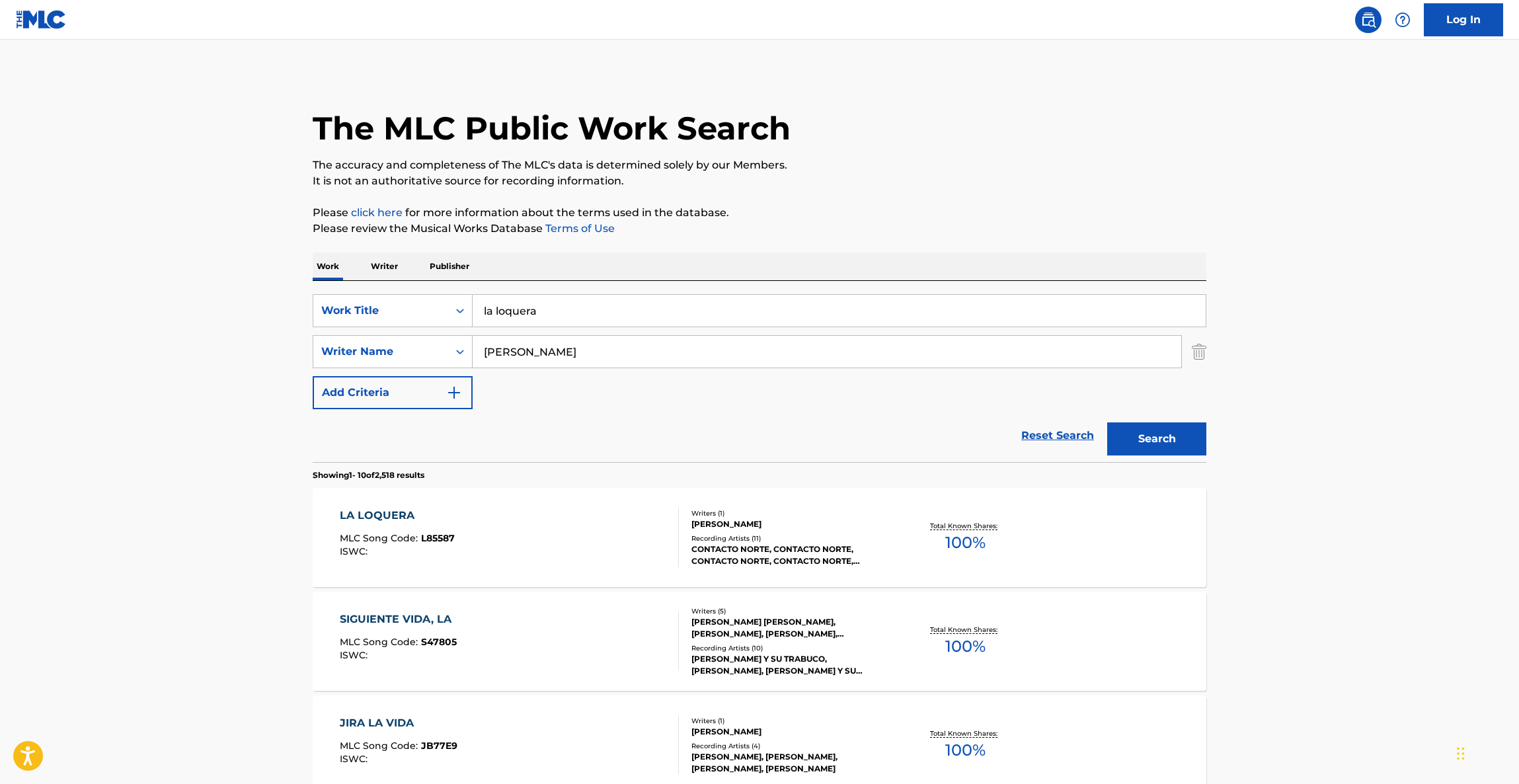
click at [1152, 420] on div "Search" at bounding box center [1153, 435] width 105 height 53
drag, startPoint x: 1152, startPoint y: 420, endPoint x: 1150, endPoint y: 431, distance: 11.2
click at [1152, 421] on div "Search" at bounding box center [1153, 435] width 105 height 53
click at [1150, 431] on button "Search" at bounding box center [1157, 439] width 99 height 33
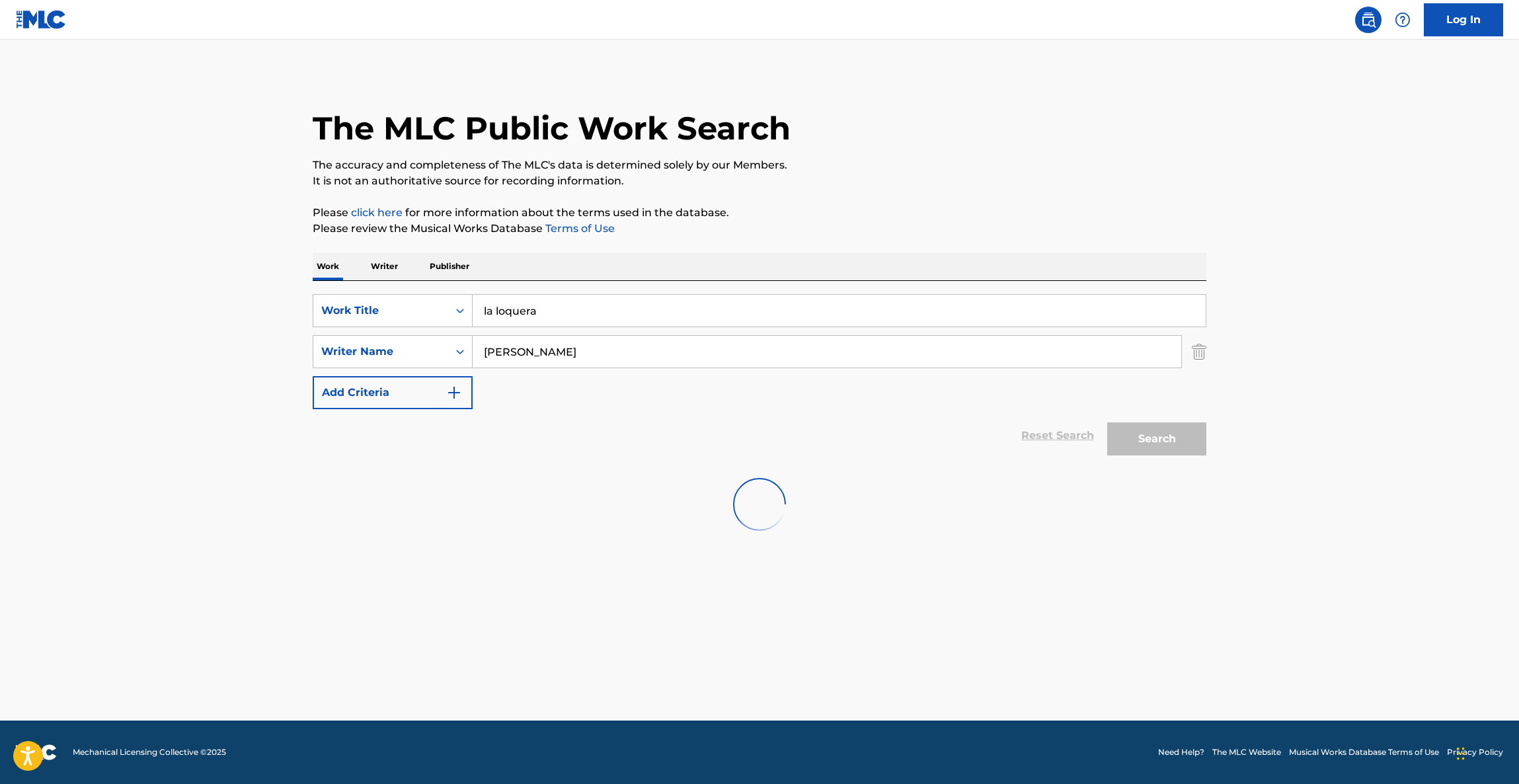
click at [1101, 201] on div "The MLC Public Work Search The accuracy and completeness of The MLC's data is d…" at bounding box center [759, 309] width 926 height 474
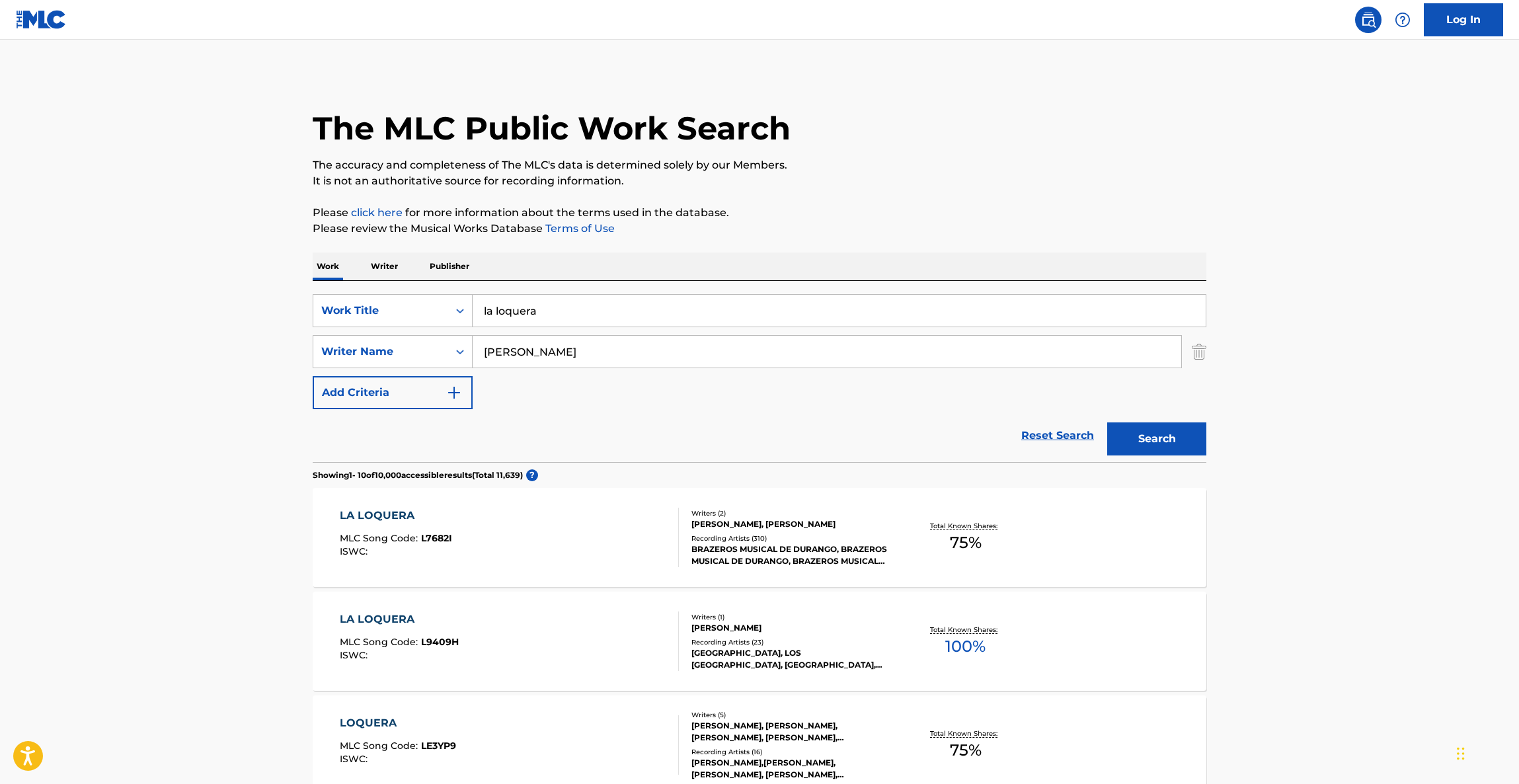
click at [382, 514] on div "LA LOQUERA" at bounding box center [396, 515] width 112 height 16
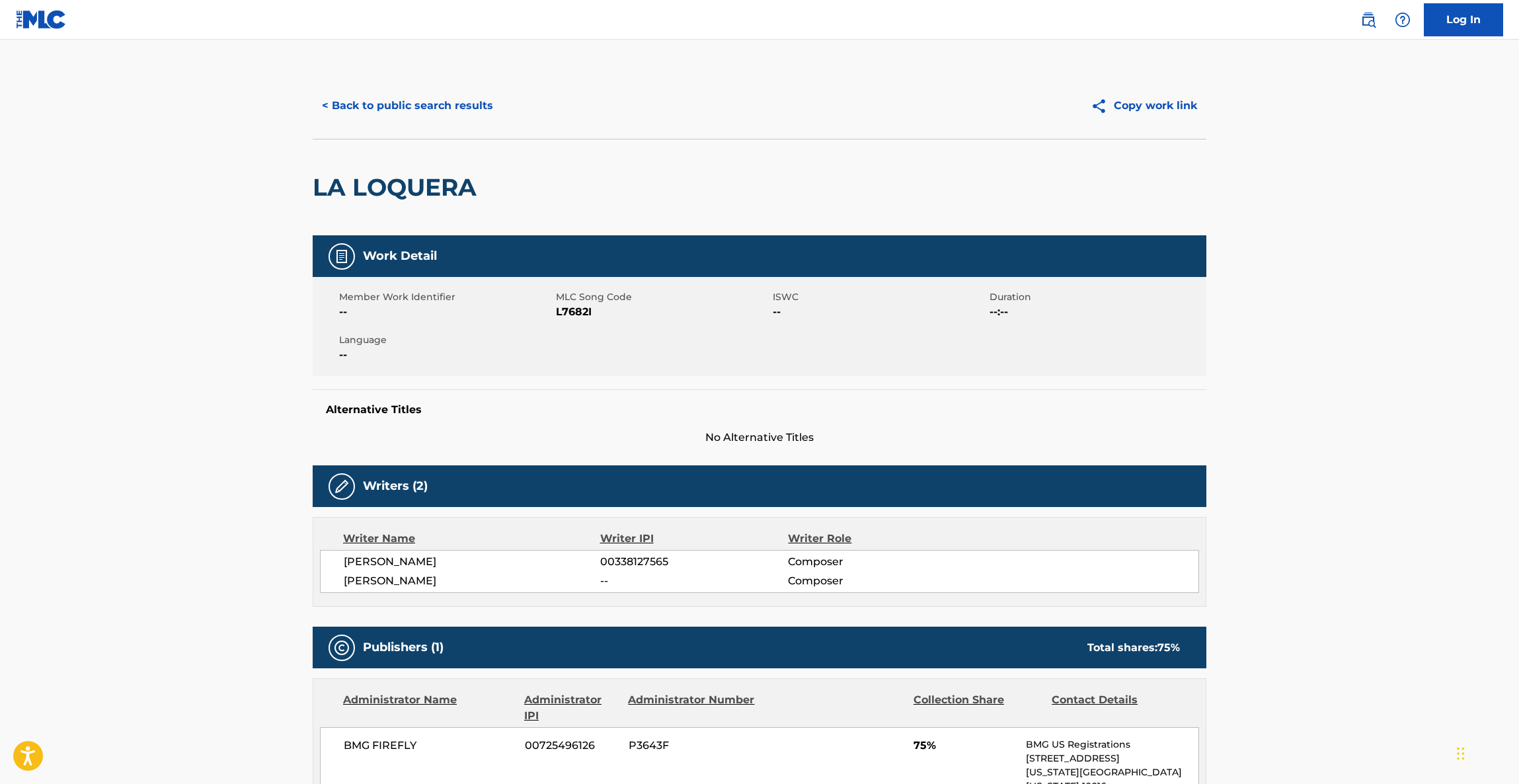
scroll to position [296, 0]
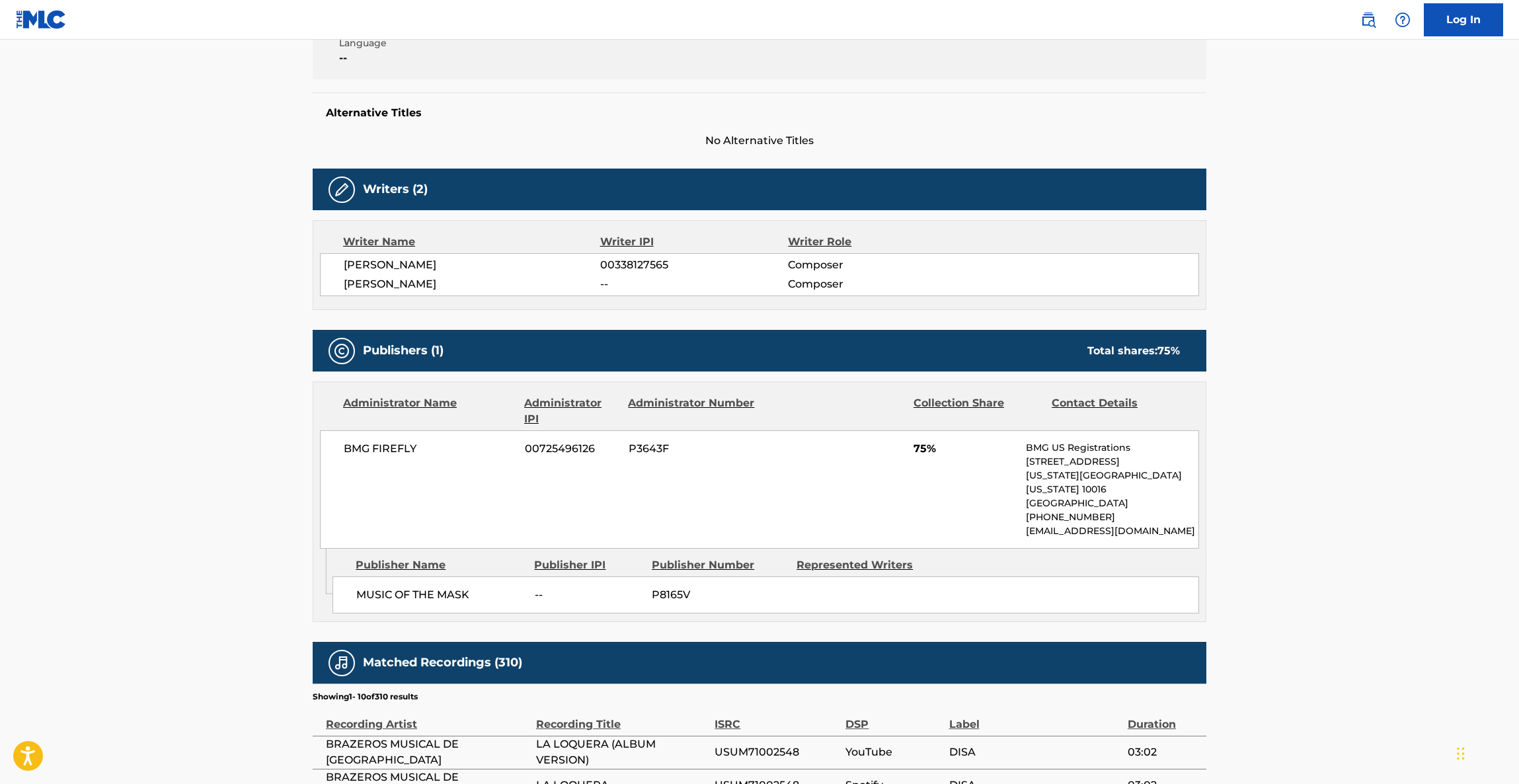
click at [116, 479] on main "< Back to public search results Copy work link LA LOQUERA Work Detail Member Wo…" at bounding box center [759, 439] width 1519 height 1392
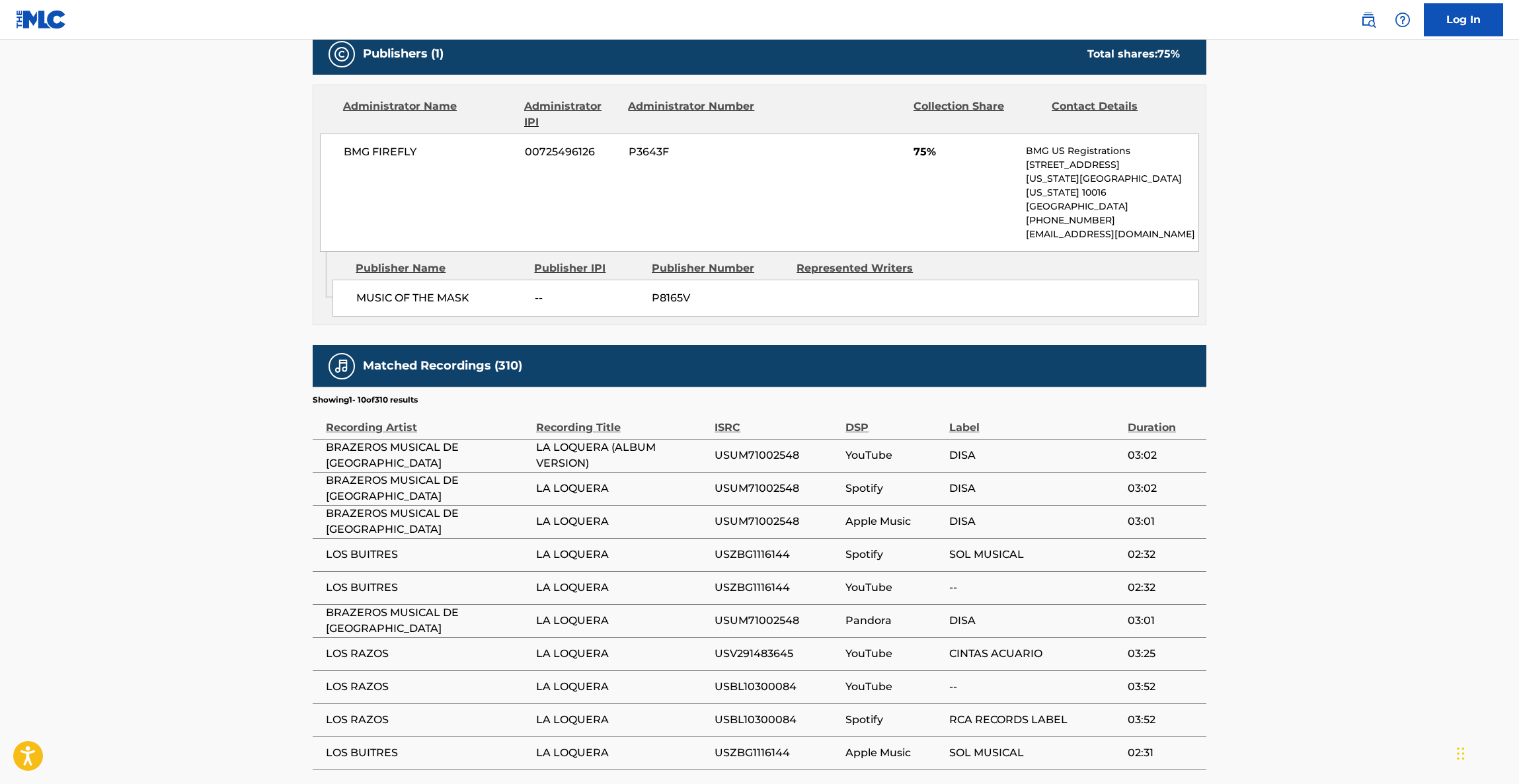
scroll to position [594, 0]
click at [166, 470] on main "< Back to public search results Copy work link LA LOQUERA Work Detail Member Wo…" at bounding box center [759, 142] width 1519 height 1392
click at [165, 470] on main "< Back to public search results Copy work link LA LOQUERA Work Detail Member Wo…" at bounding box center [759, 142] width 1519 height 1392
click at [164, 471] on main "< Back to public search results Copy work link LA LOQUERA Work Detail Member Wo…" at bounding box center [759, 142] width 1519 height 1392
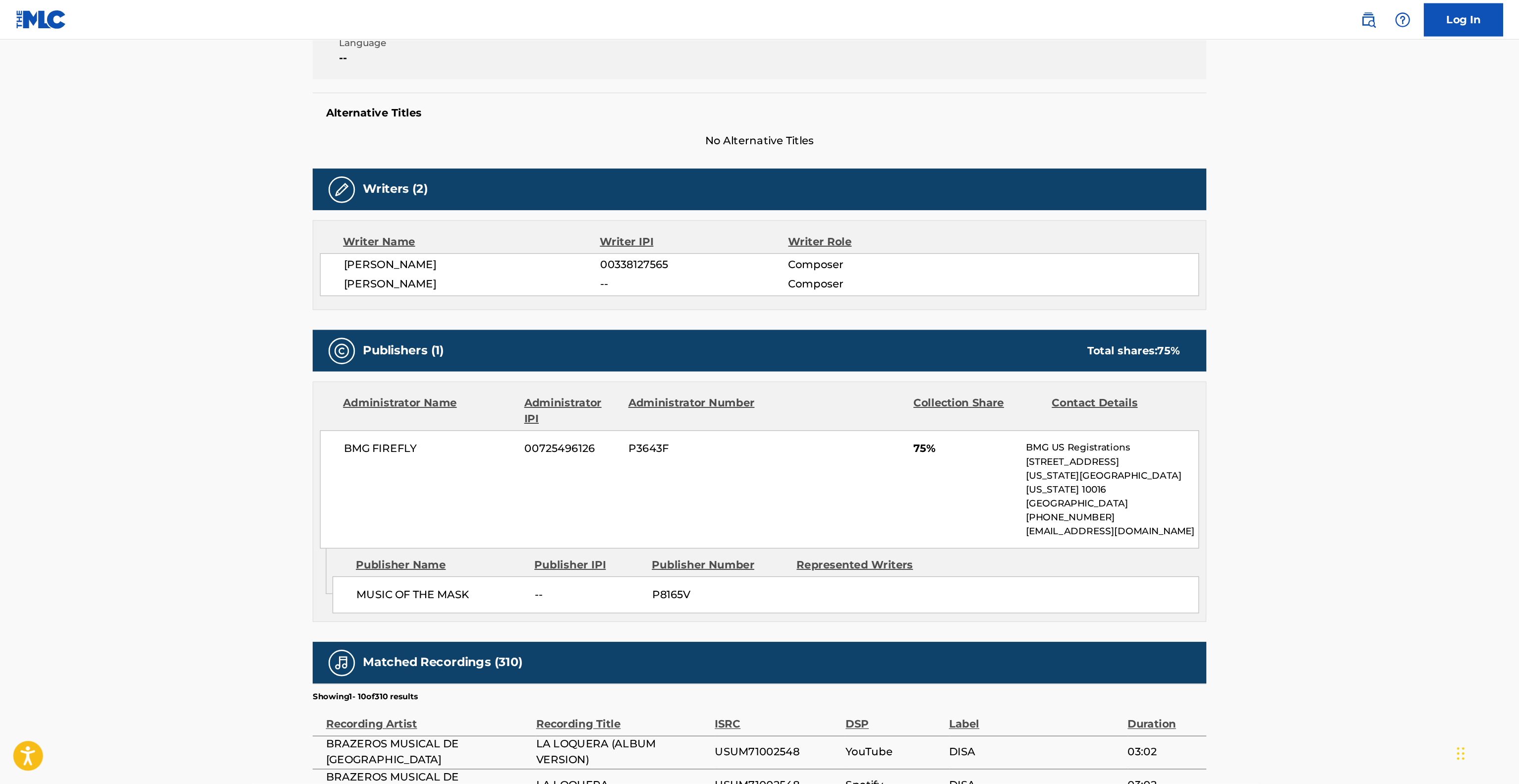
scroll to position [222, 0]
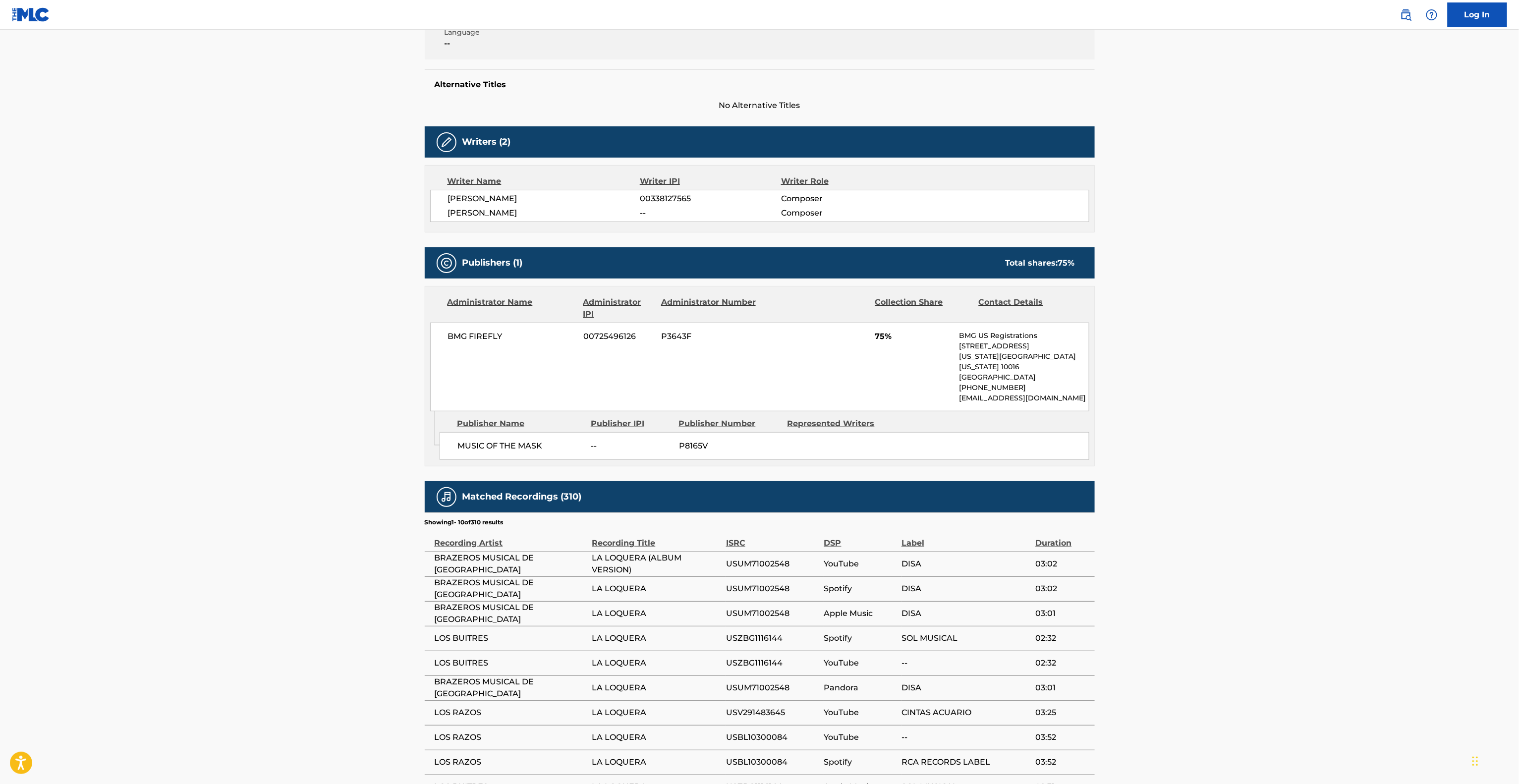
click at [217, 466] on main "< Back to public search results Copy work link LA LOQUERA Work Detail Member Wo…" at bounding box center [760, 329] width 1519 height 1043
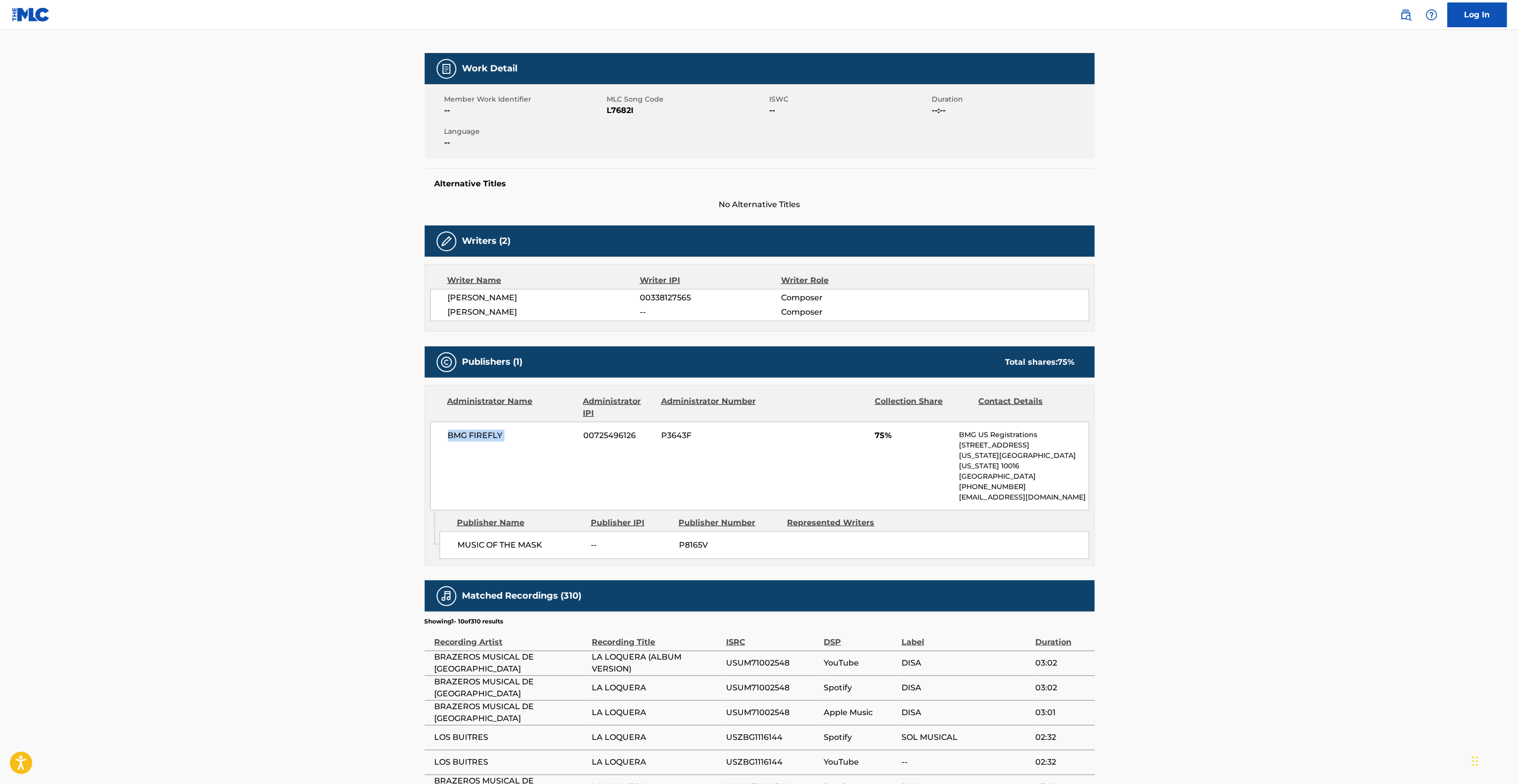
click at [217, 466] on main "< Back to public search results Copy work link LA LOQUERA Work Detail Member Wo…" at bounding box center [760, 428] width 1519 height 1043
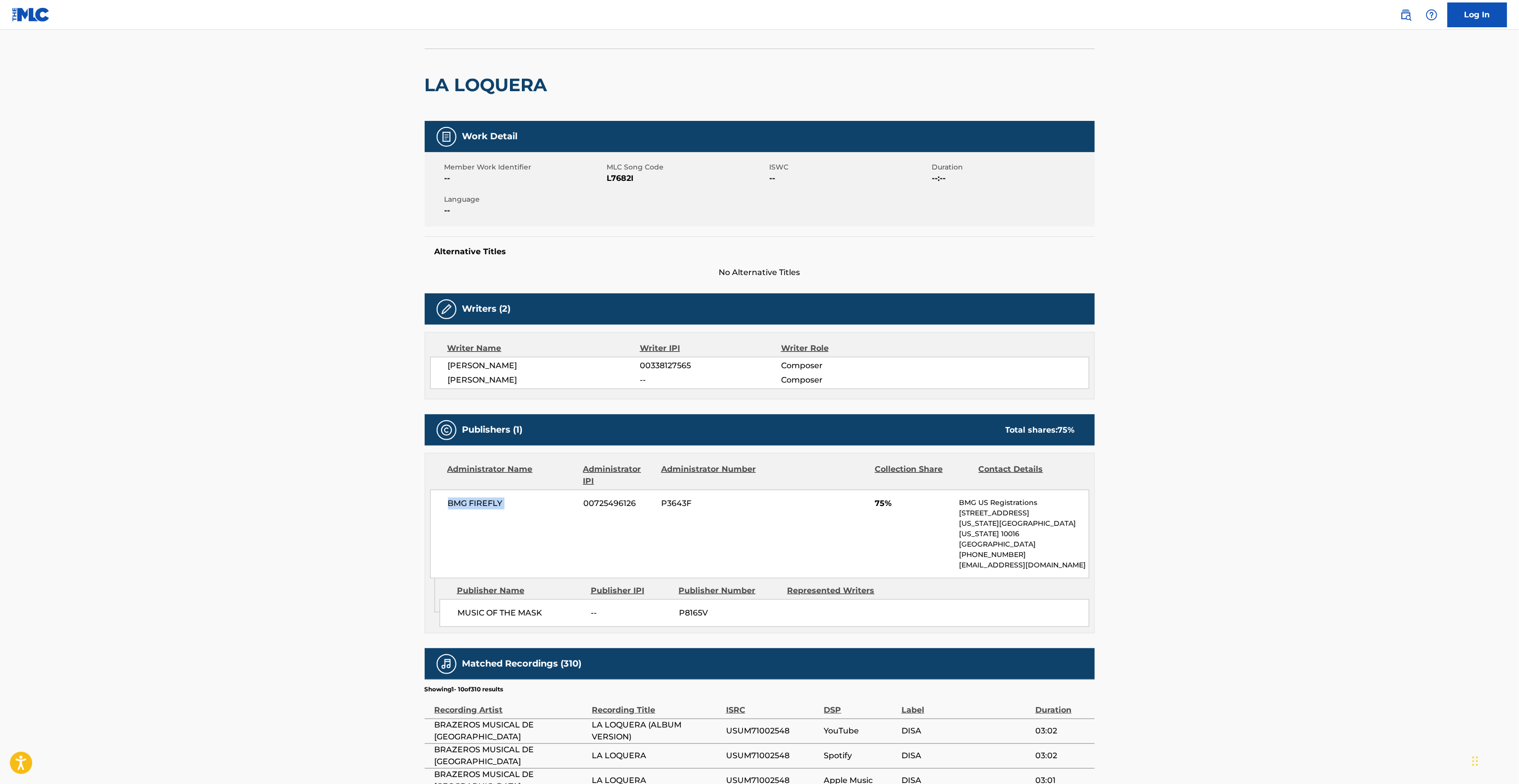
scroll to position [24, 0]
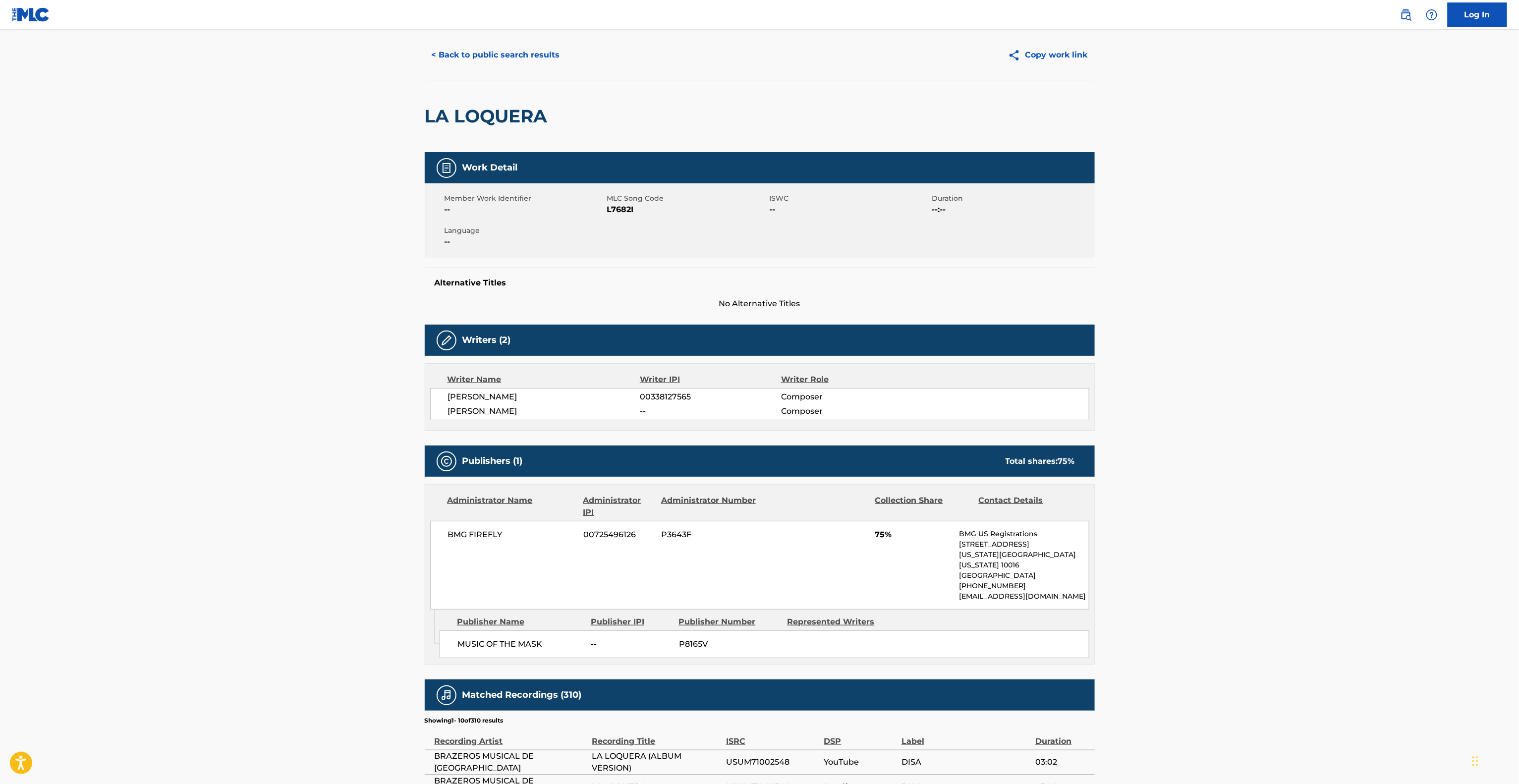
click at [216, 469] on main "< Back to public search results Copy work link LA LOQUERA Work Detail Member Wo…" at bounding box center [760, 527] width 1519 height 1043
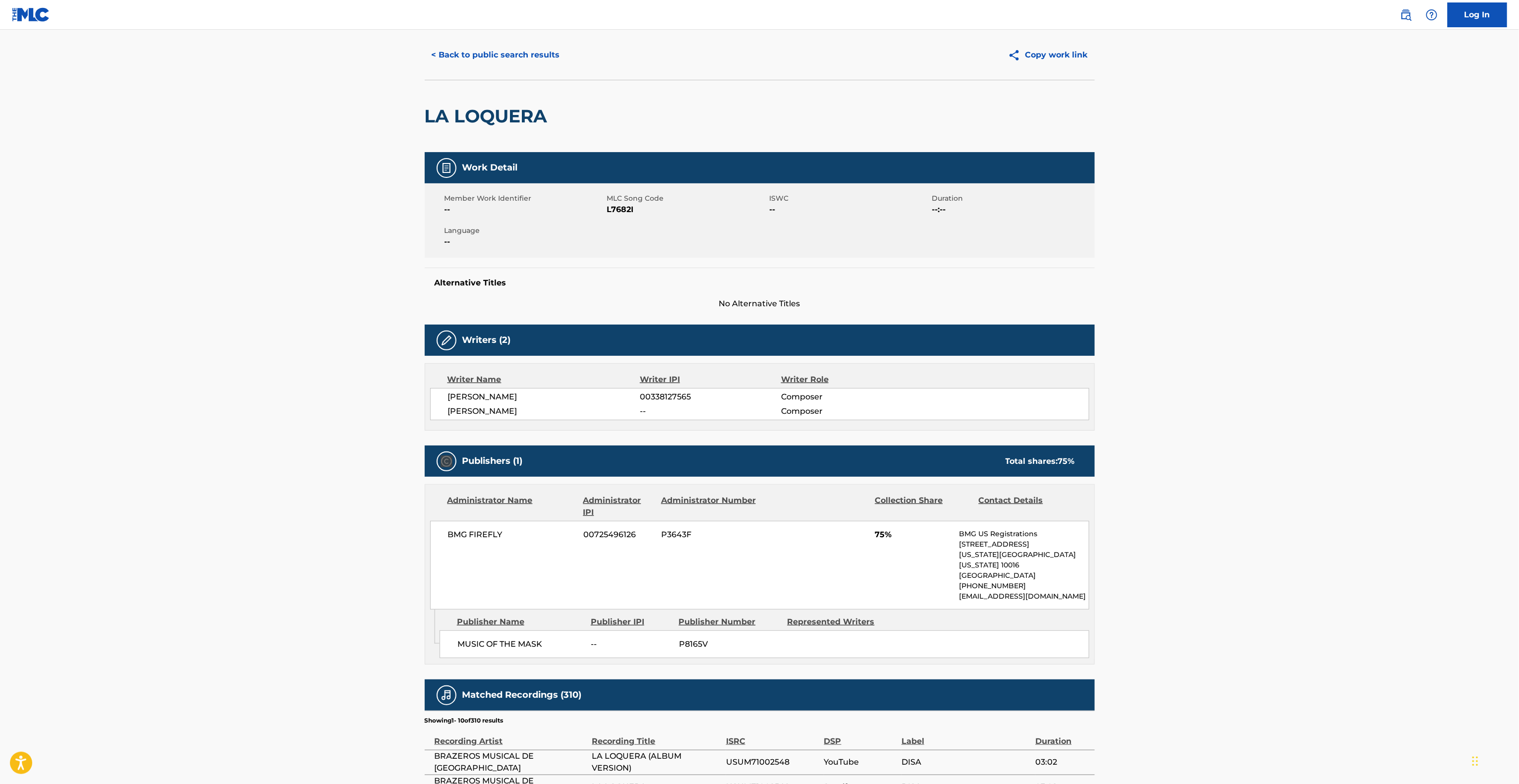
click at [216, 469] on main "< Back to public search results Copy work link LA LOQUERA Work Detail Member Wo…" at bounding box center [760, 527] width 1519 height 1043
drag, startPoint x: 216, startPoint y: 469, endPoint x: 212, endPoint y: 473, distance: 5.7
click at [214, 471] on main "< Back to public search results Copy work link LA LOQUERA Work Detail Member Wo…" at bounding box center [760, 527] width 1519 height 1043
click at [212, 473] on main "< Back to public search results Copy work link LA LOQUERA Work Detail Member Wo…" at bounding box center [760, 527] width 1519 height 1043
drag, startPoint x: 212, startPoint y: 475, endPoint x: 440, endPoint y: 732, distance: 343.6
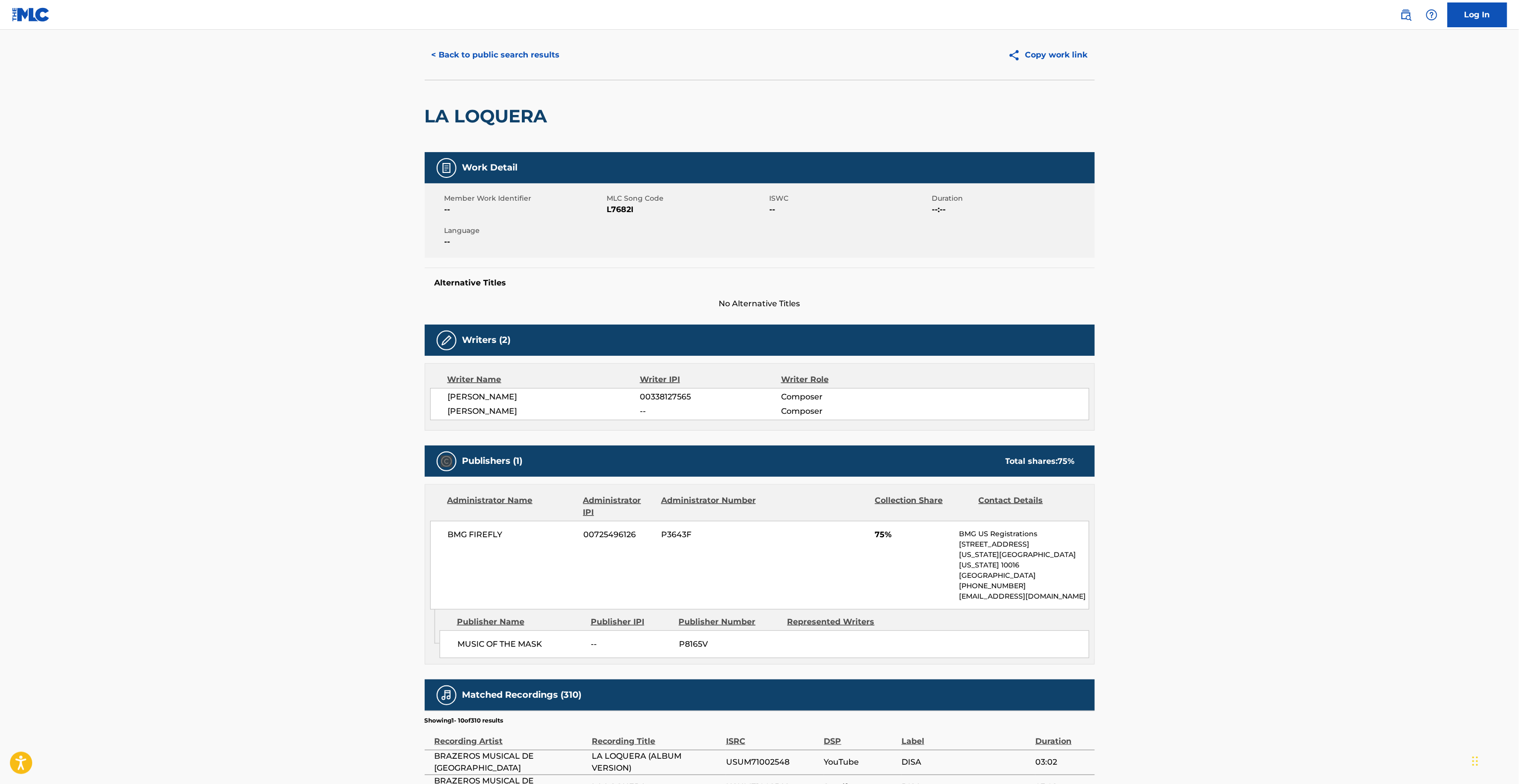
click at [212, 475] on main "< Back to public search results Copy work link LA LOQUERA Work Detail Member Wo…" at bounding box center [760, 527] width 1519 height 1043
click at [1139, 473] on main "< Back to public search results Copy work link LA LOQUERA Work Detail Member Wo…" at bounding box center [760, 527] width 1519 height 1043
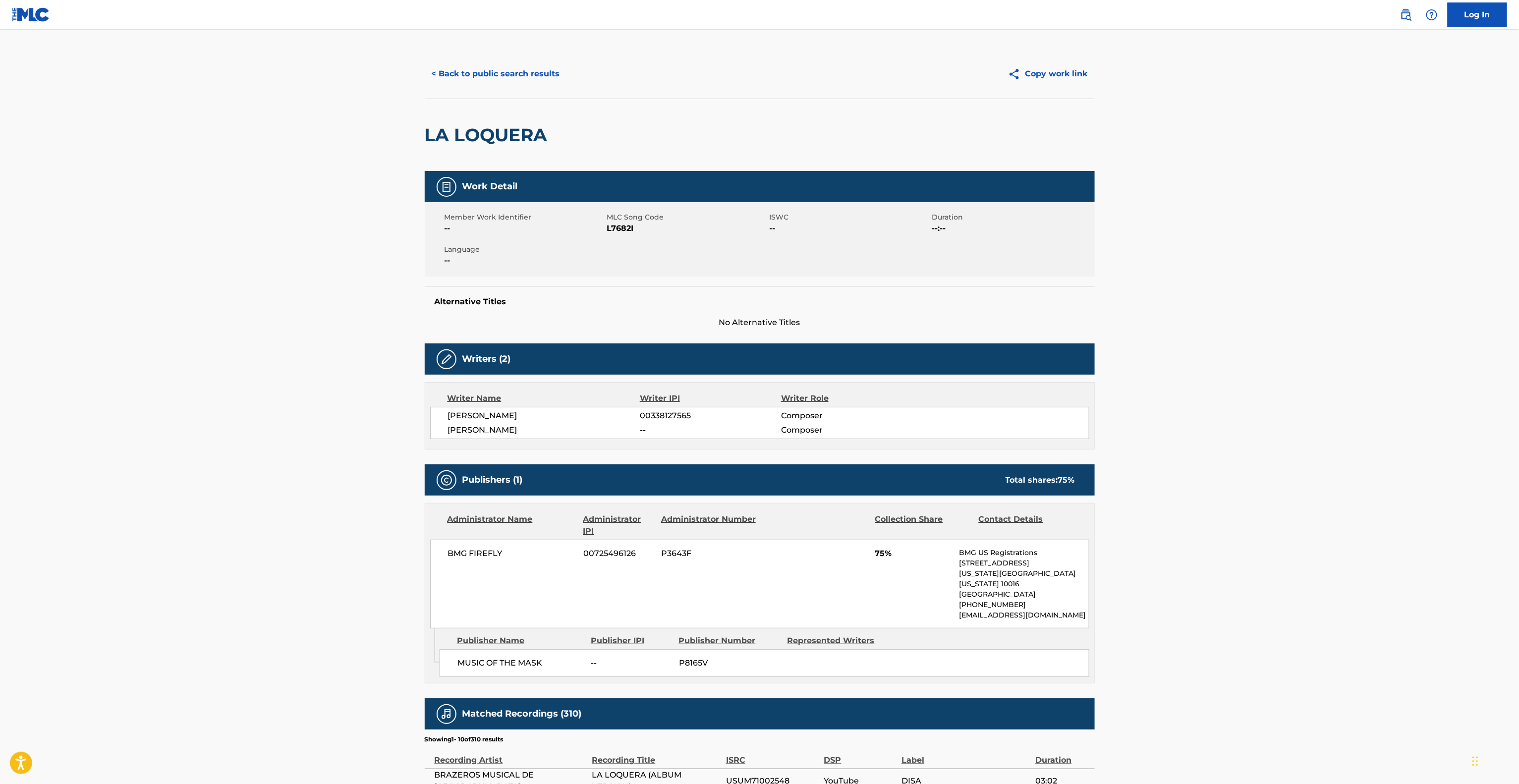
scroll to position [0, 0]
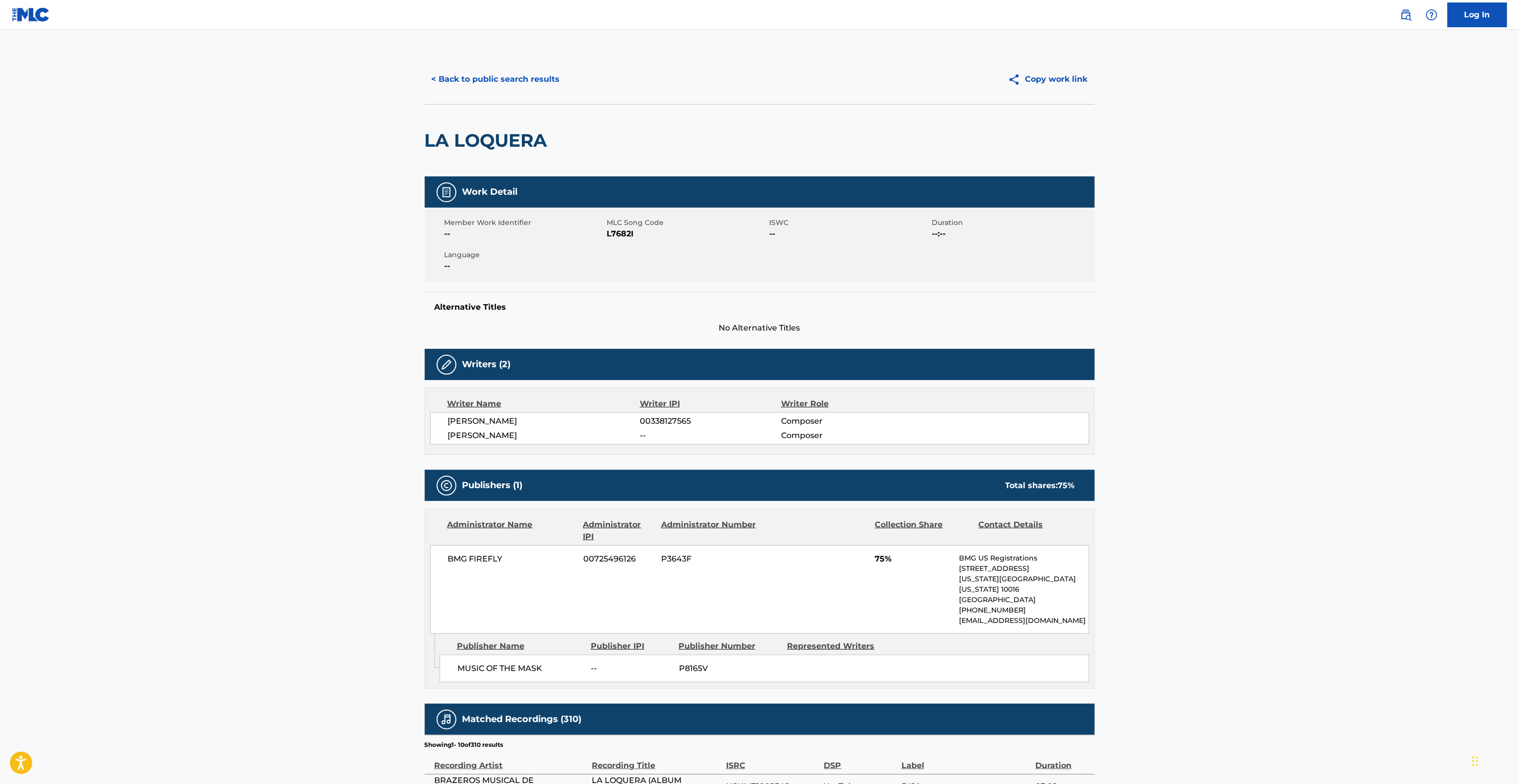
drag, startPoint x: 1154, startPoint y: 371, endPoint x: 1073, endPoint y: 381, distance: 81.6
click at [1139, 371] on main "< Back to public search results Copy work link LA LOQUERA Work Detail Member Wo…" at bounding box center [760, 551] width 1519 height 1043
click at [545, 85] on button "< Back to public search results" at bounding box center [495, 79] width 142 height 25
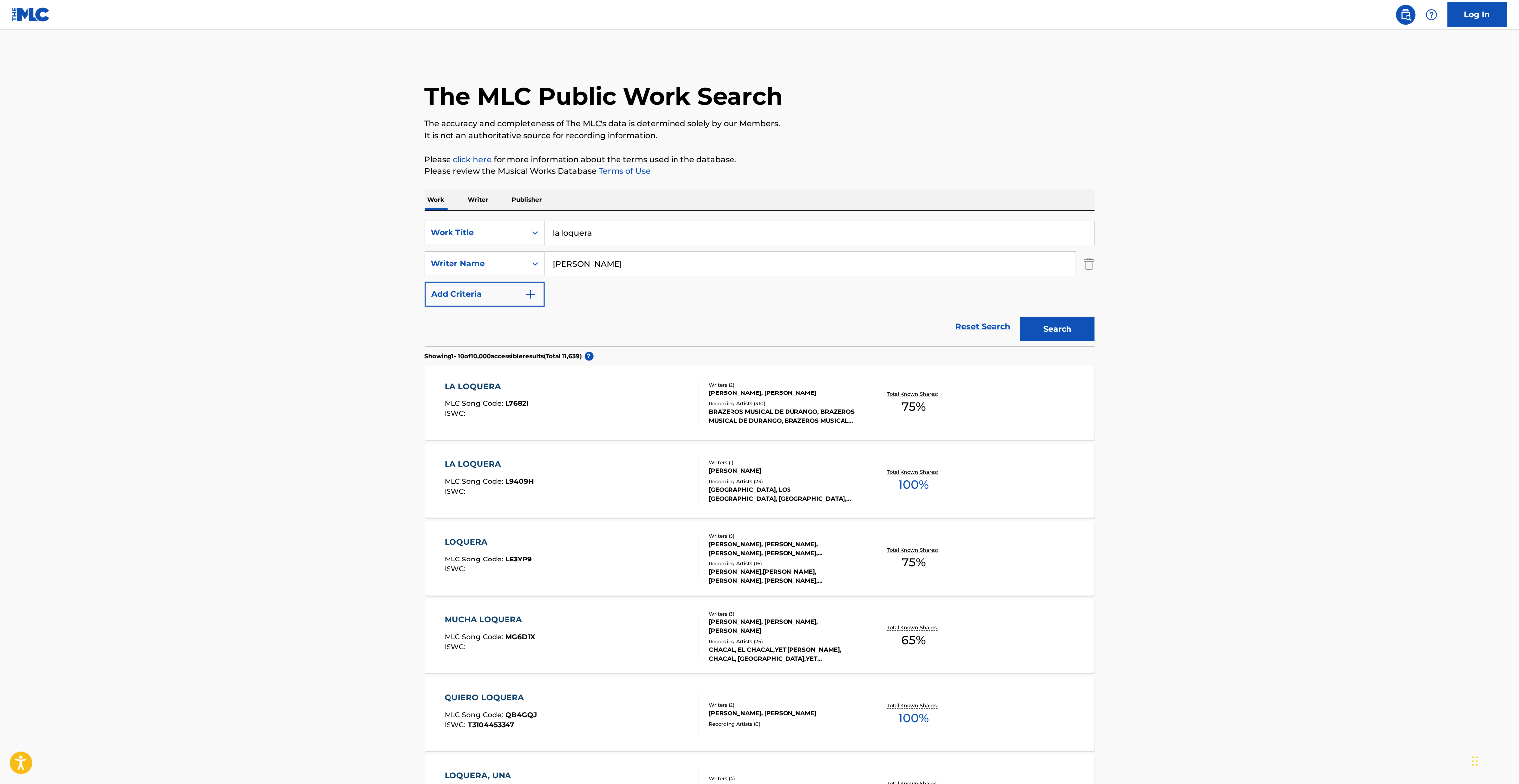
drag, startPoint x: 649, startPoint y: 235, endPoint x: 353, endPoint y: 212, distance: 296.9
click at [345, 213] on main "The MLC Public Work Search The accuracy and completeness of The MLC's data is d…" at bounding box center [760, 612] width 1519 height 1166
paste input "PERO TE VAS A ARREPENTIR"
type input "PERO TE VAS A ARREPENTIR"
click at [257, 270] on main "The MLC Public Work Search The accuracy and completeness of The MLC's data is d…" at bounding box center [760, 612] width 1519 height 1166
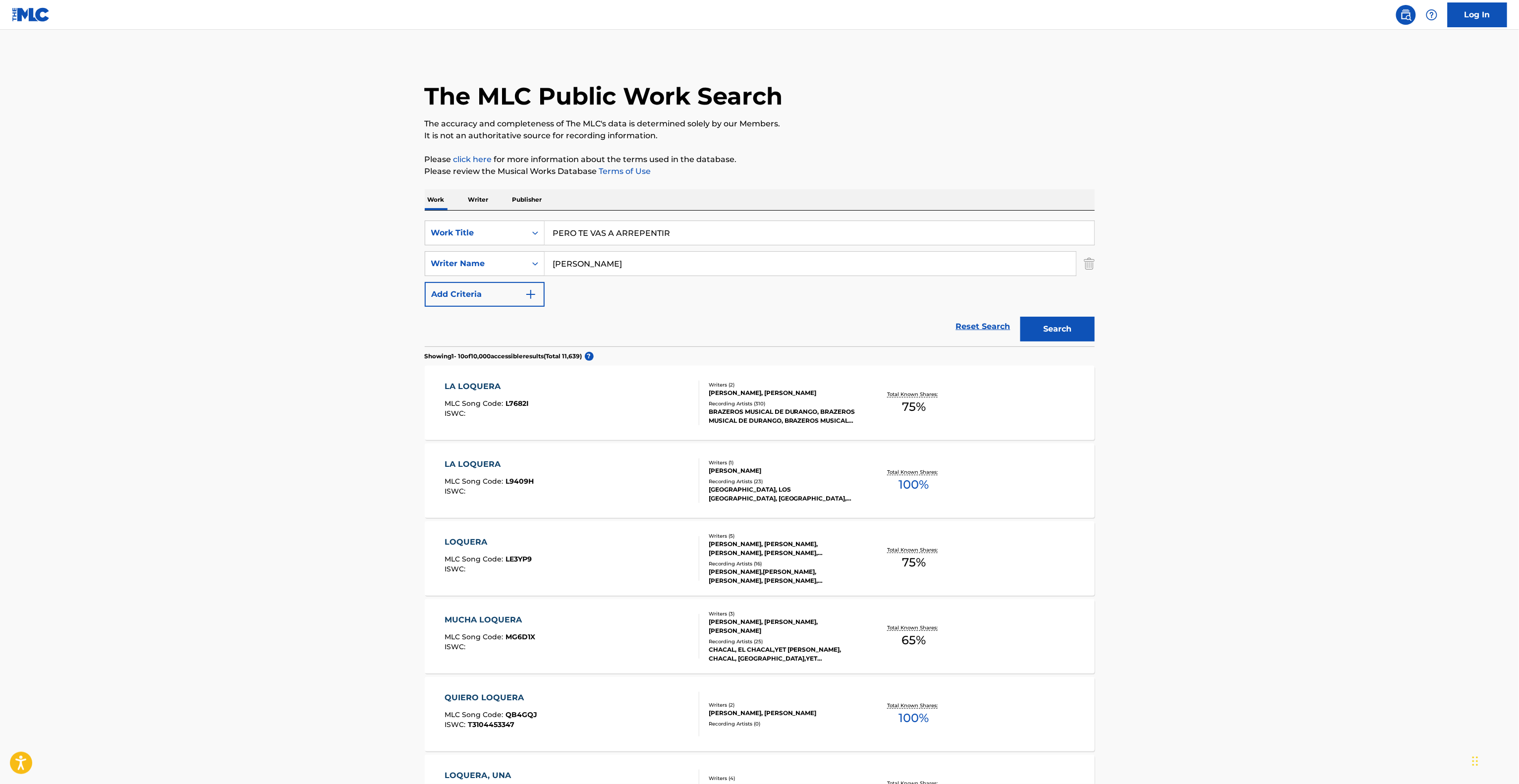
click at [393, 259] on main "The MLC Public Work Search The accuracy and completeness of The MLC's data is d…" at bounding box center [760, 612] width 1519 height 1166
paste input "SOLIS"
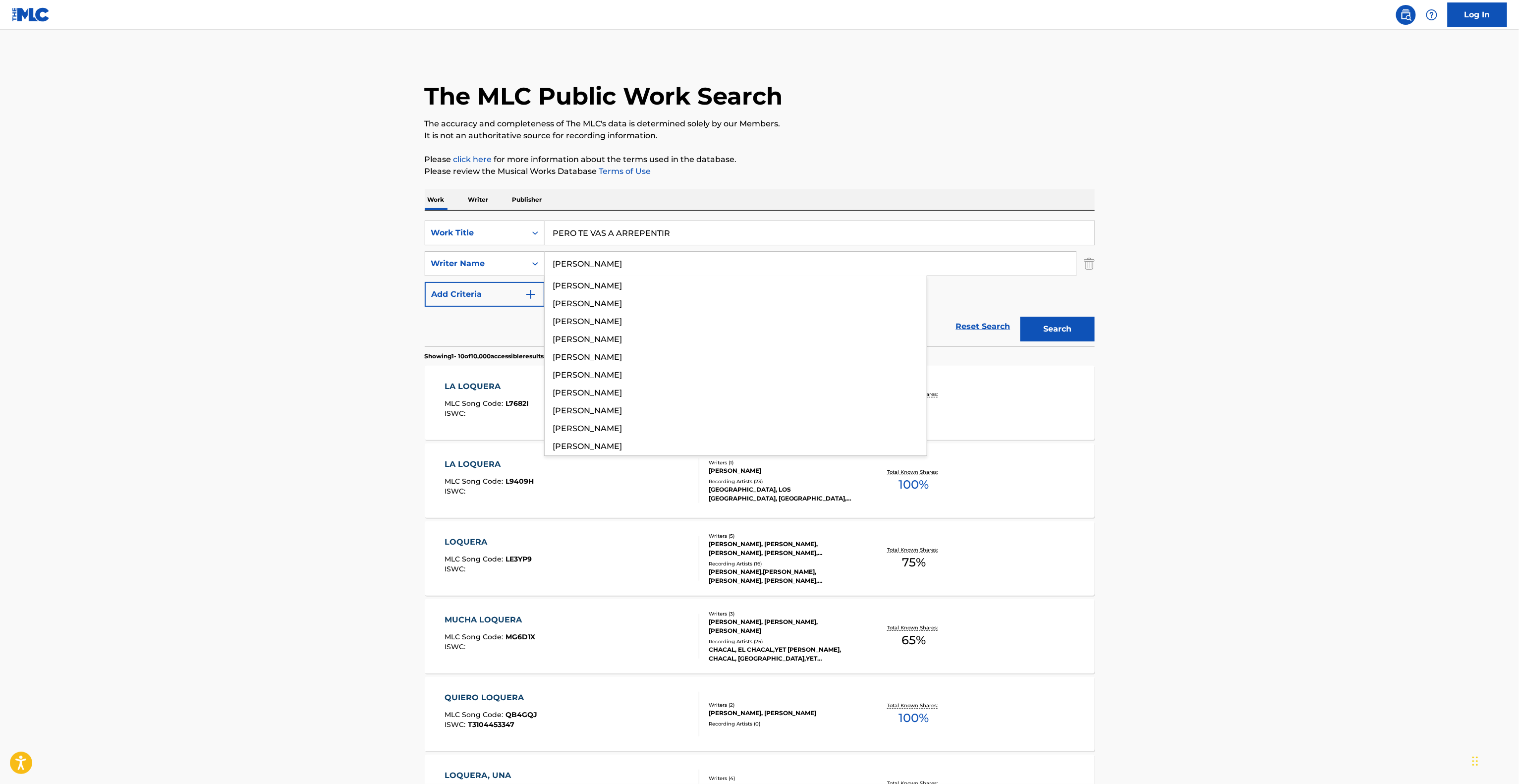
type input "SOLIS"
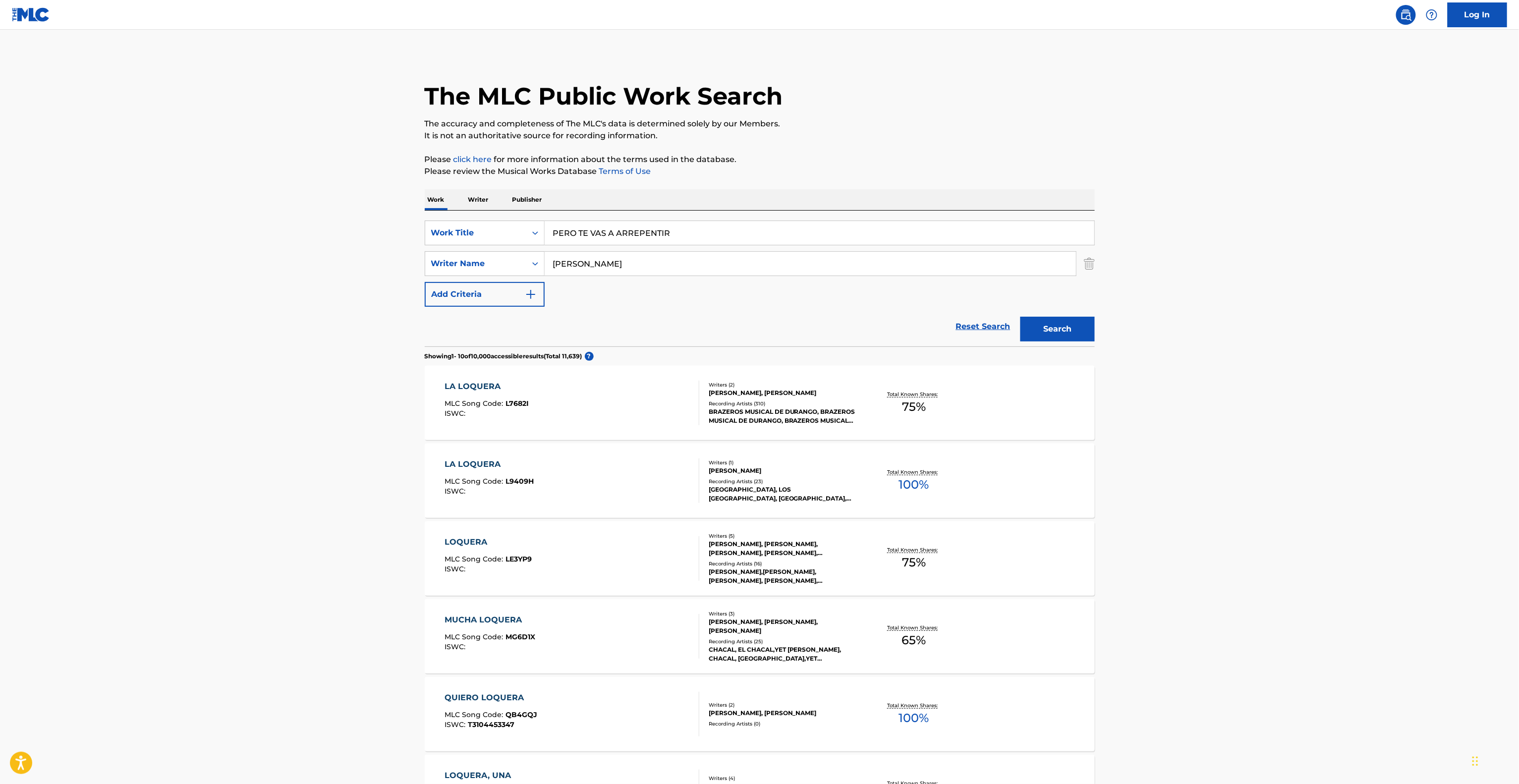
click at [1067, 343] on div "Search" at bounding box center [1055, 326] width 79 height 39
click at [1066, 330] on button "Search" at bounding box center [1058, 329] width 74 height 25
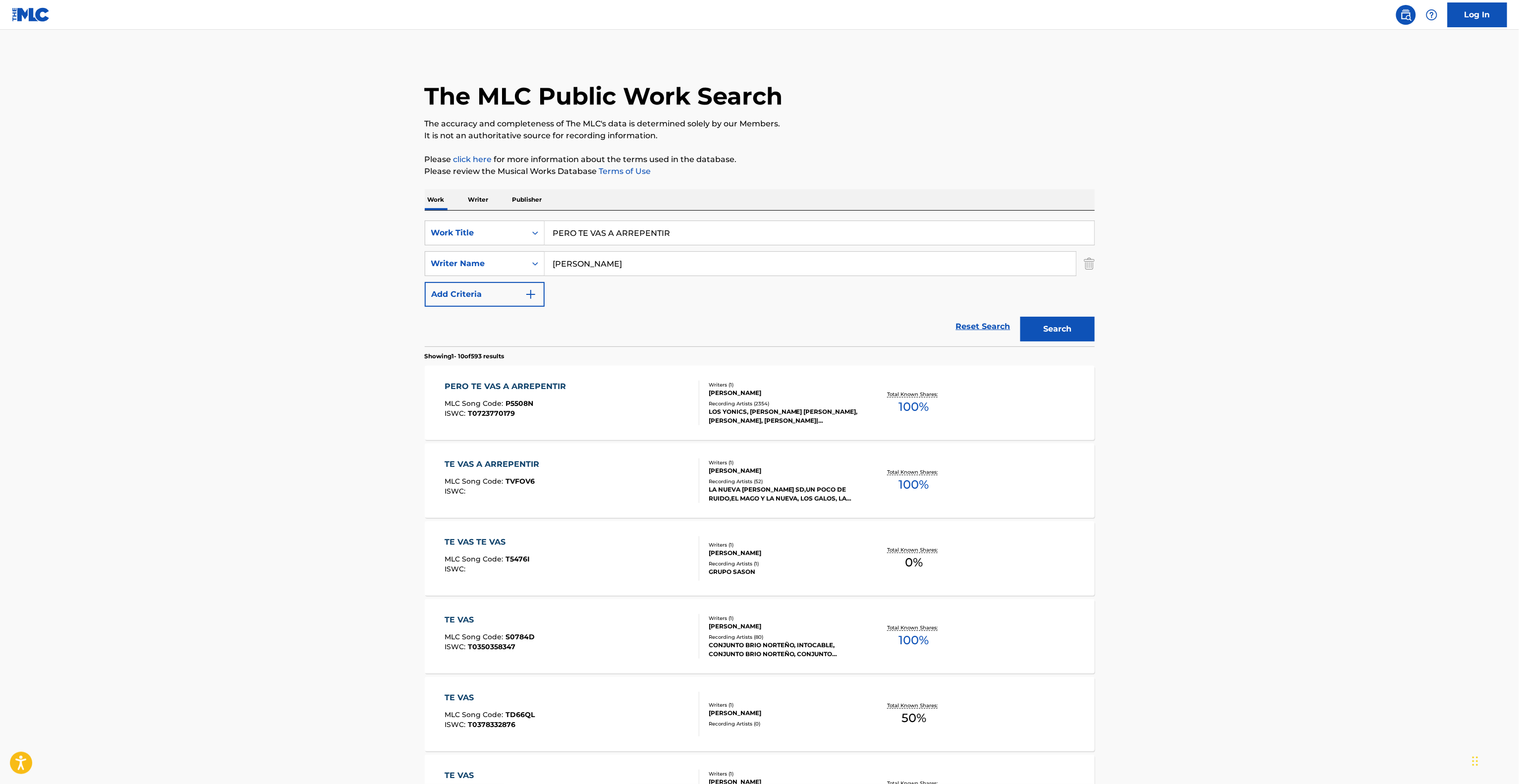
click at [1005, 136] on p "It is not an authoritative source for recording information." at bounding box center [760, 136] width 670 height 12
click at [486, 391] on div "PERO TE VAS A ARREPENTIR" at bounding box center [508, 386] width 126 height 12
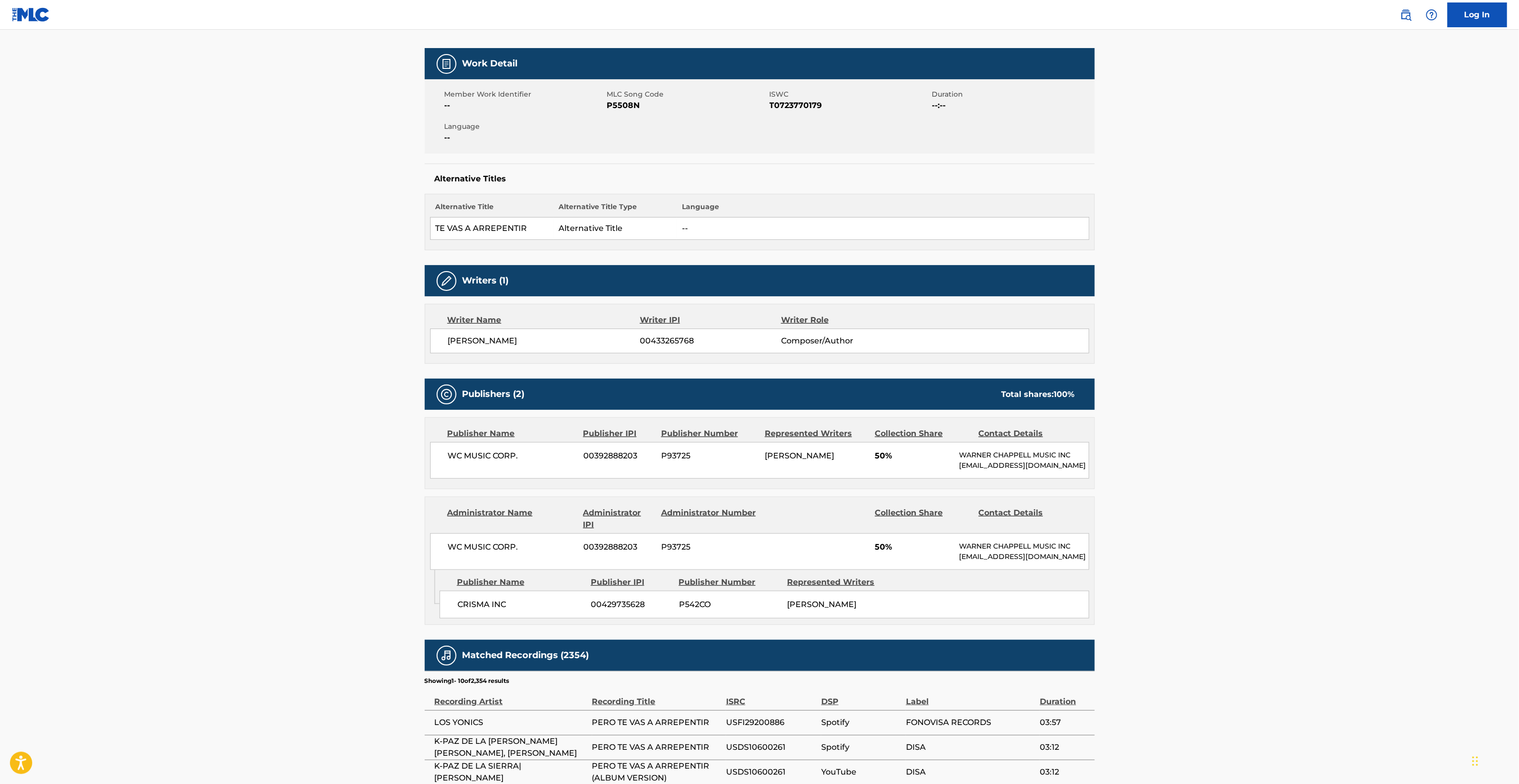
click at [337, 475] on main "< Back to public search results Copy work link PERO TE VAS A ARREPENTIR Work De…" at bounding box center [760, 455] width 1519 height 1108
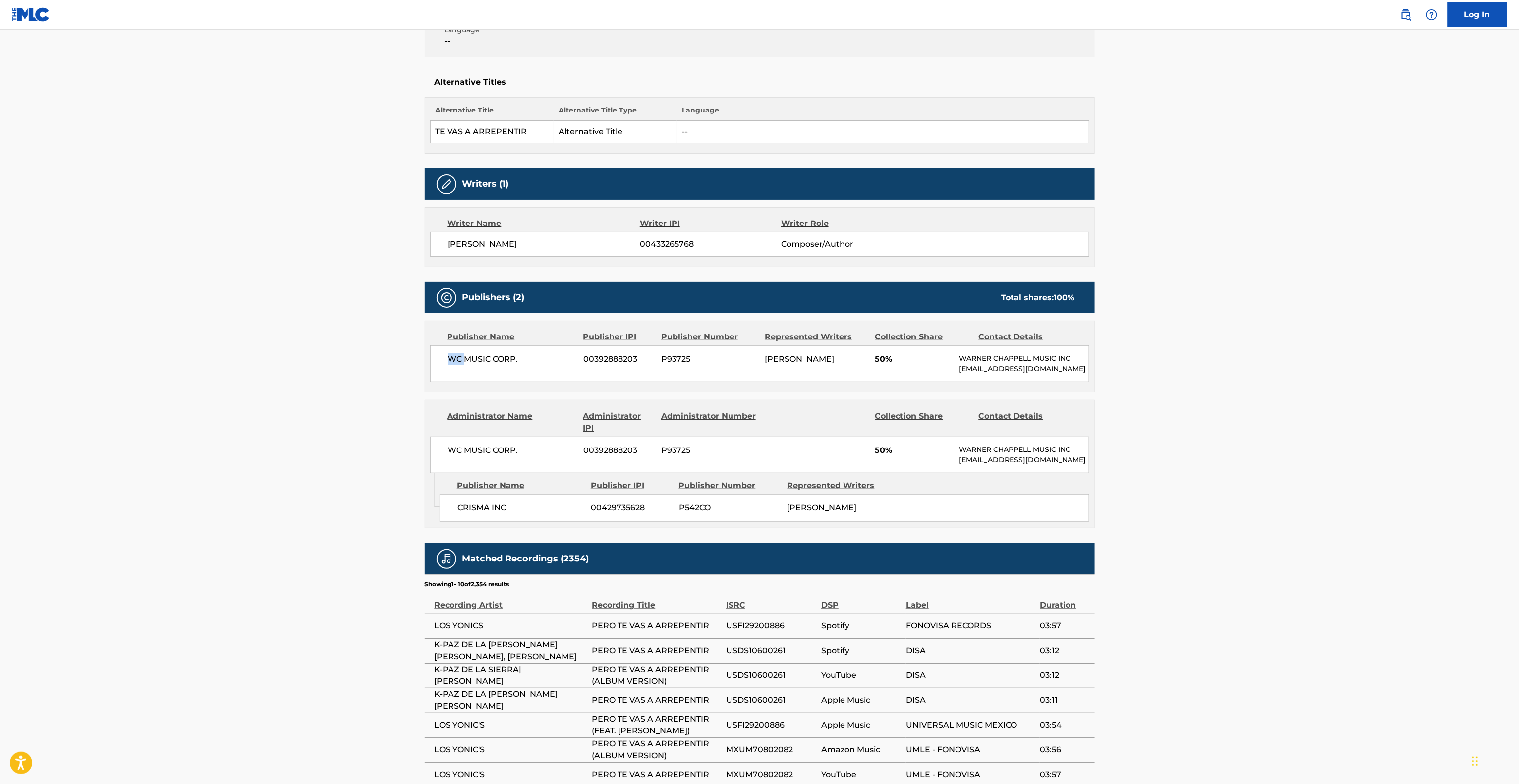
scroll to position [327, 0]
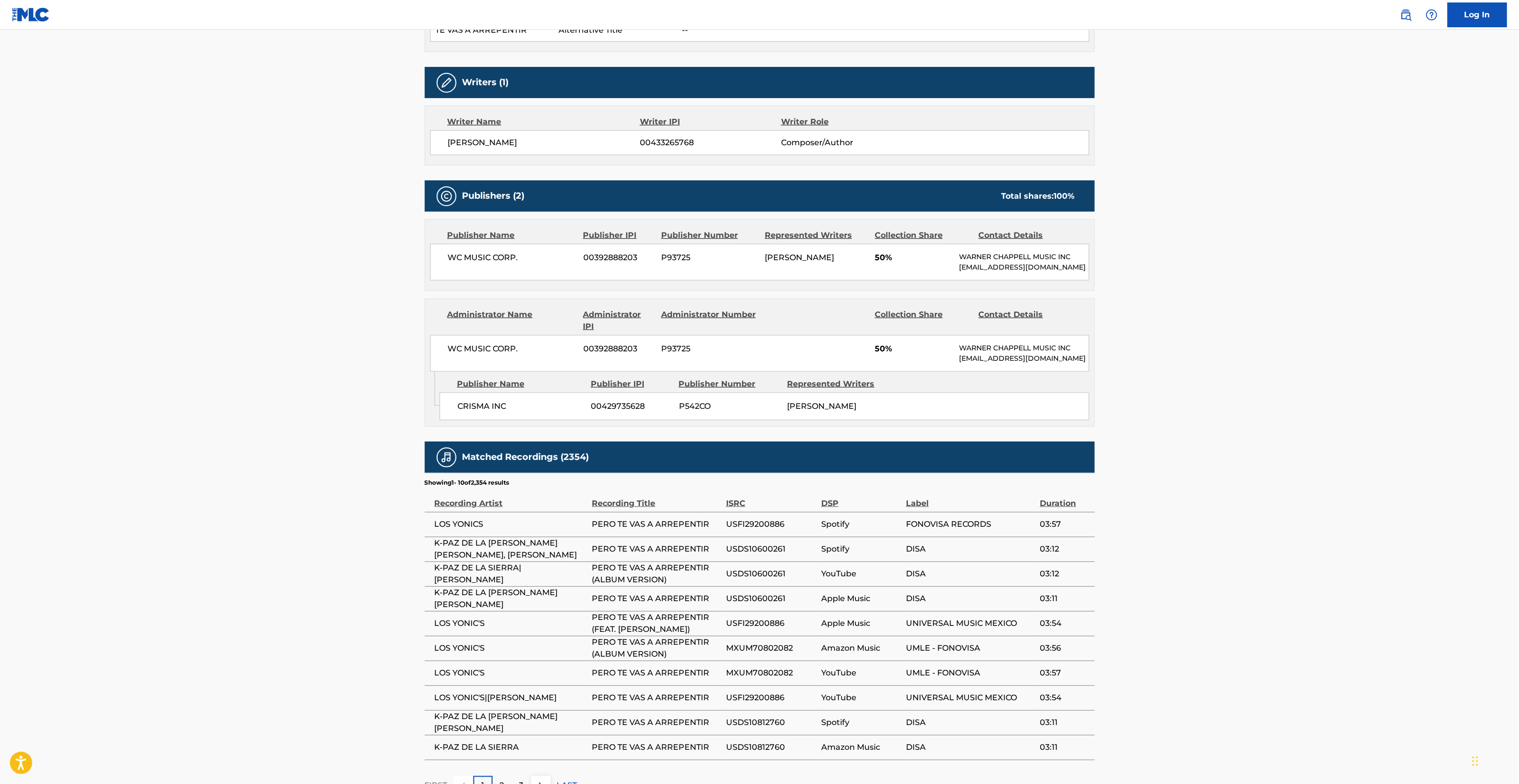
click at [334, 470] on main "< Back to public search results Copy work link PERO TE VAS A ARREPENTIR Work De…" at bounding box center [760, 257] width 1519 height 1108
click at [333, 470] on main "< Back to public search results Copy work link PERO TE VAS A ARREPENTIR Work De…" at bounding box center [760, 257] width 1519 height 1108
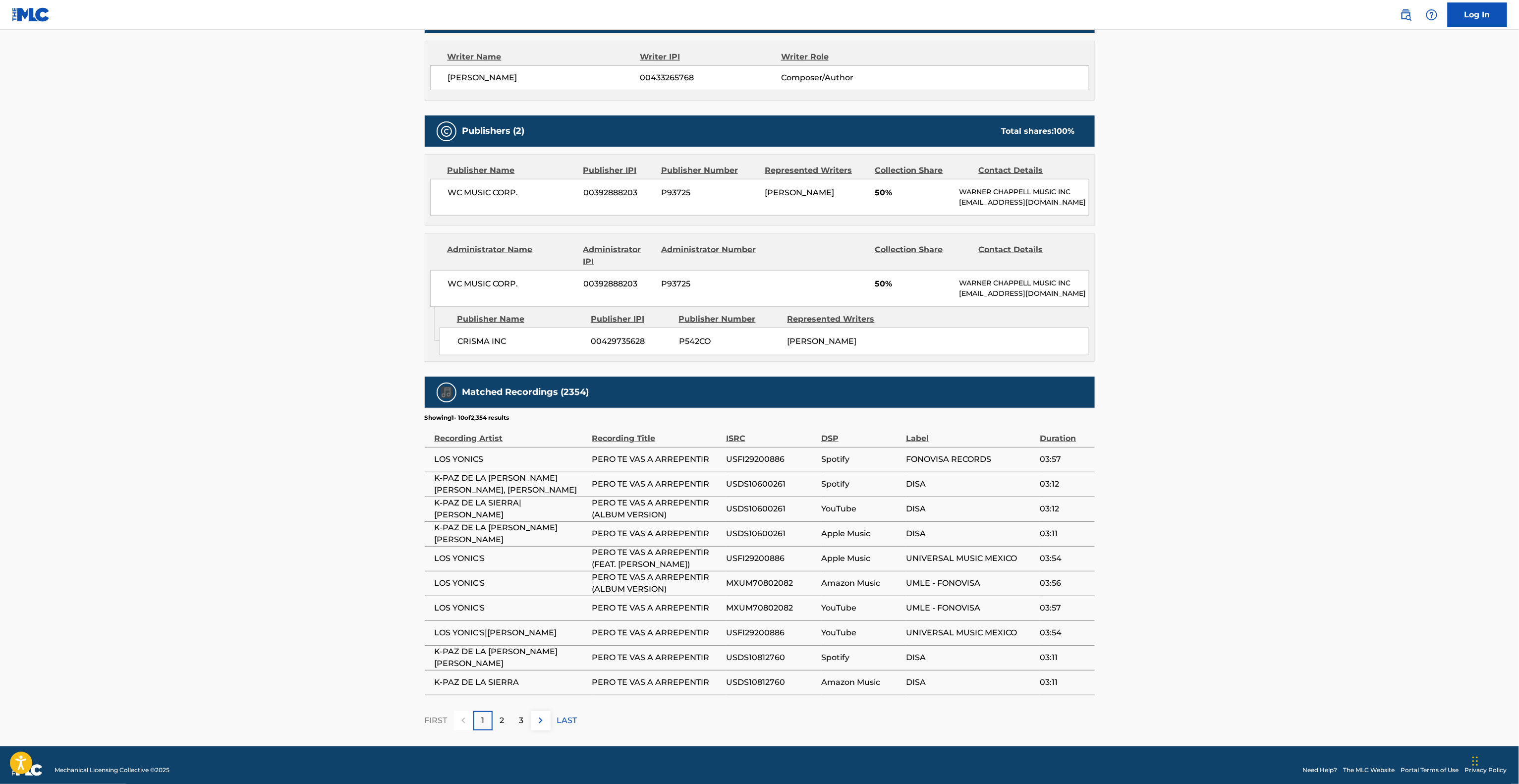
scroll to position [426, 0]
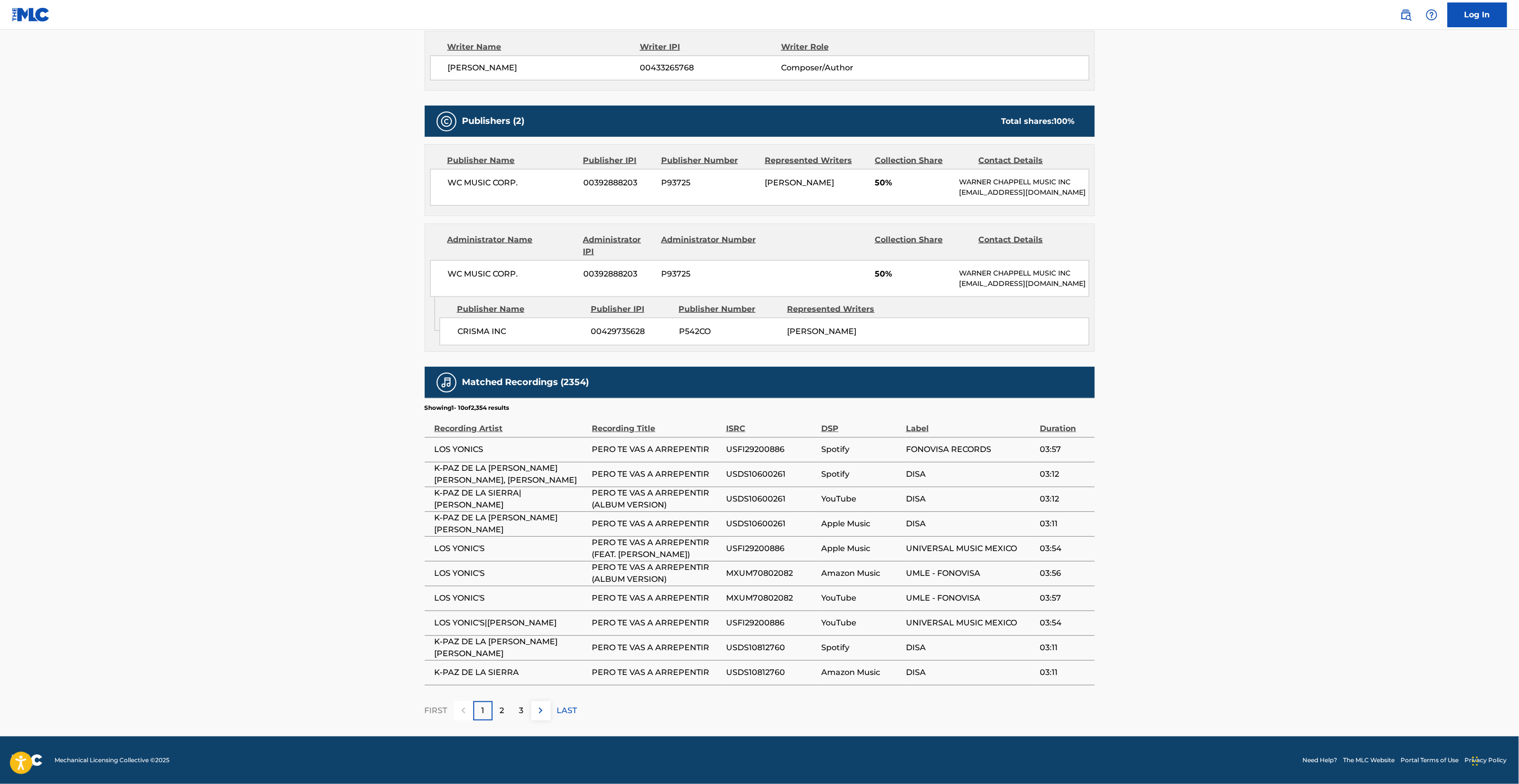
click at [316, 455] on main "< Back to public search results Copy work link PERO TE VAS A ARREPENTIR Work De…" at bounding box center [760, 182] width 1519 height 1108
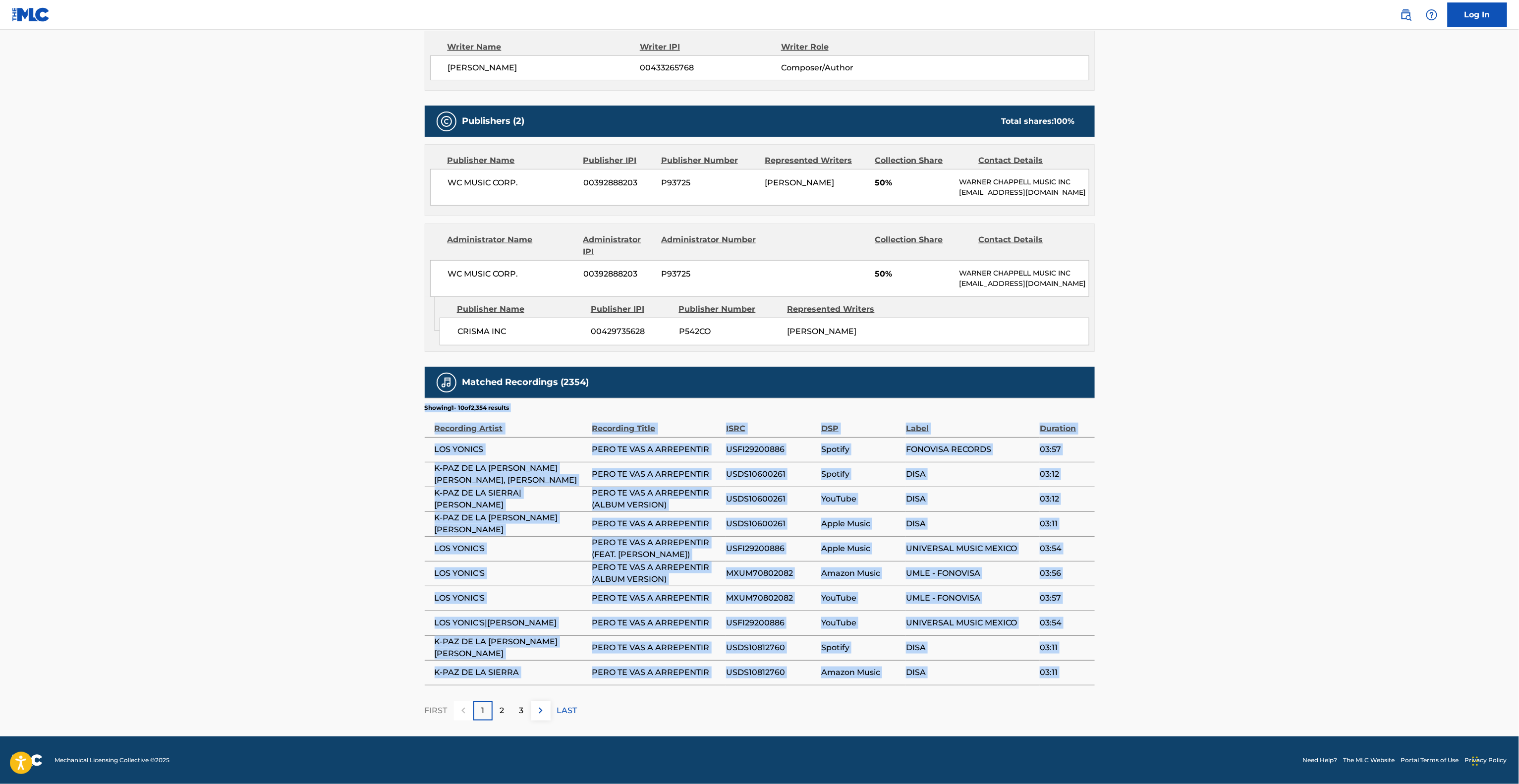
click at [316, 455] on main "< Back to public search results Copy work link PERO TE VAS A ARREPENTIR Work De…" at bounding box center [760, 182] width 1519 height 1108
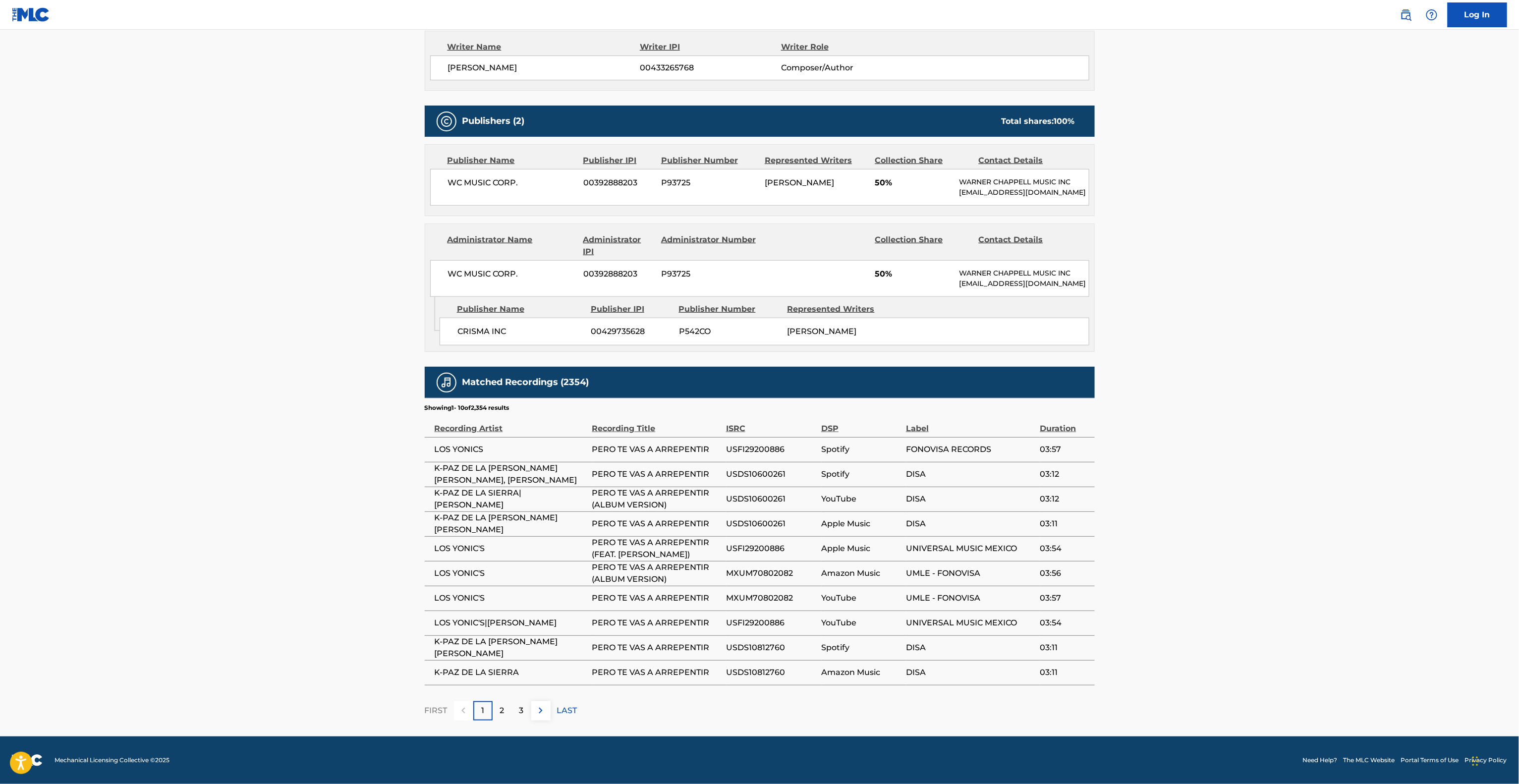
click at [214, 411] on main "< Back to public search results Copy work link PERO TE VAS A ARREPENTIR Work De…" at bounding box center [760, 182] width 1519 height 1108
click at [502, 587] on p "2" at bounding box center [502, 710] width 5 height 12
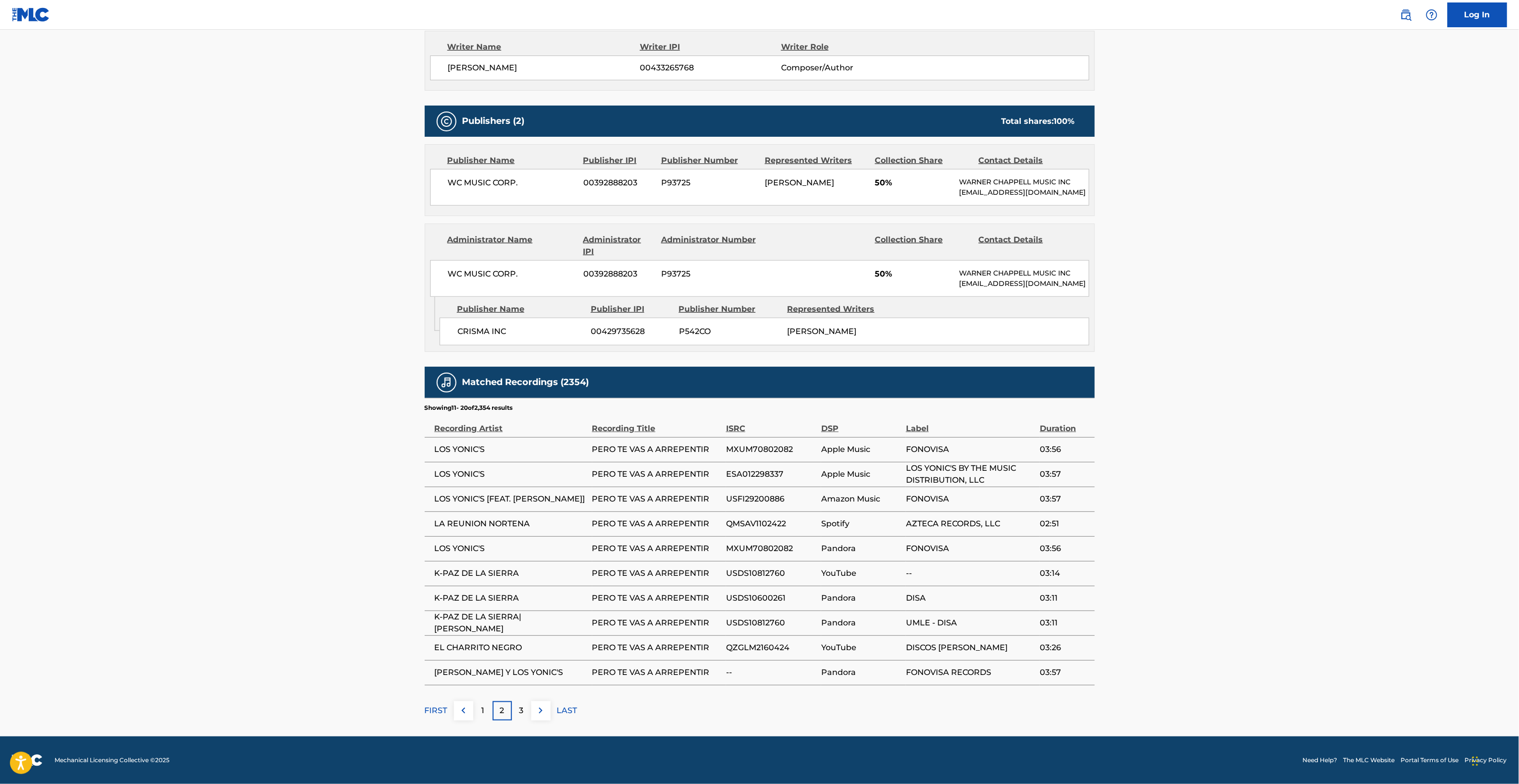
click at [521, 587] on p "3" at bounding box center [522, 710] width 5 height 12
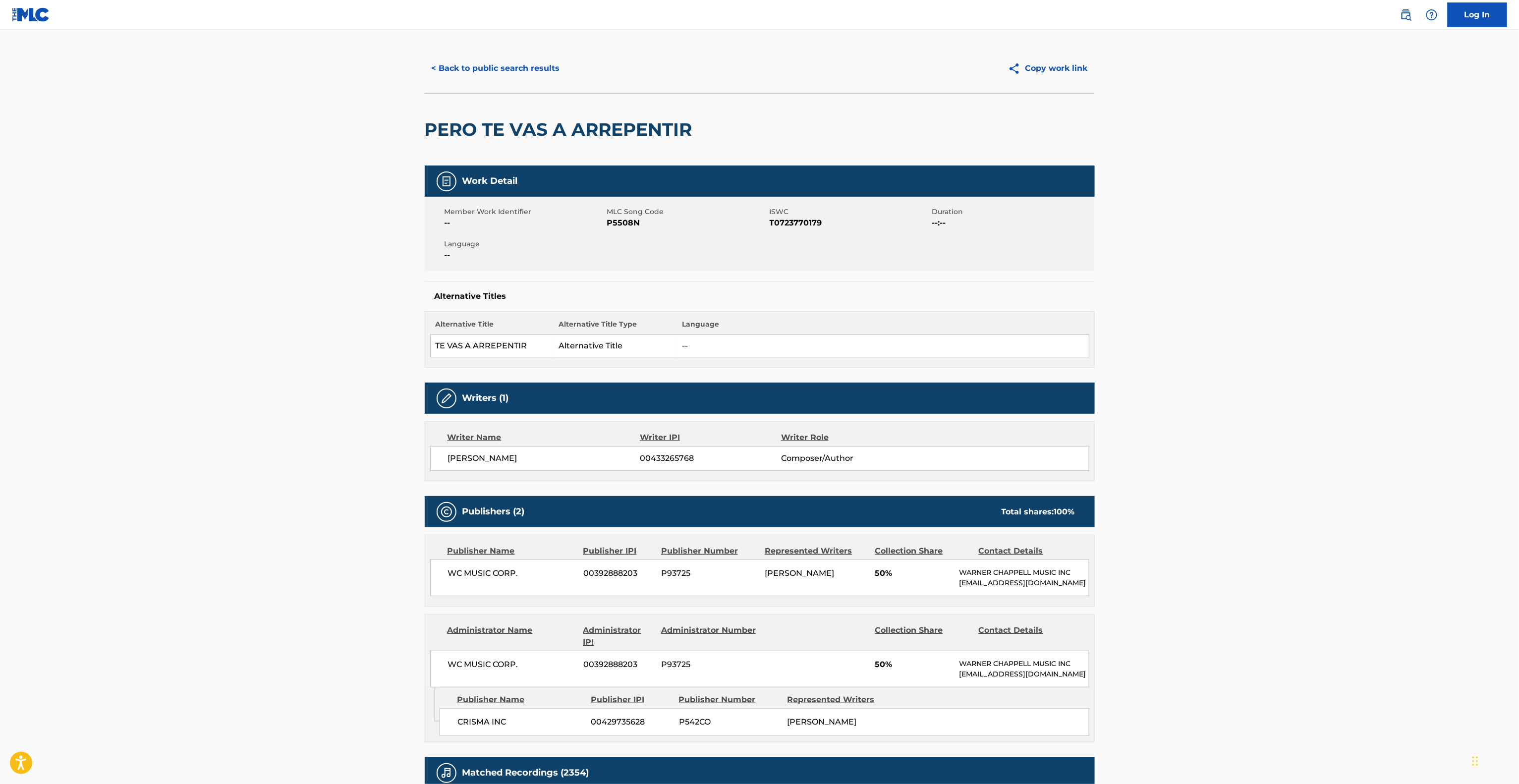
scroll to position [0, 0]
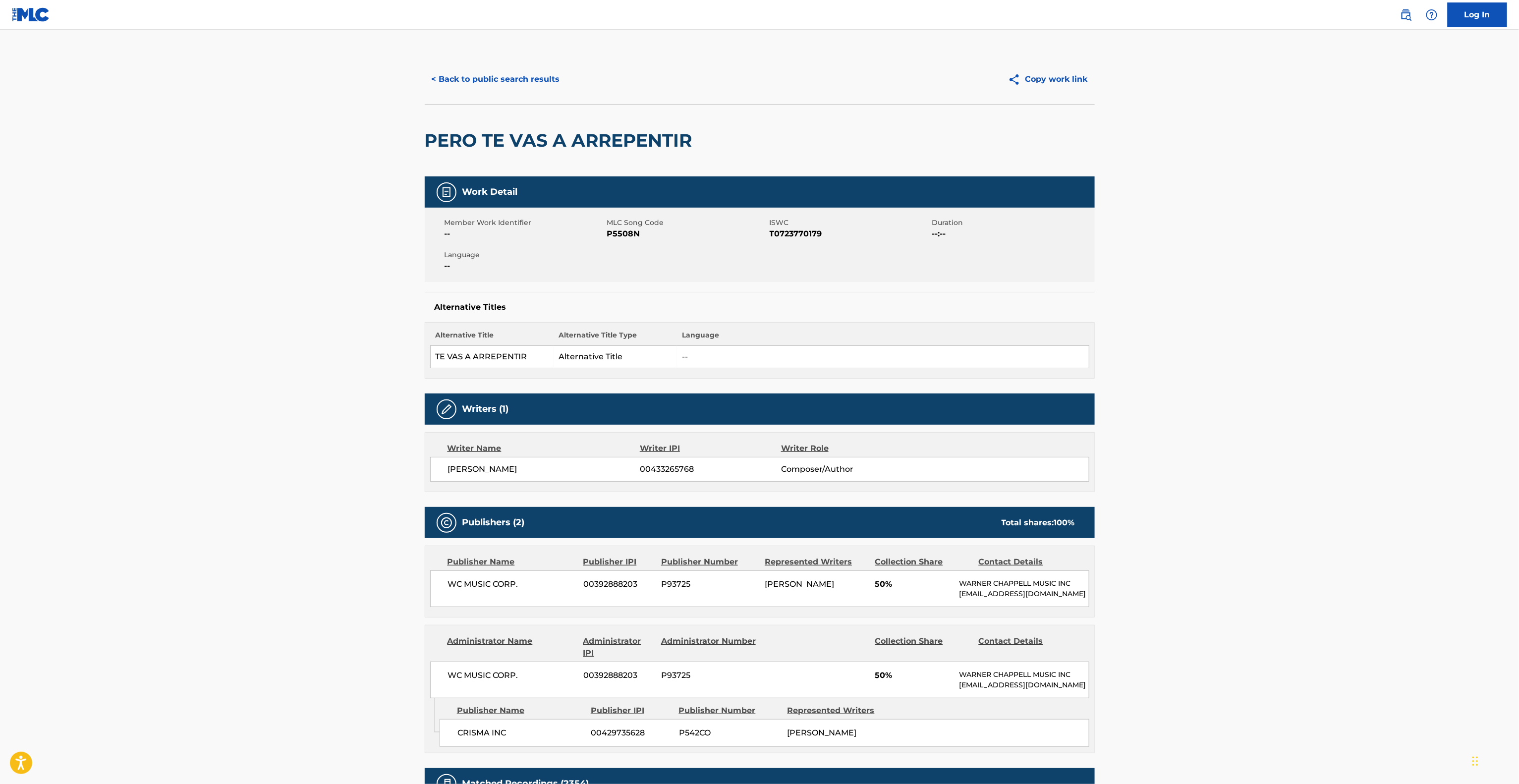
click at [517, 83] on button "< Back to public search results" at bounding box center [495, 79] width 142 height 25
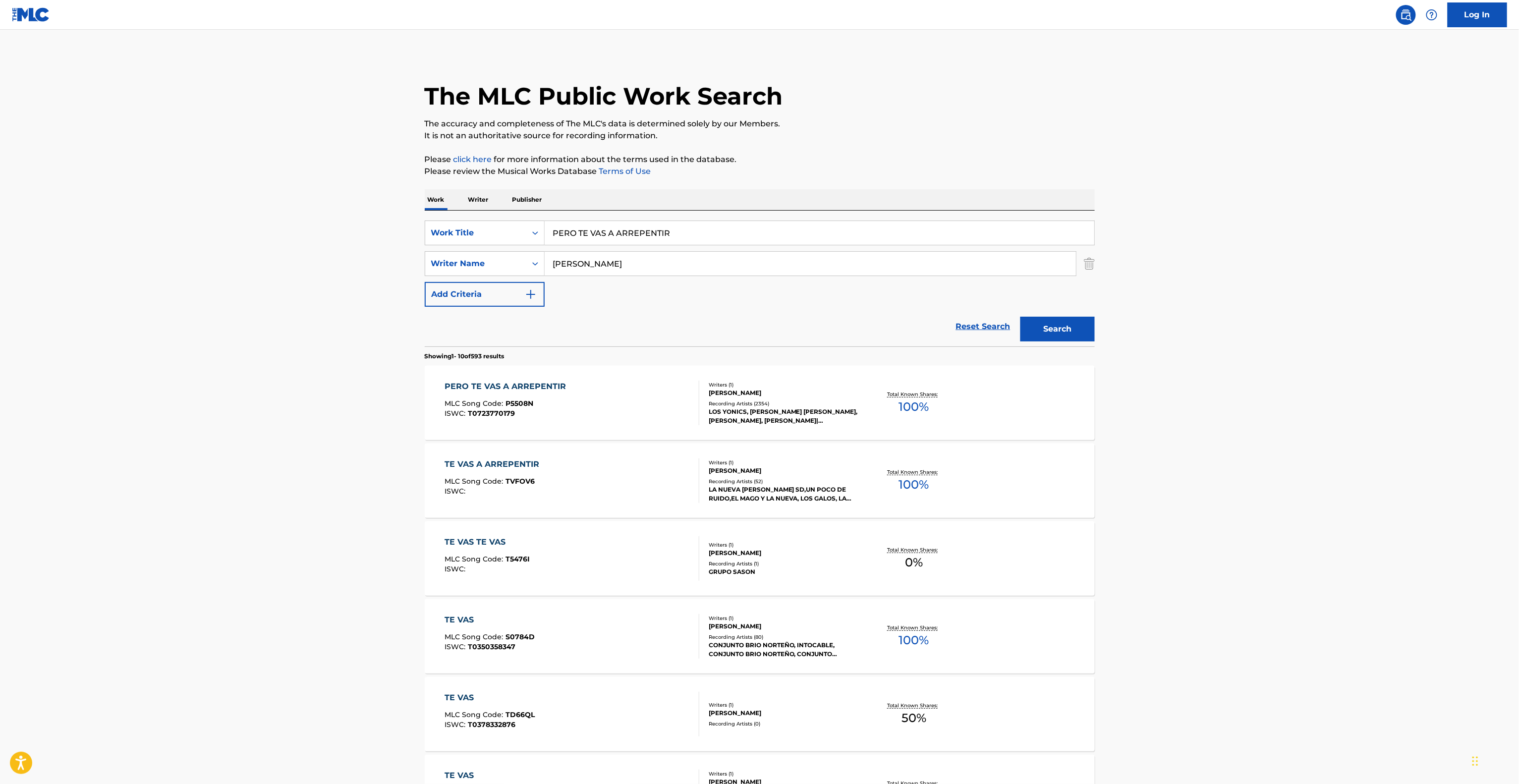
drag, startPoint x: 381, startPoint y: 220, endPoint x: 837, endPoint y: 346, distance: 473.1
click at [370, 220] on main "The MLC Public Work Search The accuracy and completeness of The MLC's data is d…" at bounding box center [760, 612] width 1519 height 1166
paste input "DONDE ESTARA MI PRIMAVERA"
type input "DONDE ESTARA MI PRIMAVERA"
click at [1068, 330] on button "Search" at bounding box center [1058, 329] width 74 height 25
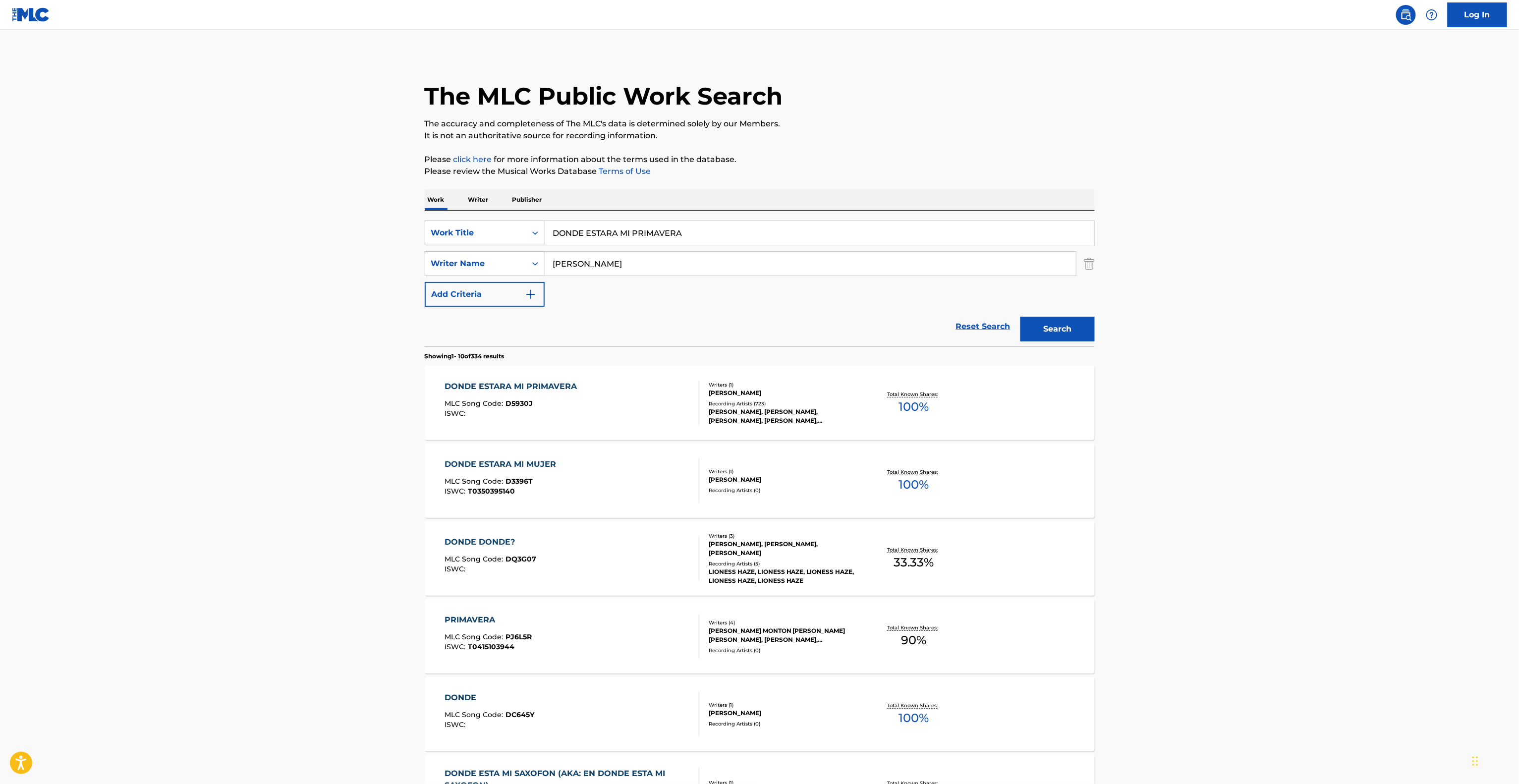
click at [502, 387] on div "DONDE ESTARA MI PRIMAVERA" at bounding box center [513, 386] width 137 height 12
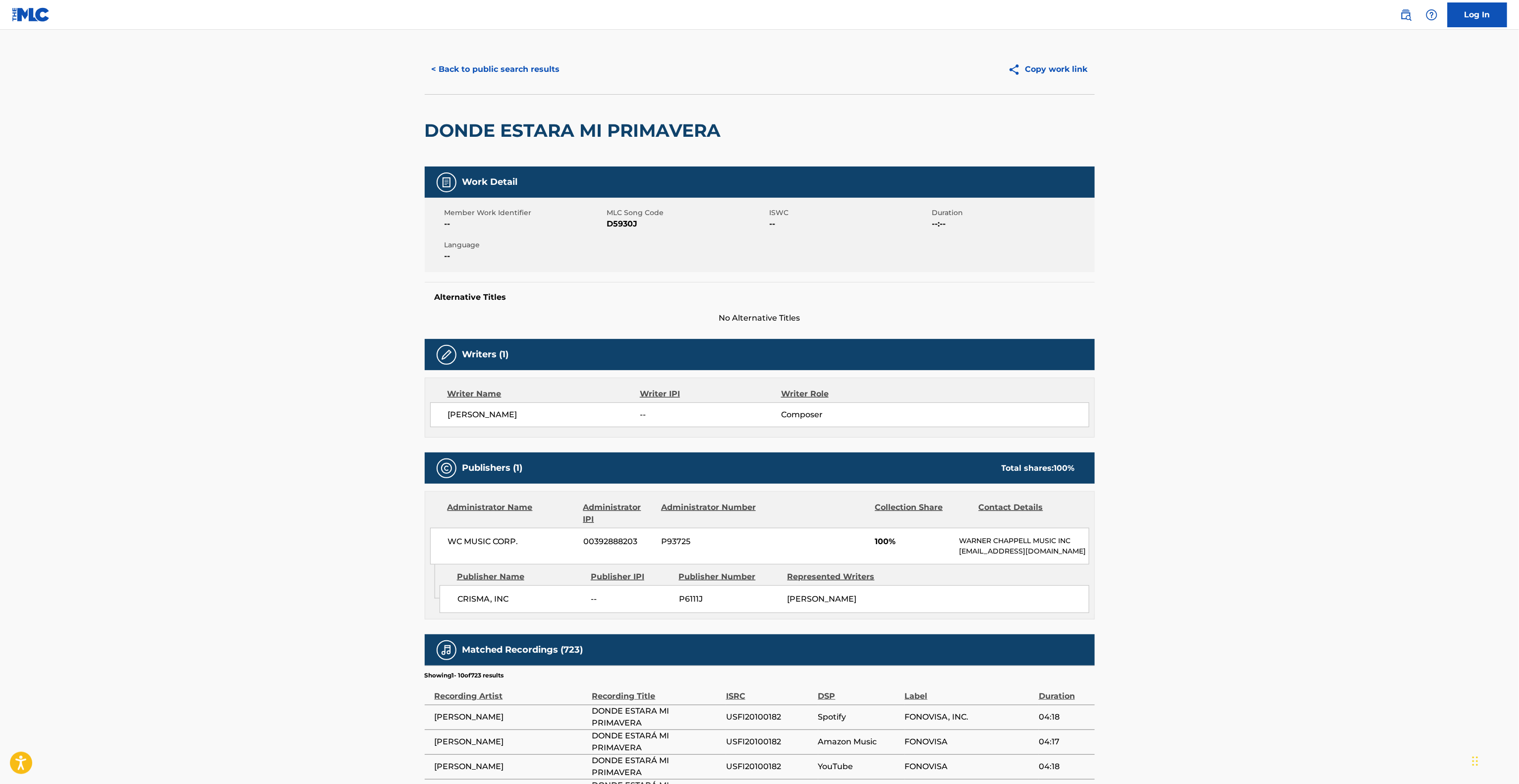
scroll to position [290, 0]
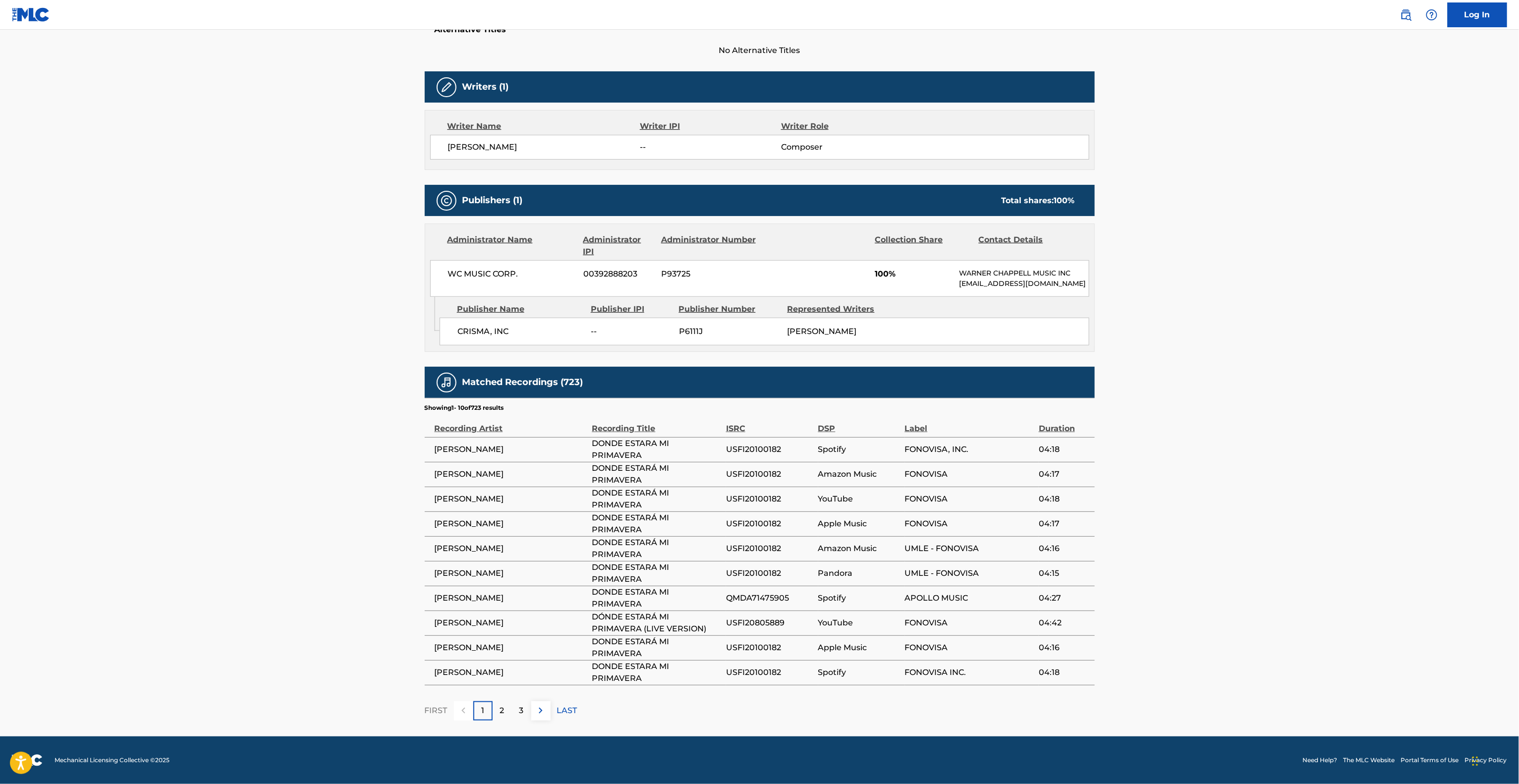
click at [512, 587] on div "3" at bounding box center [521, 710] width 19 height 19
click at [502, 587] on p "3" at bounding box center [502, 710] width 5 height 12
